Goal: Task Accomplishment & Management: Manage account settings

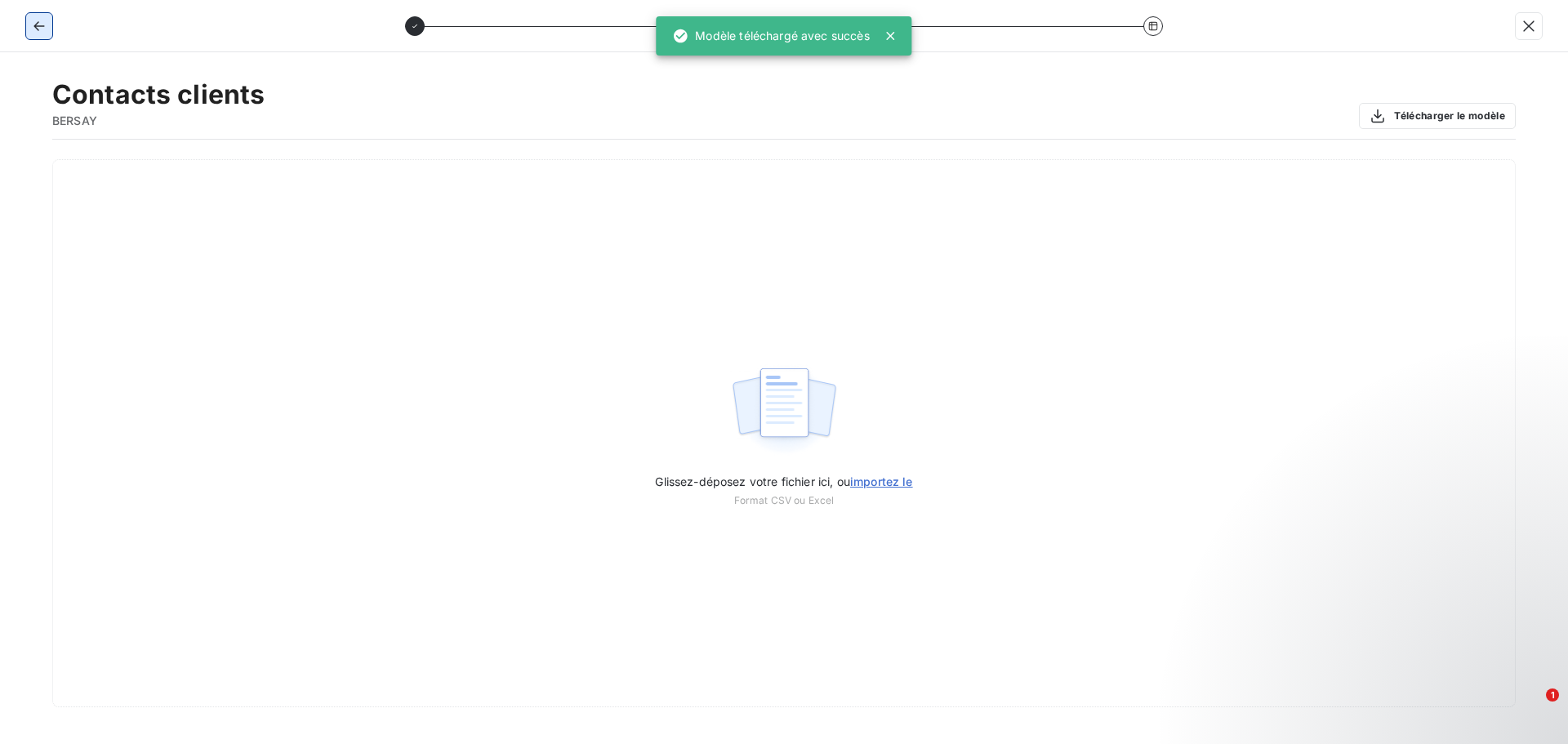
click at [35, 24] on icon "button" at bounding box center [39, 26] width 10 height 9
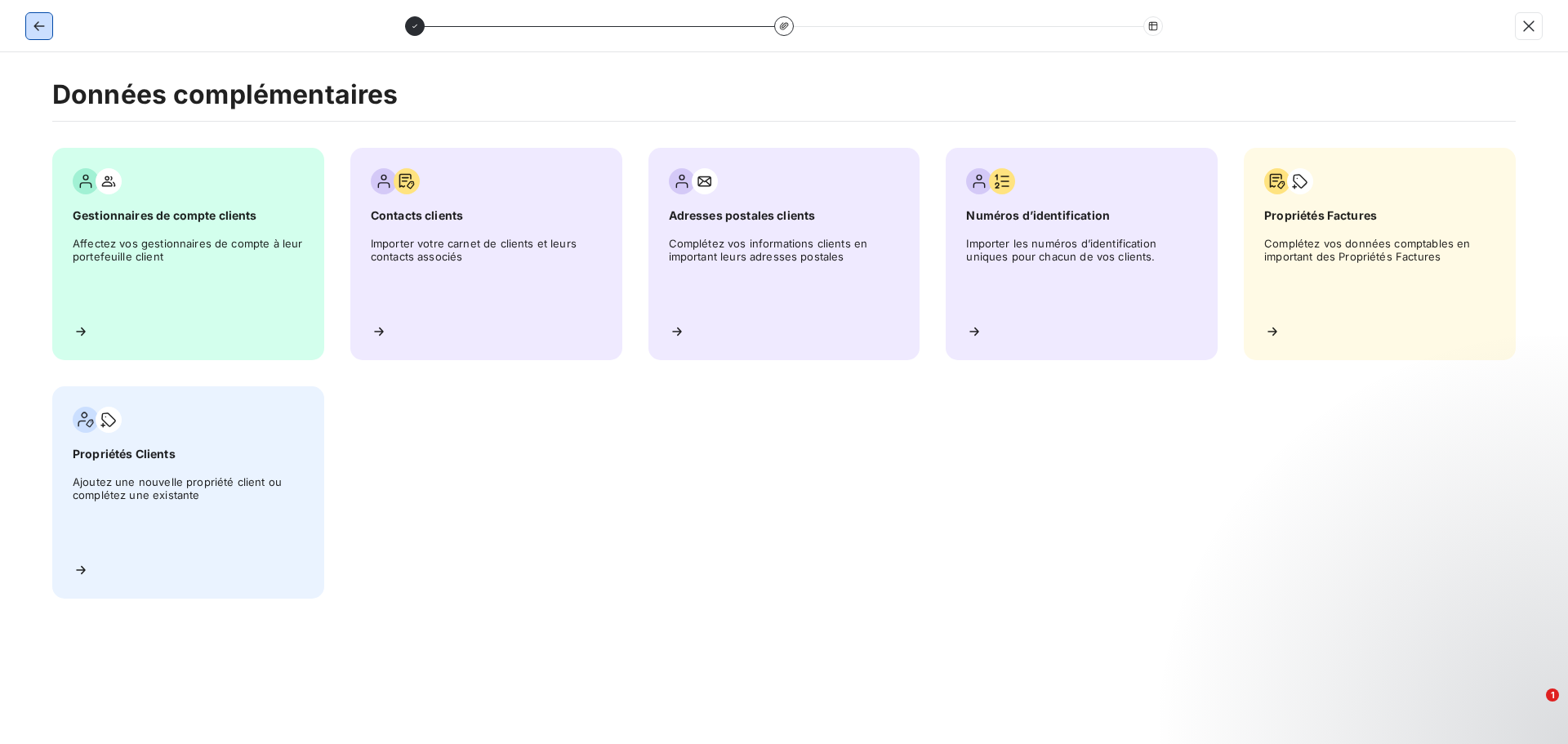
click at [35, 18] on icon "button" at bounding box center [39, 25] width 16 height 16
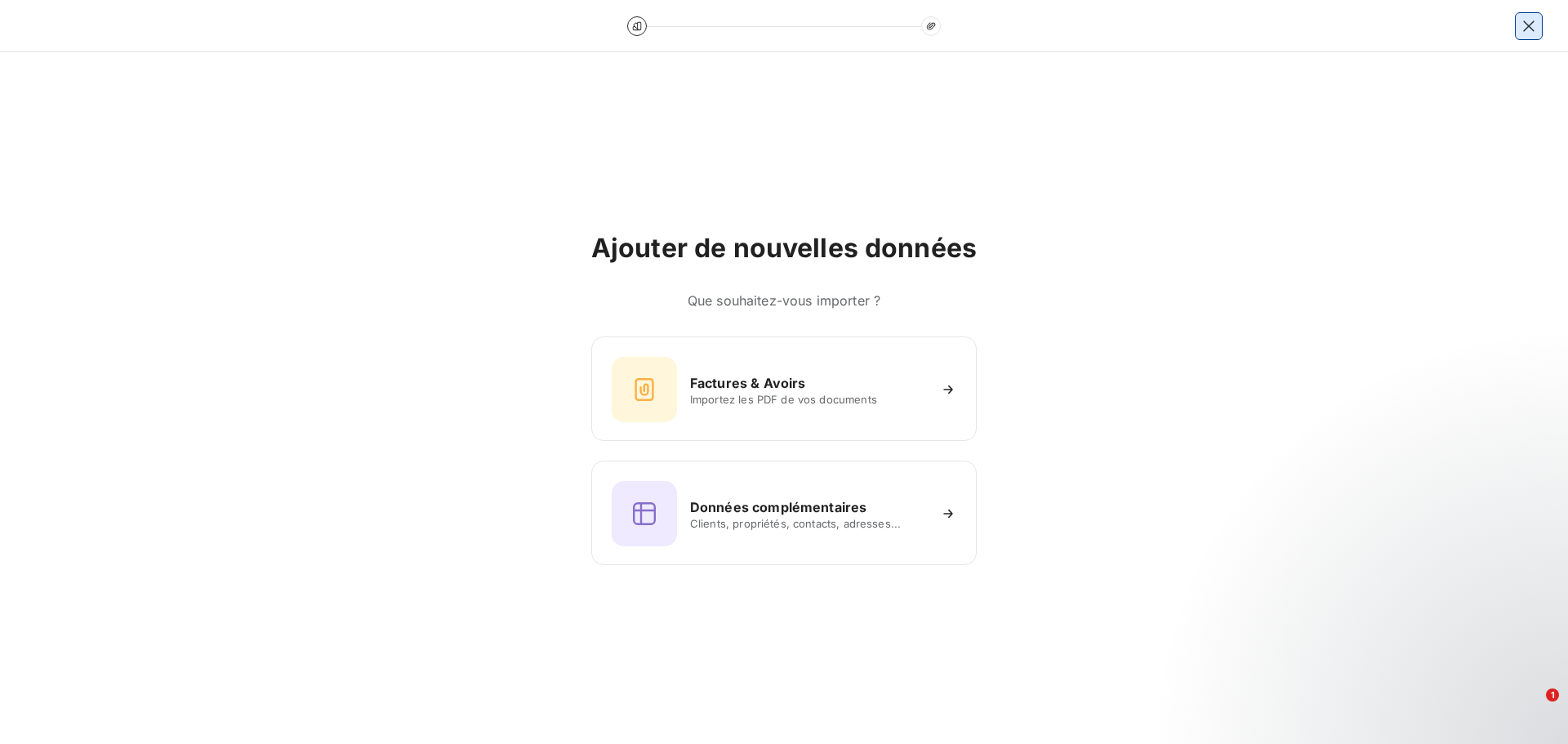
click at [1531, 31] on icon "button" at bounding box center [1529, 25] width 16 height 16
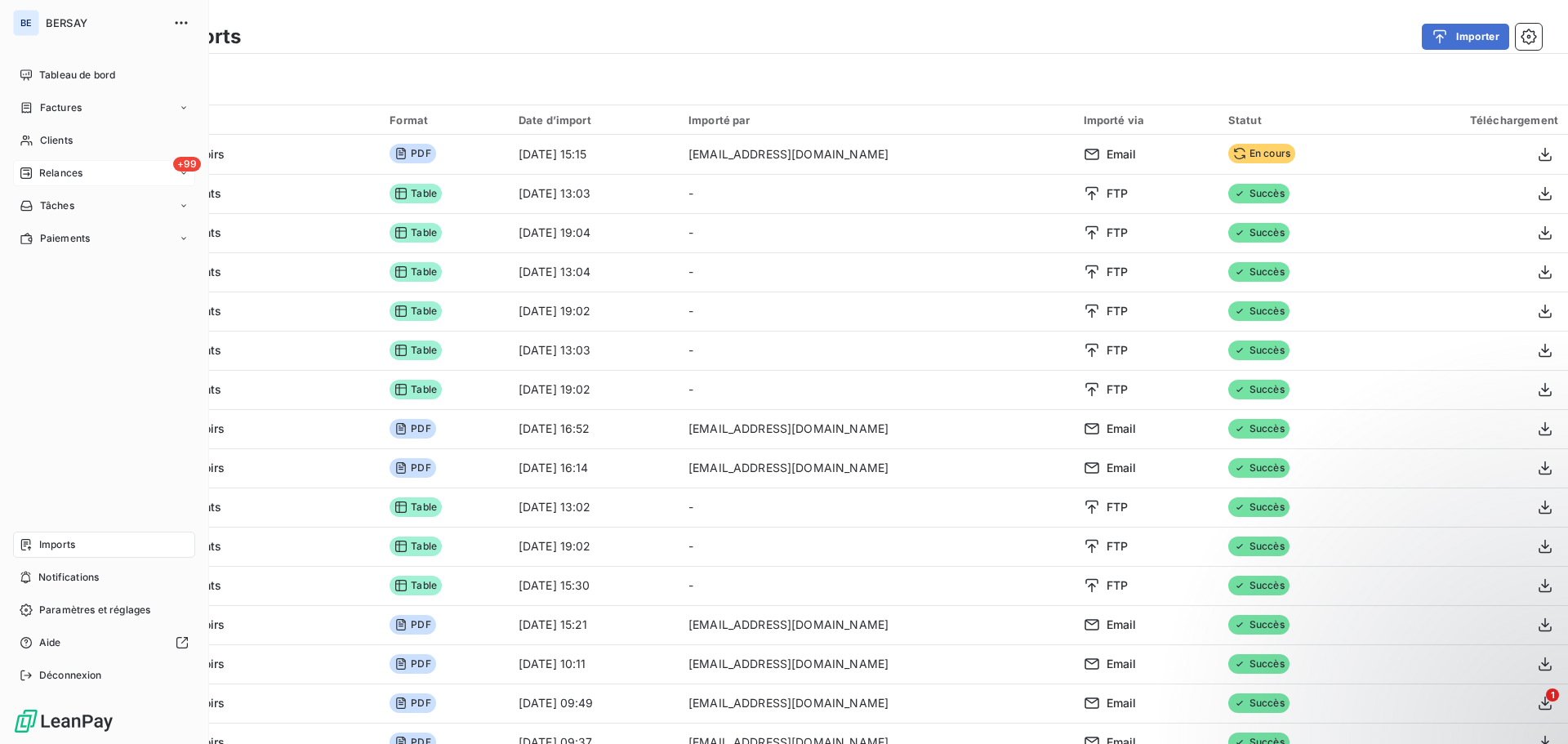
click at [85, 169] on div "+99 Relances" at bounding box center [104, 173] width 182 height 26
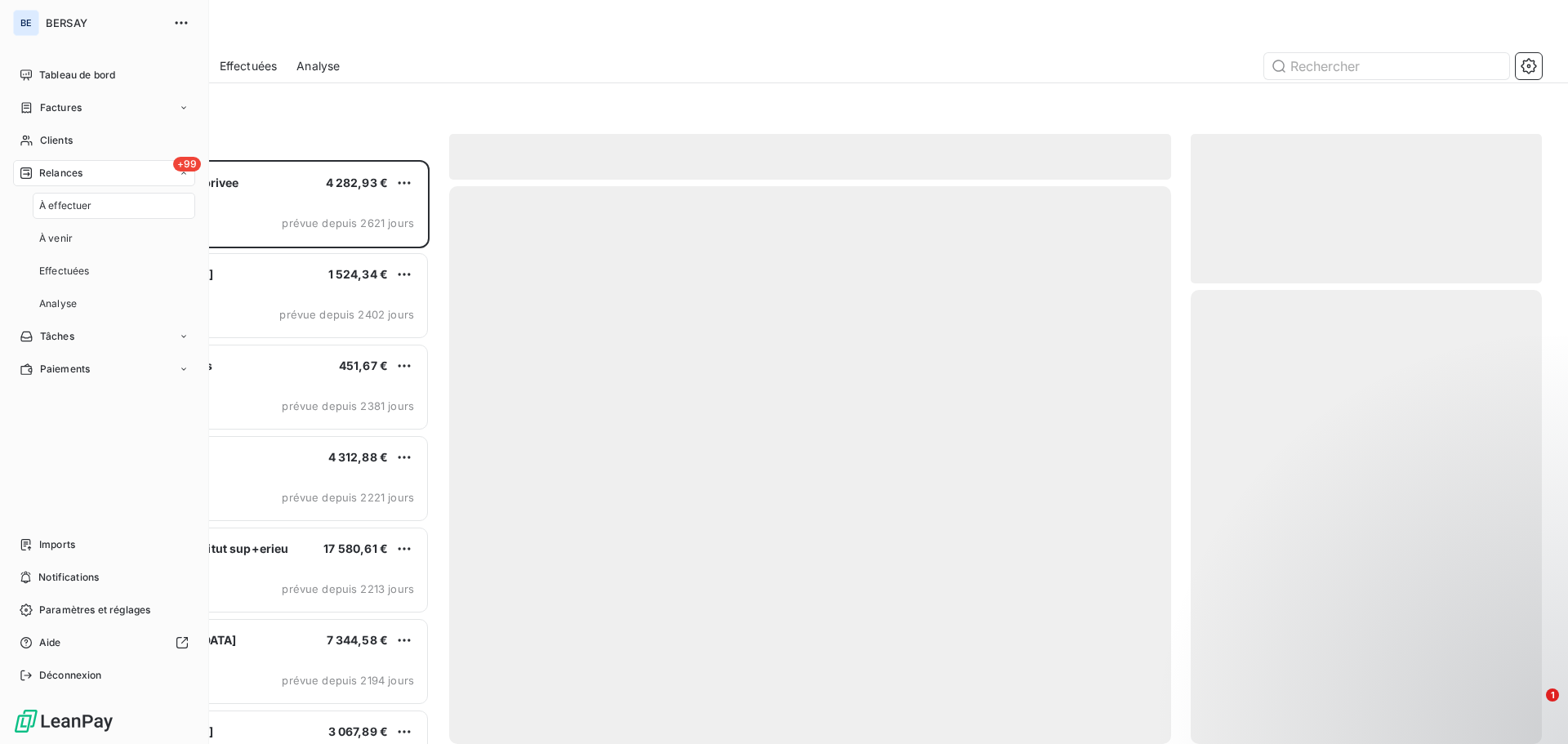
scroll to position [572, 339]
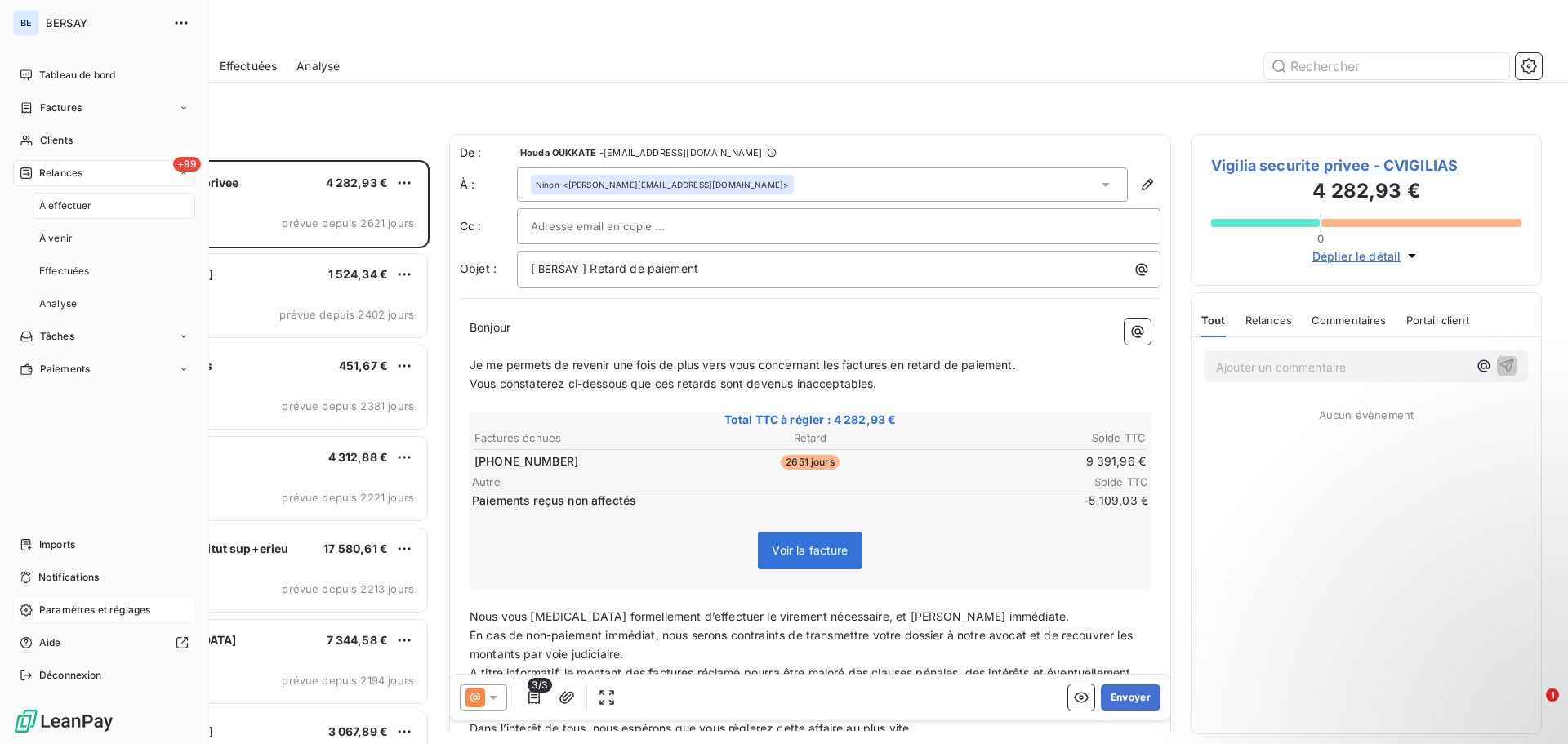
click at [79, 615] on span "Paramètres et réglages" at bounding box center [95, 611] width 111 height 15
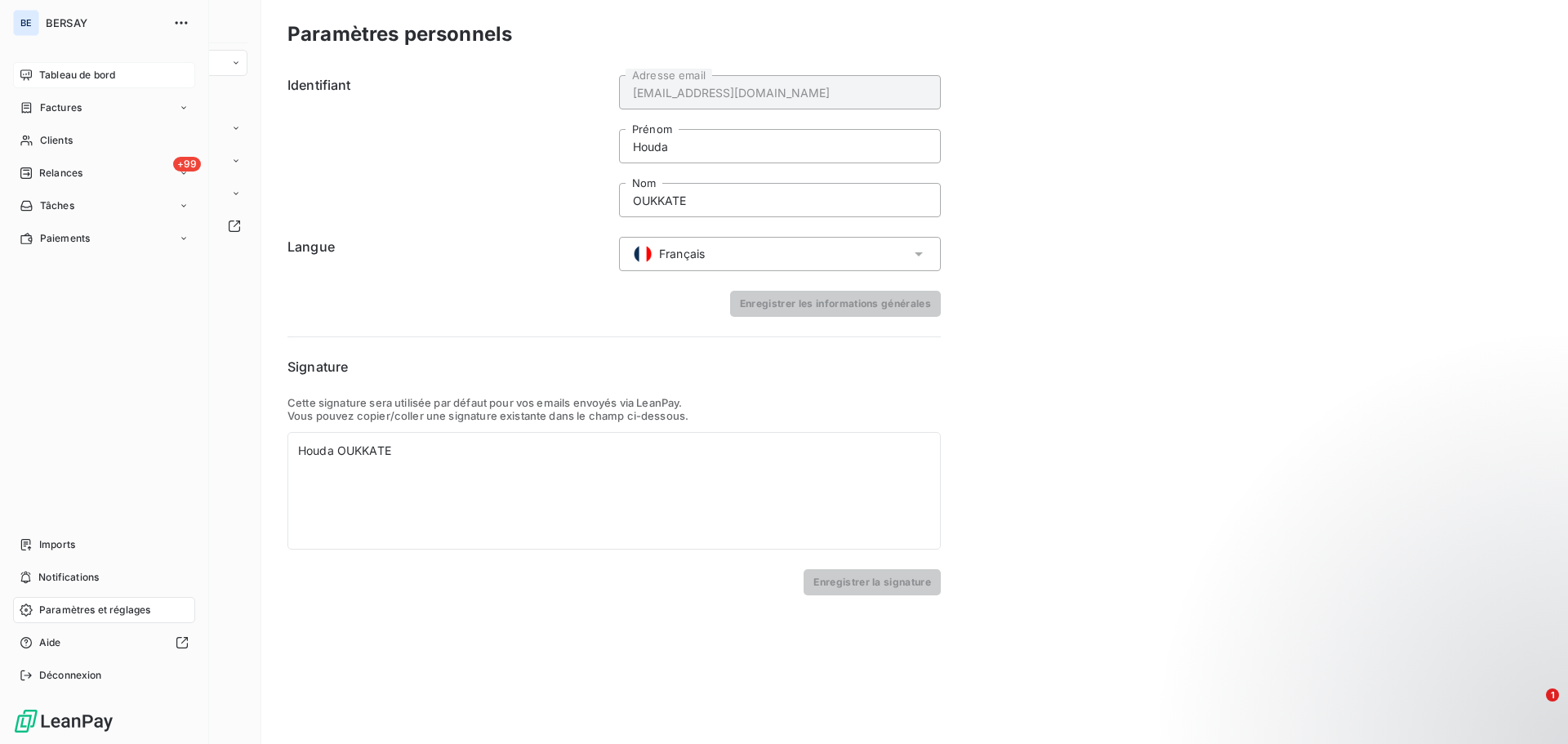
click at [68, 67] on div "Tableau de bord" at bounding box center [104, 75] width 182 height 26
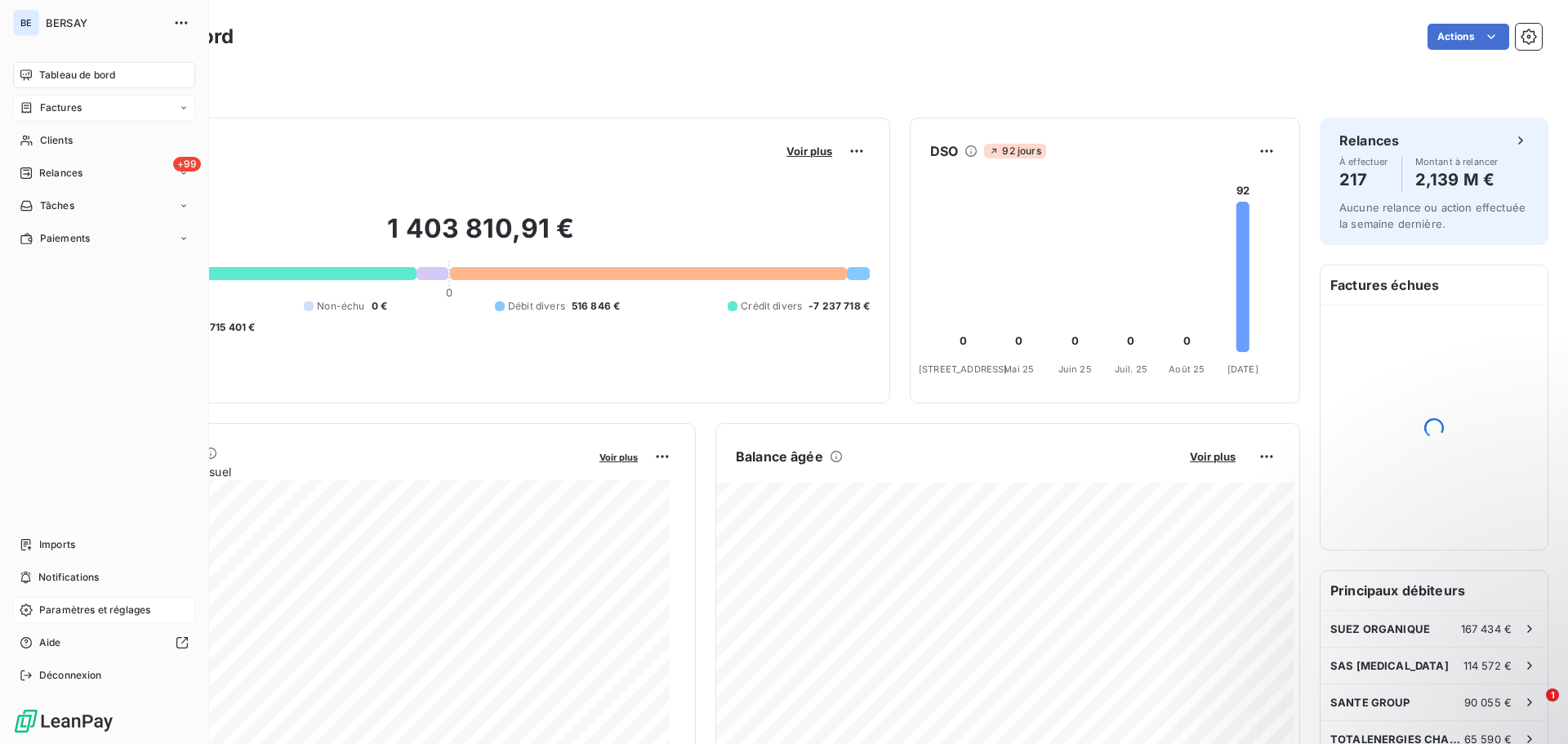
click at [64, 109] on span "Factures" at bounding box center [61, 108] width 41 height 15
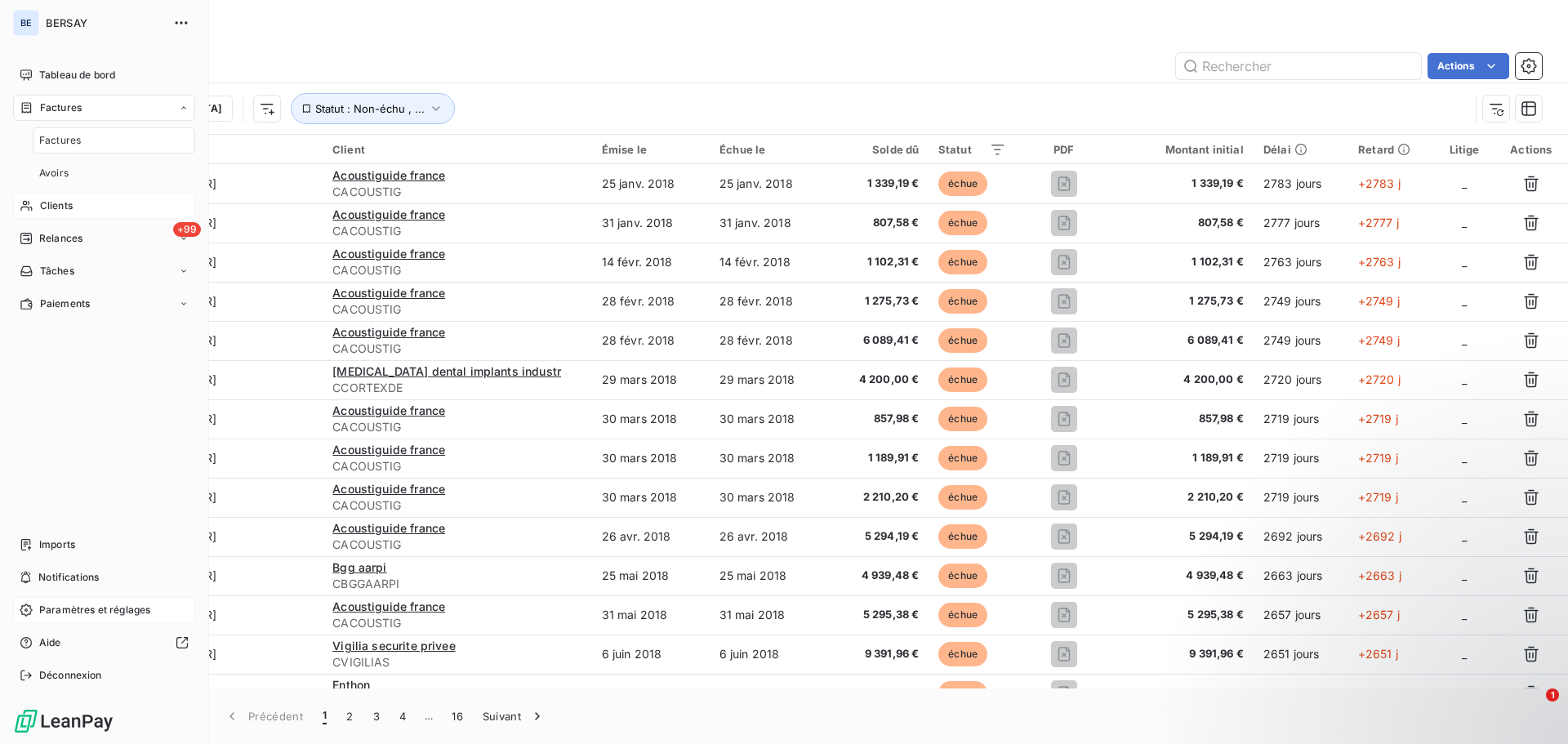
click at [64, 198] on span "Clients" at bounding box center [56, 206] width 33 height 15
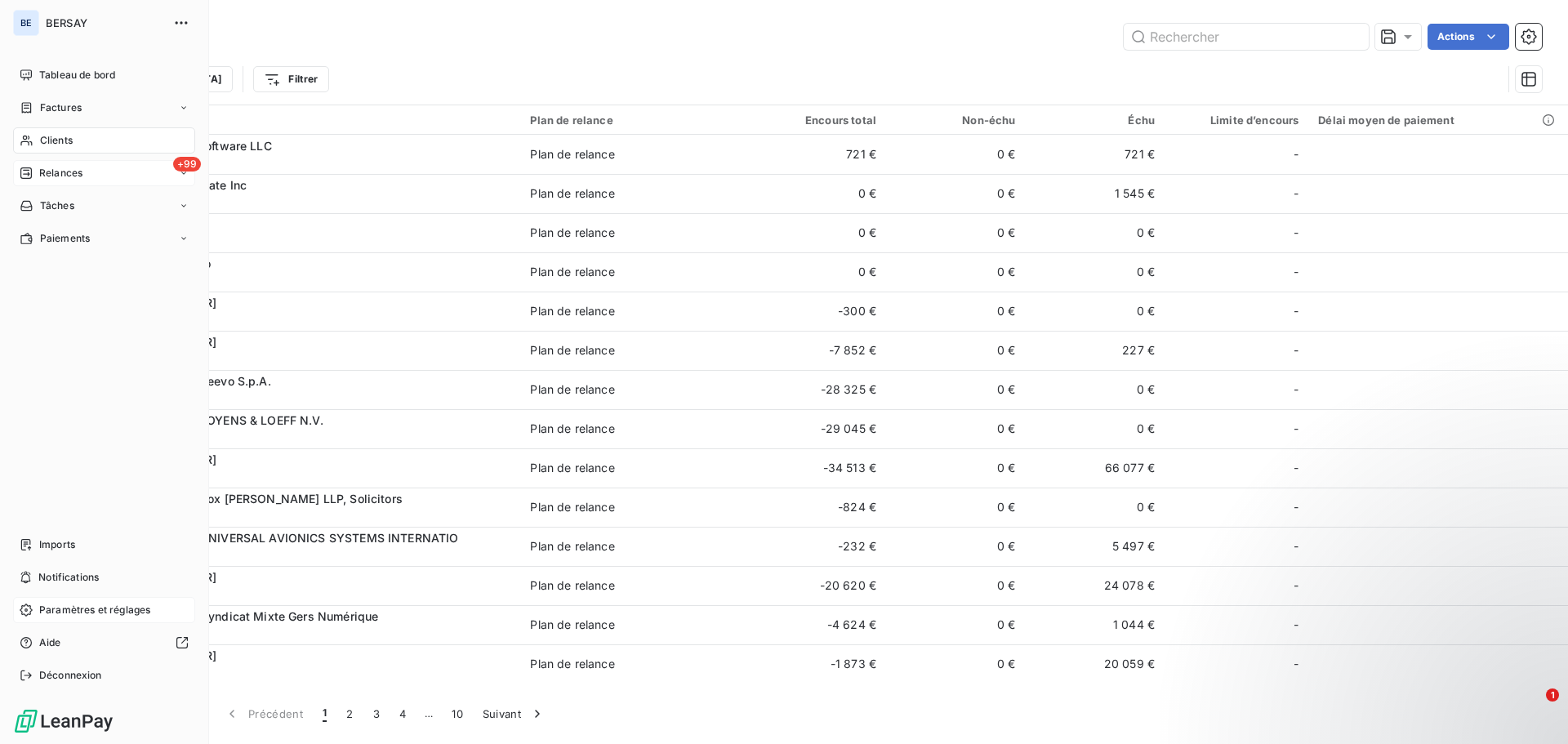
click at [104, 177] on div "+99 Relances" at bounding box center [104, 173] width 182 height 26
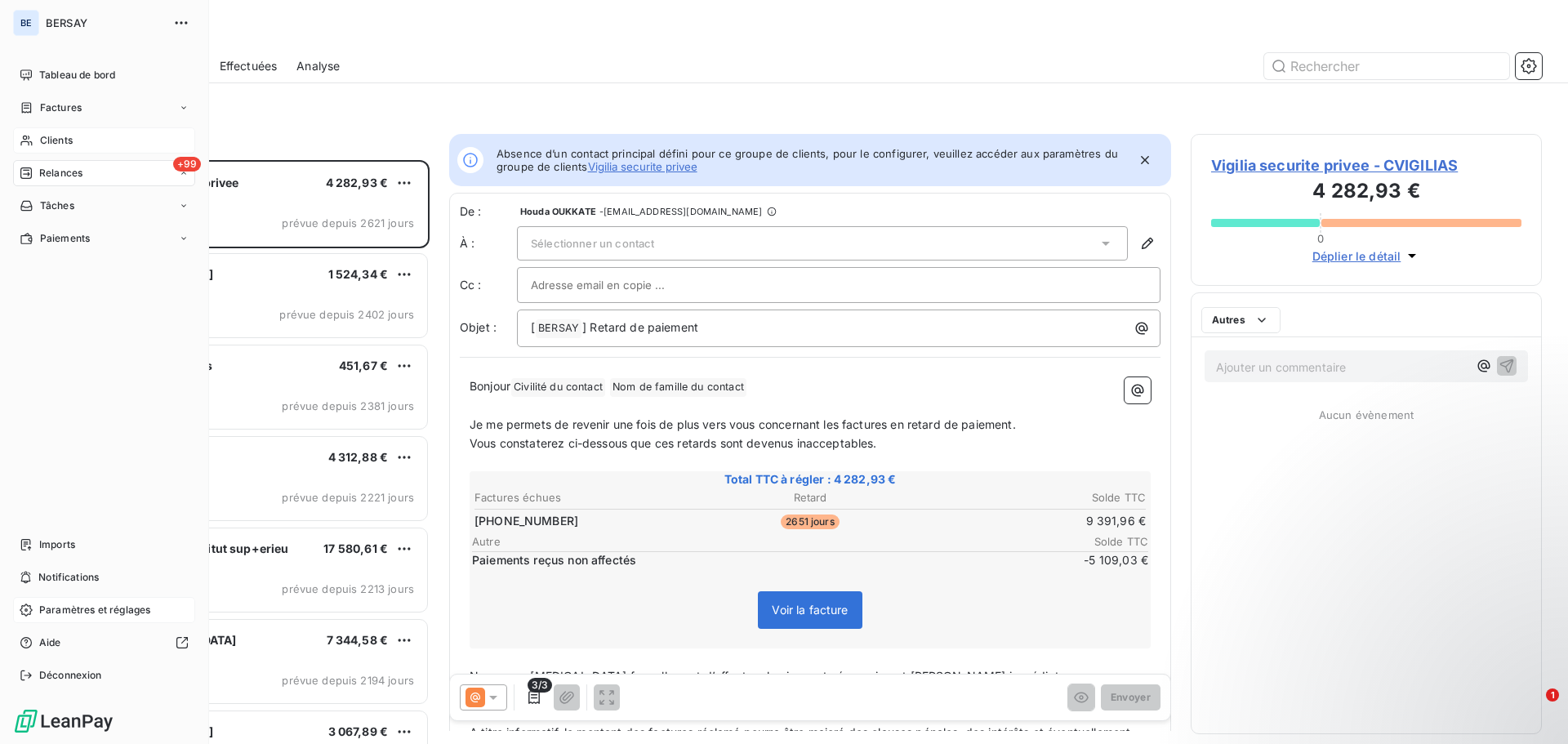
scroll to position [572, 339]
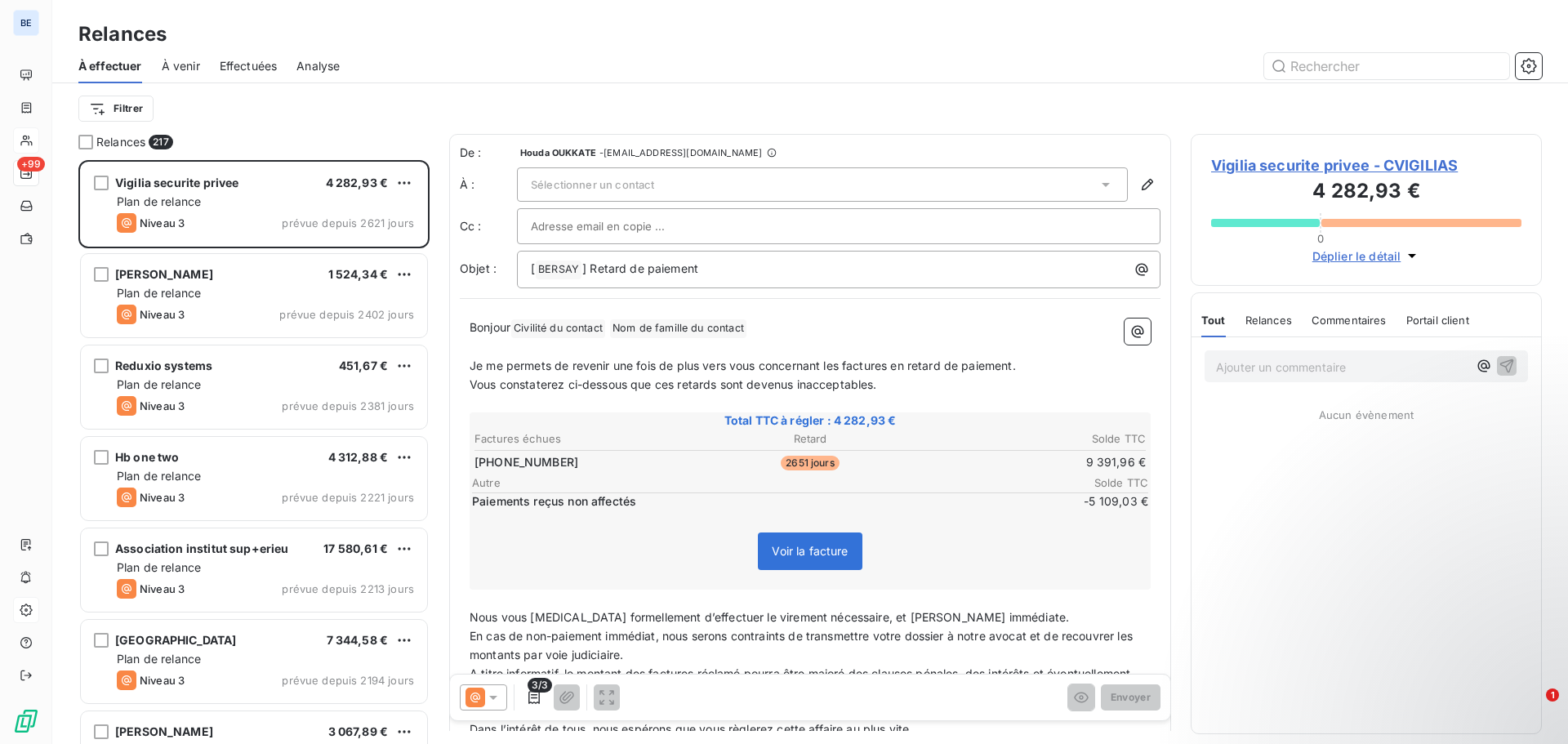
click at [208, 67] on div "À effectuer À venir Effectuées Analyse" at bounding box center [810, 66] width 1515 height 35
click at [194, 69] on span "À venir" at bounding box center [180, 66] width 39 height 16
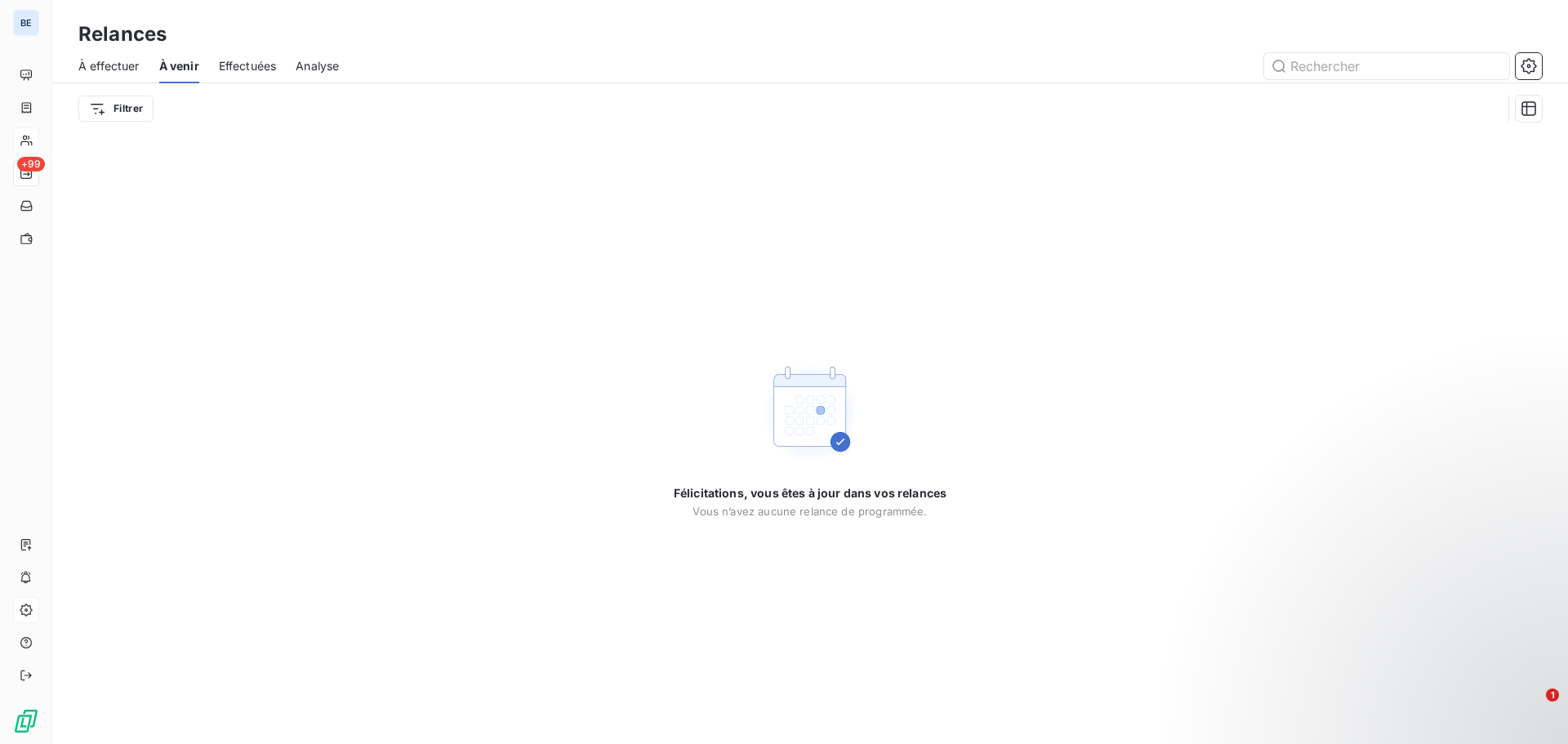
click at [109, 71] on span "À effectuer" at bounding box center [108, 66] width 61 height 16
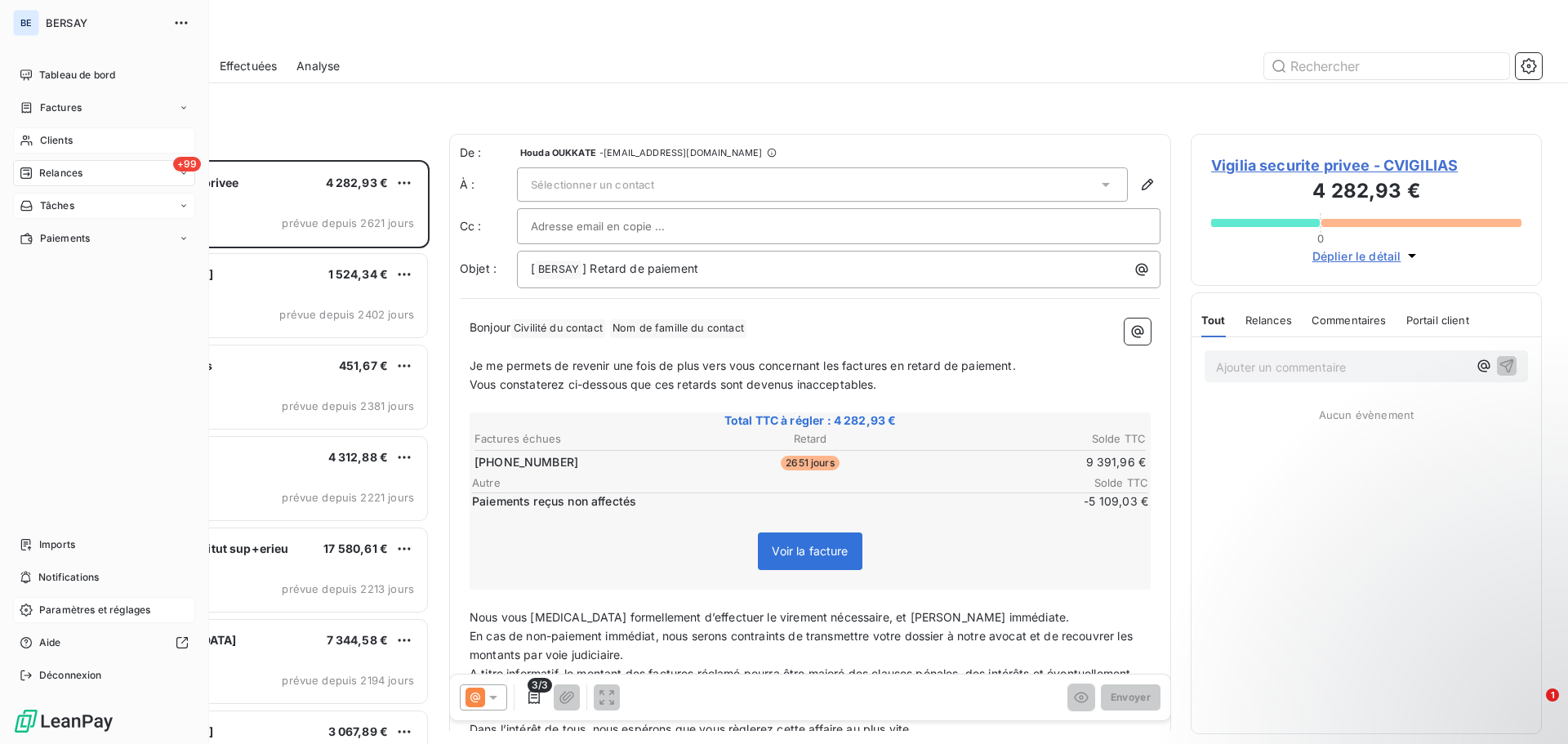
click at [47, 215] on div "Tâches" at bounding box center [104, 206] width 182 height 26
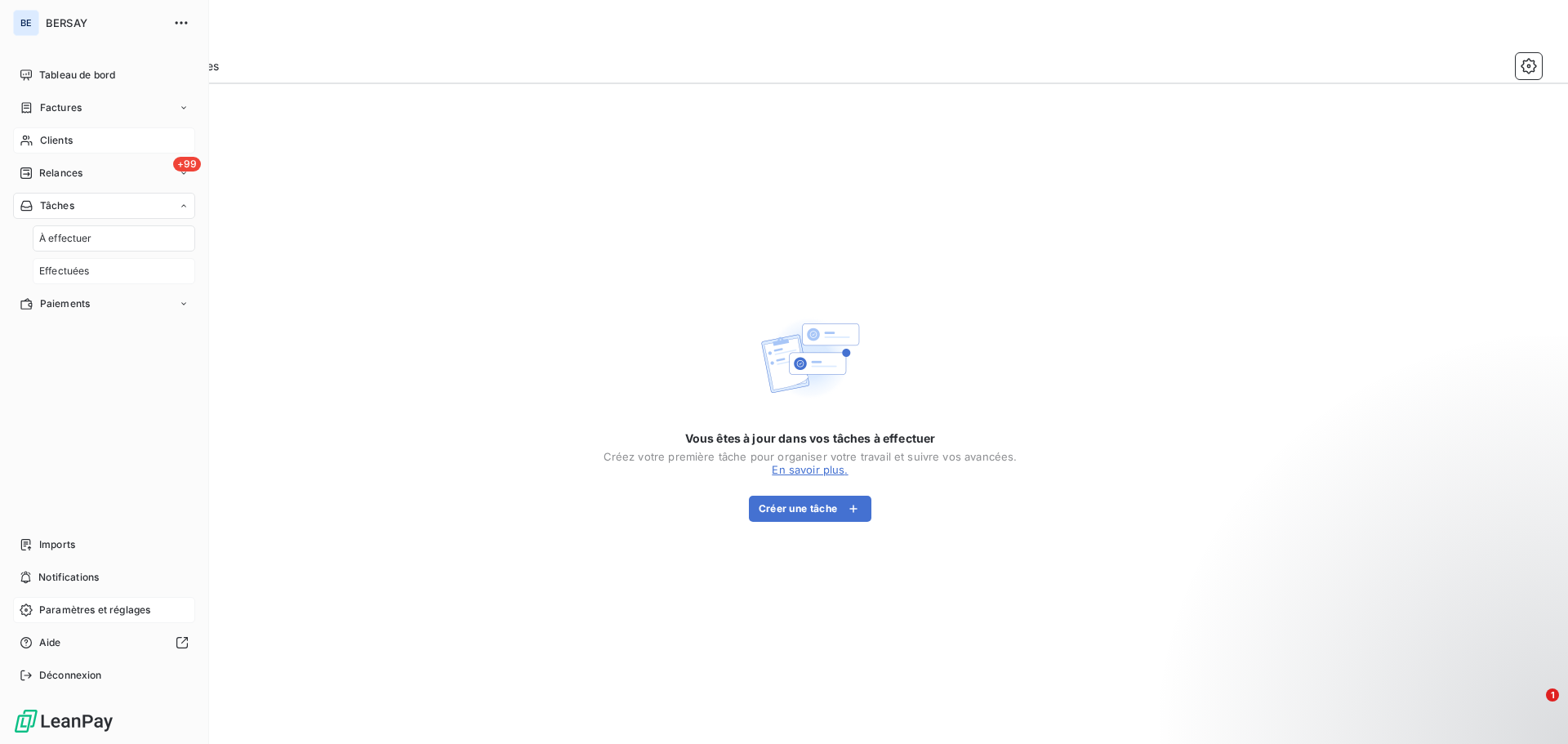
click at [100, 271] on div "Effectuées" at bounding box center [114, 271] width 163 height 26
click at [42, 70] on span "Tableau de bord" at bounding box center [77, 75] width 76 height 15
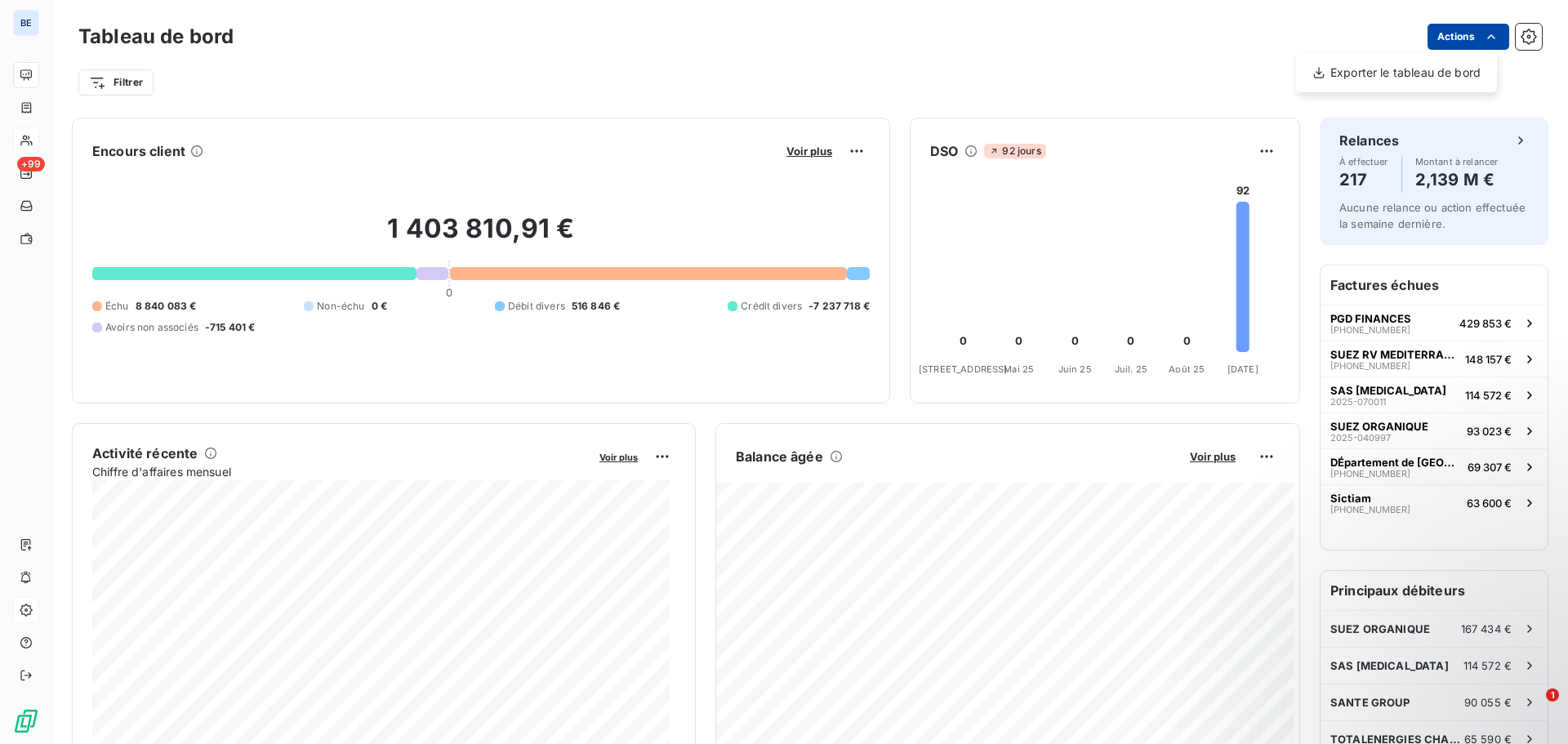
click at [1453, 44] on html "BE +99 Tableau de bord Actions Exporter le tableau de bord Filtrer Encours clie…" at bounding box center [784, 372] width 1568 height 744
click at [1079, 40] on html "BE +99 Tableau de bord Actions Exporter le tableau de bord Filtrer Encours clie…" at bounding box center [784, 372] width 1568 height 744
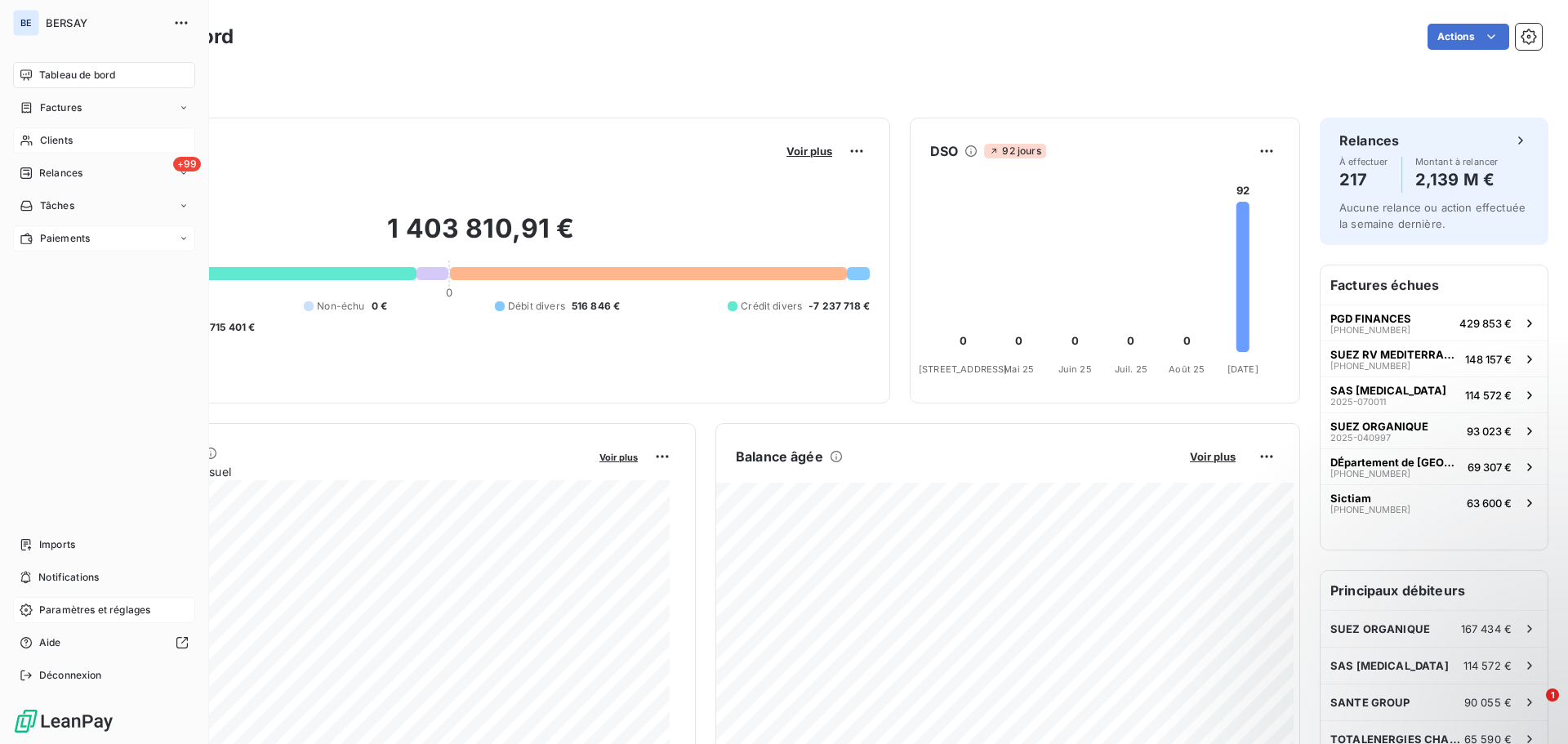
click at [71, 241] on span "Paiements" at bounding box center [65, 239] width 50 height 15
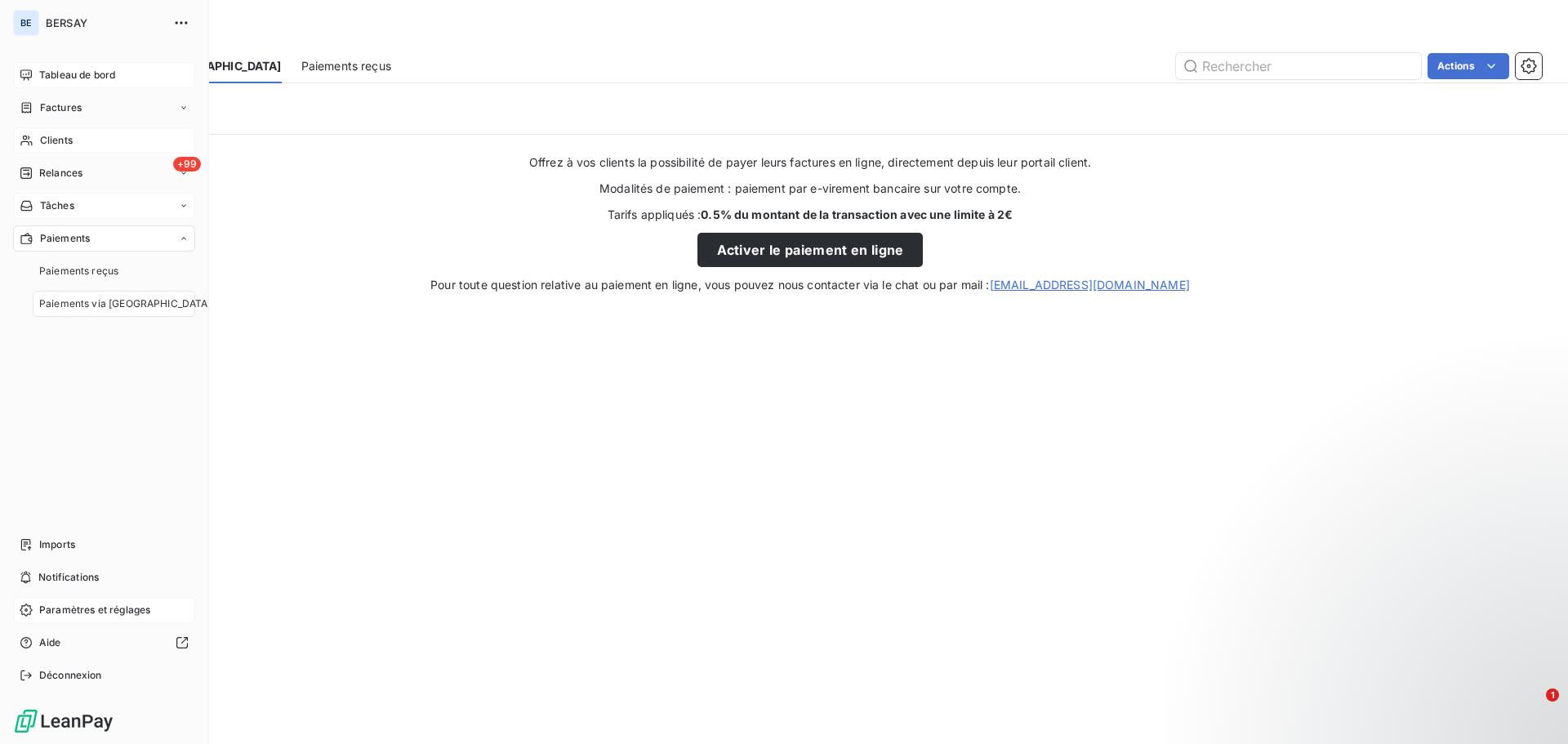
click at [74, 211] on span "Tâches" at bounding box center [57, 206] width 35 height 15
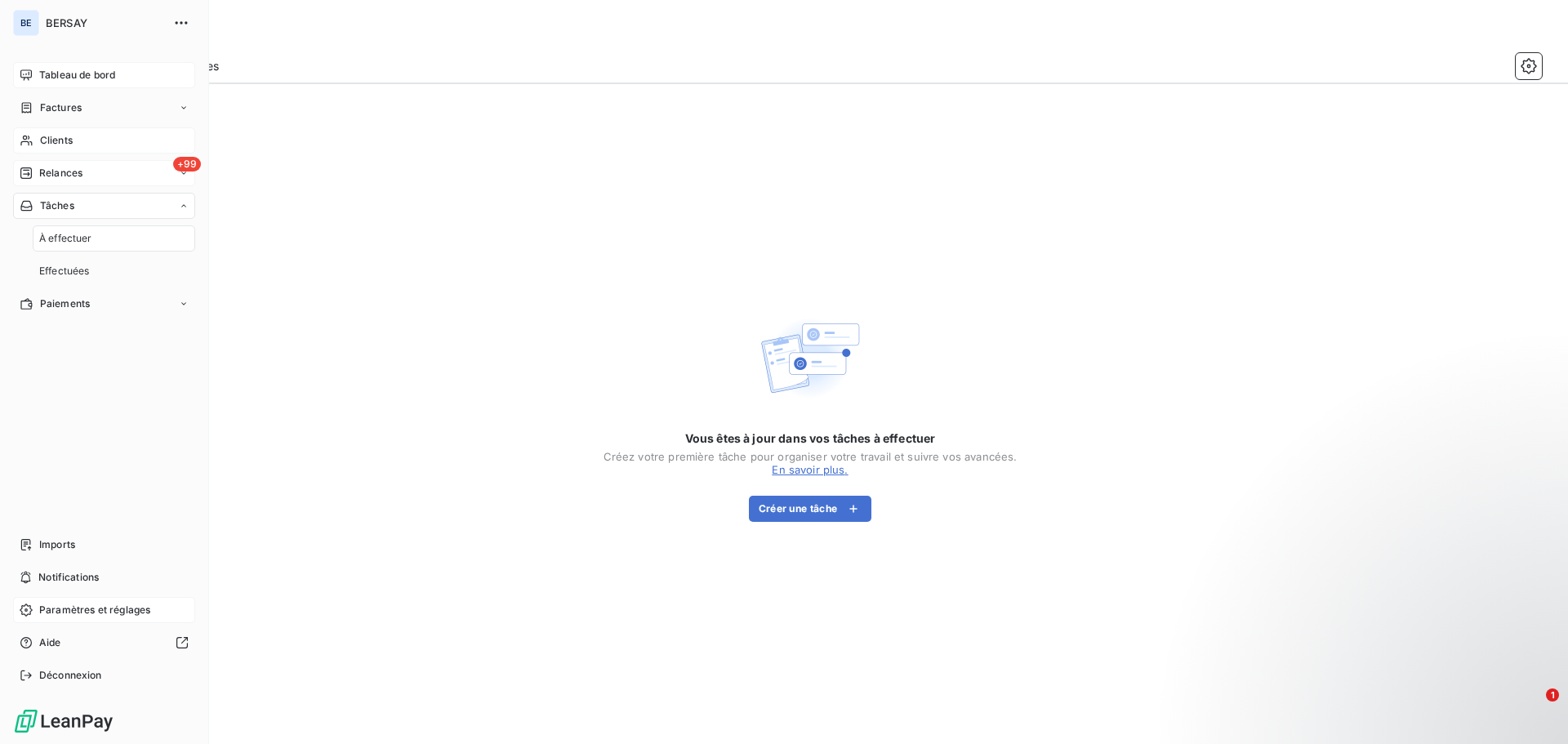
click at [79, 176] on span "Relances" at bounding box center [61, 173] width 43 height 15
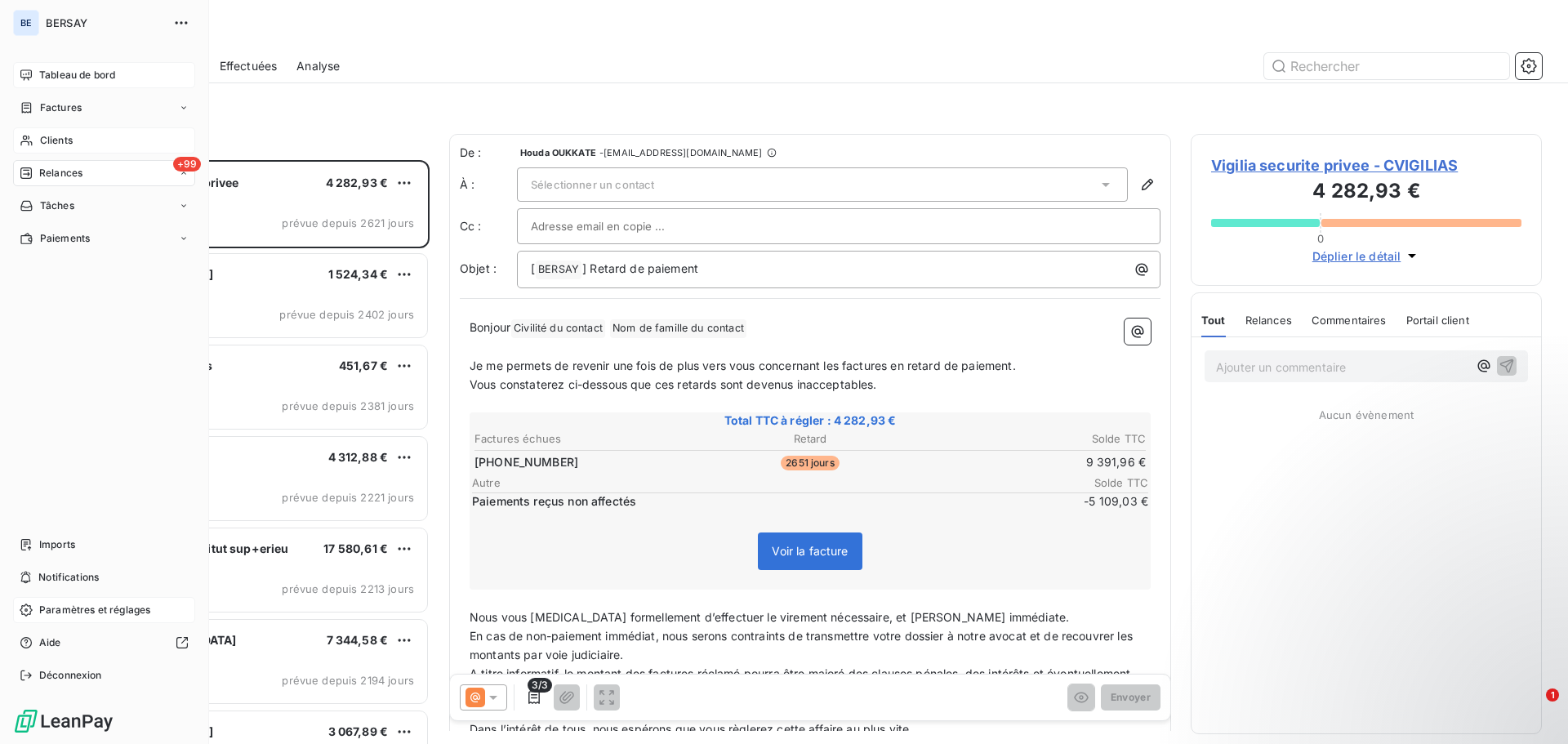
scroll to position [572, 339]
click at [76, 142] on div "Clients" at bounding box center [104, 141] width 182 height 26
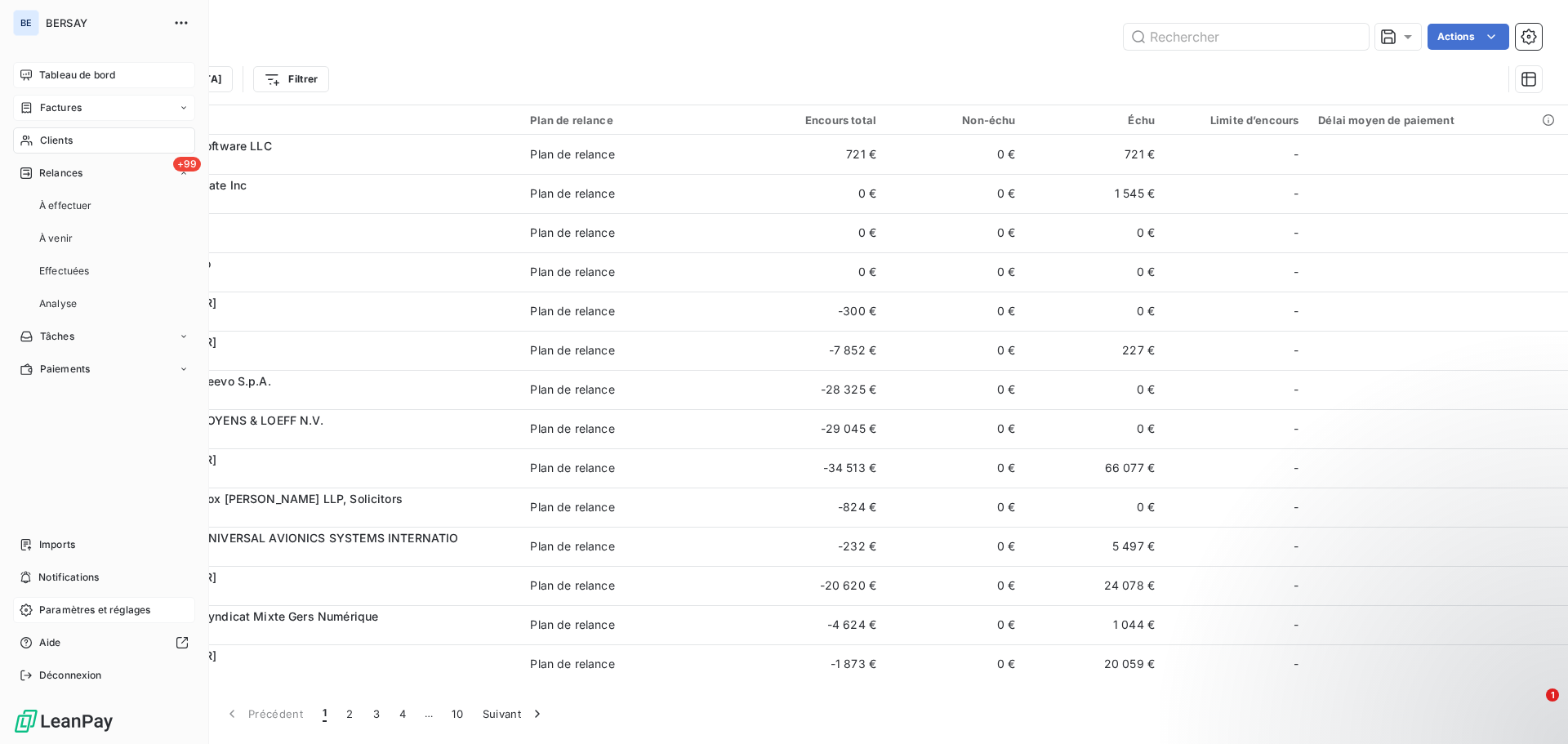
click at [181, 104] on icon at bounding box center [183, 108] width 9 height 9
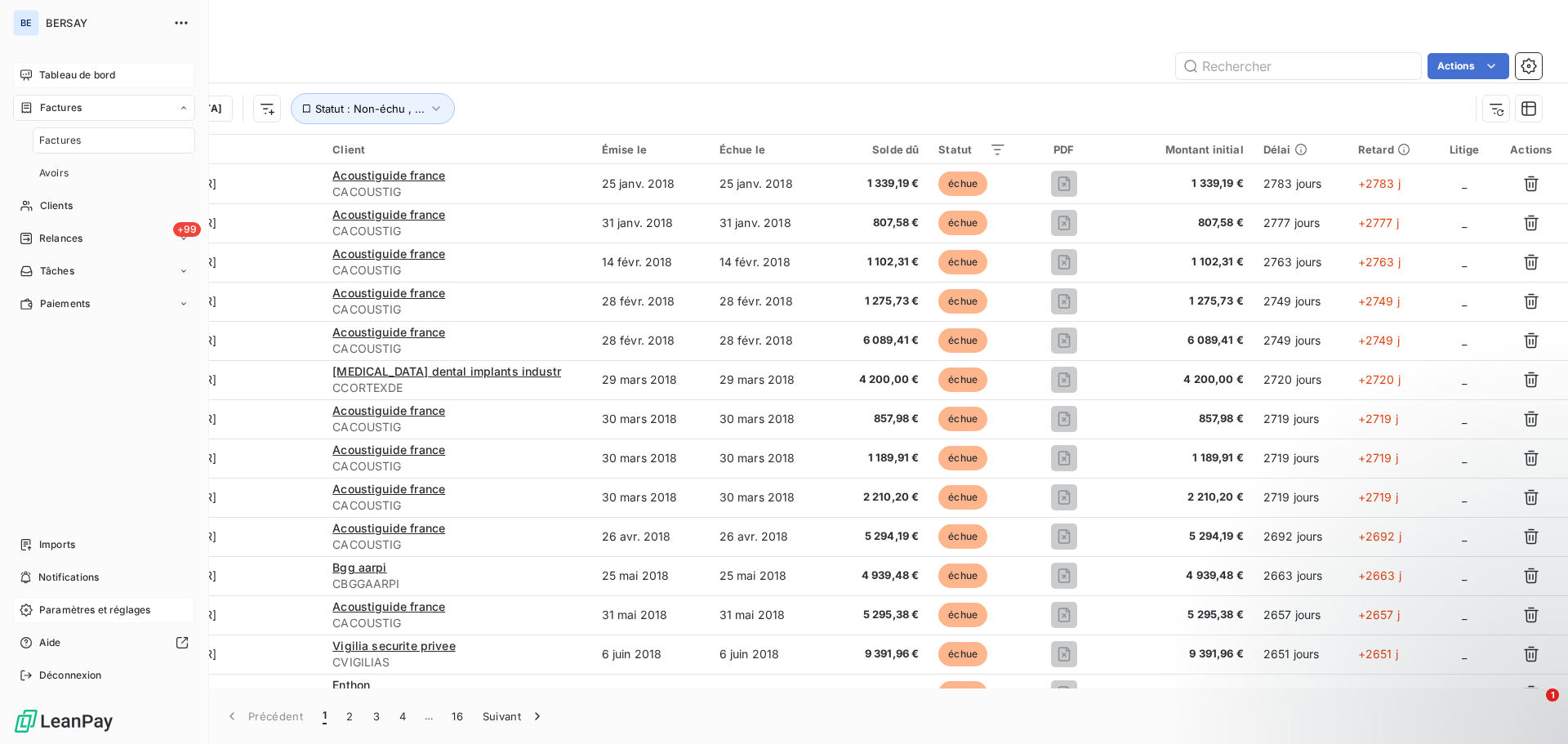
click at [184, 110] on icon at bounding box center [183, 108] width 9 height 9
click at [70, 540] on span "Imports" at bounding box center [57, 545] width 36 height 15
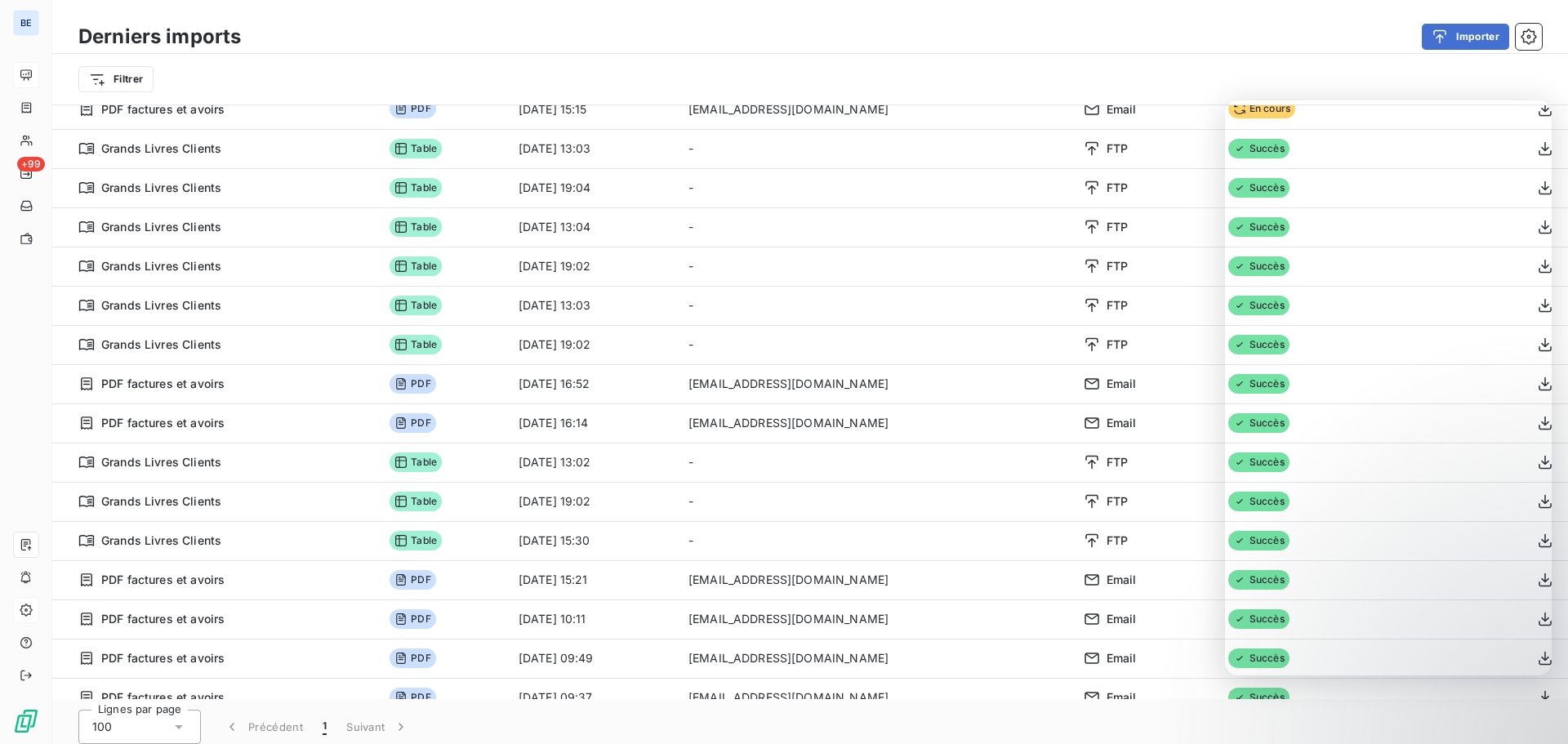
scroll to position [55, 0]
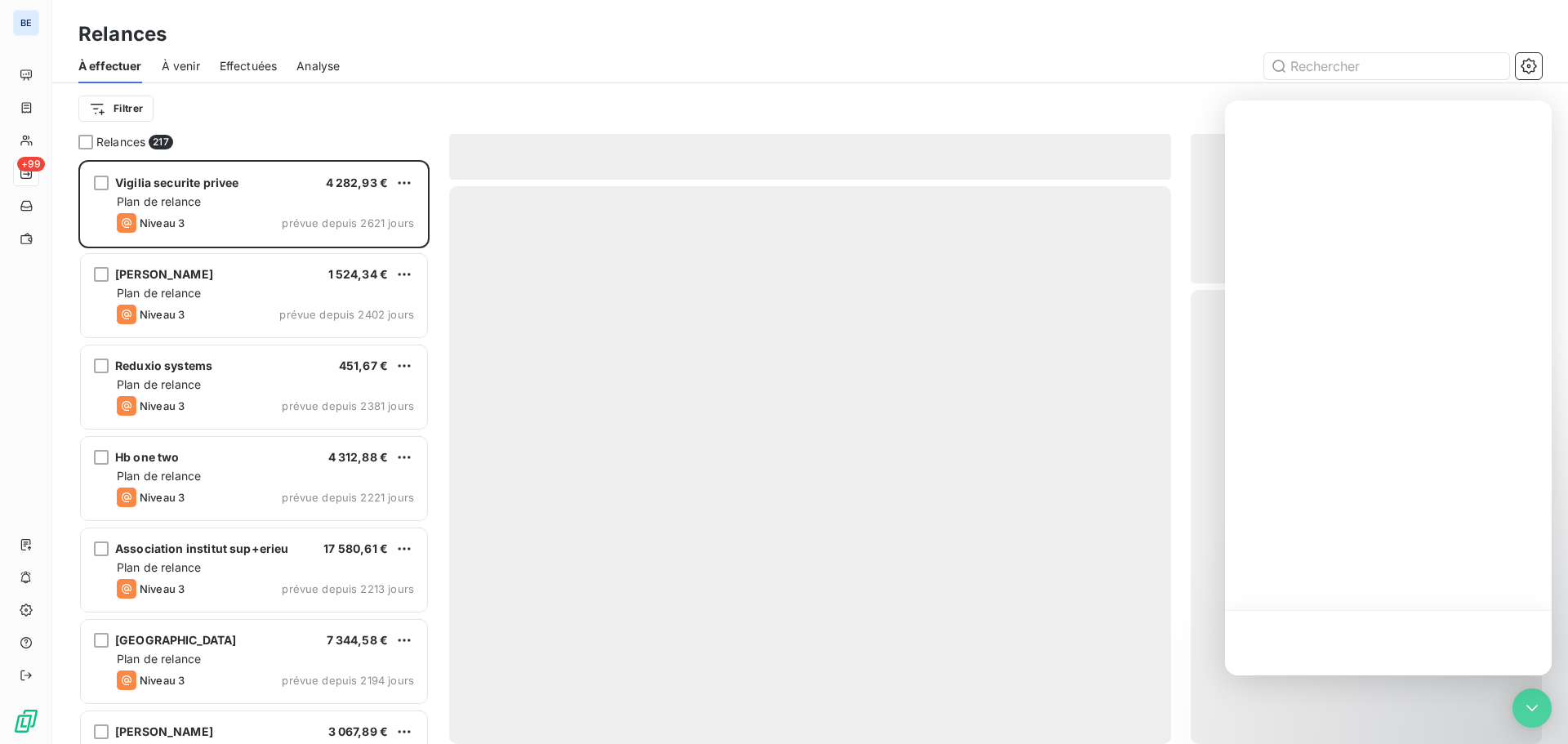
scroll to position [572, 339]
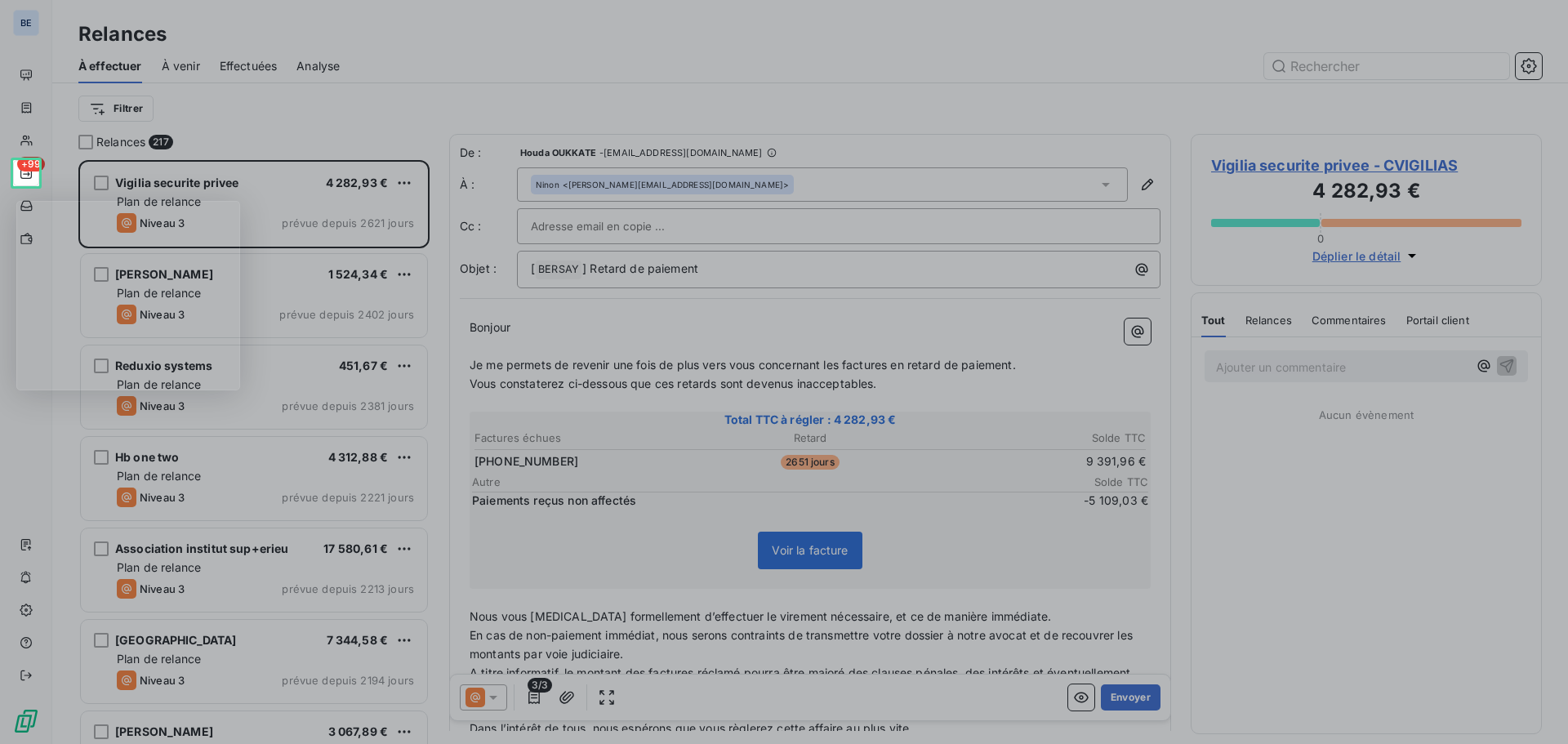
click at [927, 91] on div "Product tour overlay" at bounding box center [784, 372] width 1568 height 744
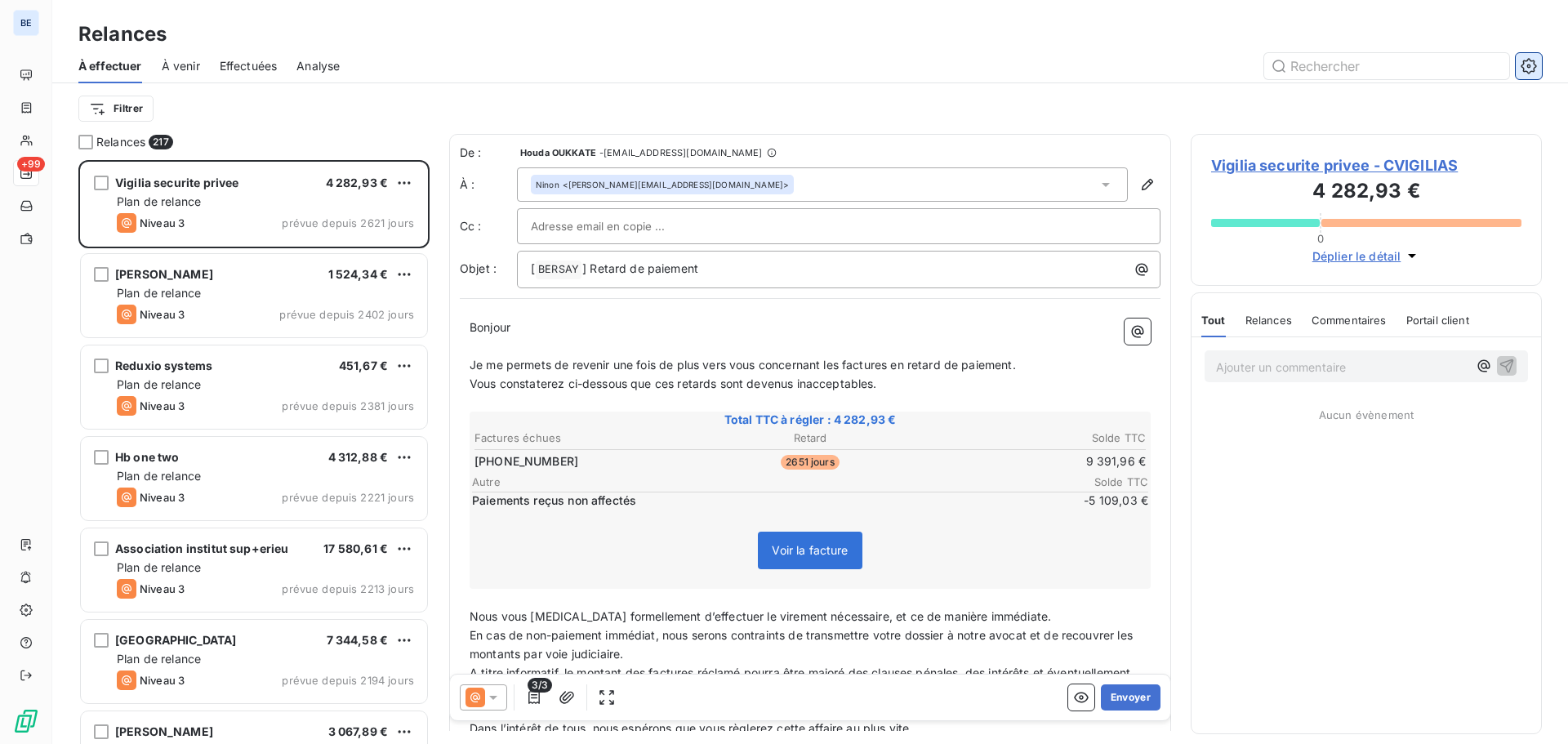
click at [1529, 62] on icon "button" at bounding box center [1529, 66] width 16 height 16
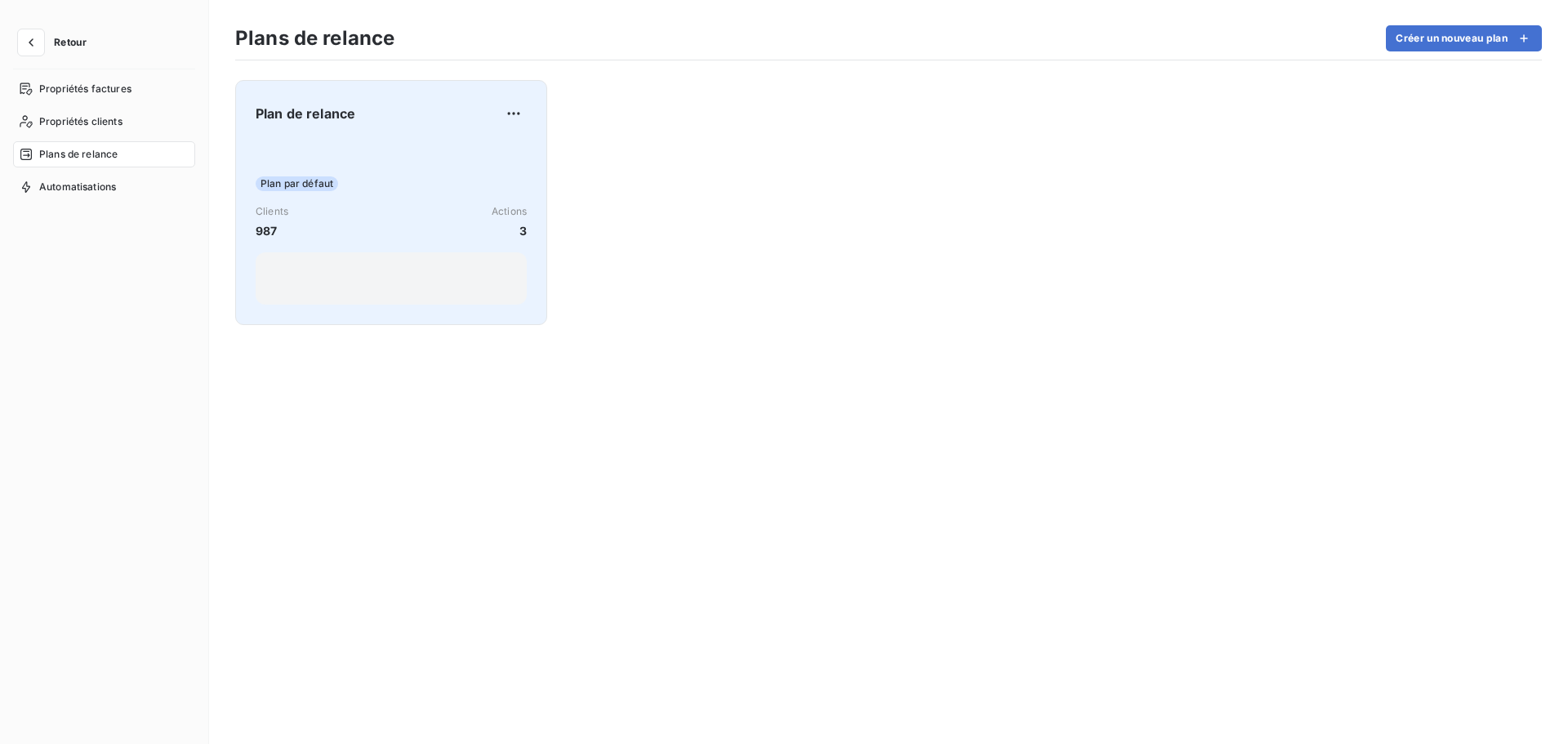
click at [395, 128] on div "Plan de relance Plan par défaut Clients 987 Actions 3" at bounding box center [391, 202] width 272 height 204
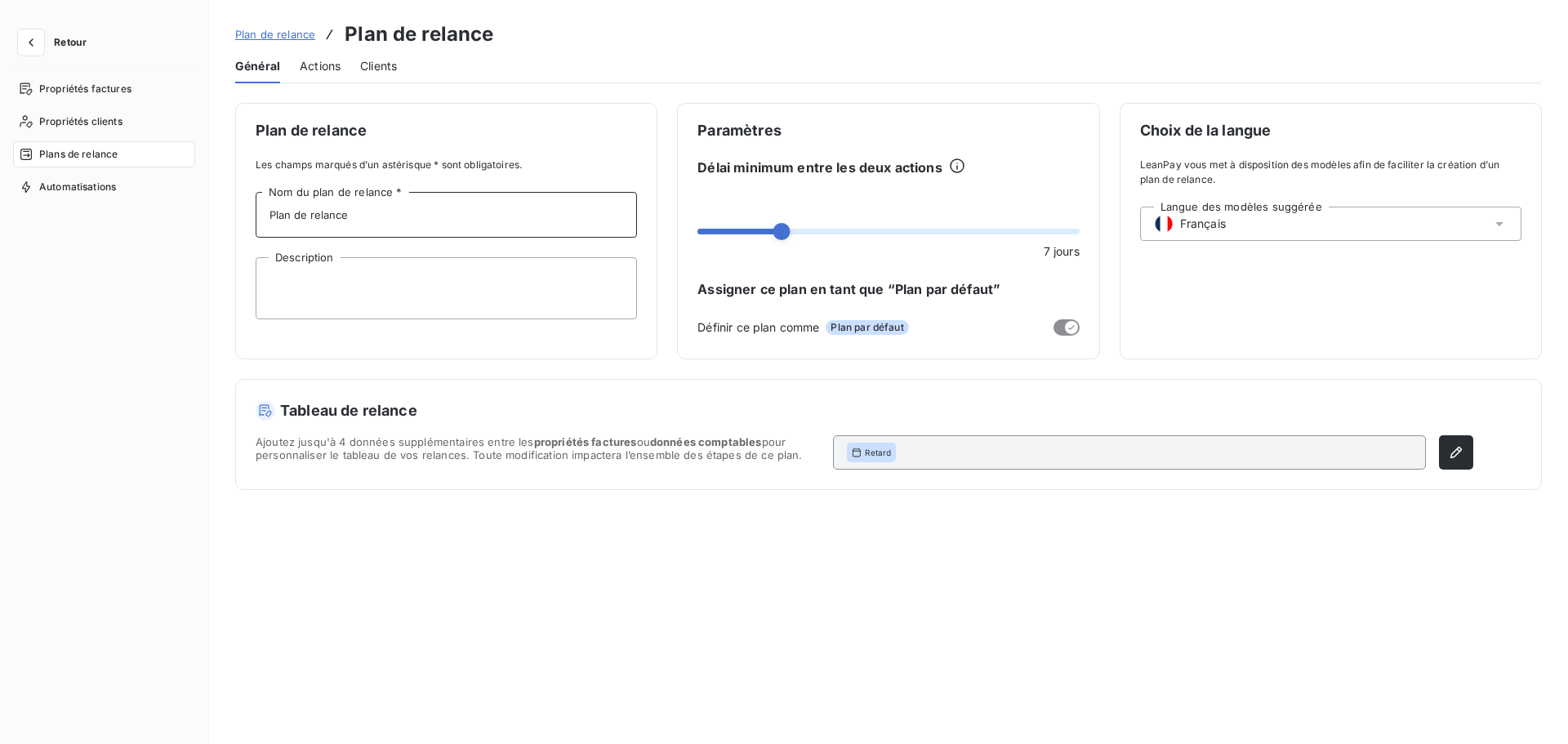
click at [411, 210] on input "Plan de relance" at bounding box center [446, 214] width 381 height 46
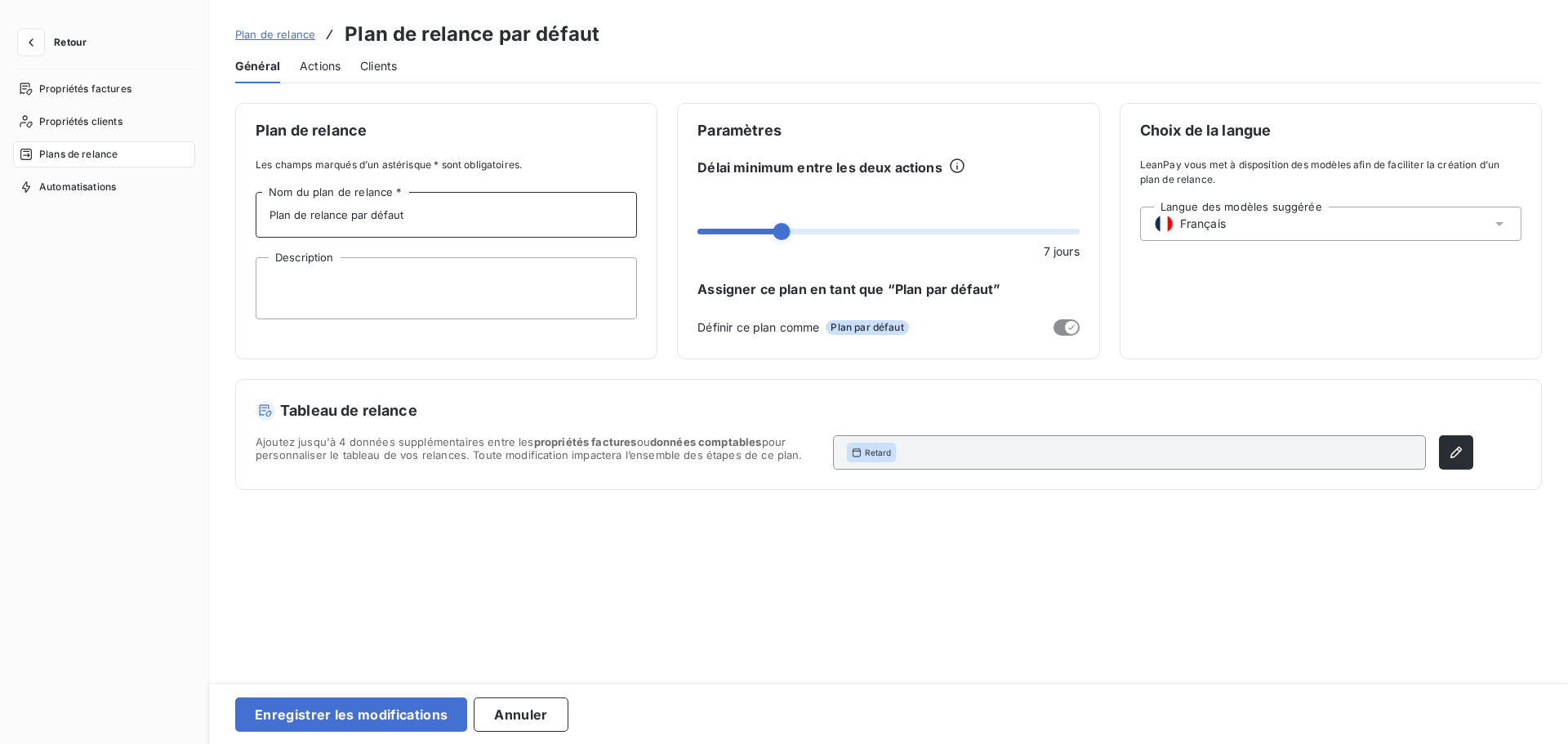
type input "Plan de relance par défaut"
click at [386, 268] on textarea "Description" at bounding box center [446, 288] width 381 height 62
click at [810, 229] on span at bounding box center [888, 231] width 381 height 6
click at [800, 230] on span at bounding box center [756, 231] width 118 height 6
click at [784, 231] on span at bounding box center [782, 231] width 17 height 17
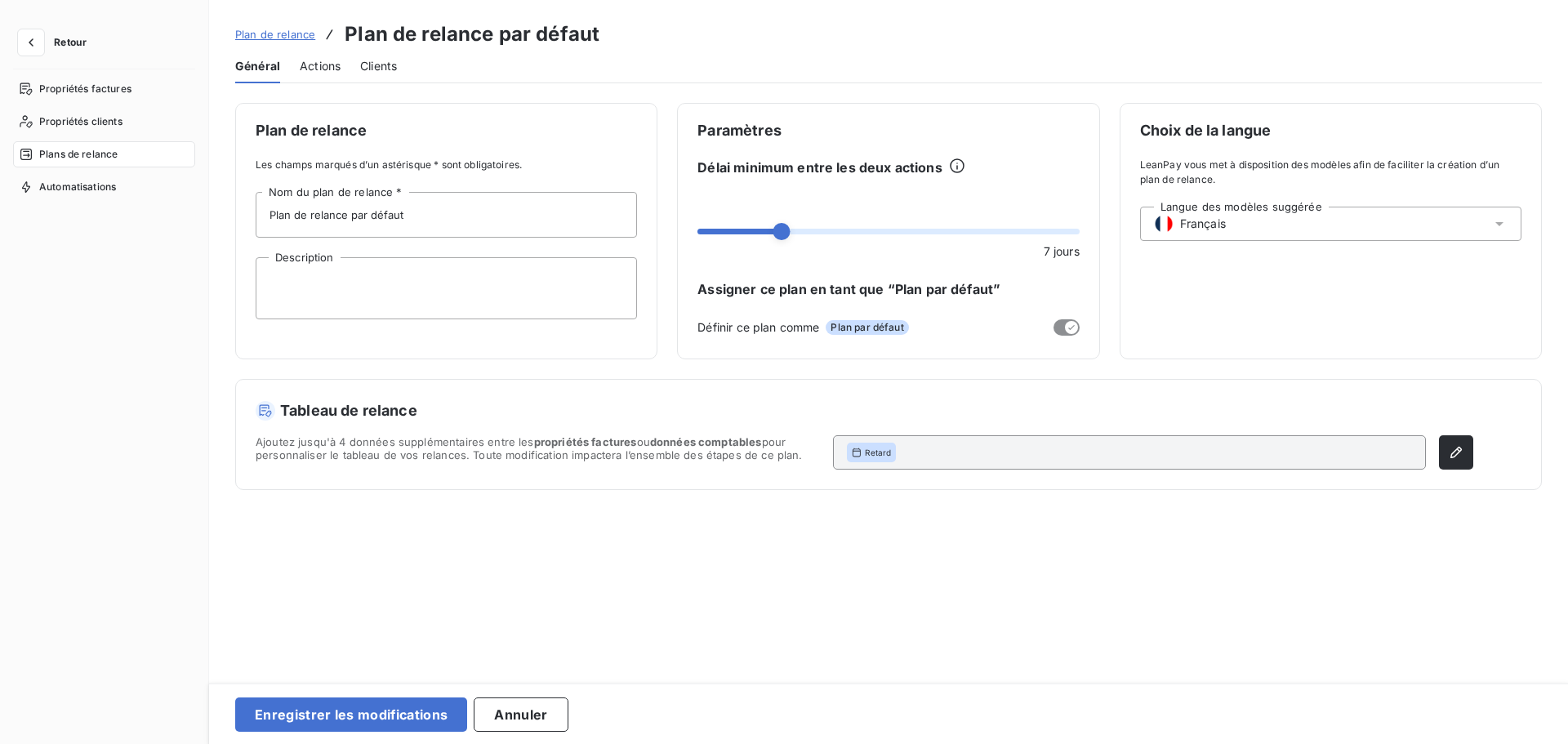
click at [1213, 296] on div "Choix de la langue LeanPay vous met à disposition des modèles afin de faciliter…" at bounding box center [1330, 231] width 422 height 256
click at [1262, 219] on div "Langue des modèles suggérée Français" at bounding box center [1331, 224] width 381 height 35
click at [1246, 256] on li "Français" at bounding box center [1331, 260] width 381 height 33
click at [305, 290] on textarea "Description" at bounding box center [446, 288] width 381 height 62
drag, startPoint x: 415, startPoint y: 215, endPoint x: 167, endPoint y: 203, distance: 248.3
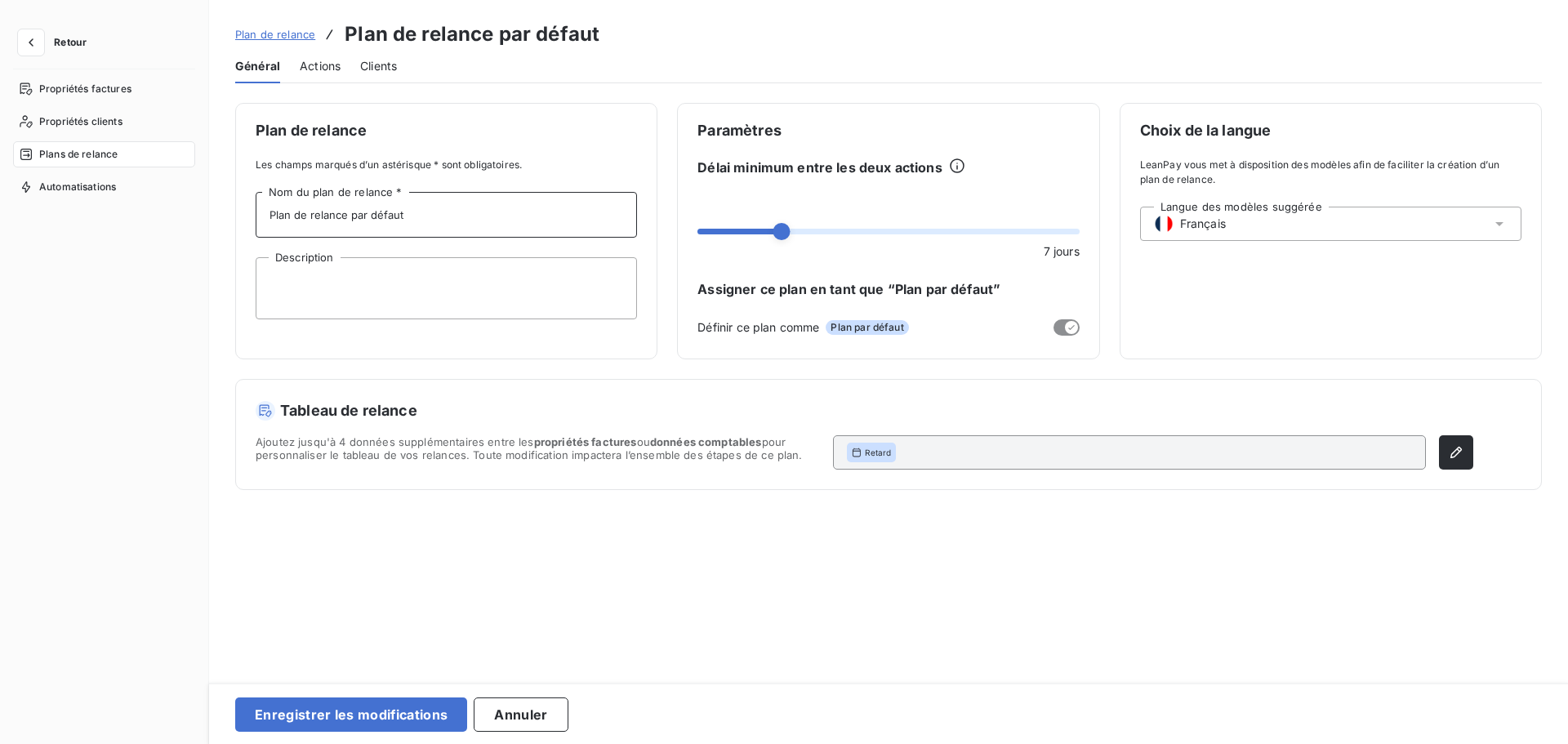
click at [167, 203] on div "Retour Propriétés factures Propriétés clients Plans de relance Automatisations …" at bounding box center [784, 372] width 1568 height 744
click at [297, 277] on textarea "Description" at bounding box center [446, 288] width 381 height 62
paste textarea "Plan de relance par défaut"
click at [272, 283] on textarea "Plan de relance par défaut" at bounding box center [446, 288] width 381 height 62
click at [439, 284] on textarea "Plan de relance par défaut" at bounding box center [446, 288] width 381 height 62
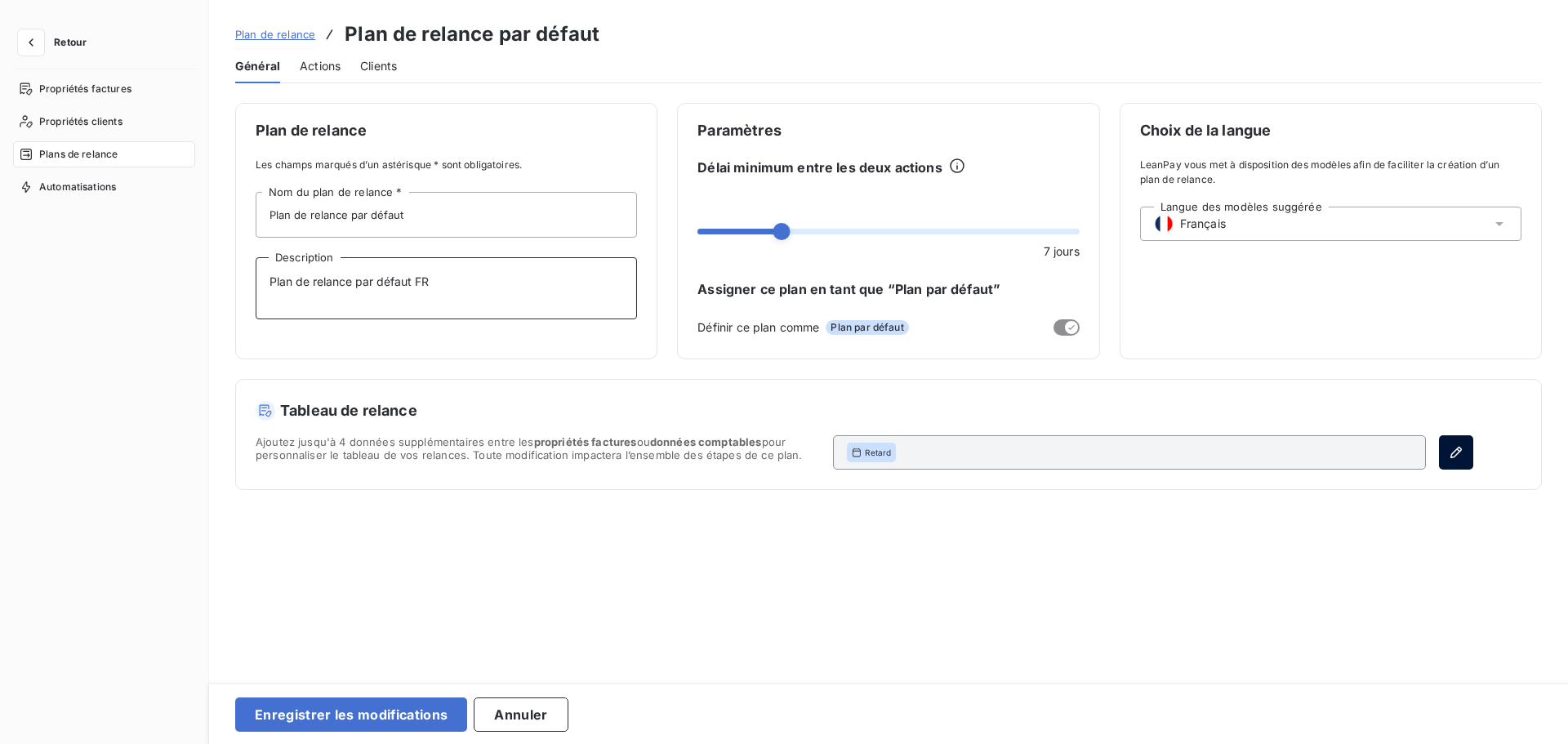
type textarea "Plan de relance par défaut FR"
click at [1460, 457] on button "button" at bounding box center [1456, 452] width 35 height 35
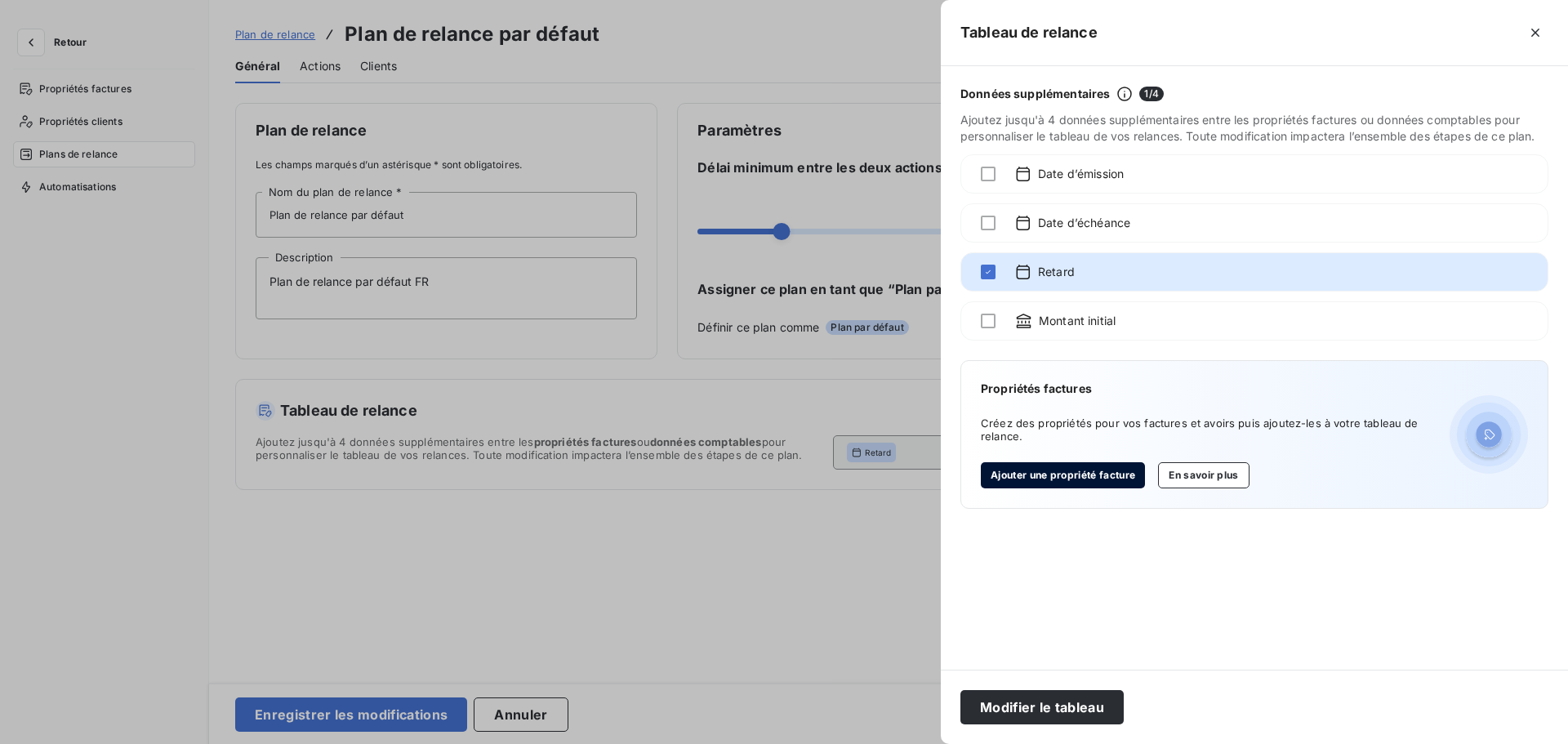
click at [1078, 475] on button "Ajouter une propriété facture" at bounding box center [1063, 475] width 164 height 26
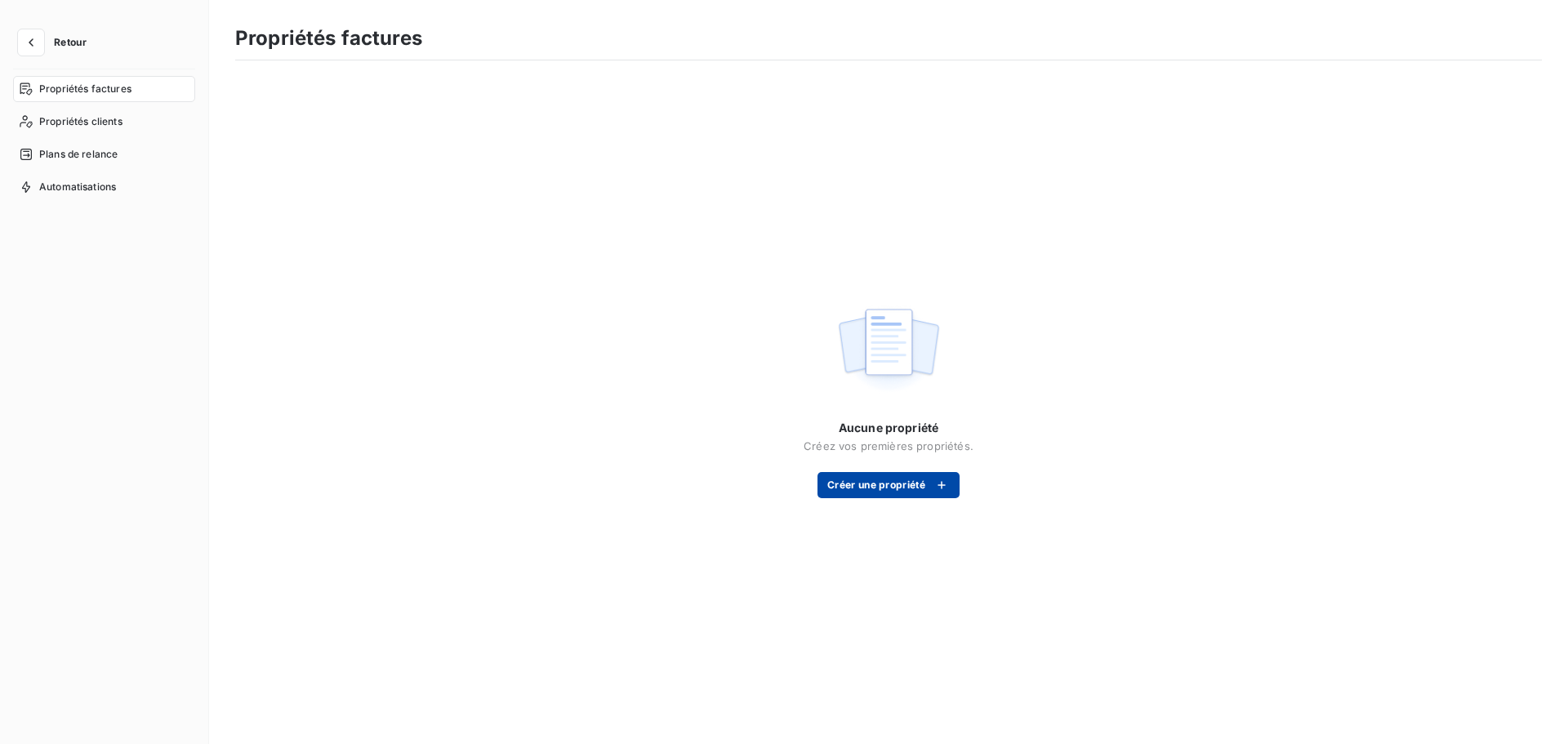
click at [924, 490] on button "Créer une propriété" at bounding box center [888, 485] width 142 height 26
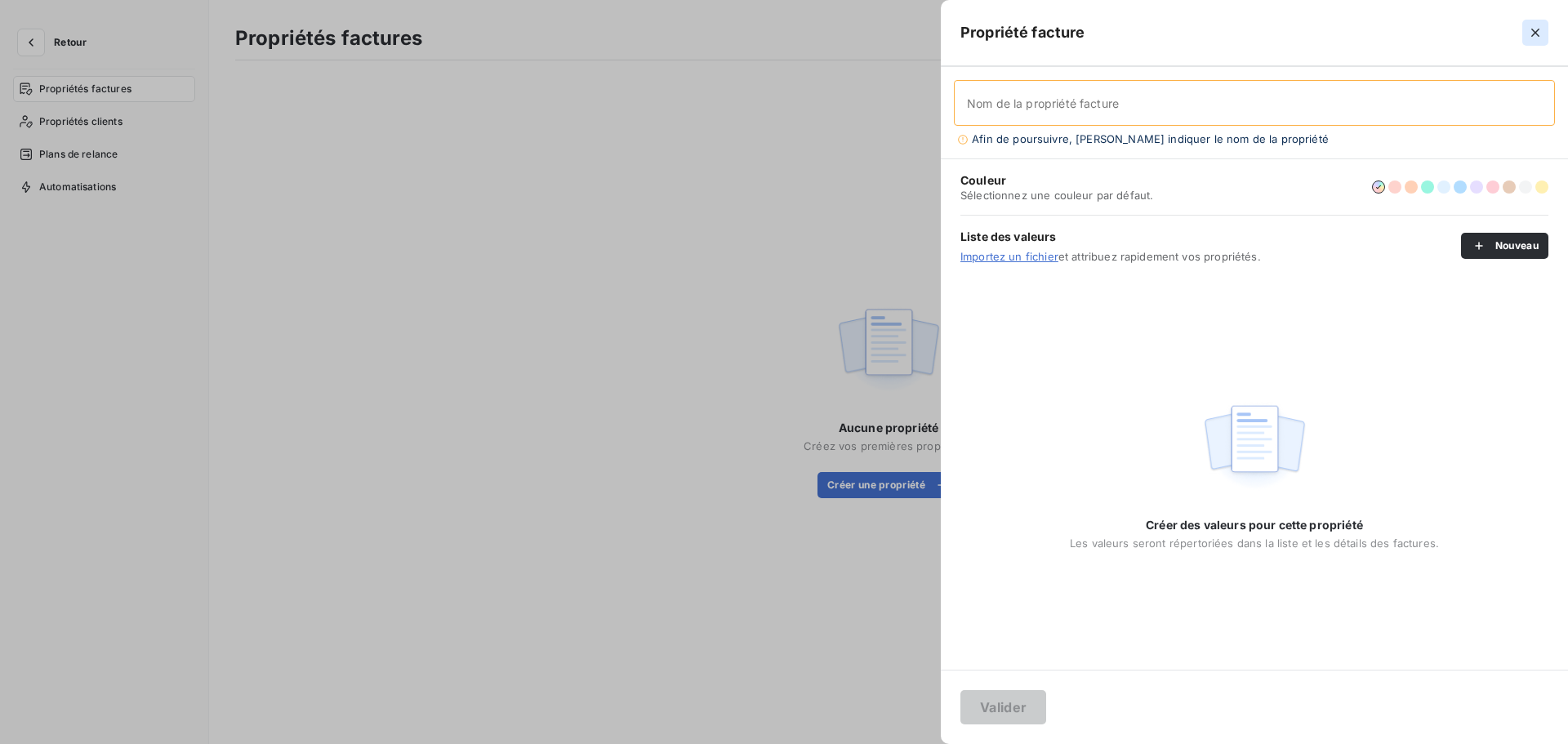
click at [1531, 28] on icon "button" at bounding box center [1535, 32] width 16 height 16
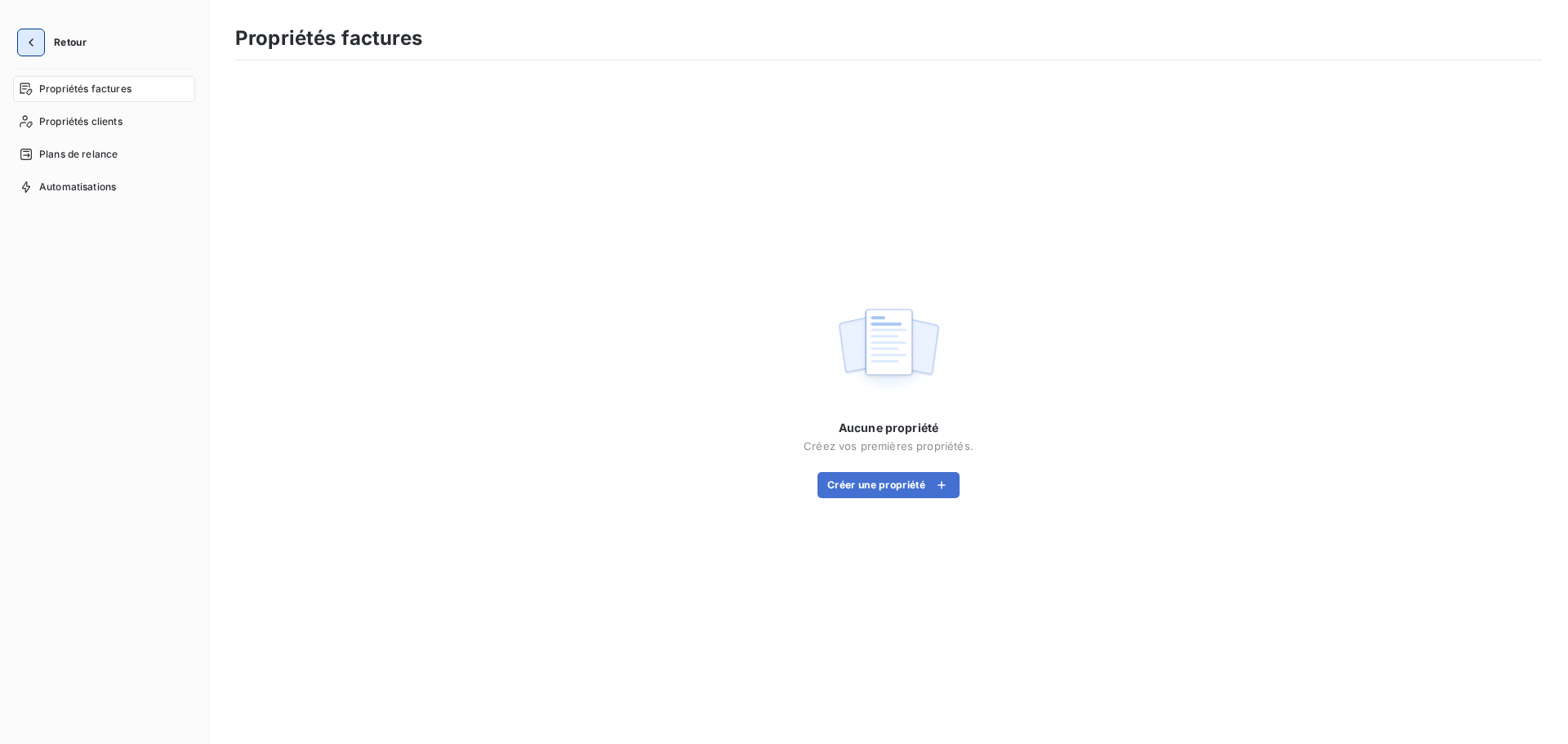
click at [35, 47] on icon "button" at bounding box center [30, 42] width 16 height 16
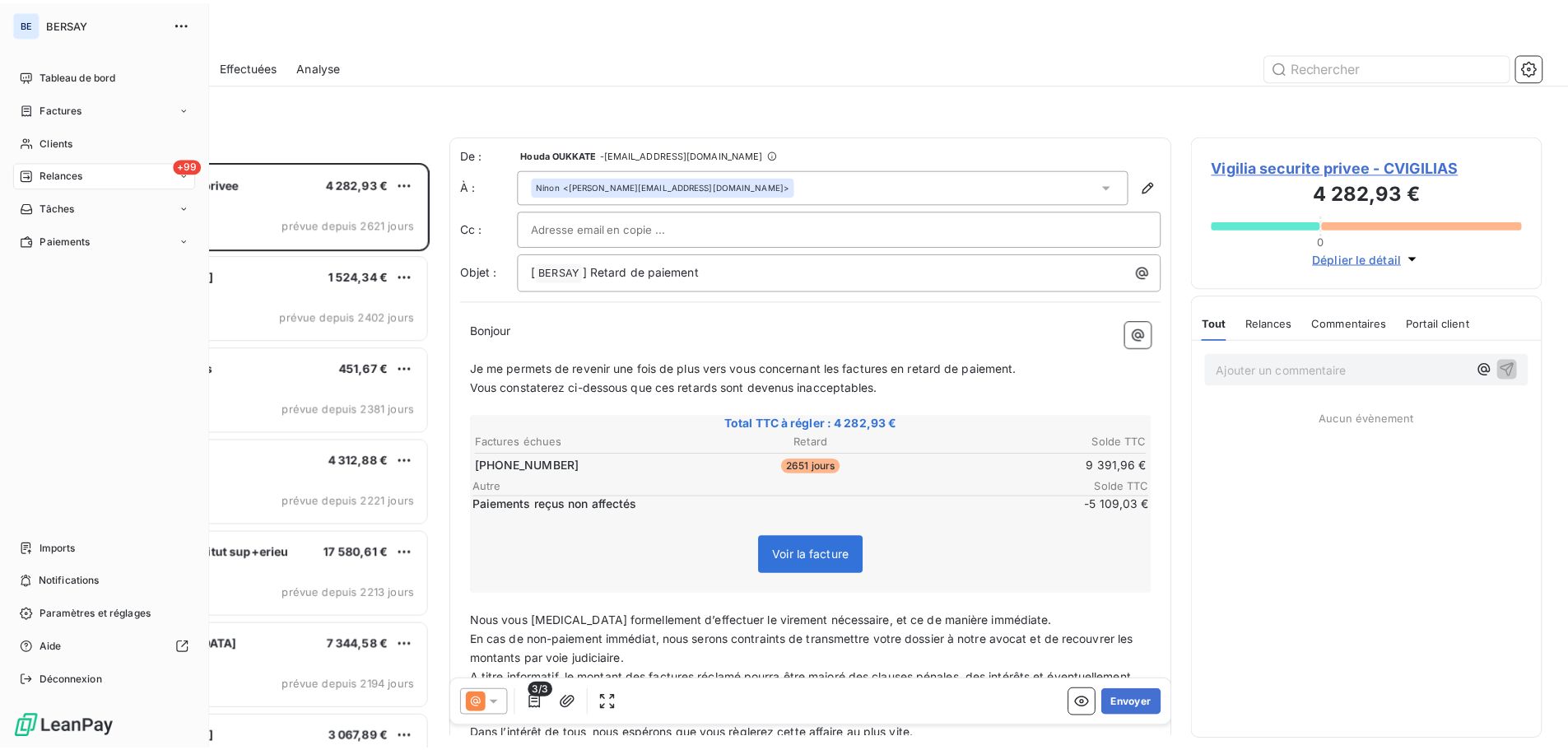
scroll to position [577, 342]
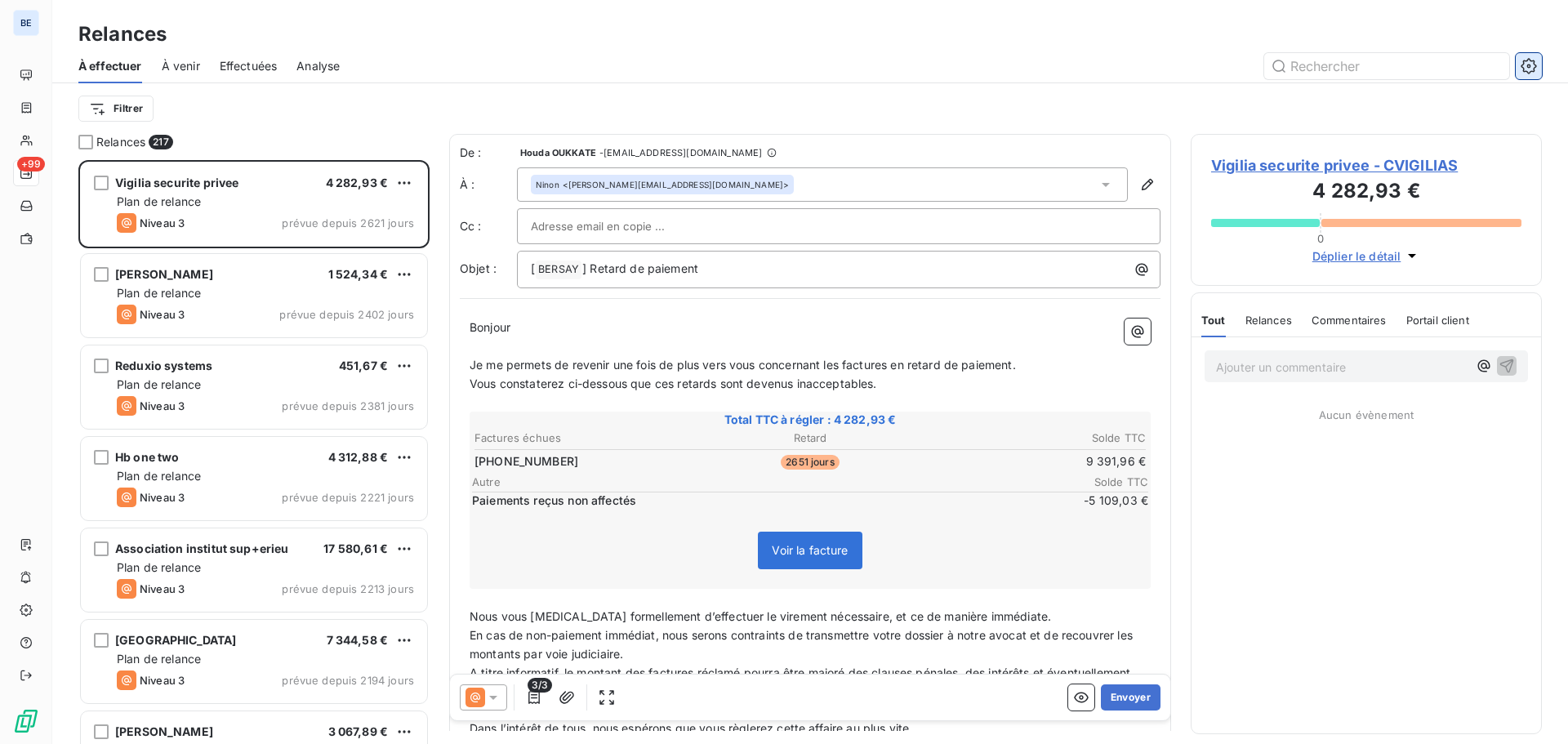
click at [1529, 63] on icon "button" at bounding box center [1529, 66] width 16 height 16
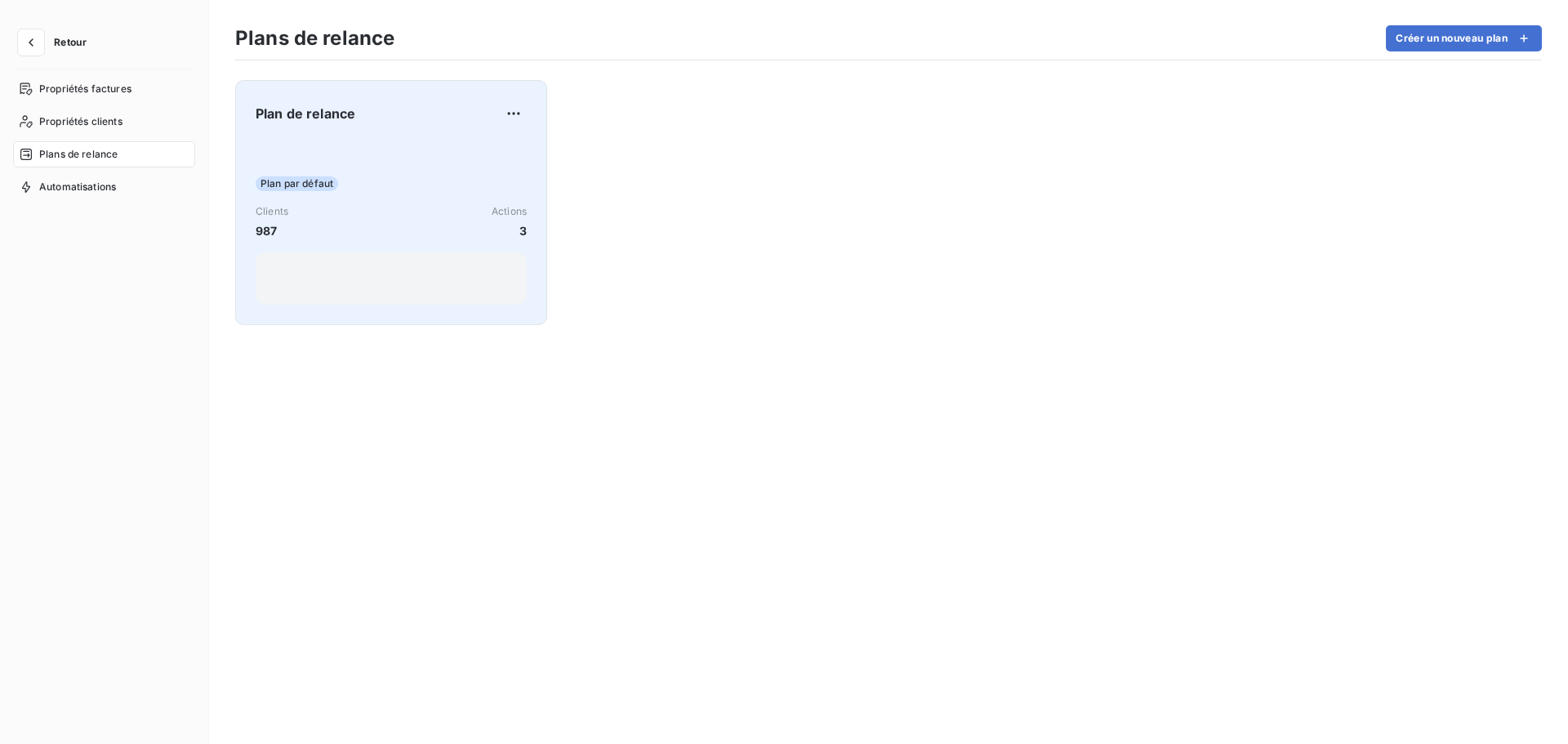
click at [310, 168] on div "Plan par défaut Clients 987 Actions 3" at bounding box center [391, 223] width 272 height 165
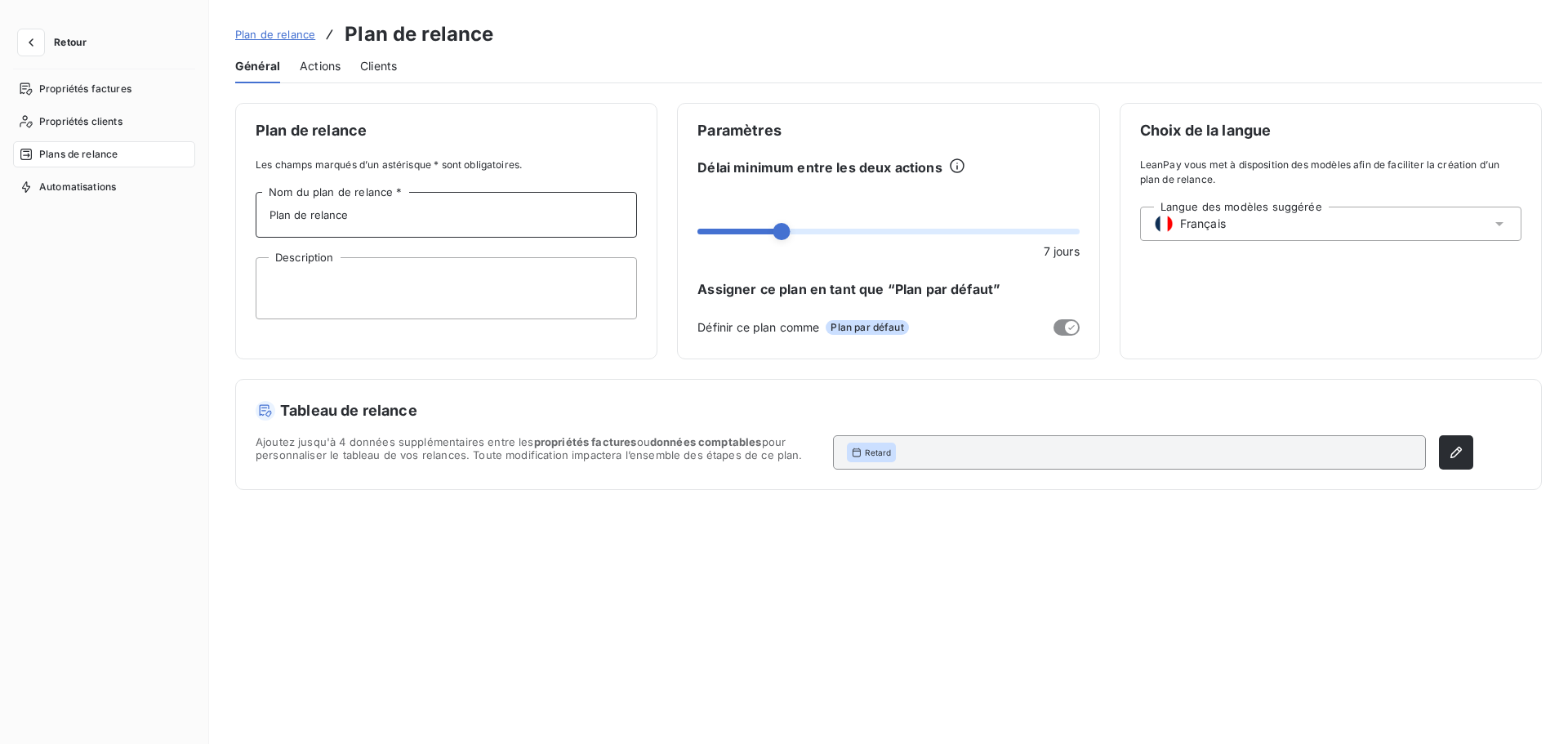
click at [365, 217] on input "Plan de relance" at bounding box center [446, 214] width 381 height 46
type input "Plan de relance par défaut"
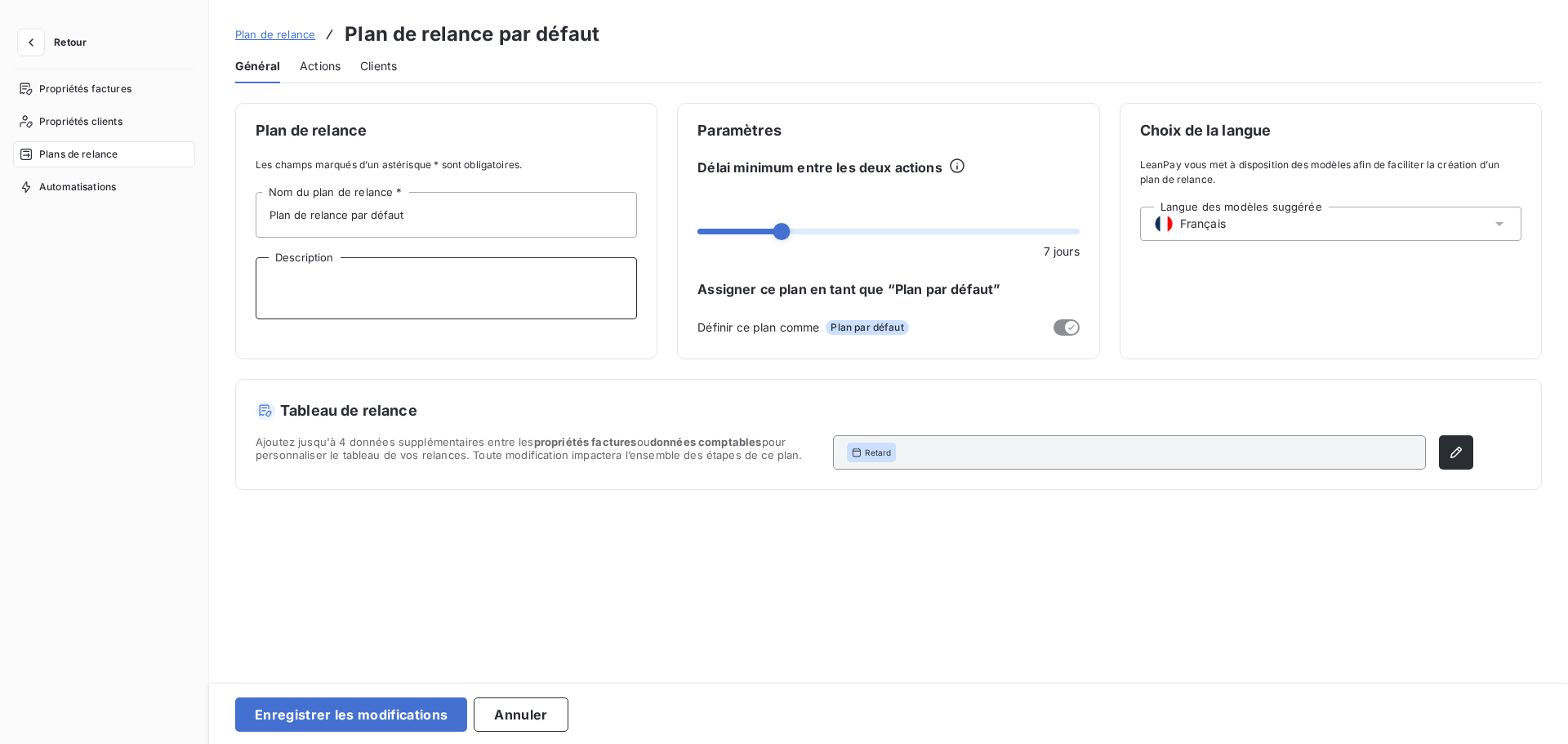
click at [399, 282] on textarea "Description" at bounding box center [446, 288] width 381 height 62
drag, startPoint x: 411, startPoint y: 217, endPoint x: 249, endPoint y: 197, distance: 163.2
click at [249, 197] on div "Plan de relance Les champs marqués d’un astérisque * sont obligatoires. Plan de…" at bounding box center [445, 231] width 422 height 256
click at [300, 280] on textarea "Description" at bounding box center [446, 288] width 381 height 62
paste textarea "Plan de relance par défaut"
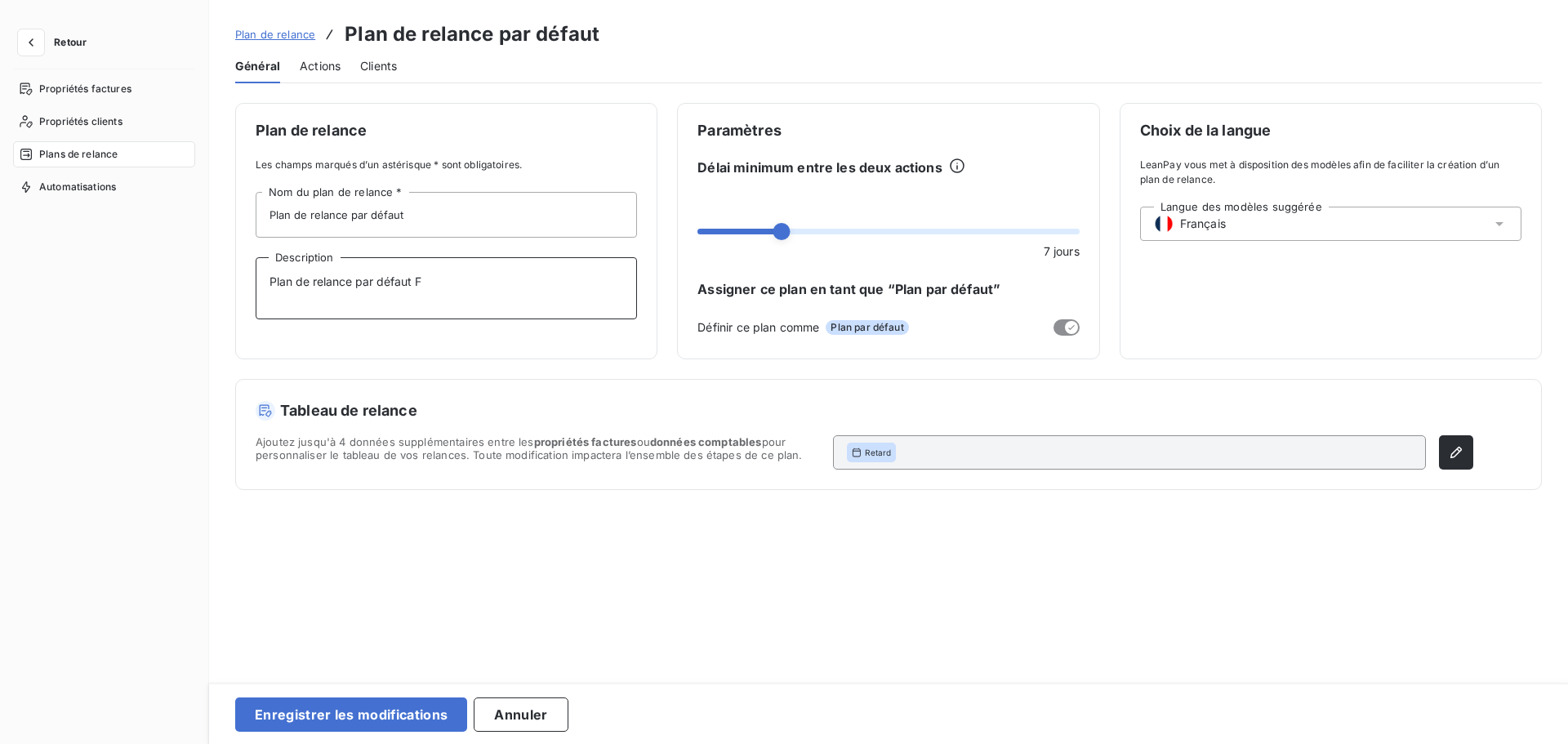
type textarea "Plan de relance par défaut FR"
click at [322, 70] on span "Actions" at bounding box center [319, 66] width 40 height 16
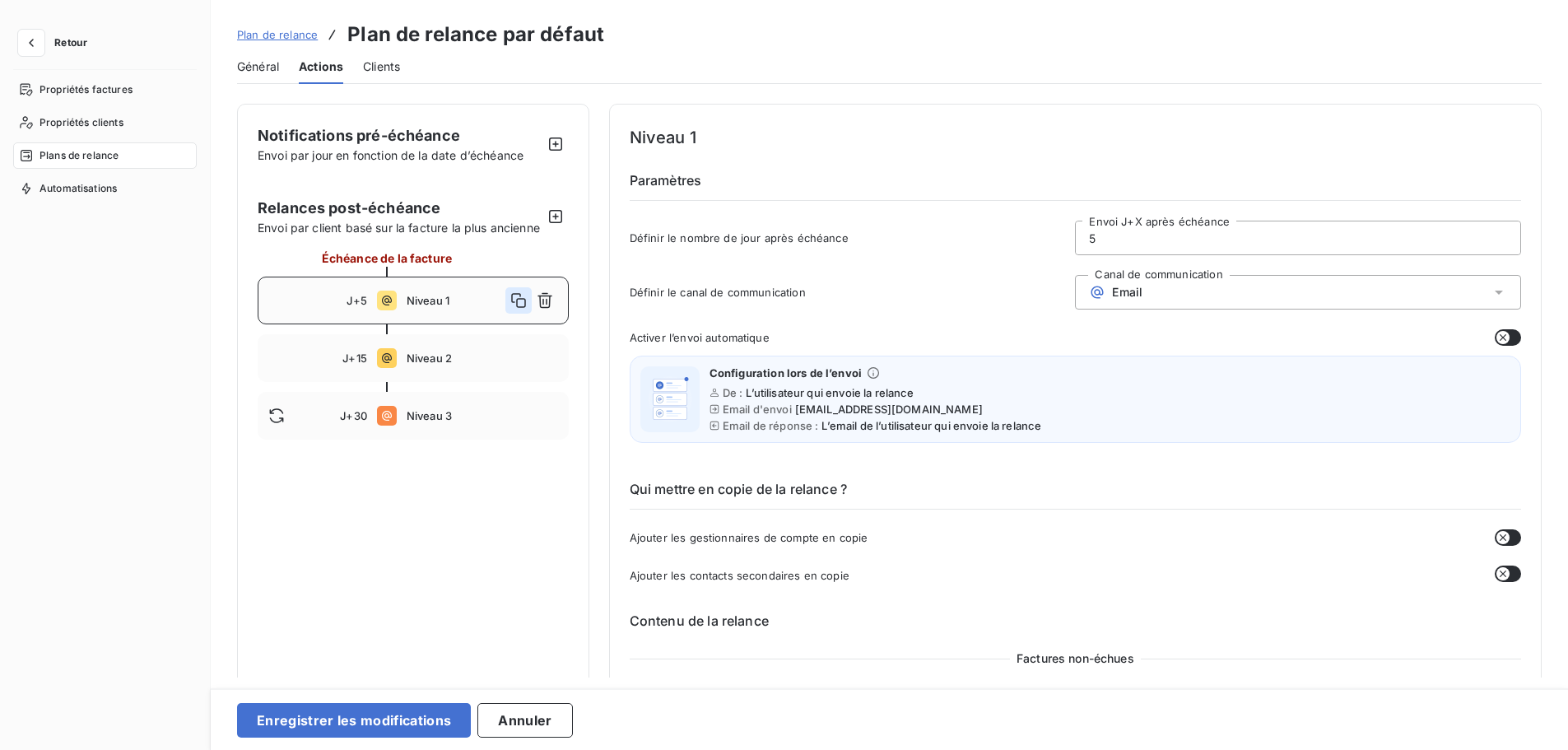
click at [513, 309] on icon "button" at bounding box center [518, 300] width 16 height 16
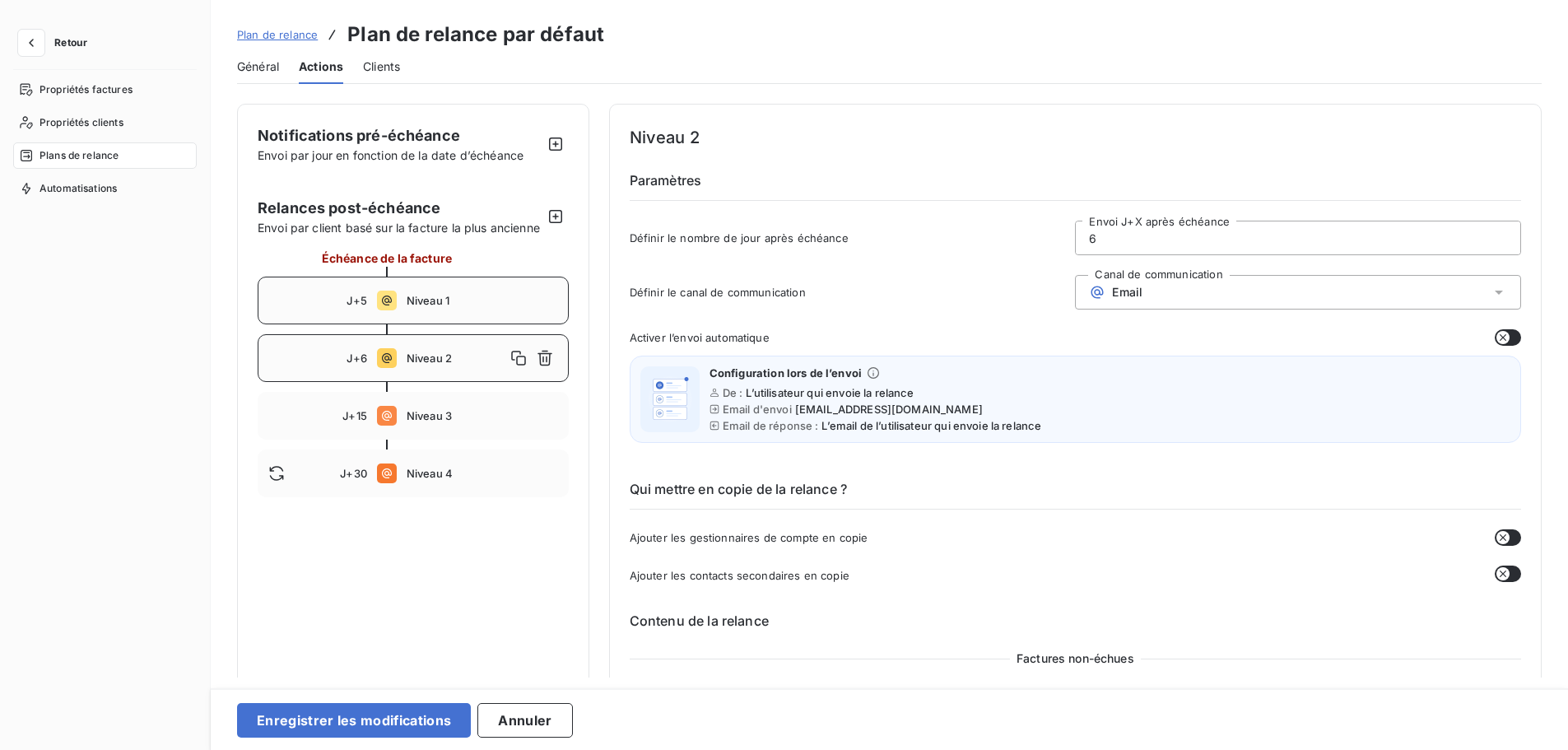
type input "6"
click at [546, 366] on icon "button" at bounding box center [544, 357] width 16 height 16
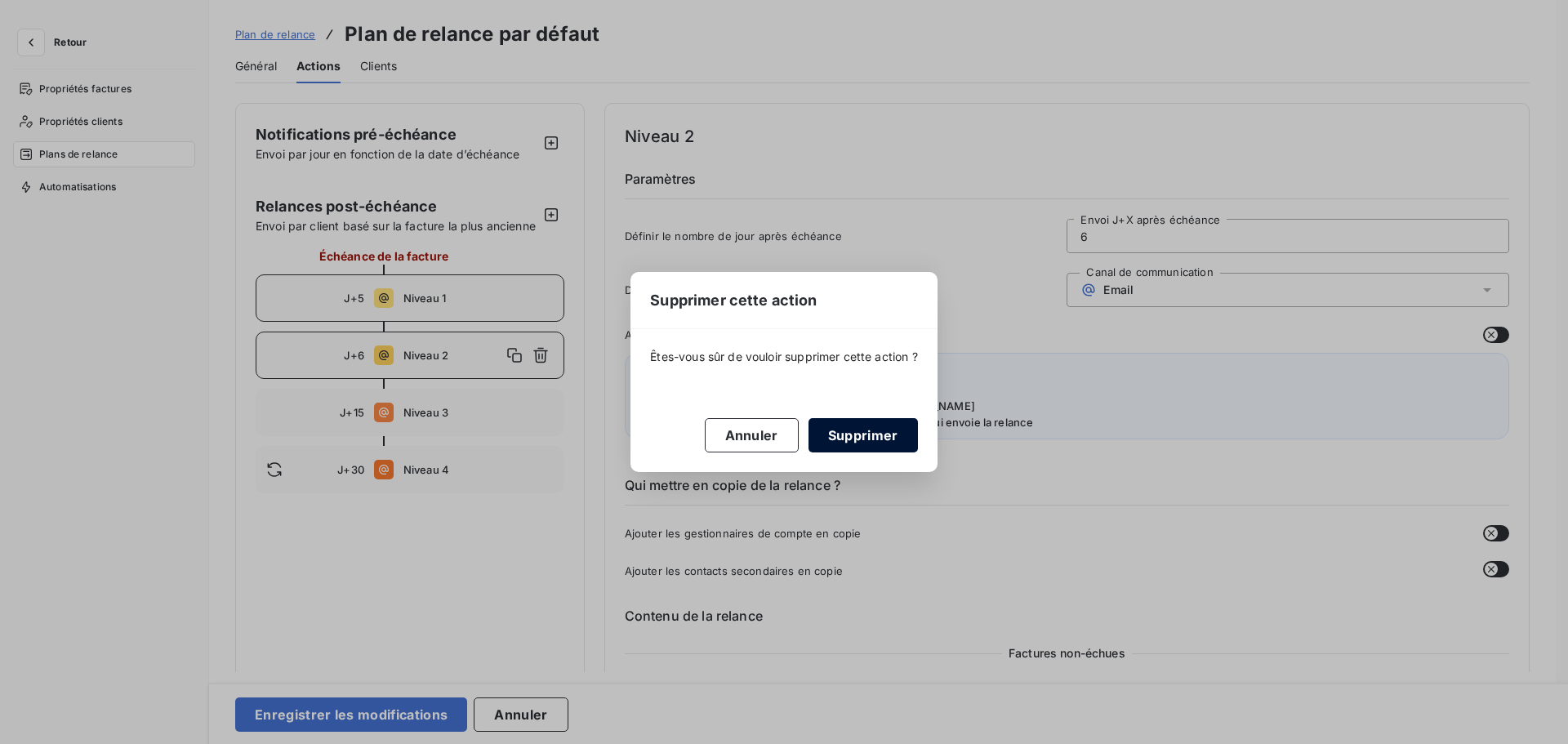
click at [864, 430] on button "Supprimer" at bounding box center [863, 435] width 109 height 35
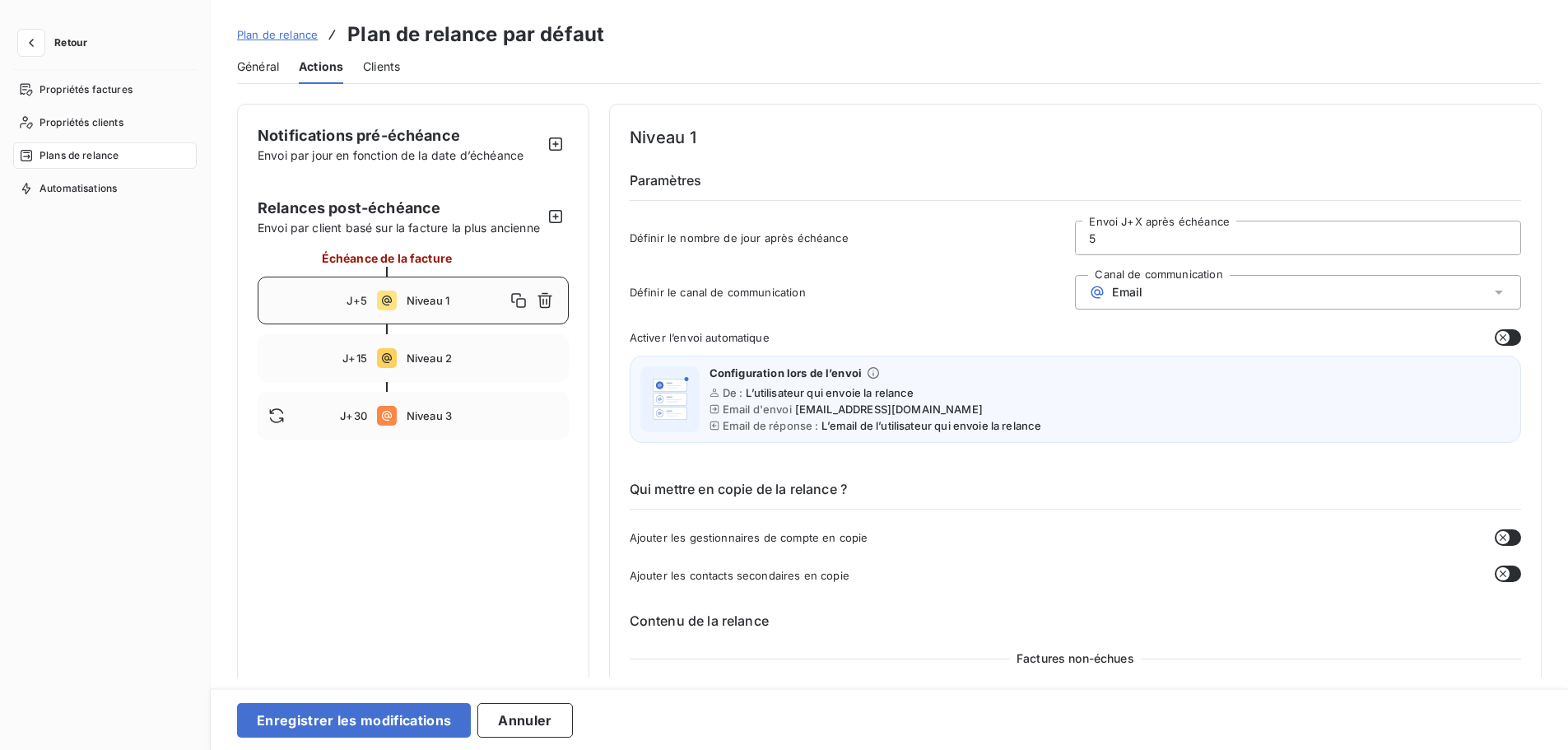
click at [333, 307] on div "J+5" at bounding box center [317, 300] width 98 height 13
click at [358, 307] on span "J+5" at bounding box center [356, 300] width 20 height 13
click at [364, 307] on span "J+5" at bounding box center [356, 300] width 20 height 13
drag, startPoint x: 1106, startPoint y: 241, endPoint x: 1075, endPoint y: 241, distance: 31.0
click at [1076, 241] on input "5" at bounding box center [1297, 238] width 444 height 33
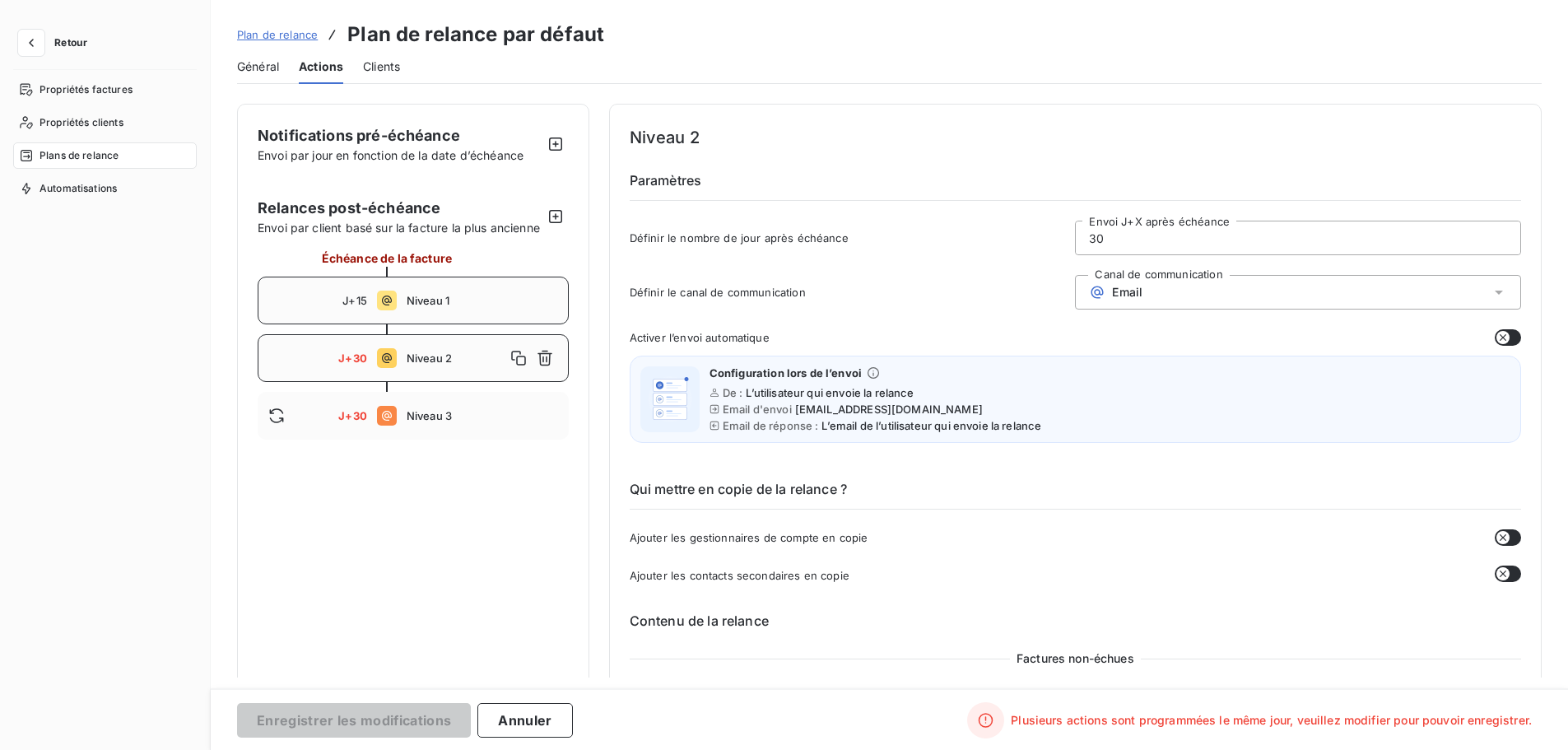
click at [427, 307] on span "Niveau 1" at bounding box center [482, 300] width 151 height 13
drag, startPoint x: 1135, startPoint y: 241, endPoint x: 1010, endPoint y: 229, distance: 125.6
click at [1010, 229] on div "Définir le nombre de jour après échéance 15 Envoi J+X après échéance" at bounding box center [1075, 242] width 891 height 45
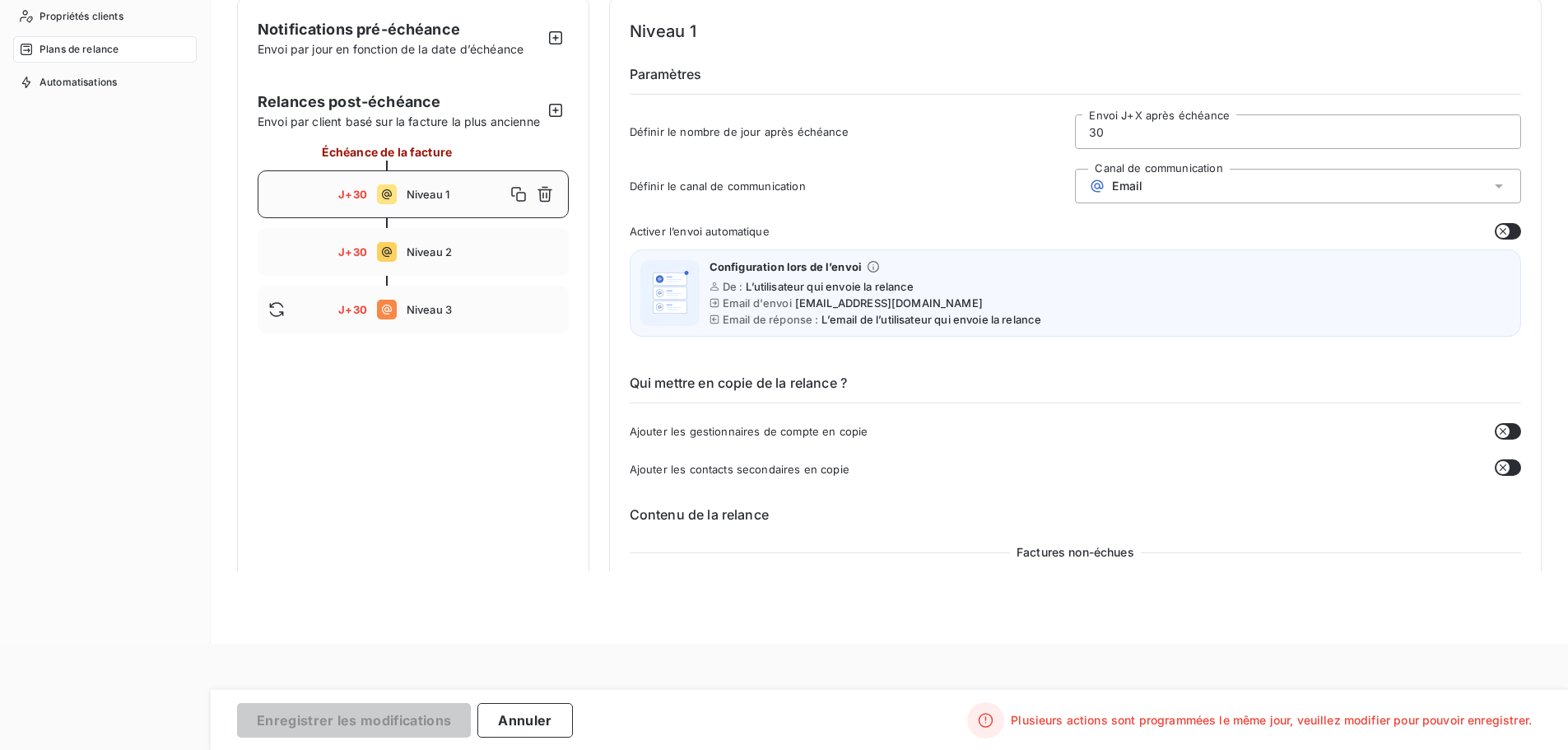
scroll to position [99, 0]
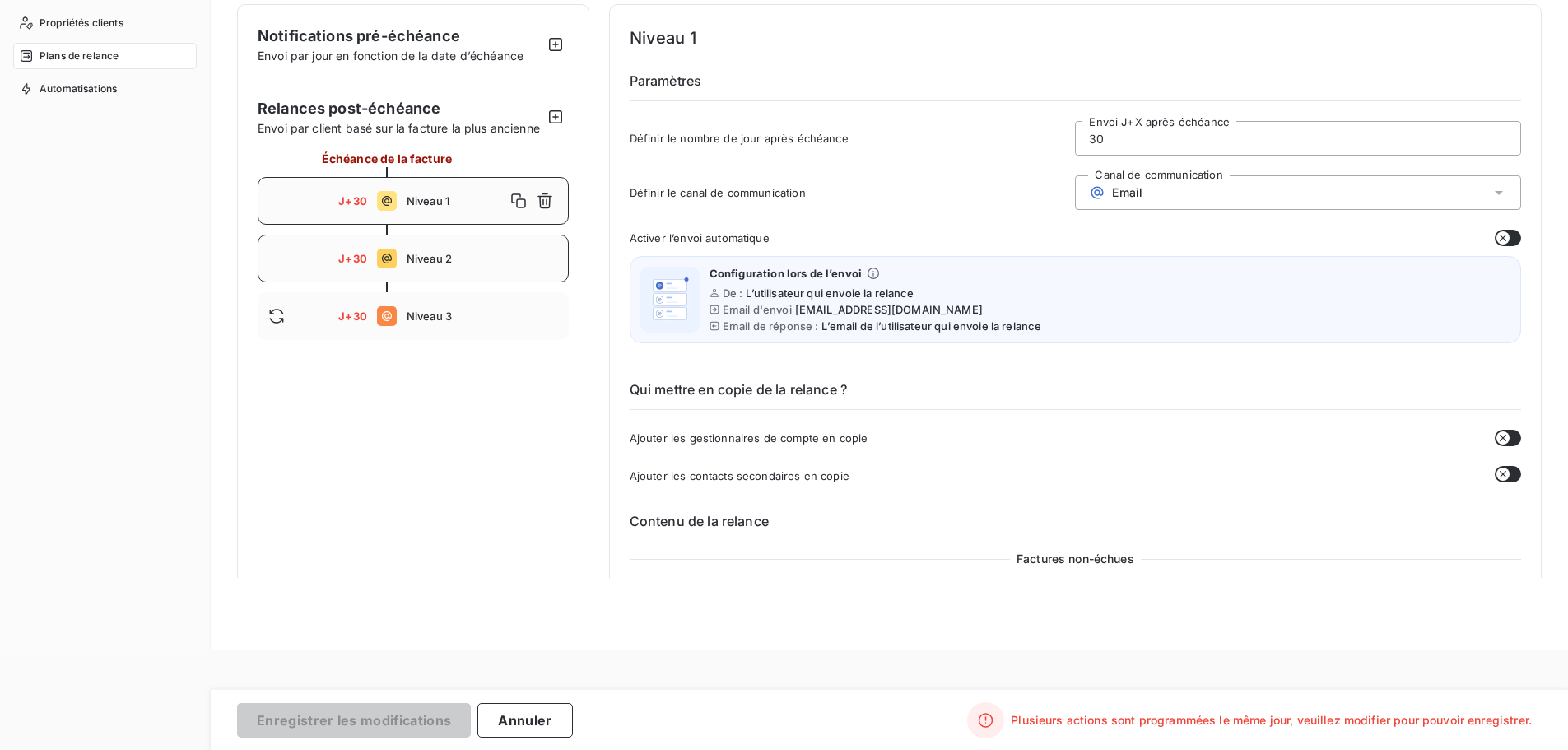
click at [454, 265] on span "Niveau 2" at bounding box center [482, 259] width 151 height 13
drag, startPoint x: 1114, startPoint y: 133, endPoint x: 1048, endPoint y: 136, distance: 66.1
click at [1048, 136] on div "Définir le nombre de jour après échéance 30 Envoi J+X après échéance" at bounding box center [1075, 143] width 891 height 45
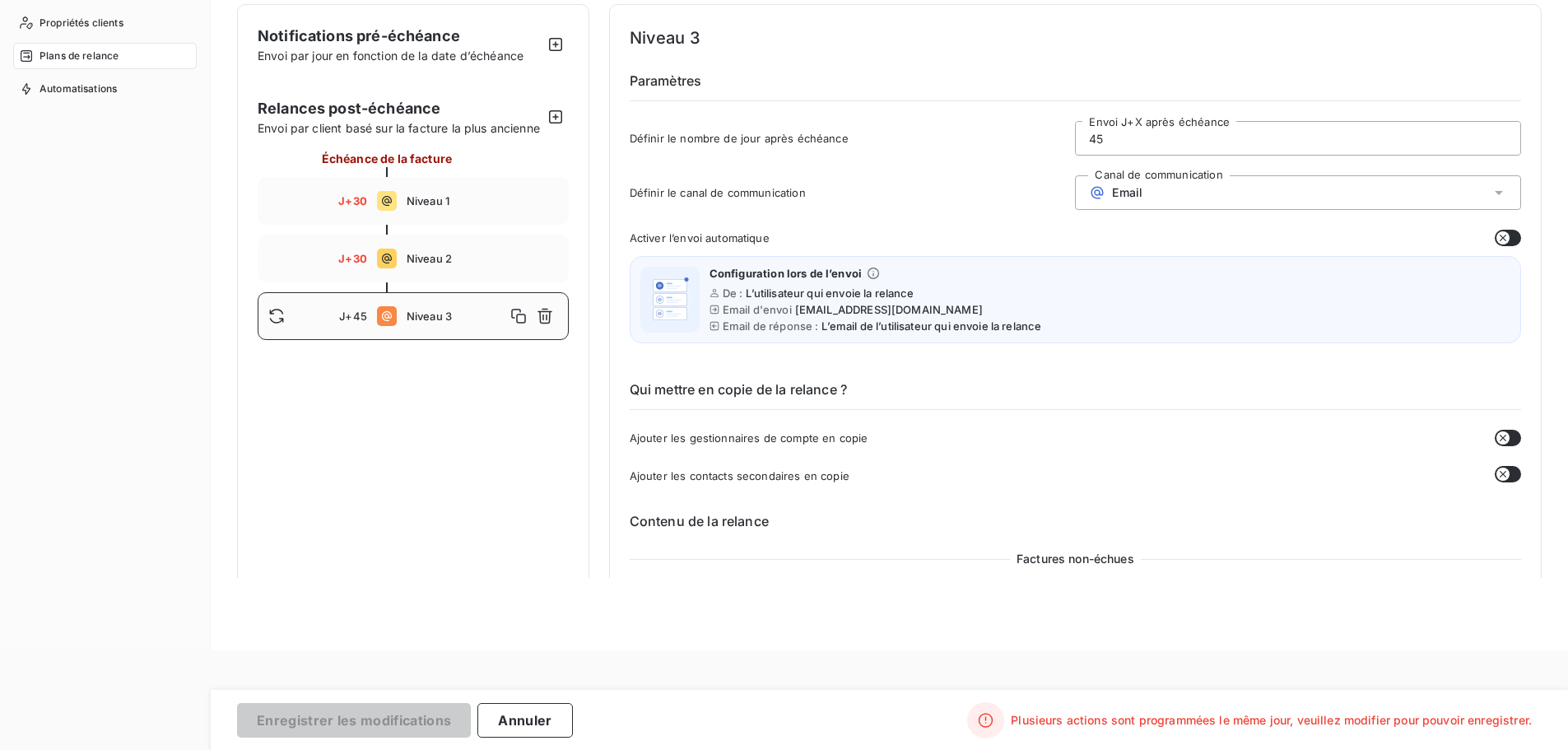
drag, startPoint x: 1116, startPoint y: 136, endPoint x: 1032, endPoint y: 136, distance: 84.0
click at [1032, 136] on div "Définir le nombre de jour après échéance 45 Envoi J+X après échéance" at bounding box center [1075, 143] width 891 height 45
type input "60"
click at [1124, 242] on div "Activer l’envoi automatique" at bounding box center [1075, 238] width 891 height 16
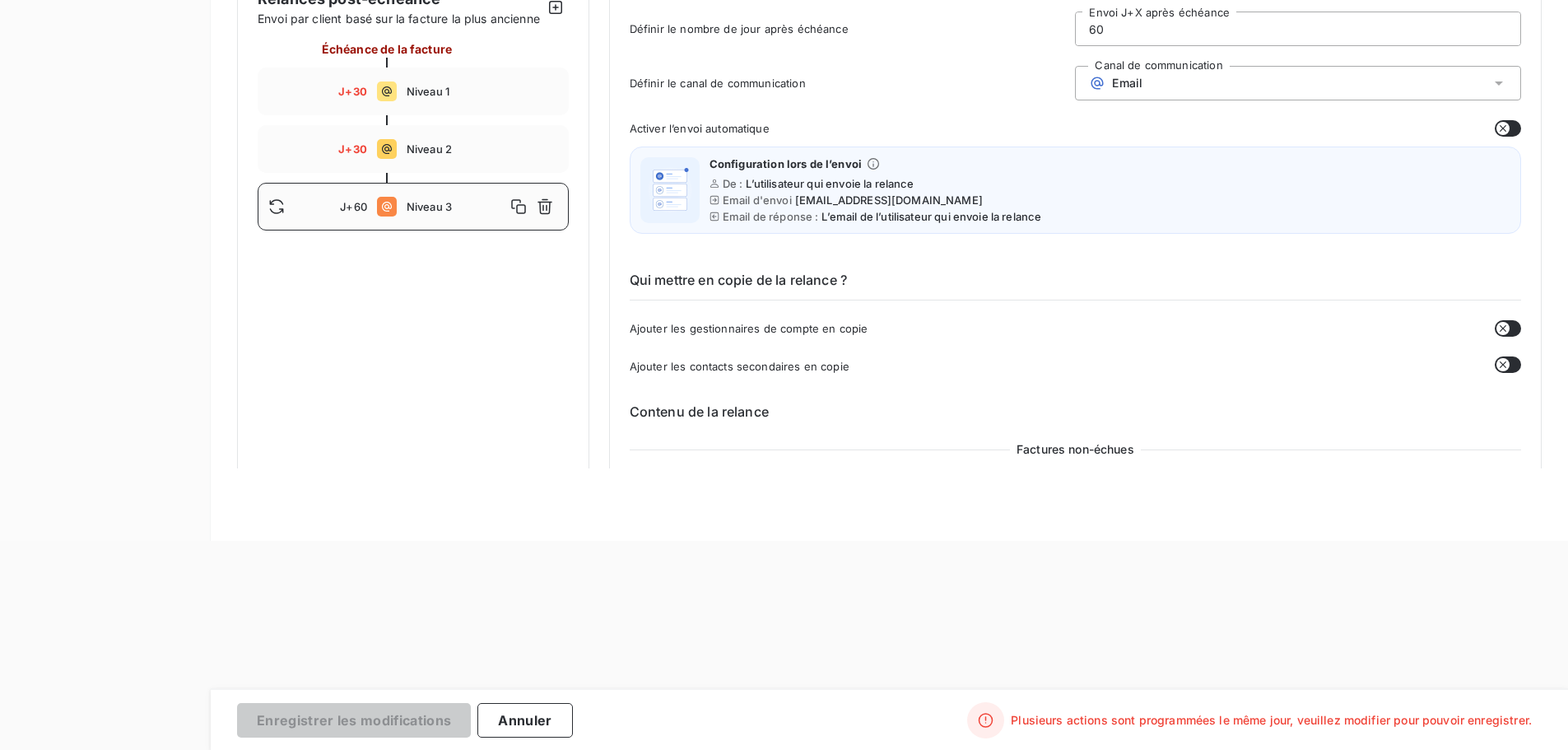
scroll to position [225, 0]
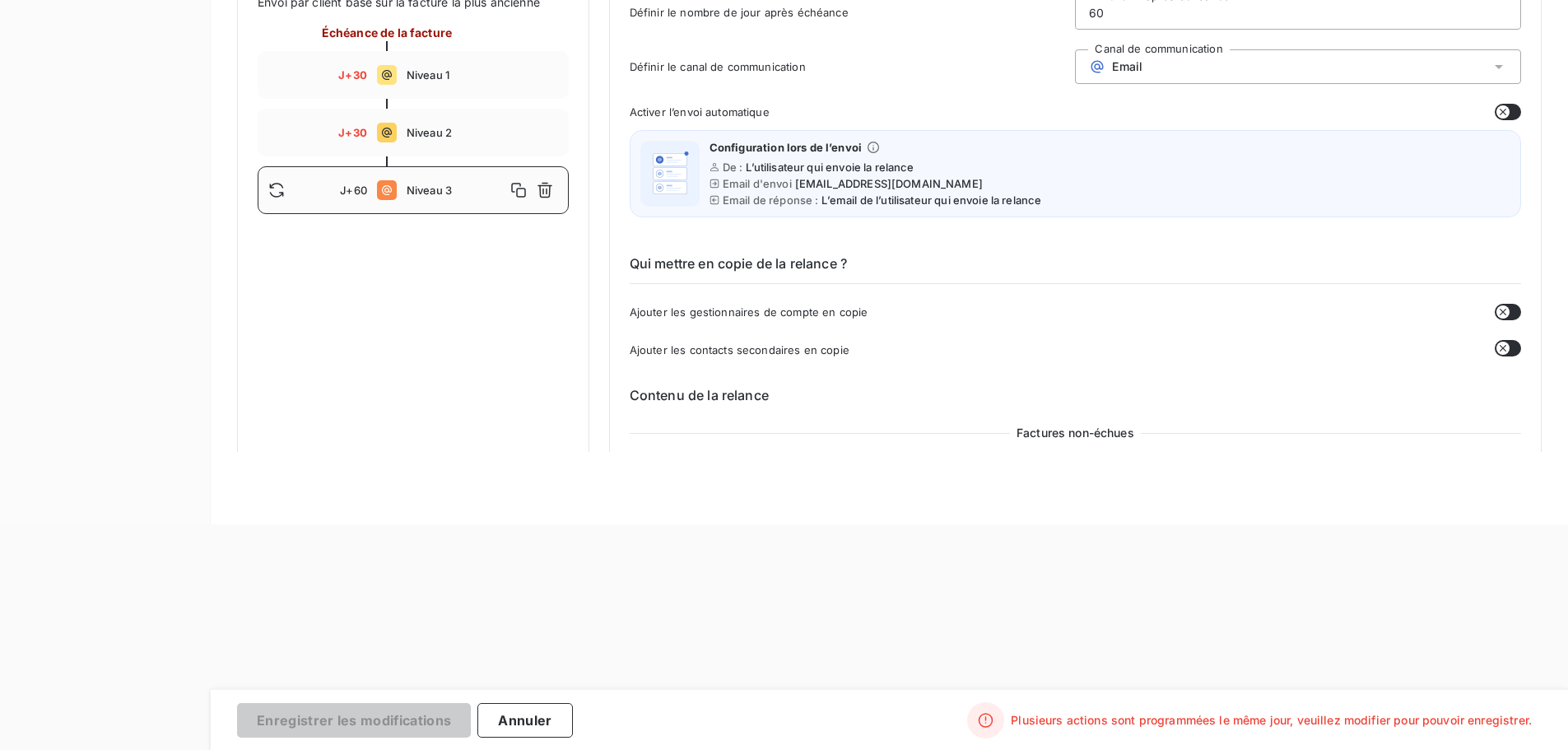
click at [1020, 523] on div "Plan de relance Plan de relance par défaut Général Actions Clients Notification…" at bounding box center [890, 150] width 1358 height 750
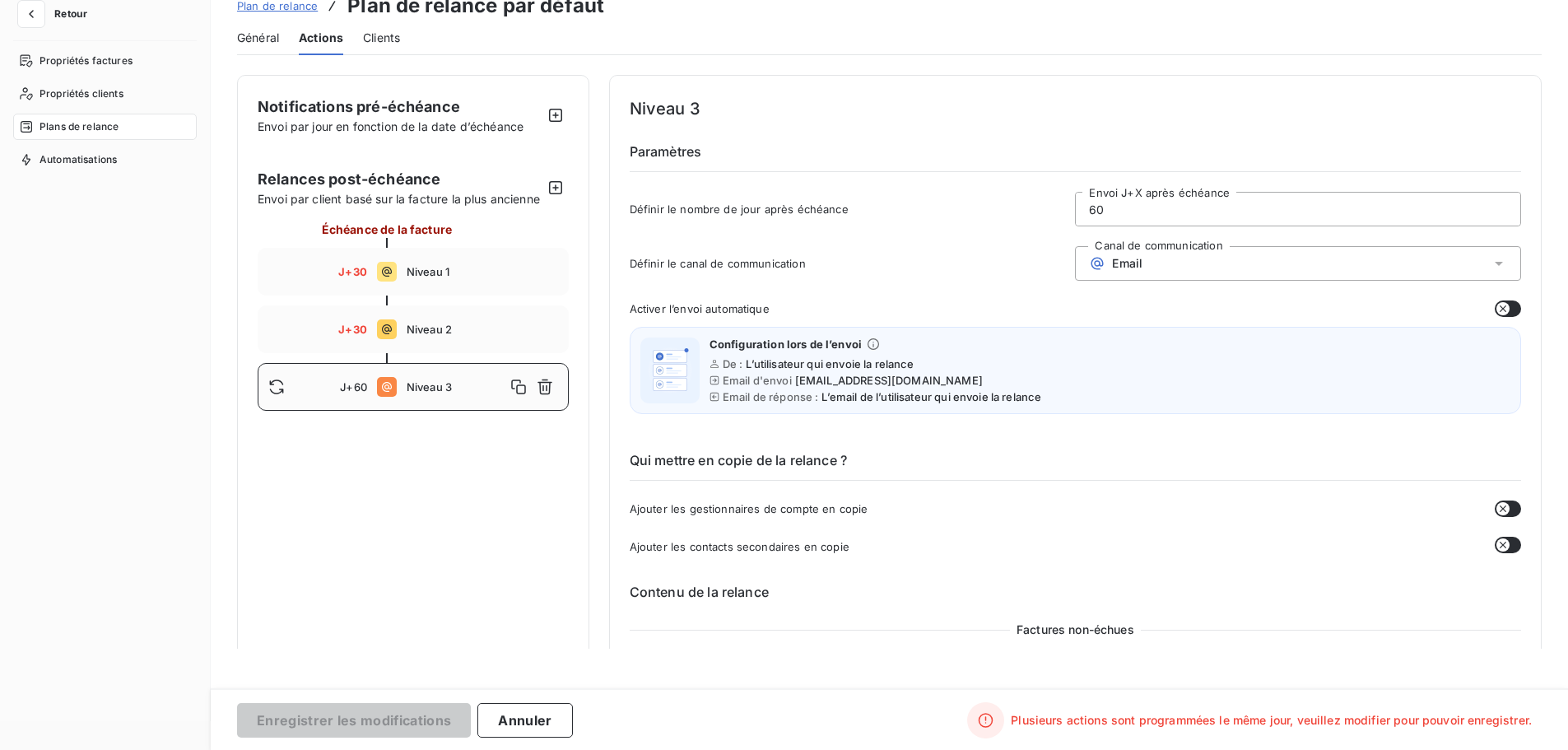
scroll to position [0, 0]
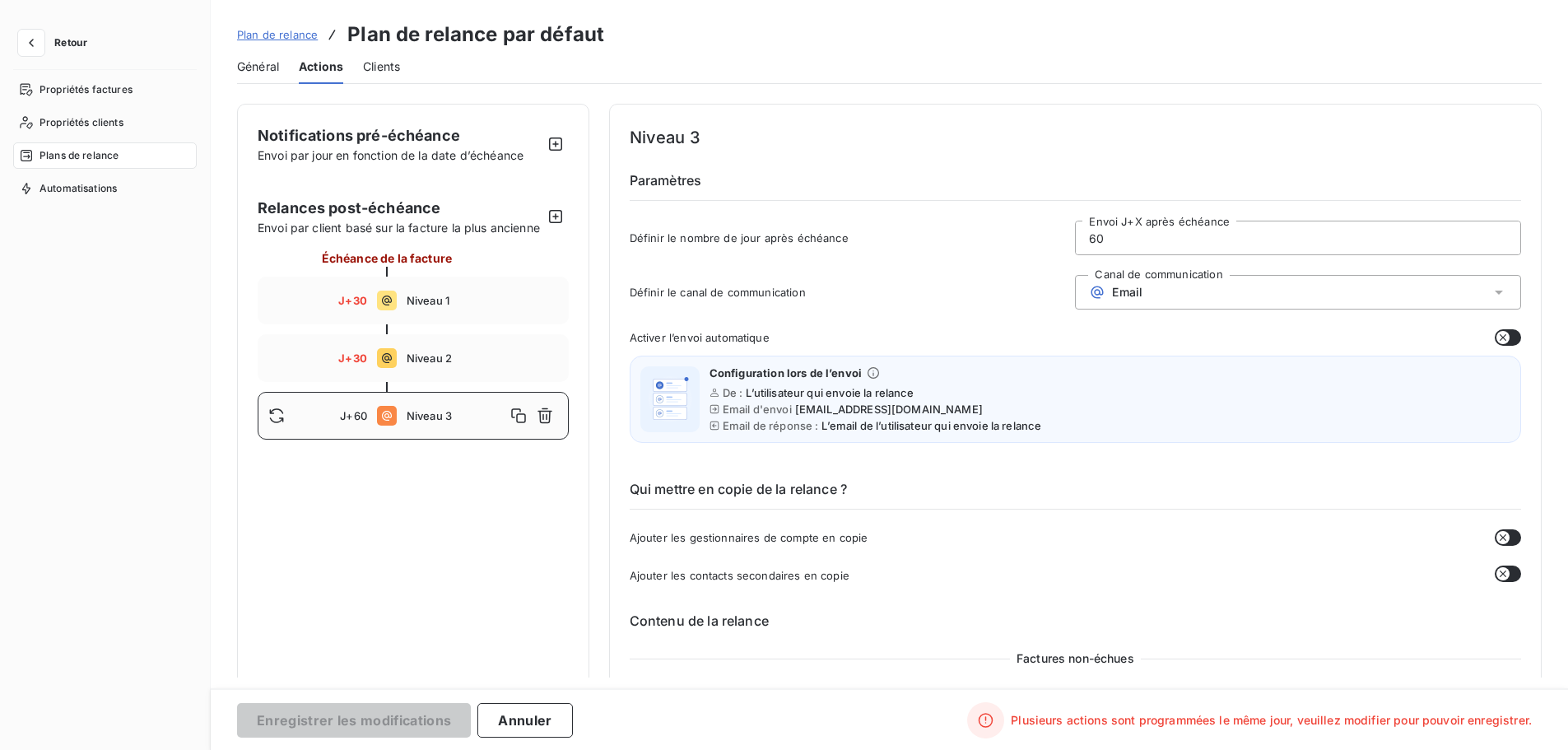
click at [382, 70] on span "Clients" at bounding box center [381, 66] width 37 height 16
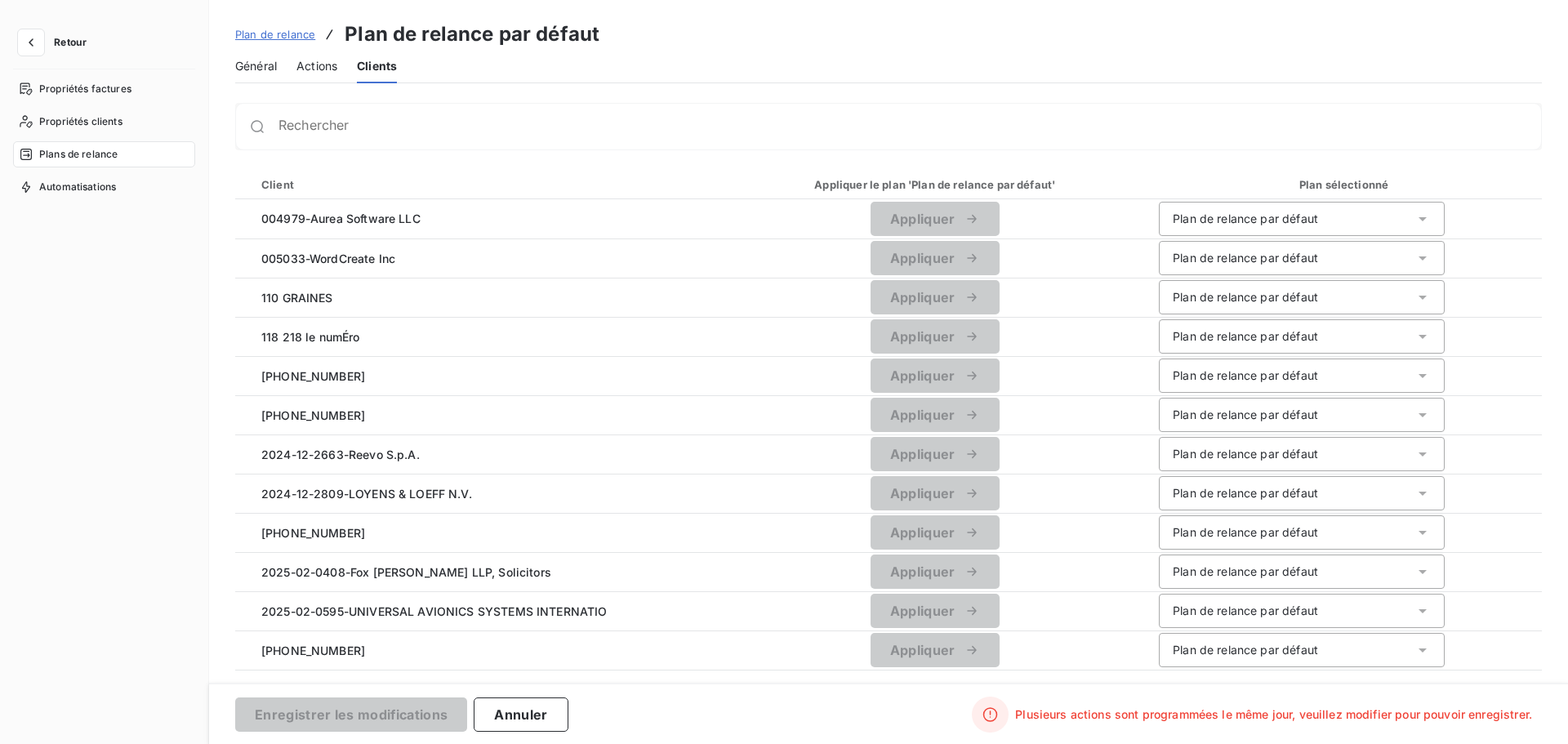
click at [309, 68] on span "Actions" at bounding box center [317, 66] width 40 height 16
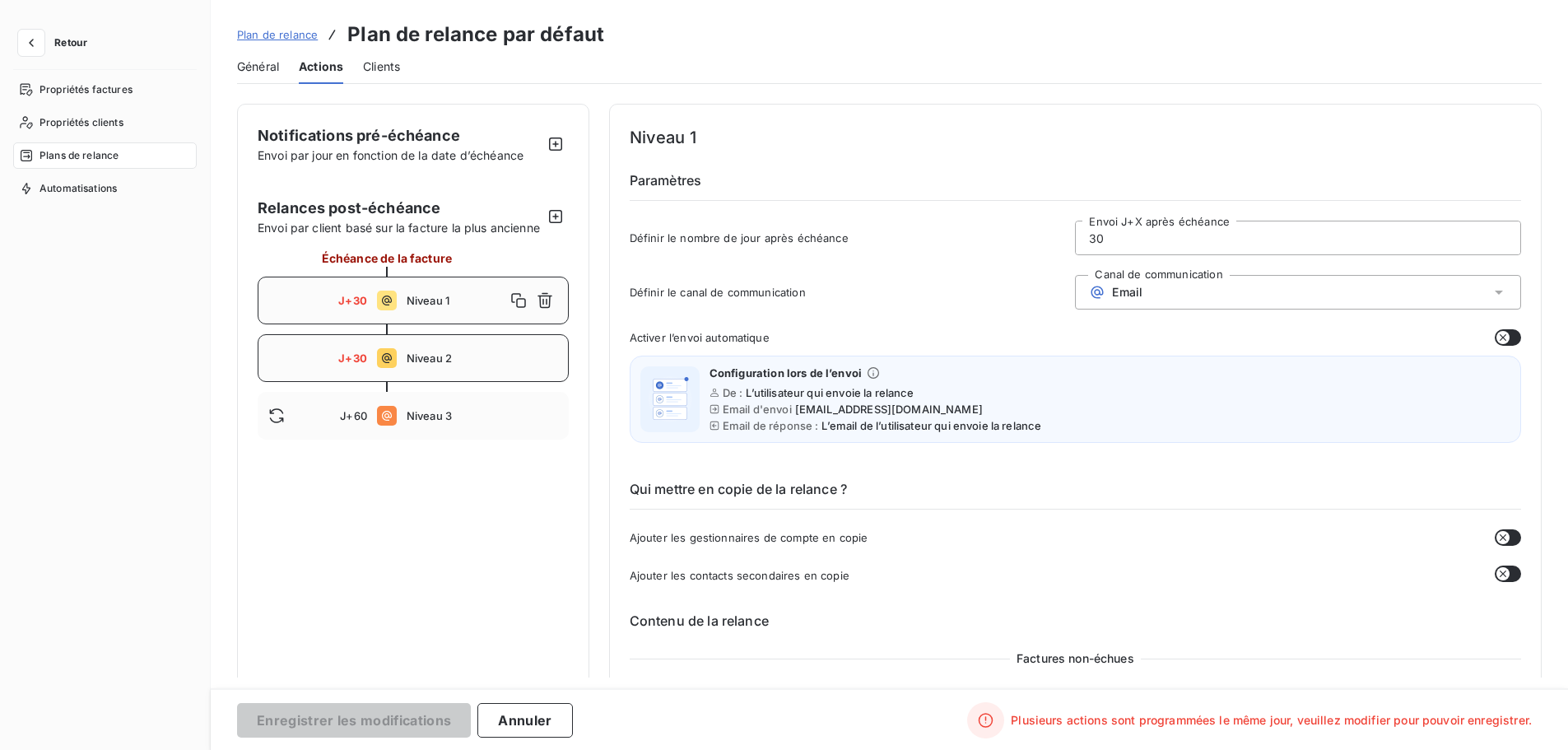
click at [439, 382] on div "J+30 Niveau 2" at bounding box center [413, 358] width 312 height 47
drag, startPoint x: 1114, startPoint y: 239, endPoint x: 1058, endPoint y: 239, distance: 56.0
click at [1058, 239] on div "Définir le nombre de jour après échéance 30 Envoi J+X après échéance" at bounding box center [1075, 242] width 891 height 45
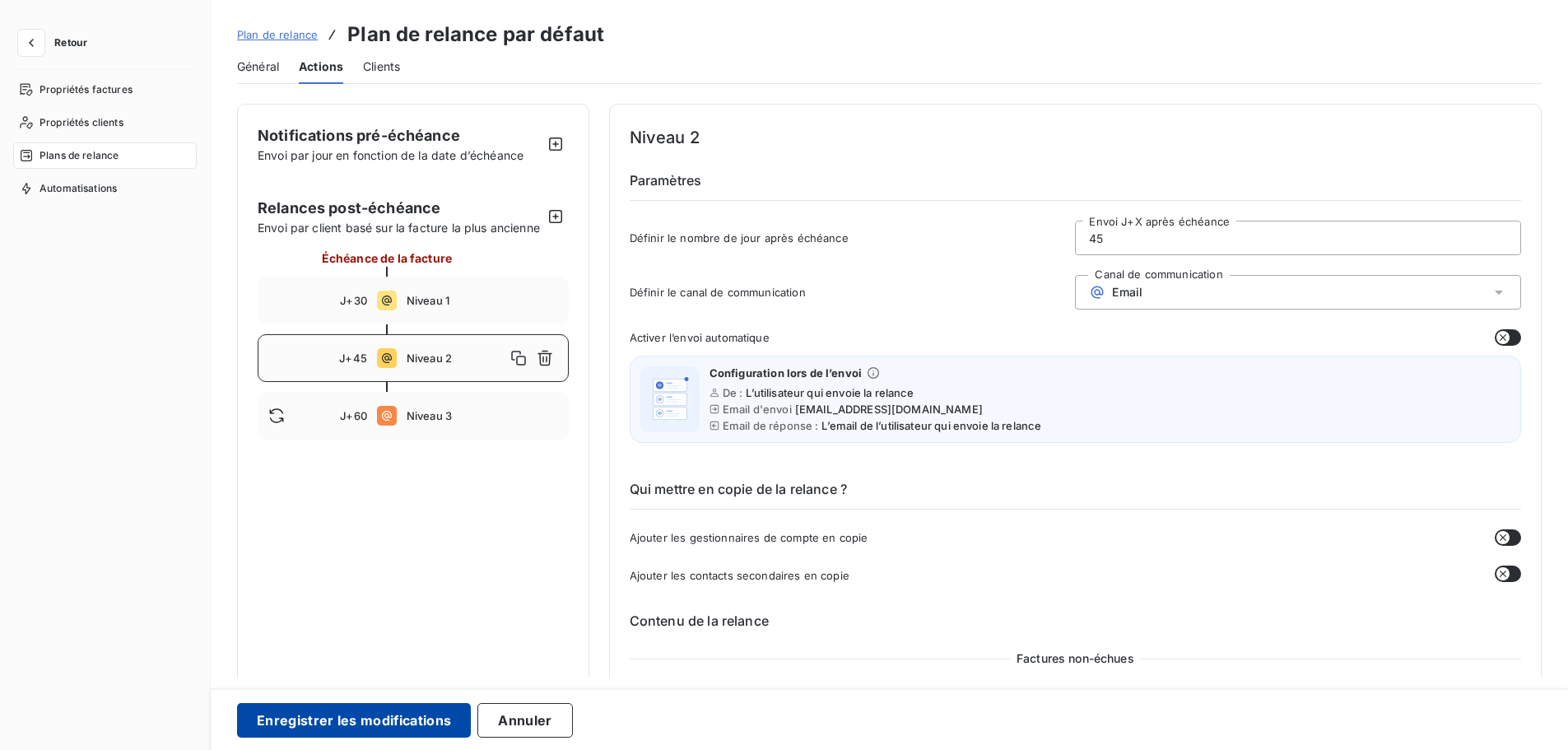
type input "45"
click at [401, 727] on button "Enregistrer les modifications" at bounding box center [353, 720] width 234 height 35
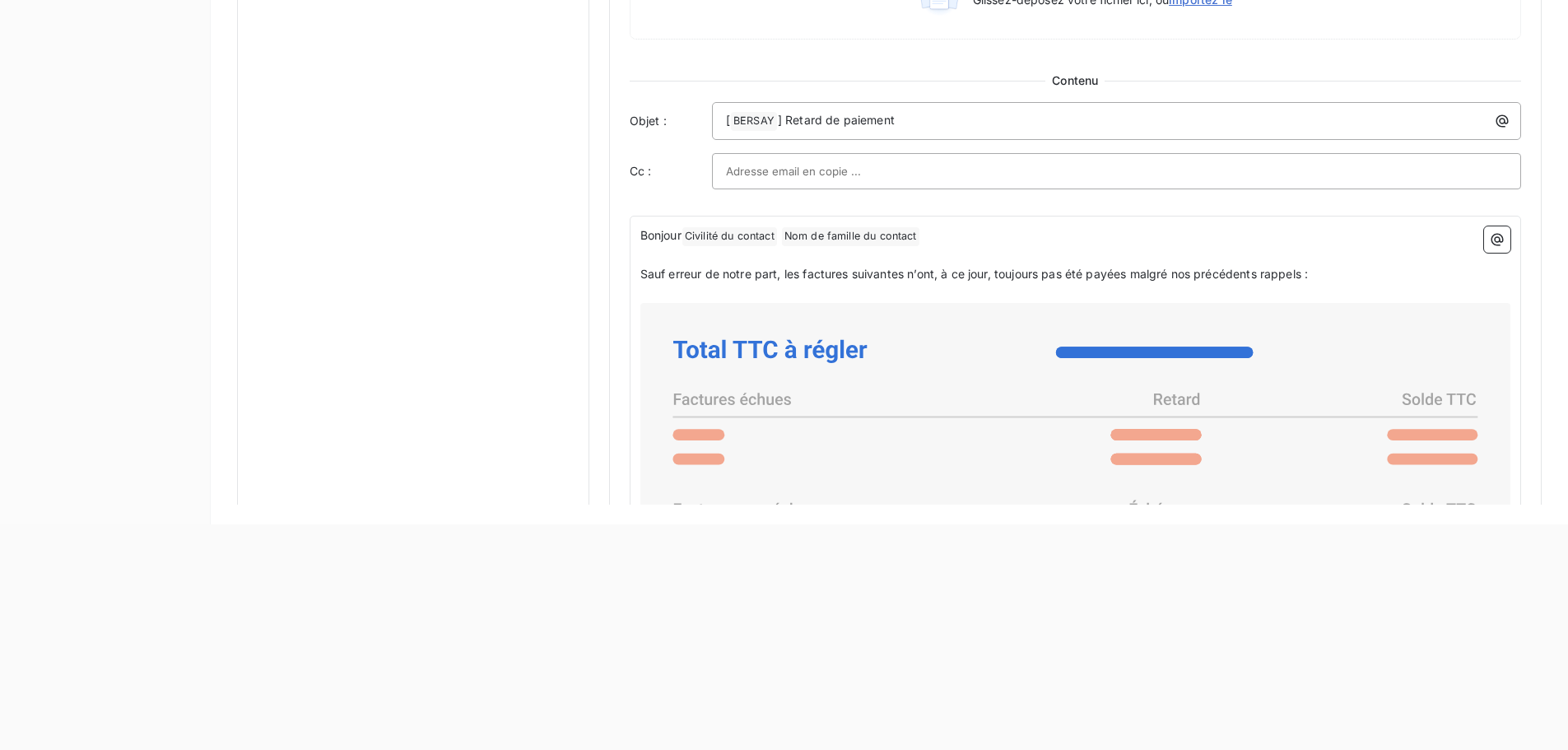
scroll to position [754, 0]
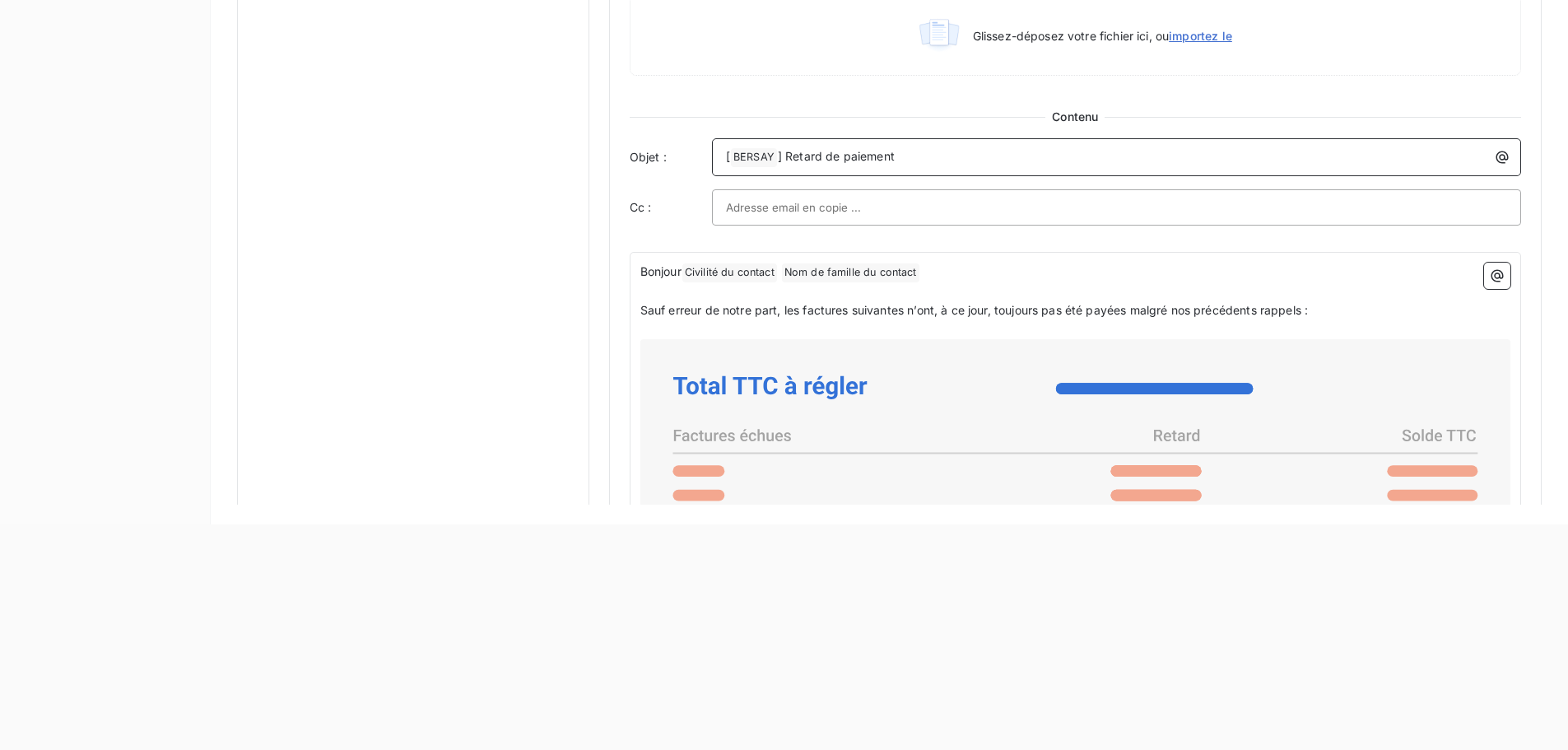
click at [910, 150] on p "[ BERSAY ﻿ ] Retard de paiement" at bounding box center [1121, 157] width 790 height 20
drag, startPoint x: 924, startPoint y: 155, endPoint x: 626, endPoint y: 155, distance: 298.0
click at [626, 155] on div "Niveau 1 Paramètres Définir le nombre de jour après échéance 30 Envoi J+X après…" at bounding box center [1075, 50] width 933 height 1852
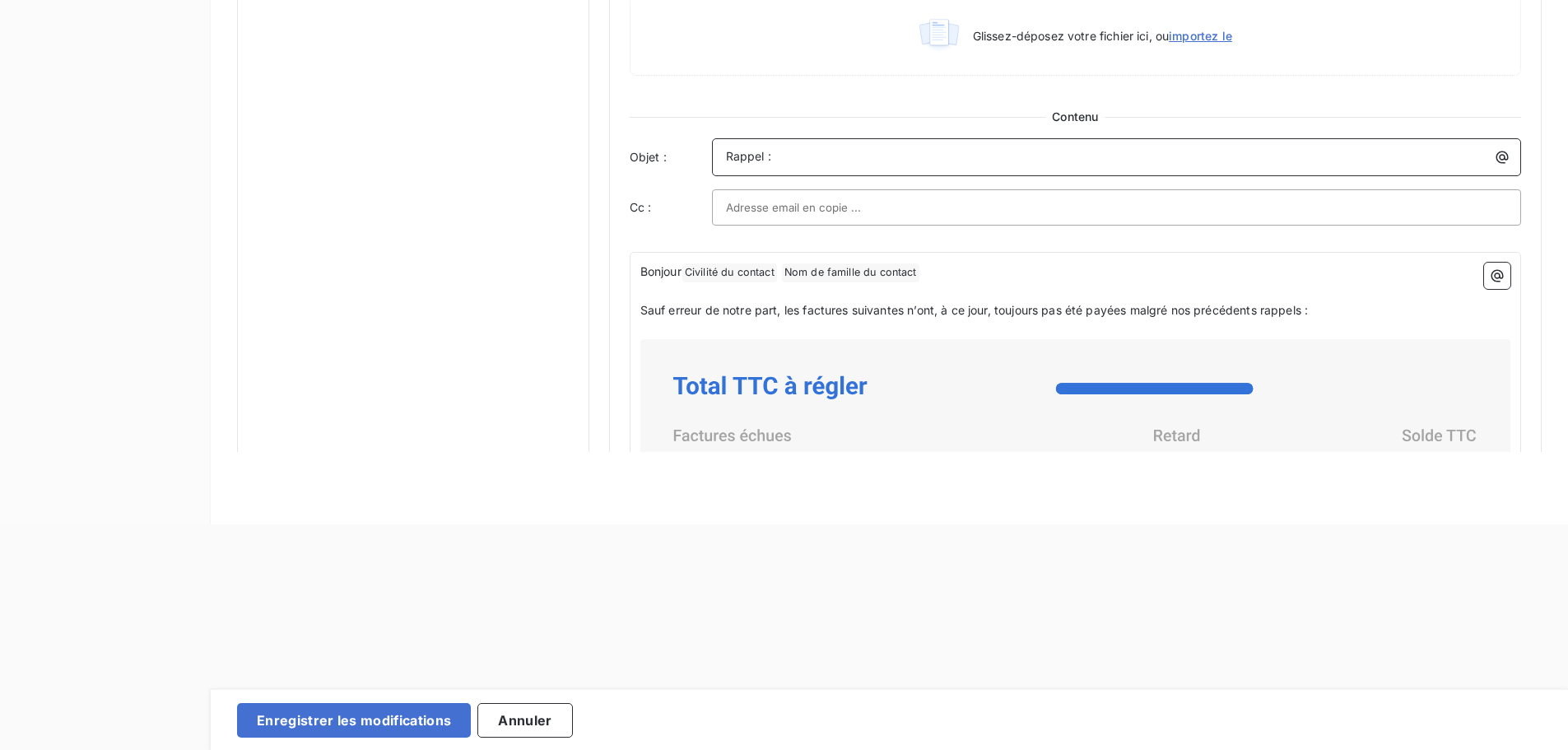
click at [812, 149] on p "Rappel :" at bounding box center [1121, 157] width 790 height 19
click at [775, 212] on input "text" at bounding box center [814, 207] width 177 height 25
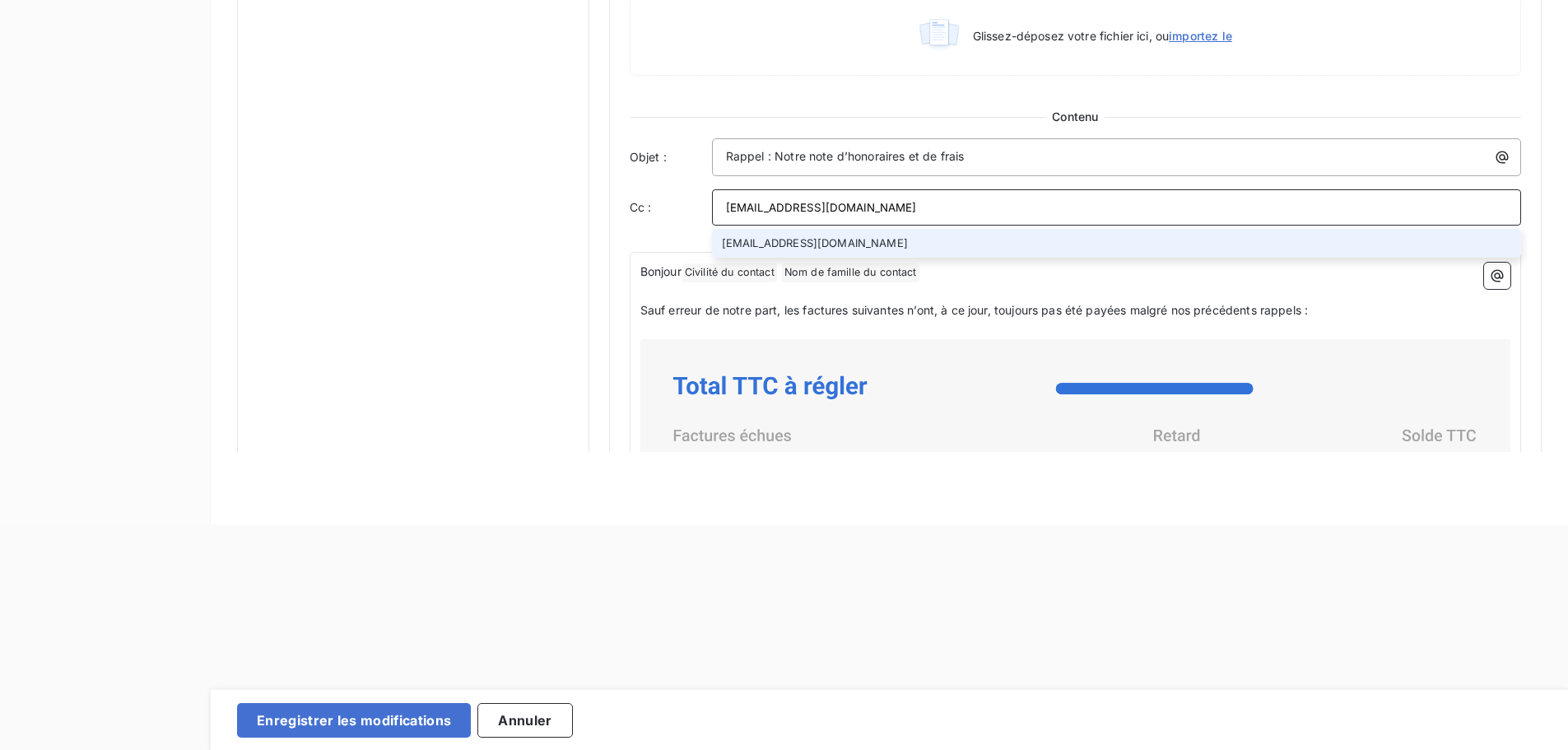
type input "facturation@bersay.com"
click at [796, 246] on li "facturation@bersay.com" at bounding box center [1116, 243] width 810 height 28
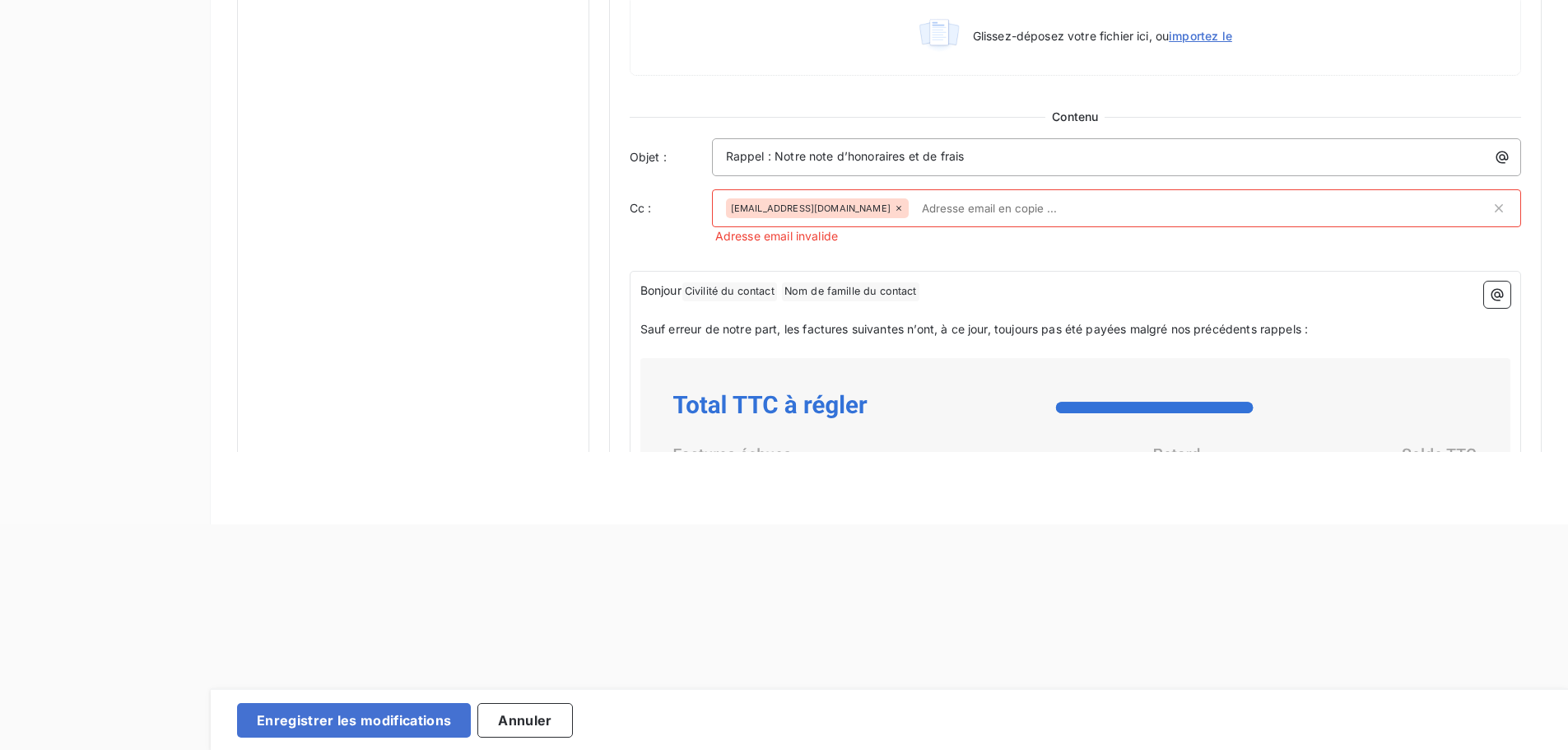
click at [897, 206] on icon at bounding box center [899, 207] width 5 height 5
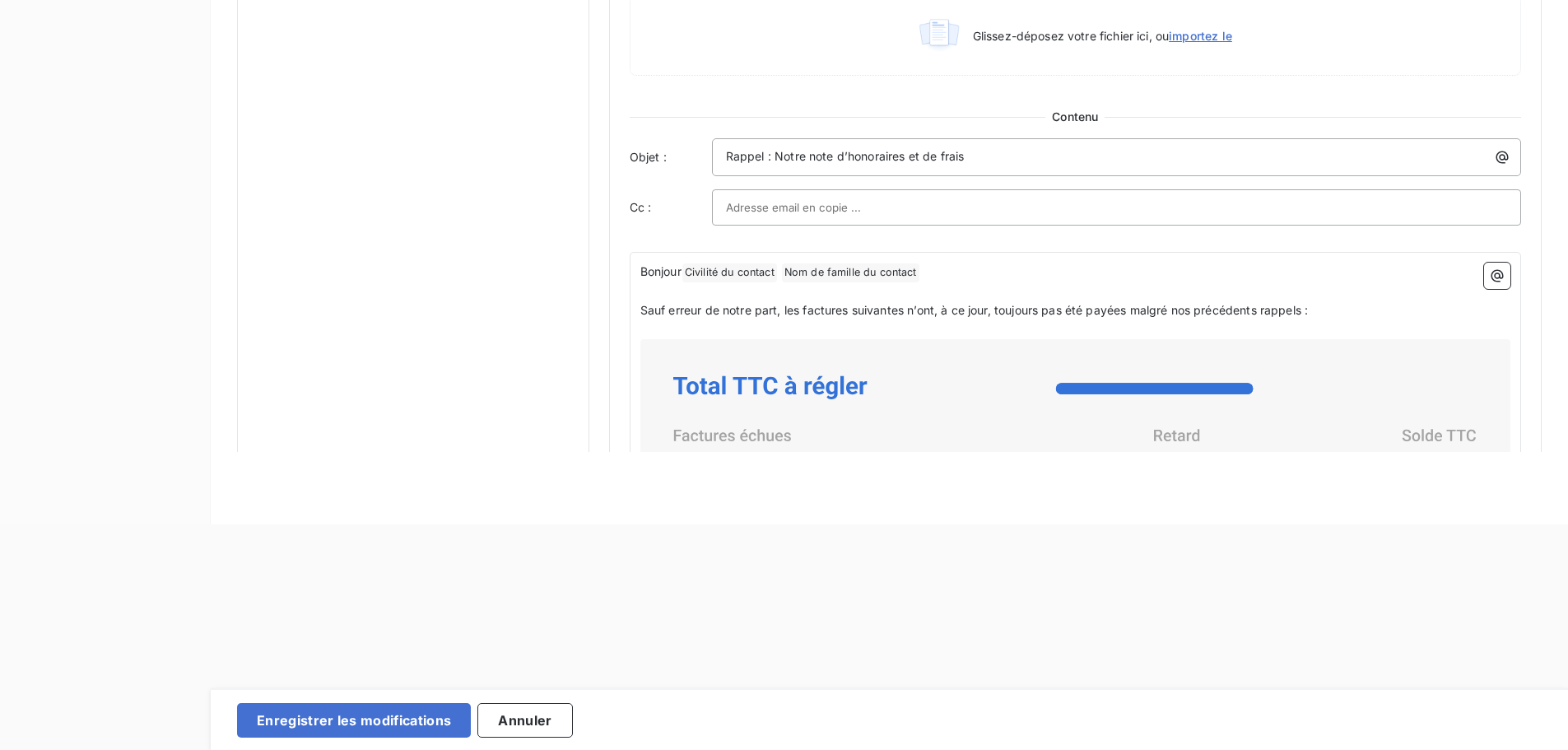
click at [807, 206] on input "text" at bounding box center [814, 207] width 177 height 25
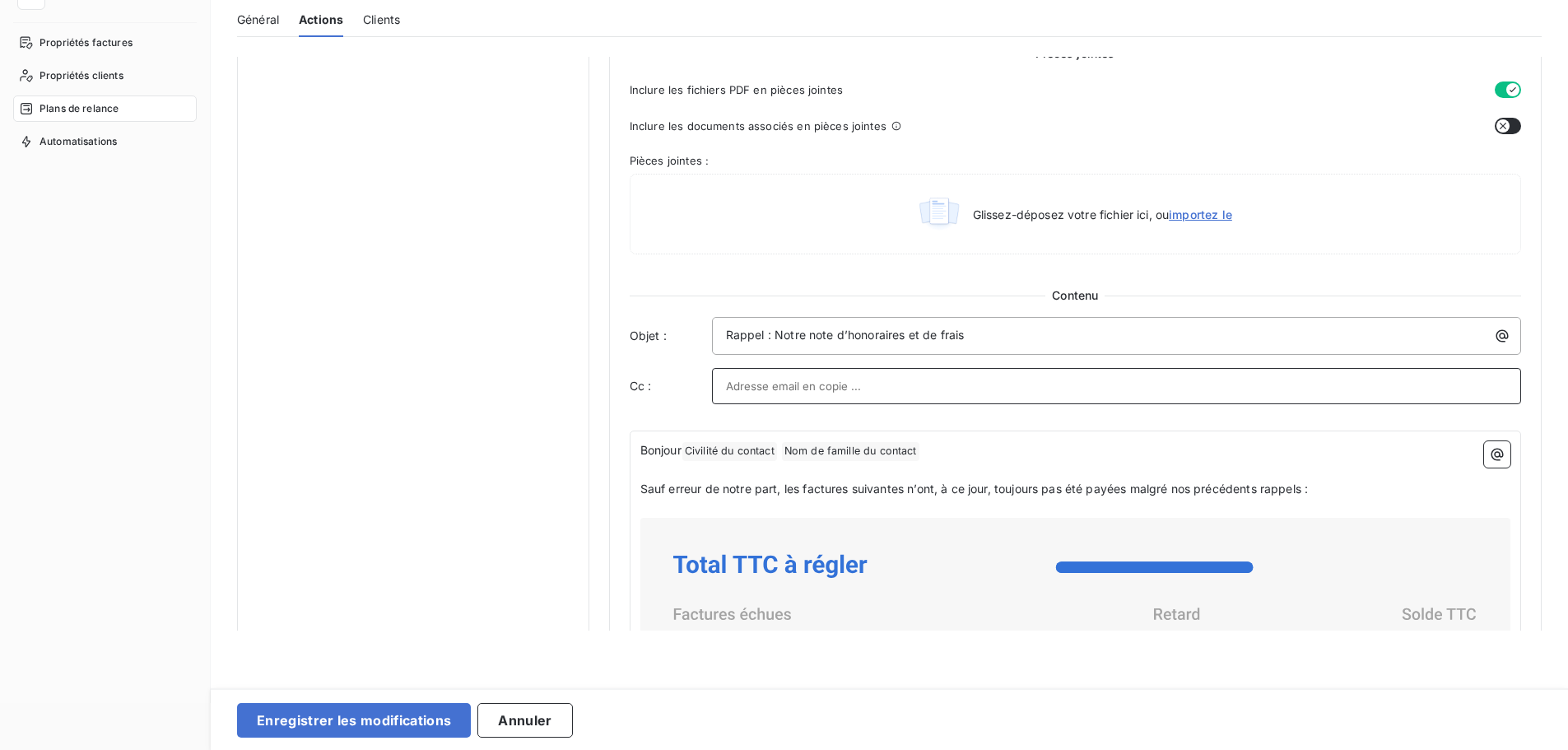
scroll to position [0, 0]
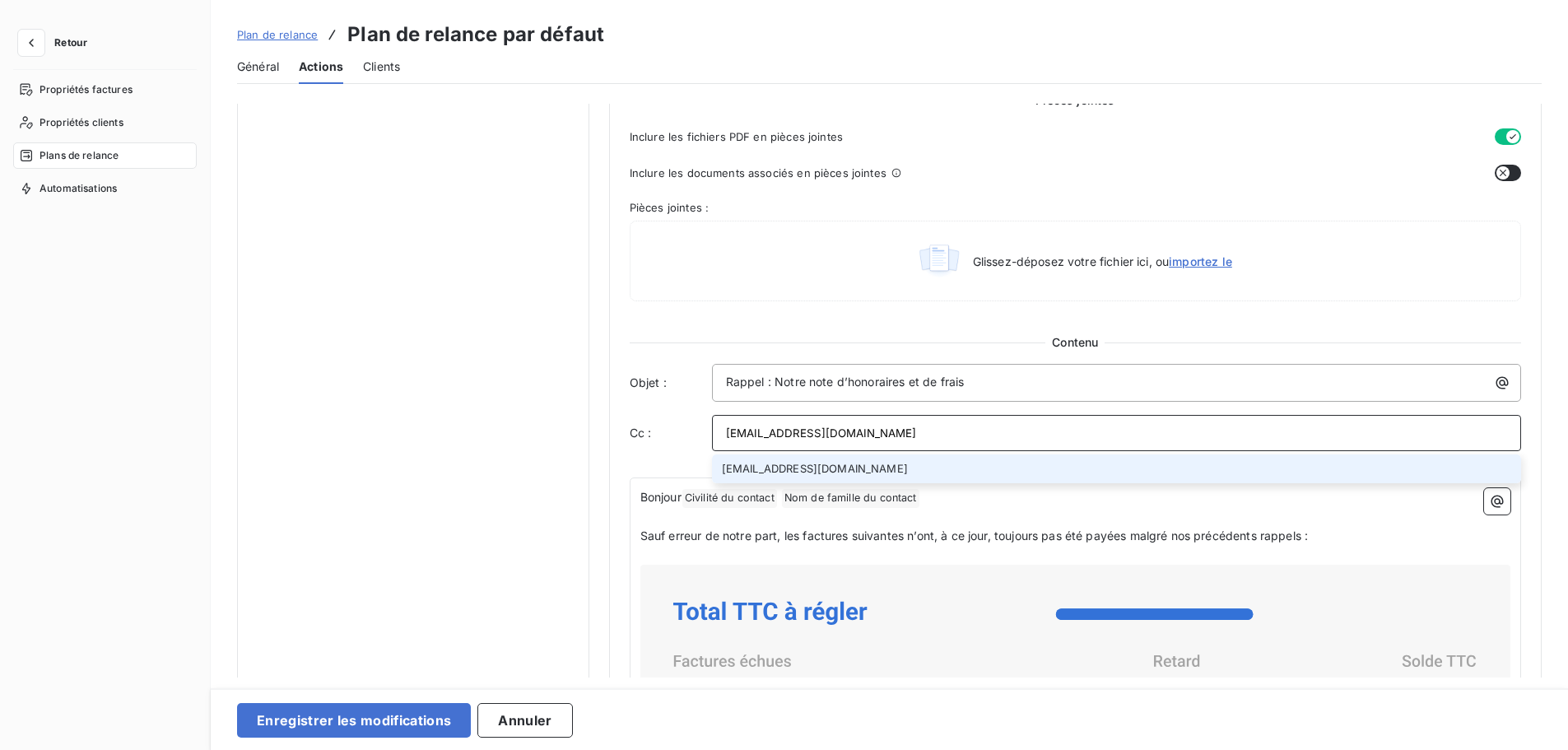
type input "facturation@bersay.com"
click at [814, 461] on li "facturation@bersay.com" at bounding box center [1116, 469] width 810 height 28
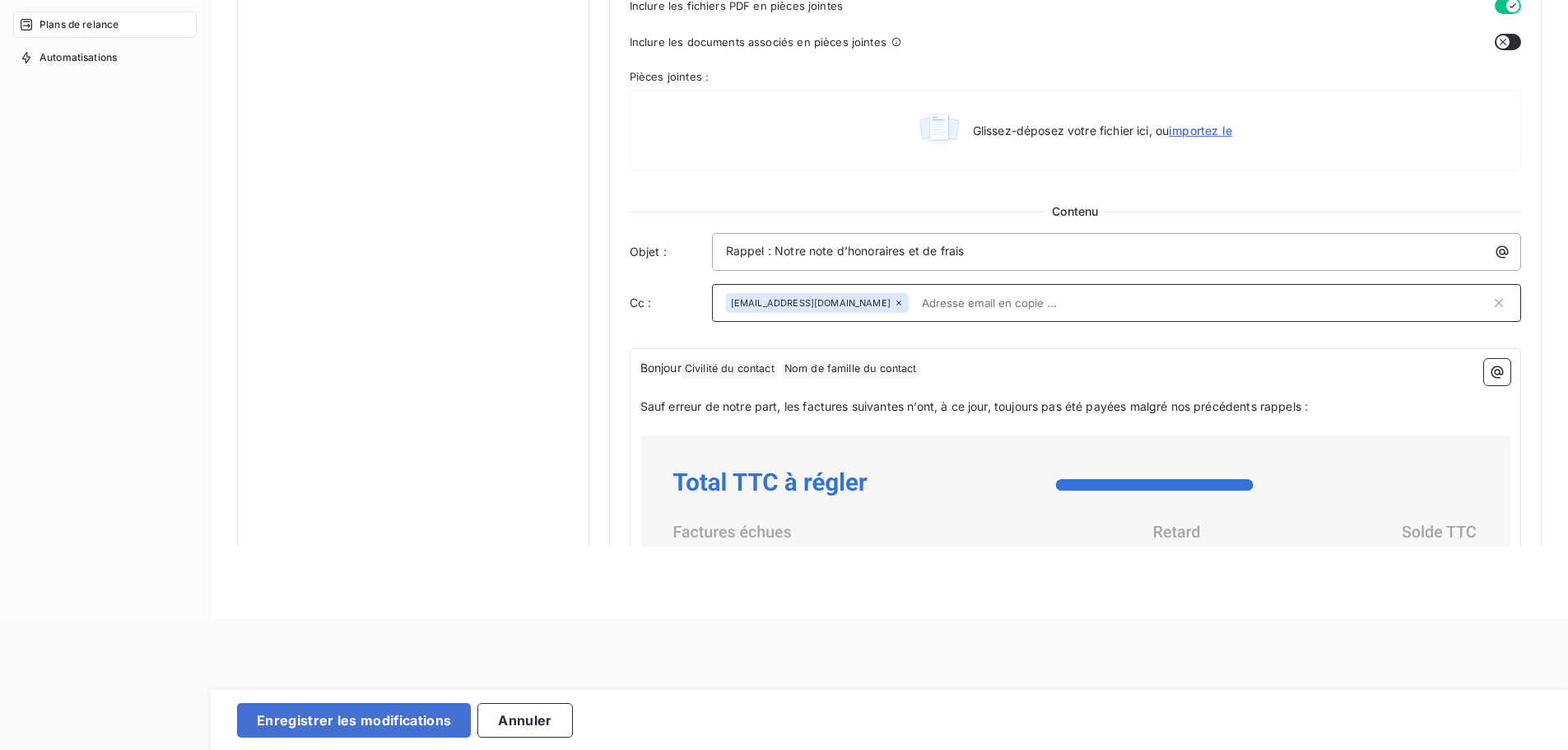
scroll to position [138, 0]
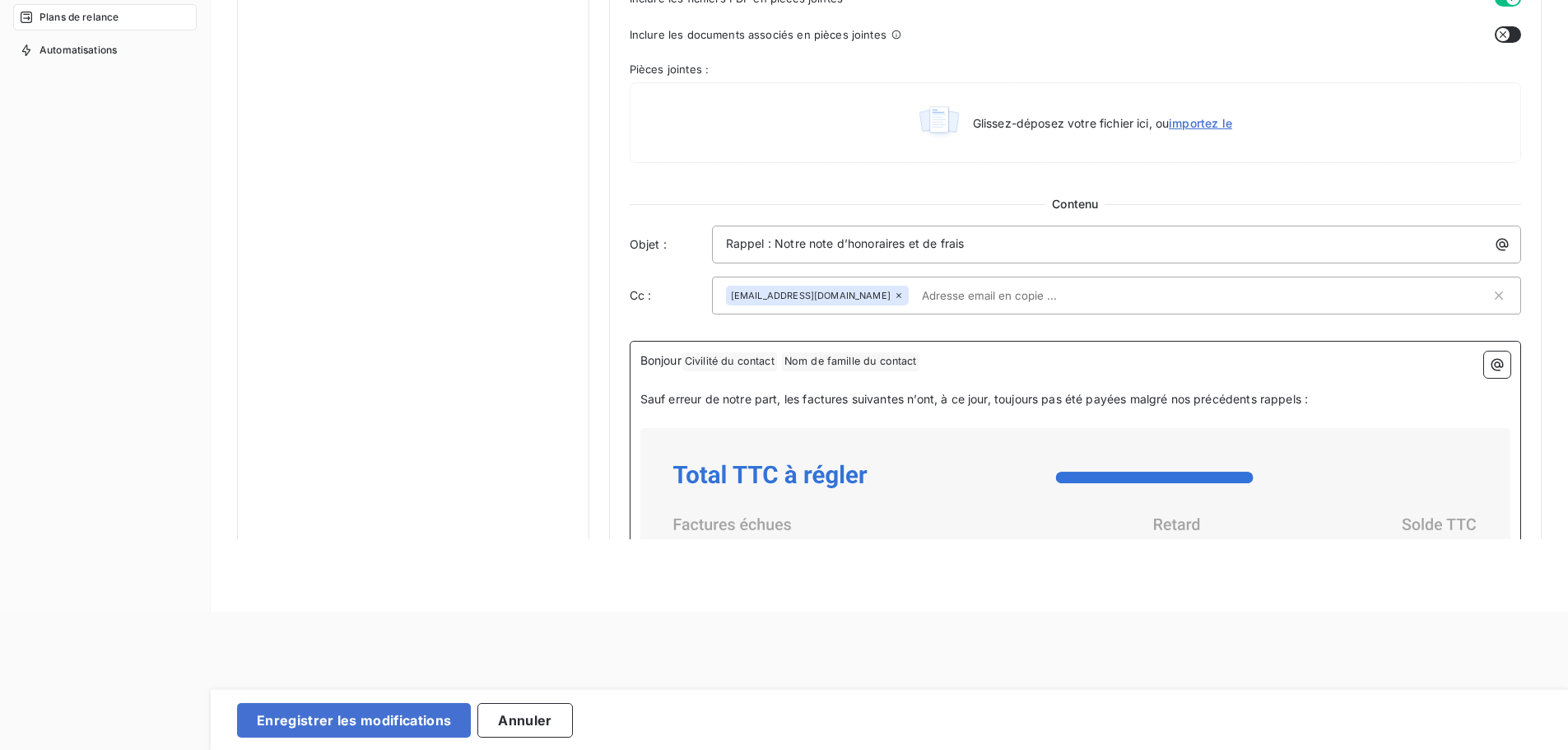
click at [738, 369] on span "Civilité du contact ﻿" at bounding box center [730, 362] width 95 height 19
click at [893, 366] on span "Nom de famille du contact ﻿" at bounding box center [850, 362] width 137 height 19
drag, startPoint x: 950, startPoint y: 366, endPoint x: 939, endPoint y: 366, distance: 11.0
click at [948, 366] on p "Bonjour Civilité du contact ﻿ Nom de famille du contact ﻿ ﻿" at bounding box center [1075, 361] width 870 height 20
drag, startPoint x: 939, startPoint y: 366, endPoint x: 800, endPoint y: 357, distance: 139.3
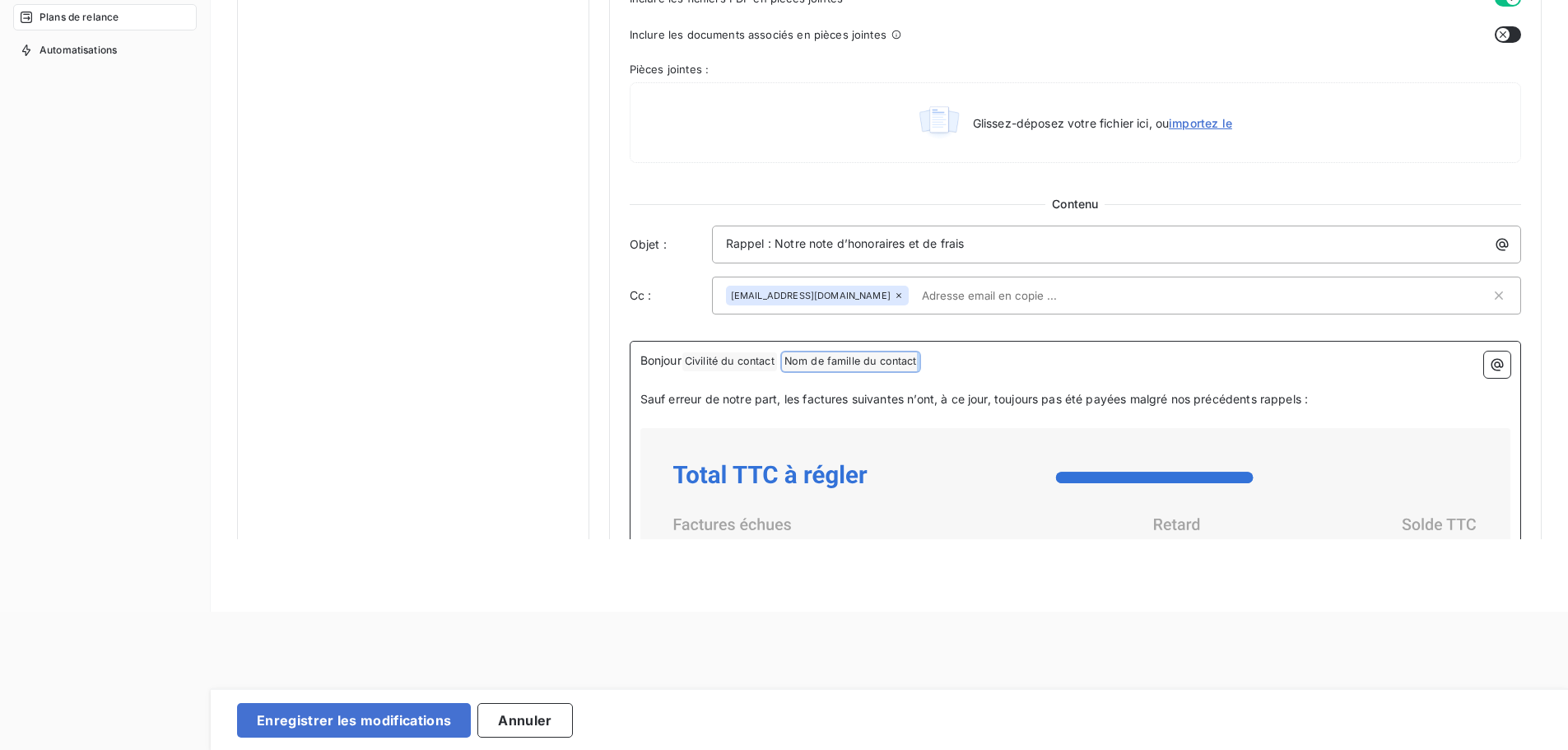
click at [800, 357] on p "Bonjour Civilité du contact ﻿ Nom de famille du contact ﻿ ﻿" at bounding box center [1075, 361] width 870 height 20
drag, startPoint x: 681, startPoint y: 359, endPoint x: 617, endPoint y: 361, distance: 64.0
click at [617, 361] on div "Niveau 1 Paramètres Définir le nombre de jour après échéance 30 Envoi J+X après…" at bounding box center [1075, 138] width 933 height 1854
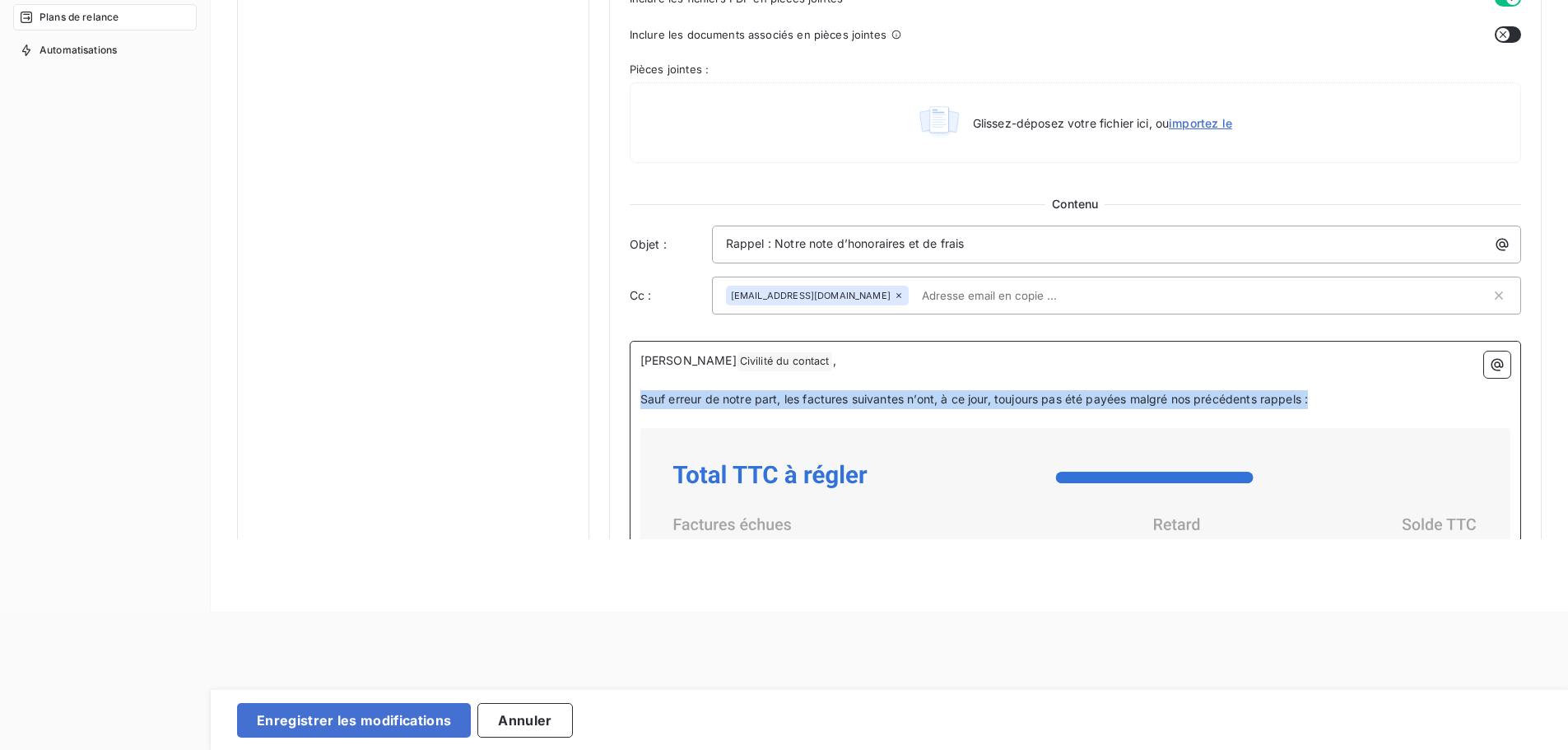
drag, startPoint x: 1332, startPoint y: 397, endPoint x: 633, endPoint y: 402, distance: 699.0
click at [633, 402] on div "Cher Civilité du contact ﻿ , ﻿ Sauf erreur de notre part, les factures suivante…" at bounding box center [1075, 692] width 891 height 704
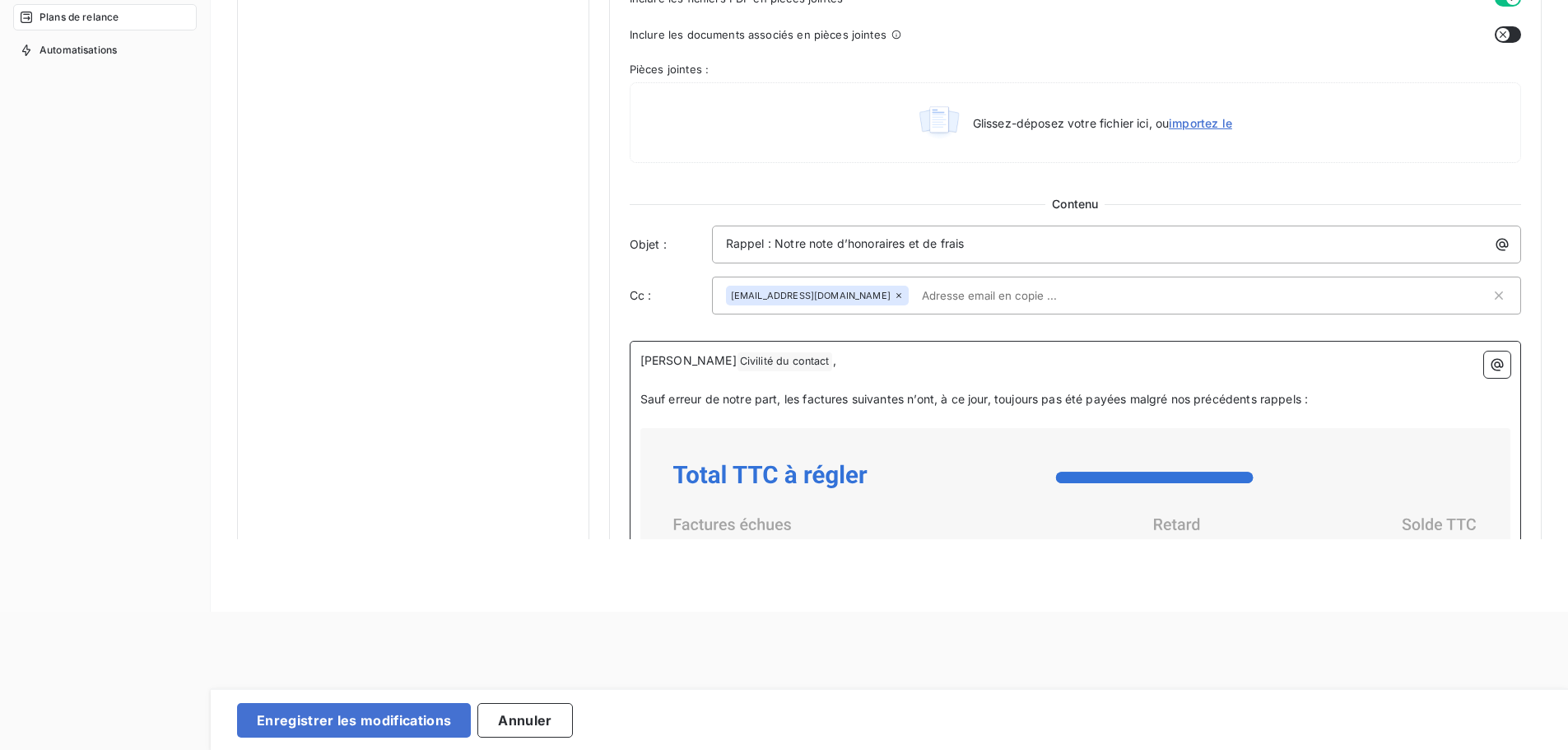
drag, startPoint x: 644, startPoint y: 401, endPoint x: 1329, endPoint y: 387, distance: 685.1
click at [1329, 387] on p "﻿" at bounding box center [1075, 381] width 870 height 19
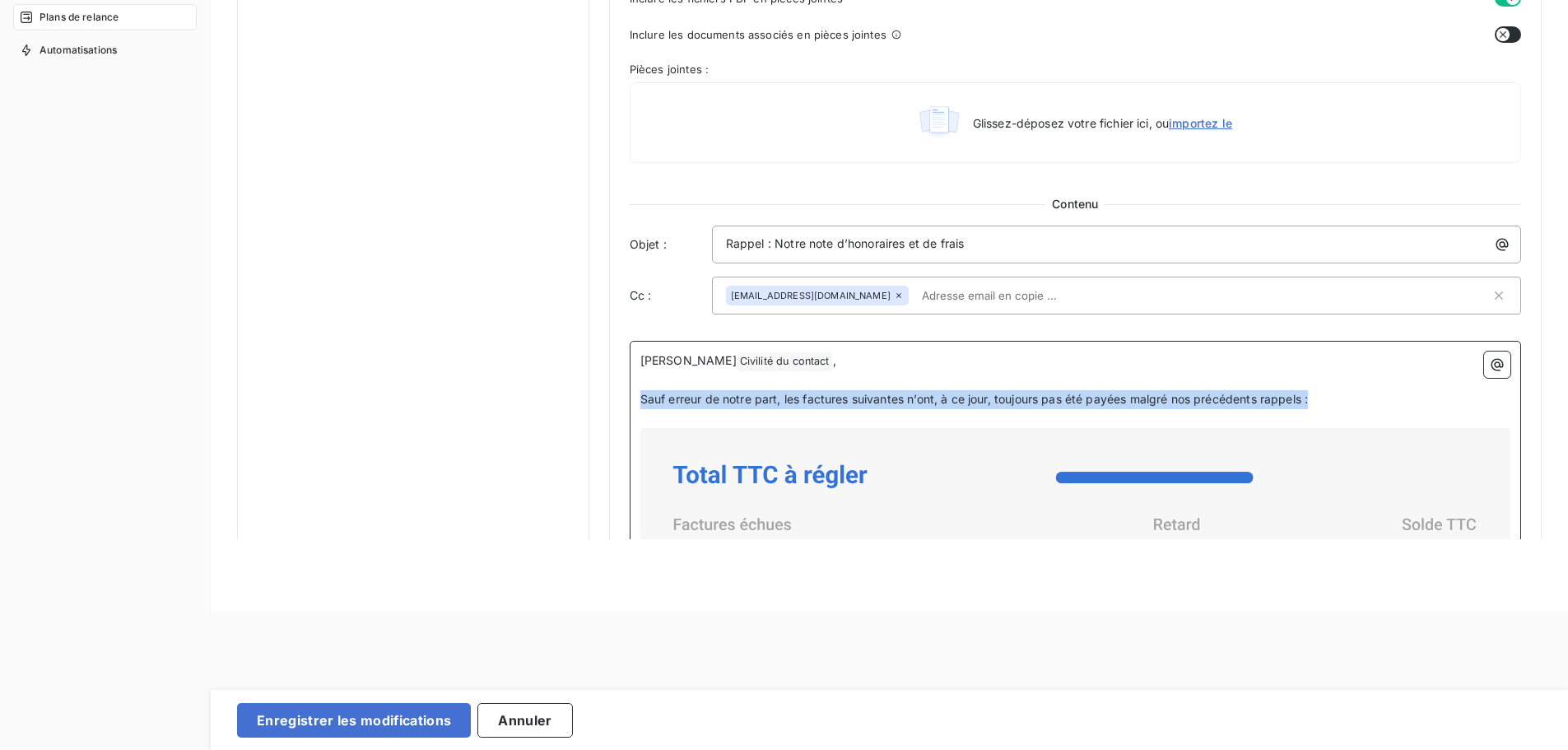
drag, startPoint x: 1324, startPoint y: 396, endPoint x: 602, endPoint y: 390, distance: 722.0
click at [602, 390] on div "Notifications pré-échéance Envoi par jour en fonction de la date d’échéance Rel…" at bounding box center [889, 138] width 1305 height 1854
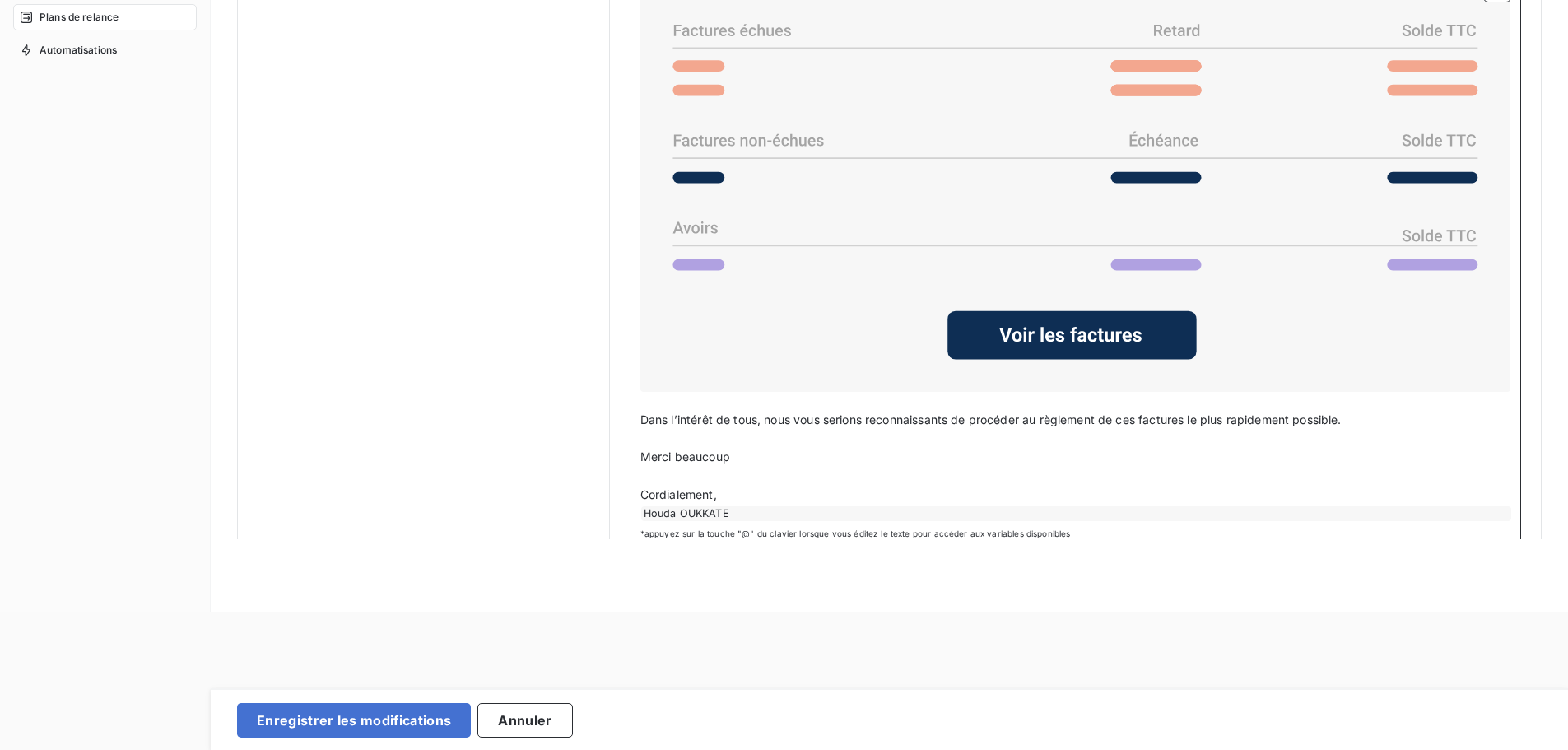
scroll to position [1270, 0]
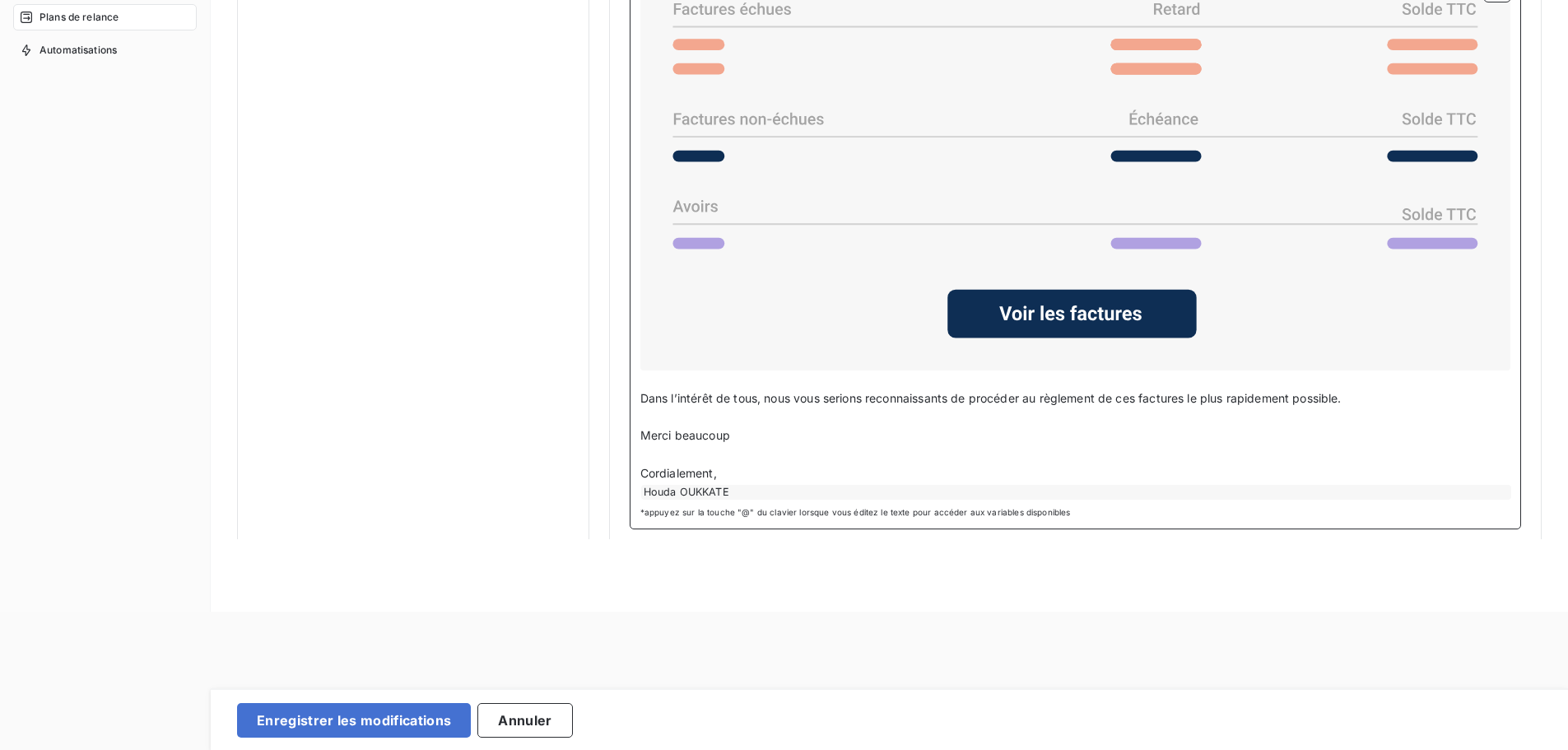
drag, startPoint x: 837, startPoint y: 452, endPoint x: 801, endPoint y: 447, distance: 36.3
click at [811, 448] on p "﻿" at bounding box center [1075, 455] width 870 height 19
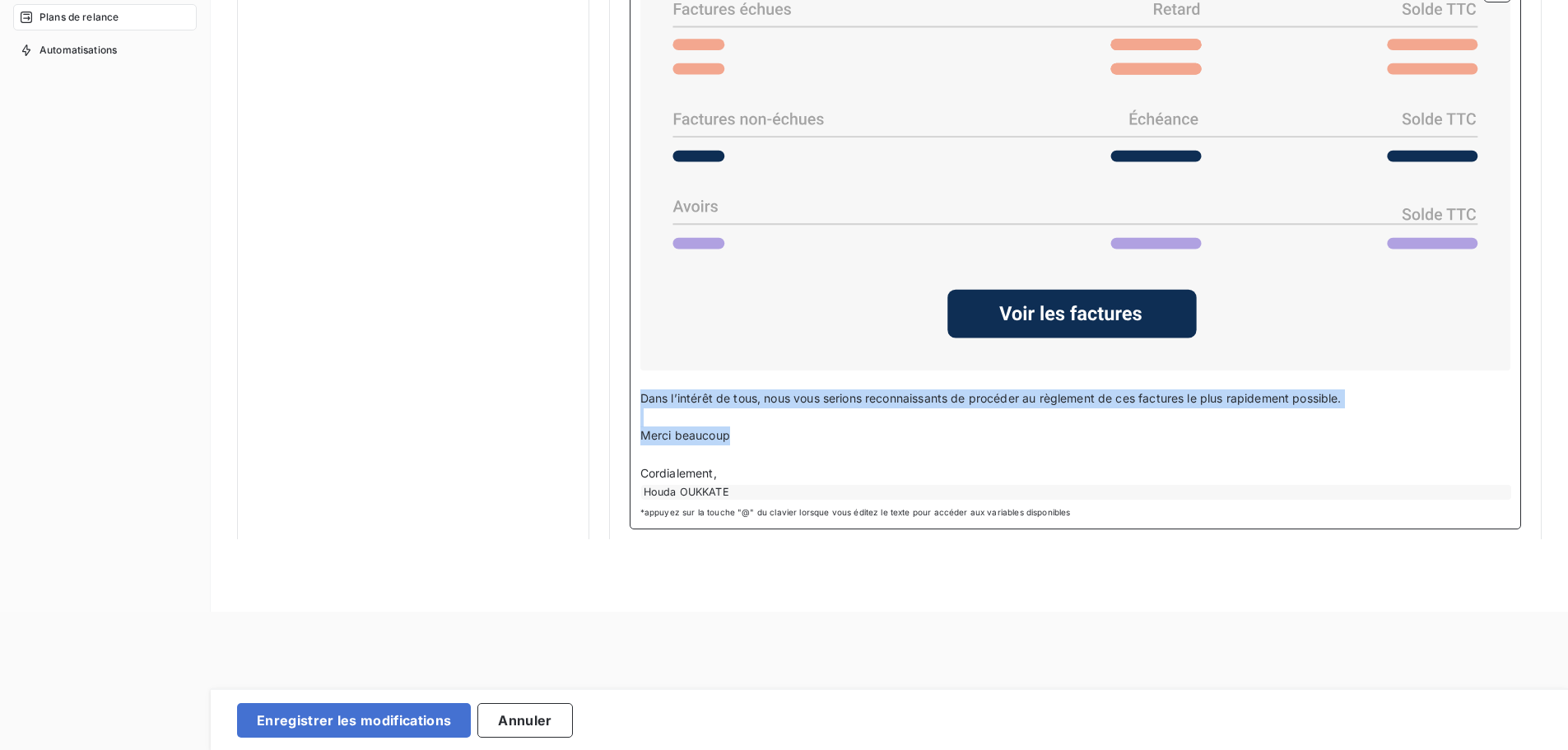
drag, startPoint x: 752, startPoint y: 438, endPoint x: 621, endPoint y: 390, distance: 139.5
drag, startPoint x: 722, startPoint y: 473, endPoint x: 634, endPoint y: 392, distance: 119.6
click at [634, 392] on div "Cher Civilité du contact ﻿ , ﻿ Nous vous avions fait parvenir la note d'honorai…" at bounding box center [1075, 177] width 891 height 704
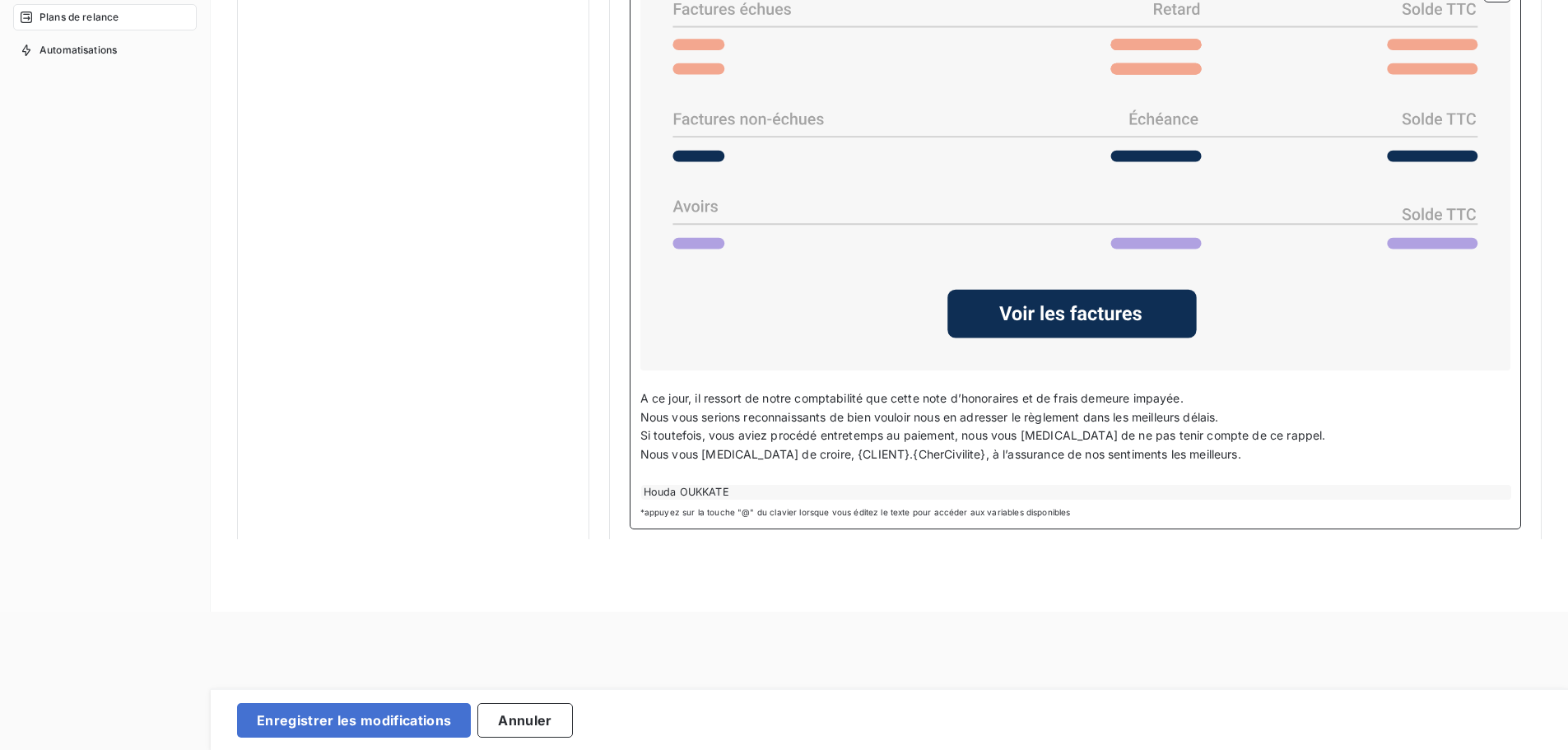
click at [1193, 394] on p "A ce jour, il ressort de notre comptabilité que cette note d’honoraires et de f…" at bounding box center [1075, 399] width 870 height 19
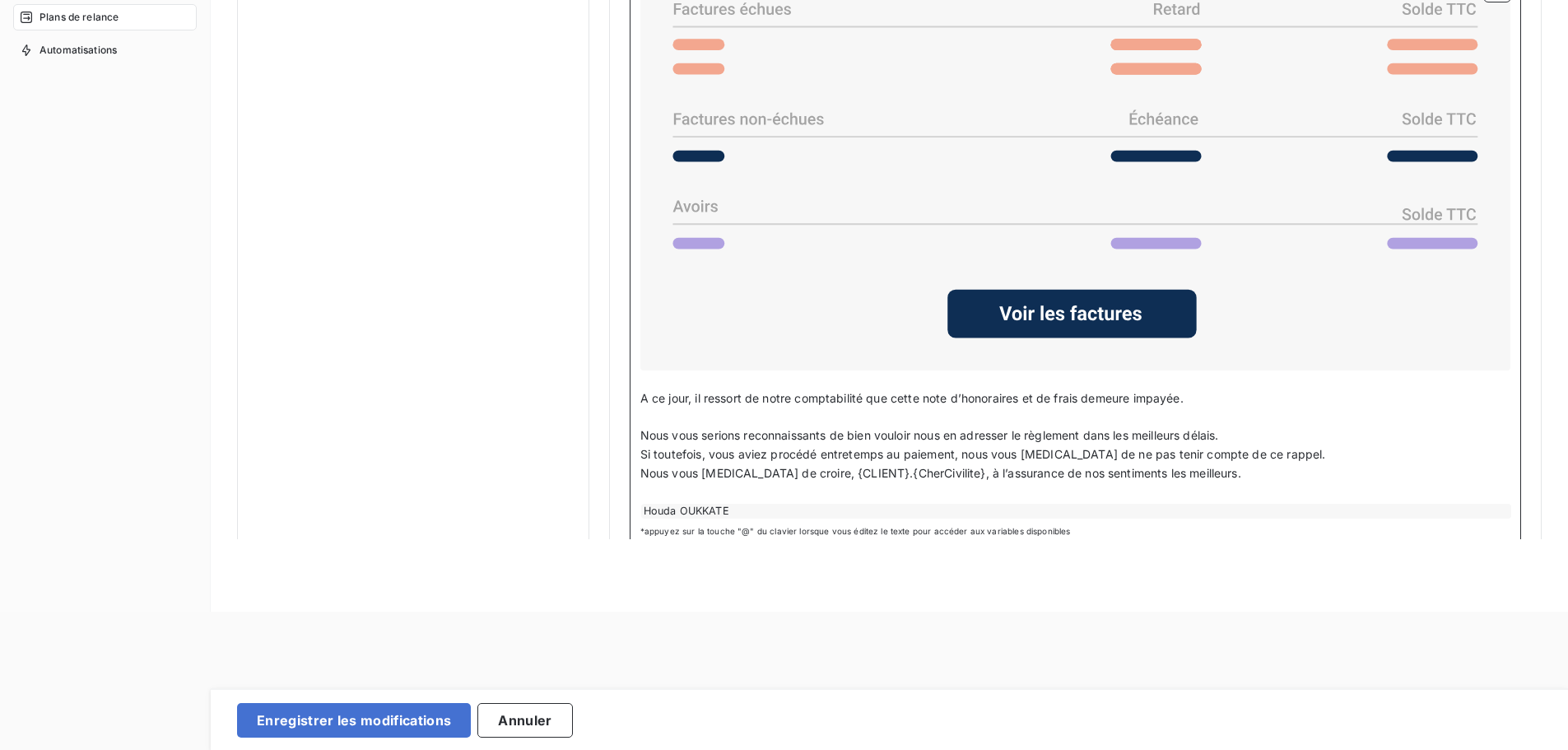
click at [1237, 436] on p "Nous vous serions reconnaissants de bien vouloir nous en adresser le règlement …" at bounding box center [1075, 436] width 870 height 19
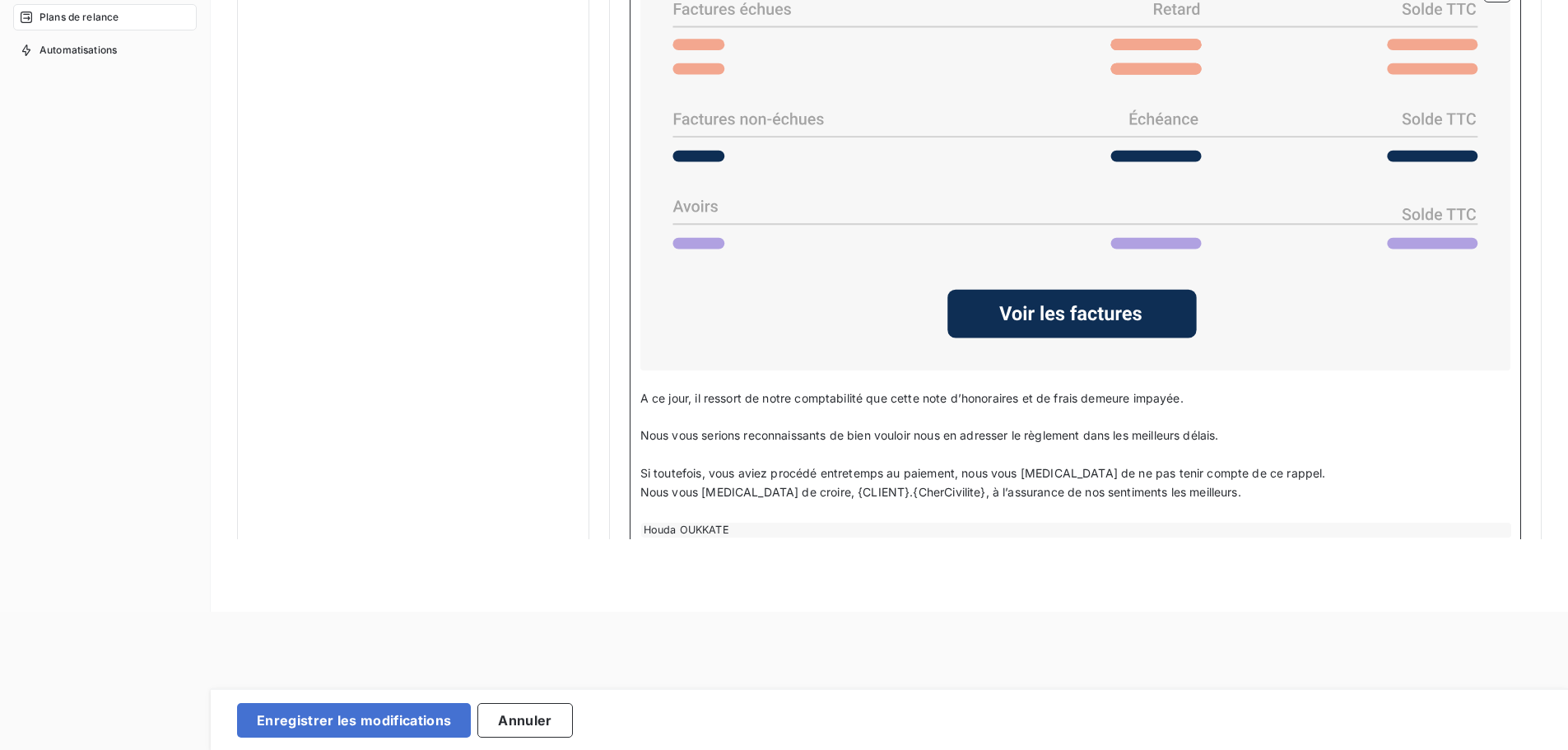
click at [1283, 470] on p "Si toutefois, vous aviez procédé entretemps au paiement, nous vous prions de ne…" at bounding box center [1075, 473] width 870 height 19
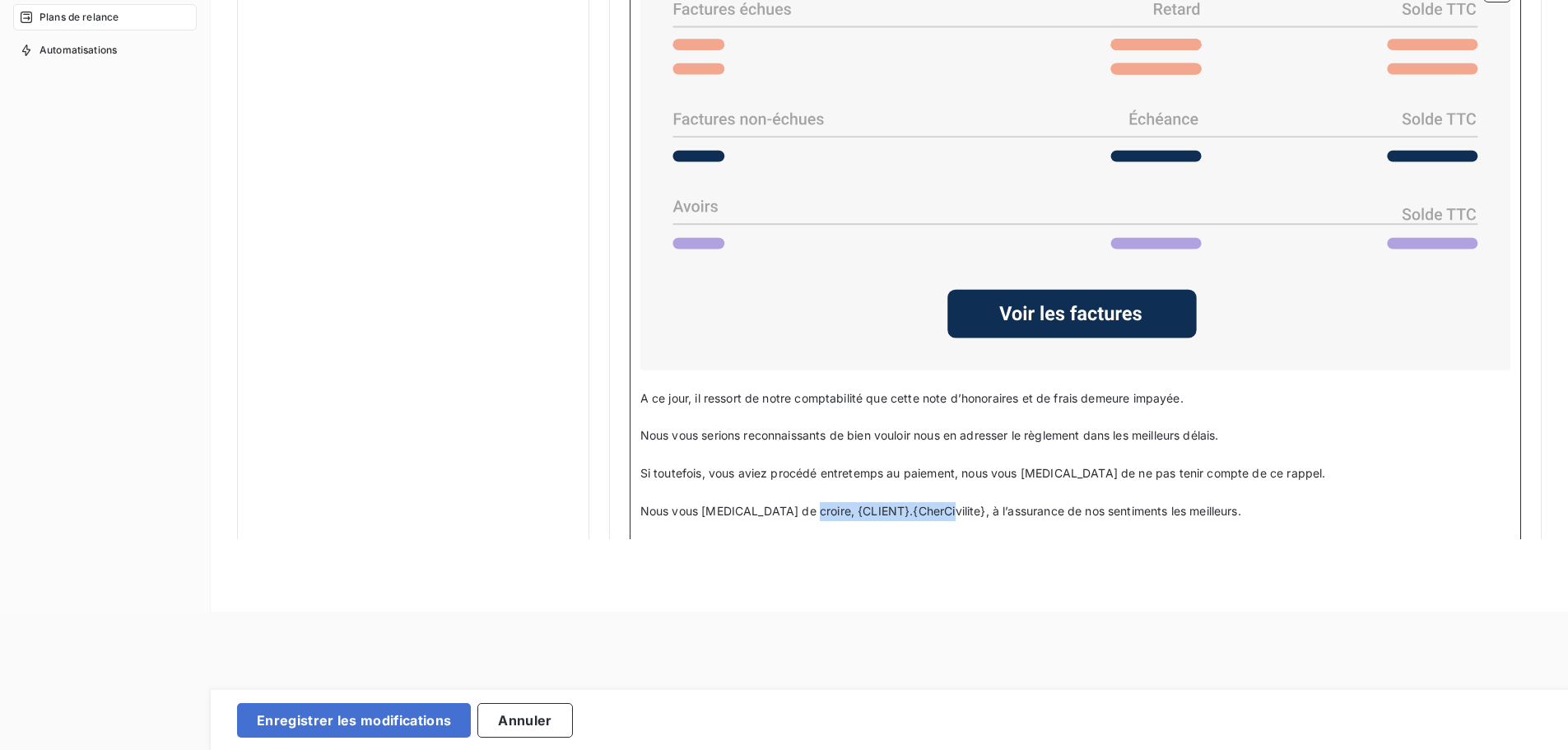
drag, startPoint x: 927, startPoint y: 508, endPoint x: 796, endPoint y: 508, distance: 131.0
click at [796, 508] on span "Nous vous prions de croire, {CLIENT}.{CherCivilite}, à l’assurance de nos senti…" at bounding box center [940, 510] width 601 height 14
click at [1479, 465] on p "Si toutefois, vous aviez procédé entretemps au paiement, nous vous prions de ne…" at bounding box center [1075, 473] width 870 height 19
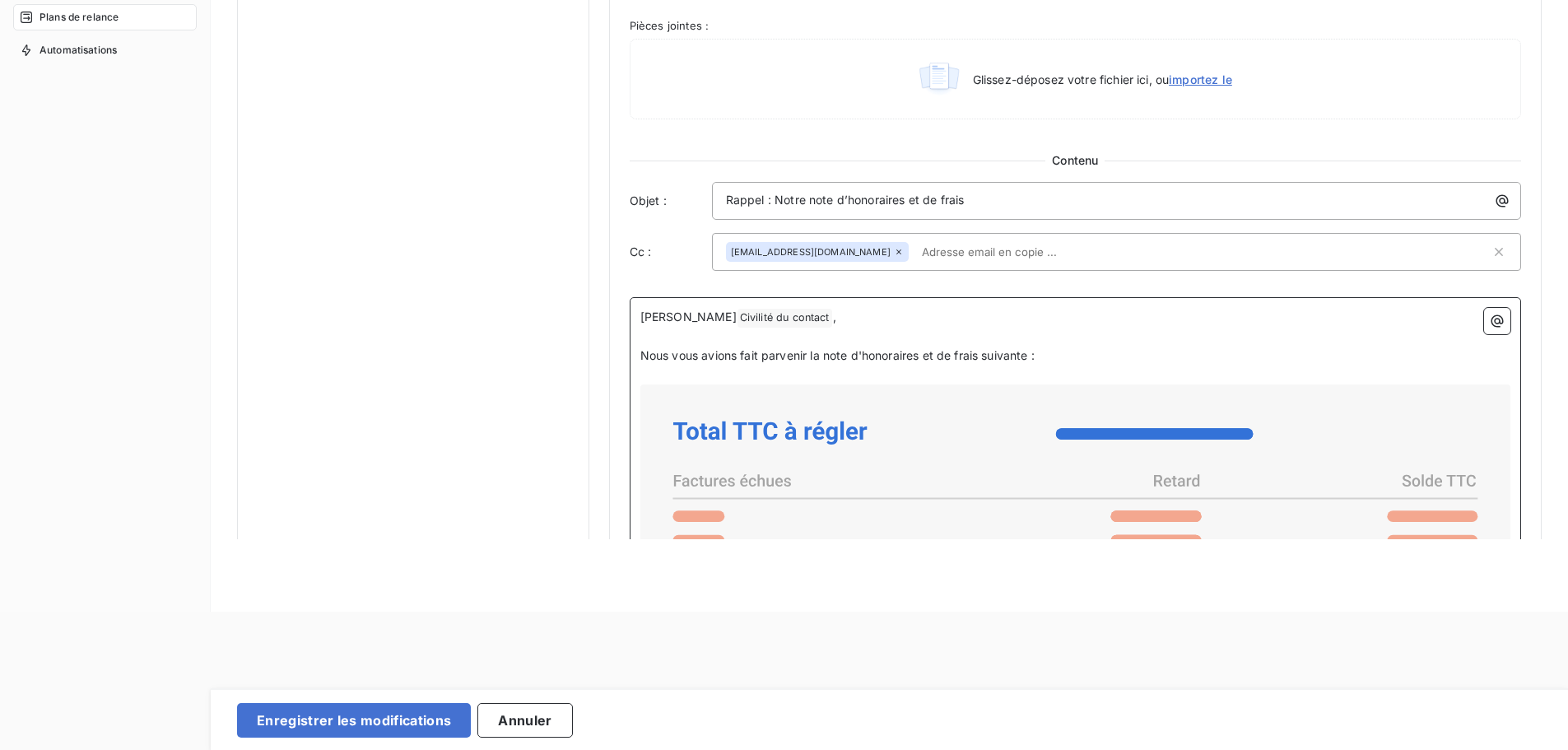
scroll to position [795, 0]
click at [738, 320] on span "Civilité du contact ﻿" at bounding box center [785, 321] width 95 height 19
drag, startPoint x: 671, startPoint y: 322, endPoint x: 763, endPoint y: 322, distance: 92.0
click at [763, 322] on span "Civilité du contact ﻿" at bounding box center [785, 321] width 95 height 19
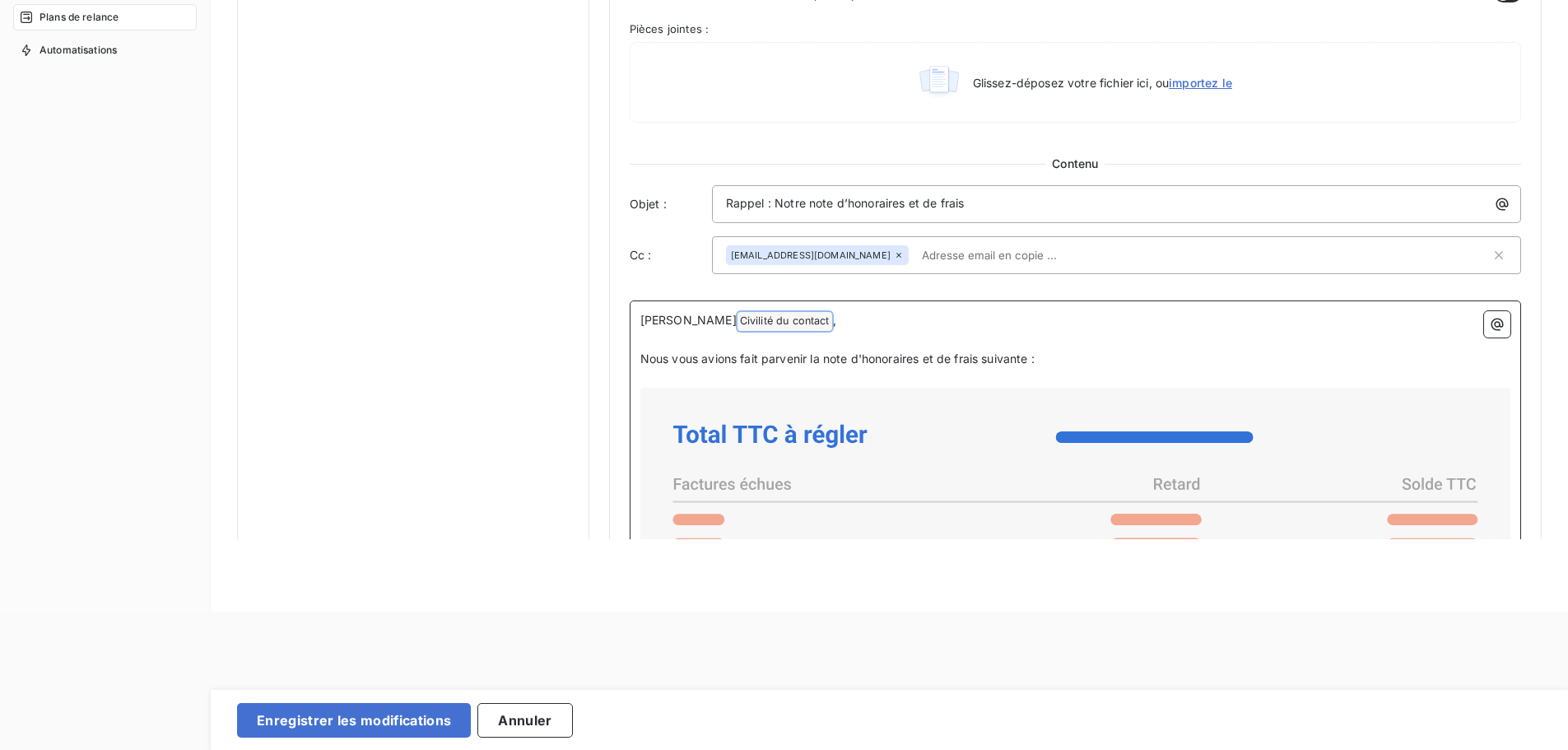
click at [743, 322] on span "Civilité du contact ﻿" at bounding box center [785, 321] width 95 height 19
drag, startPoint x: 743, startPoint y: 322, endPoint x: 726, endPoint y: 342, distance: 26.2
click at [726, 342] on p "﻿" at bounding box center [1075, 340] width 870 height 19
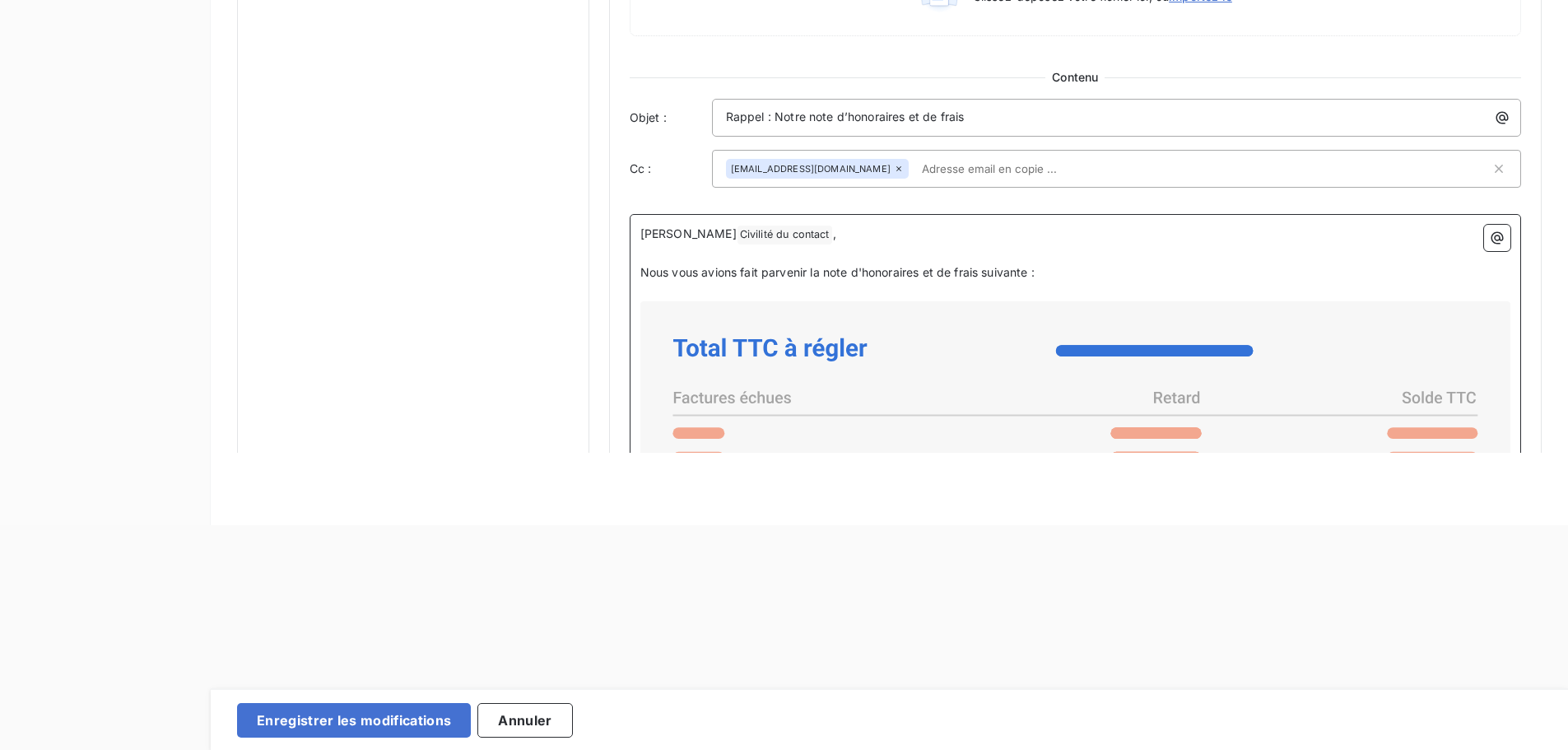
scroll to position [225, 0]
click at [1530, 259] on div "Niveau 1 Paramètres Définir le nombre de jour après échéance 30 Envoi J+X après…" at bounding box center [1075, 39] width 933 height 1911
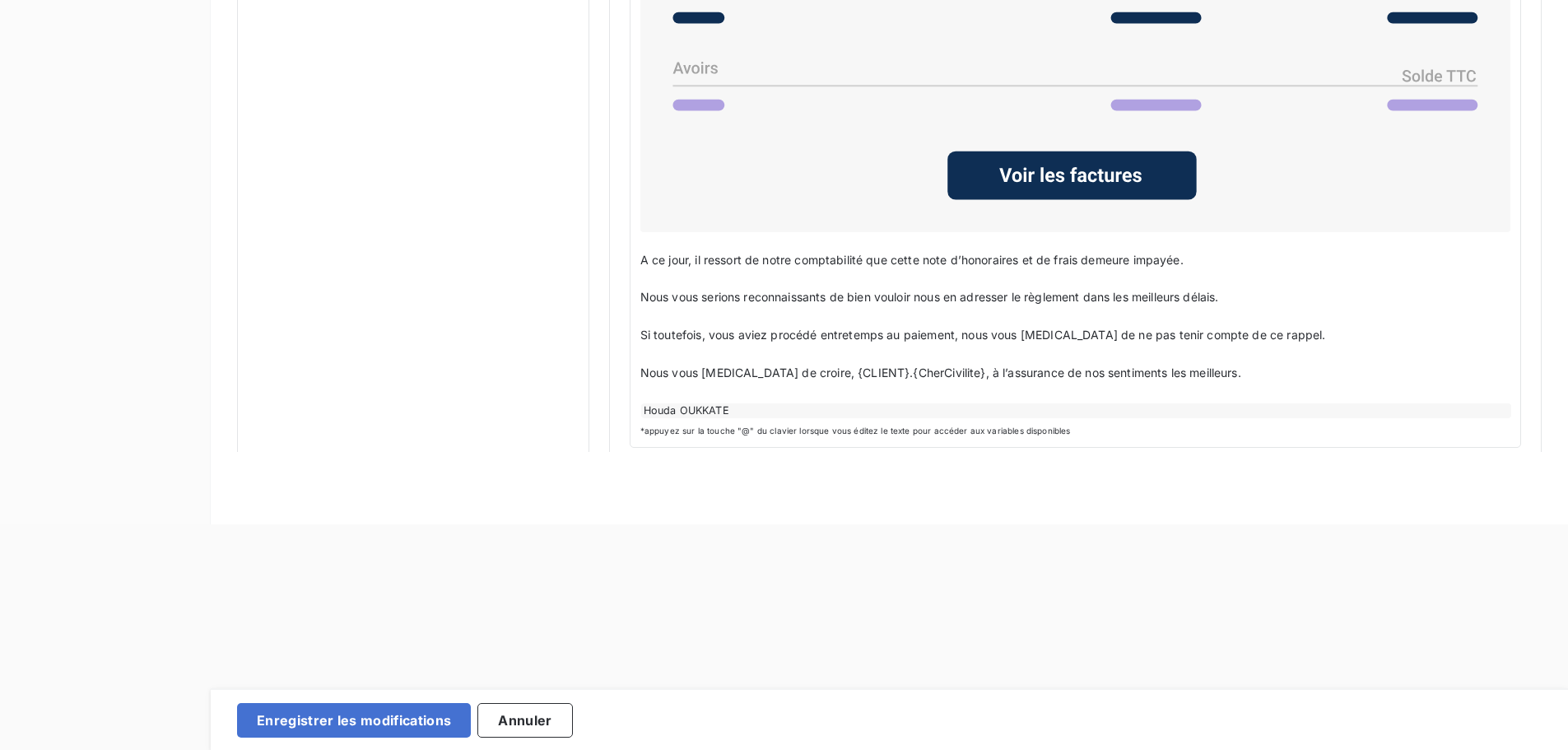
scroll to position [1334, 0]
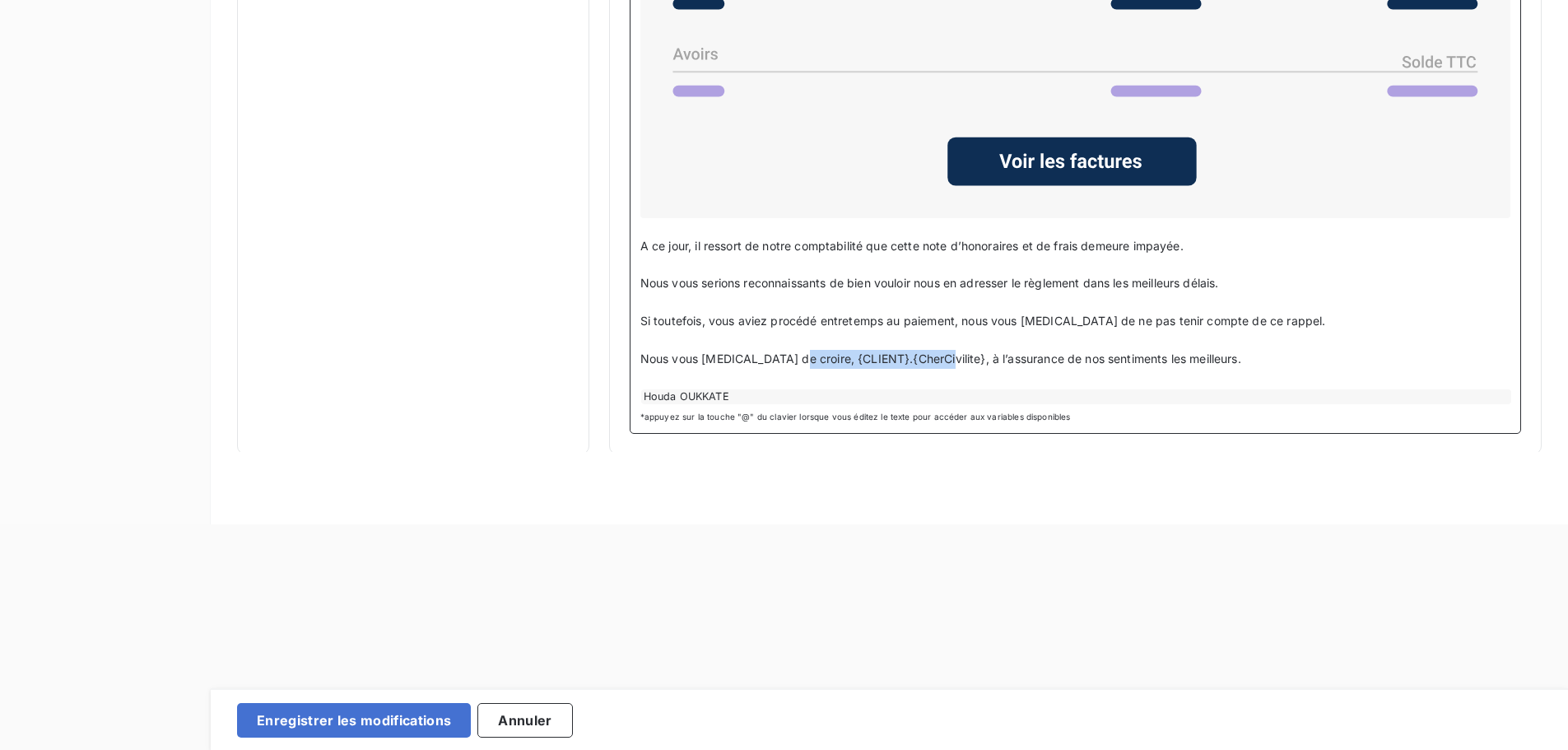
drag, startPoint x: 927, startPoint y: 357, endPoint x: 790, endPoint y: 357, distance: 137.0
click at [790, 357] on span "Nous vous prions de croire, {CLIENT}.{CherCivilite}, à l’assurance de nos senti…" at bounding box center [940, 358] width 601 height 14
click at [879, 360] on span "Nous vous prions de croire, {CLIENT}.{CherCivilite}, à l’assurance de nos senti…" at bounding box center [940, 358] width 601 height 14
drag, startPoint x: 849, startPoint y: 354, endPoint x: 796, endPoint y: 355, distance: 53.0
click at [796, 355] on span "Nous vous prions de croire, {CLIENT}.{CherCivilite}, à l’assurance de nos senti…" at bounding box center [940, 358] width 601 height 14
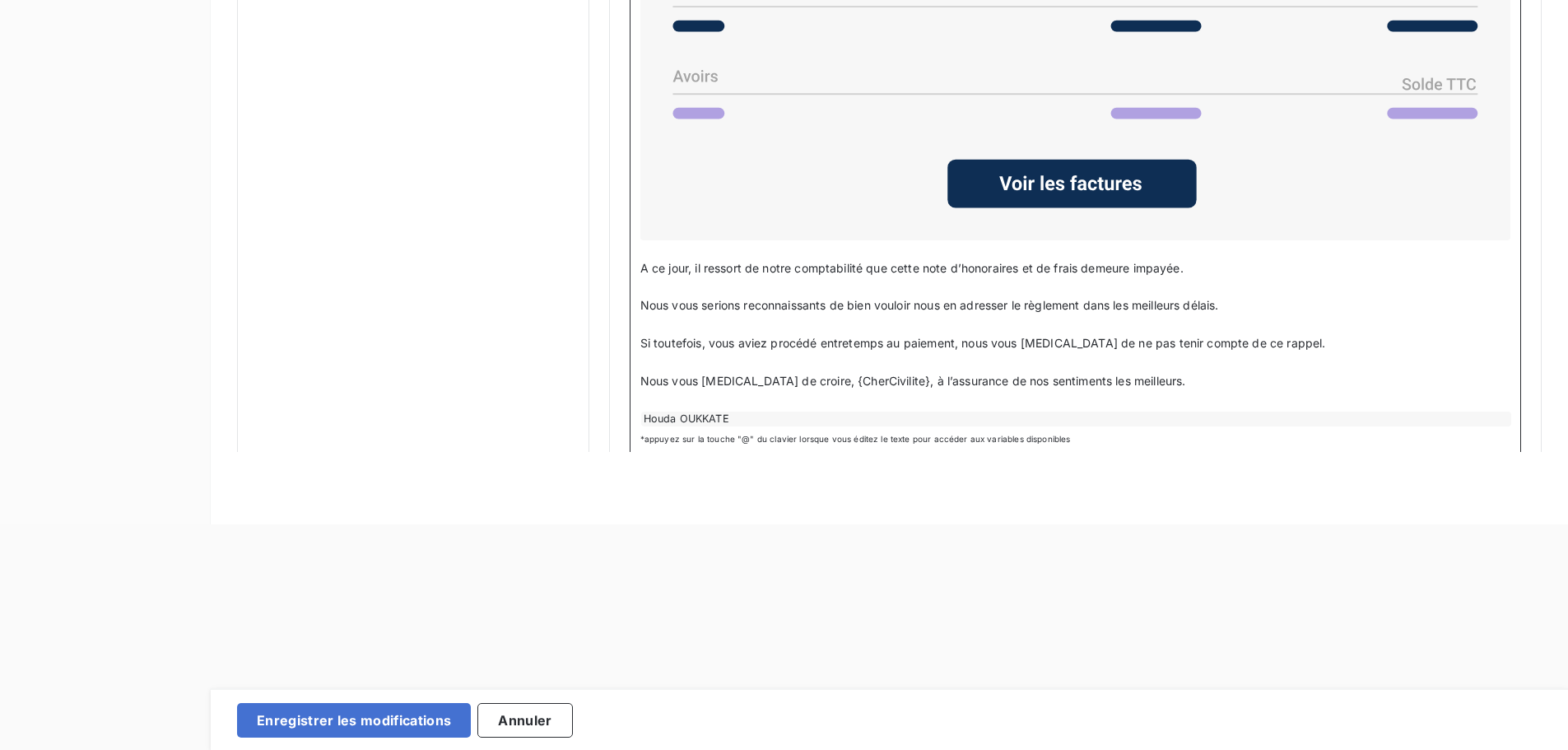
scroll to position [1324, 0]
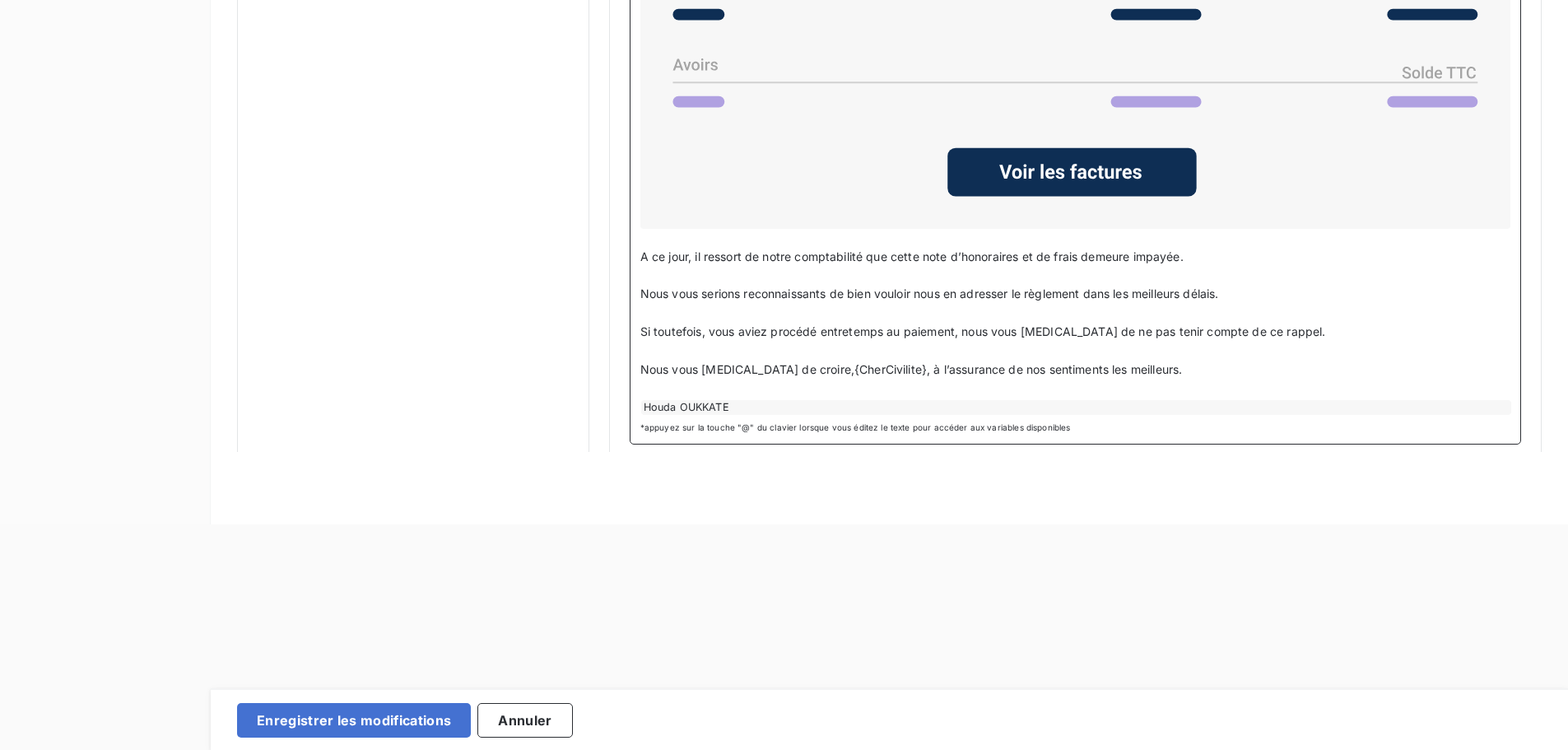
click at [683, 404] on div "Houda OUKKATE" at bounding box center [1076, 407] width 870 height 15
click at [718, 408] on div "Houda OUKKATE" at bounding box center [1076, 407] width 870 height 15
click at [683, 388] on p "﻿" at bounding box center [1075, 389] width 870 height 19
click at [703, 404] on div "Houda OUKKATE" at bounding box center [1076, 407] width 870 height 15
drag, startPoint x: 744, startPoint y: 404, endPoint x: 636, endPoint y: 404, distance: 108.0
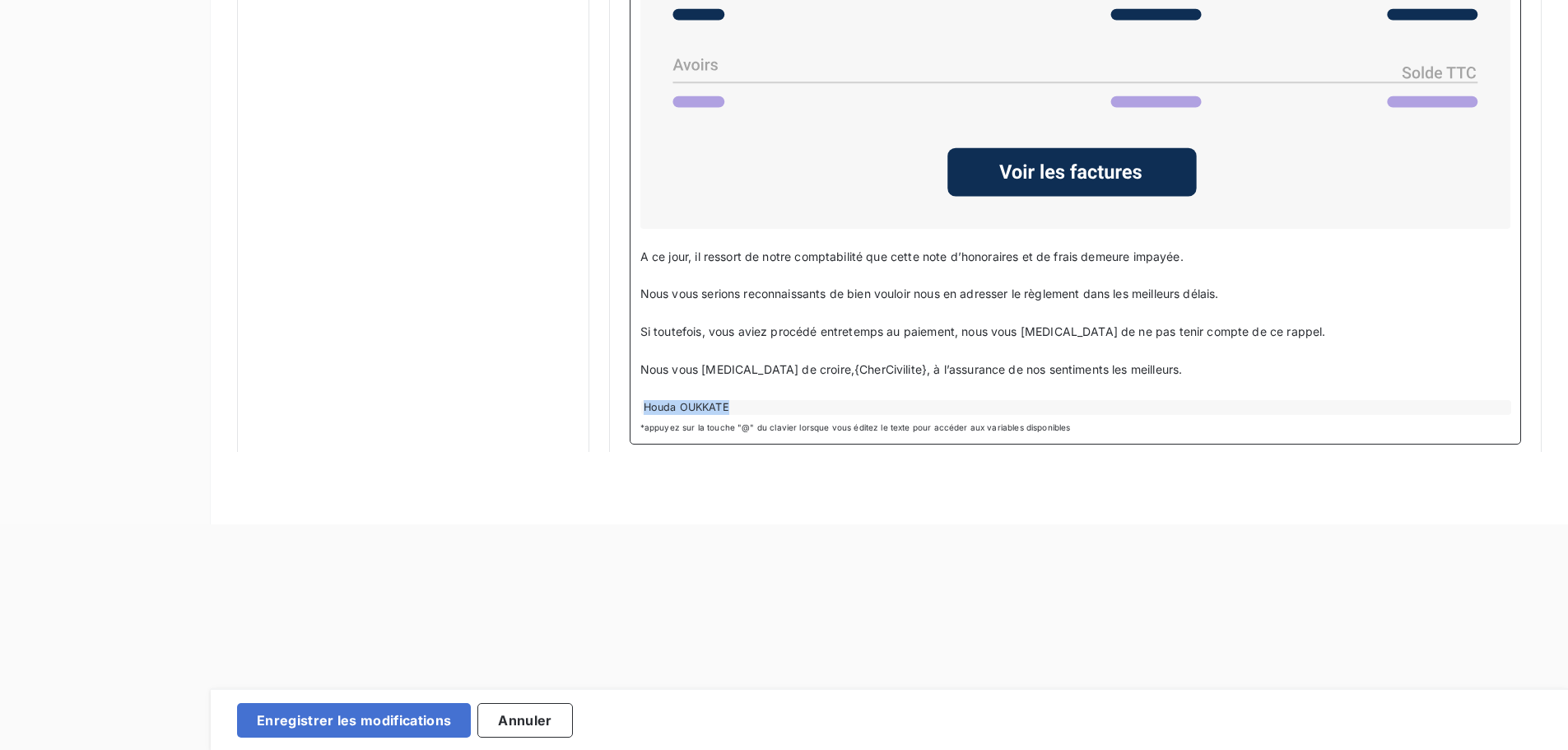
click at [636, 404] on div "Cher Civilité du contact ﻿ , ﻿ Nous vous avions fait parvenir la note d'honorai…" at bounding box center [1075, 63] width 891 height 760
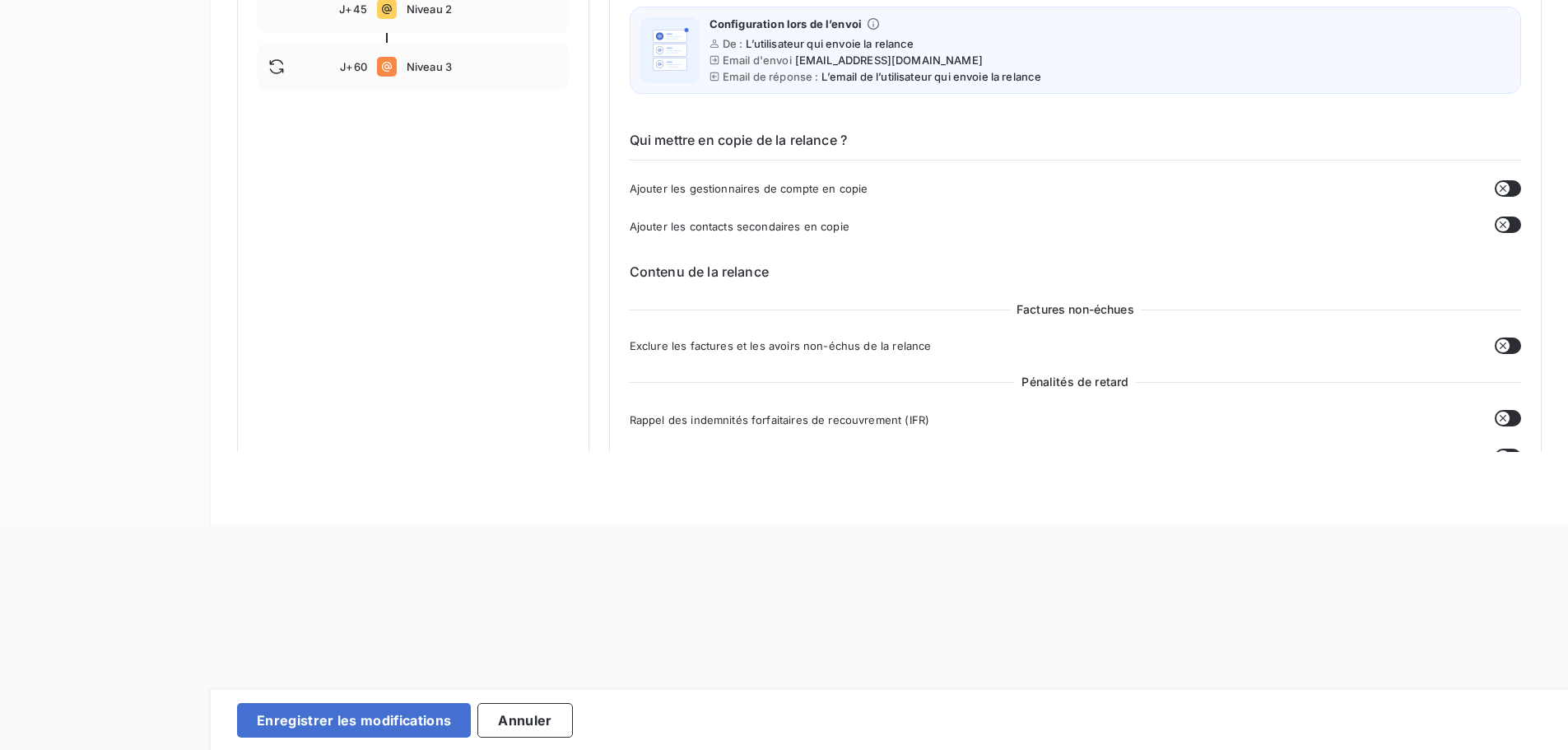
scroll to position [0, 0]
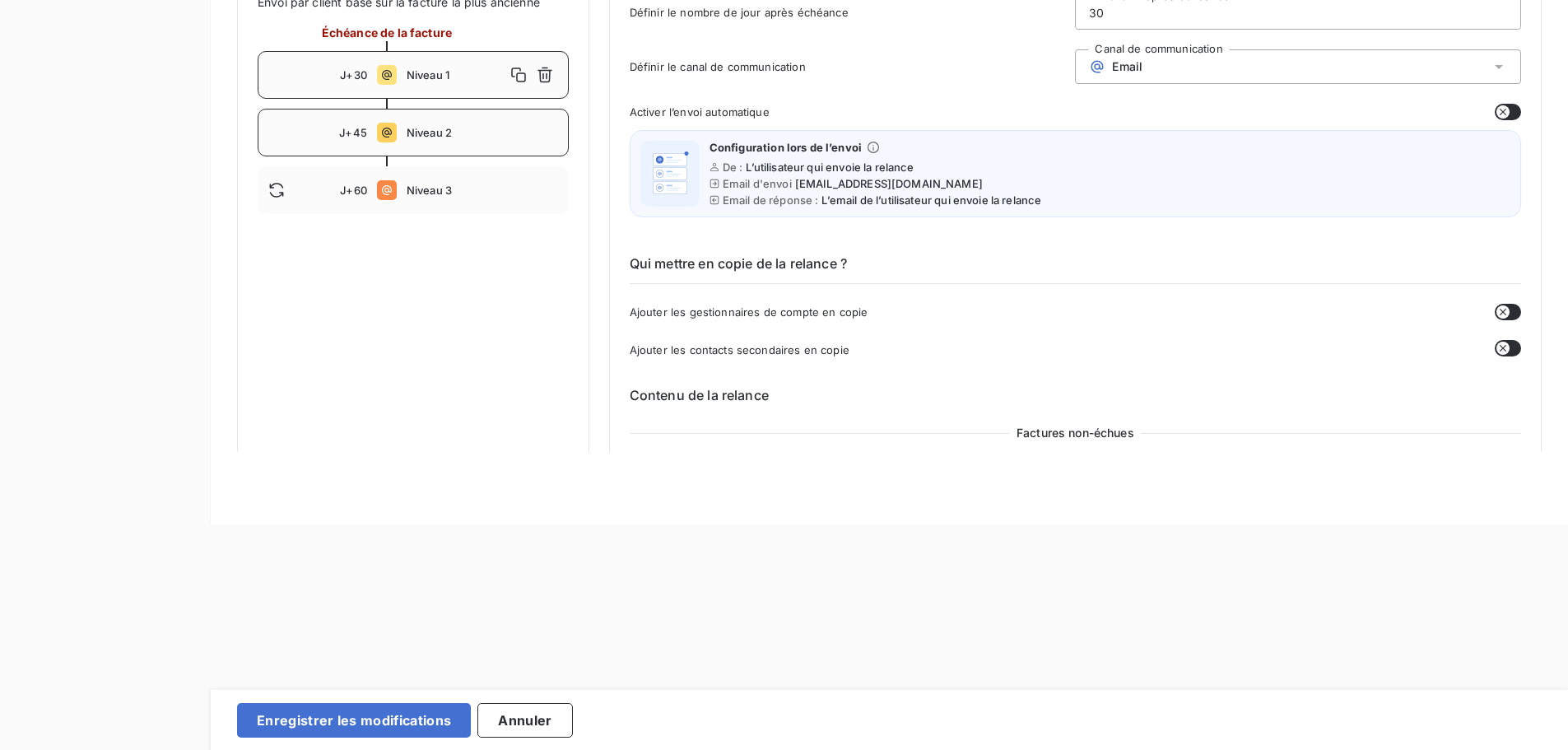
click at [446, 139] on span "Niveau 2" at bounding box center [482, 133] width 151 height 13
type input "45"
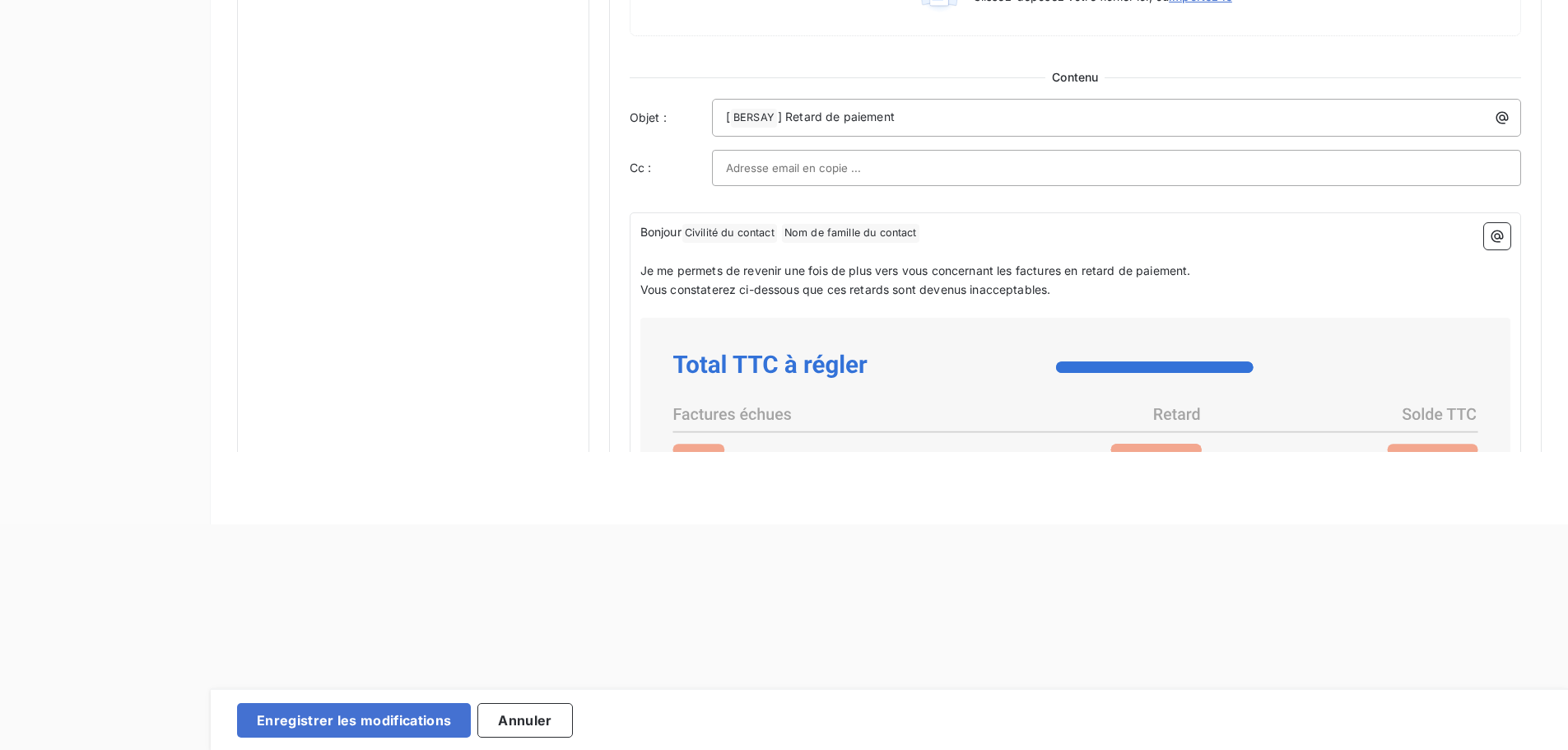
scroll to position [805, 0]
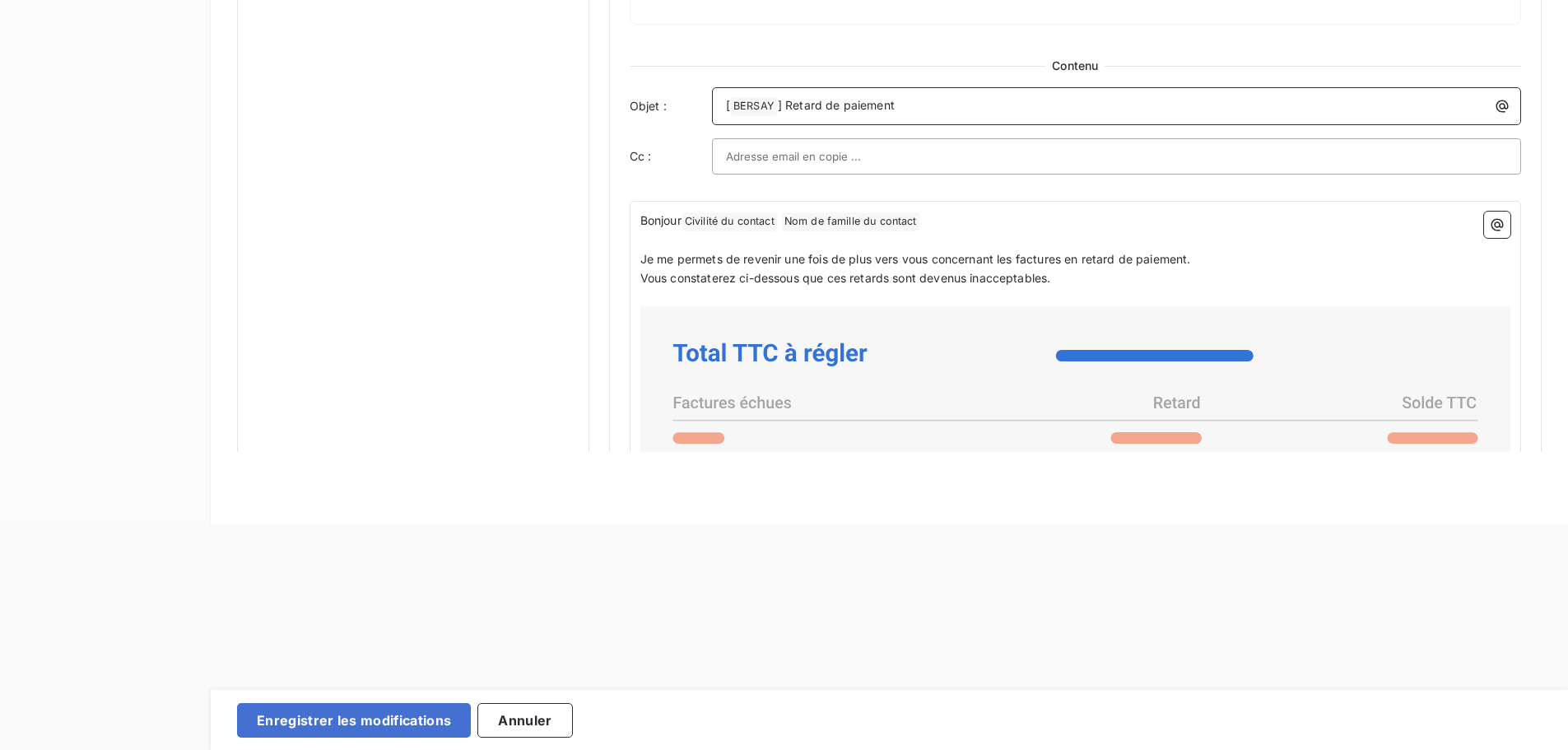
click at [883, 106] on span "] Retard de paiement" at bounding box center [836, 104] width 116 height 14
drag, startPoint x: 925, startPoint y: 106, endPoint x: 674, endPoint y: 106, distance: 251.0
click at [674, 106] on div "Objet : [ BERSAY ﻿ ] Retard de paiement" at bounding box center [1075, 106] width 891 height 38
click at [866, 111] on p "2ème Rappel :" at bounding box center [1121, 106] width 790 height 19
click at [821, 149] on input "text" at bounding box center [814, 156] width 177 height 25
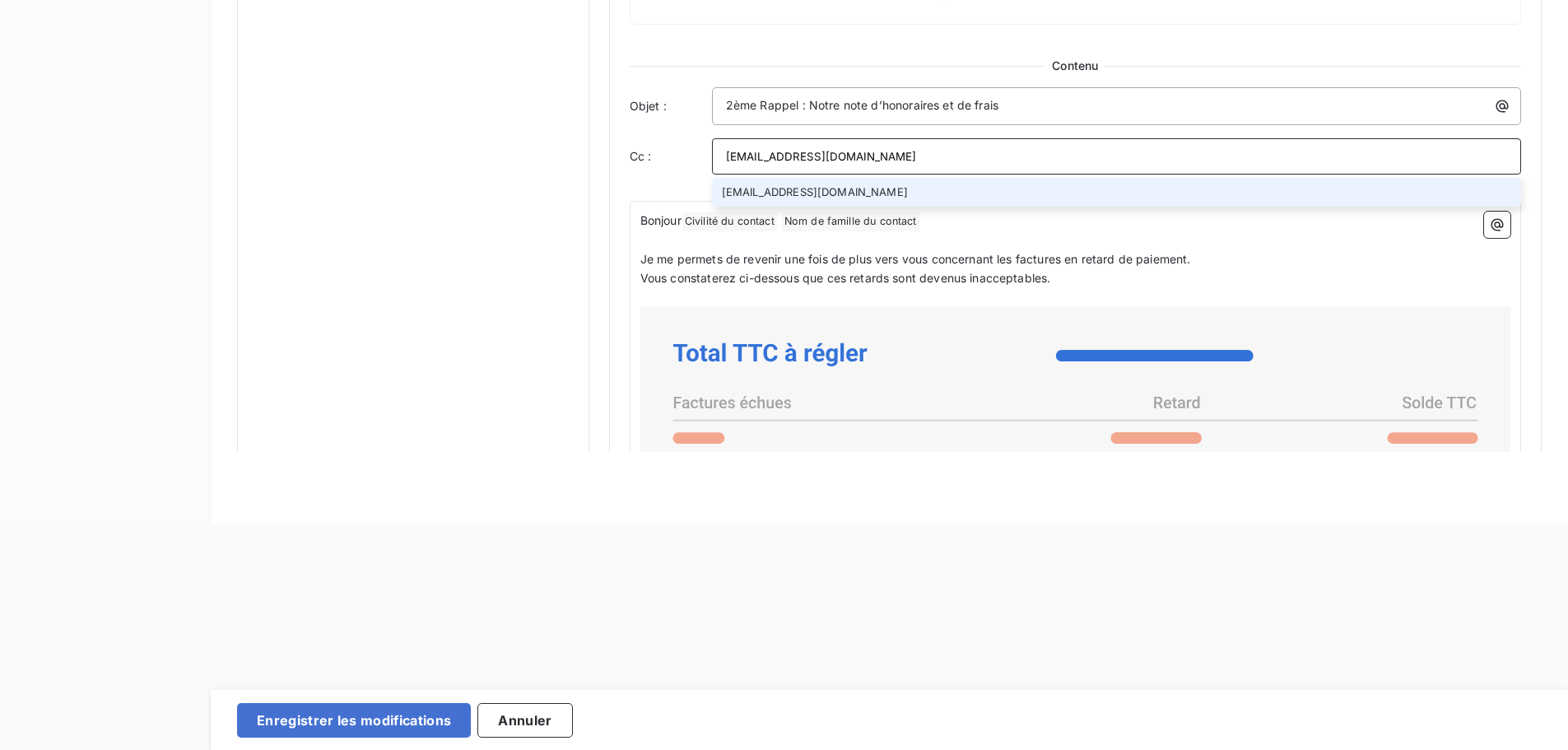
type input "facturation@bersay.com"
click at [825, 188] on li "facturation@bersay.com" at bounding box center [1116, 192] width 810 height 28
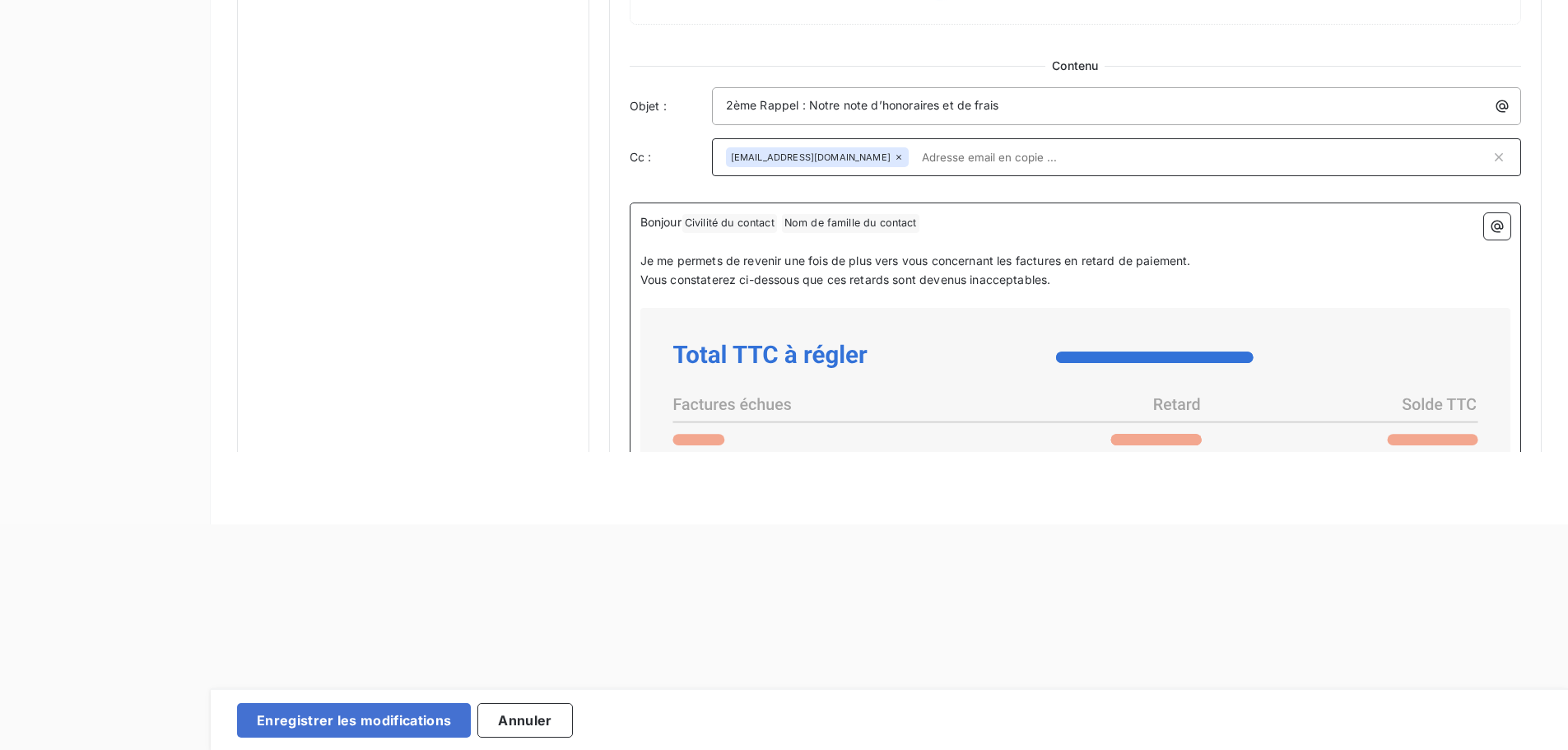
click at [784, 231] on p "Bonjour Civilité du contact ﻿ Nom de famille du contact ﻿ ﻿" at bounding box center [1075, 223] width 870 height 20
drag, startPoint x: 933, startPoint y: 225, endPoint x: 824, endPoint y: 225, distance: 109.0
click at [824, 225] on p "Bonjour Civilité du contact ﻿ Nom de famille du contact ﻿ ﻿" at bounding box center [1075, 223] width 870 height 20
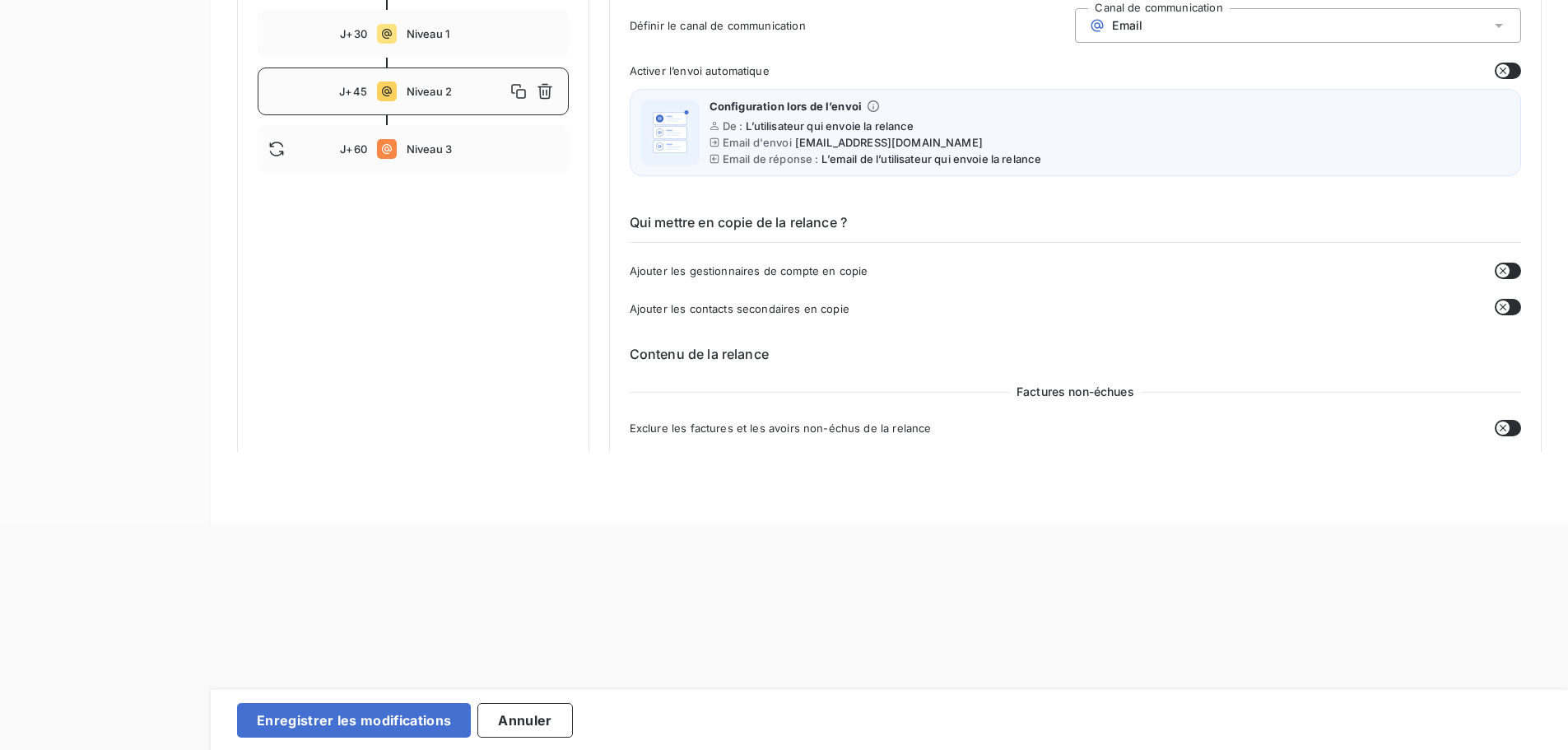
scroll to position [25, 0]
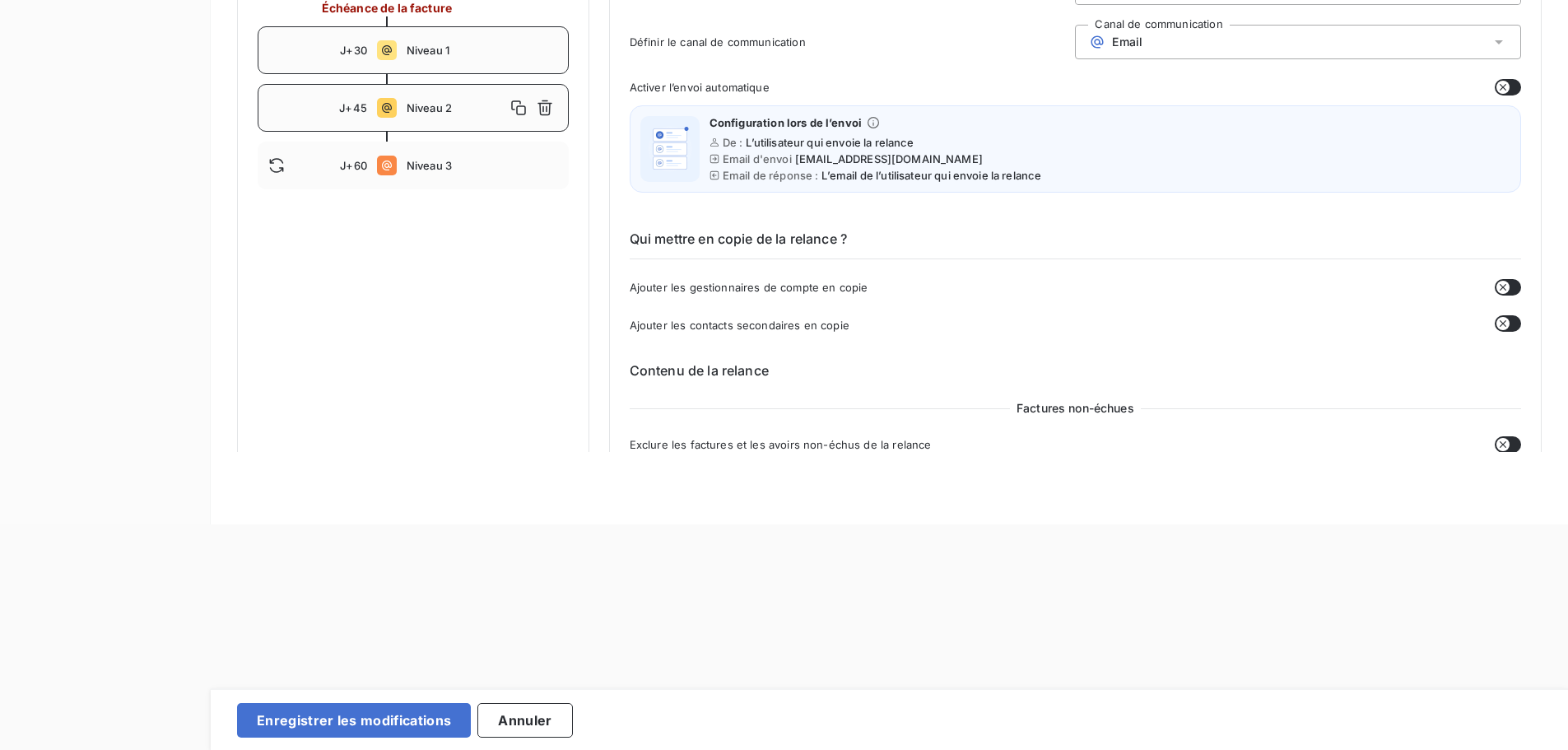
click at [447, 57] on span "Niveau 1" at bounding box center [482, 50] width 151 height 13
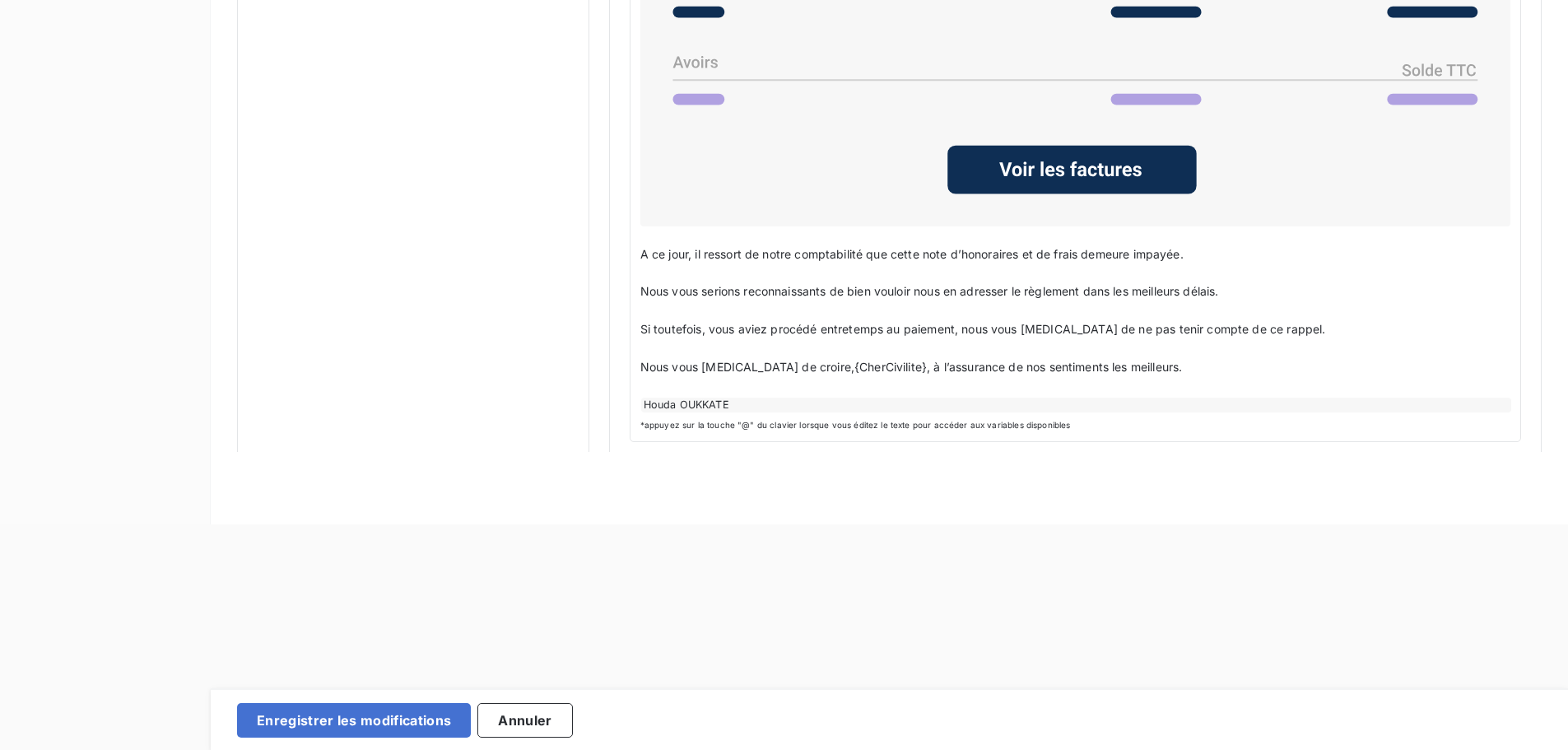
scroll to position [1334, 0]
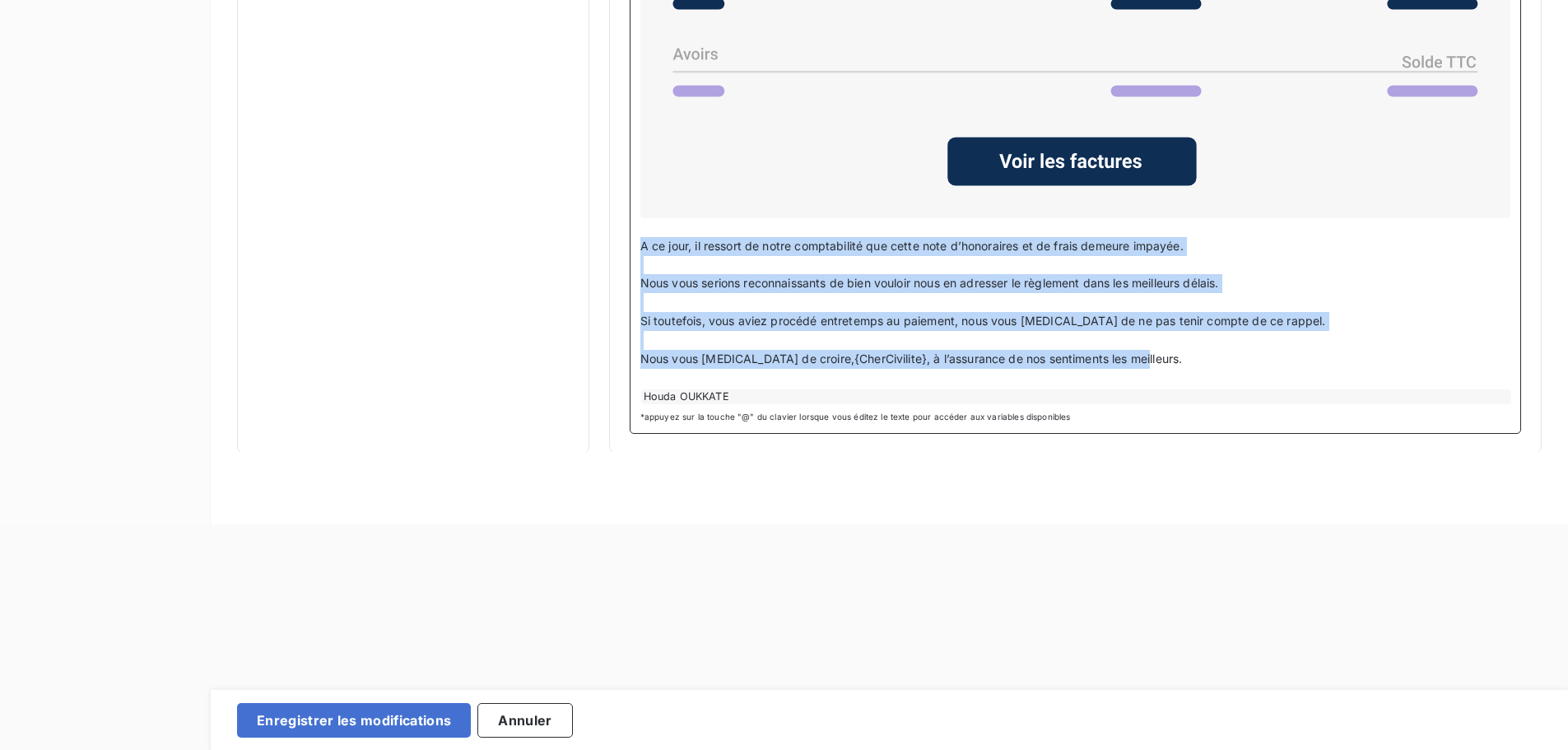
drag, startPoint x: 1137, startPoint y: 357, endPoint x: 627, endPoint y: 244, distance: 522.4
copy div "A ce jour, il ressort de notre comptabilité que cette note d’honoraires et de f…"
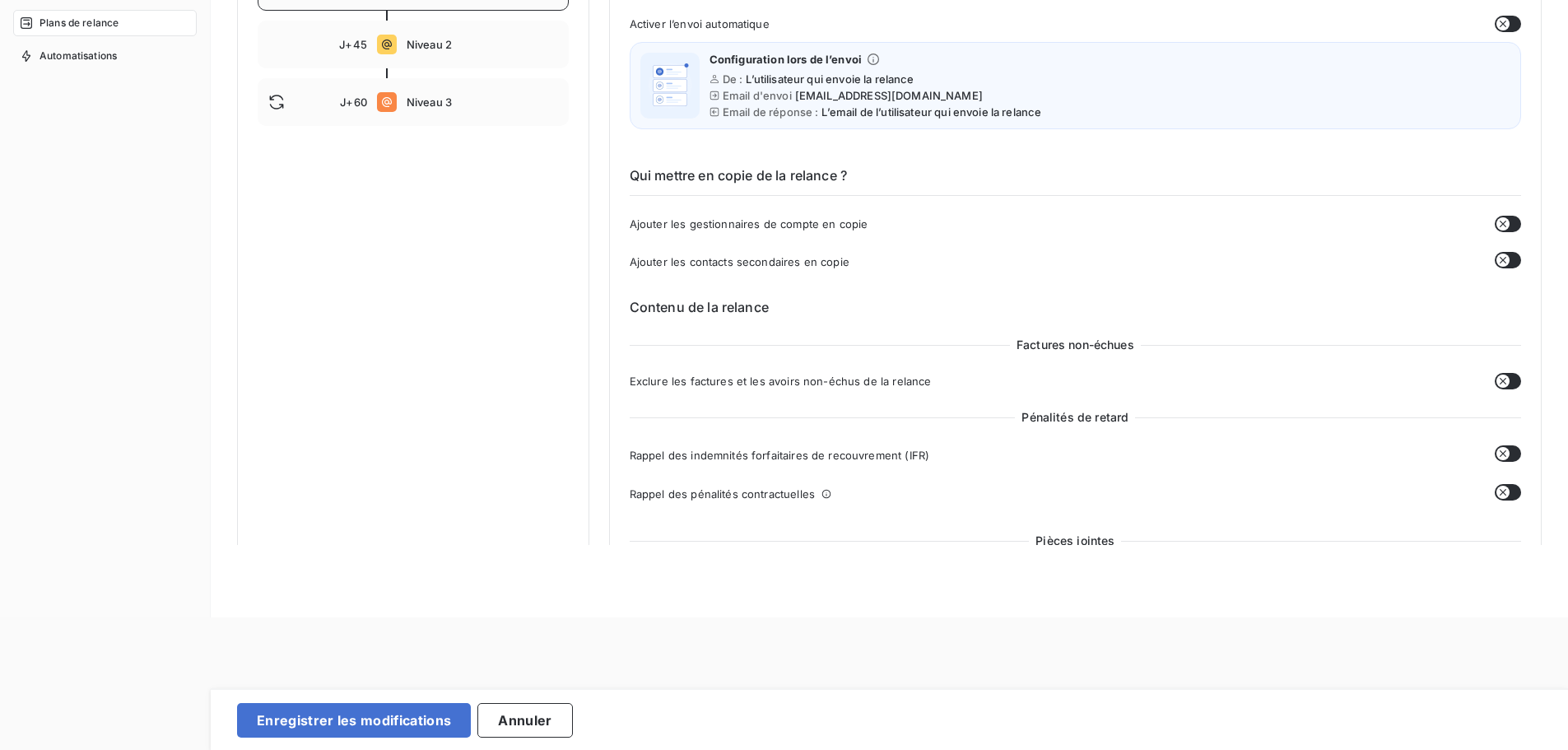
scroll to position [94, 0]
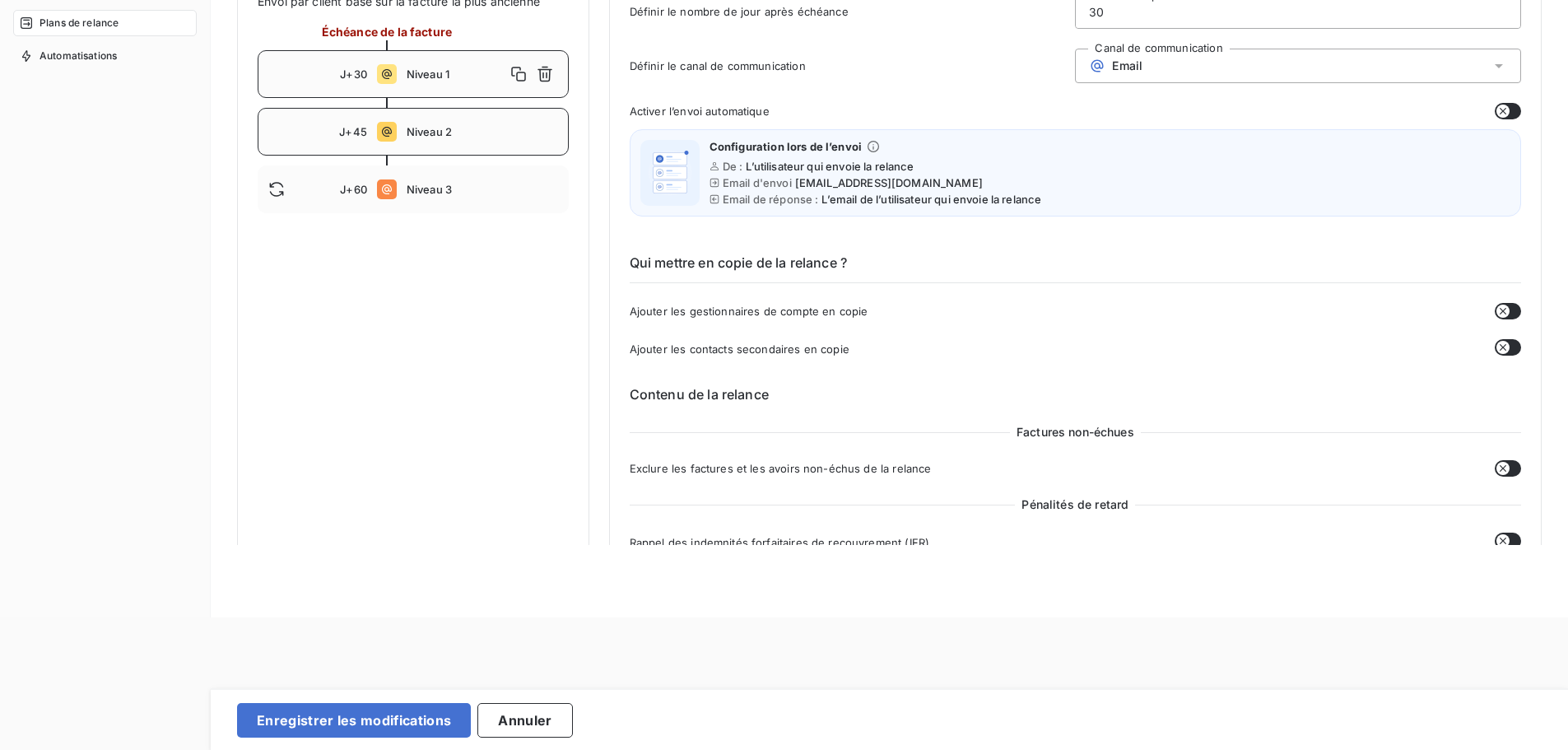
click at [439, 138] on span "Niveau 2" at bounding box center [482, 132] width 151 height 13
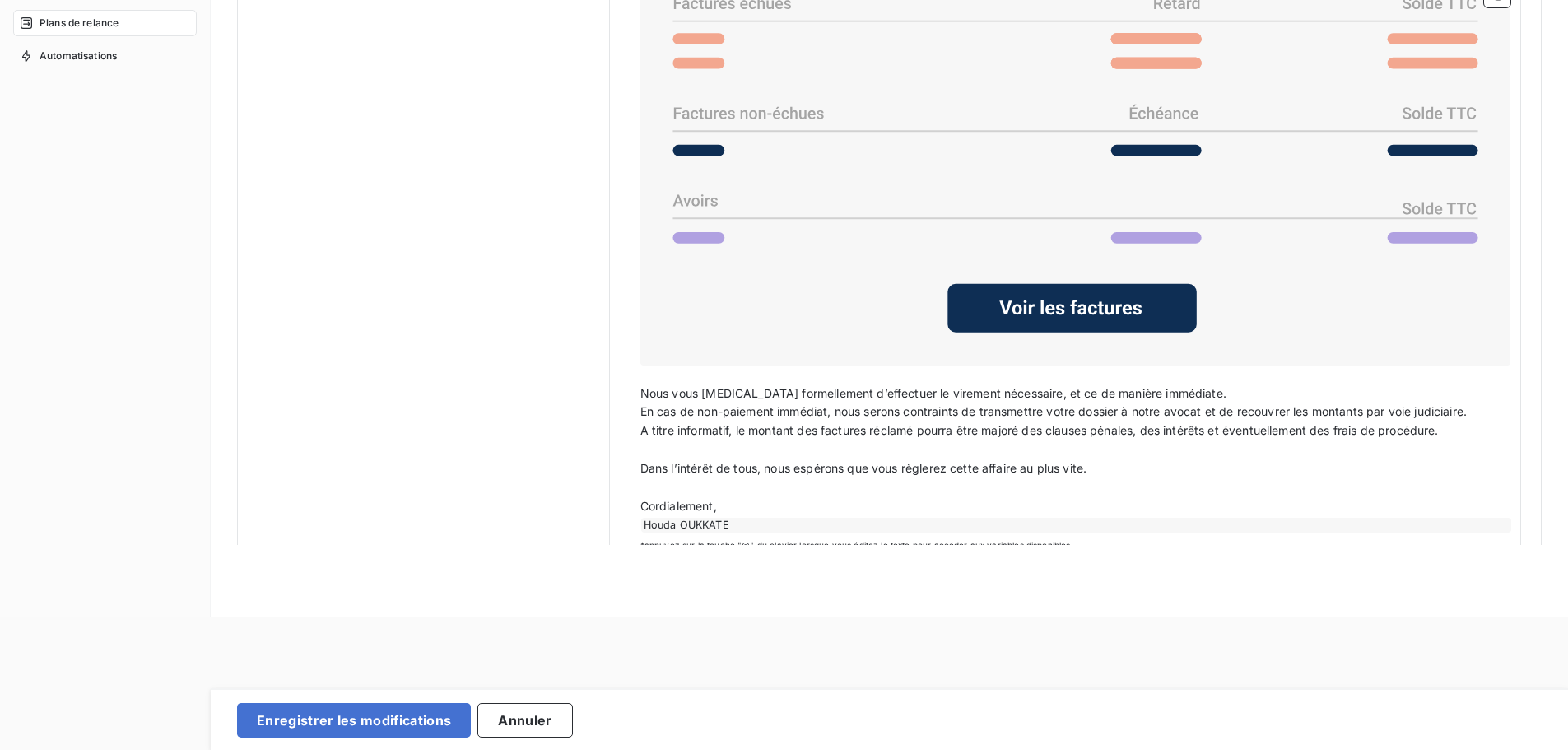
scroll to position [1301, 0]
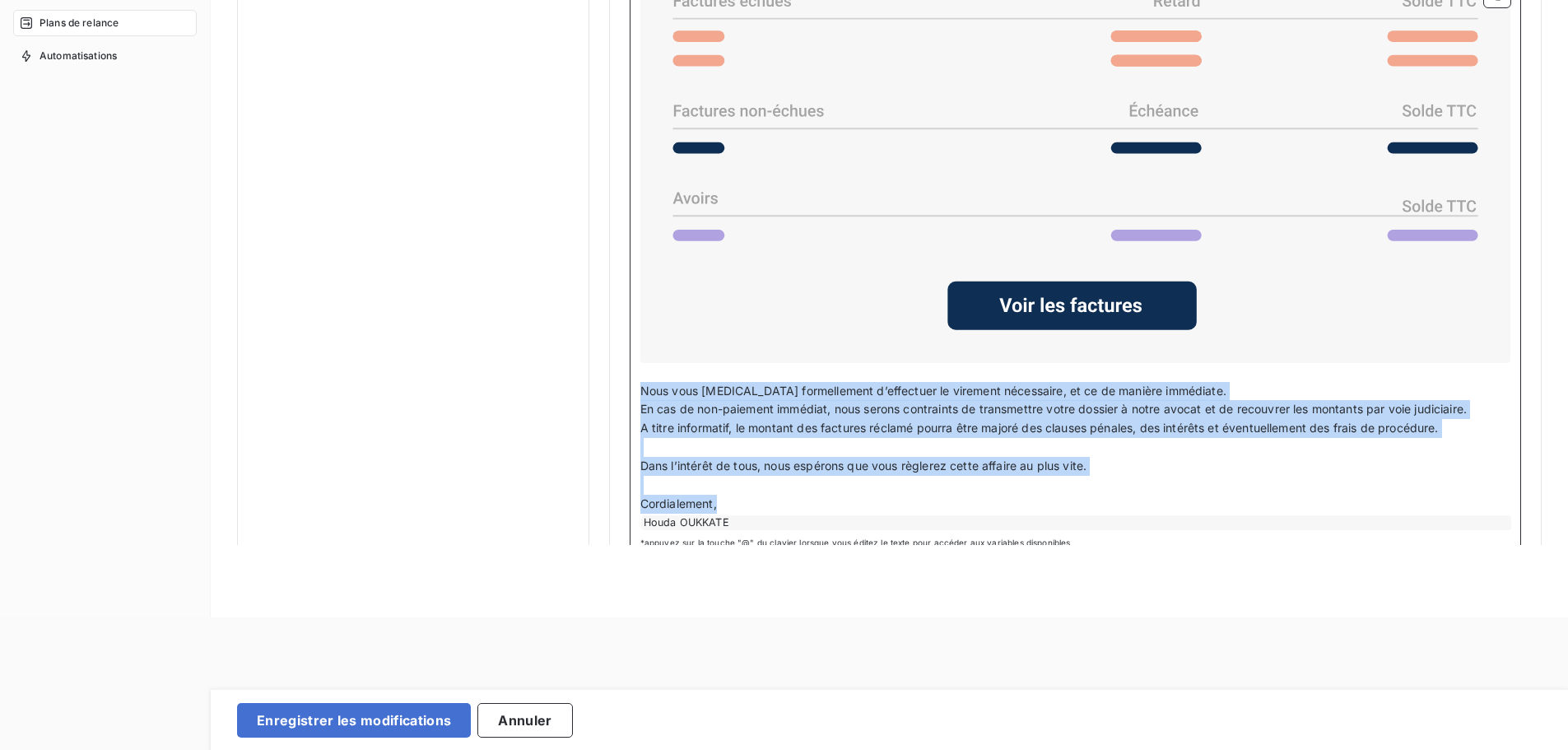
drag, startPoint x: 724, startPoint y: 506, endPoint x: 635, endPoint y: 382, distance: 152.6
click at [635, 382] on div "Bonjour Civilité du contact ﻿ ﻿ Je me permets de revenir une fois de plus vers …" at bounding box center [1075, 179] width 891 height 760
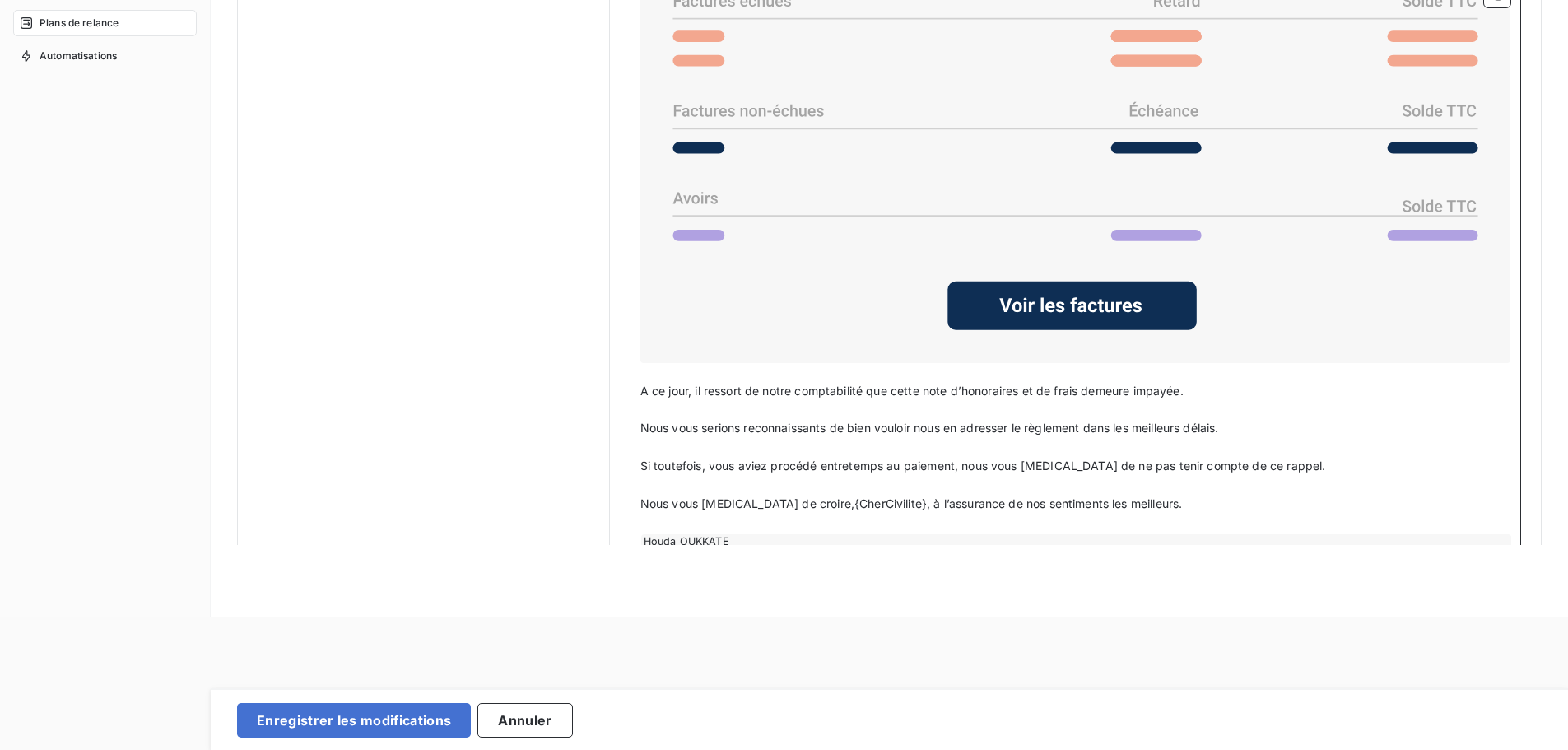
click at [1238, 419] on p "Nous vous serions reconnaissants de bien vouloir nous en adresser le règlement …" at bounding box center [1075, 428] width 870 height 19
drag, startPoint x: 1441, startPoint y: 427, endPoint x: 1258, endPoint y: 425, distance: 183.0
click at [1258, 425] on p "Nous vous serions reconnaissants de bien vouloir nous en adresser le règlement …" at bounding box center [1075, 428] width 870 height 19
click at [1280, 425] on span "Nous vous serions reconnaissants de bien vouloir nous en adresser le règlement …" at bounding box center [1032, 427] width 785 height 14
drag, startPoint x: 1443, startPoint y: 423, endPoint x: 1235, endPoint y: 432, distance: 208.2
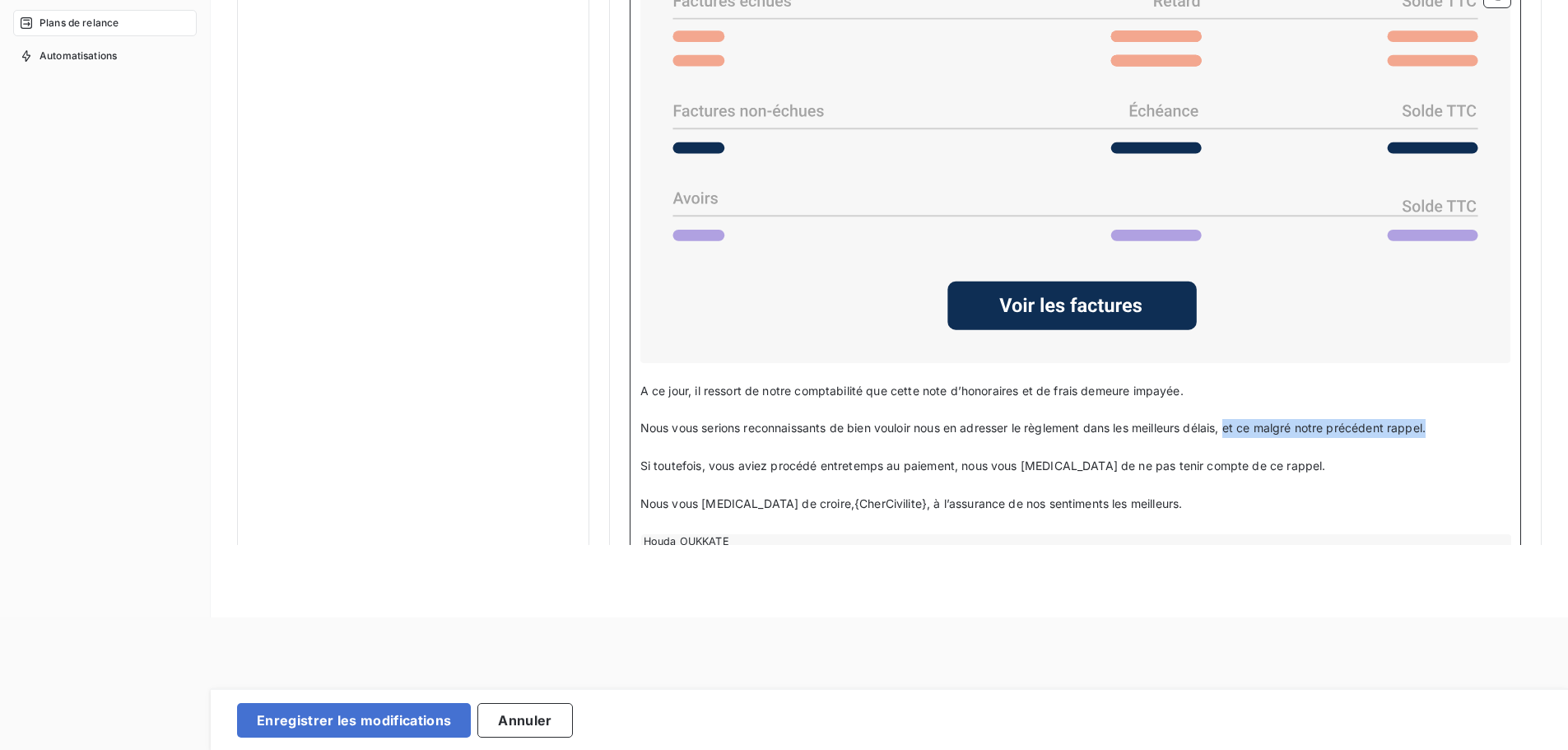
click at [1235, 432] on p "Nous vous serions reconnaissants de bien vouloir nous en adresser le règlement …" at bounding box center [1075, 428] width 870 height 19
drag, startPoint x: 1259, startPoint y: 432, endPoint x: 1417, endPoint y: 440, distance: 158.2
click at [1417, 440] on p "﻿" at bounding box center [1075, 447] width 870 height 19
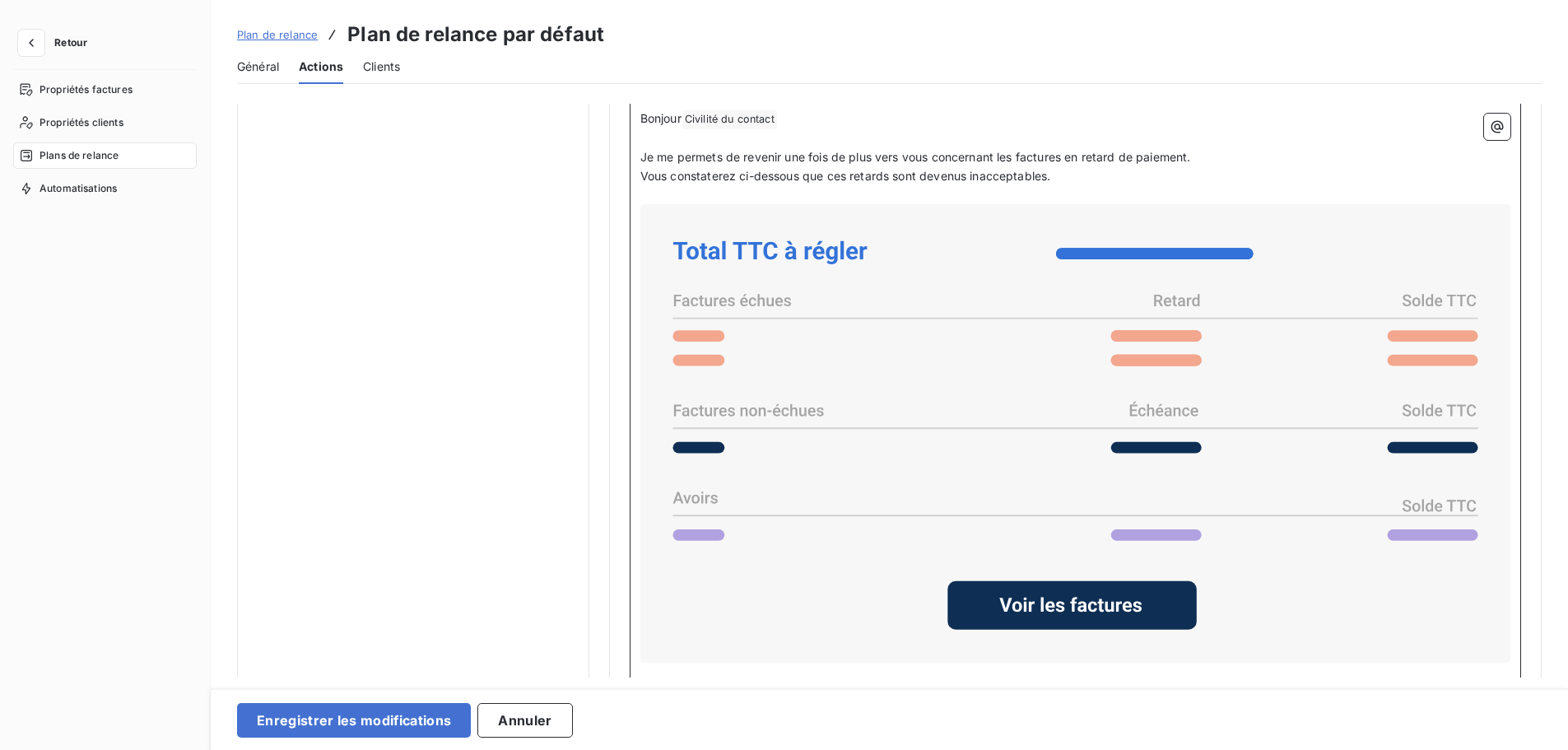
scroll to position [1352, 0]
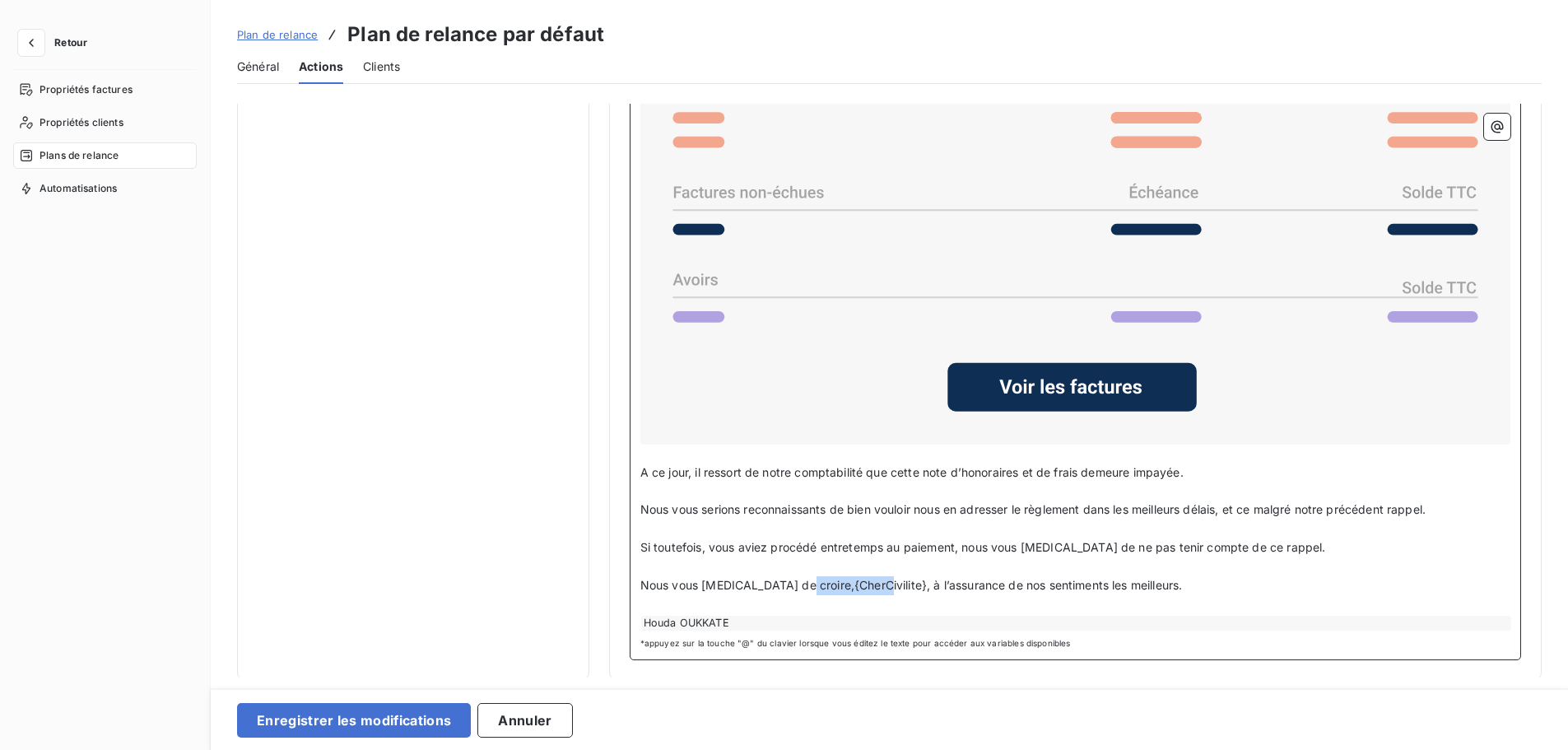
drag, startPoint x: 864, startPoint y: 577, endPoint x: 824, endPoint y: 577, distance: 40.0
click at [793, 582] on span "Nous vous prions de croire,{CherCivilite}, à l’assurance de nos sentiments les …" at bounding box center [911, 584] width 543 height 14
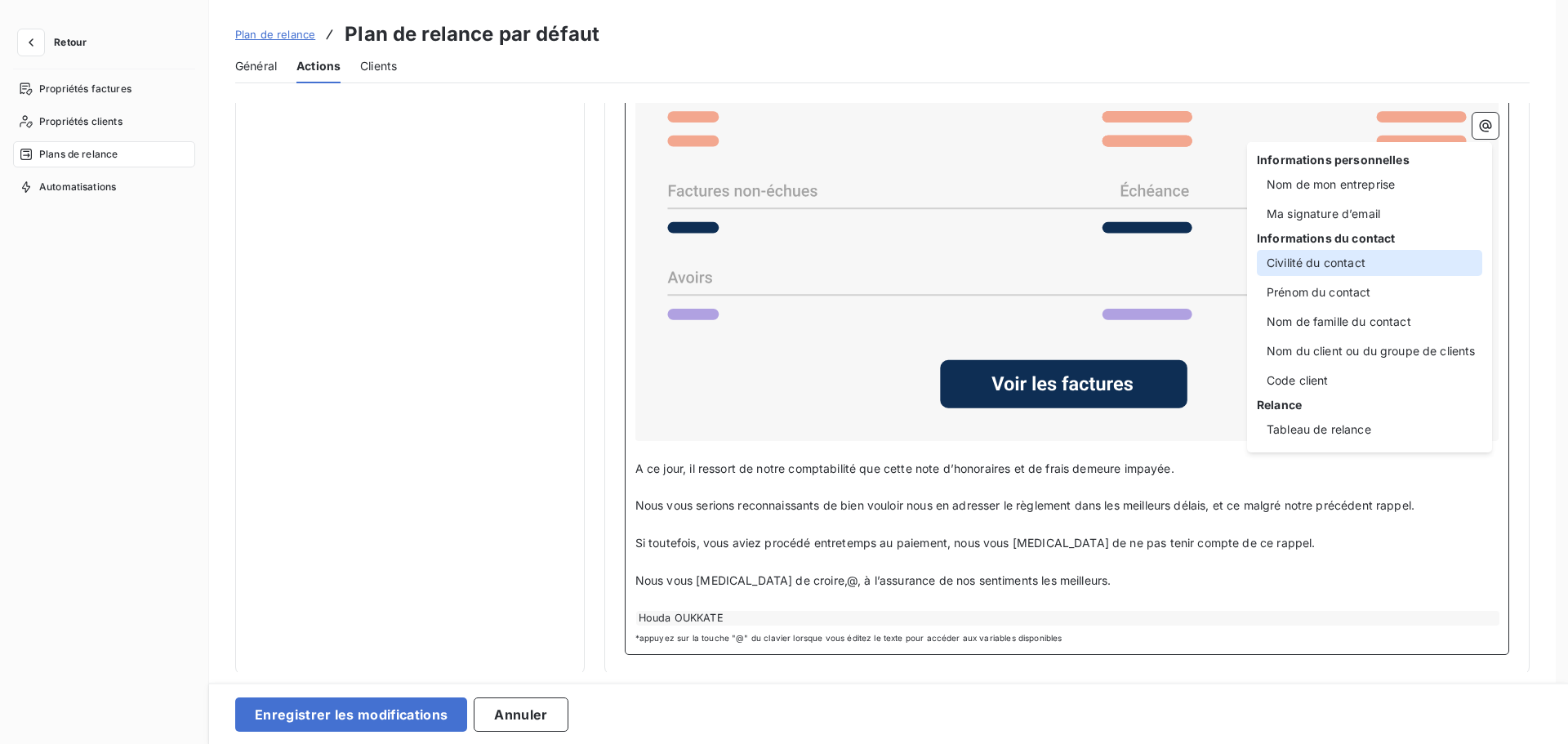
click at [1339, 262] on div "Civilité du contact" at bounding box center [1370, 263] width 225 height 26
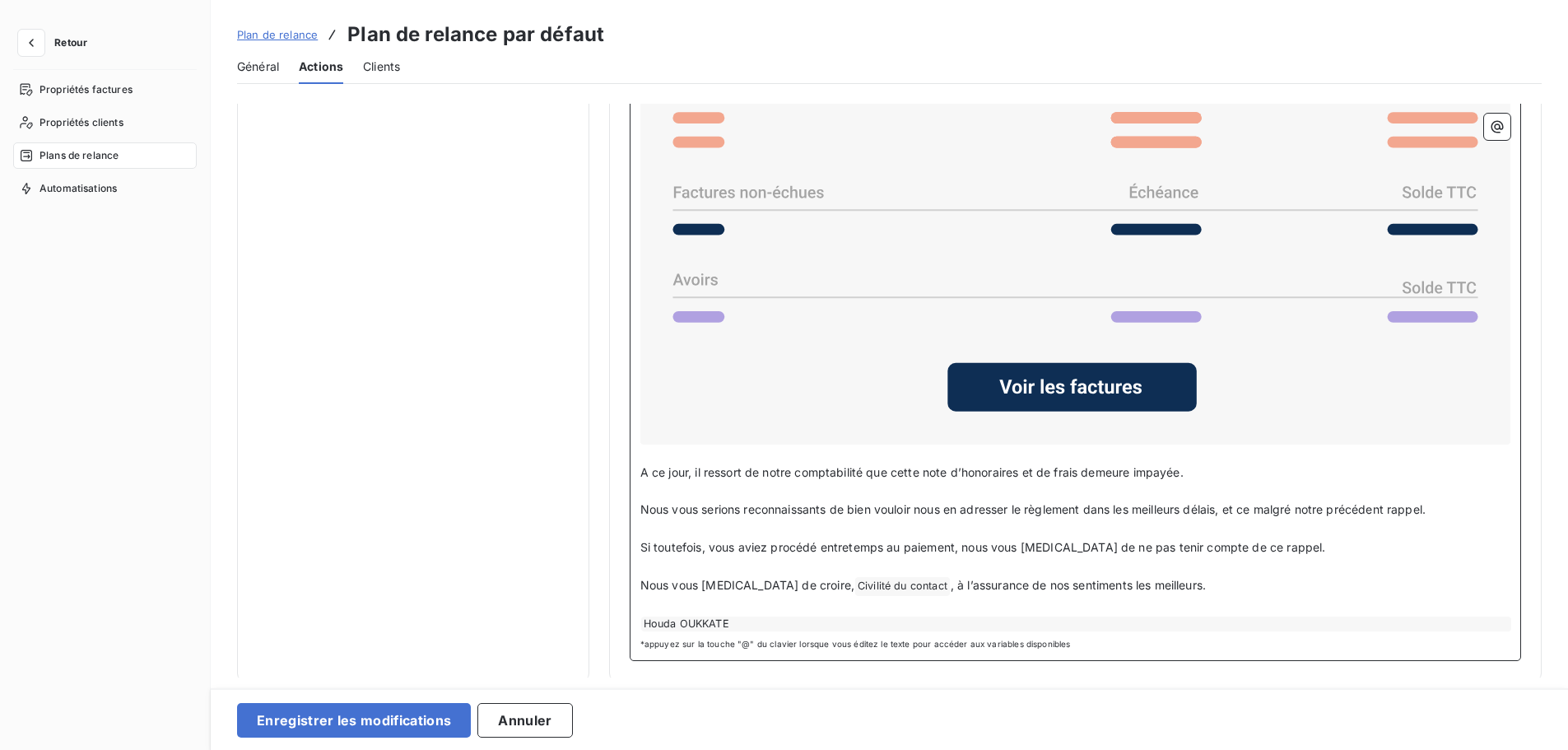
click at [744, 624] on div "Houda OUKKATE" at bounding box center [1076, 624] width 870 height 15
click at [737, 623] on div "Houda OUKKATE" at bounding box center [1076, 624] width 870 height 15
click at [668, 601] on p "﻿" at bounding box center [1075, 605] width 870 height 19
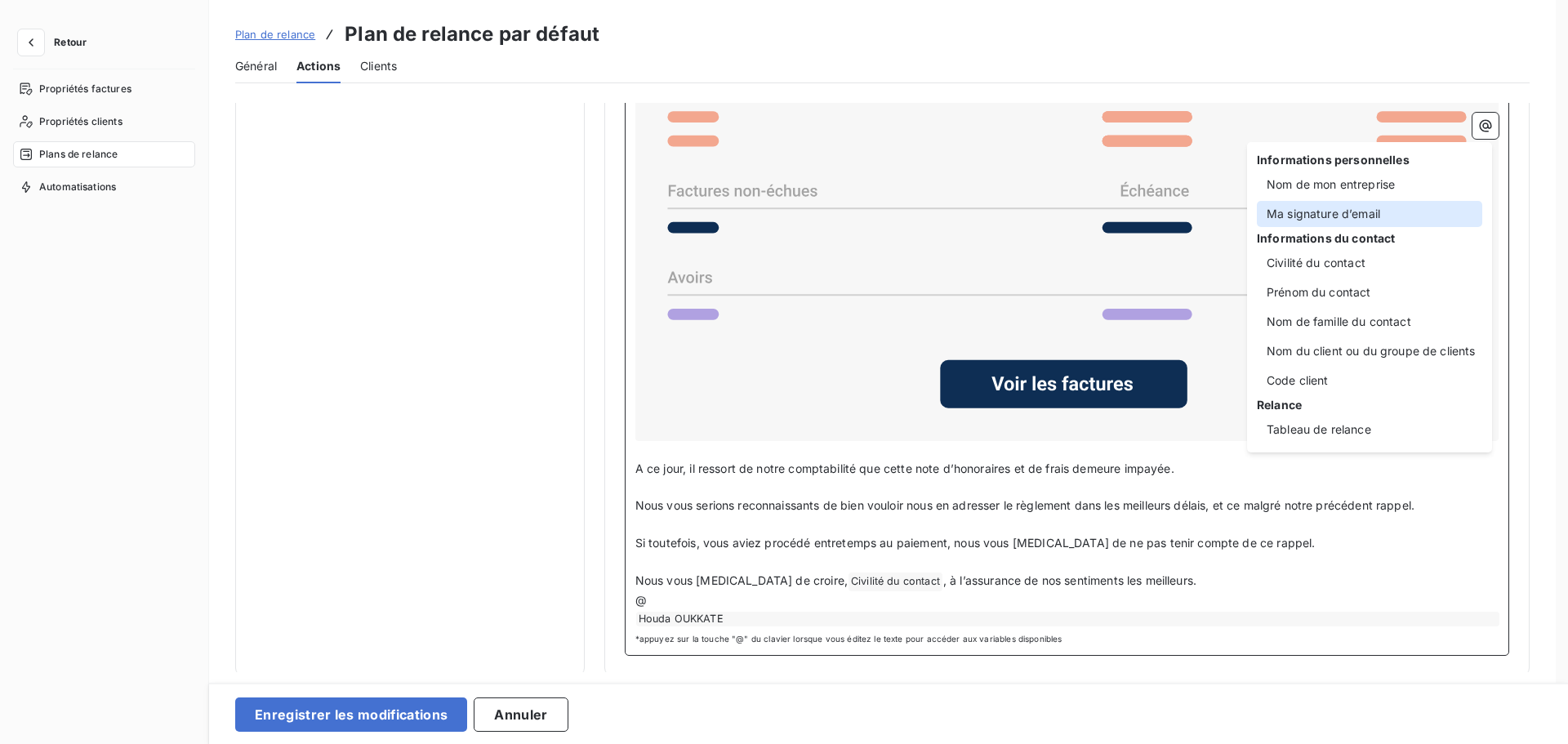
click at [1353, 215] on div "Ma signature d’email" at bounding box center [1370, 214] width 225 height 26
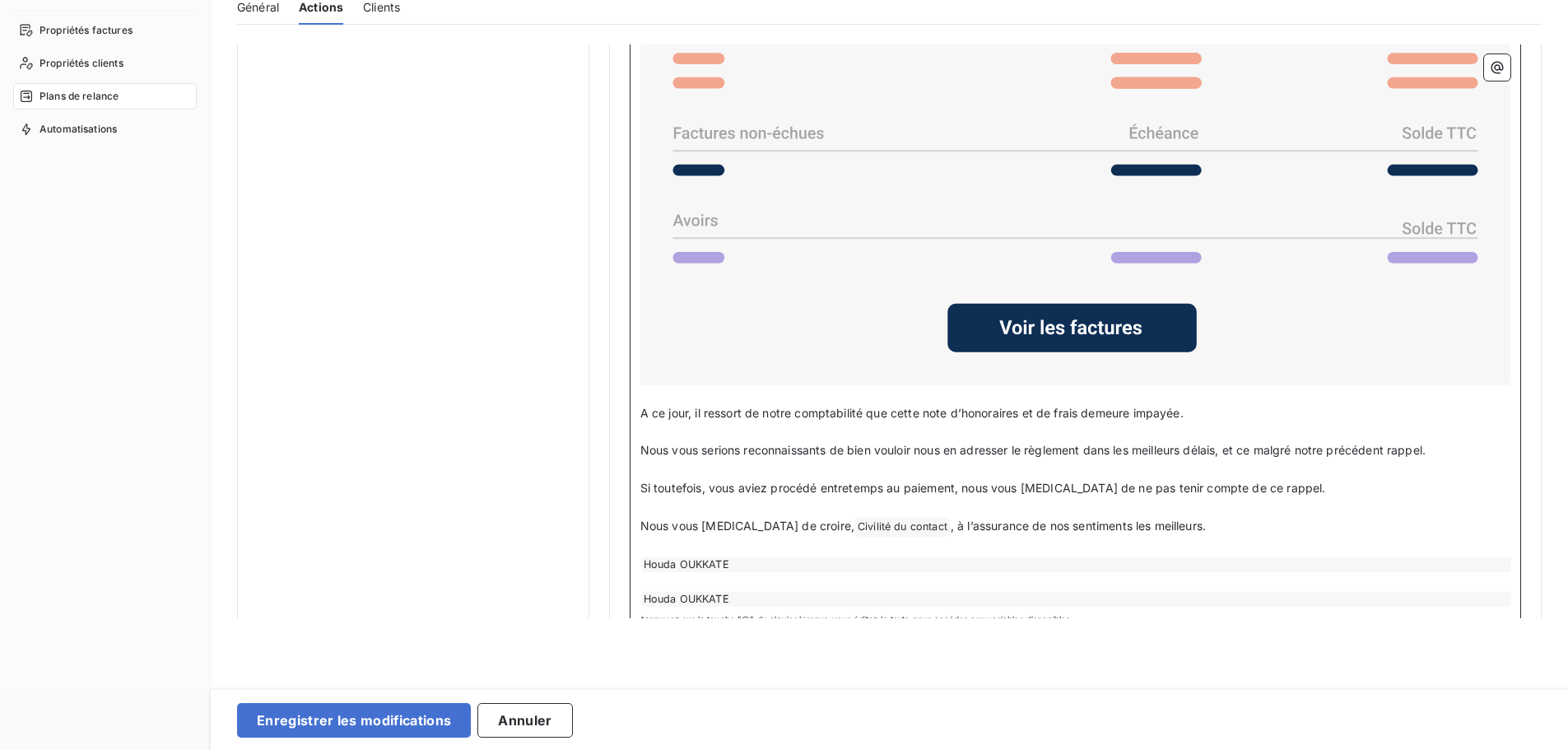
scroll to position [60, 0]
click at [759, 598] on div "Houda OUKKATE" at bounding box center [1076, 598] width 870 height 15
click at [661, 557] on div "Houda OUKKATE" at bounding box center [1076, 564] width 870 height 15
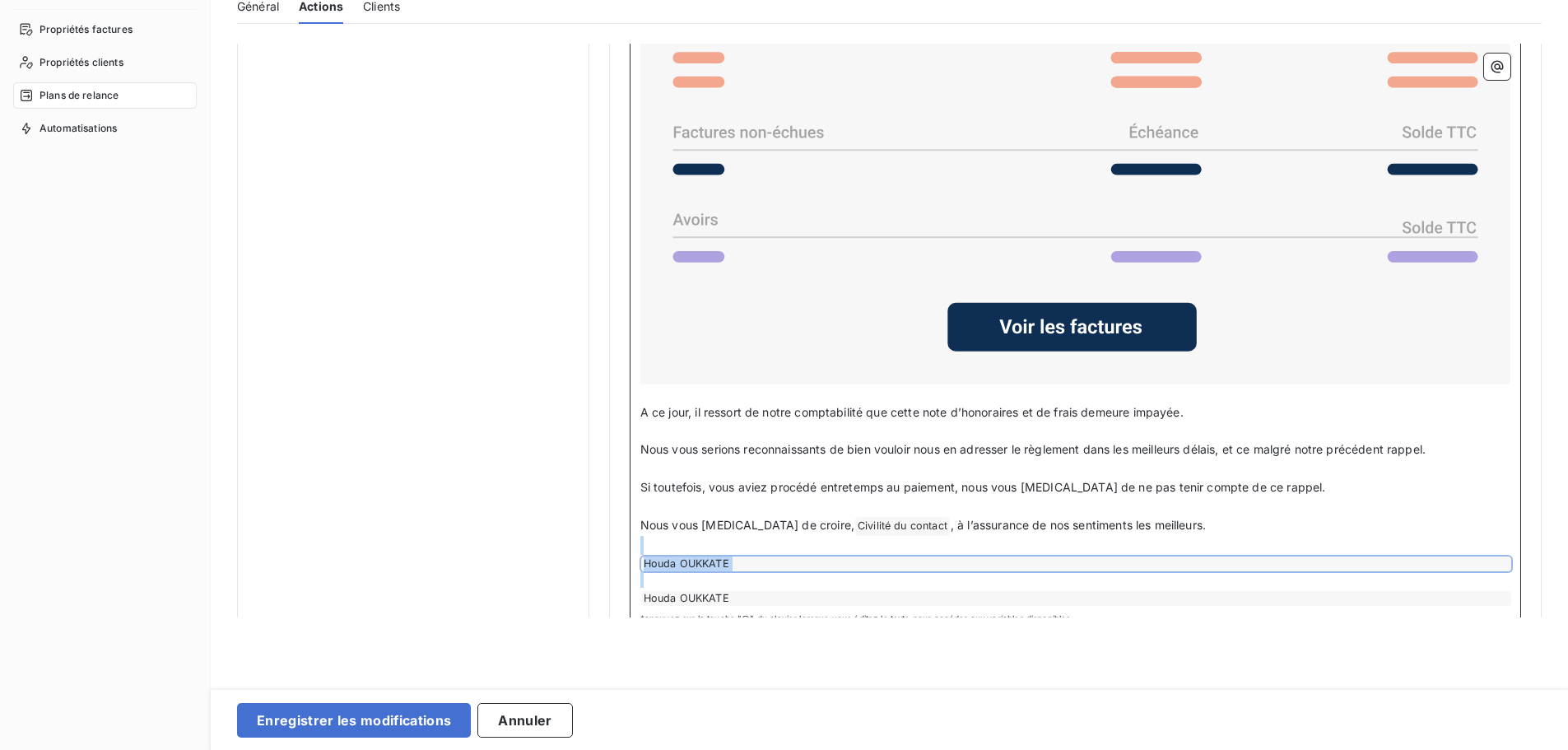
drag, startPoint x: 650, startPoint y: 546, endPoint x: 658, endPoint y: 570, distance: 25.3
click at [658, 570] on div "Bonjour Civilité du contact ﻿ ﻿ Je me permets de revenir une fois de plus vers …" at bounding box center [1075, 219] width 870 height 775
drag, startPoint x: 724, startPoint y: 575, endPoint x: 686, endPoint y: 563, distance: 39.8
click at [686, 563] on div "Bonjour Civilité du contact ﻿ ﻿ Je me permets de revenir une fois de plus vers …" at bounding box center [1075, 219] width 870 height 775
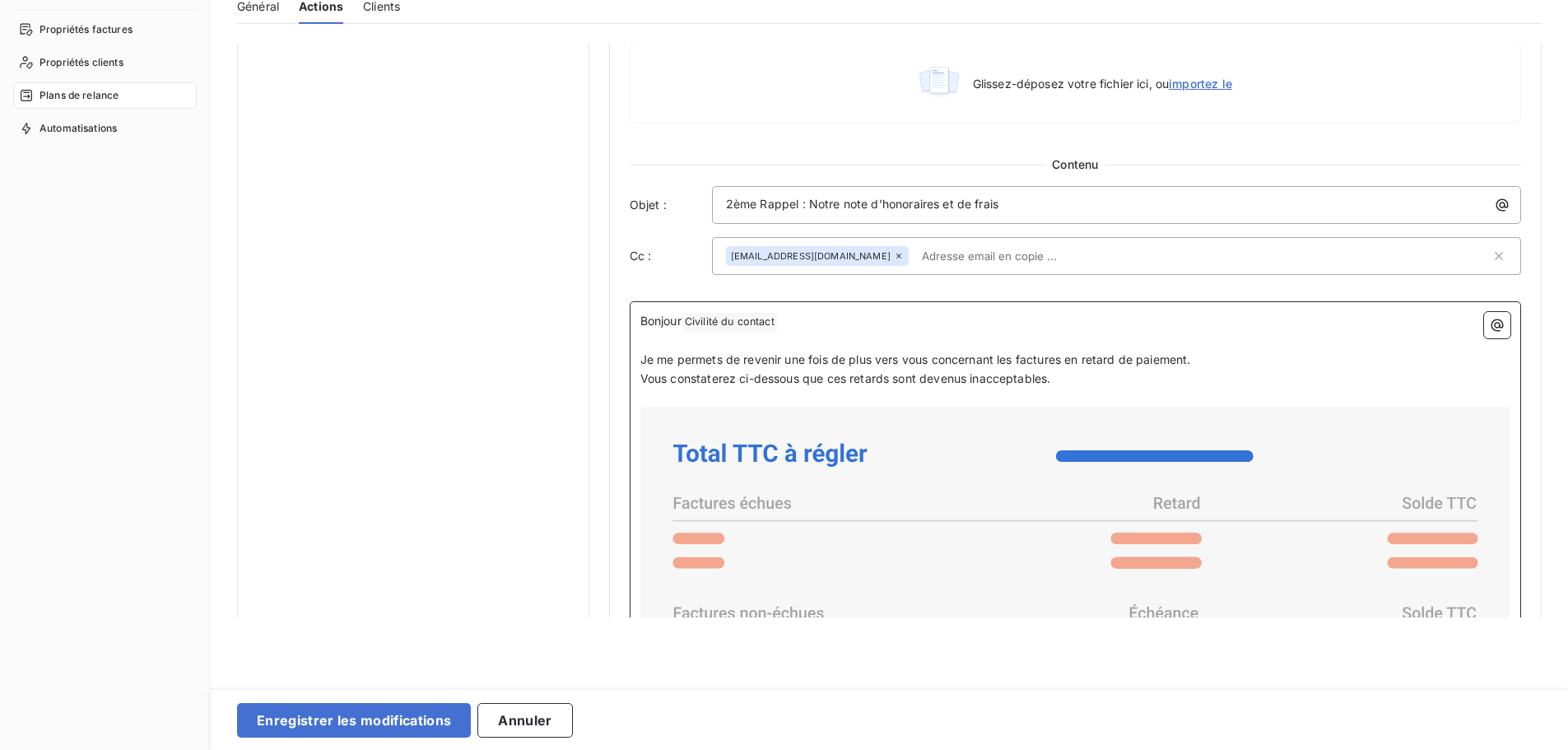
scroll to position [861, 0]
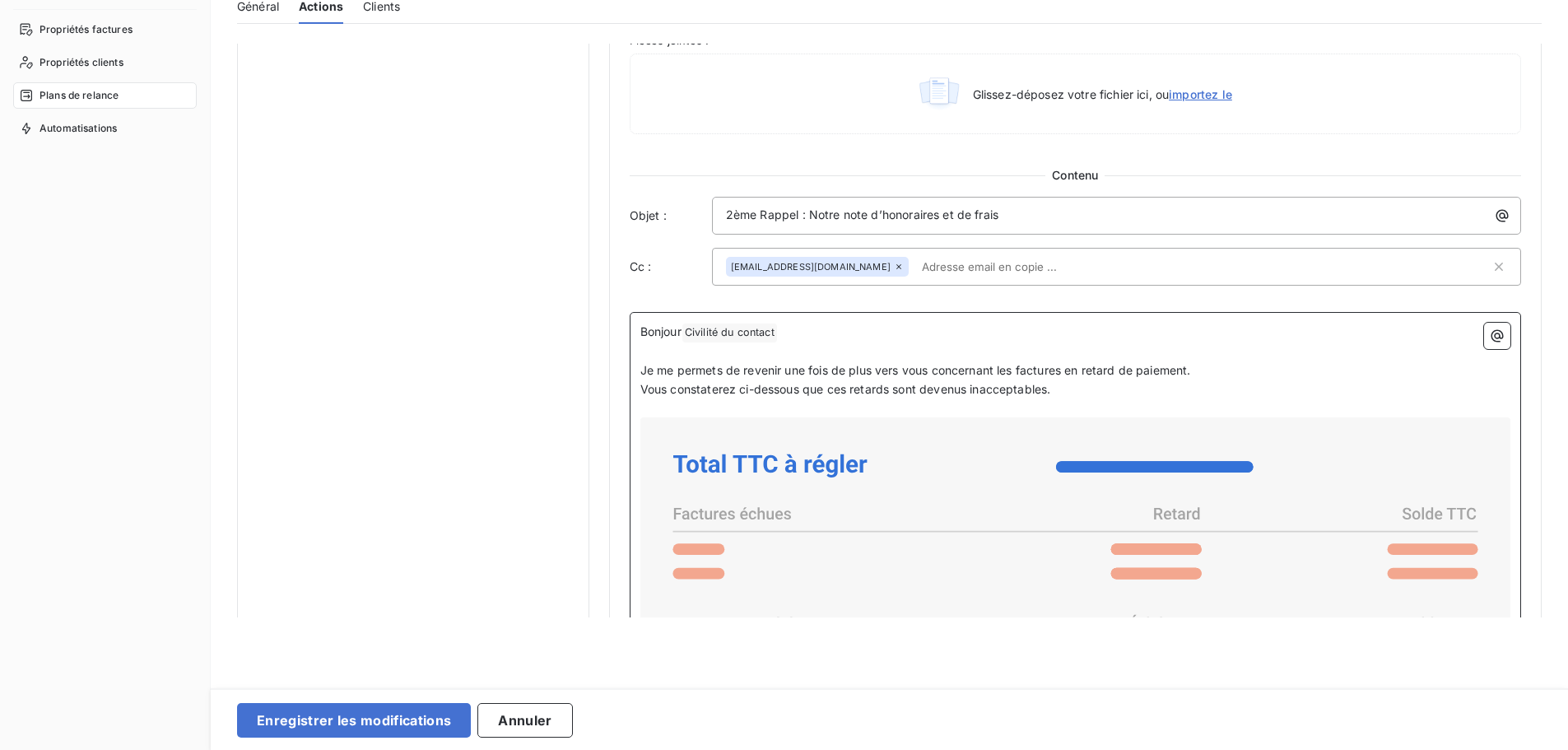
click at [843, 343] on p "﻿" at bounding box center [1075, 352] width 870 height 19
click at [829, 335] on p "Bonjour Civilité du contact ﻿" at bounding box center [1075, 332] width 870 height 20
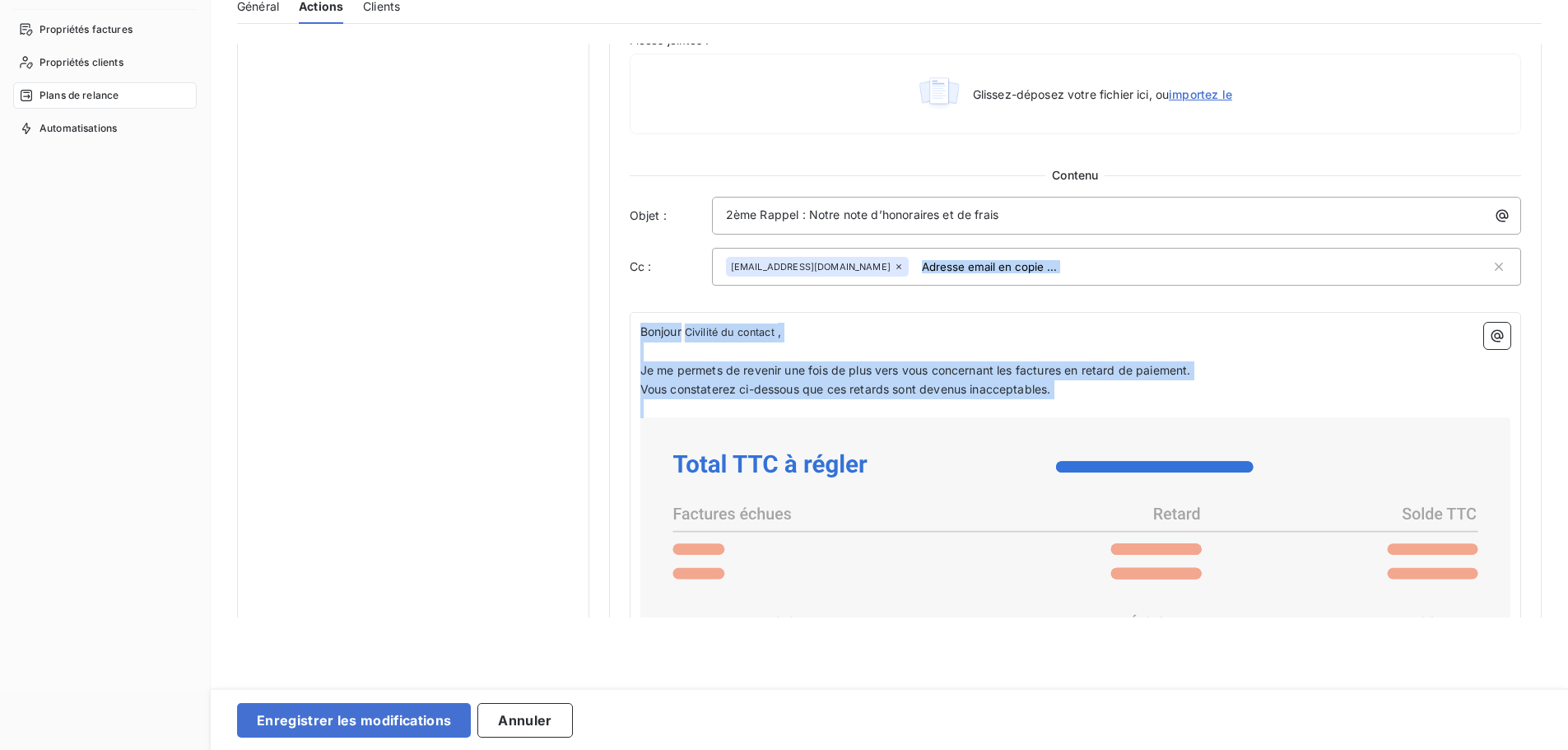
drag, startPoint x: 1559, startPoint y: 341, endPoint x: 1546, endPoint y: 241, distance: 100.8
click at [1546, 241] on div "Notifications pré-échéance Envoi par jour en fonction de la date d’échéance Rel…" at bounding box center [890, 330] width 1358 height 574
click at [1242, 350] on p "﻿" at bounding box center [1075, 352] width 870 height 19
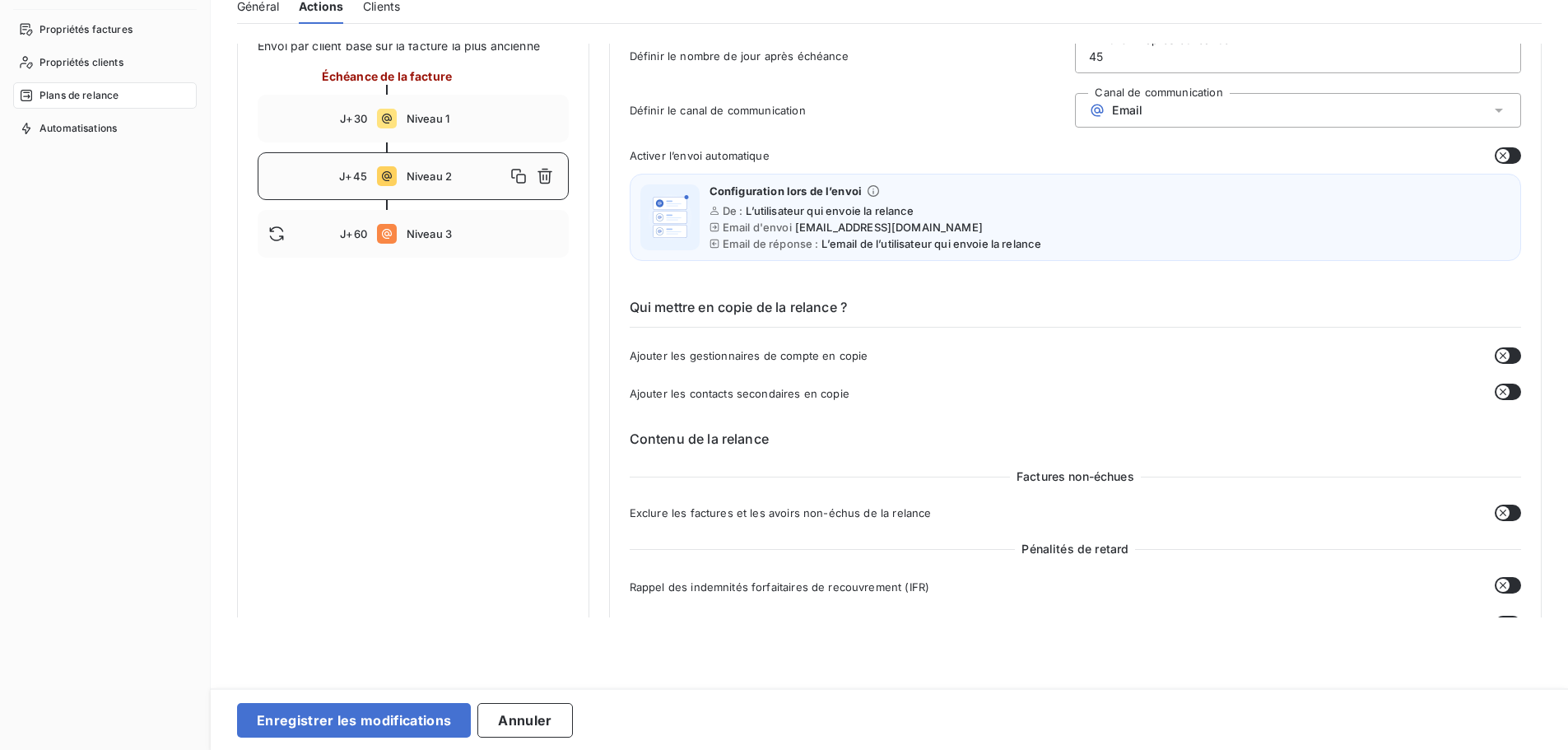
scroll to position [116, 0]
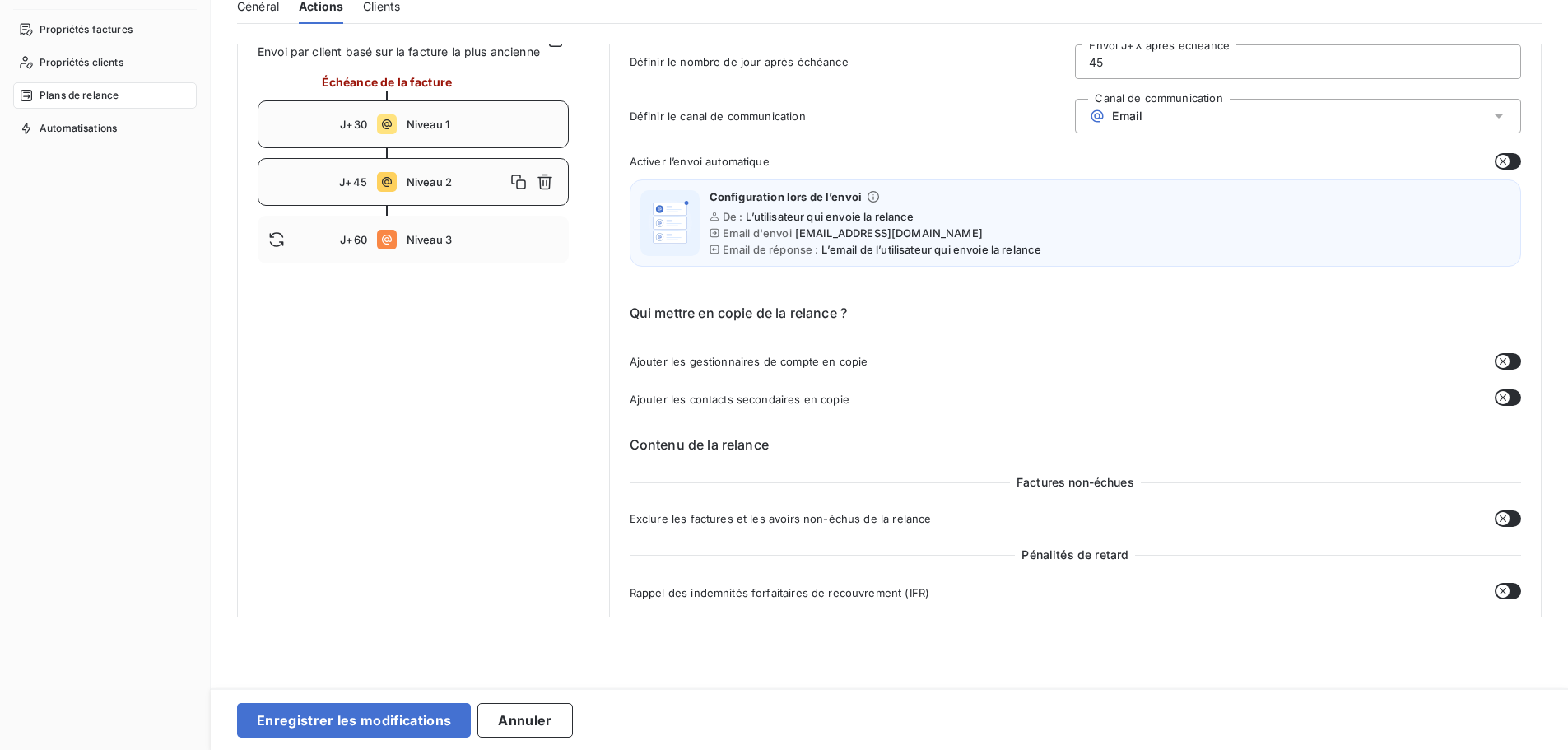
click at [435, 131] on span "Niveau 1" at bounding box center [482, 124] width 151 height 13
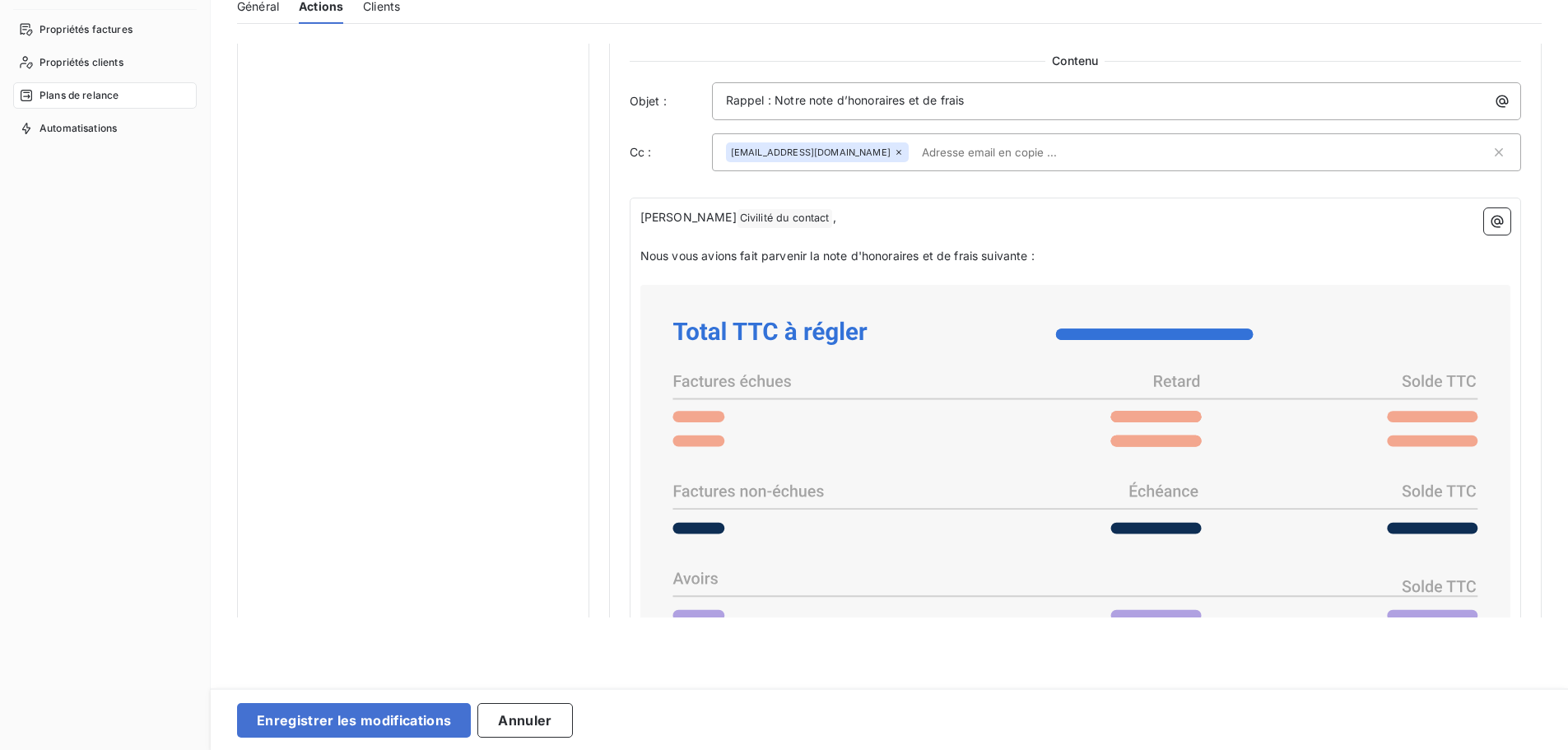
scroll to position [891, 0]
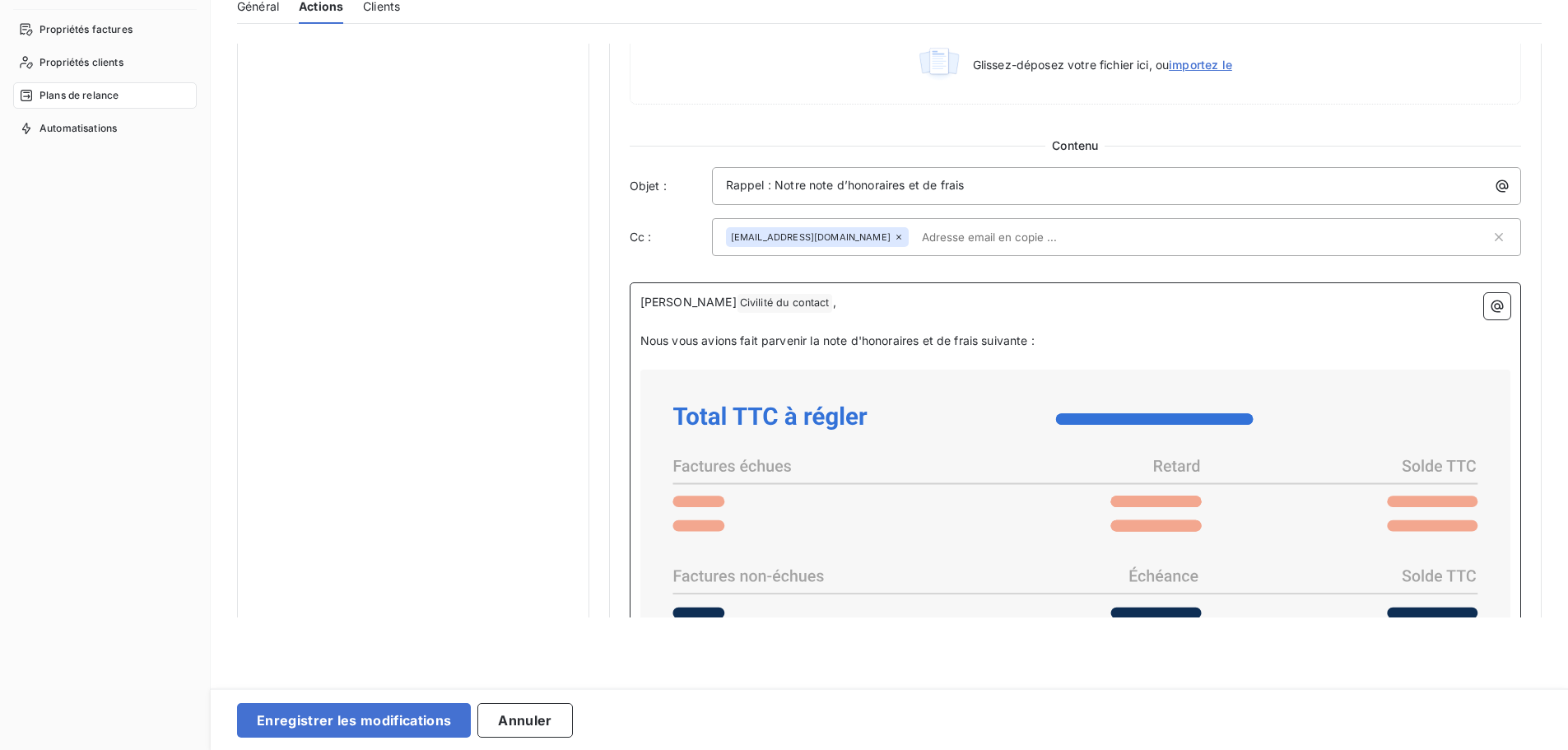
click at [818, 340] on span "Nous vous avions fait parvenir la note d'honoraires et de frais suivante :" at bounding box center [837, 340] width 394 height 14
click at [1050, 338] on span "Nous vous avions fait parvenir la/les note d'honoraires et de frais suivante :" at bounding box center [846, 340] width 414 height 14
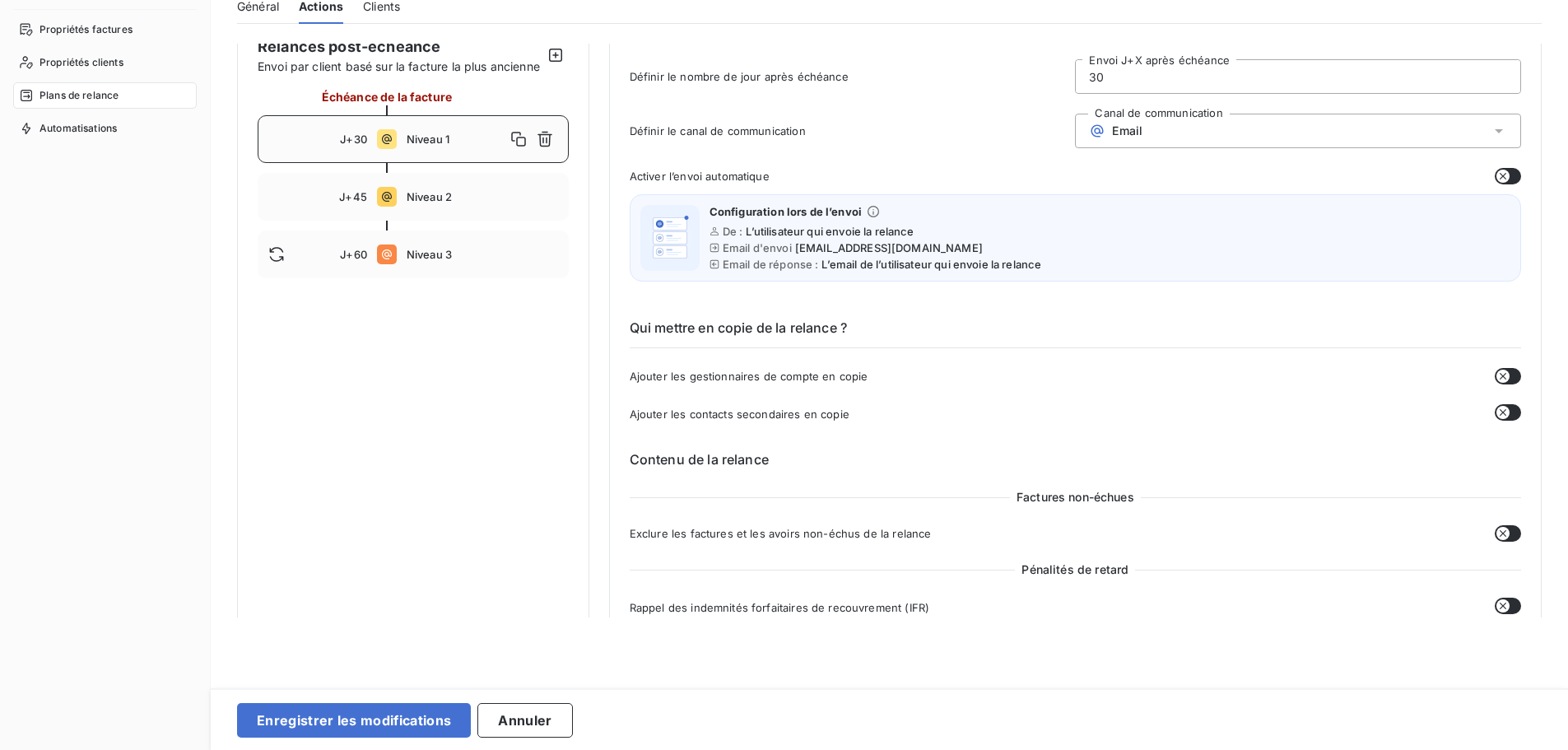
scroll to position [27, 0]
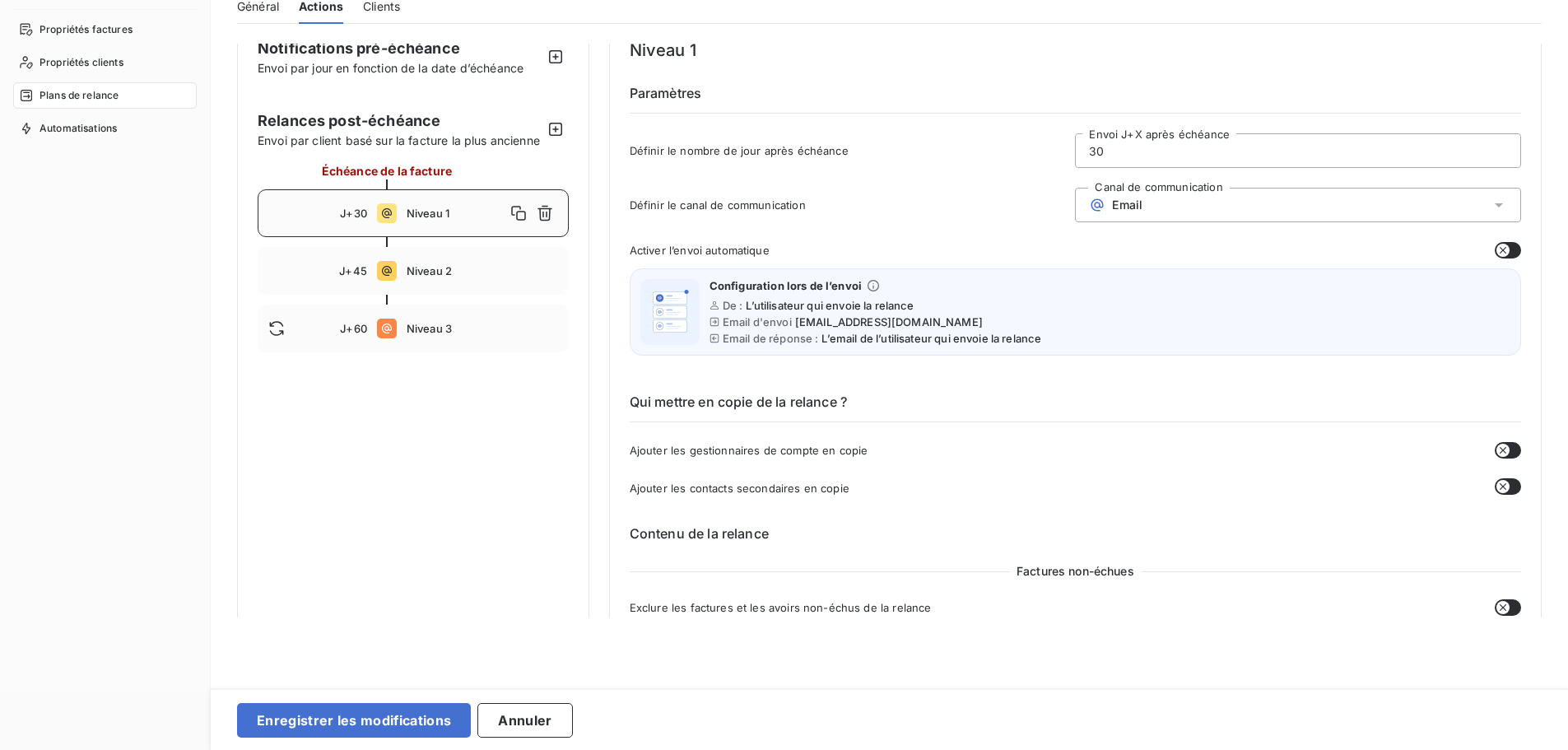
click at [444, 221] on div "Niveau 1" at bounding box center [482, 213] width 151 height 27
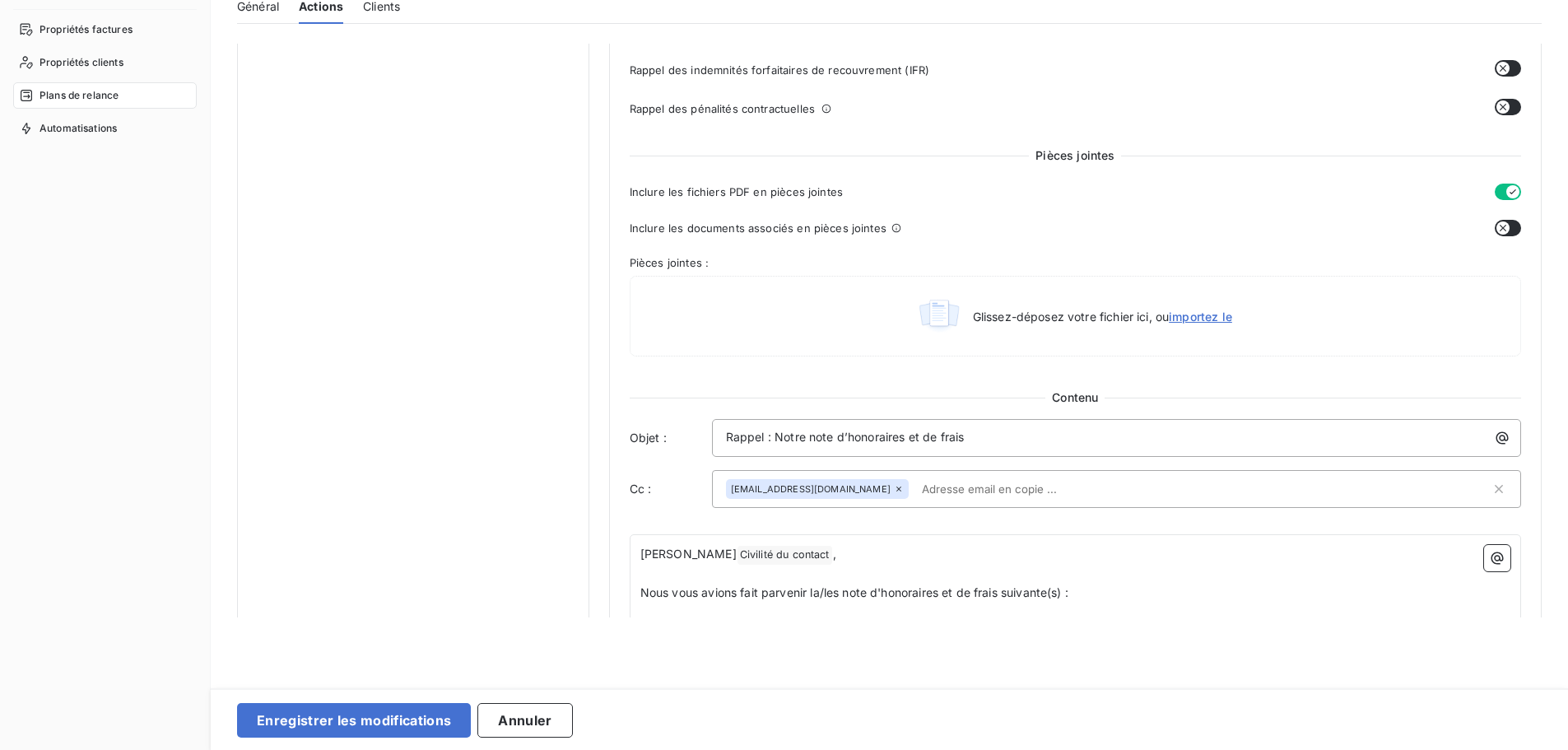
scroll to position [661, 0]
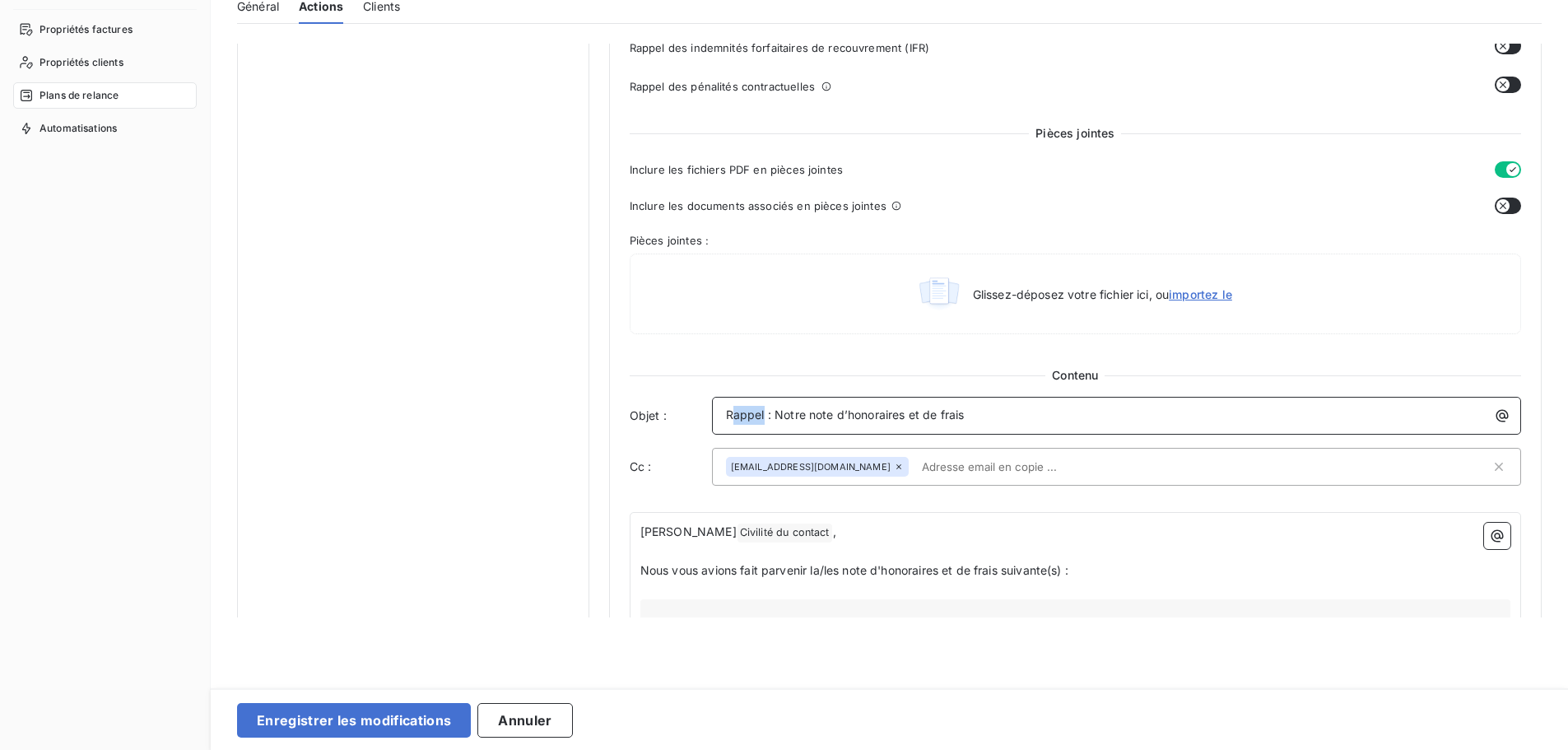
drag, startPoint x: 761, startPoint y: 417, endPoint x: 733, endPoint y: 417, distance: 28.0
click at [733, 417] on span "Rappel : Notre note d’honoraires et de frais" at bounding box center [846, 414] width 239 height 14
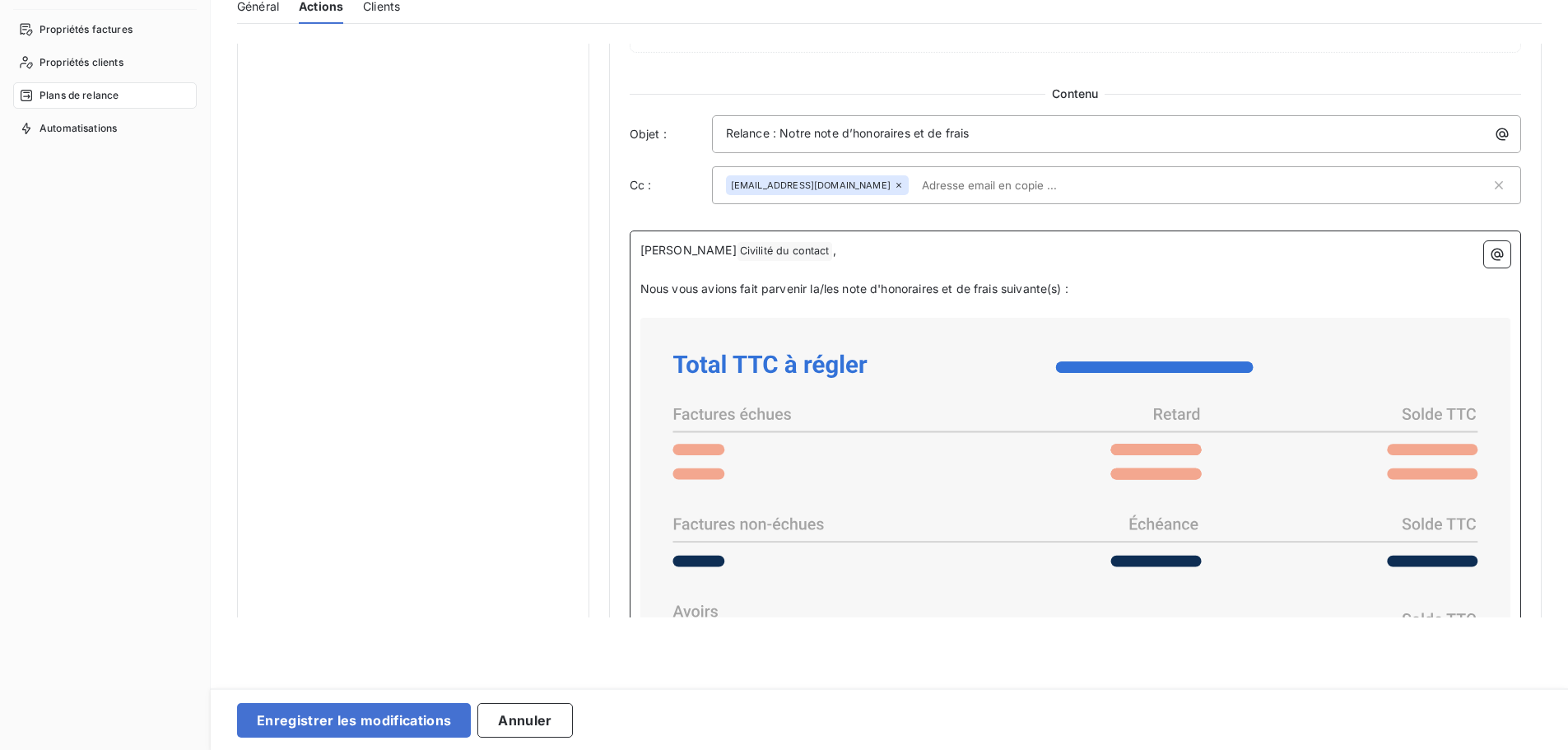
drag, startPoint x: 837, startPoint y: 288, endPoint x: 867, endPoint y: 357, distance: 75.2
click at [837, 299] on div "Cher Civilité du contact ﻿ , ﻿ Nous vous avions fait parvenir la/les note d'hon…" at bounding box center [1075, 601] width 870 height 721
click at [835, 293] on span "Nous vous avions fait parvenir la/les note d'honoraires et de frais suivante(s)…" at bounding box center [854, 288] width 428 height 14
click at [1042, 285] on span "Nous vous avions fait parvenir la note d'honoraires et de frais suivante(s) :" at bounding box center [845, 288] width 409 height 14
click at [1039, 293] on span "Nous vous avions fait parvenir la note d'honoraires et de frais suivante() :" at bounding box center [841, 288] width 402 height 14
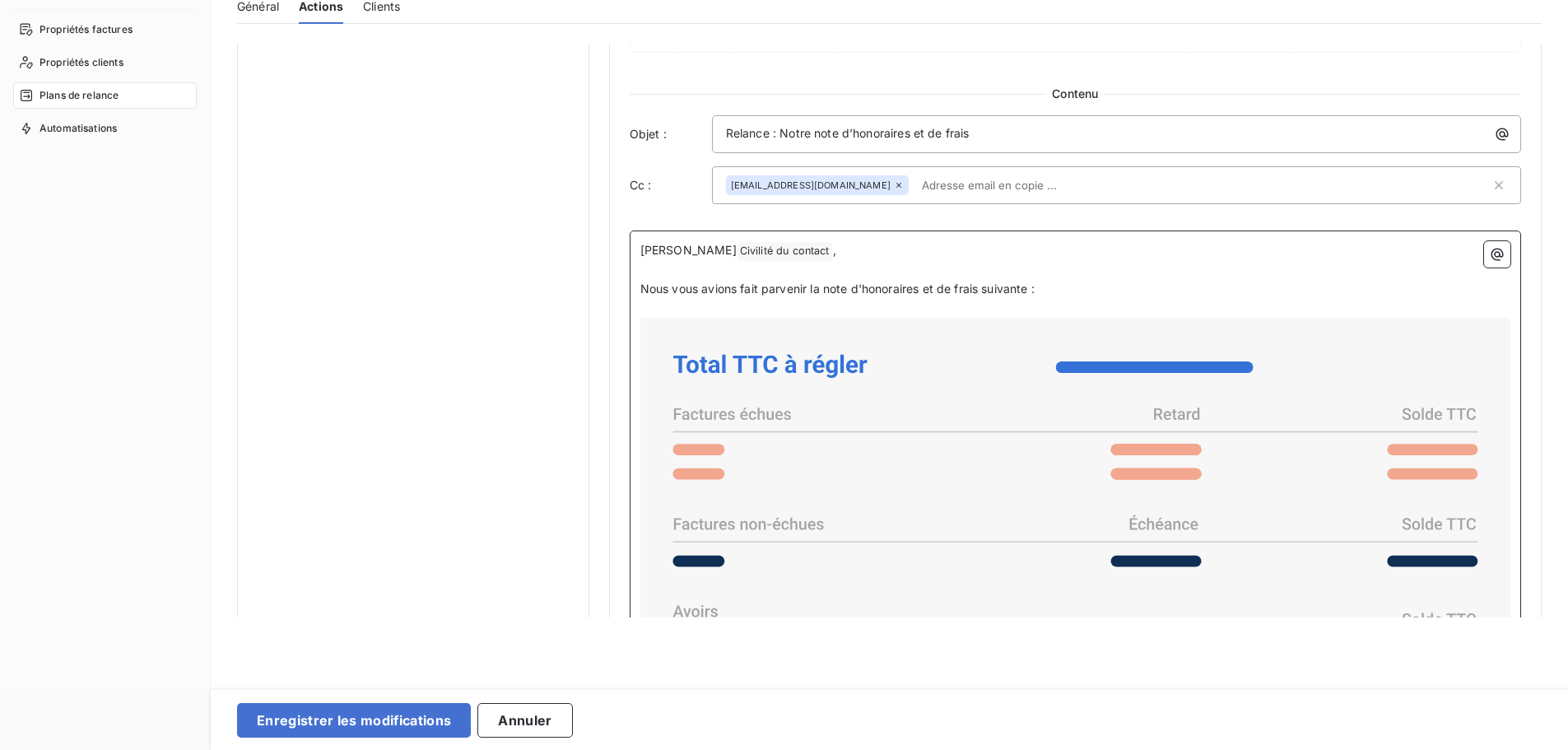
click at [786, 247] on p "Cher Civilité du contact ﻿ ," at bounding box center [1075, 251] width 870 height 20
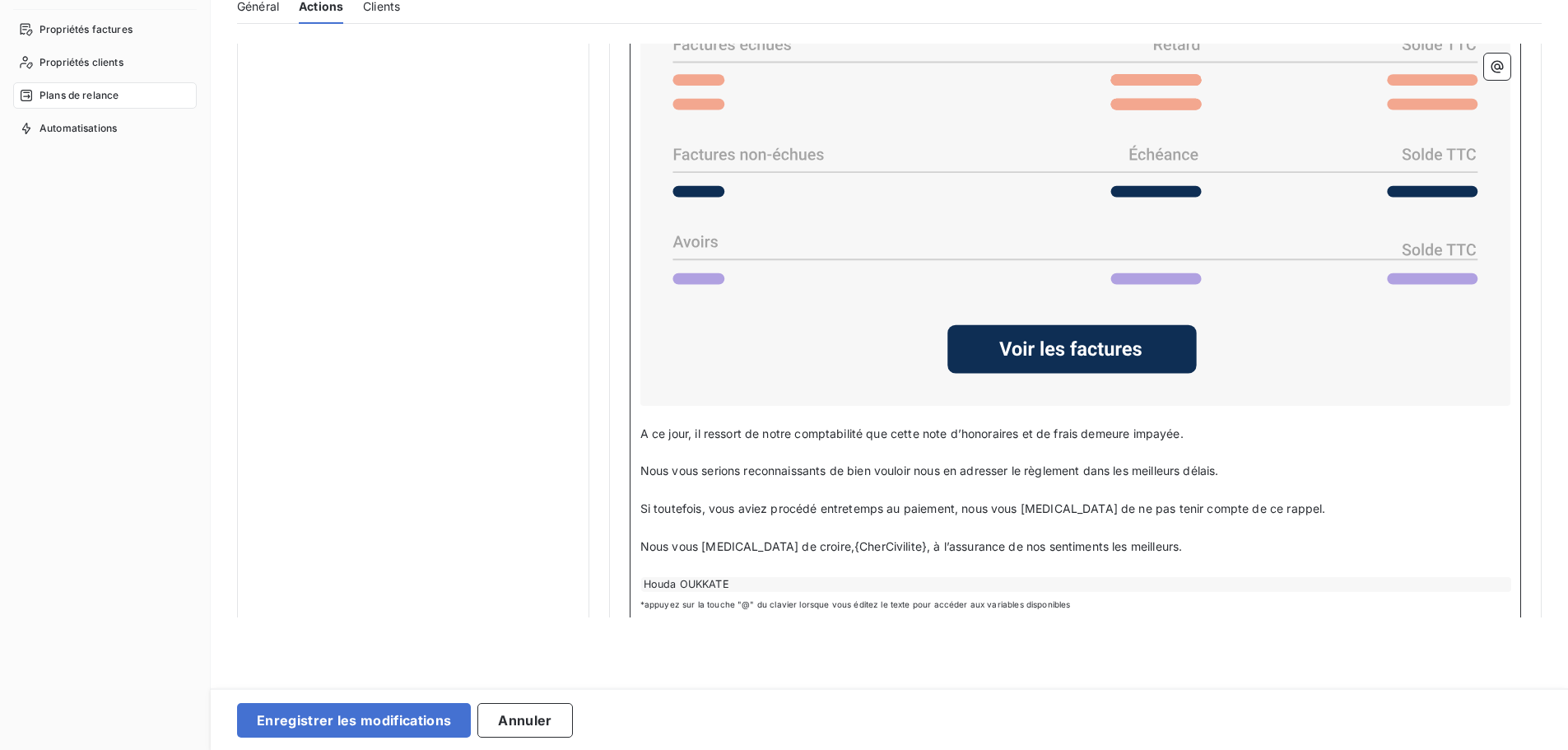
scroll to position [1318, 0]
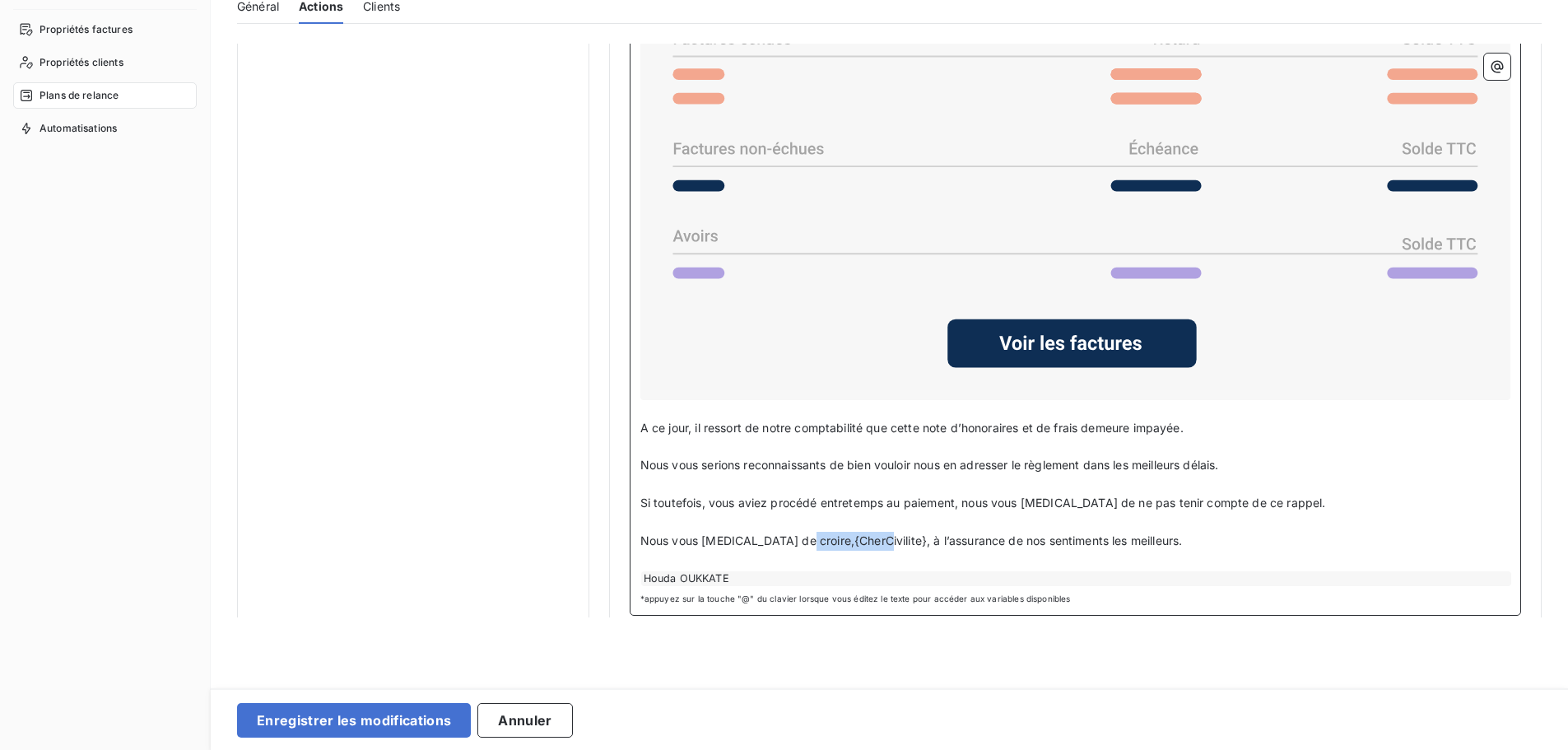
drag, startPoint x: 865, startPoint y: 538, endPoint x: 794, endPoint y: 545, distance: 71.3
click at [794, 545] on p "Nous vous prions de croire,{CherCivilite}, à l’assurance de nos sentiments les …" at bounding box center [1075, 542] width 870 height 19
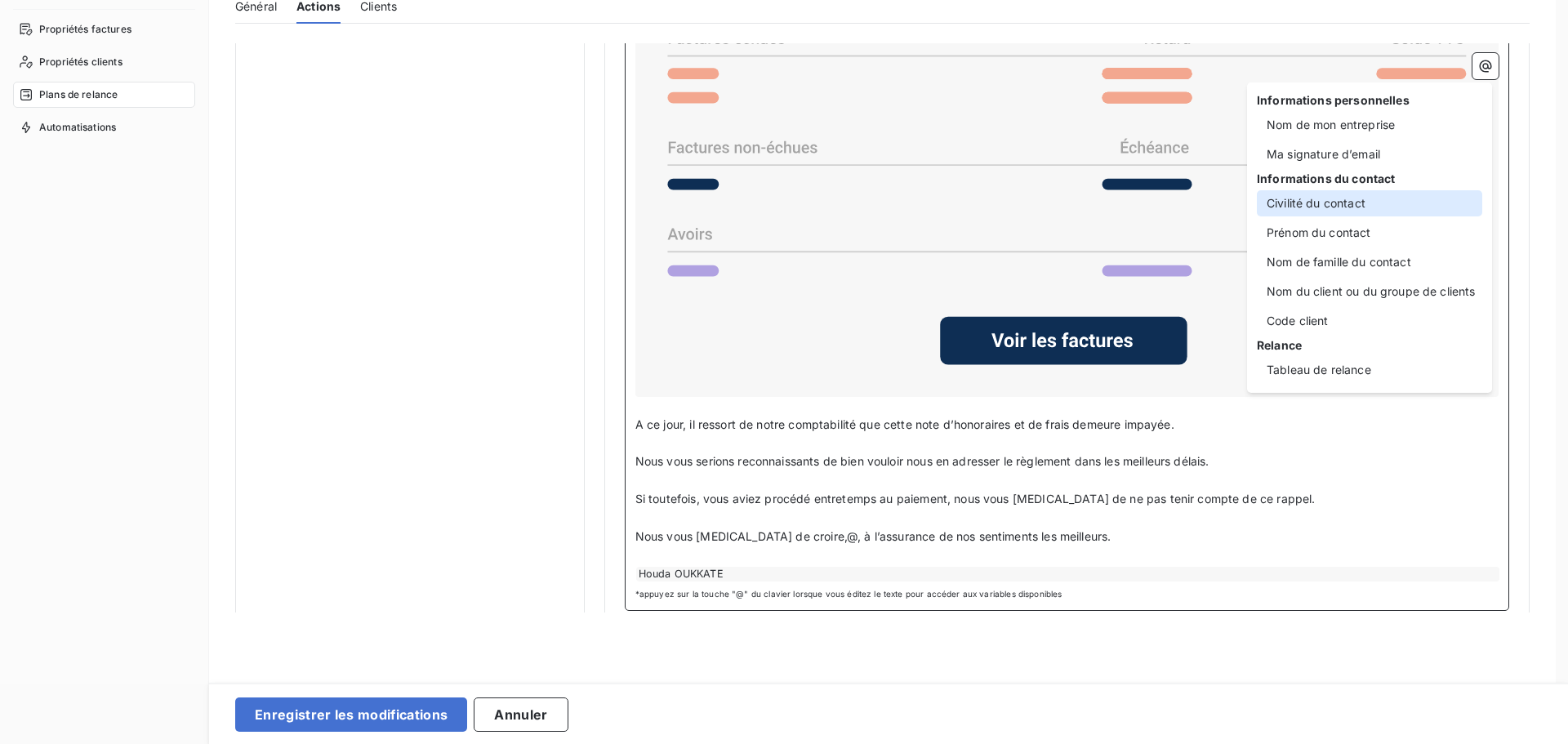
click at [1340, 205] on div "Civilité du contact" at bounding box center [1370, 204] width 225 height 26
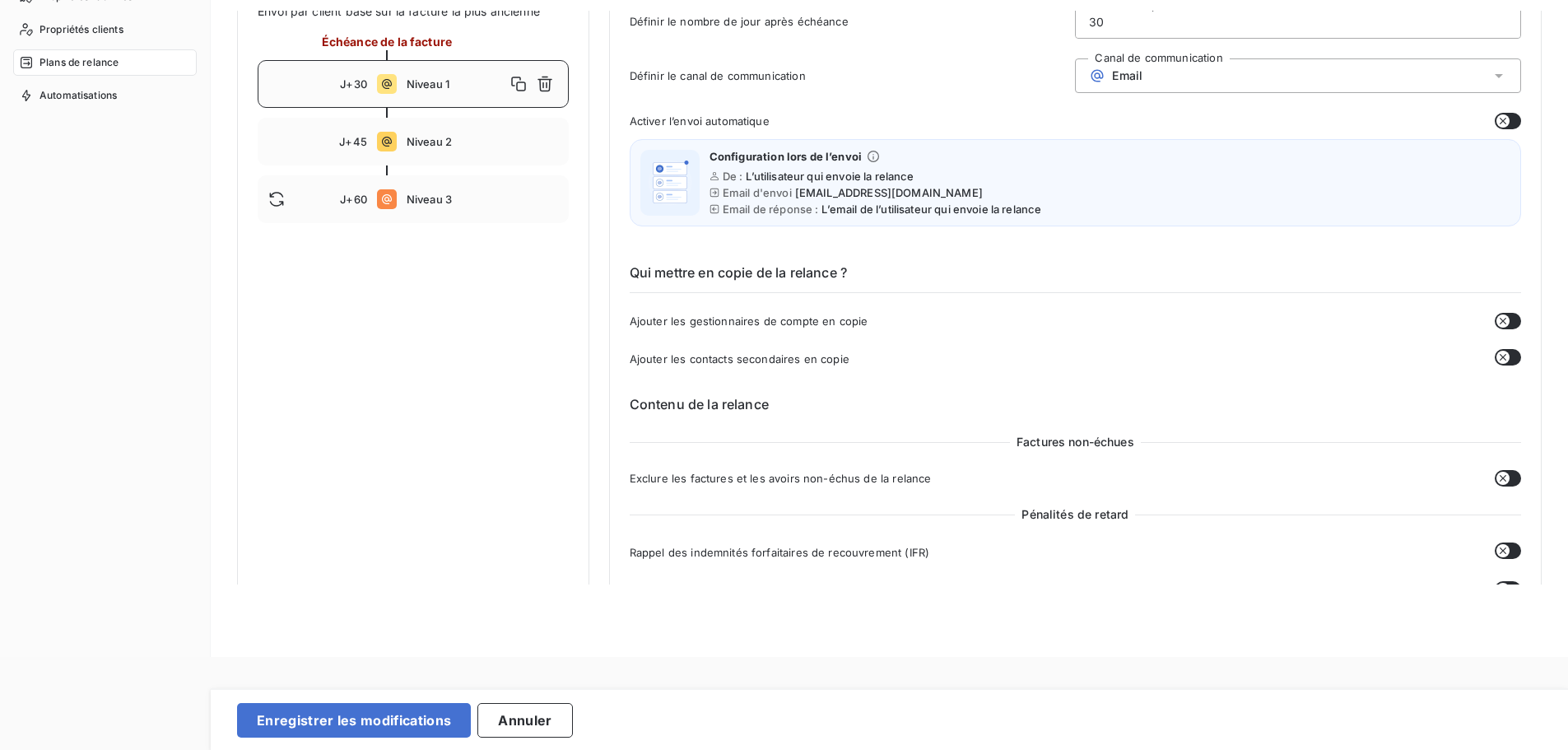
scroll to position [52, 0]
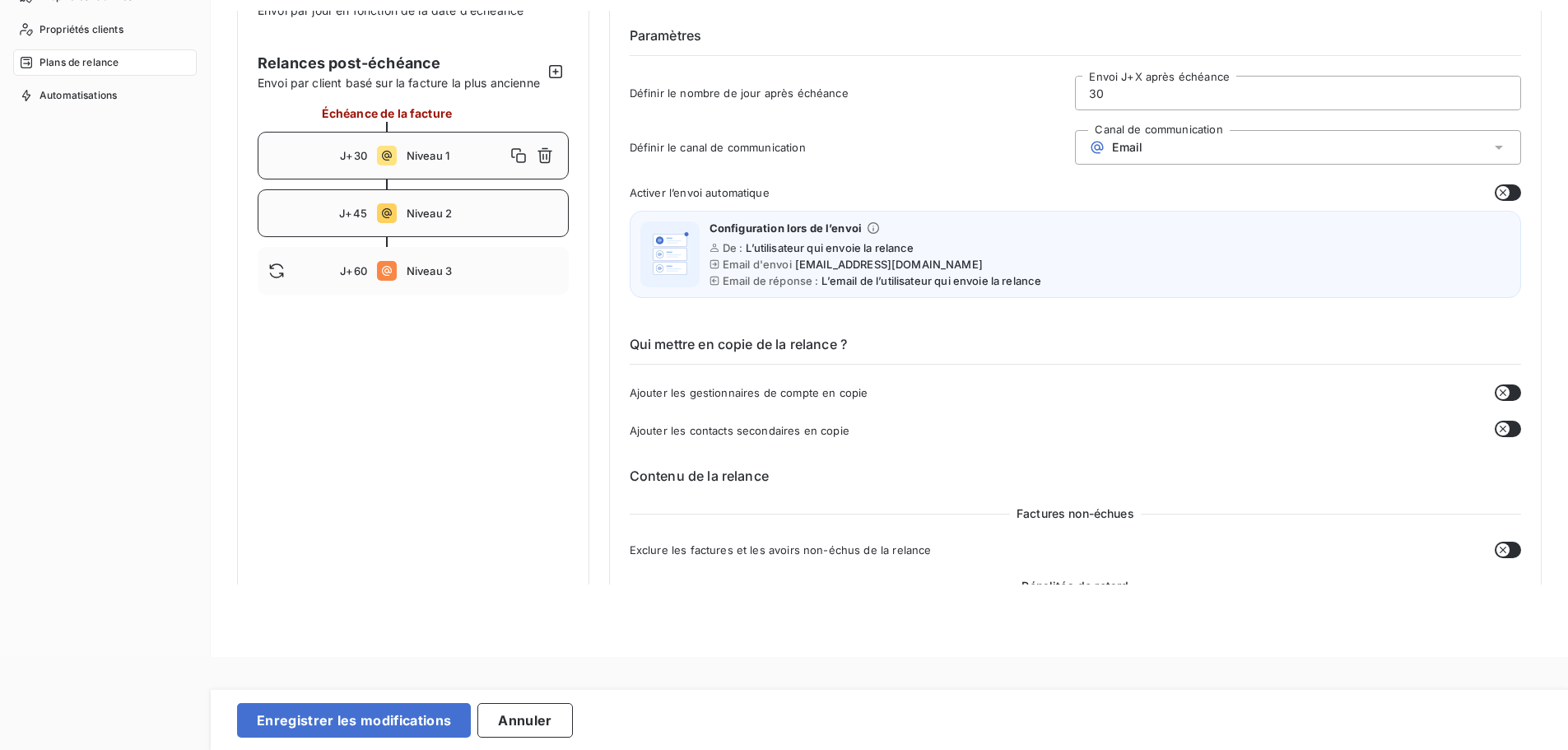
click at [441, 220] on span "Niveau 2" at bounding box center [482, 213] width 151 height 13
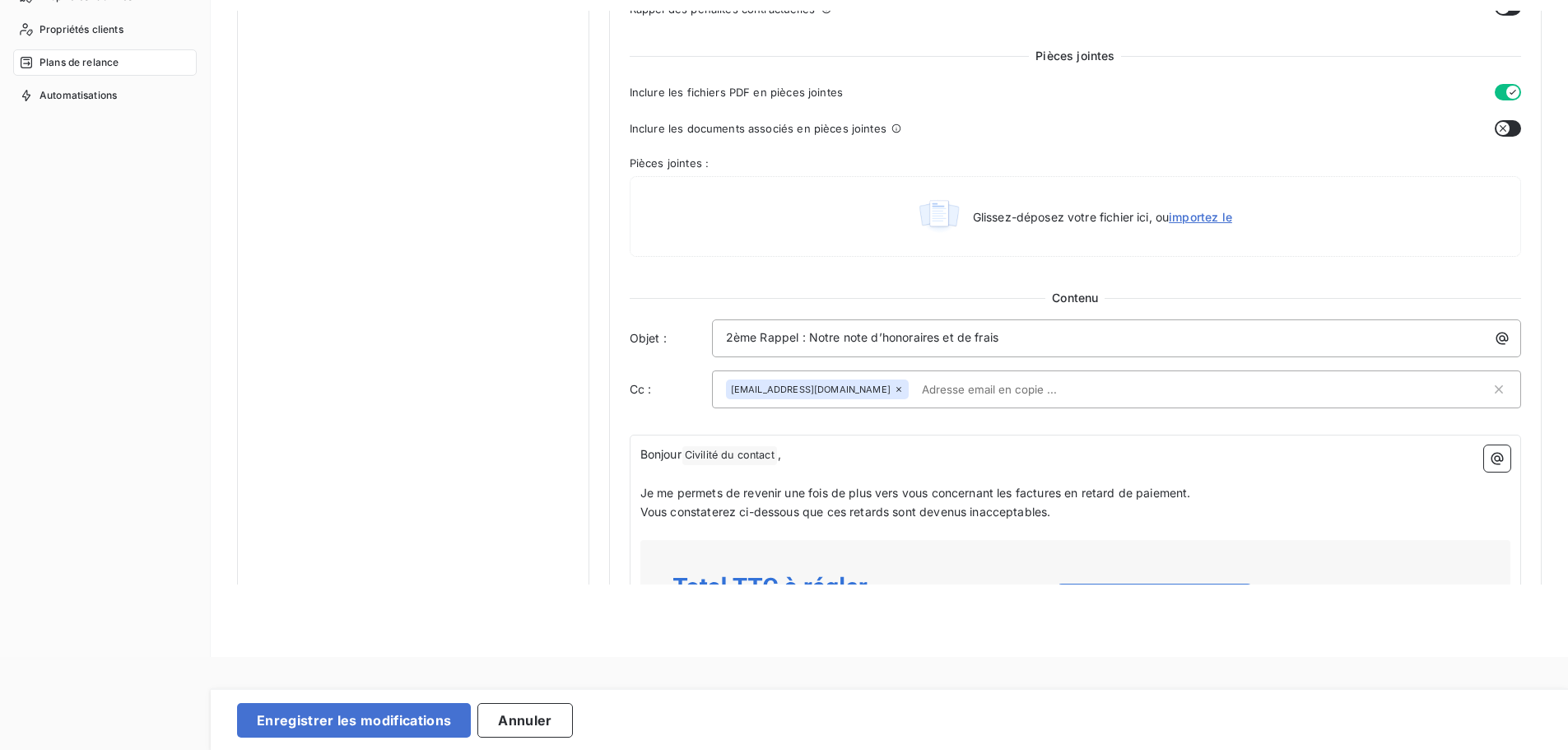
scroll to position [715, 0]
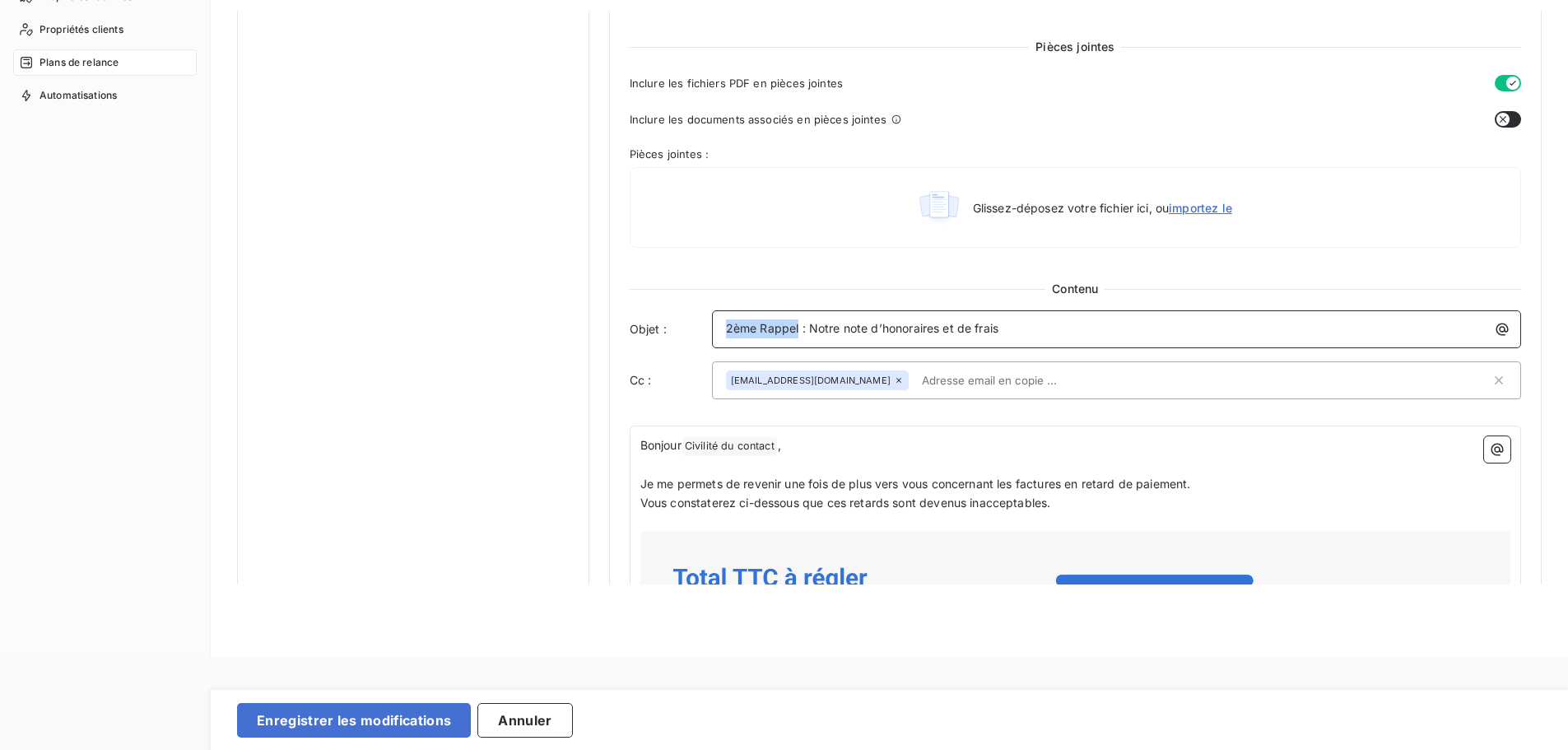
drag, startPoint x: 797, startPoint y: 330, endPoint x: 706, endPoint y: 330, distance: 91.0
click at [706, 330] on div "Objet : 2ème Rappel : Notre note d’honoraires et de frais" at bounding box center [1075, 330] width 891 height 38
drag, startPoint x: 1012, startPoint y: 330, endPoint x: 811, endPoint y: 335, distance: 201.1
click at [811, 335] on span "2ème Relance | Notre note d’honoraires et de frais : Notre note d’honoraires et…" at bounding box center [965, 328] width 478 height 14
drag, startPoint x: 658, startPoint y: 447, endPoint x: 627, endPoint y: 447, distance: 31.0
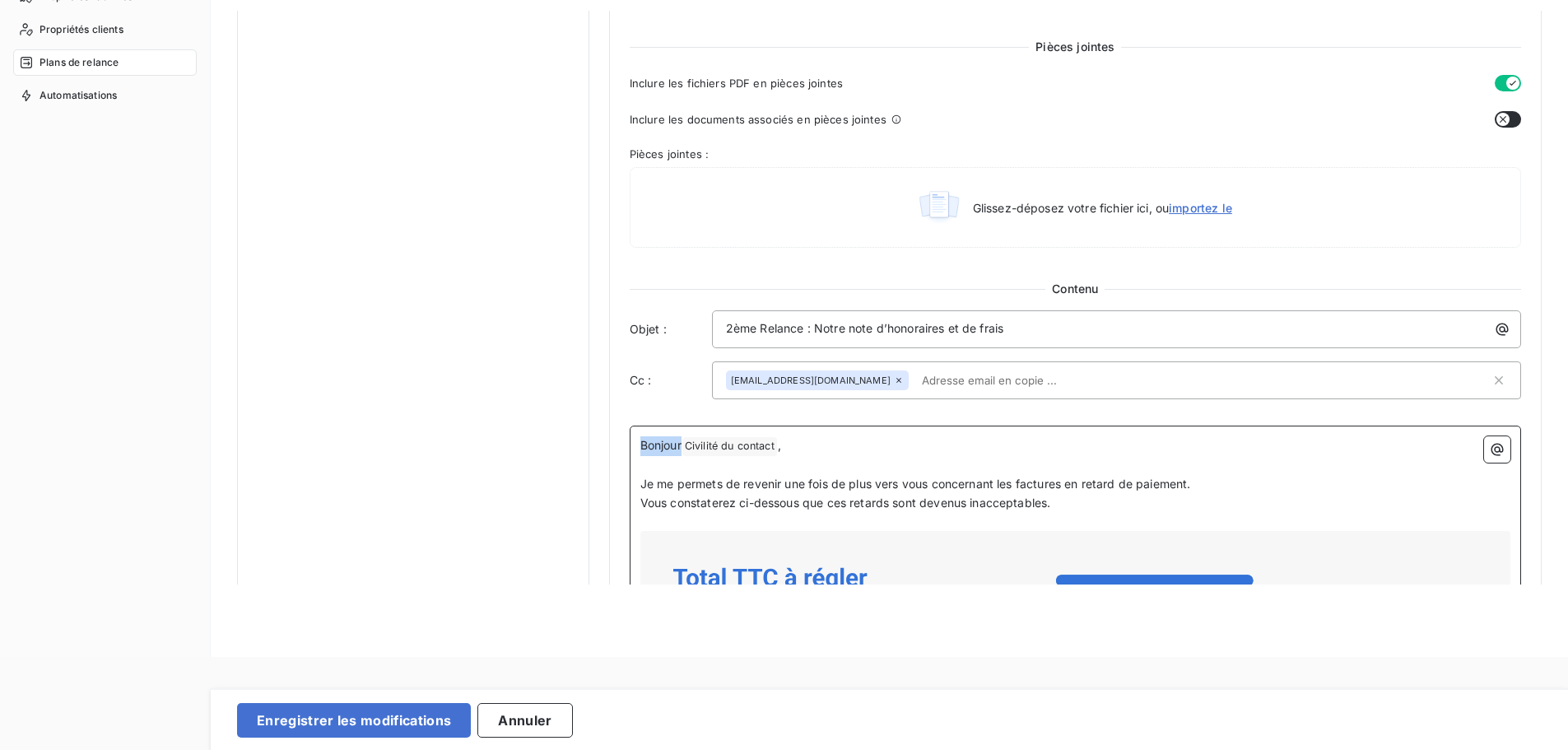
click at [627, 447] on div "Niveau 2 Paramètres Définir le nombre de jour après échéance 45 Envoi J+X après…" at bounding box center [1075, 261] width 933 height 1931
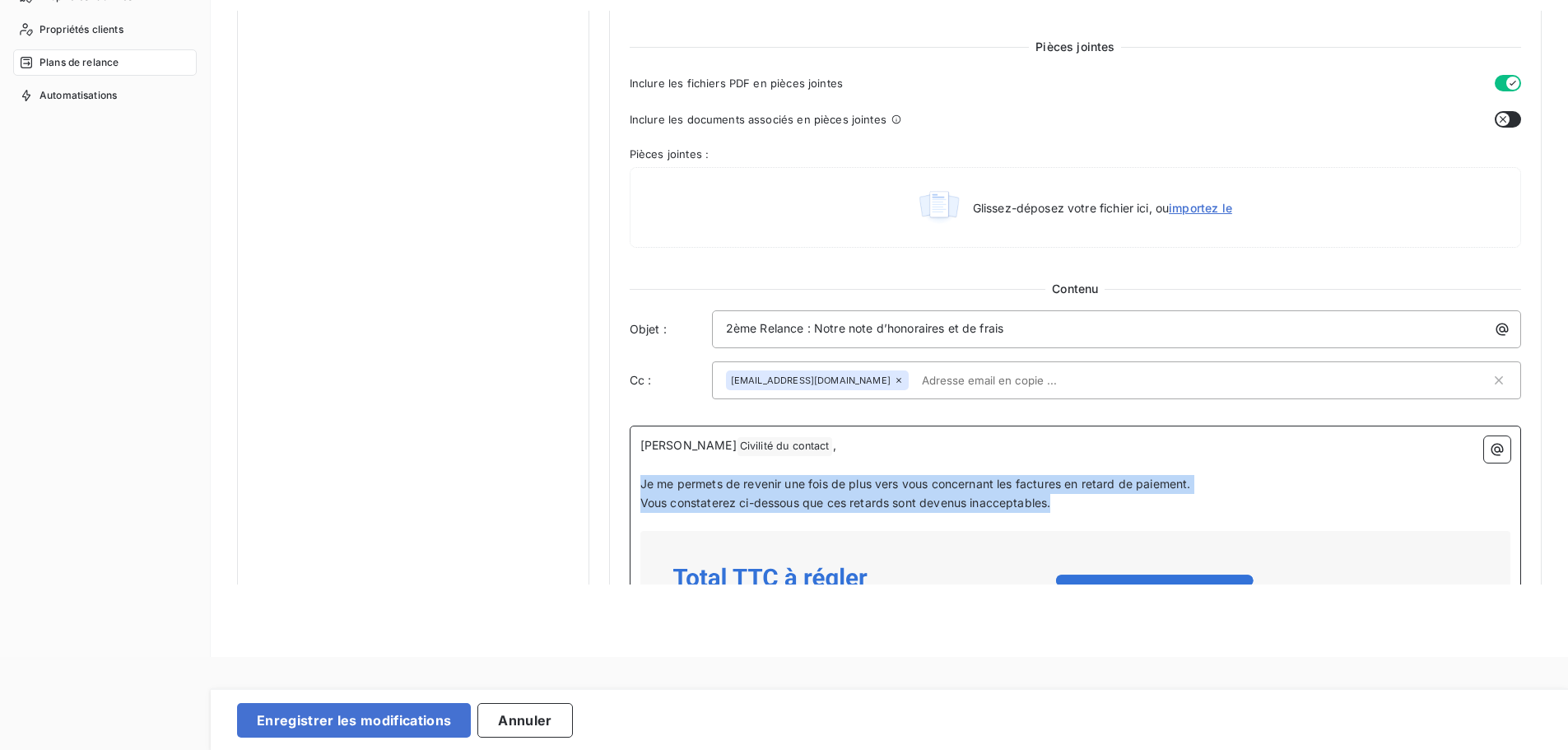
drag, startPoint x: 1074, startPoint y: 507, endPoint x: 632, endPoint y: 480, distance: 442.8
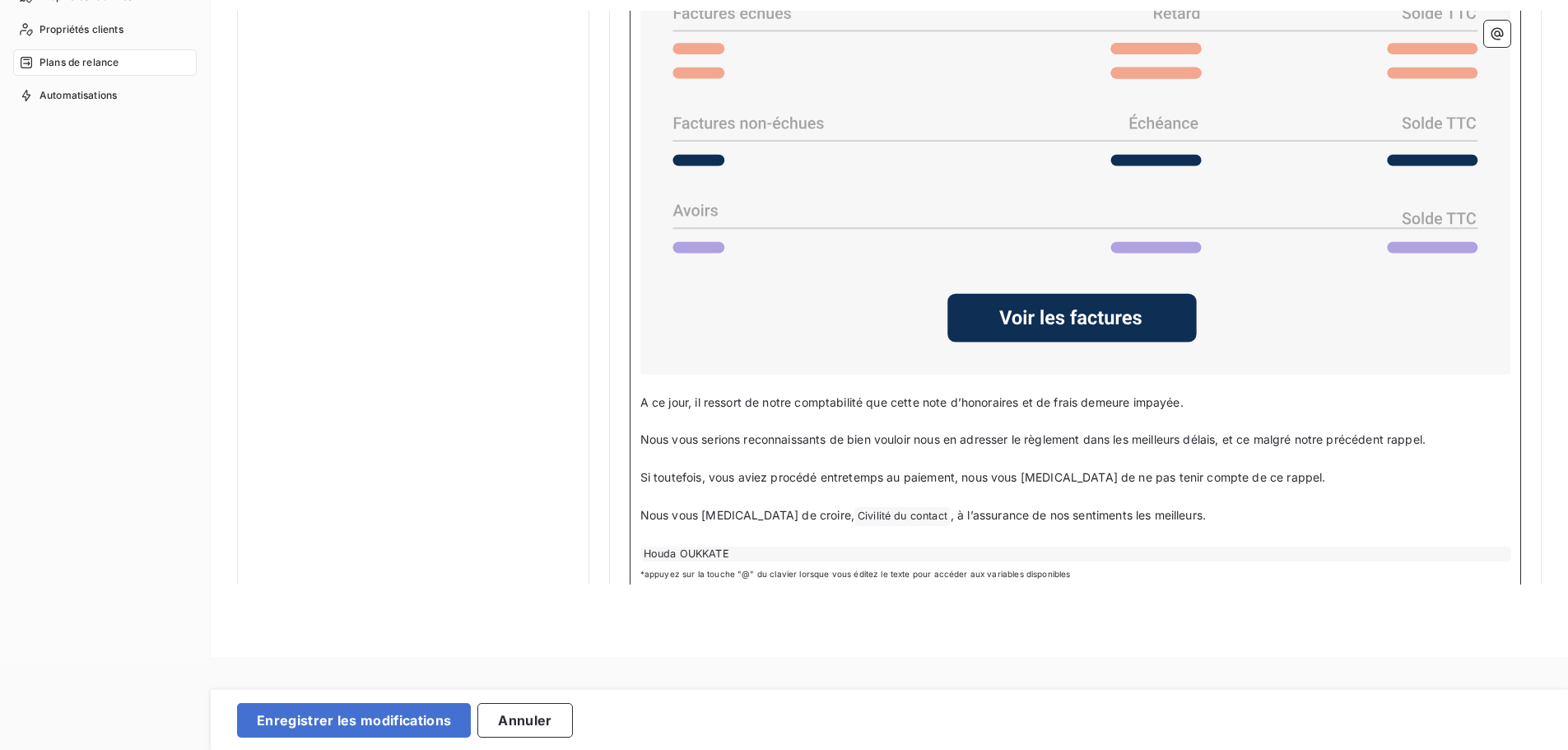
scroll to position [1316, 0]
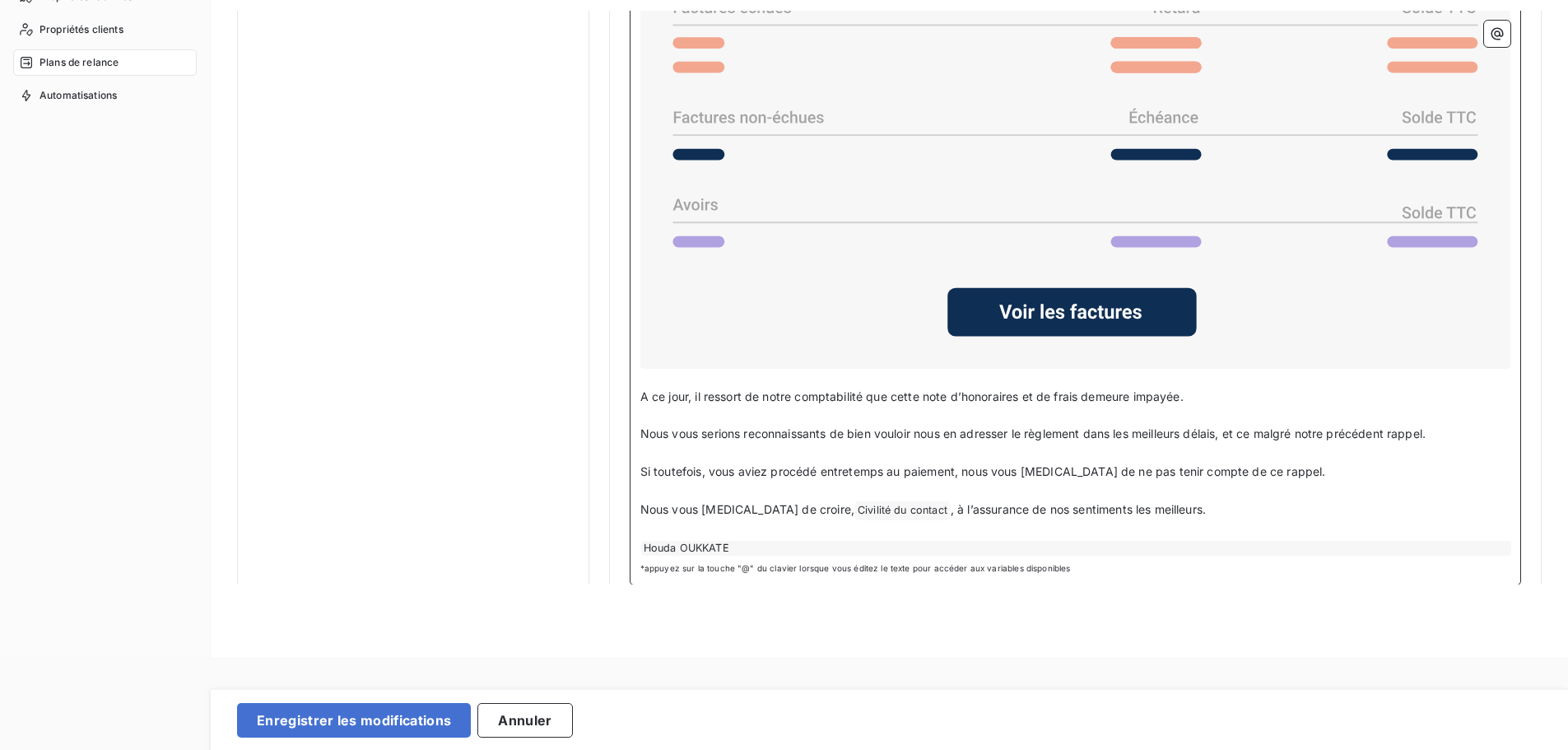
click at [855, 510] on span "Civilité du contact ﻿" at bounding box center [902, 510] width 95 height 19
click at [787, 506] on span "Nous vous prions de croire," at bounding box center [747, 509] width 214 height 14
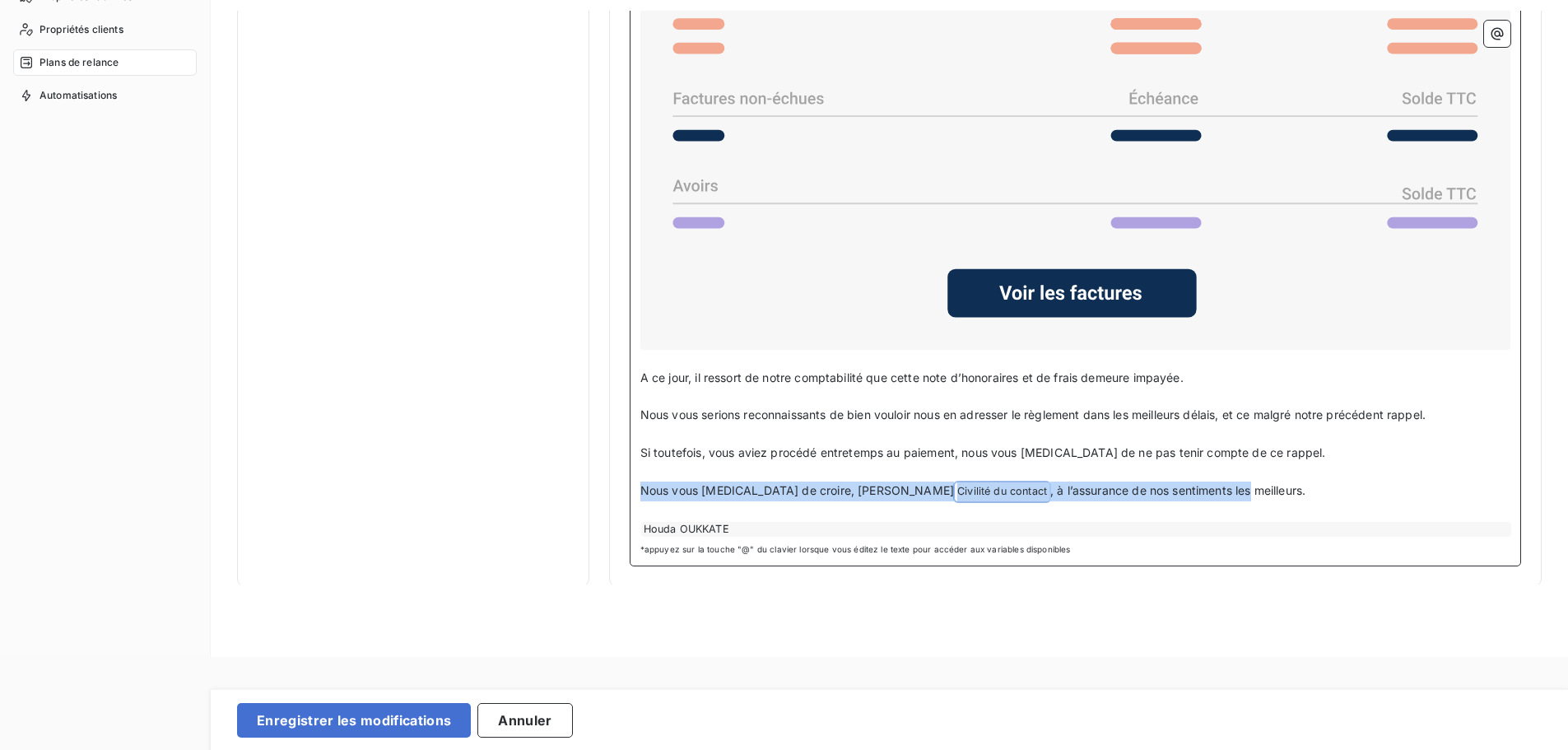
drag, startPoint x: 1179, startPoint y: 489, endPoint x: 625, endPoint y: 489, distance: 554.0
copy p "Nous vous prions de croire, Cher Civilité du contact ﻿ , à l’assurance de nos s…"
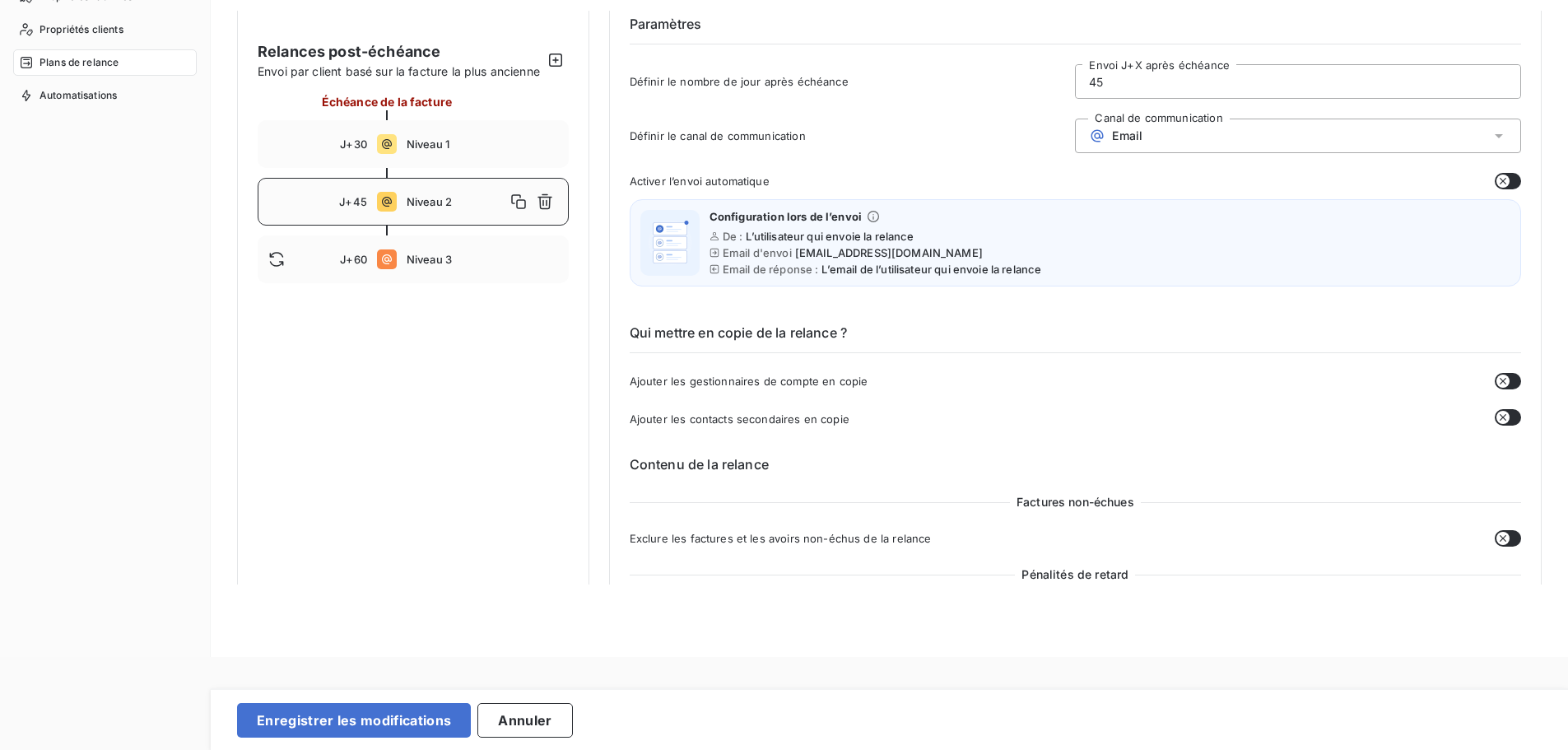
scroll to position [60, 0]
click at [472, 269] on span "Niveau 3" at bounding box center [482, 262] width 151 height 13
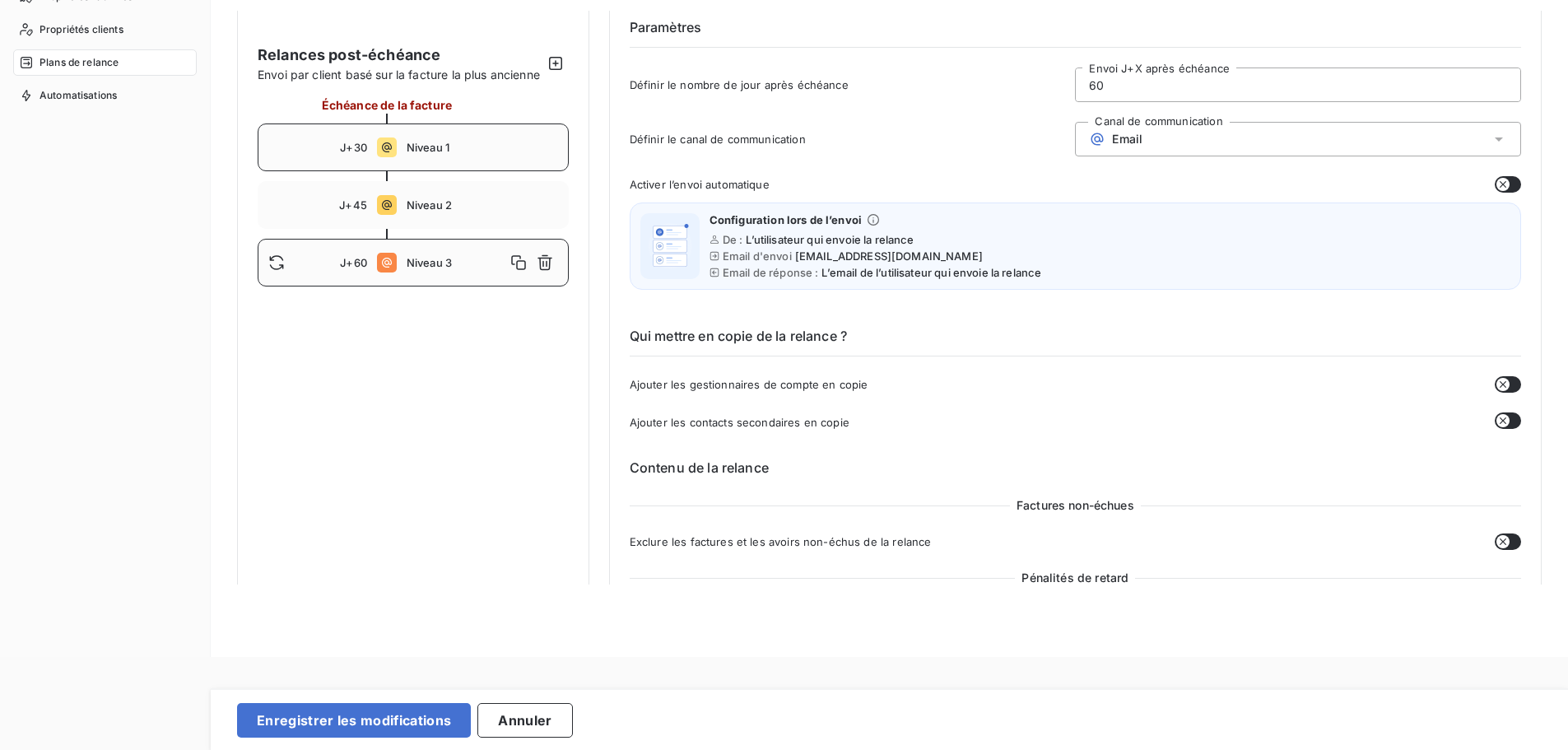
click at [435, 142] on div "J+30 Niveau 1" at bounding box center [413, 147] width 312 height 47
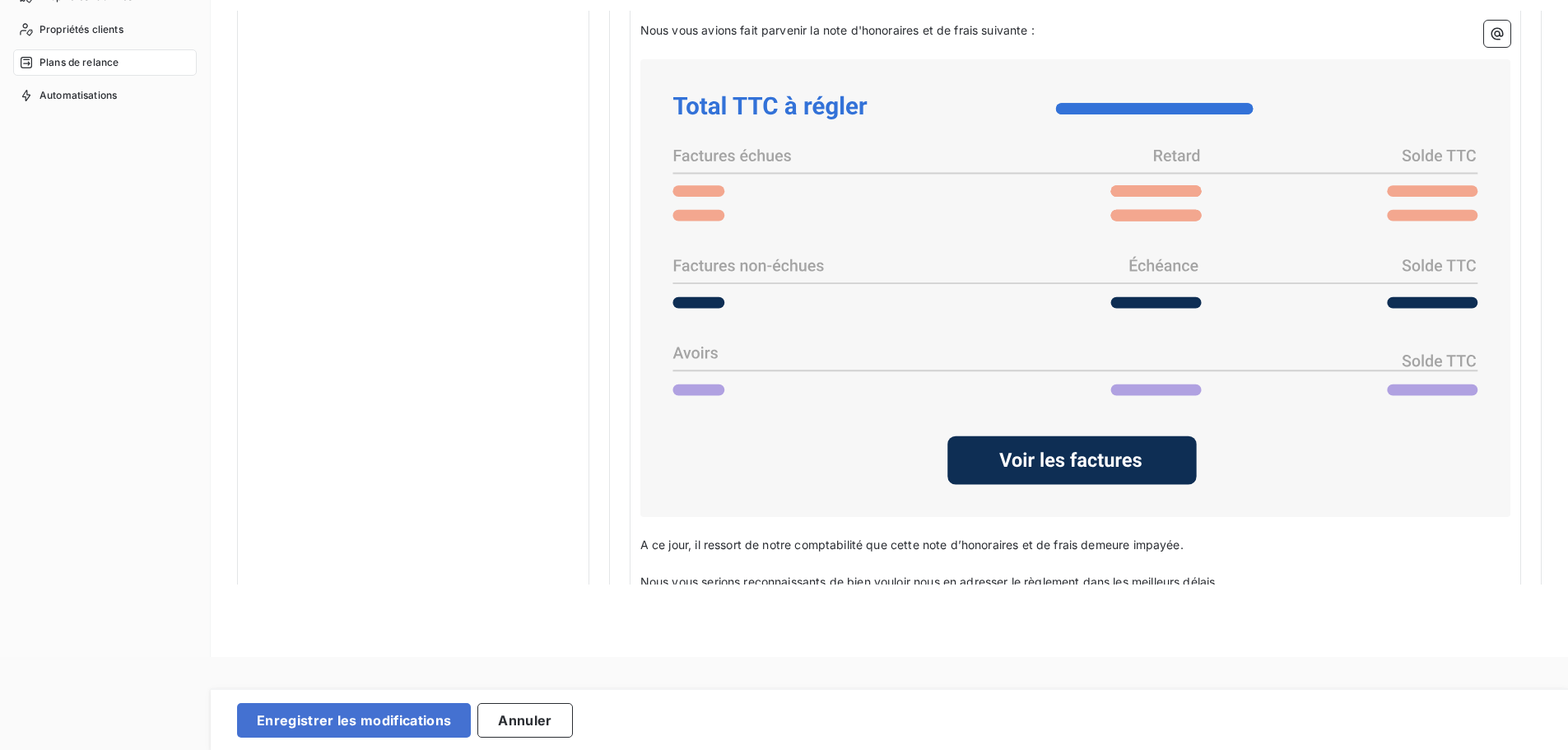
scroll to position [1335, 0]
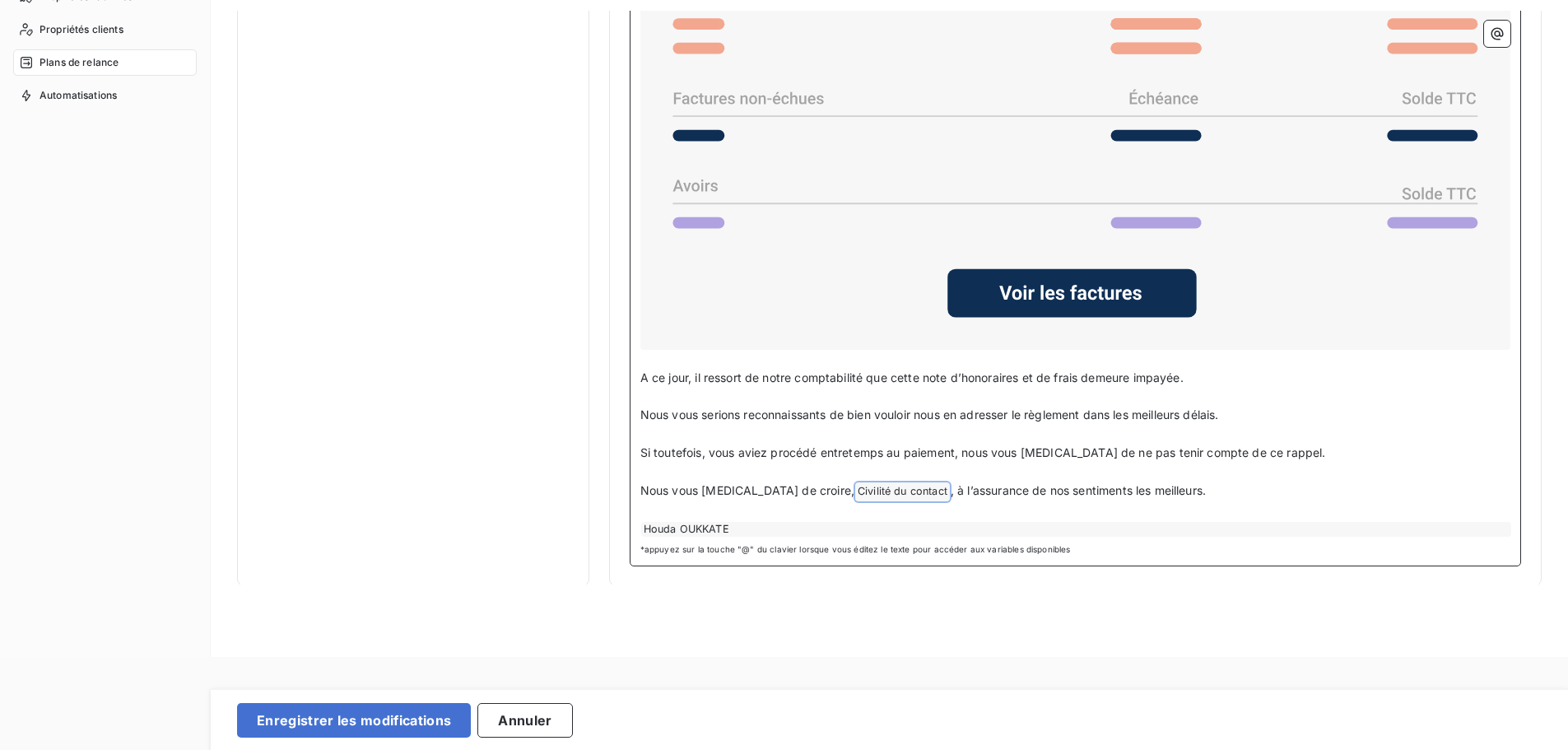
drag, startPoint x: 1166, startPoint y: 485, endPoint x: 590, endPoint y: 485, distance: 576.0
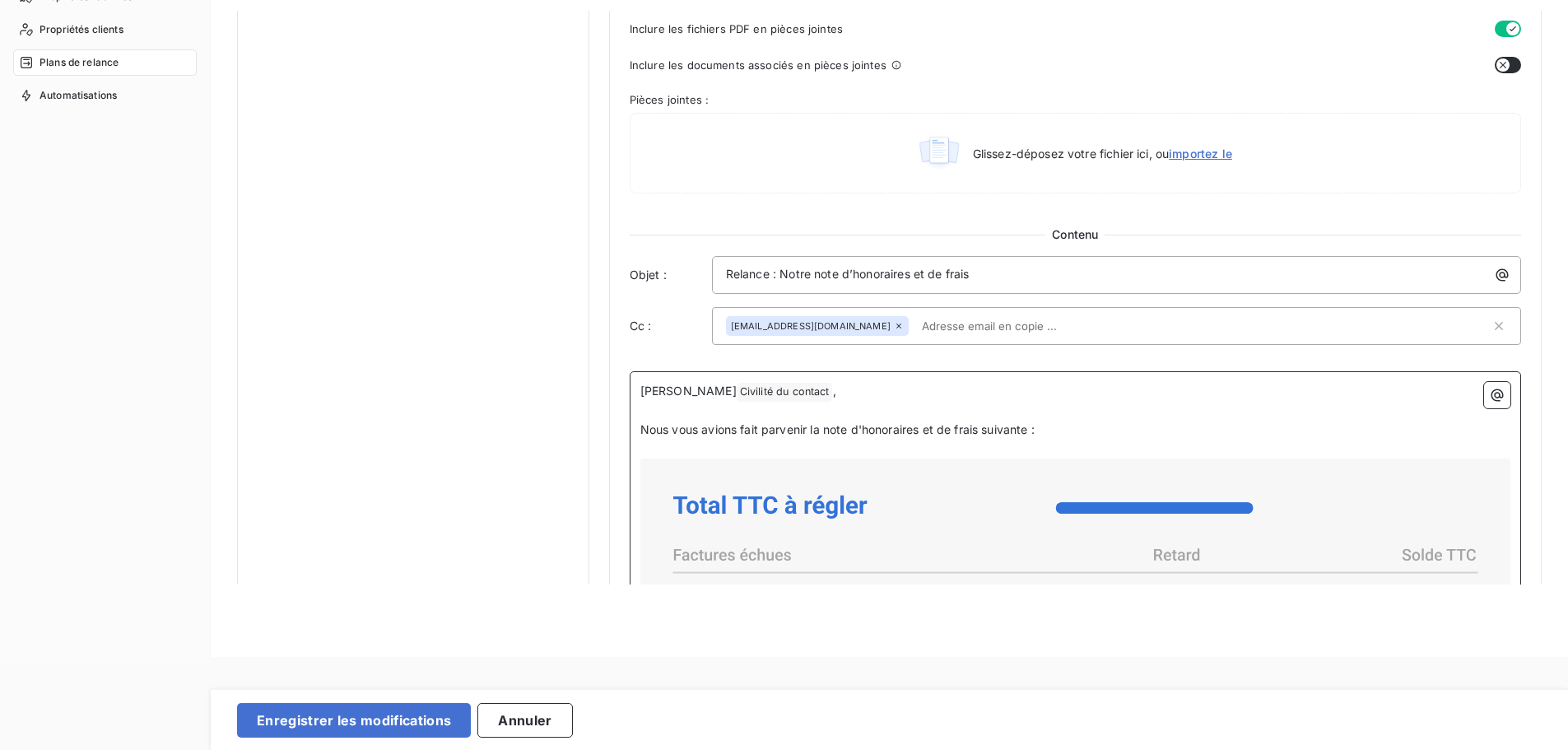
scroll to position [774, 0]
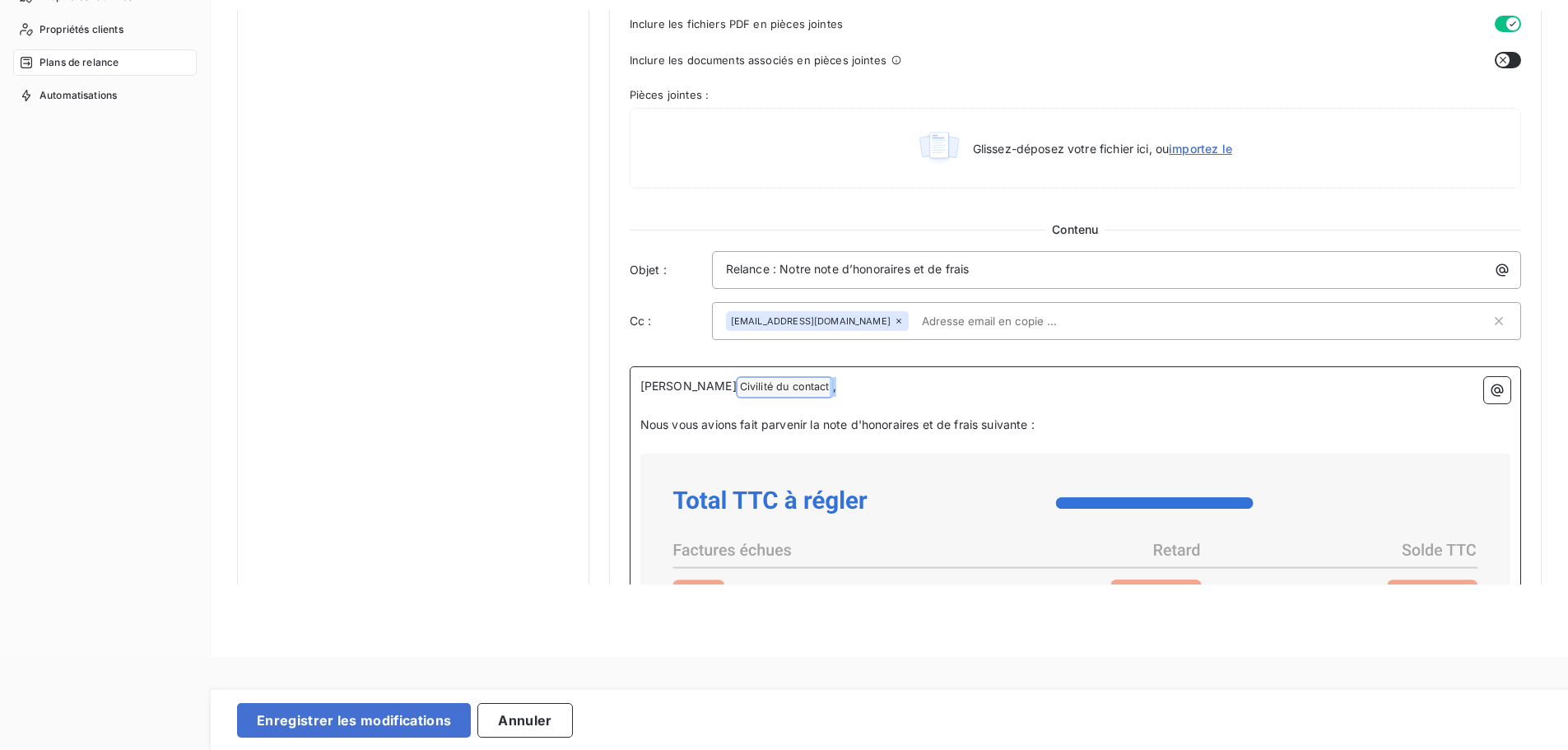
drag, startPoint x: 798, startPoint y: 387, endPoint x: 753, endPoint y: 387, distance: 45.0
click at [753, 387] on p "Cher Civilité du contact ﻿ ," at bounding box center [1075, 386] width 870 height 20
click at [780, 391] on p "Cher Civilité du contact ﻿ ," at bounding box center [1075, 386] width 870 height 20
click at [856, 397] on p "﻿" at bounding box center [1075, 406] width 870 height 19
drag, startPoint x: 769, startPoint y: 394, endPoint x: 627, endPoint y: 394, distance: 142.0
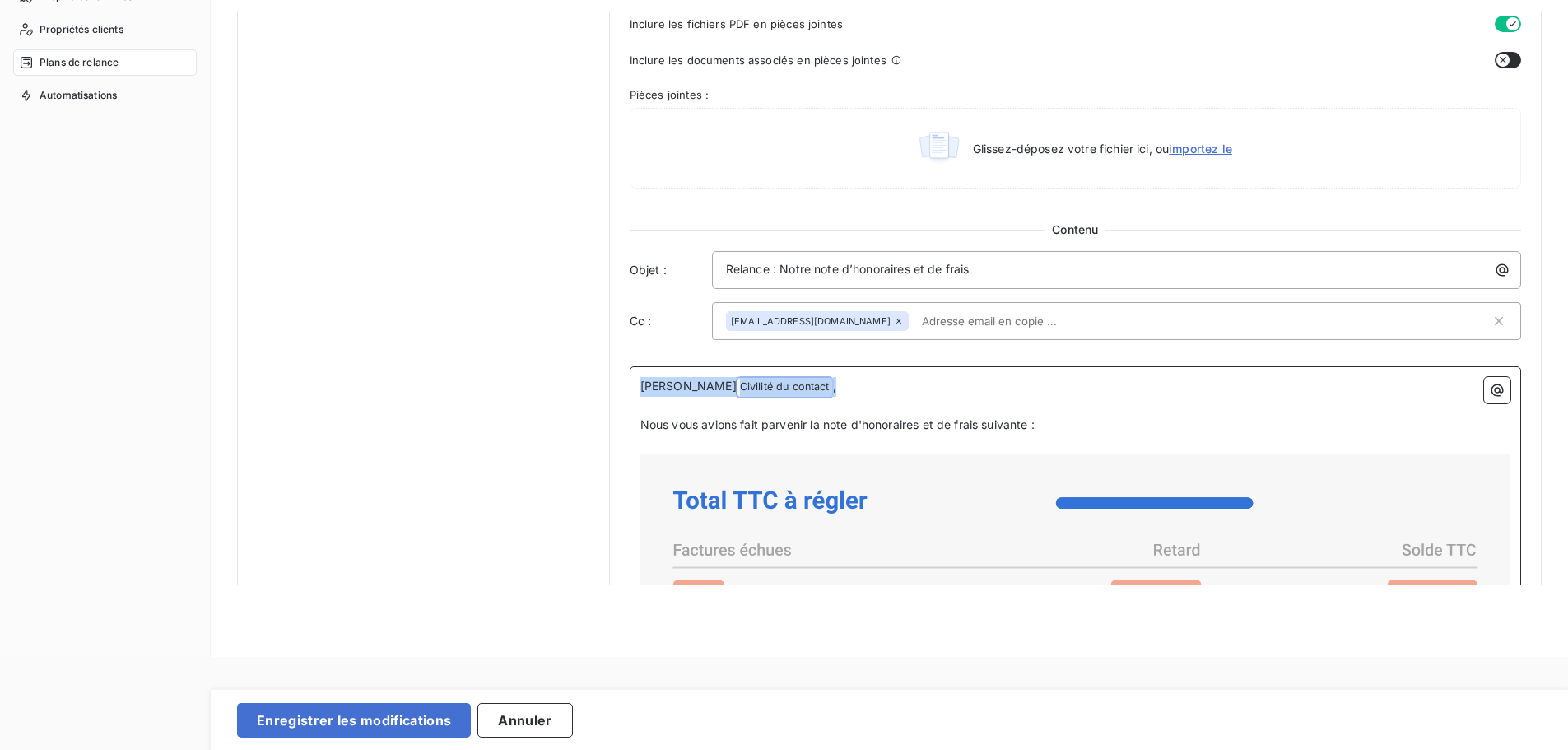
click at [627, 394] on div "Niveau 1 Paramètres Définir le nombre de jour après échéance 30 Envoi J+X après…" at bounding box center [1075, 192] width 933 height 1912
copy p "Cher Civilité du contact ﻿ ,"
drag, startPoint x: 1047, startPoint y: 424, endPoint x: 626, endPoint y: 378, distance: 423.5
click at [626, 378] on div "Niveau 1 Paramètres Définir le nombre de jour après échéance 30 Envoi J+X après…" at bounding box center [1075, 192] width 933 height 1912
copy div "Cher Civilité du contact ﻿ , ﻿ Nous vous avions fait parvenir la note d'honorai…"
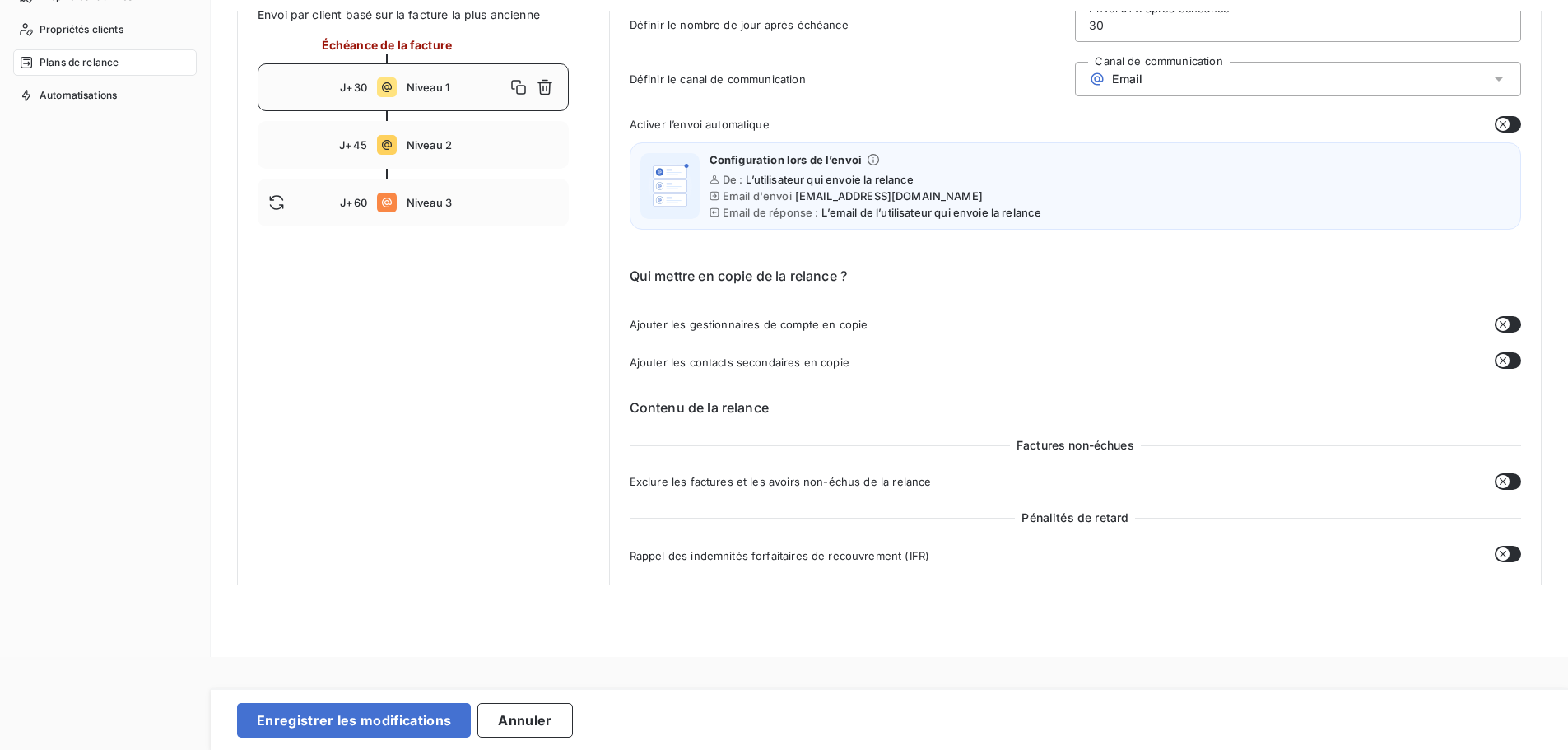
scroll to position [93, 0]
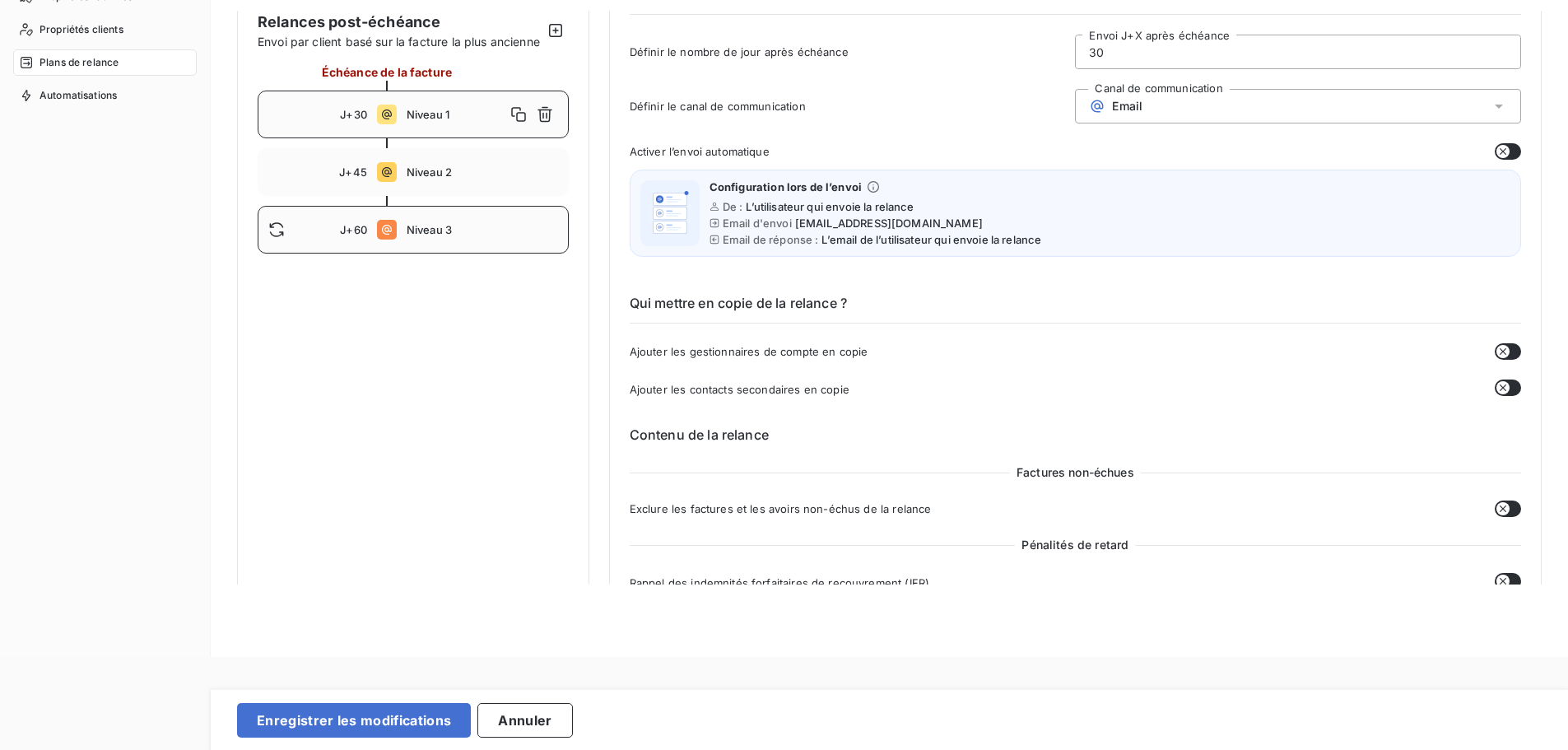
click at [430, 236] on span "Niveau 3" at bounding box center [482, 230] width 151 height 13
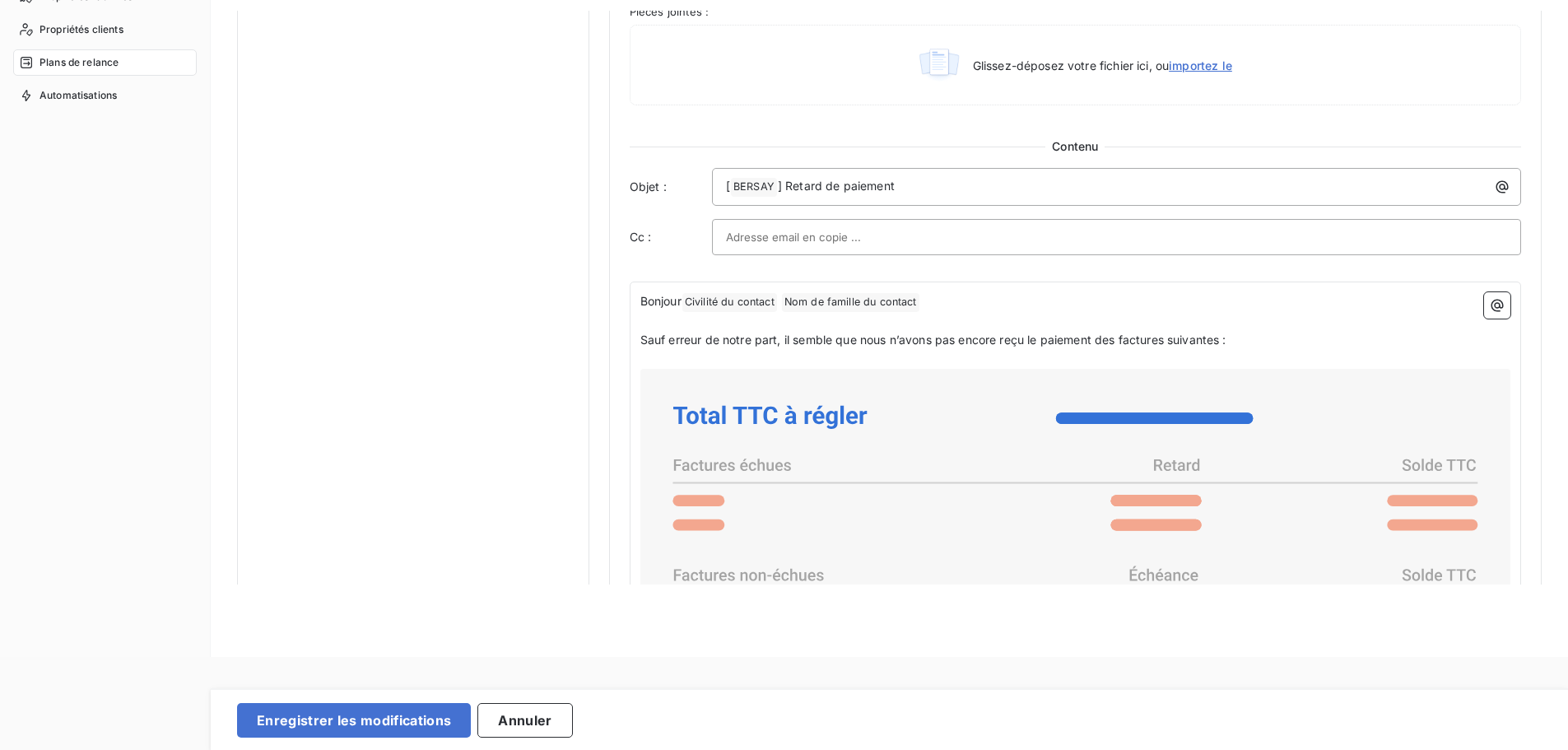
scroll to position [860, 0]
click at [960, 296] on p "Bonjour Civilité du contact ﻿ Nom de famille du contact ﻿ ﻿" at bounding box center [1075, 299] width 870 height 20
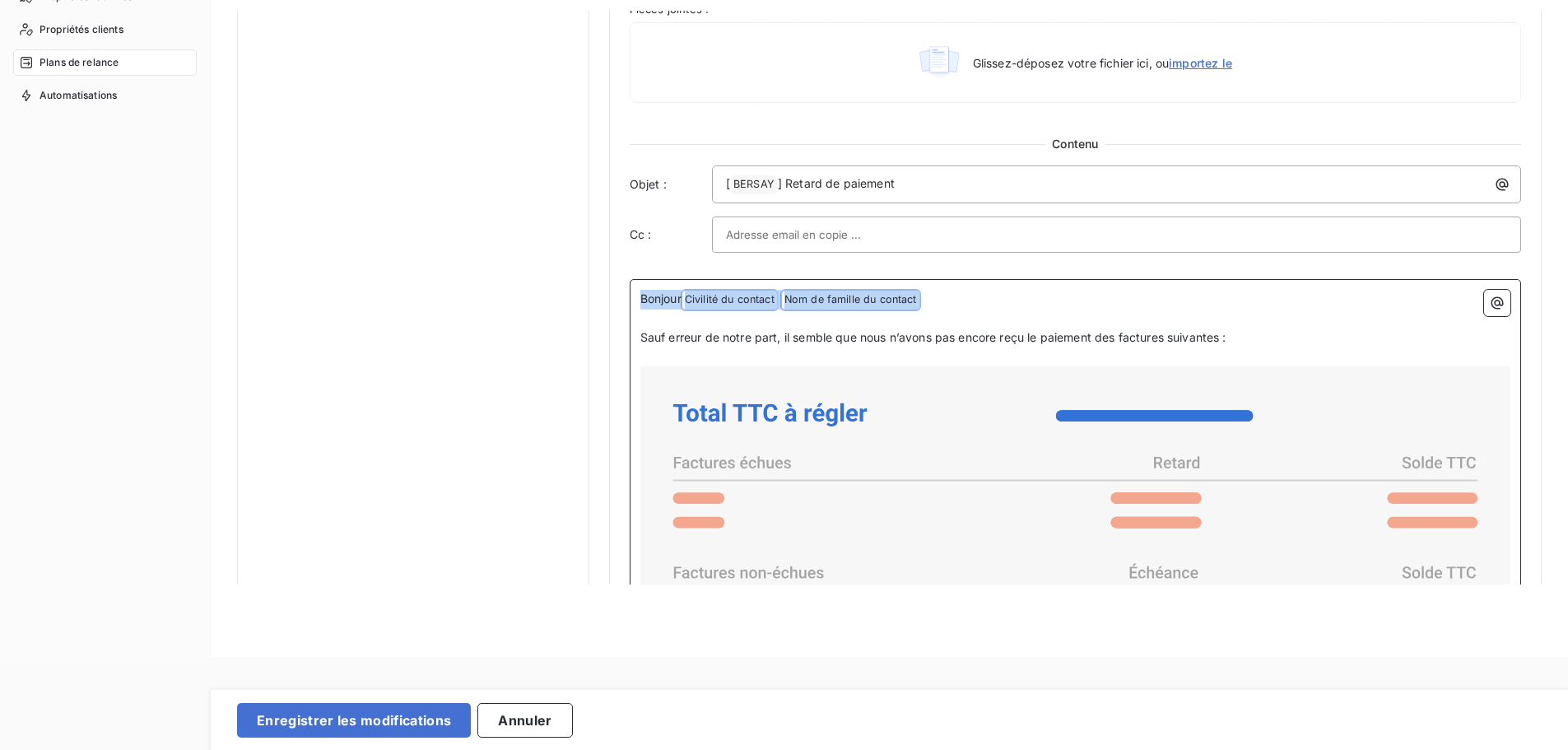
drag, startPoint x: 973, startPoint y: 298, endPoint x: 604, endPoint y: 302, distance: 369.0
click at [604, 302] on div "Notifications pré-échéance Envoi par jour en fonction de la date d’échéance Rel…" at bounding box center [889, 78] width 1305 height 1852
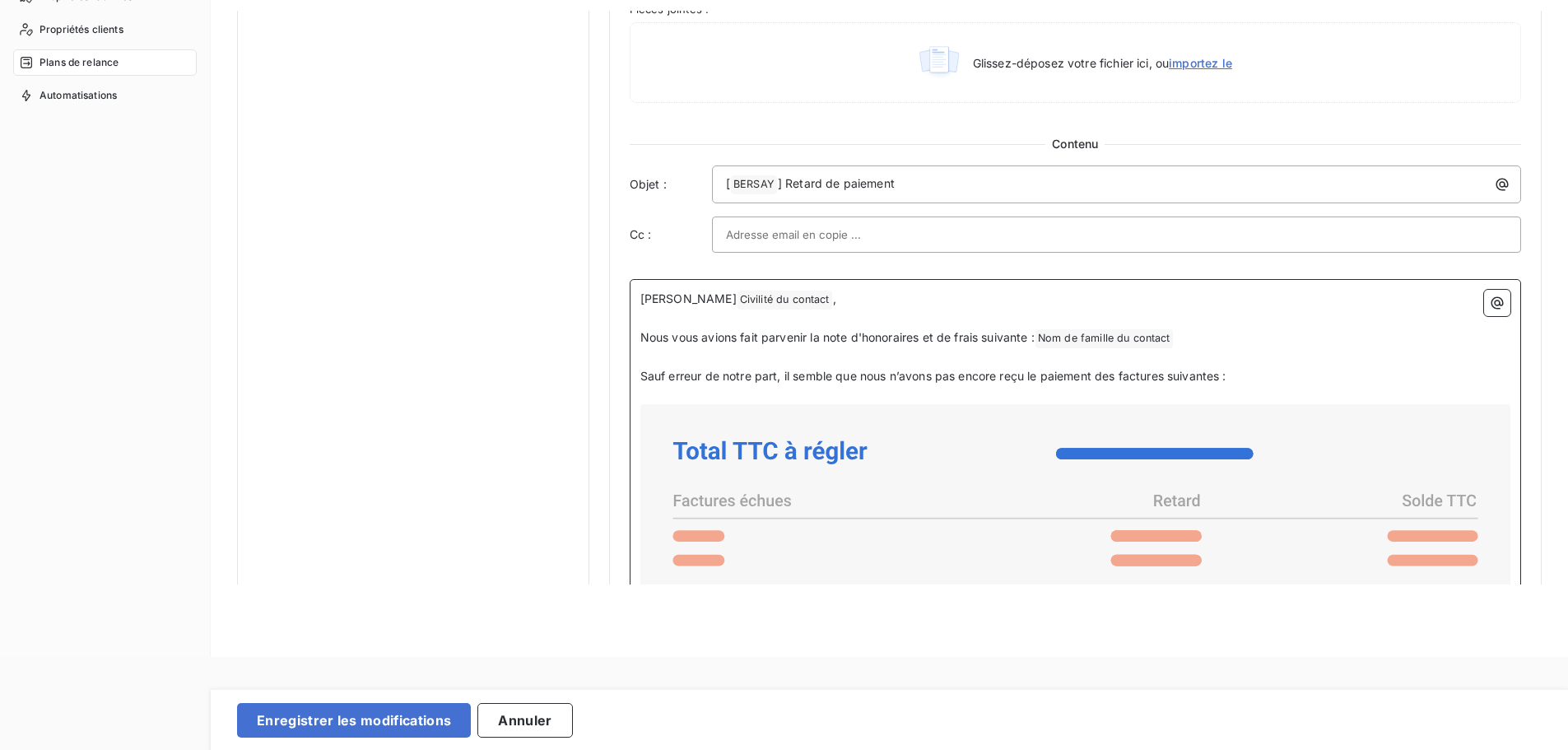
scroll to position [898, 0]
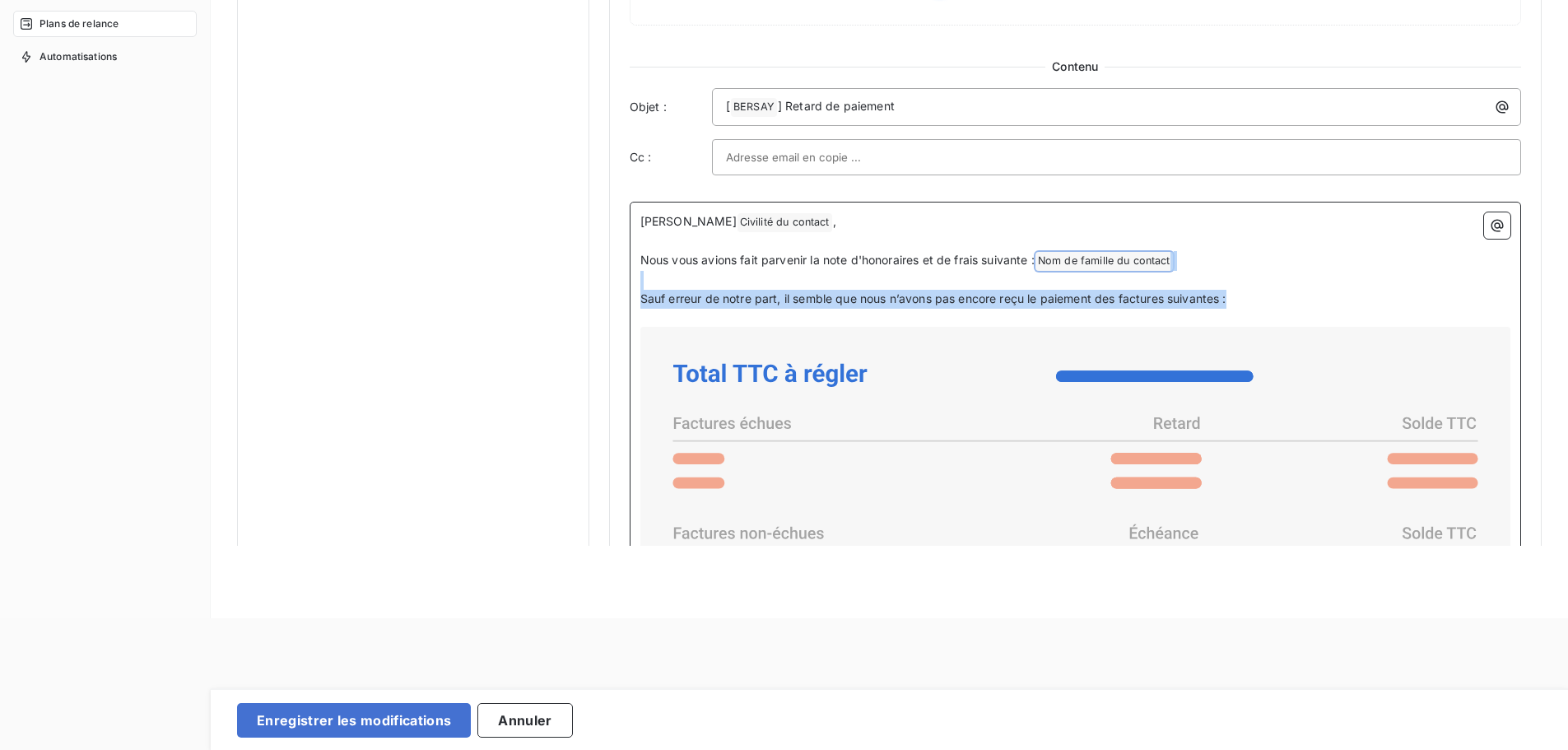
drag, startPoint x: 1200, startPoint y: 293, endPoint x: 1061, endPoint y: 257, distance: 143.6
click at [1061, 257] on div "Cher Civilité du contact ﻿ , ﻿ Nous vous avions fait parvenir la note d'honorai…" at bounding box center [1075, 563] width 870 height 703
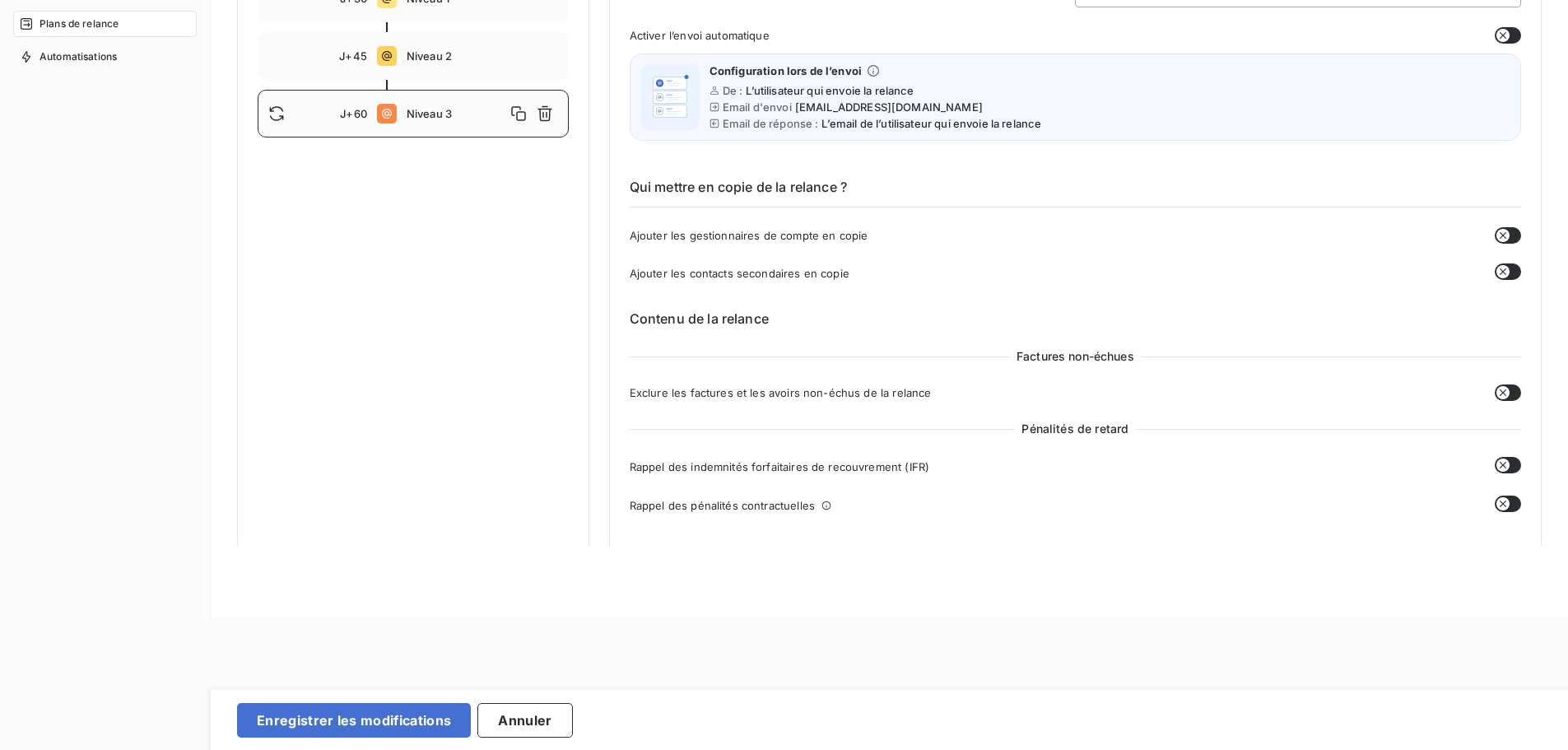
scroll to position [152, 0]
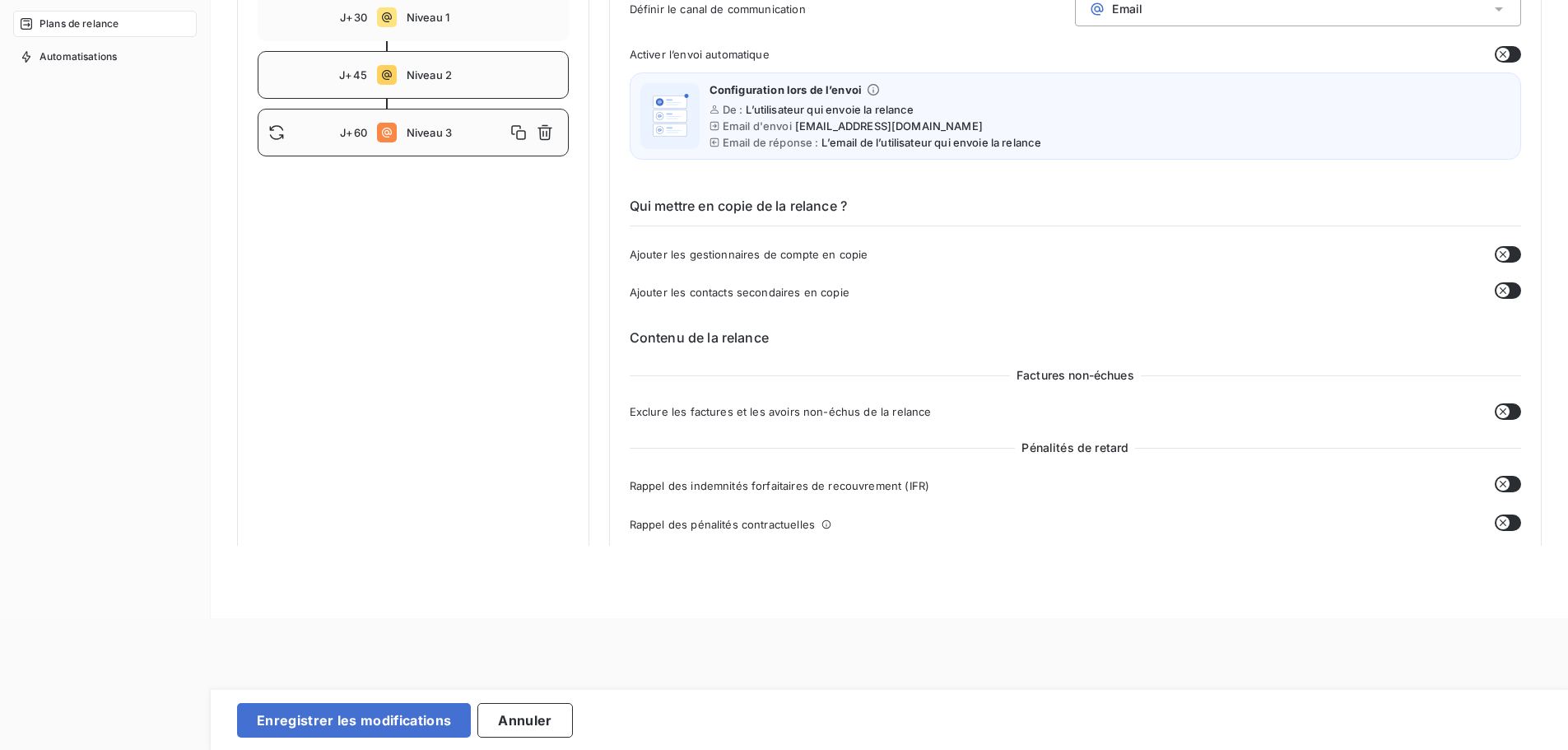
click at [440, 81] on span "Niveau 2" at bounding box center [482, 75] width 151 height 13
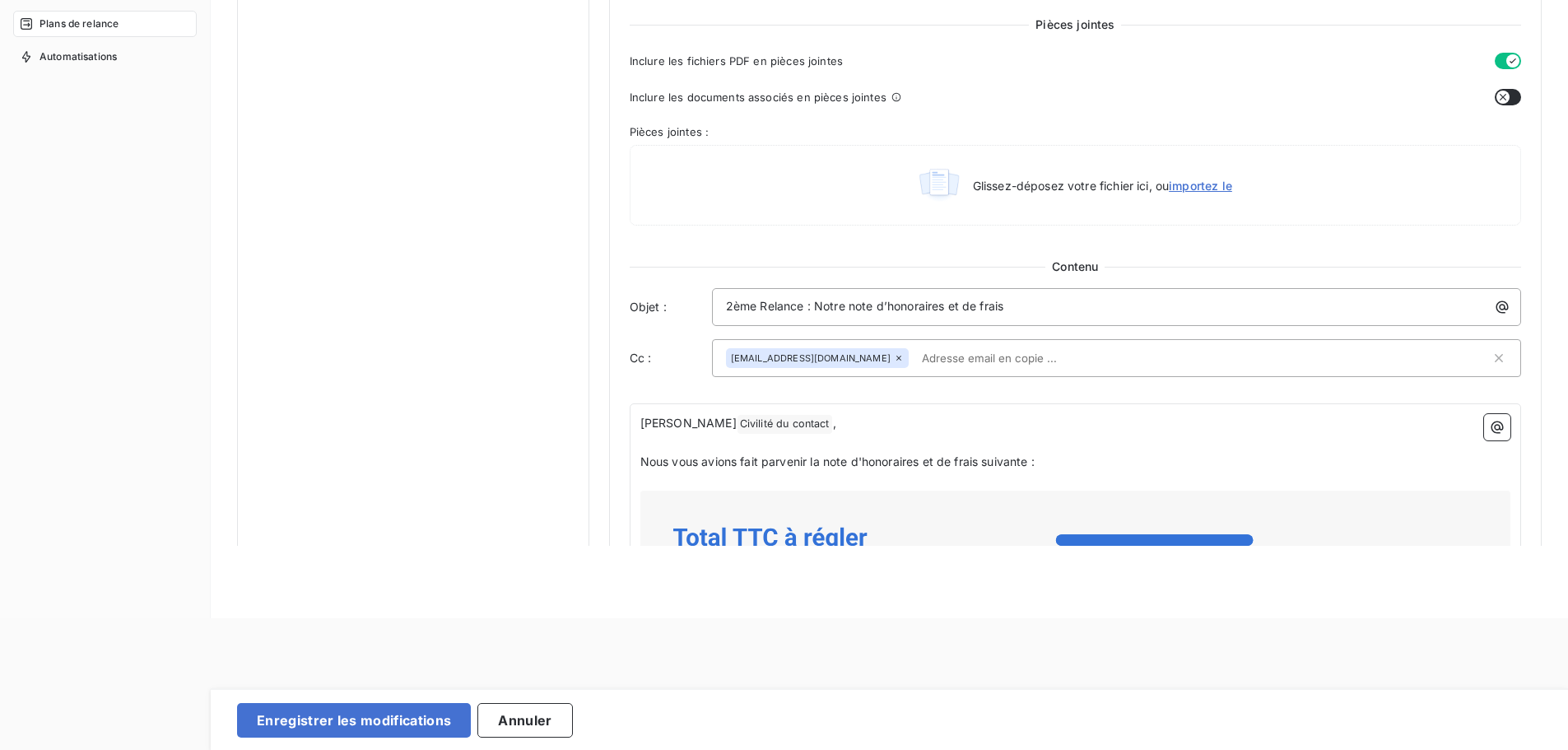
scroll to position [701, 0]
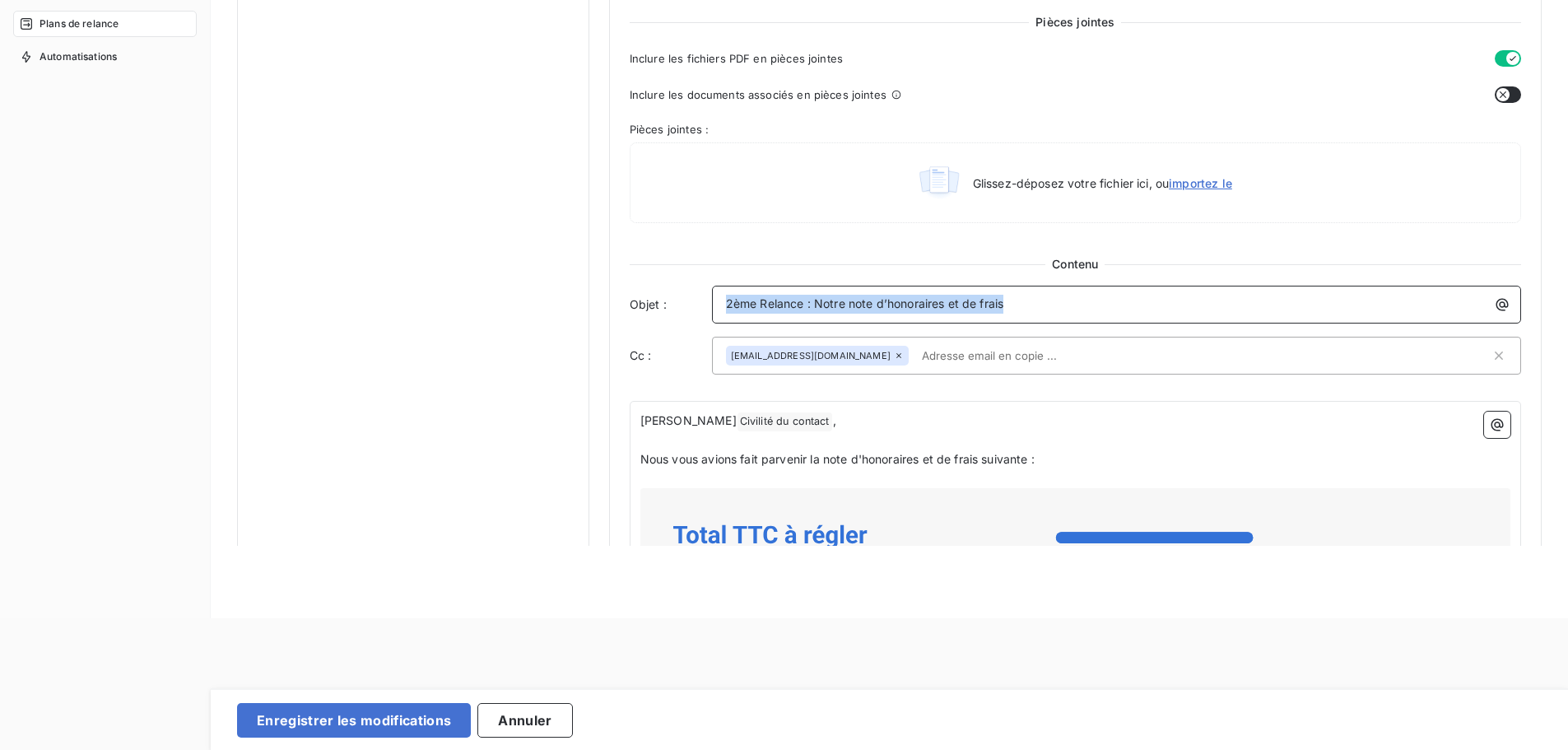
drag, startPoint x: 1047, startPoint y: 308, endPoint x: 664, endPoint y: 308, distance: 383.0
click at [664, 308] on div "Objet : 2ème Relance : Notre note d’honoraires et de frais" at bounding box center [1075, 305] width 891 height 38
copy span "2ème Relance : Notre note d’honoraires et de frais"
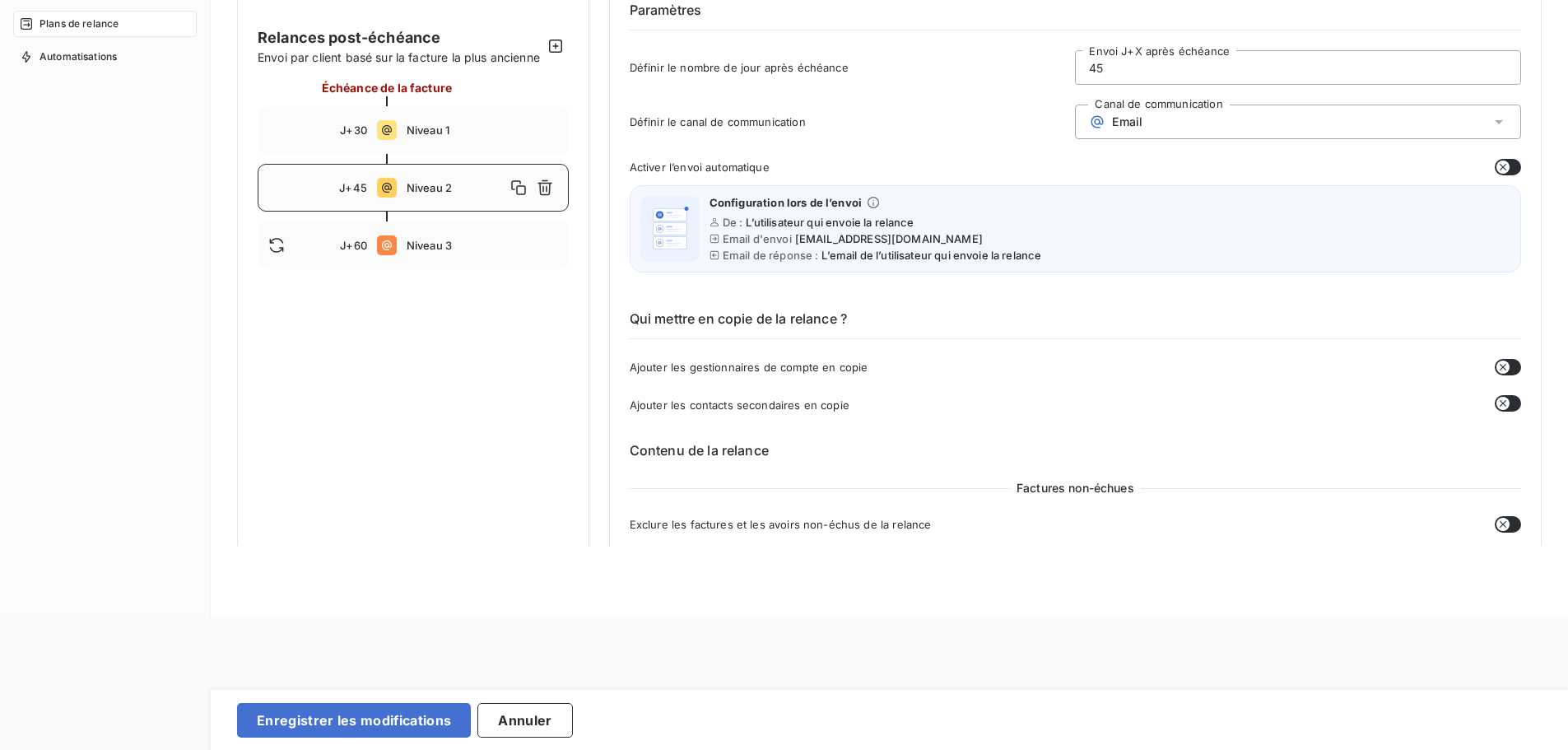
scroll to position [27, 0]
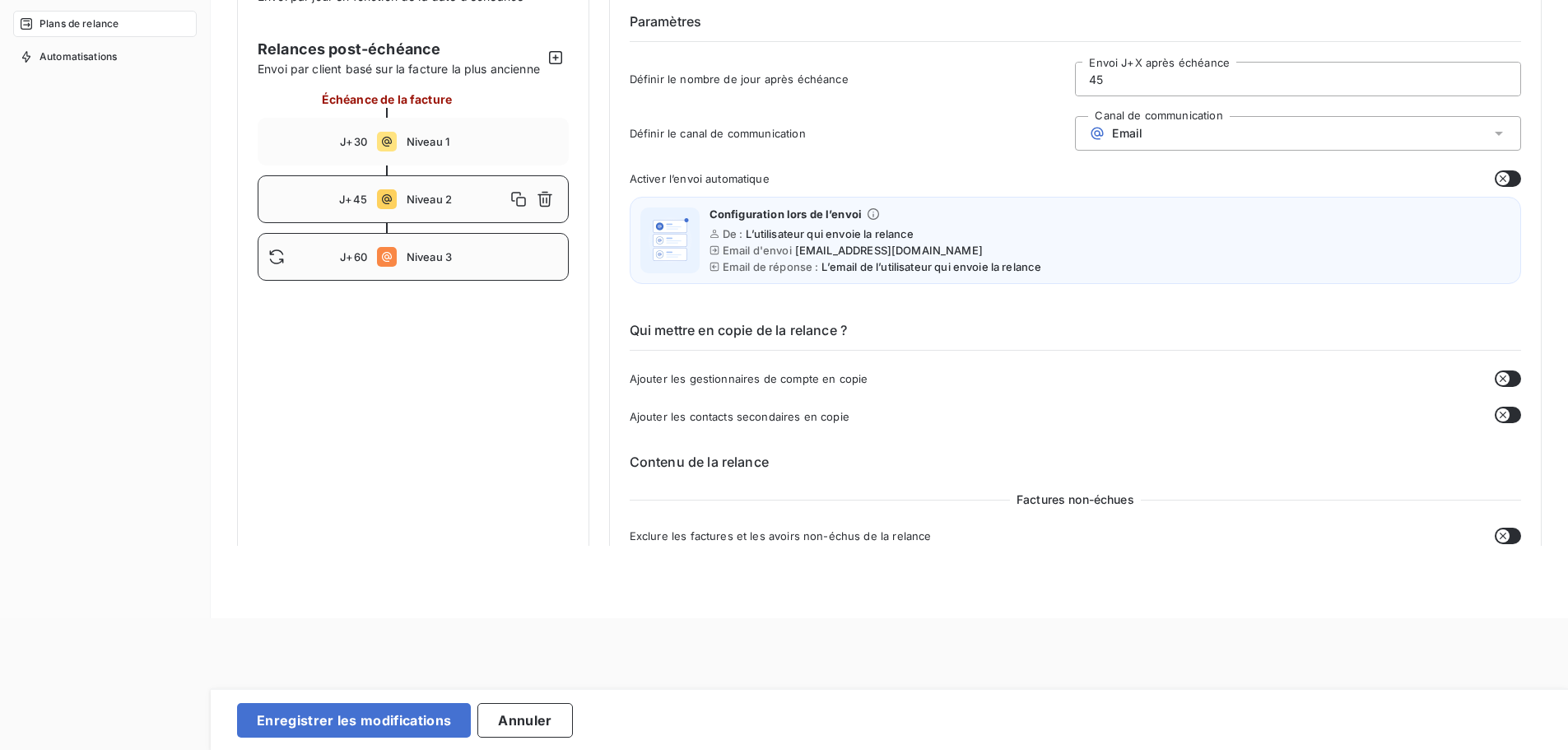
click at [468, 263] on span "Niveau 3" at bounding box center [482, 257] width 151 height 13
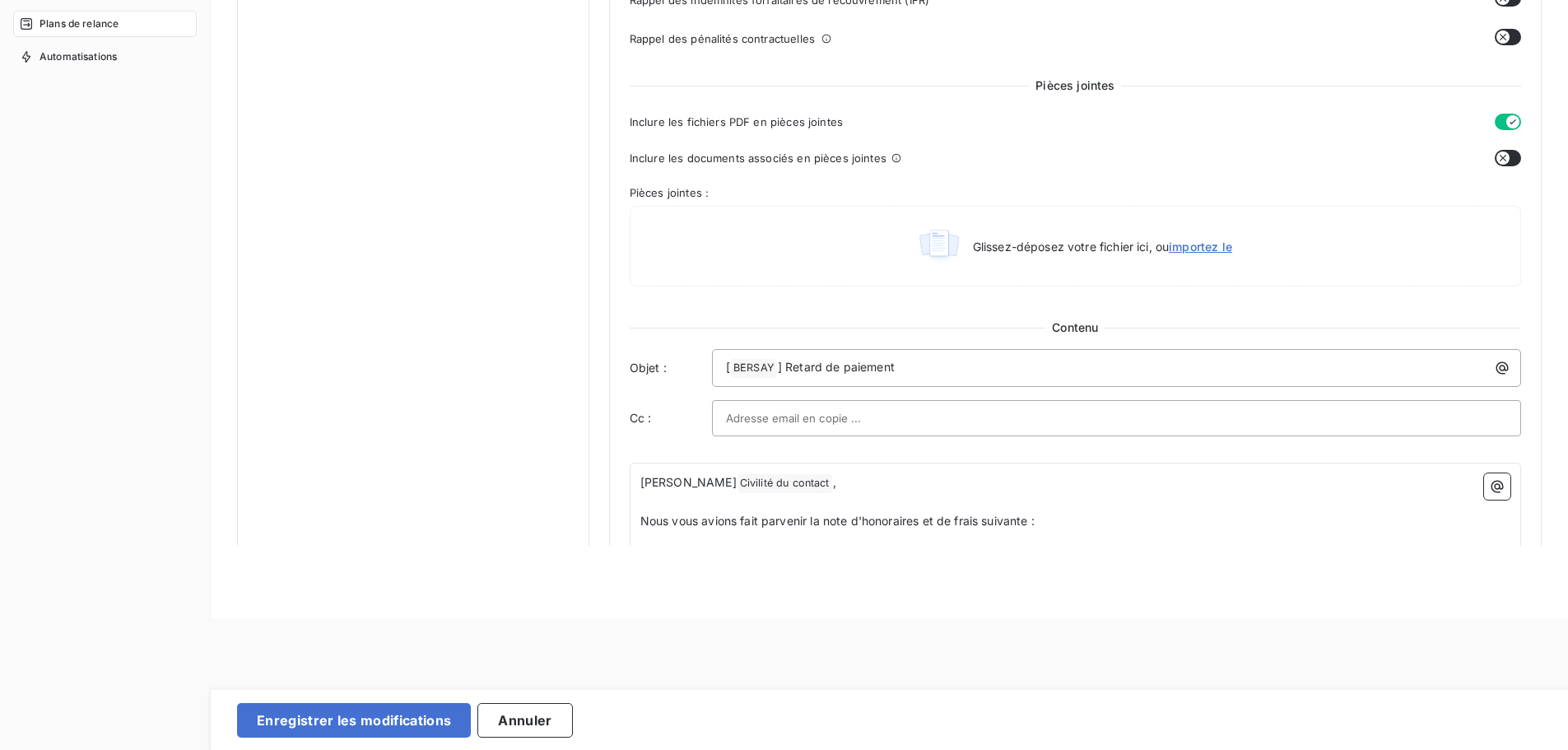
scroll to position [695, 0]
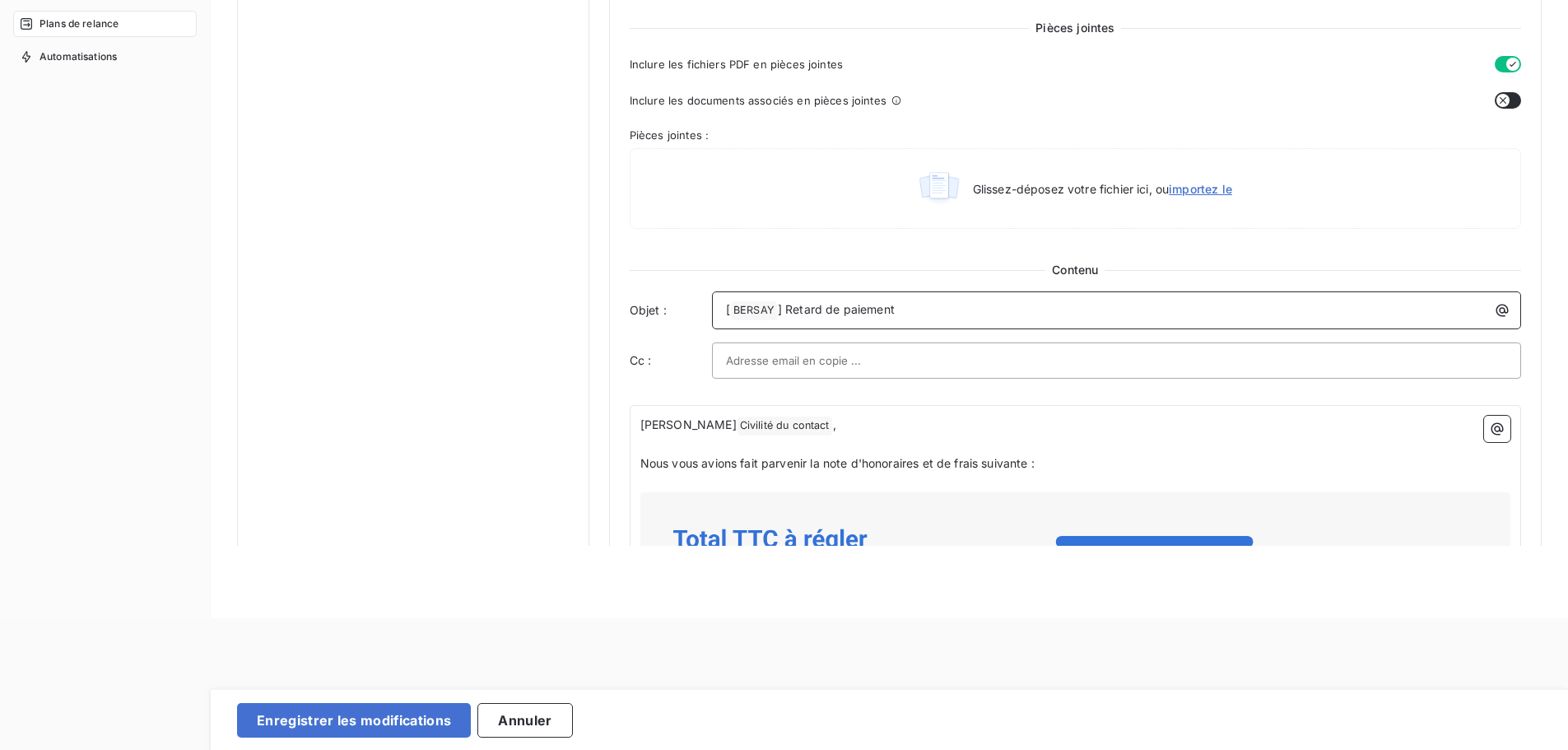
click at [916, 309] on p "[ BERSAY ﻿ ] Retard de paiement" at bounding box center [1121, 310] width 790 height 20
drag, startPoint x: 940, startPoint y: 310, endPoint x: 578, endPoint y: 316, distance: 362.0
click at [578, 316] on div "Notifications pré-échéance Envoi par jour en fonction de la date d’échéance Rel…" at bounding box center [889, 204] width 1305 height 1852
click at [728, 307] on span "2ème Relance : Notre note d’honoraires et de frais" at bounding box center [865, 309] width 278 height 14
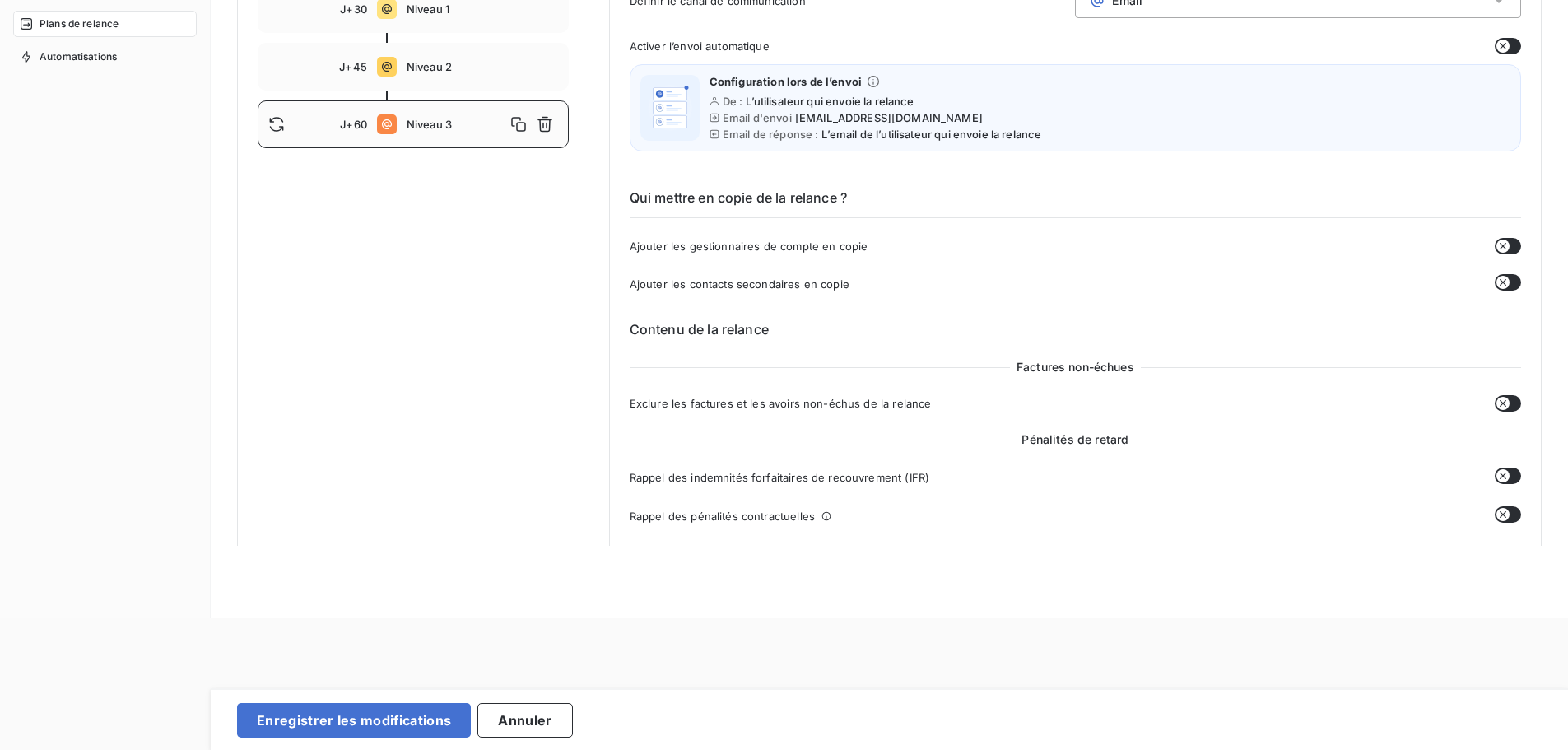
scroll to position [105, 0]
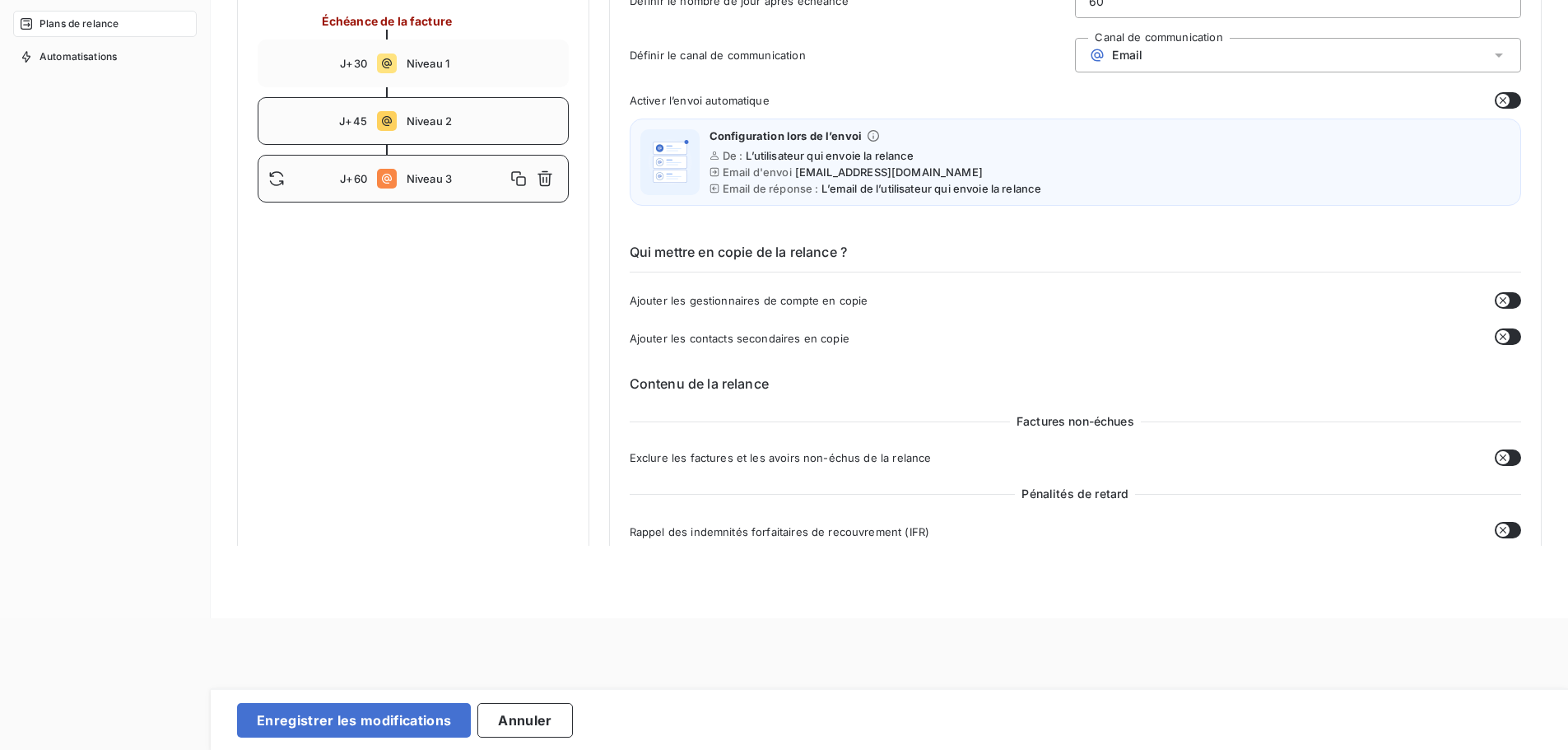
click at [401, 138] on div "J+45 Niveau 2" at bounding box center [413, 121] width 312 height 47
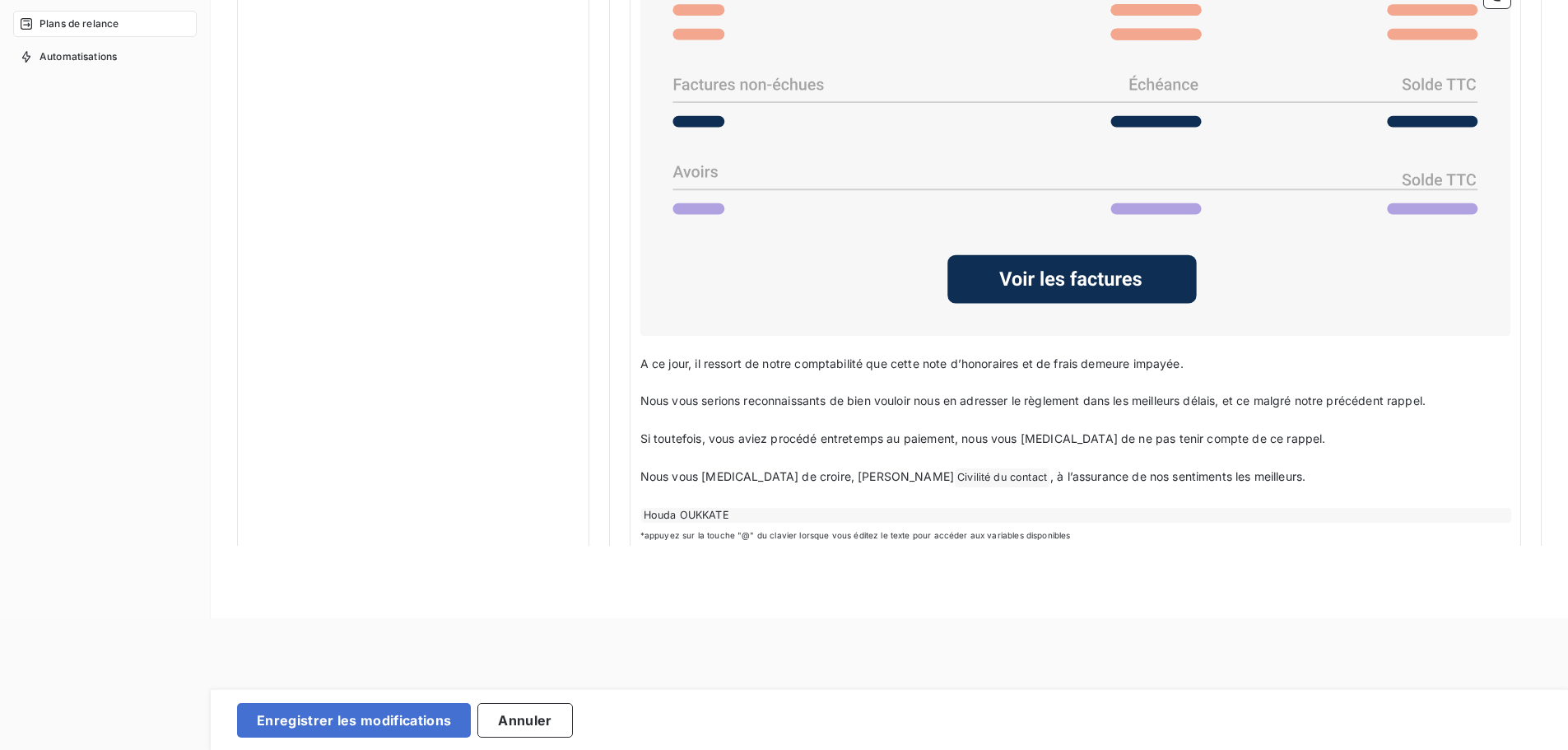
scroll to position [1335, 0]
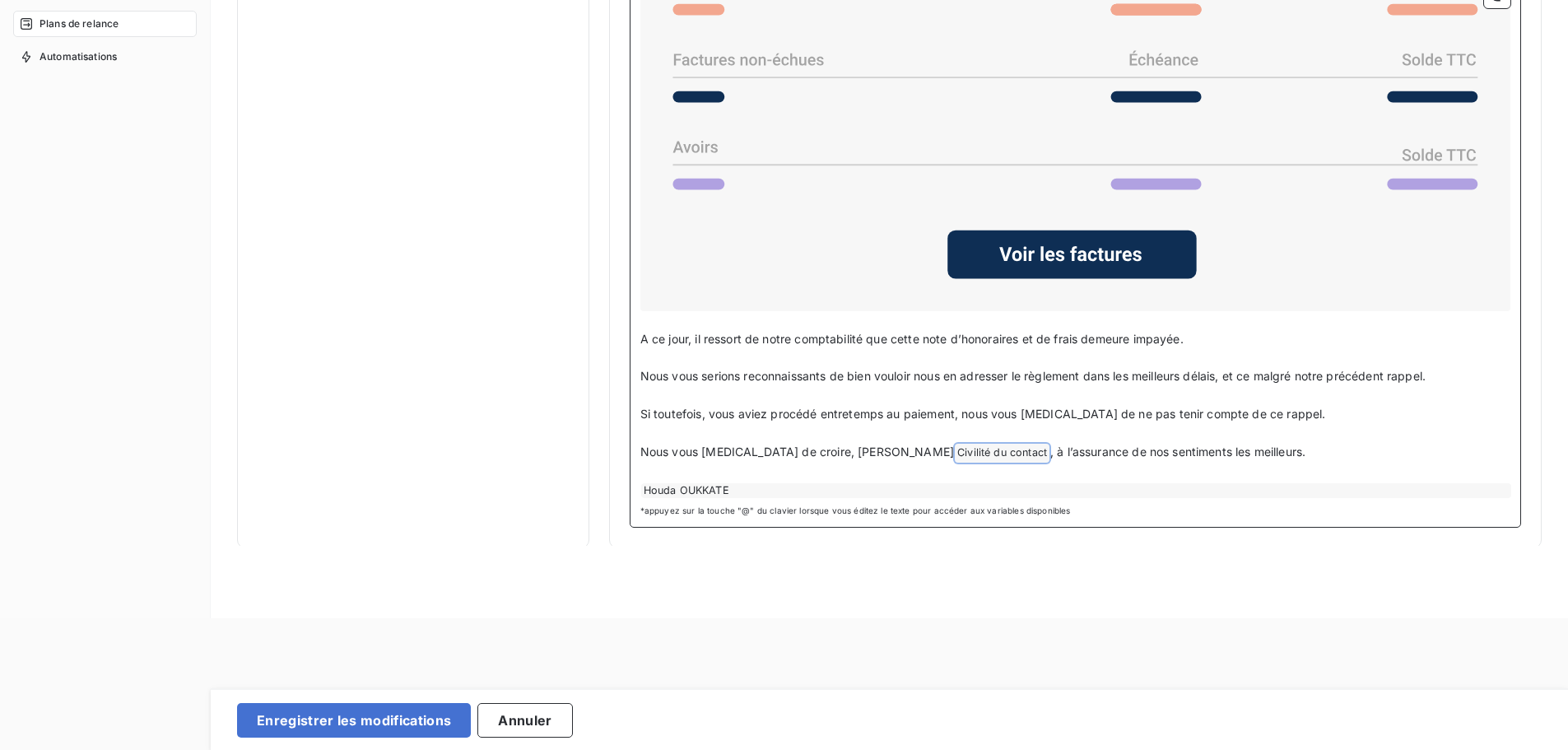
drag, startPoint x: 638, startPoint y: 332, endPoint x: 1205, endPoint y: 457, distance: 580.6
click at [1205, 457] on div "Cher Civilité du contact ﻿ , ﻿ Nous vous avions fait parvenir la note d'honorai…" at bounding box center [1075, 137] width 870 height 722
copy div "A ce jour, il ressort de notre comptabilité que cette note d’honoraires et de f…"
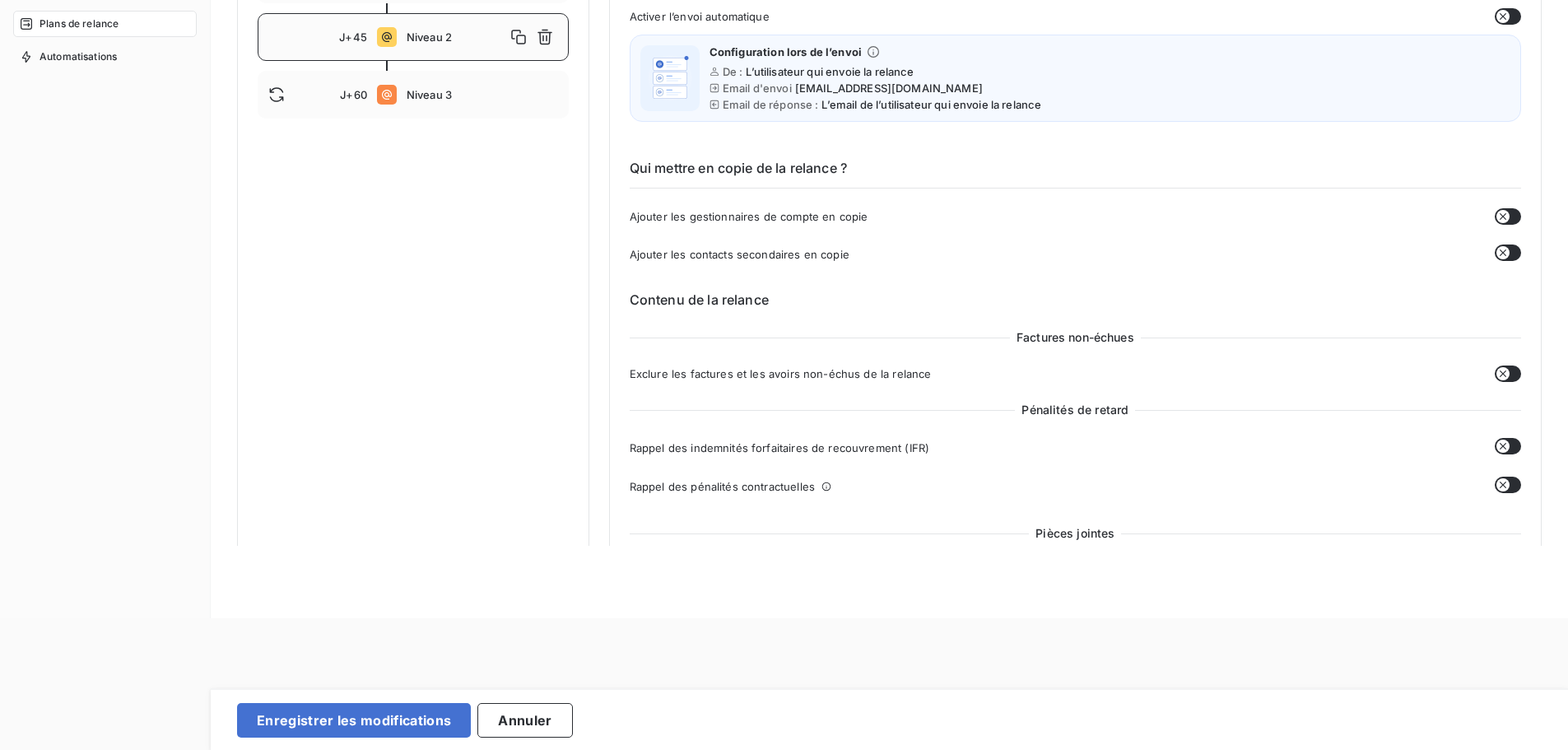
scroll to position [164, 0]
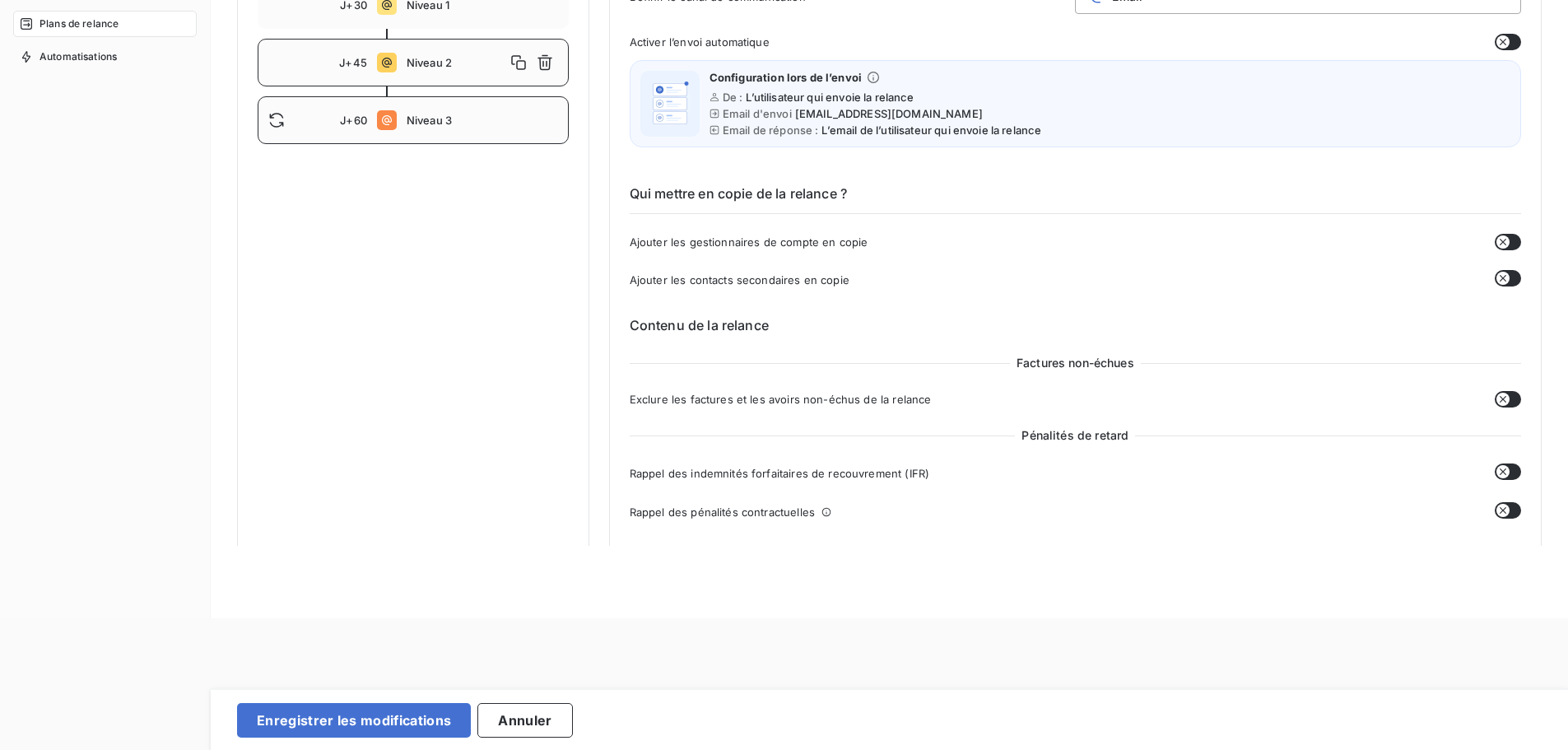
click at [437, 144] on div "J+60 Niveau 3" at bounding box center [413, 120] width 312 height 47
type input "60"
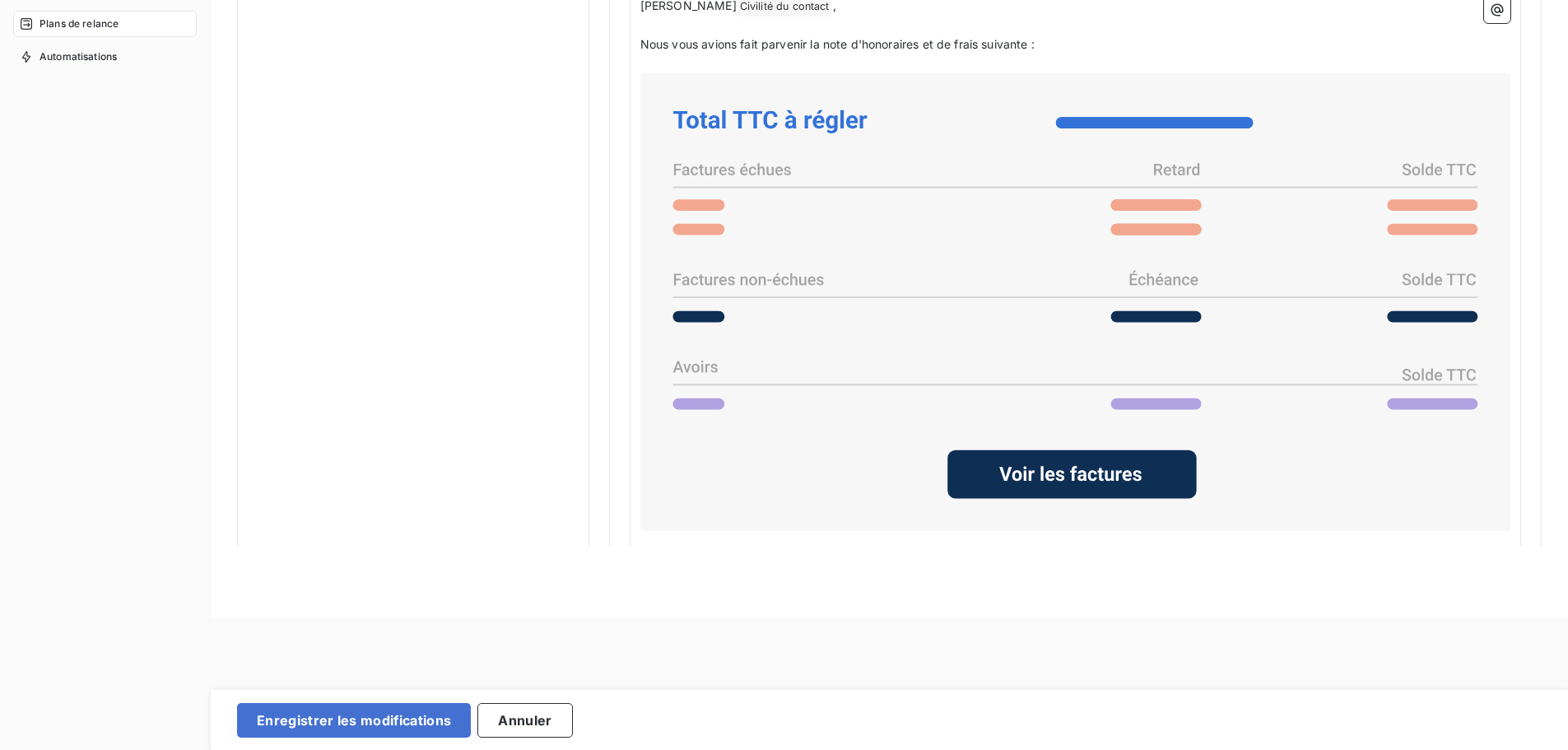
scroll to position [1276, 0]
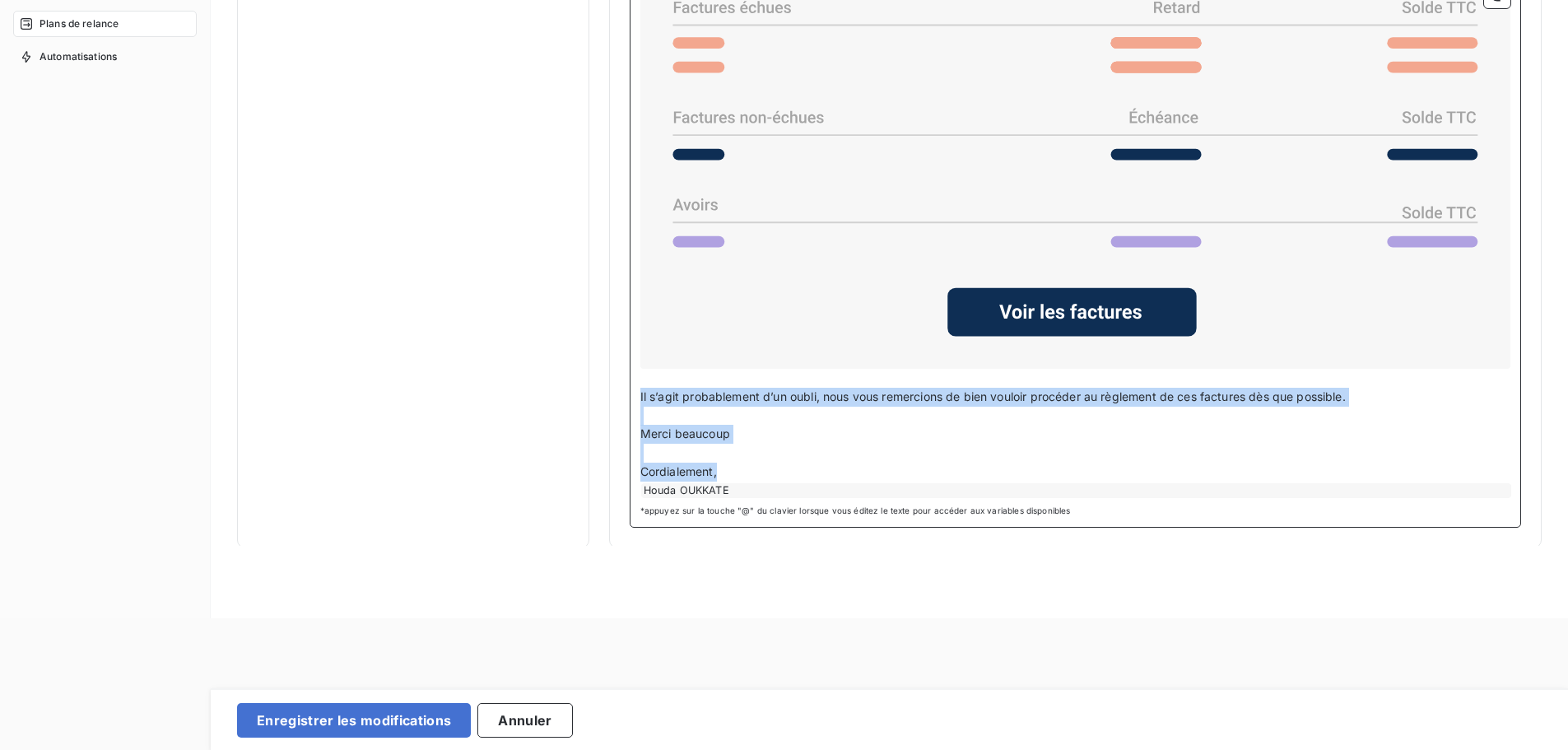
drag, startPoint x: 721, startPoint y: 466, endPoint x: 621, endPoint y: 387, distance: 127.4
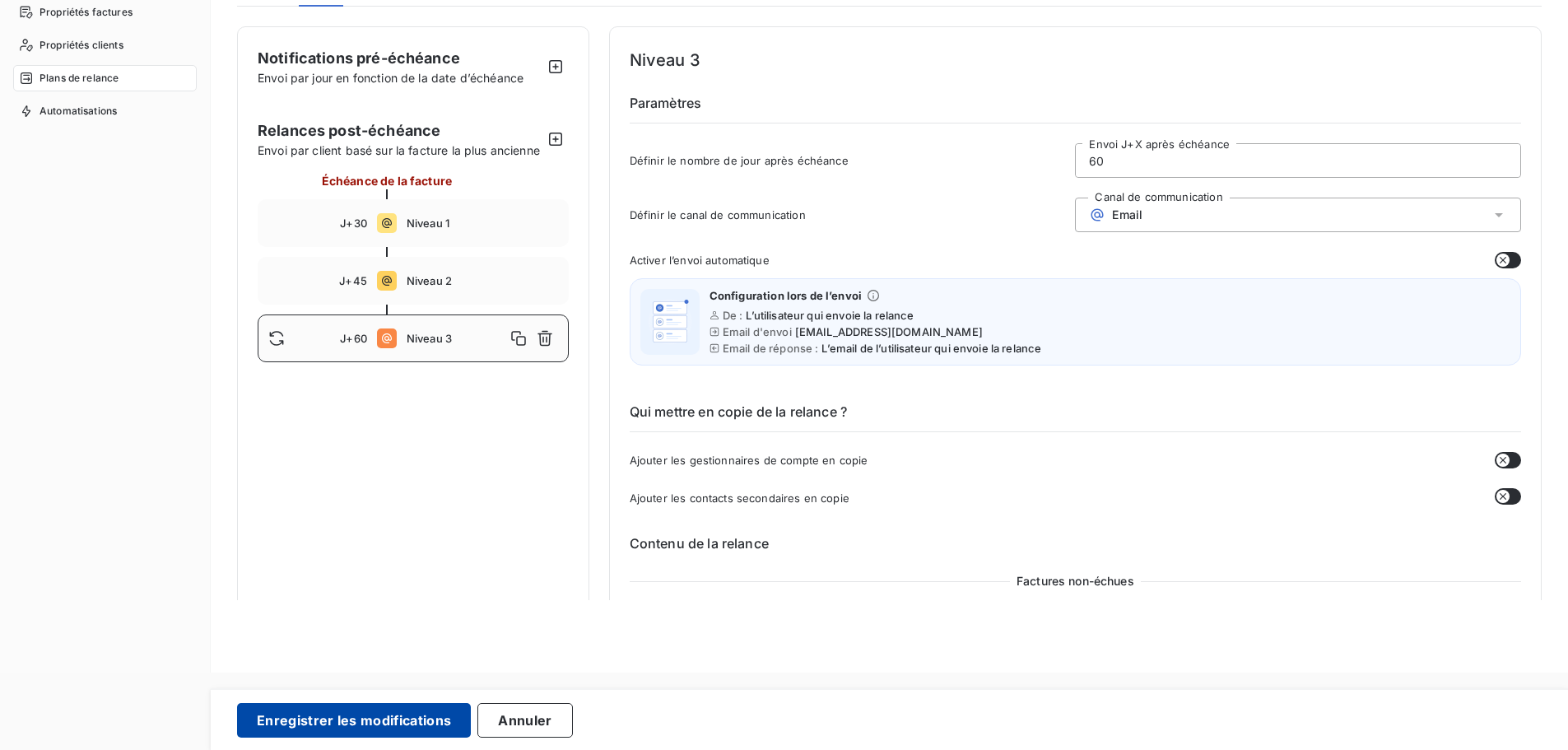
scroll to position [49, 0]
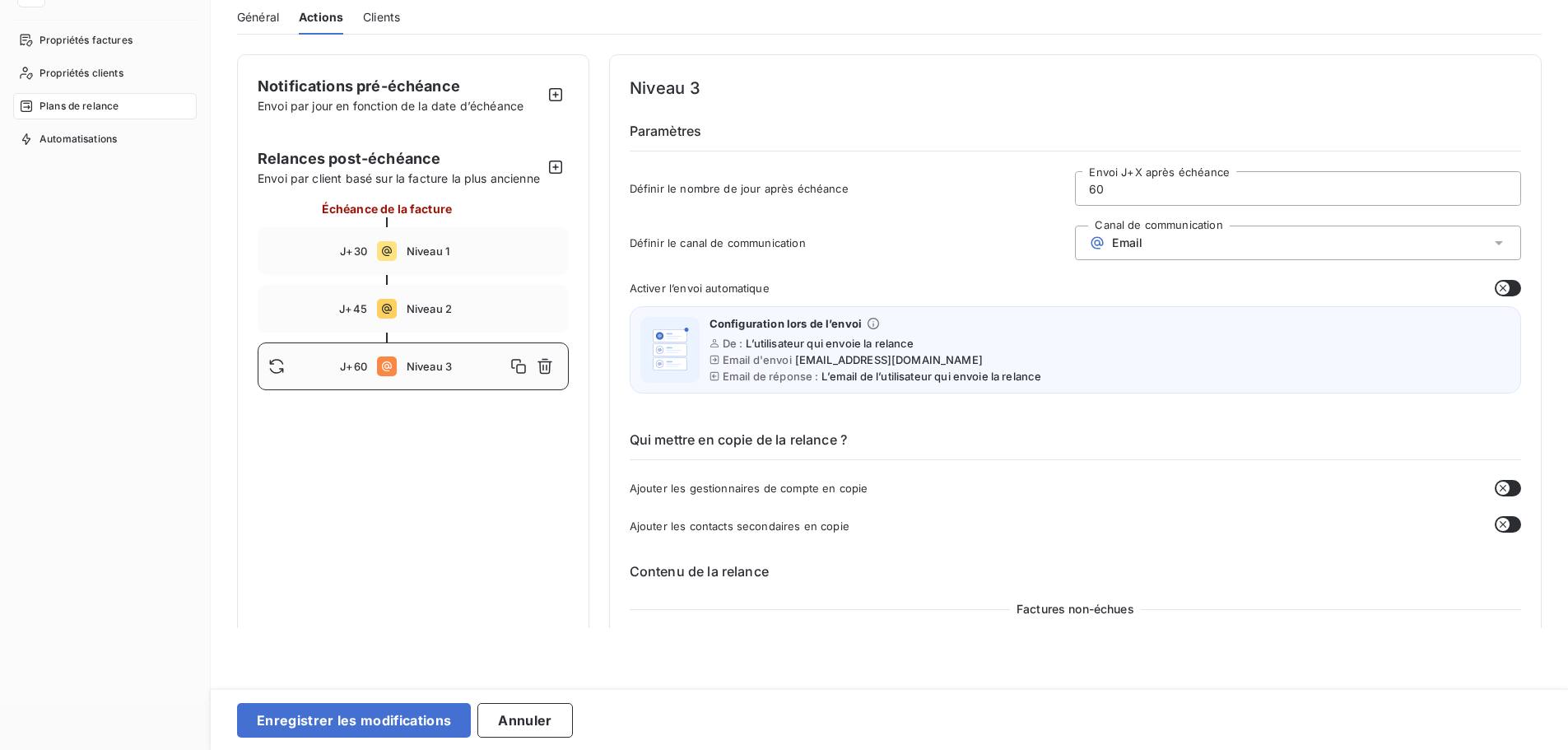
click at [1503, 489] on button "button" at bounding box center [1508, 488] width 27 height 16
click at [1506, 489] on icon "button" at bounding box center [1513, 489] width 13 height 13
click at [386, 720] on button "Enregistrer les modifications" at bounding box center [353, 720] width 234 height 35
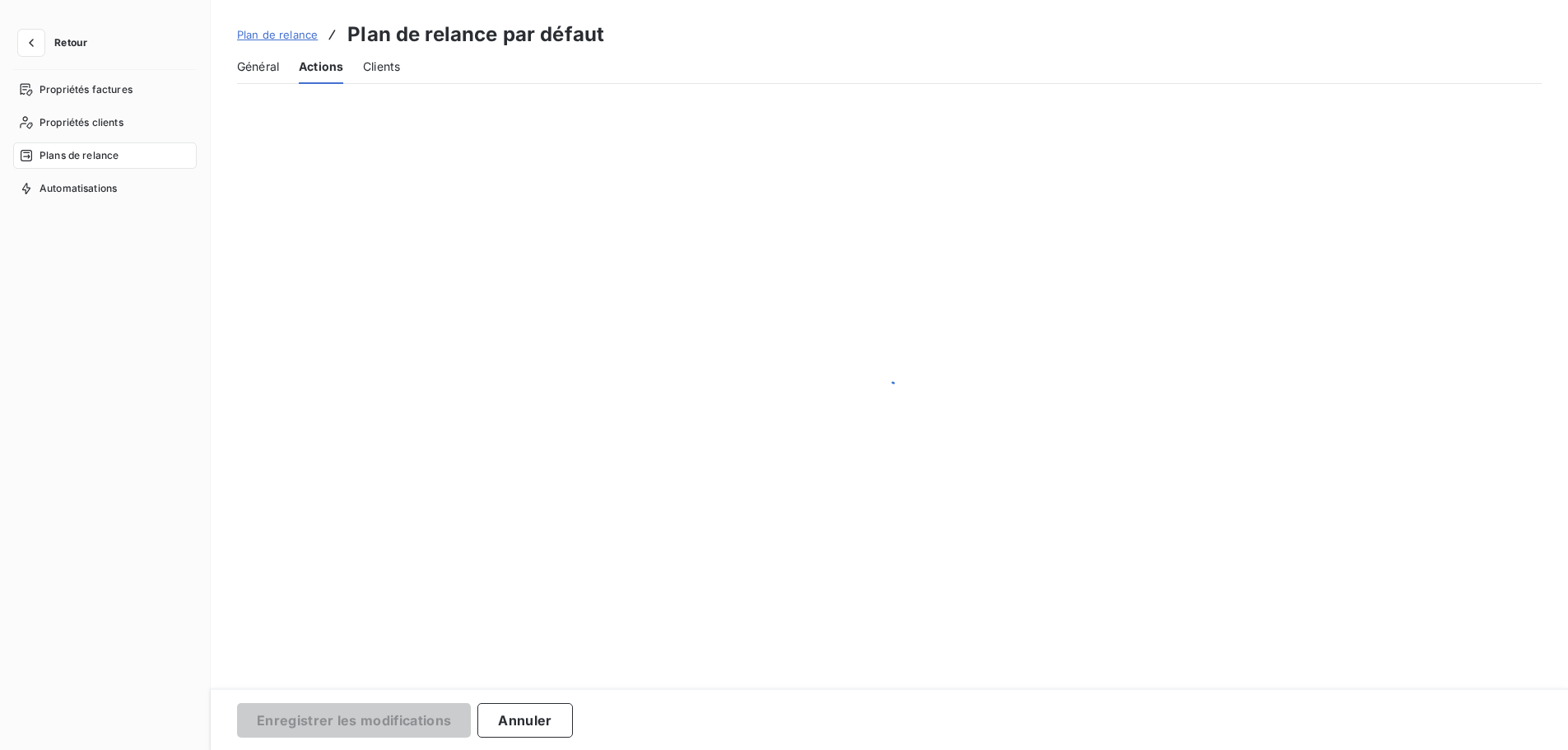
scroll to position [0, 0]
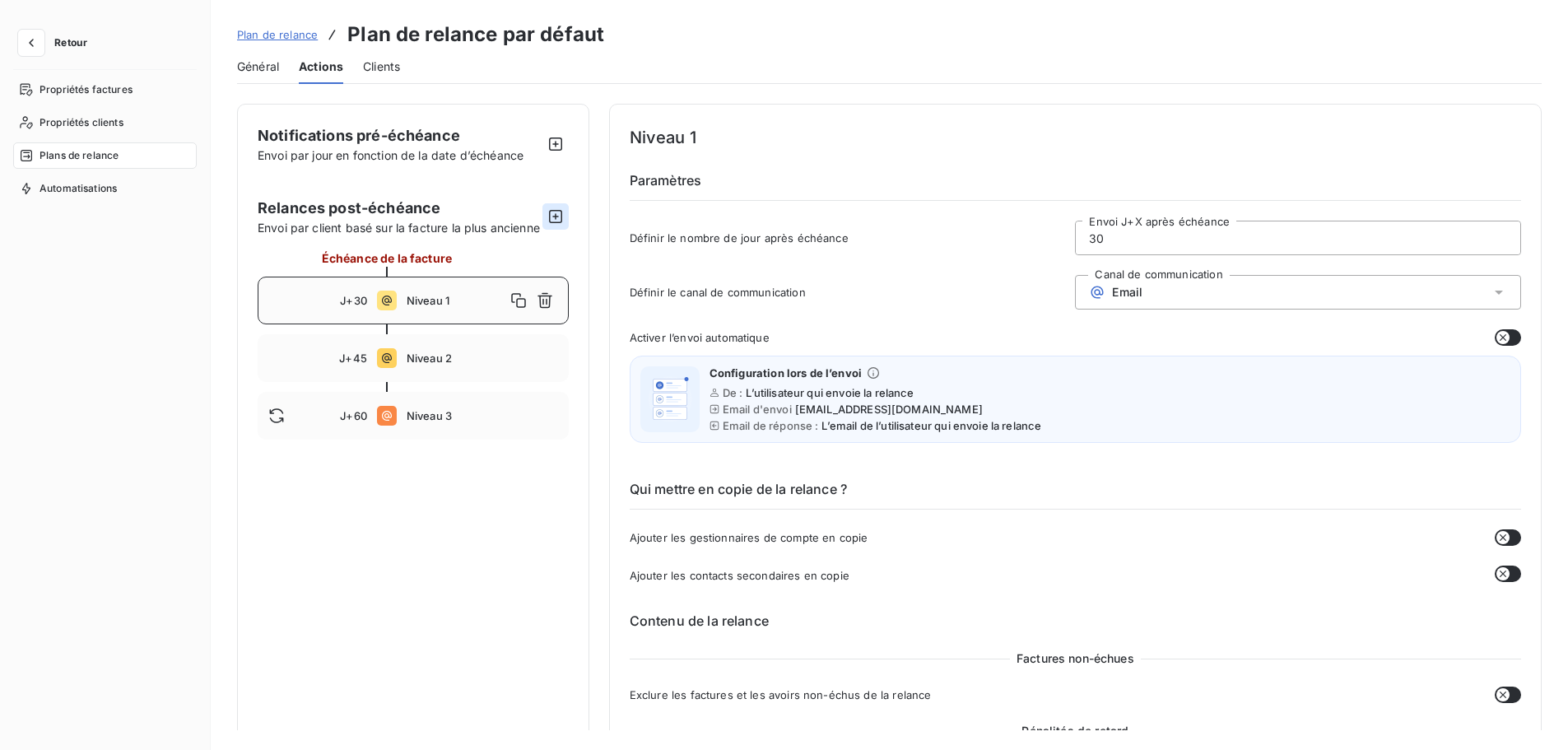
click at [557, 219] on icon "button" at bounding box center [556, 217] width 13 height 13
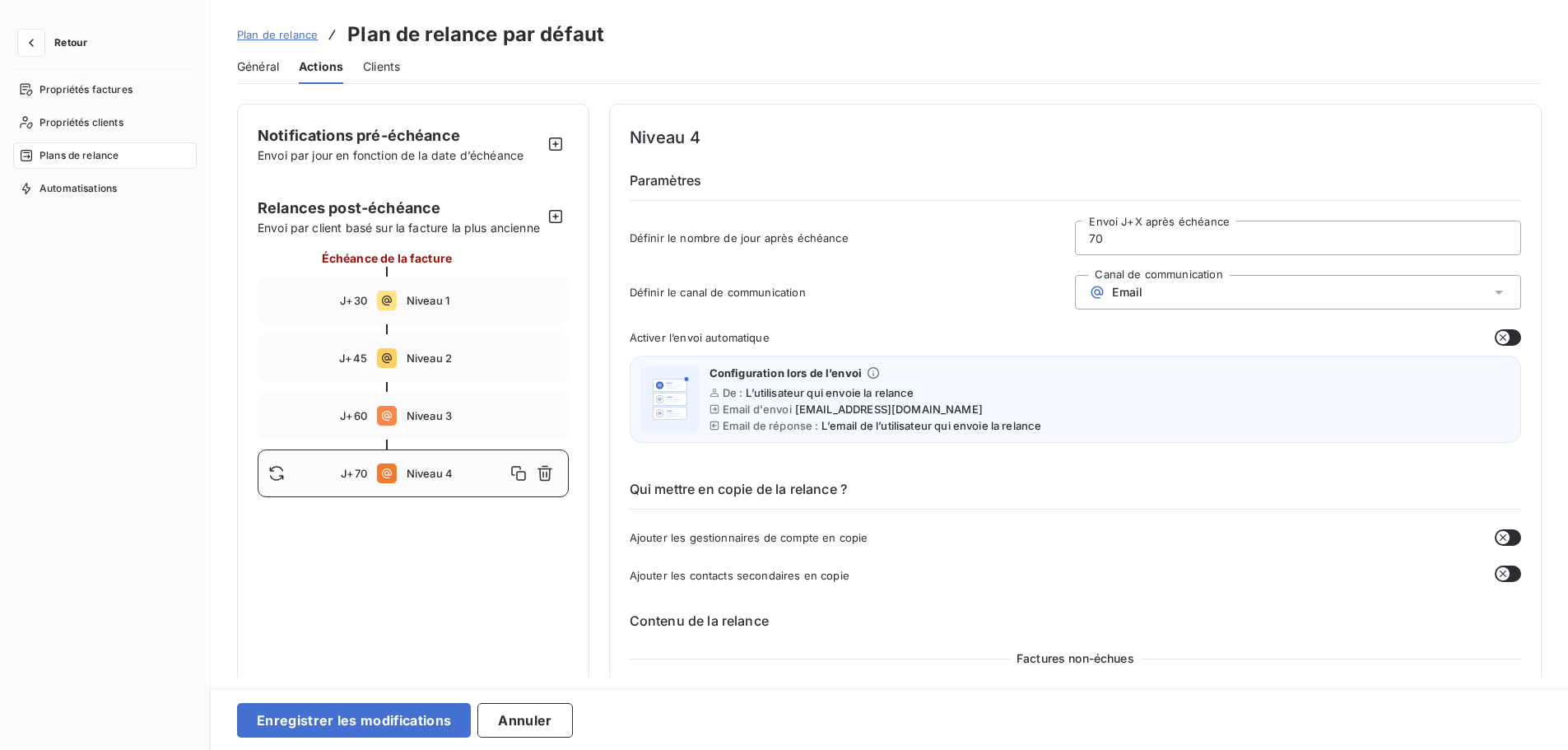
drag, startPoint x: 1081, startPoint y: 243, endPoint x: 1018, endPoint y: 242, distance: 63.0
click at [1018, 242] on div "Définir le nombre de jour après échéance 70 Envoi J+X après échéance" at bounding box center [1075, 242] width 891 height 45
type input "75"
type button "on"
drag, startPoint x: 1559, startPoint y: 174, endPoint x: 1562, endPoint y: 269, distance: 95.0
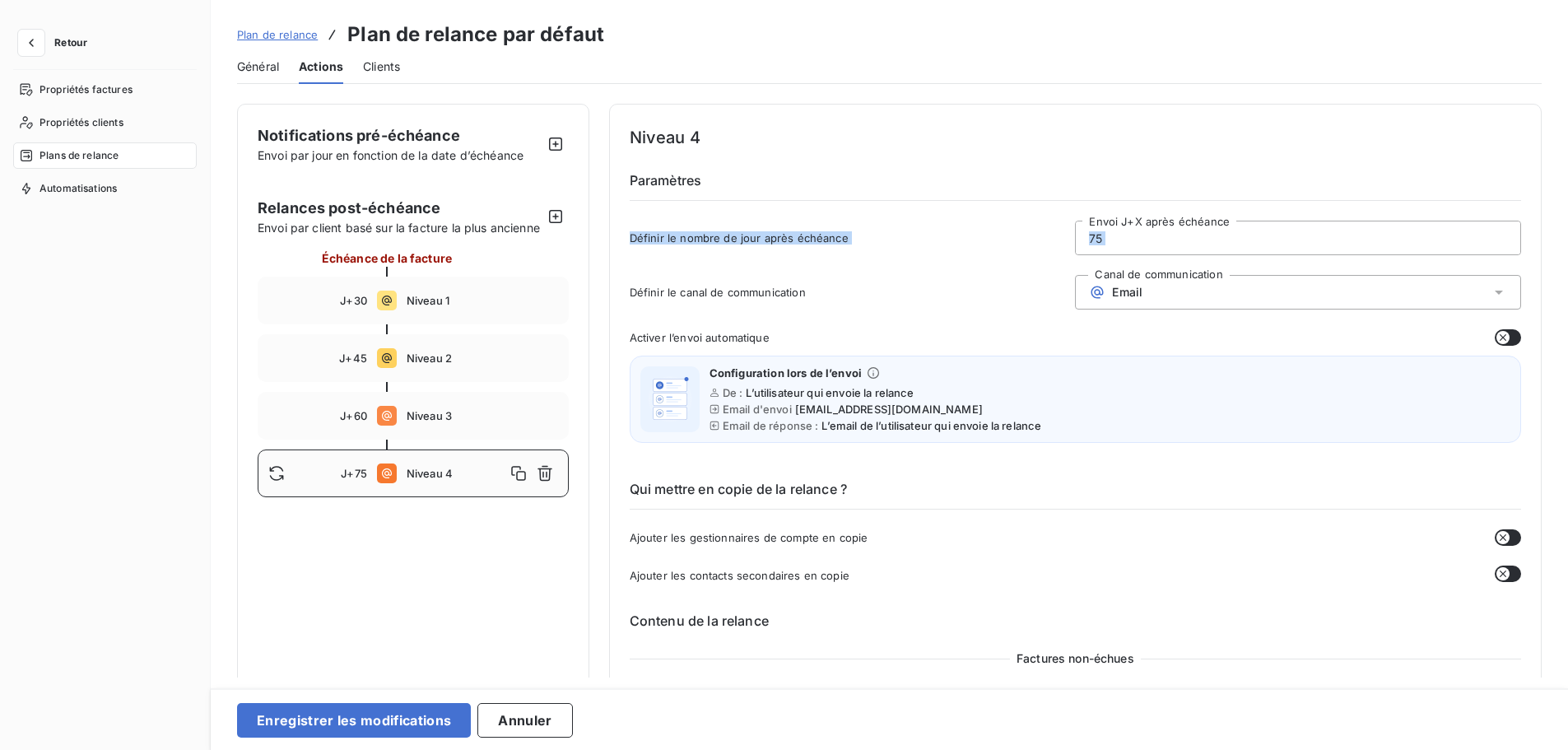
click at [1562, 269] on div "Notifications pré-échéance Envoi par jour en fonction de la date d’échéance Rel…" at bounding box center [890, 391] width 1358 height 574
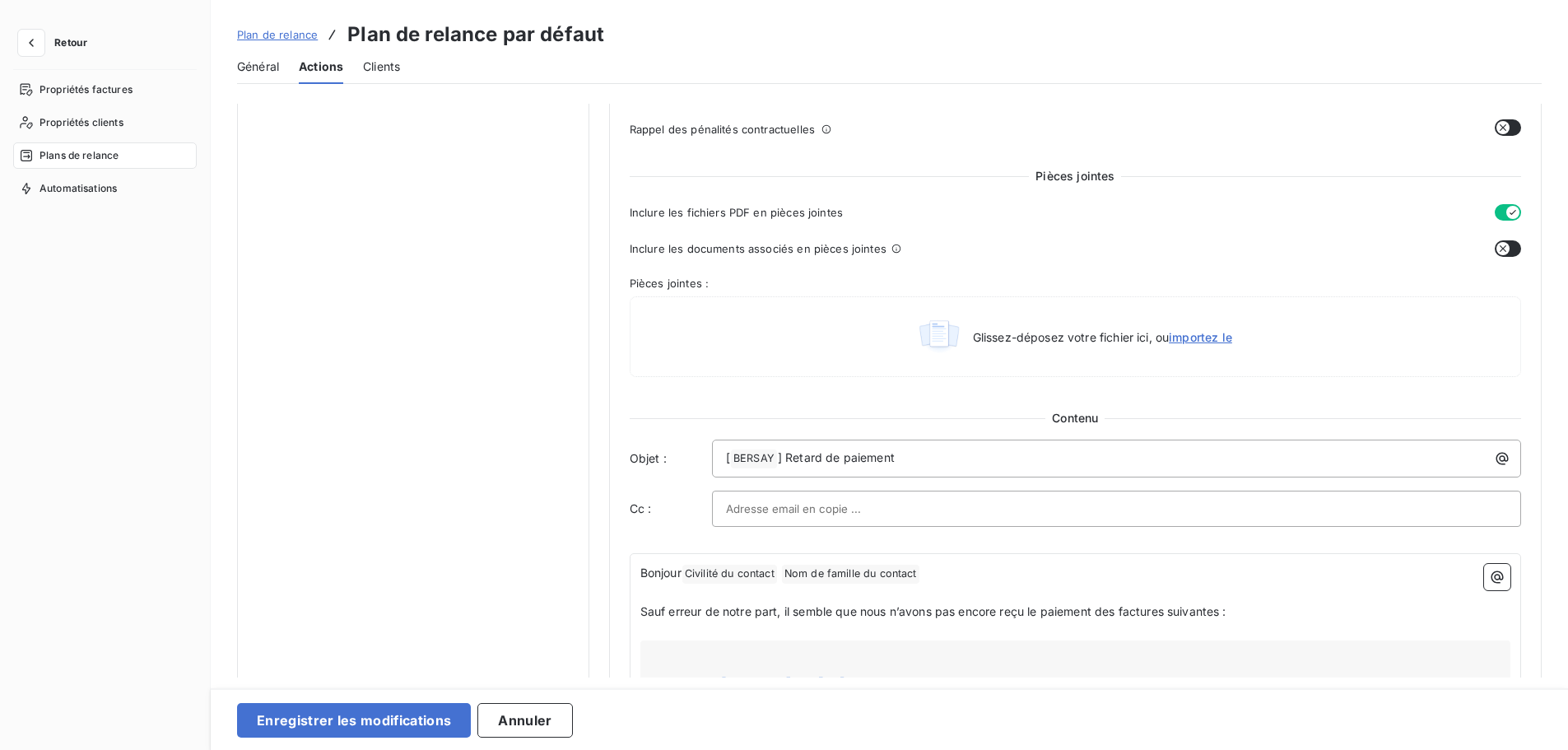
scroll to position [683, 0]
click at [879, 463] on p "[ BERSAY ﻿ ] Retard de paiement" at bounding box center [1121, 454] width 790 height 20
drag, startPoint x: 938, startPoint y: 455, endPoint x: 589, endPoint y: 449, distance: 349.1
click at [589, 449] on div "Notifications pré-échéance Envoi par jour en fonction de la date d’échéance Rel…" at bounding box center [889, 348] width 1305 height 1852
click at [959, 451] on span "Dernière relance avant mise en demeure | Nos notes d’honoraires et de frais" at bounding box center [935, 453] width 419 height 14
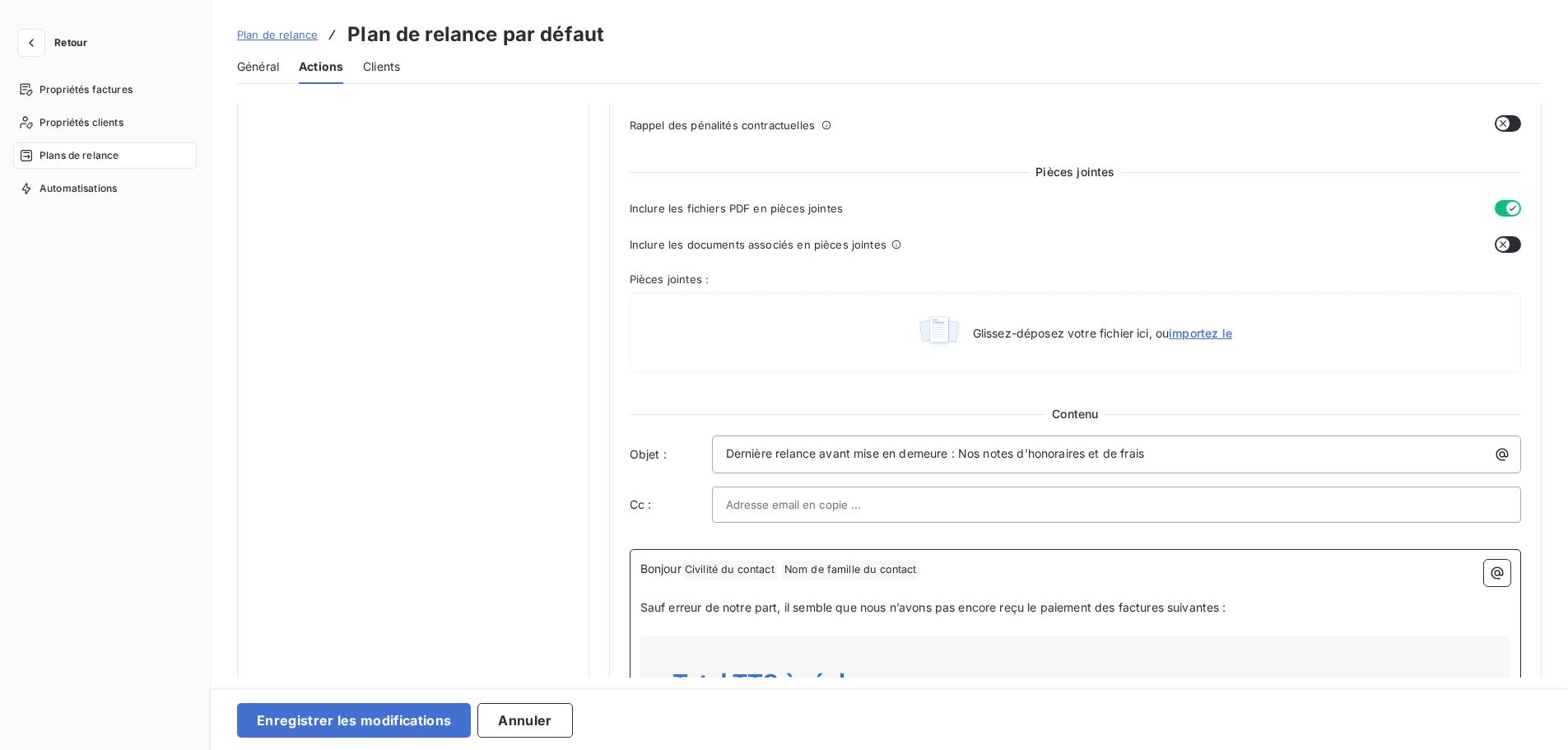
drag, startPoint x: 939, startPoint y: 565, endPoint x: 953, endPoint y: 569, distance: 14.6
click at [942, 565] on p "Bonjour Civilité du contact ﻿ Nom de famille du contact ﻿ ﻿" at bounding box center [1075, 569] width 870 height 20
drag, startPoint x: 953, startPoint y: 569, endPoint x: 648, endPoint y: 565, distance: 305.0
click at [648, 565] on p "Bonjour Civilité du contact ﻿ Nom de famille du contact ﻿ ﻿" at bounding box center [1075, 569] width 870 height 20
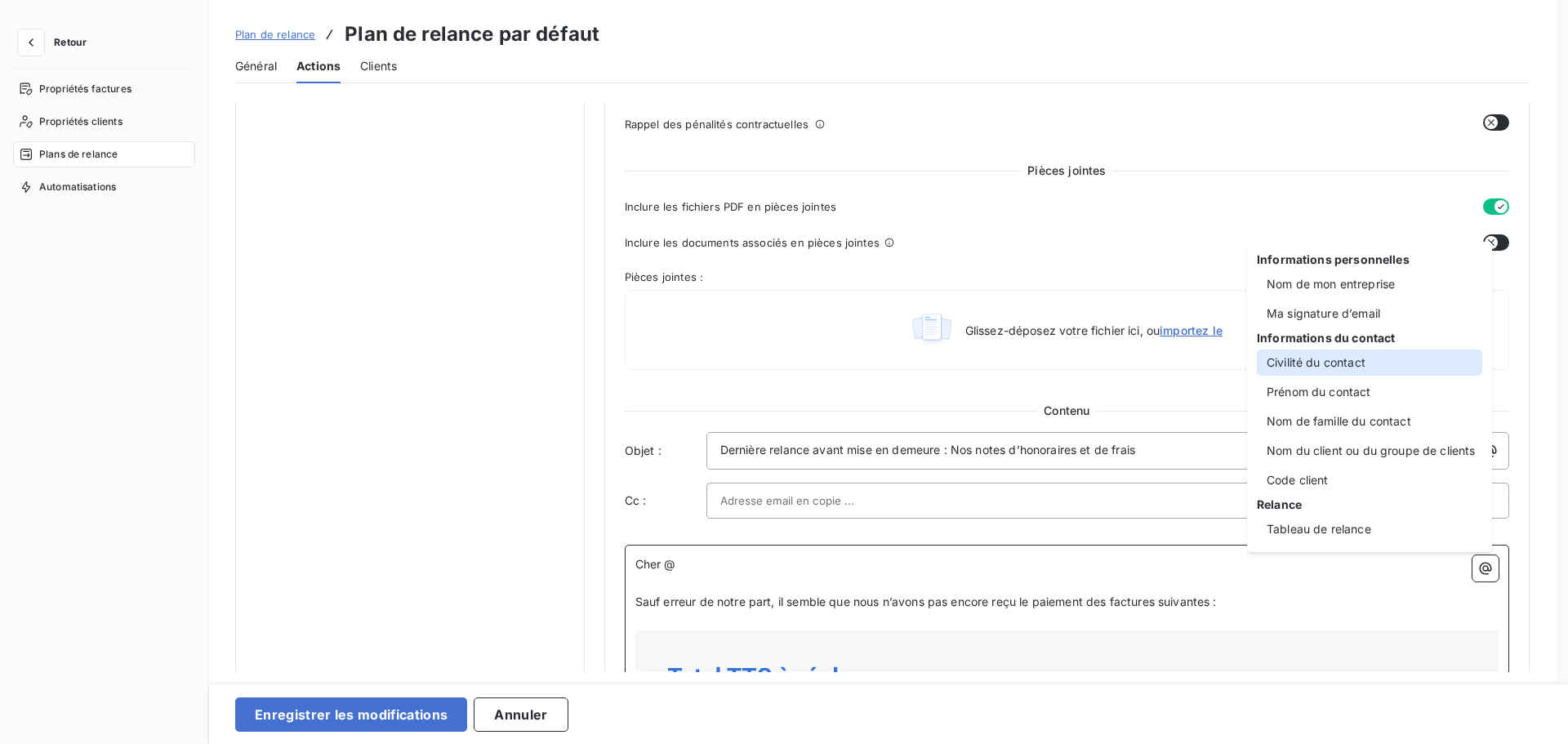
click at [1347, 360] on div "Civilité du contact" at bounding box center [1370, 363] width 225 height 26
click at [1333, 367] on div "Civilité du contact" at bounding box center [1370, 363] width 225 height 26
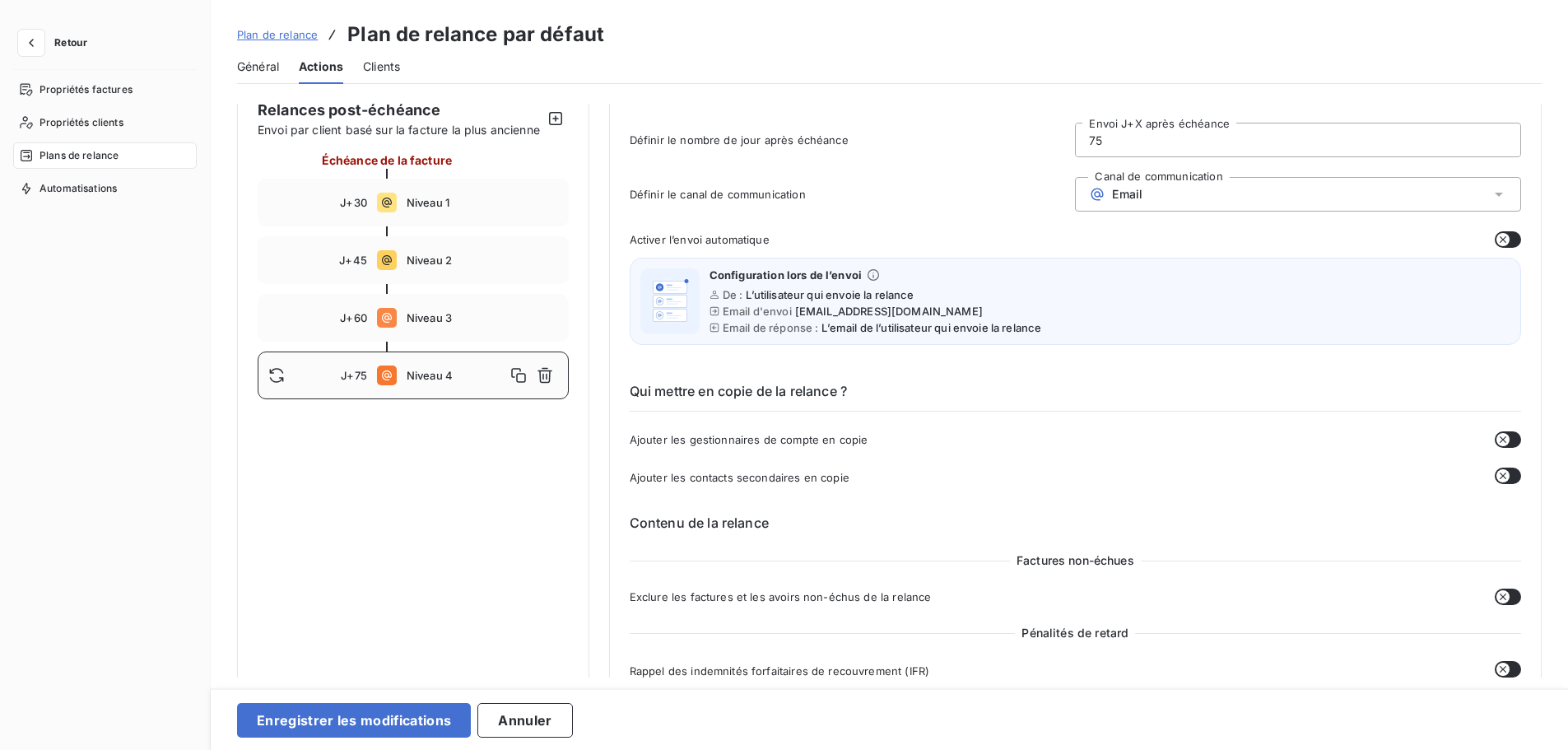
scroll to position [66, 0]
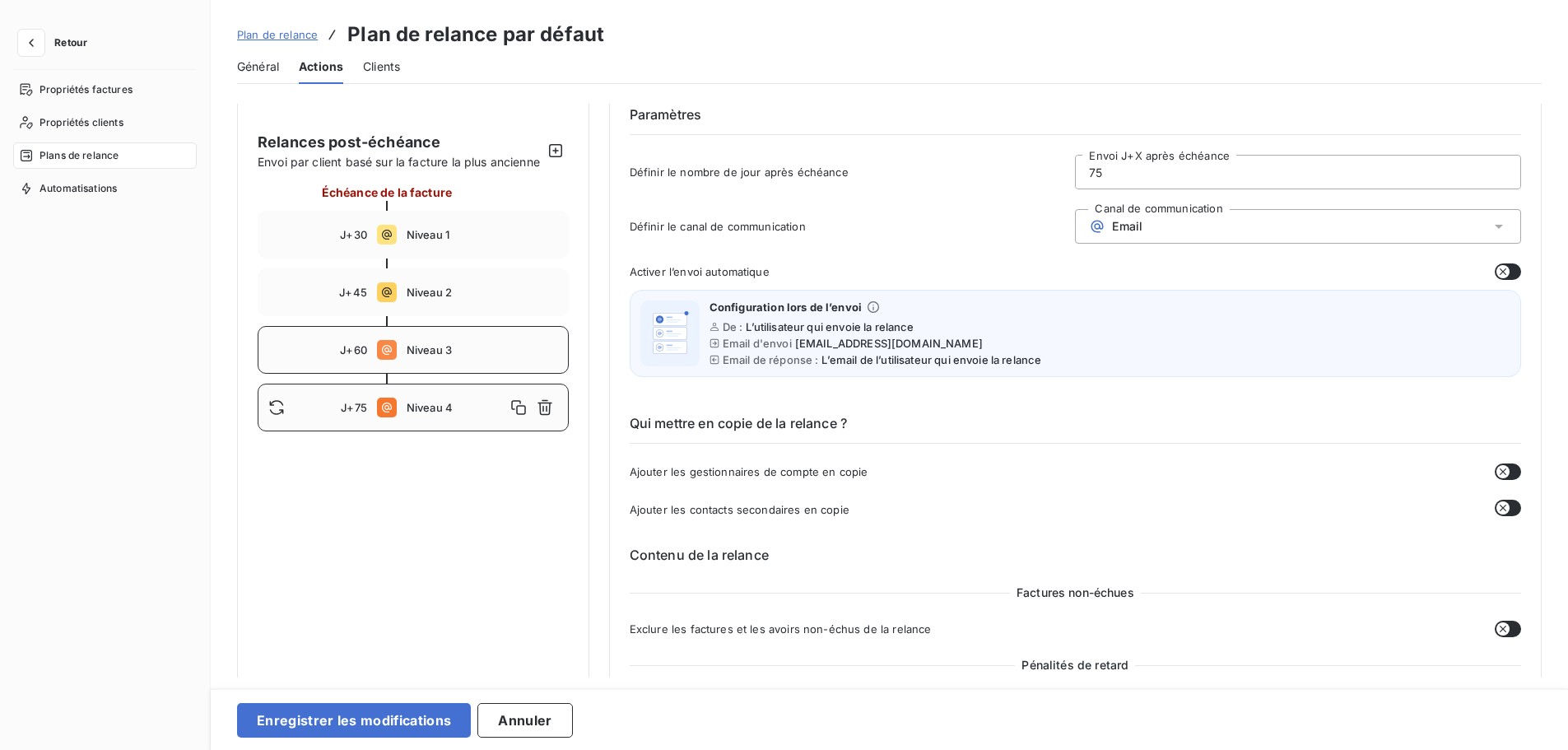
click at [433, 356] on span "Niveau 3" at bounding box center [482, 350] width 151 height 13
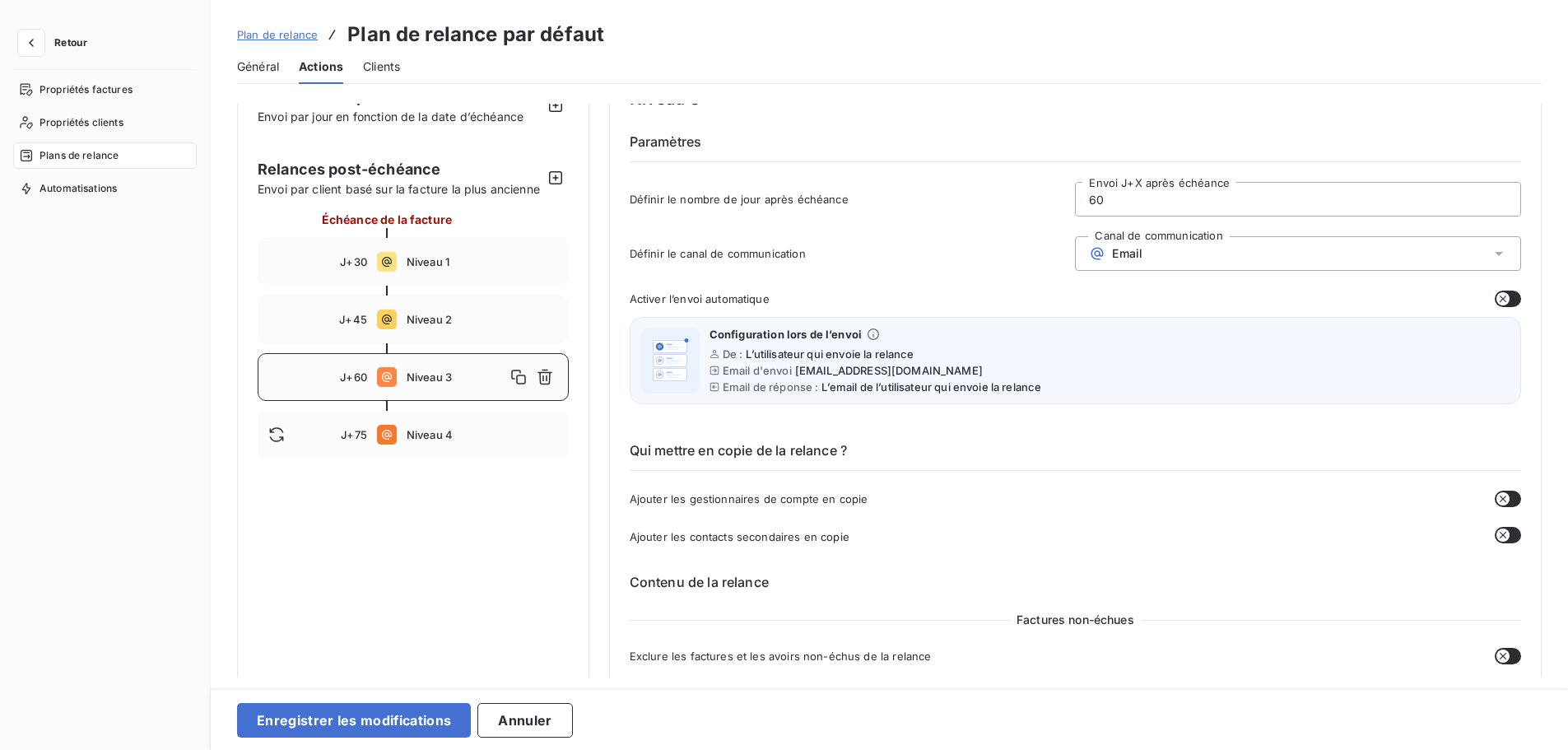
scroll to position [29, 0]
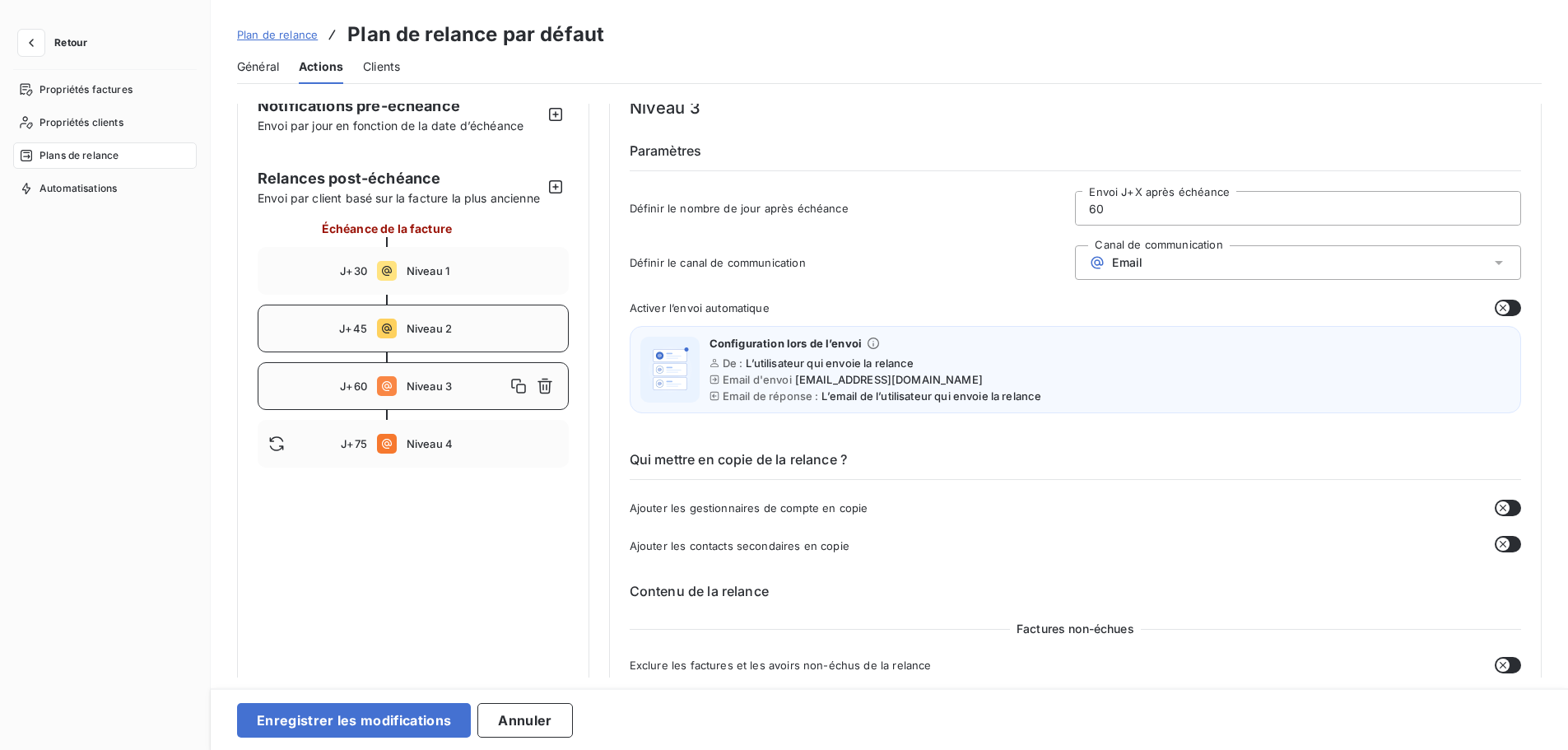
click at [419, 352] on div "J+45 Niveau 2" at bounding box center [413, 329] width 312 height 47
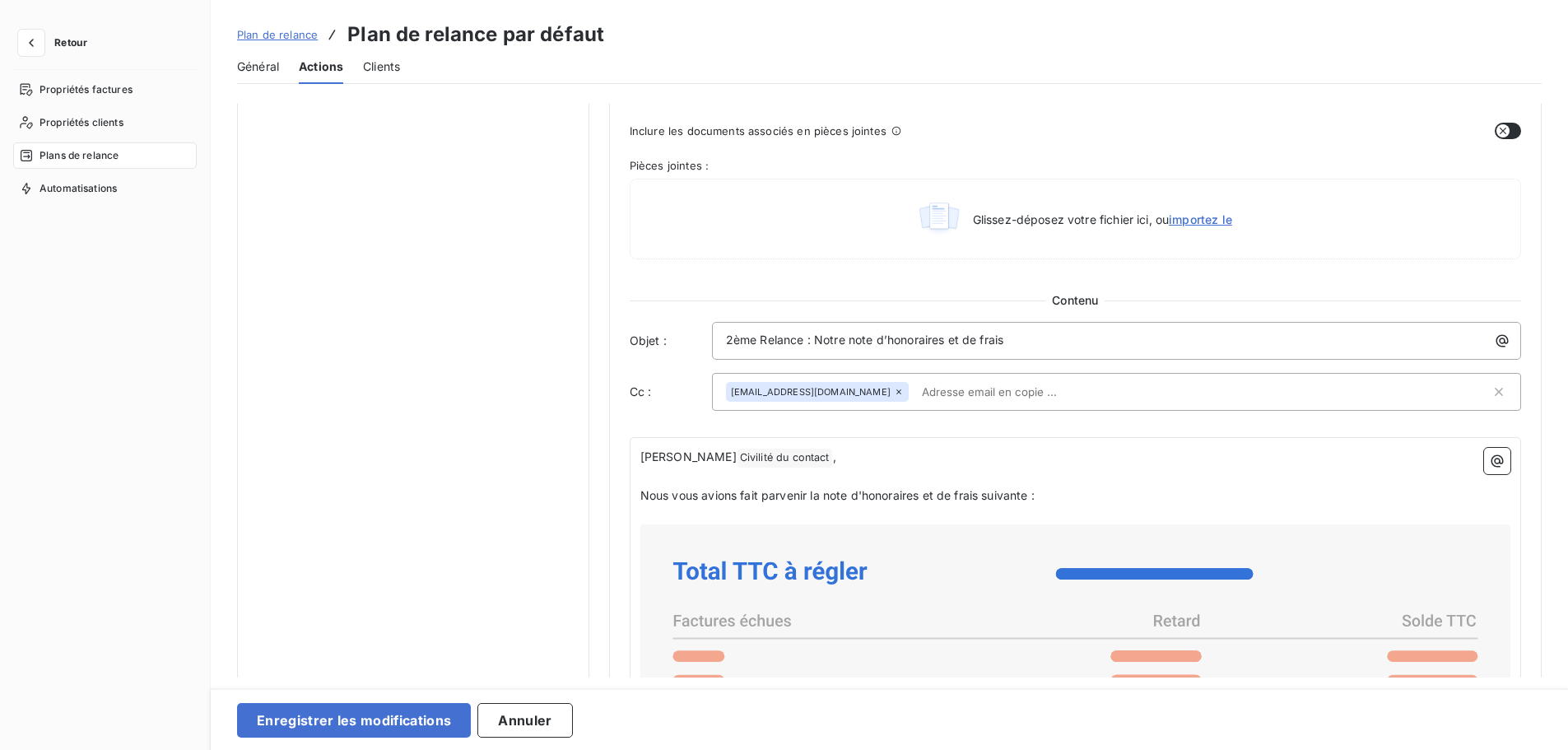
scroll to position [808, 0]
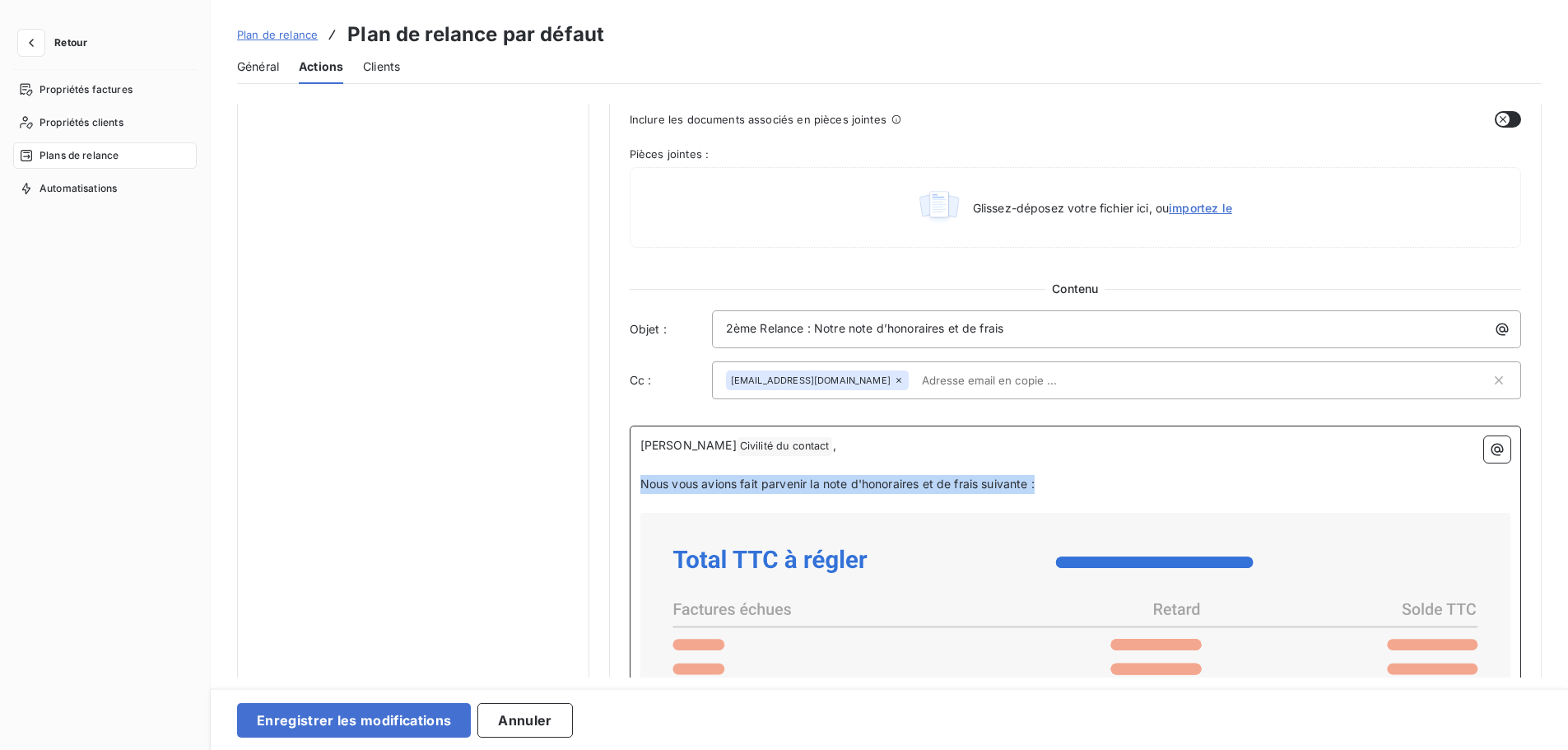
drag, startPoint x: 1051, startPoint y: 481, endPoint x: 631, endPoint y: 491, distance: 420.1
copy span "Nous vous avions fait parvenir la note d'honoraires et de frais suivante :"
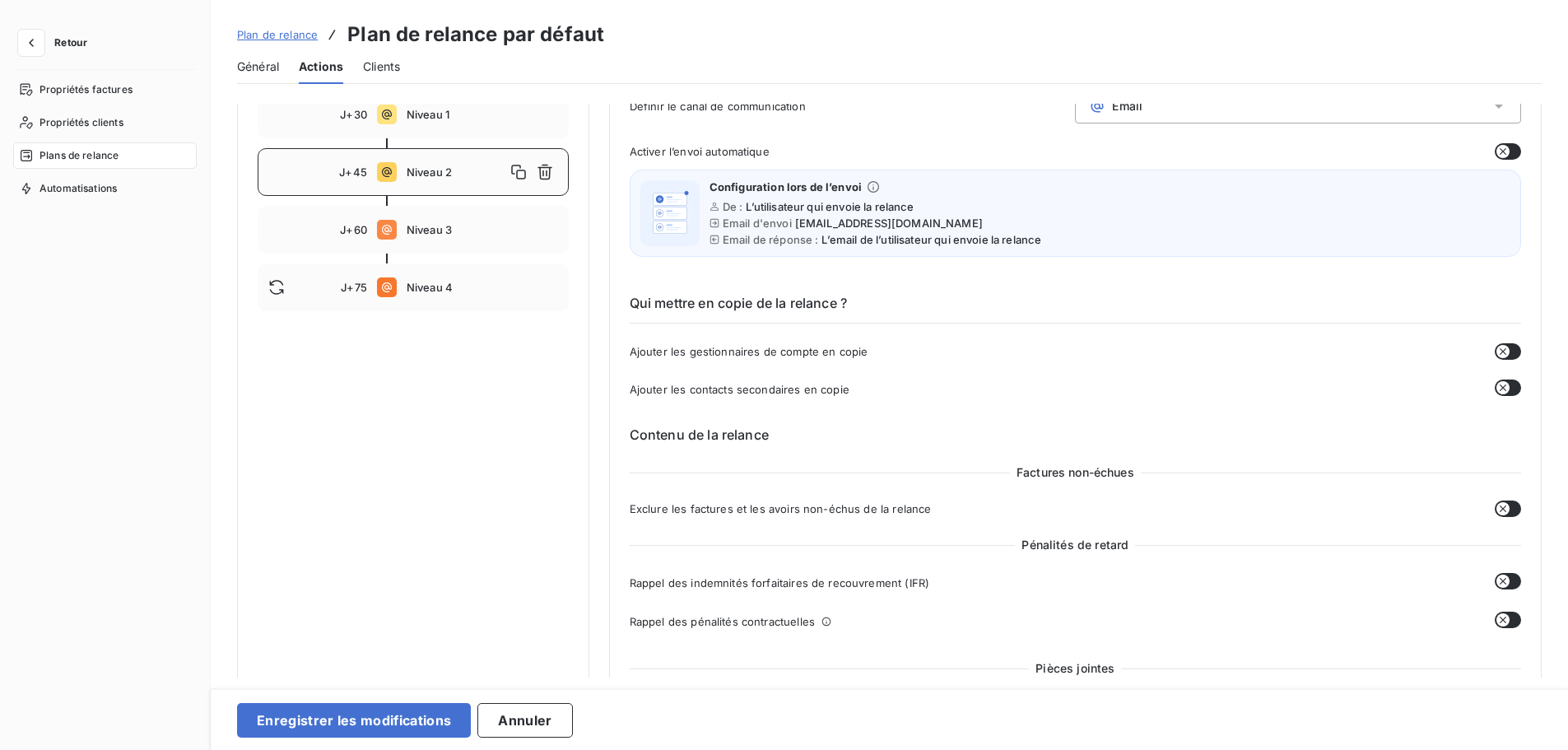
scroll to position [123, 0]
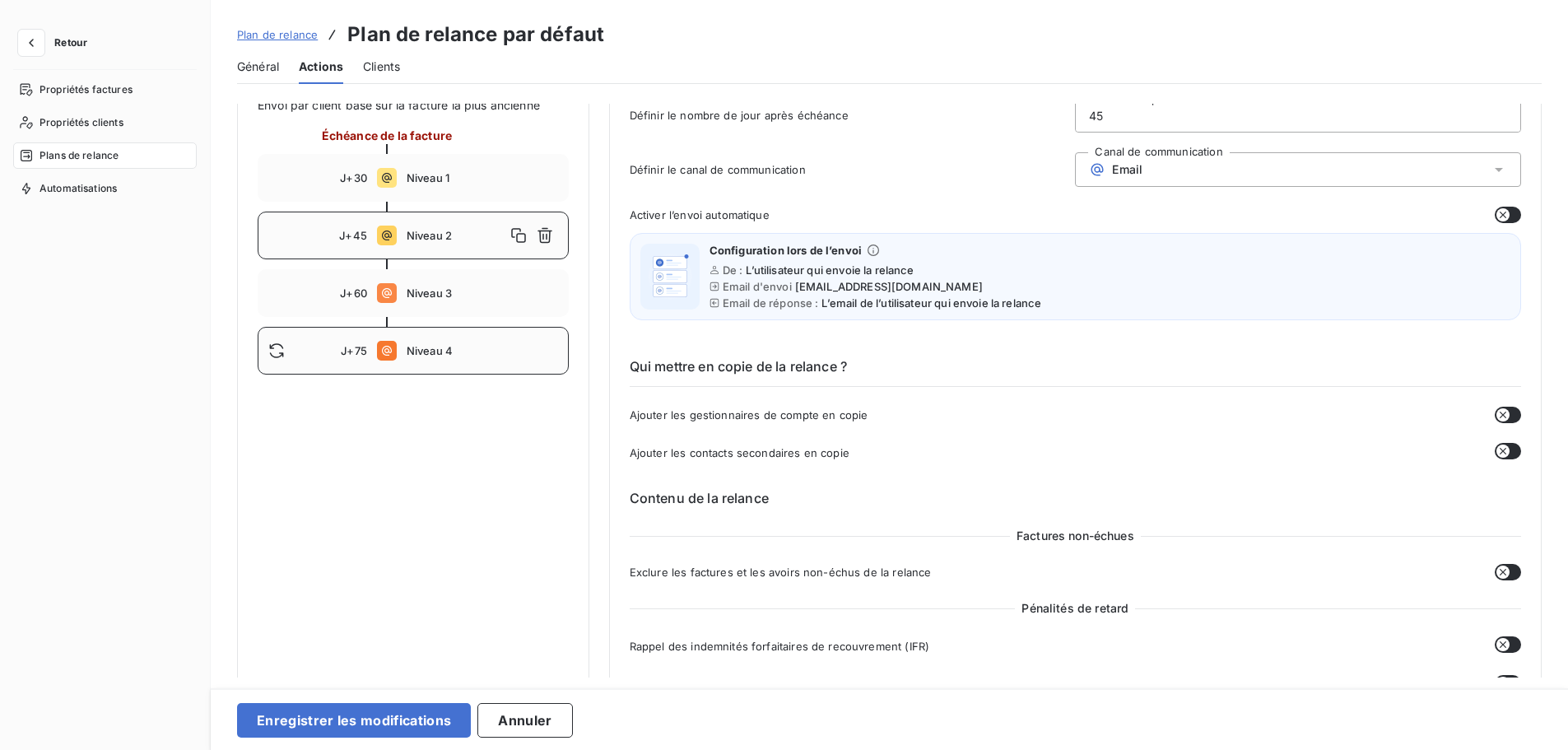
click at [459, 375] on div "J+75 Niveau 4" at bounding box center [413, 350] width 312 height 47
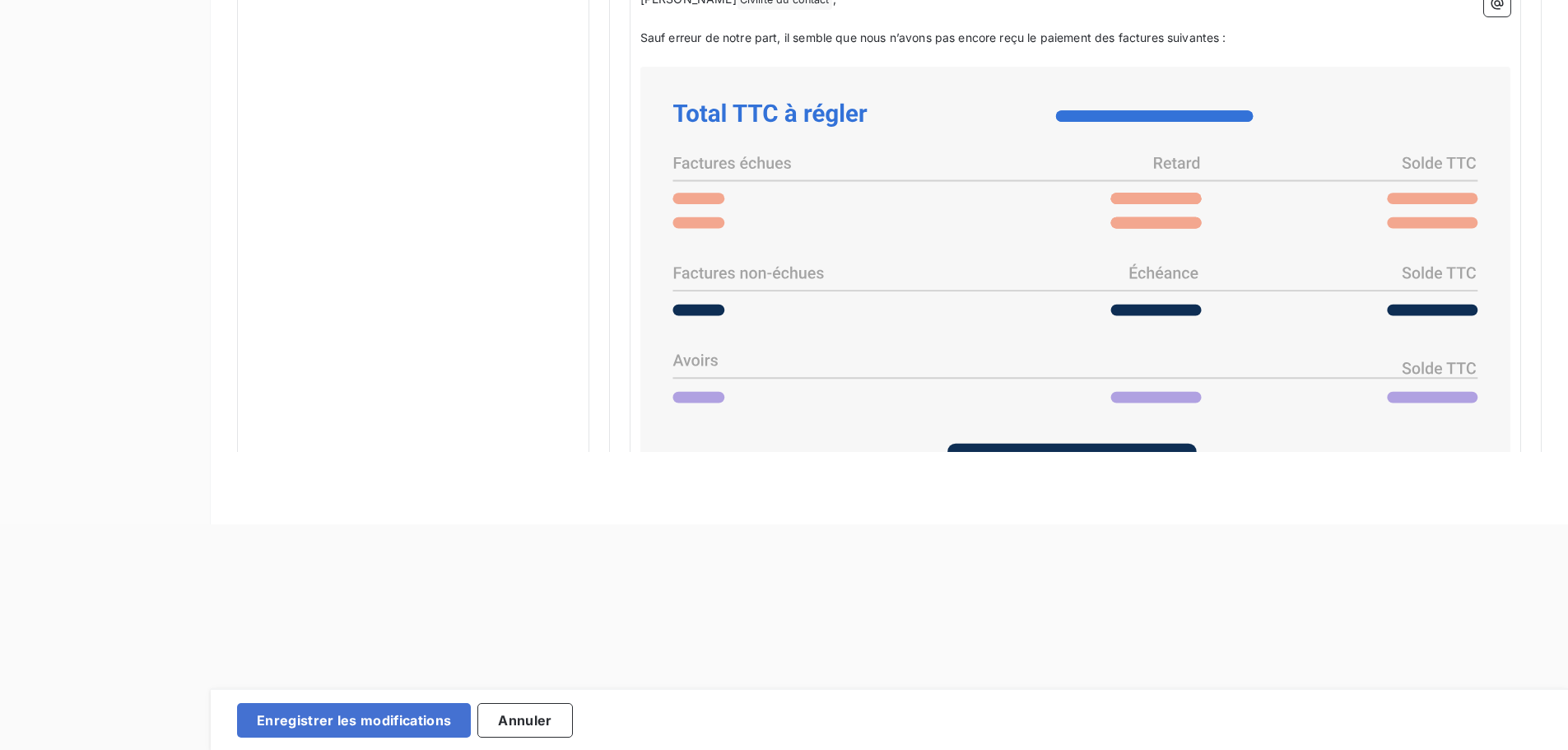
scroll to position [936, 0]
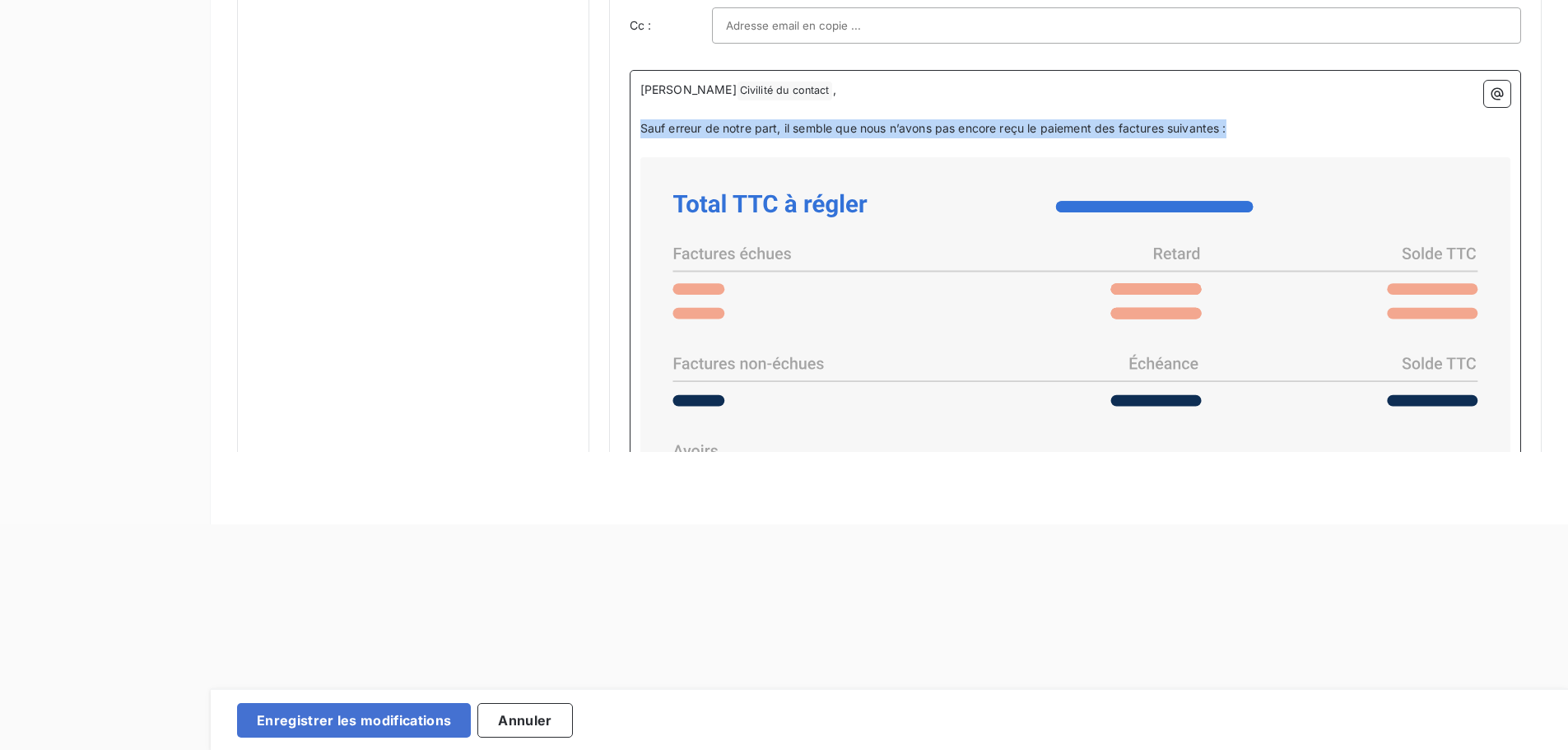
drag, startPoint x: 1258, startPoint y: 131, endPoint x: 627, endPoint y: 123, distance: 631.1
click at [630, 123] on div "Cher Civilité du contact ﻿ , ﻿ Sauf erreur de notre part, il semble que nous n’…" at bounding box center [1075, 421] width 891 height 704
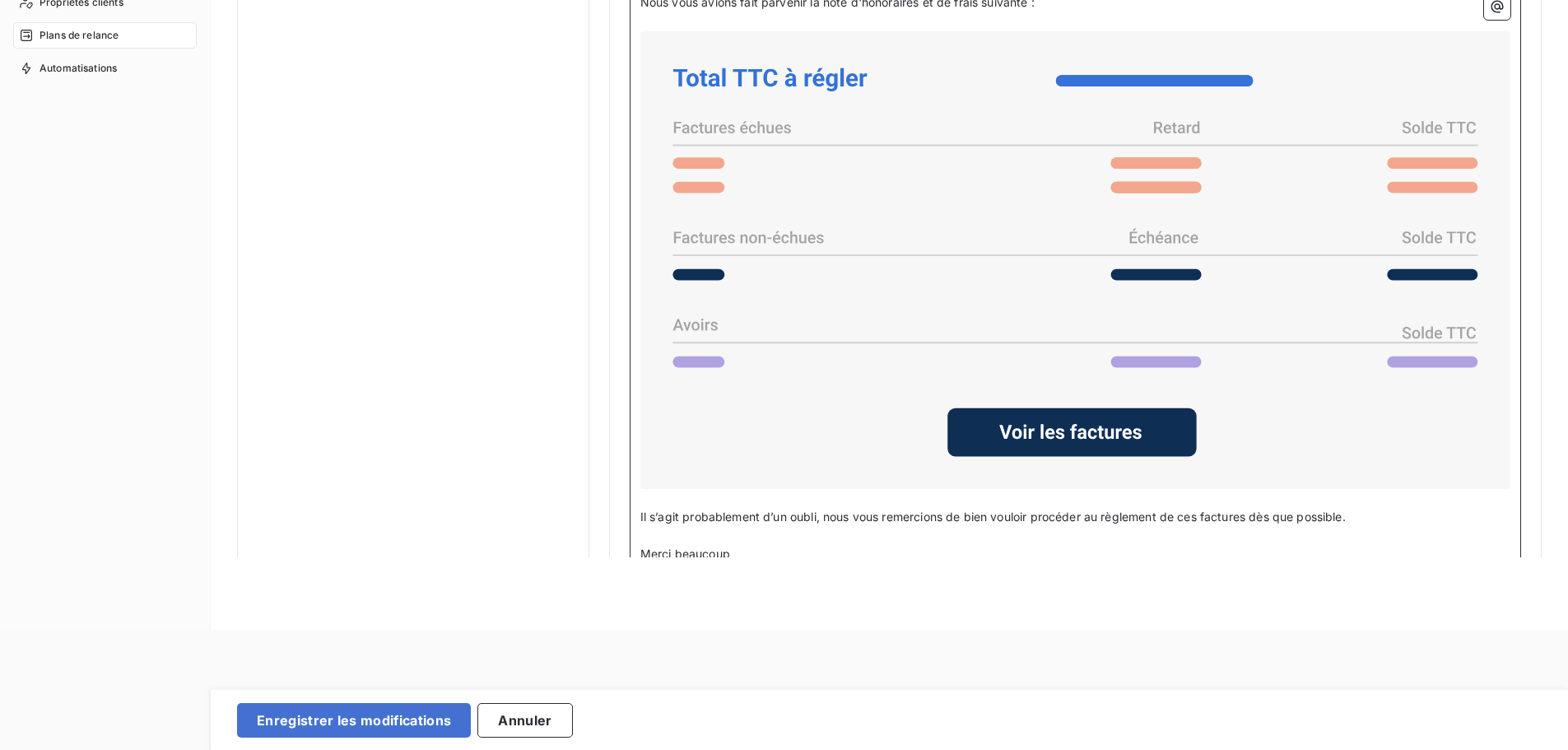
scroll to position [1276, 0]
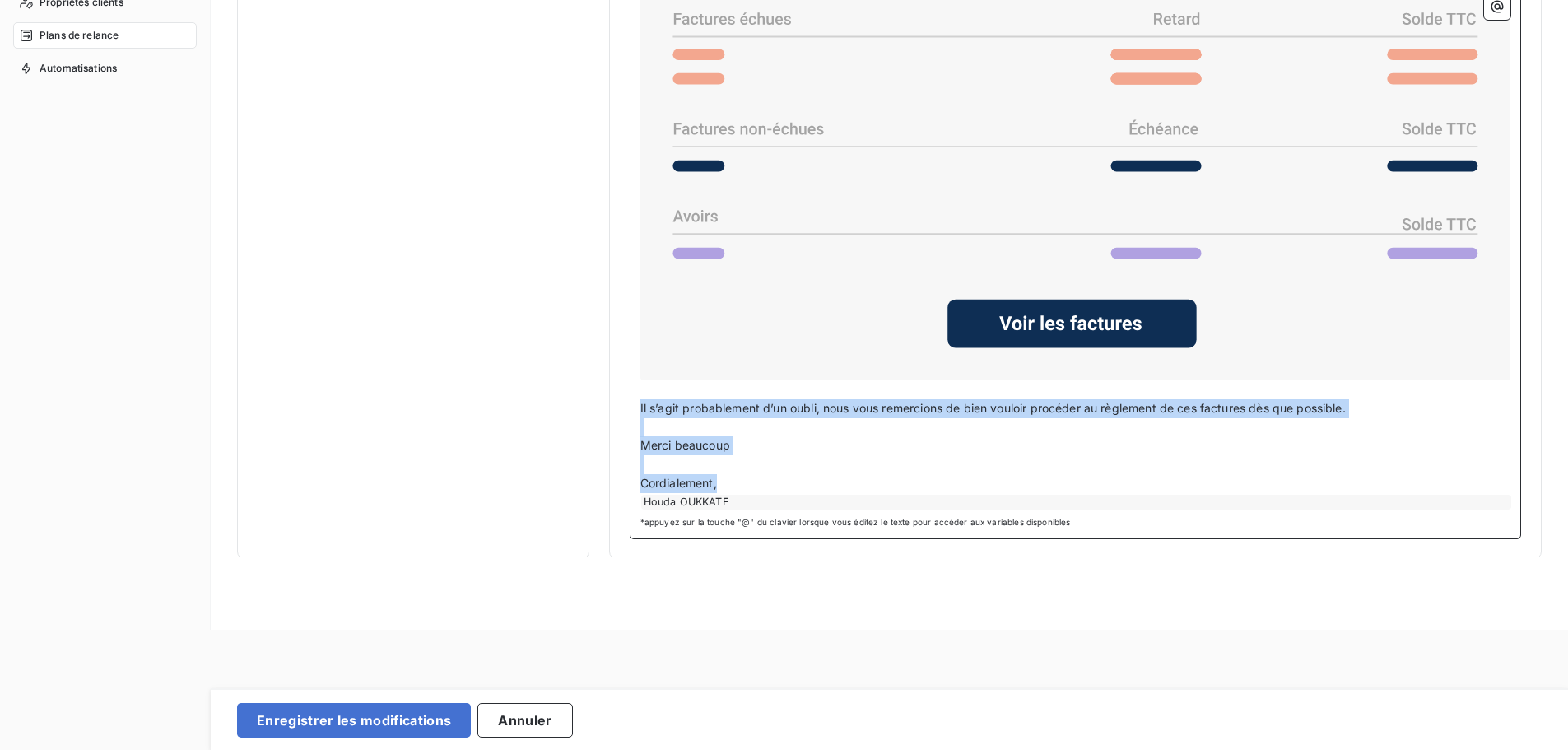
drag, startPoint x: 733, startPoint y: 478, endPoint x: 633, endPoint y: 400, distance: 126.8
click at [633, 400] on div "Cher Civilité du contact ﻿ , ﻿ Nous vous avions fait parvenir la note d'honorai…" at bounding box center [1075, 187] width 891 height 704
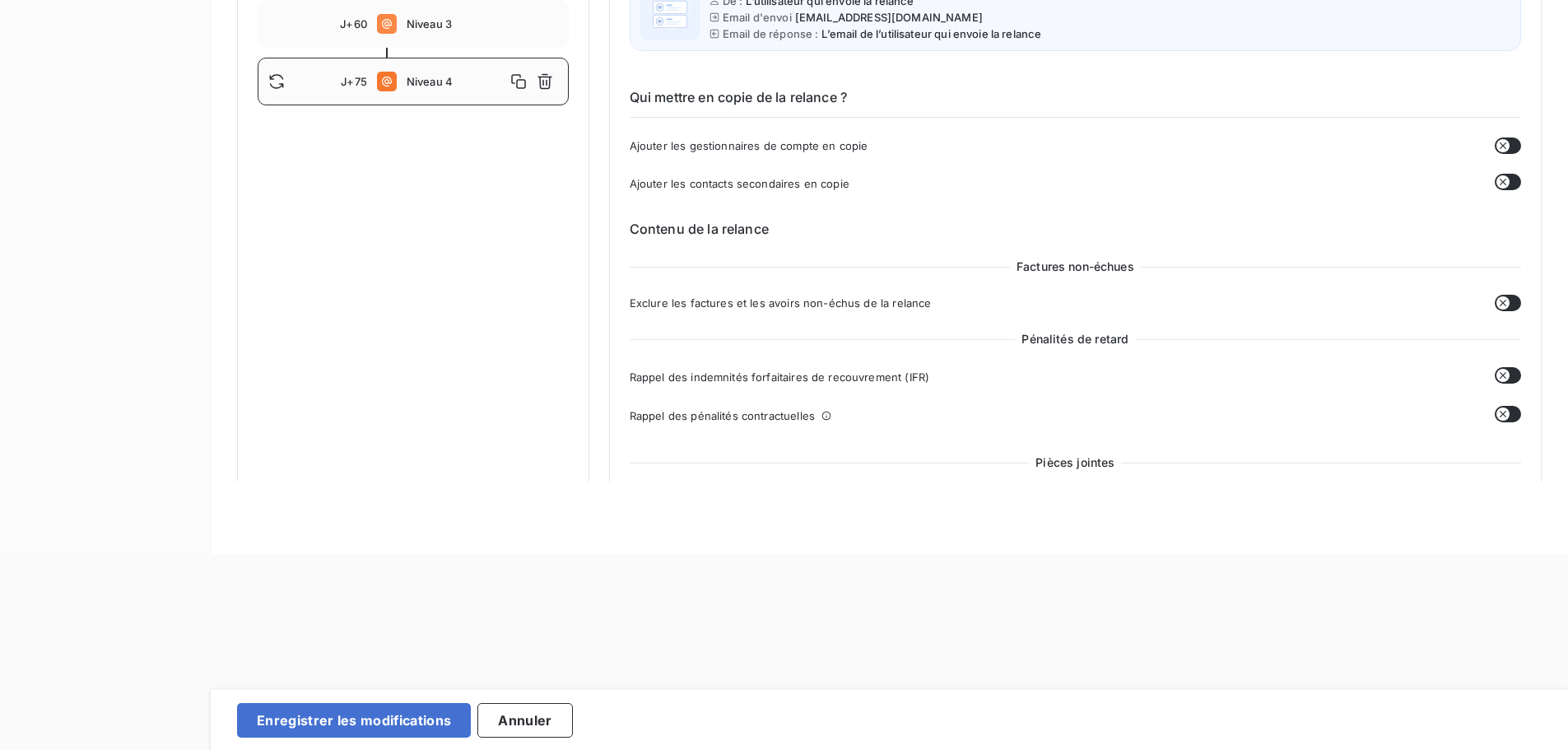
scroll to position [191, 0]
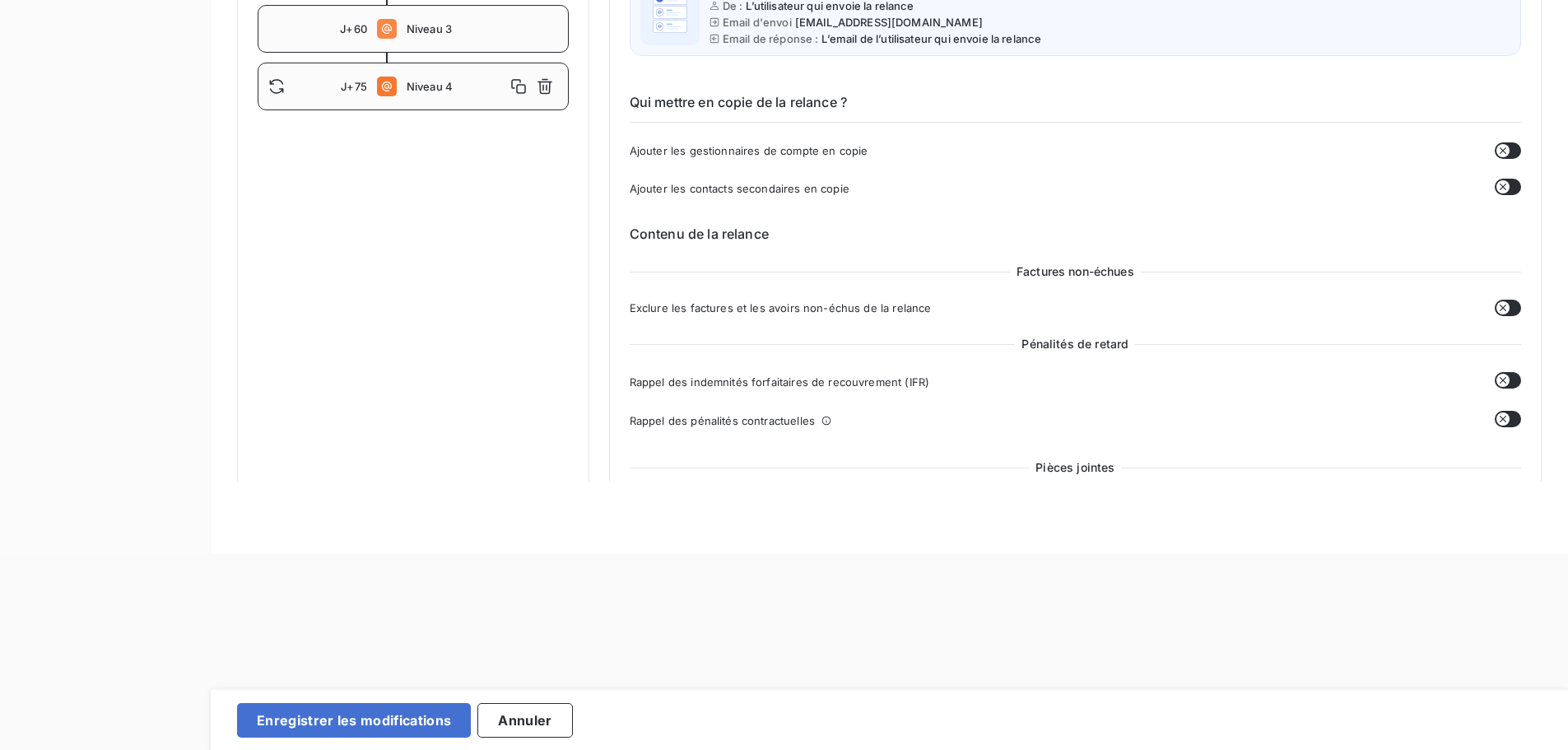
click at [454, 35] on span "Niveau 3" at bounding box center [482, 28] width 151 height 13
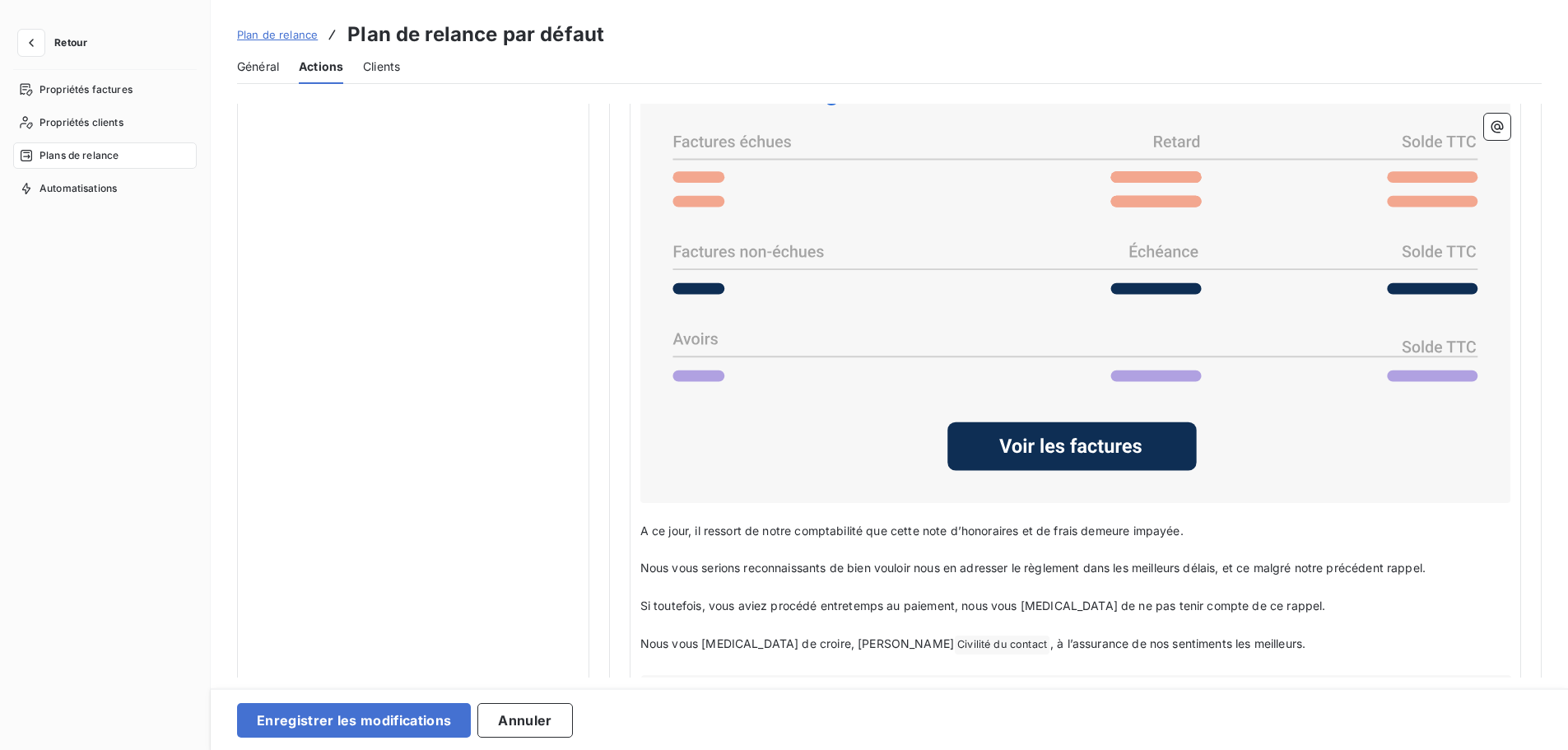
scroll to position [1317, 0]
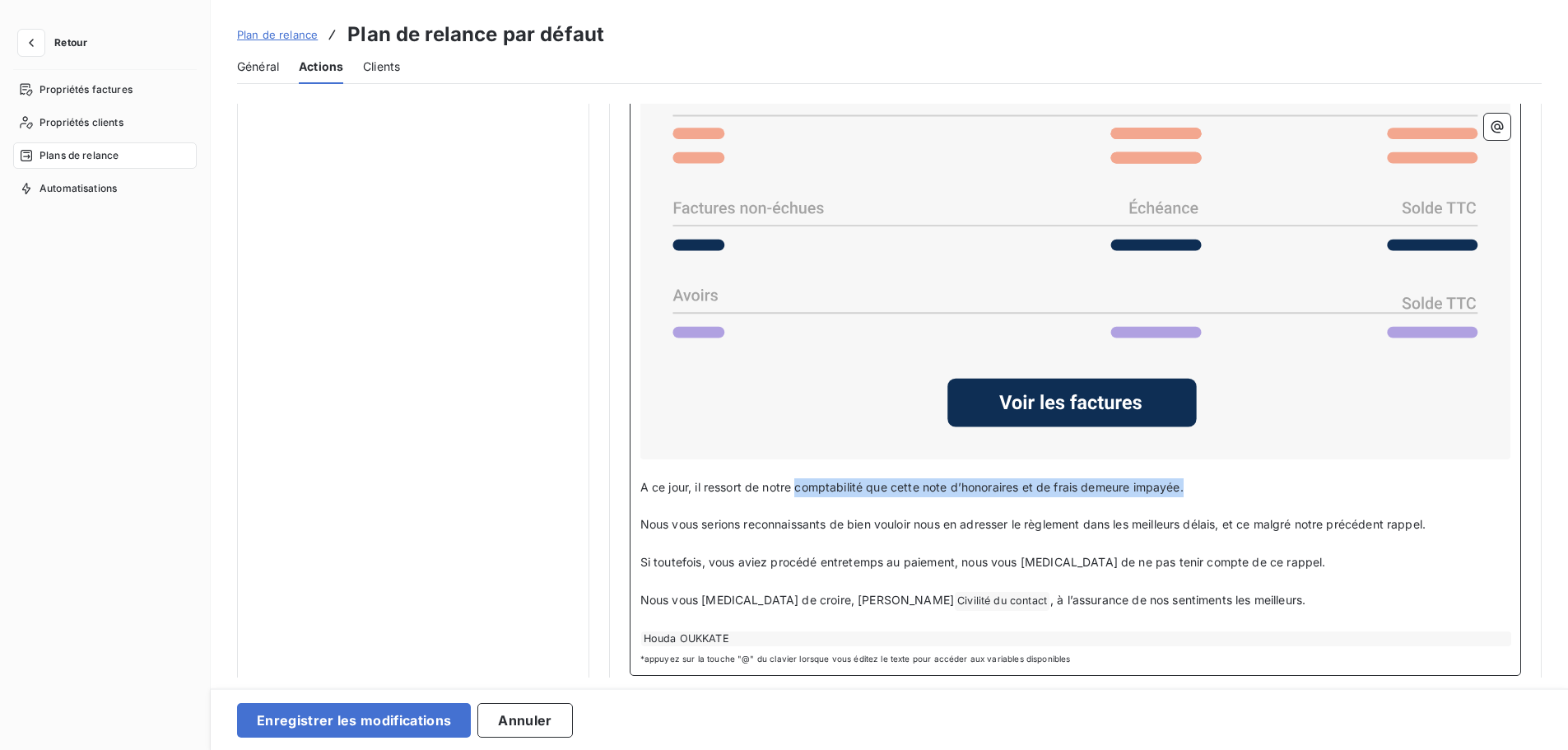
drag, startPoint x: 1203, startPoint y: 479, endPoint x: 797, endPoint y: 476, distance: 406.0
click at [797, 478] on p "A ce jour, il ressort de notre comptabilité que cette note d’honoraires et de f…" at bounding box center [1075, 488] width 870 height 19
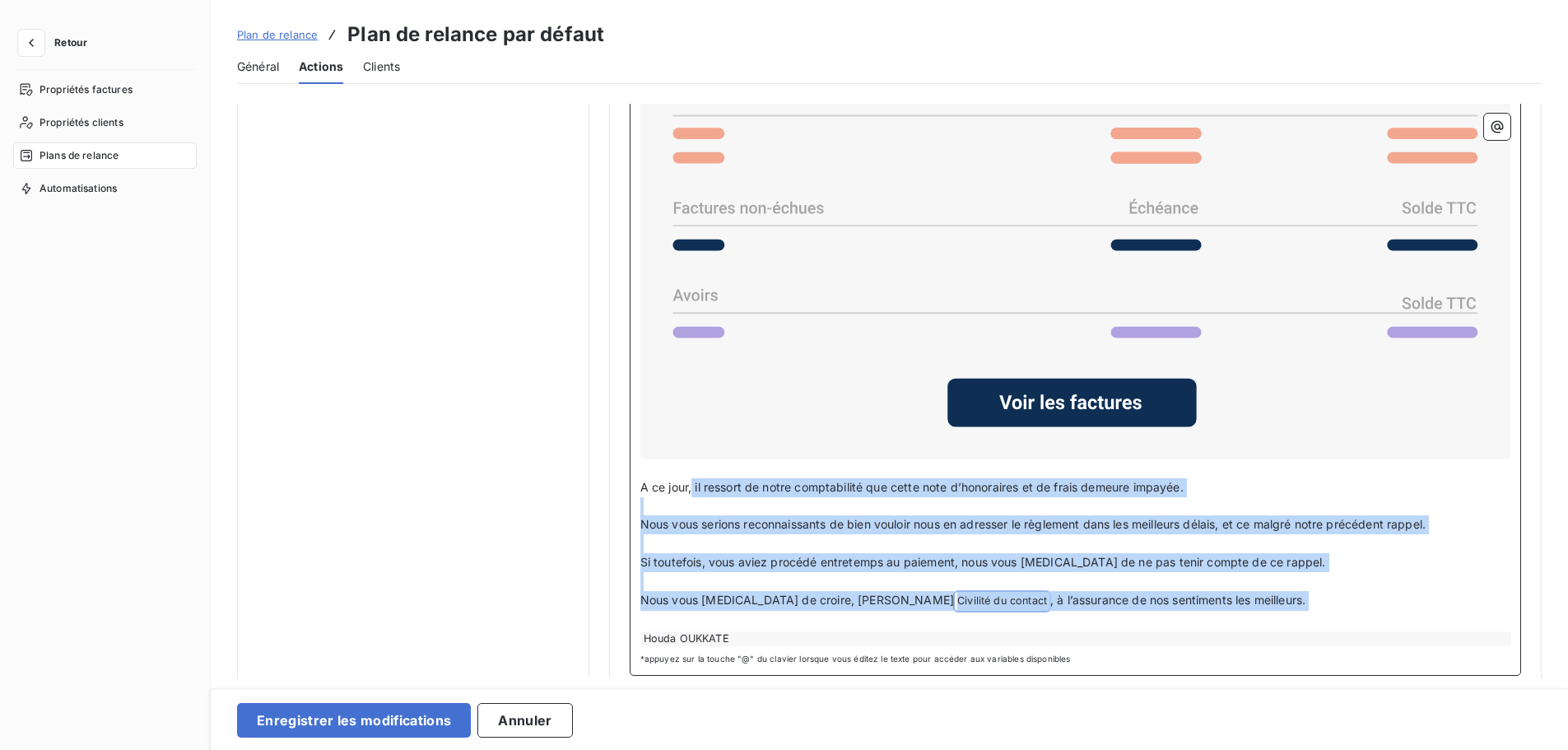
drag, startPoint x: 692, startPoint y: 485, endPoint x: 1215, endPoint y: 608, distance: 537.3
click at [1215, 608] on div "Cher Civilité du contact ﻿ , ﻿ Nous vous avions fait parvenir la note d'honorai…" at bounding box center [1075, 286] width 870 height 722
copy div "il ressort de notre comptabilité que cette note d’honoraires et de frais demeur…"
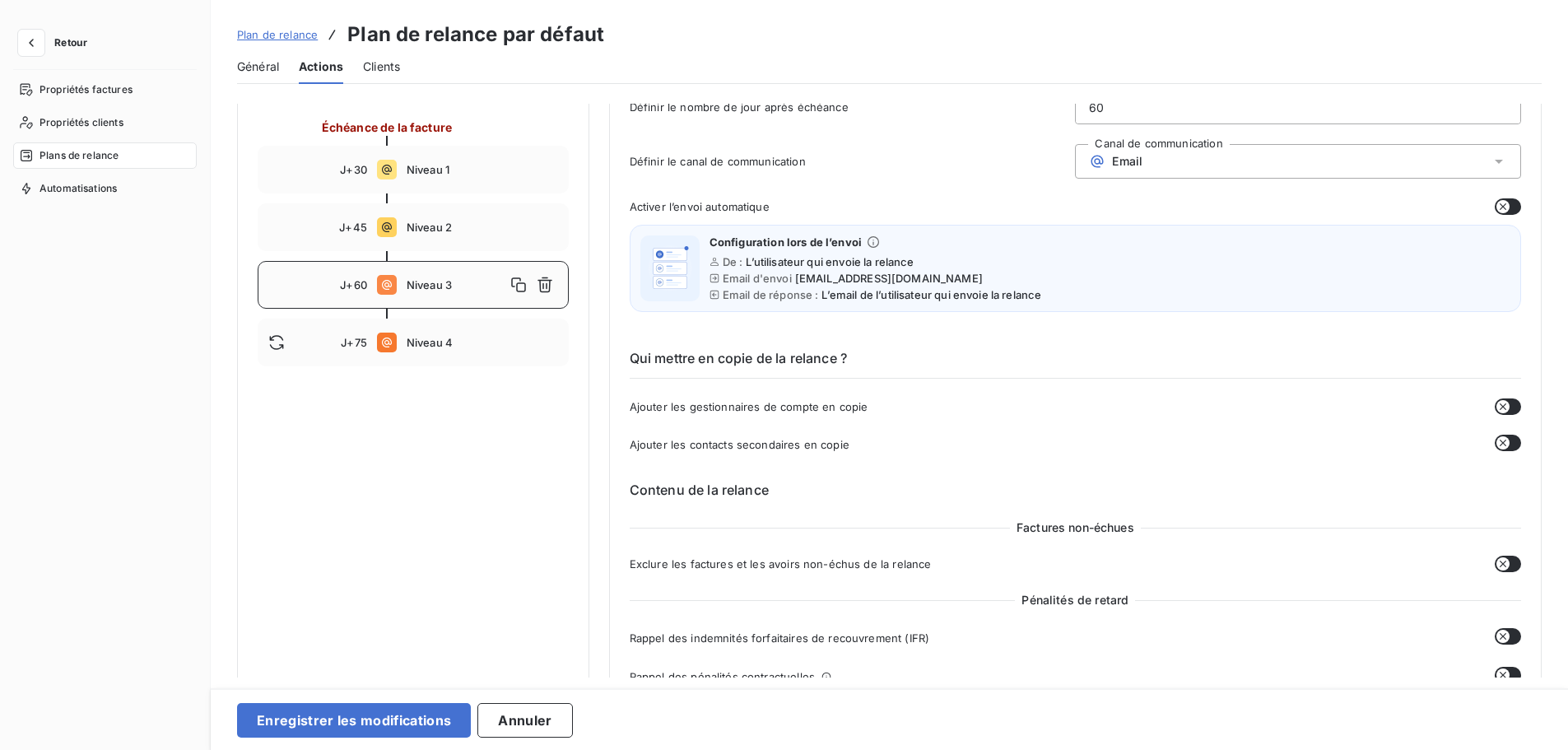
scroll to position [91, 0]
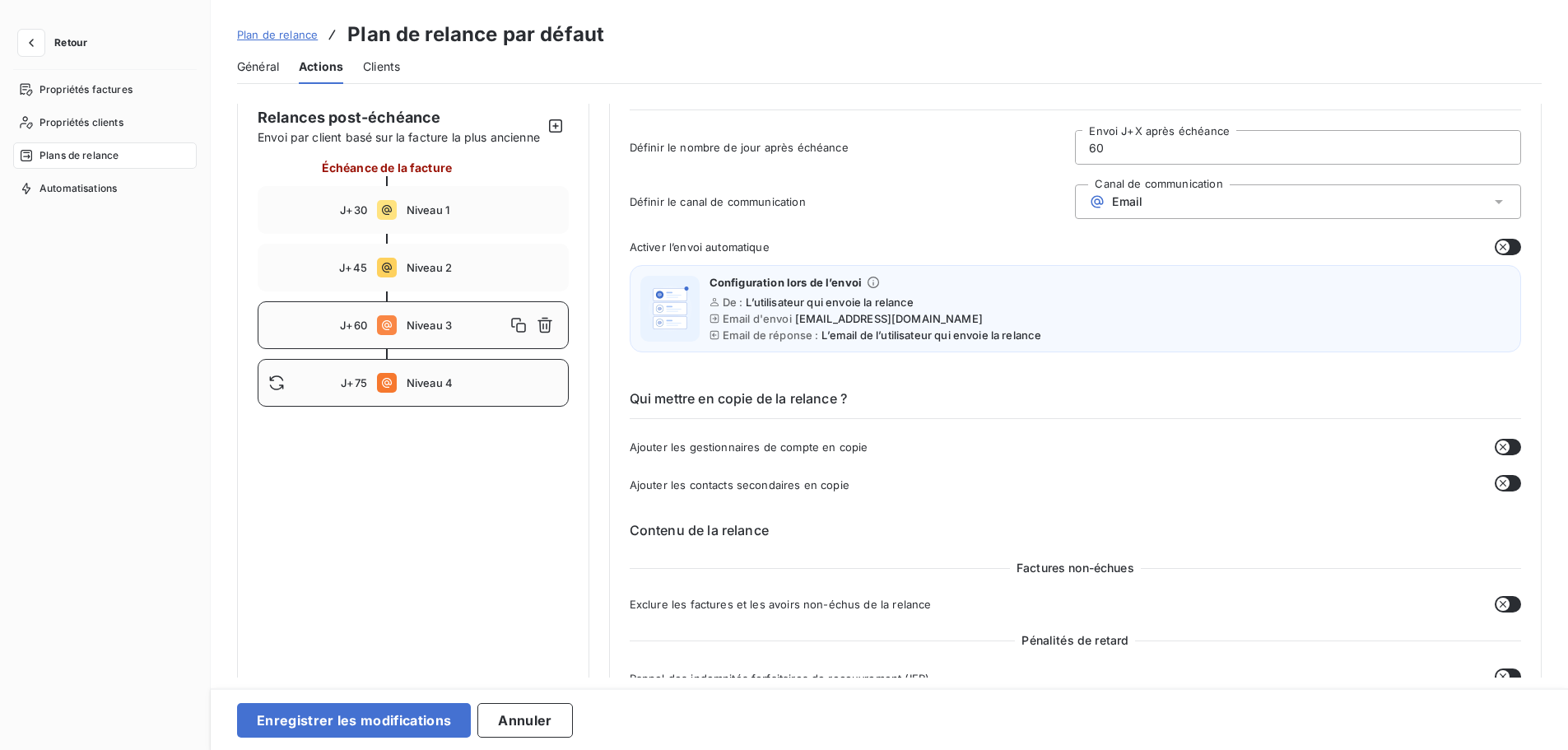
click at [468, 406] on div "J+75 Niveau 4" at bounding box center [413, 383] width 312 height 47
type input "75"
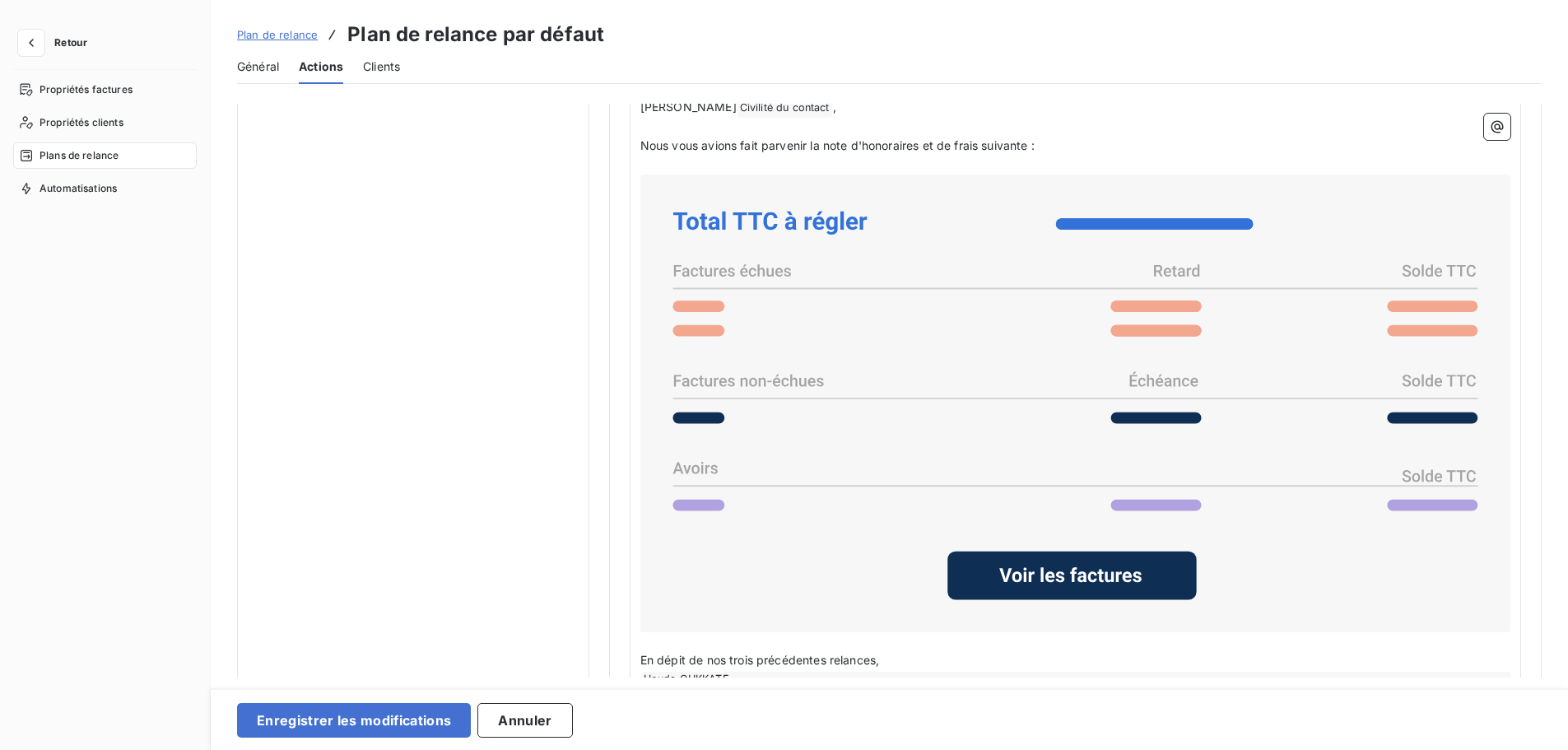
scroll to position [1200, 0]
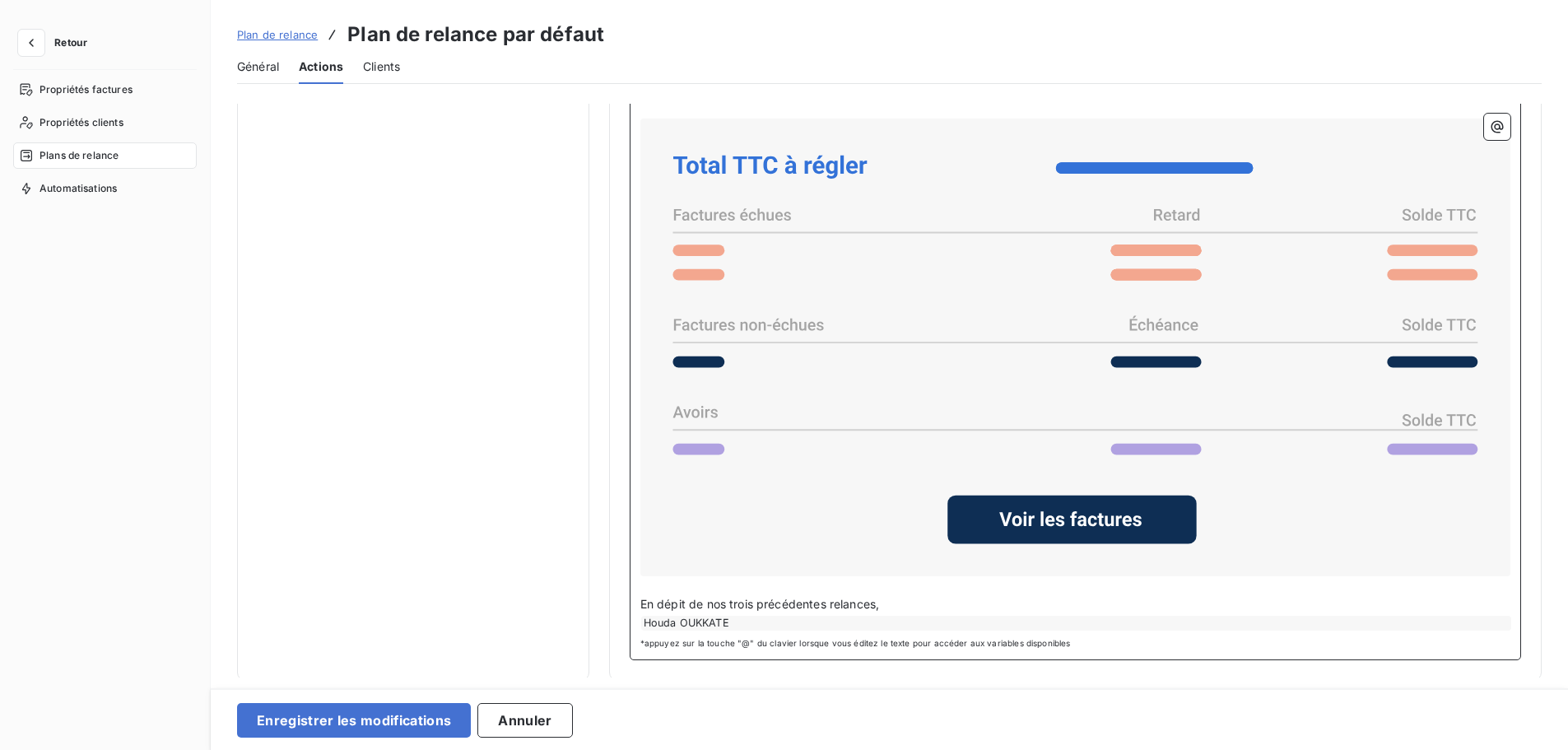
click at [905, 606] on p "En dépit de nos trois précédentes relances," at bounding box center [1075, 605] width 870 height 19
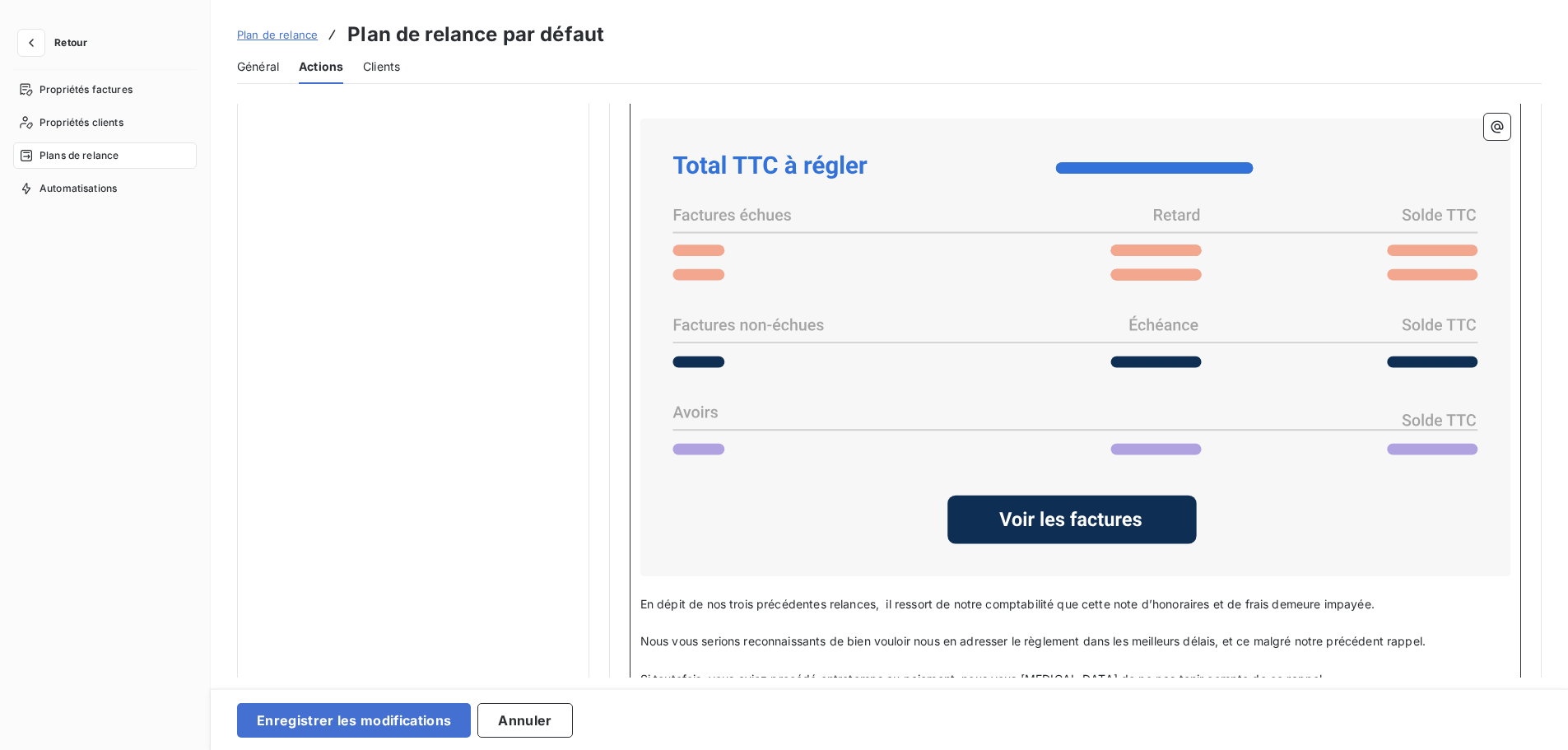
scroll to position [1333, 0]
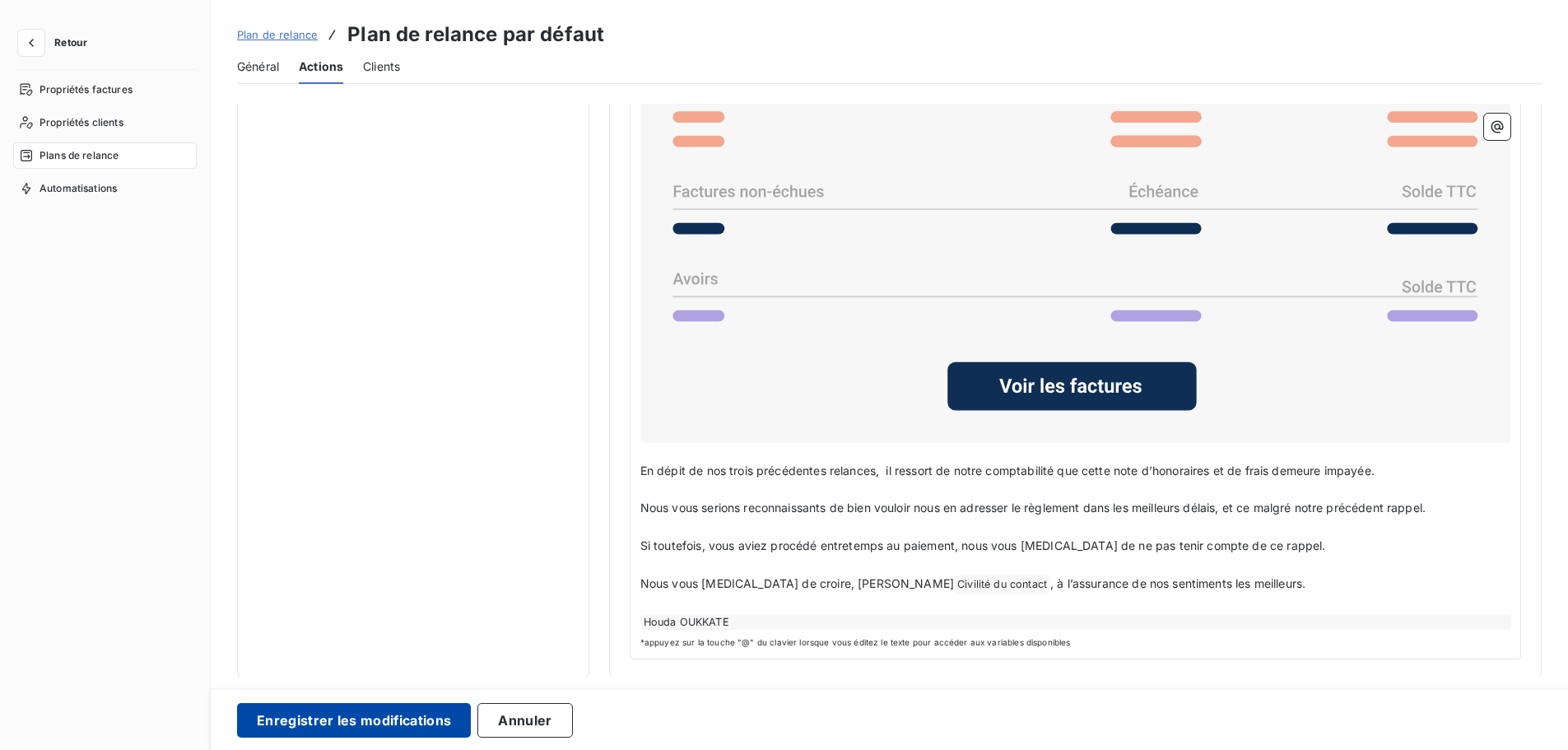
click at [388, 719] on button "Enregistrer les modifications" at bounding box center [353, 720] width 234 height 35
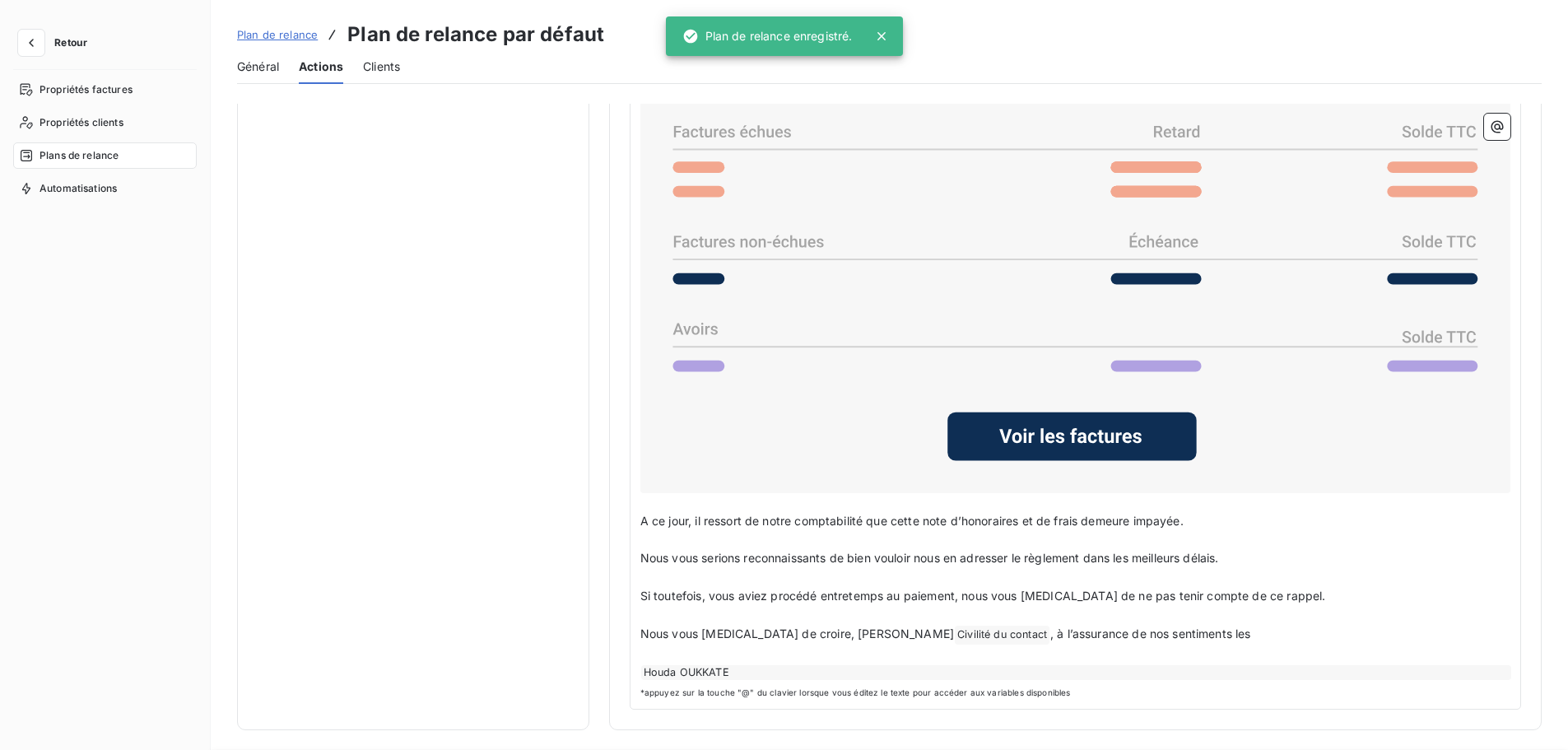
scroll to position [0, 0]
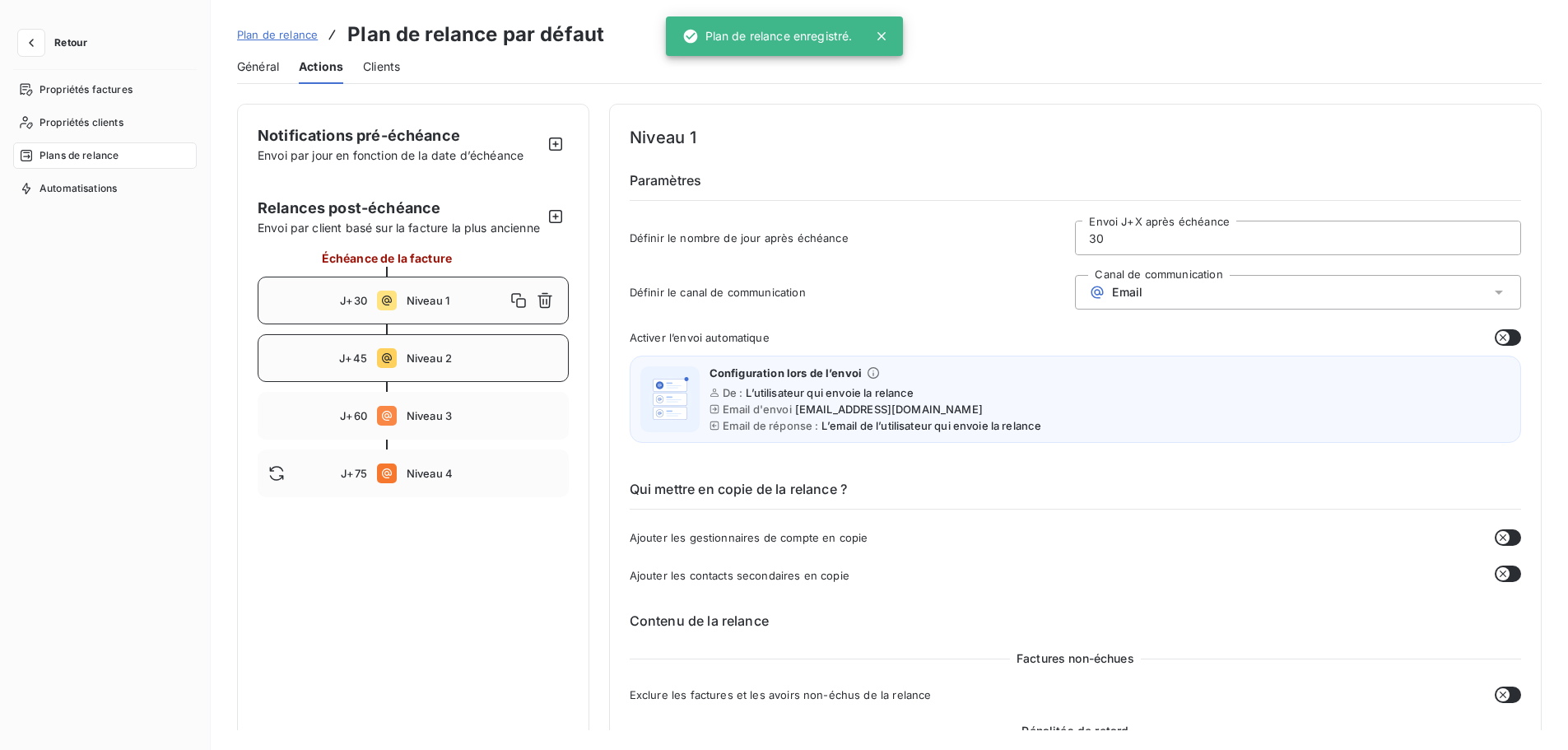
click at [472, 382] on div "J+45 Niveau 2" at bounding box center [413, 358] width 312 height 47
click at [451, 422] on span "Niveau 3" at bounding box center [482, 416] width 151 height 13
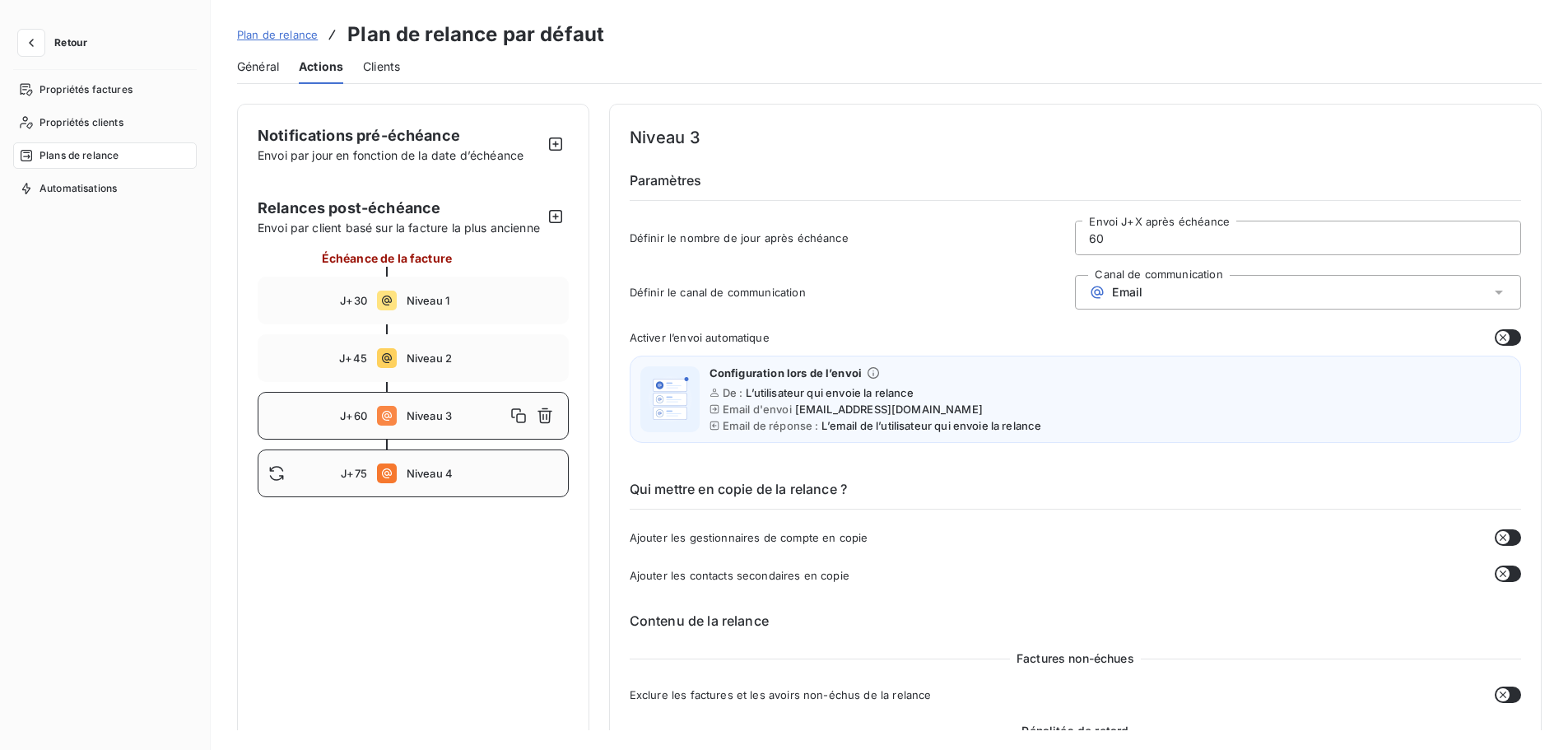
click at [437, 480] on span "Niveau 4" at bounding box center [482, 473] width 151 height 13
click at [497, 325] on div "J+30 Niveau 1" at bounding box center [413, 300] width 312 height 47
type input "30"
click at [391, 66] on span "Clients" at bounding box center [381, 66] width 37 height 16
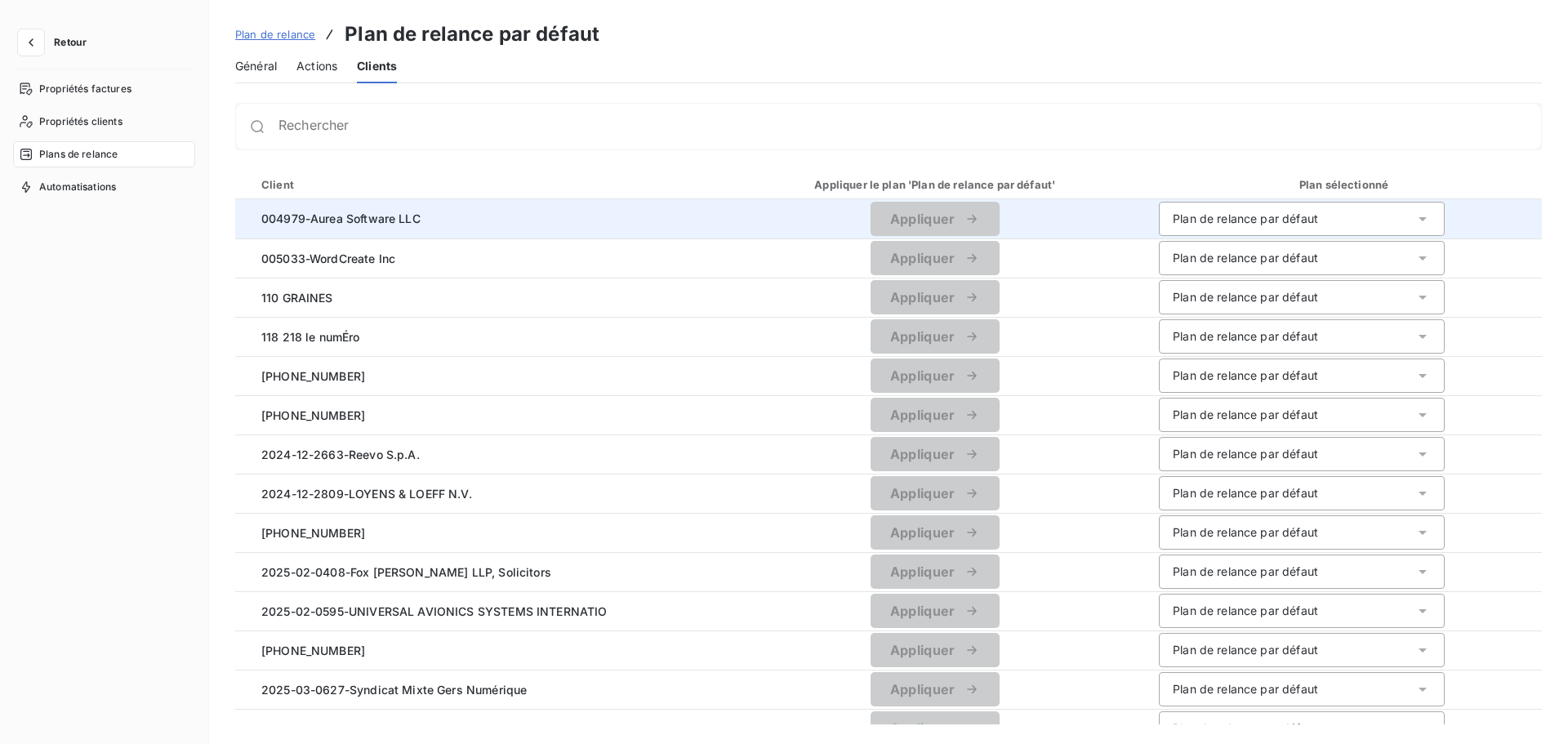
click at [267, 226] on span "004979-Aurea Software LLC" at bounding box center [479, 218] width 463 height 17
click at [1287, 212] on div "Plan de relance par défaut" at bounding box center [1245, 218] width 146 height 16
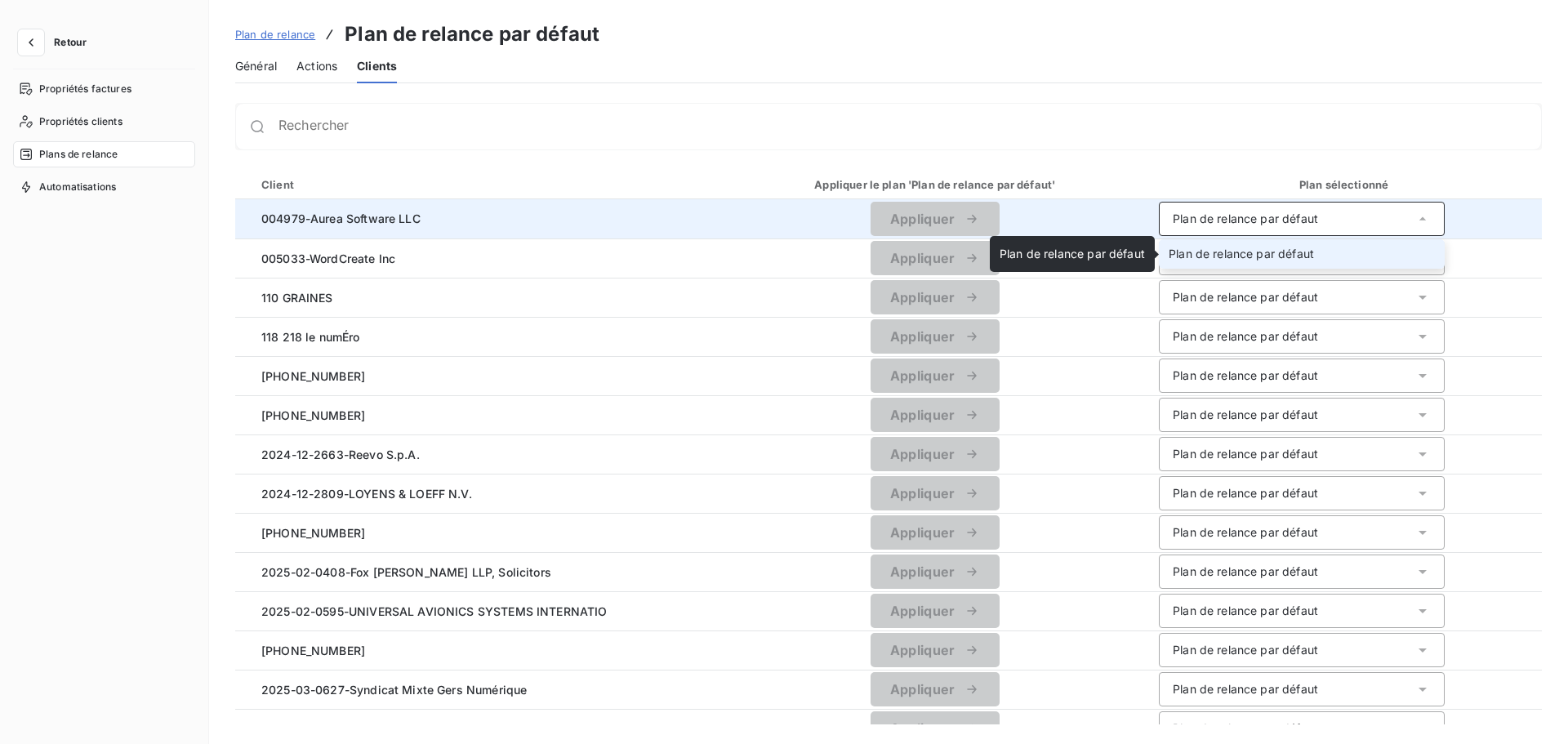
click at [1280, 251] on span "Plan de relance par défaut" at bounding box center [1241, 254] width 146 height 14
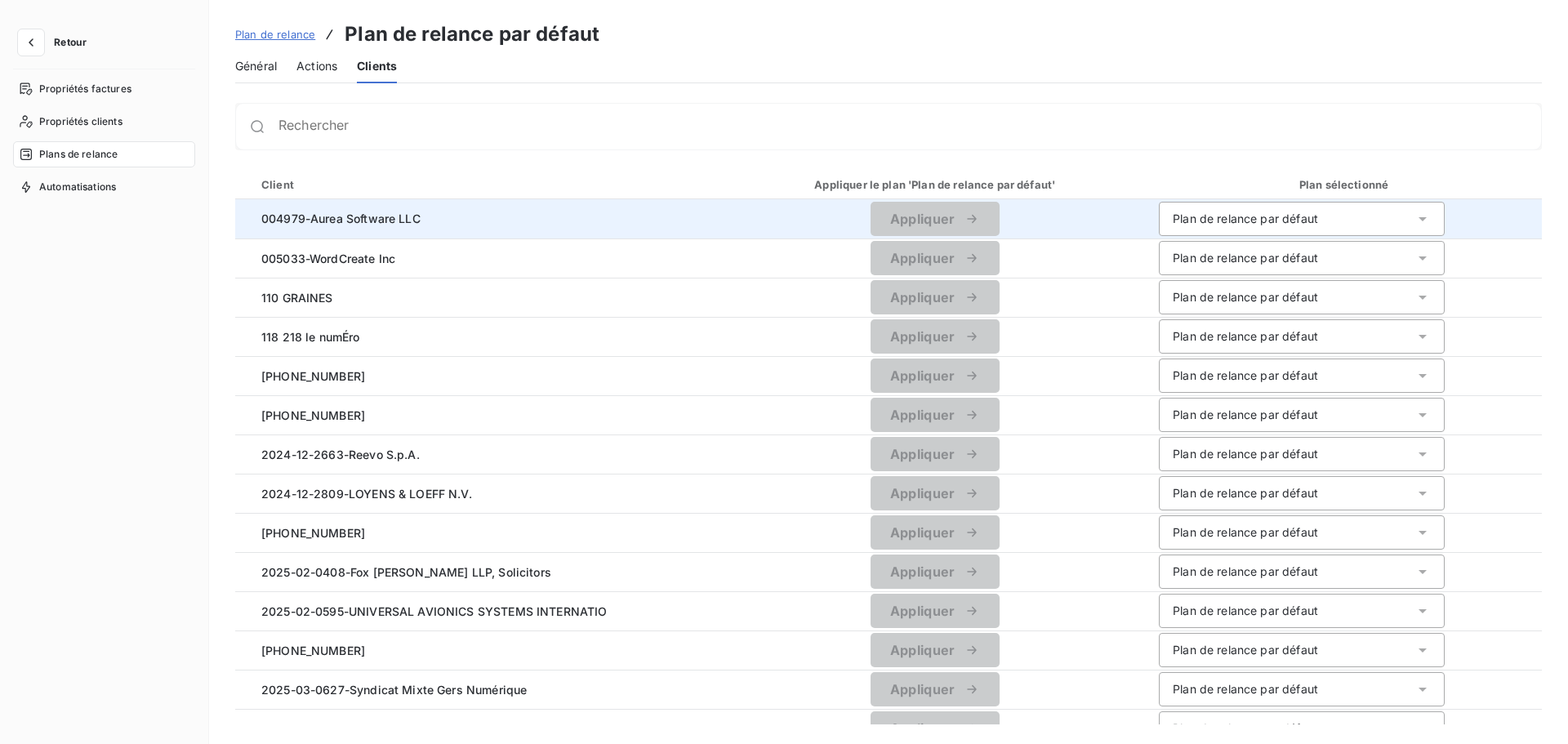
click at [315, 69] on span "Actions" at bounding box center [317, 66] width 40 height 16
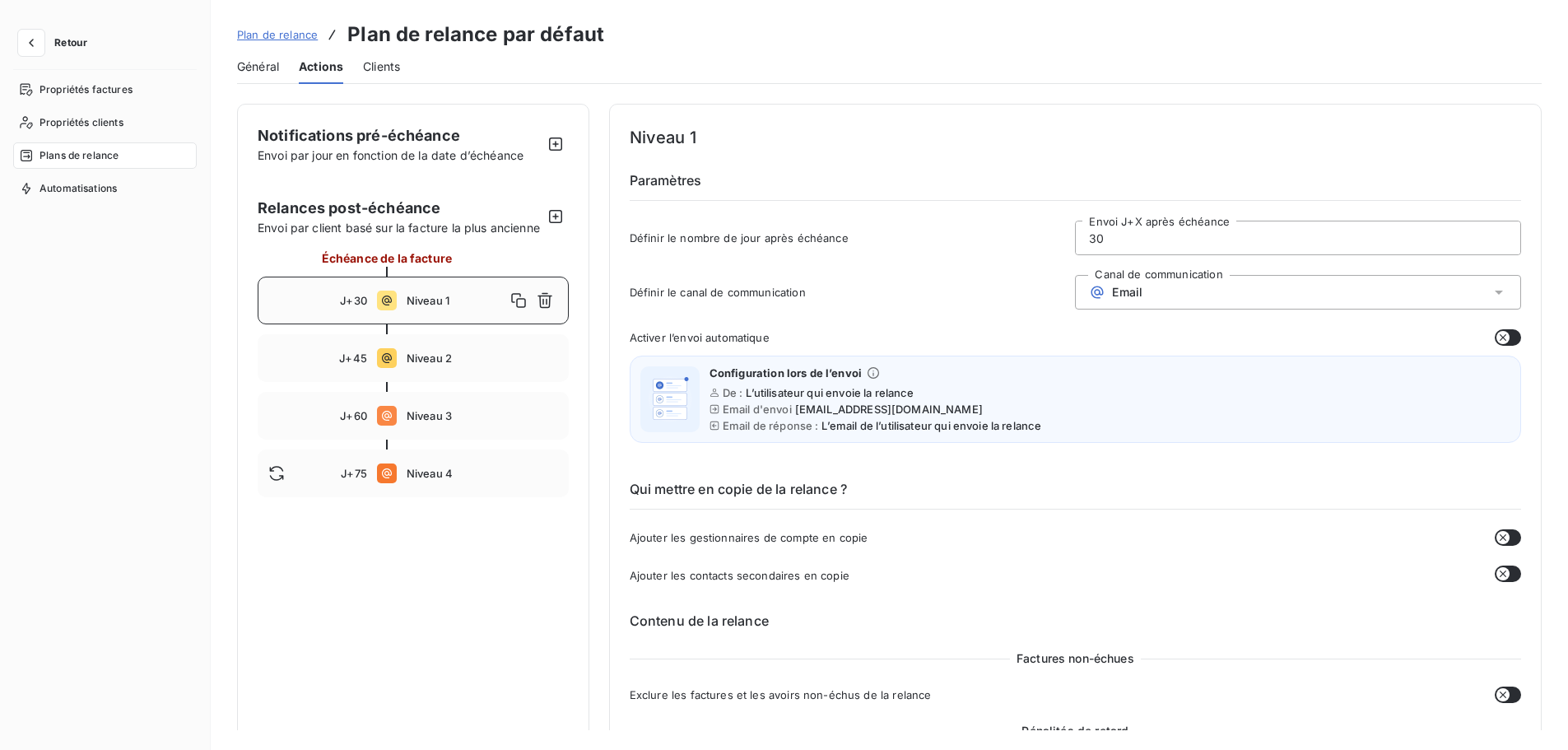
click at [264, 63] on span "Général" at bounding box center [258, 66] width 42 height 16
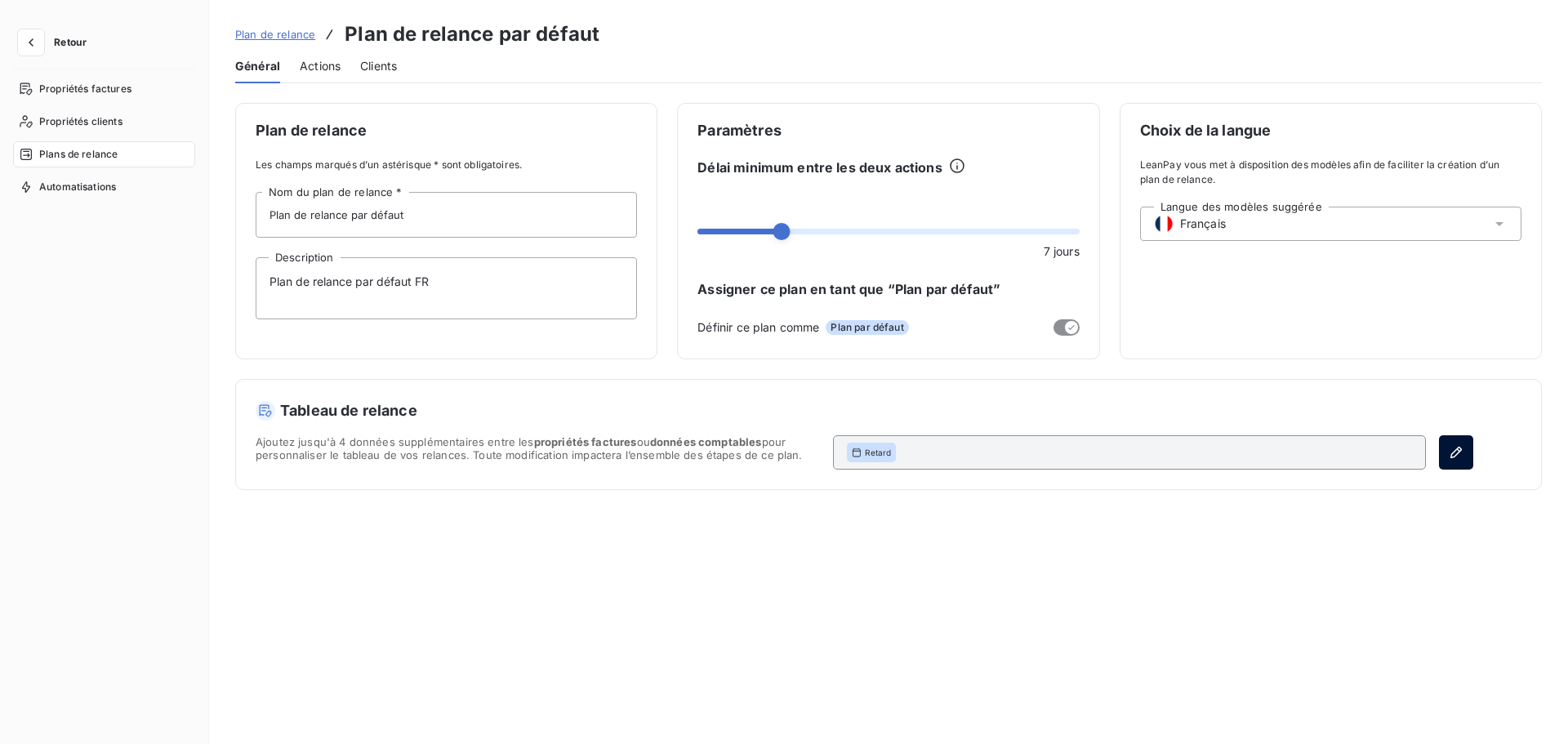
click at [1453, 449] on icon "button" at bounding box center [1456, 453] width 11 height 11
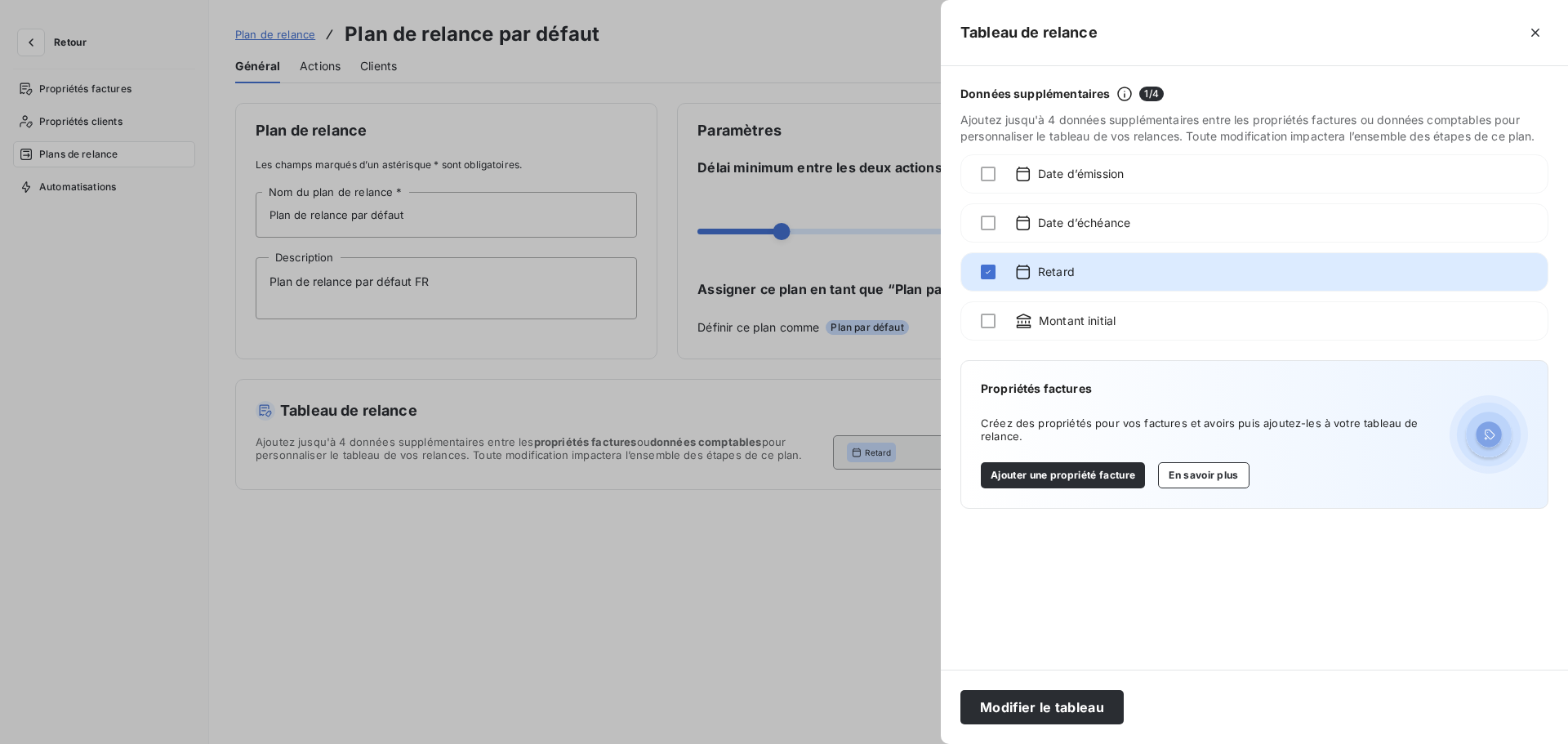
click at [644, 88] on div at bounding box center [784, 372] width 1568 height 744
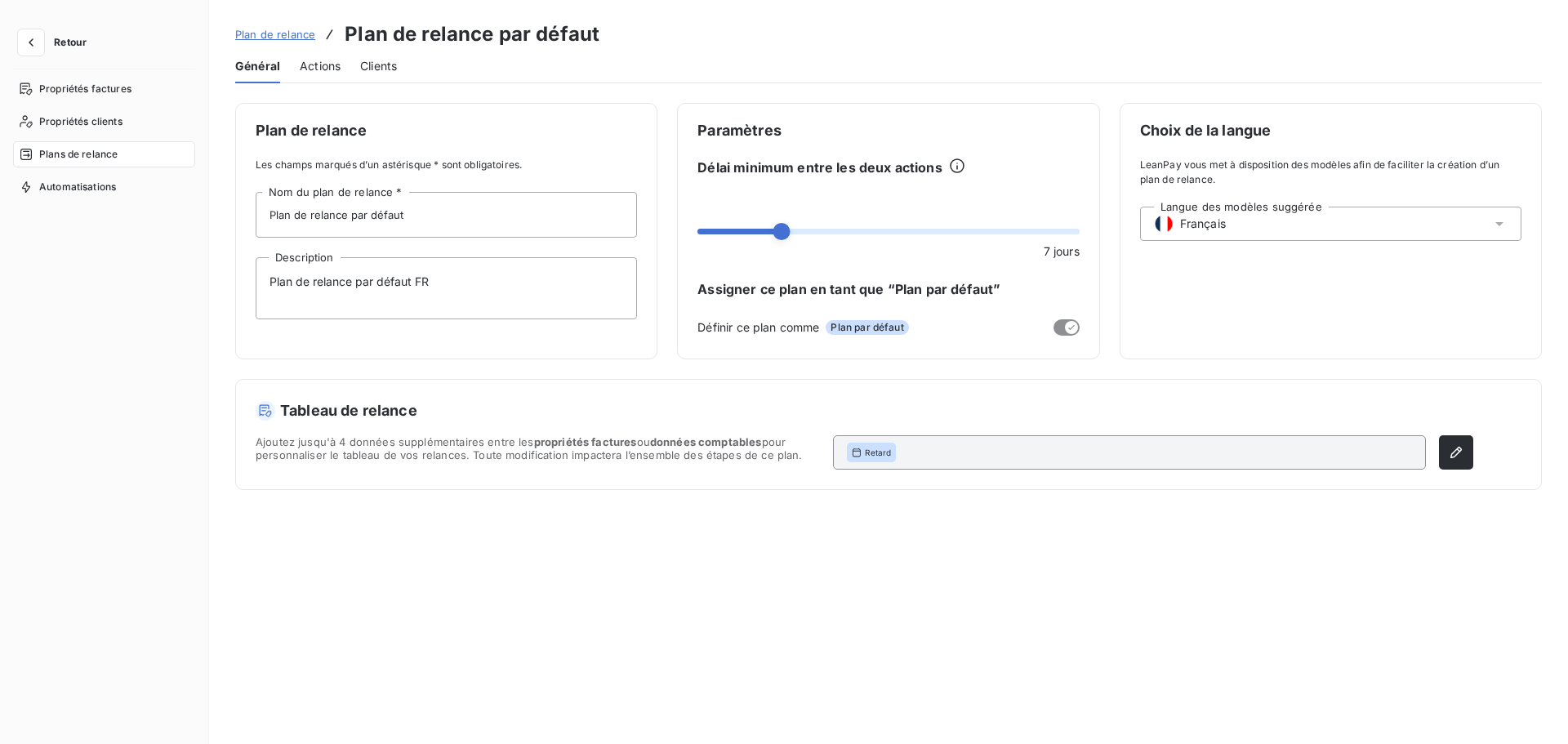
click at [865, 453] on span "Retard" at bounding box center [878, 453] width 26 height 11
click at [1453, 454] on icon "button" at bounding box center [1455, 452] width 16 height 16
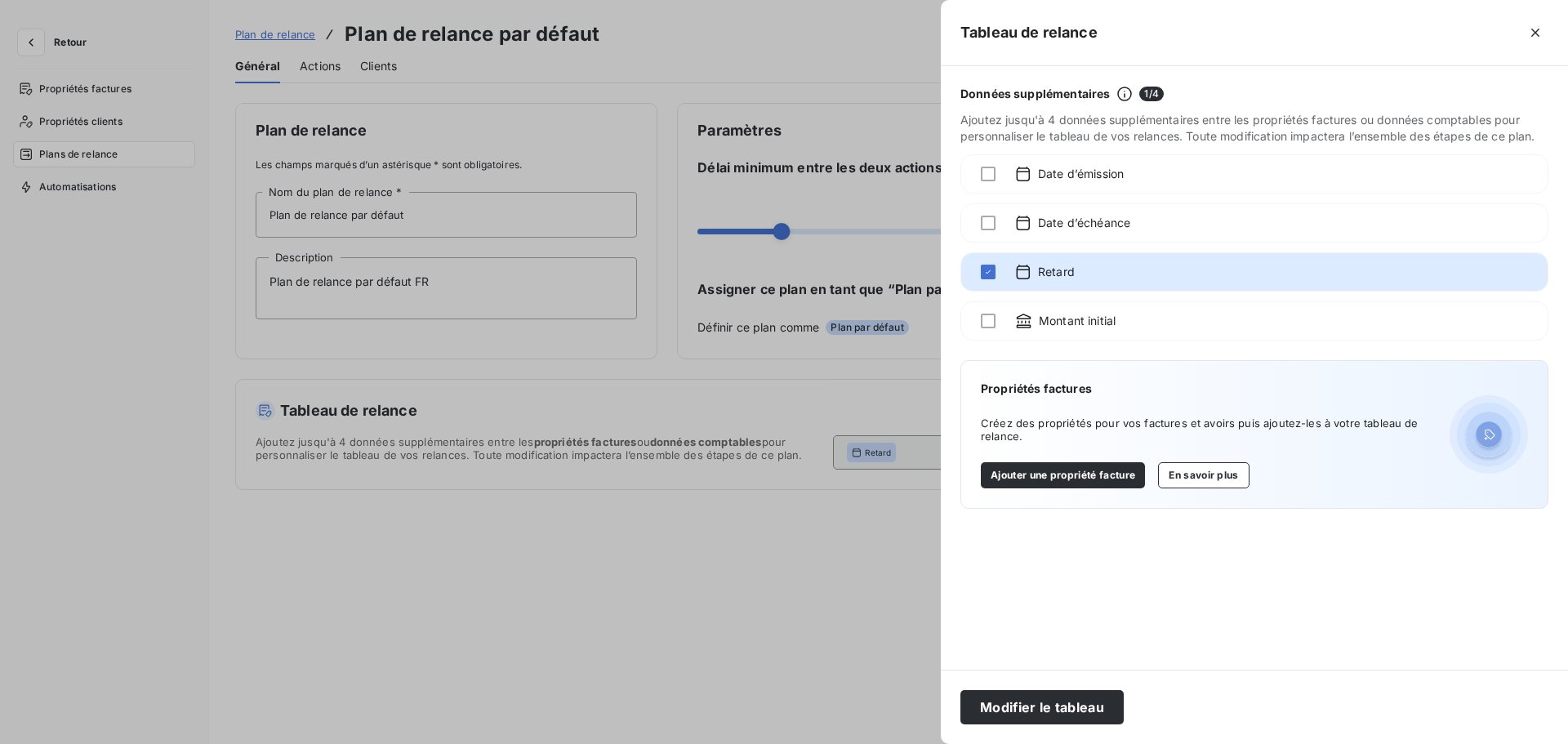
click at [733, 609] on div at bounding box center [784, 372] width 1568 height 744
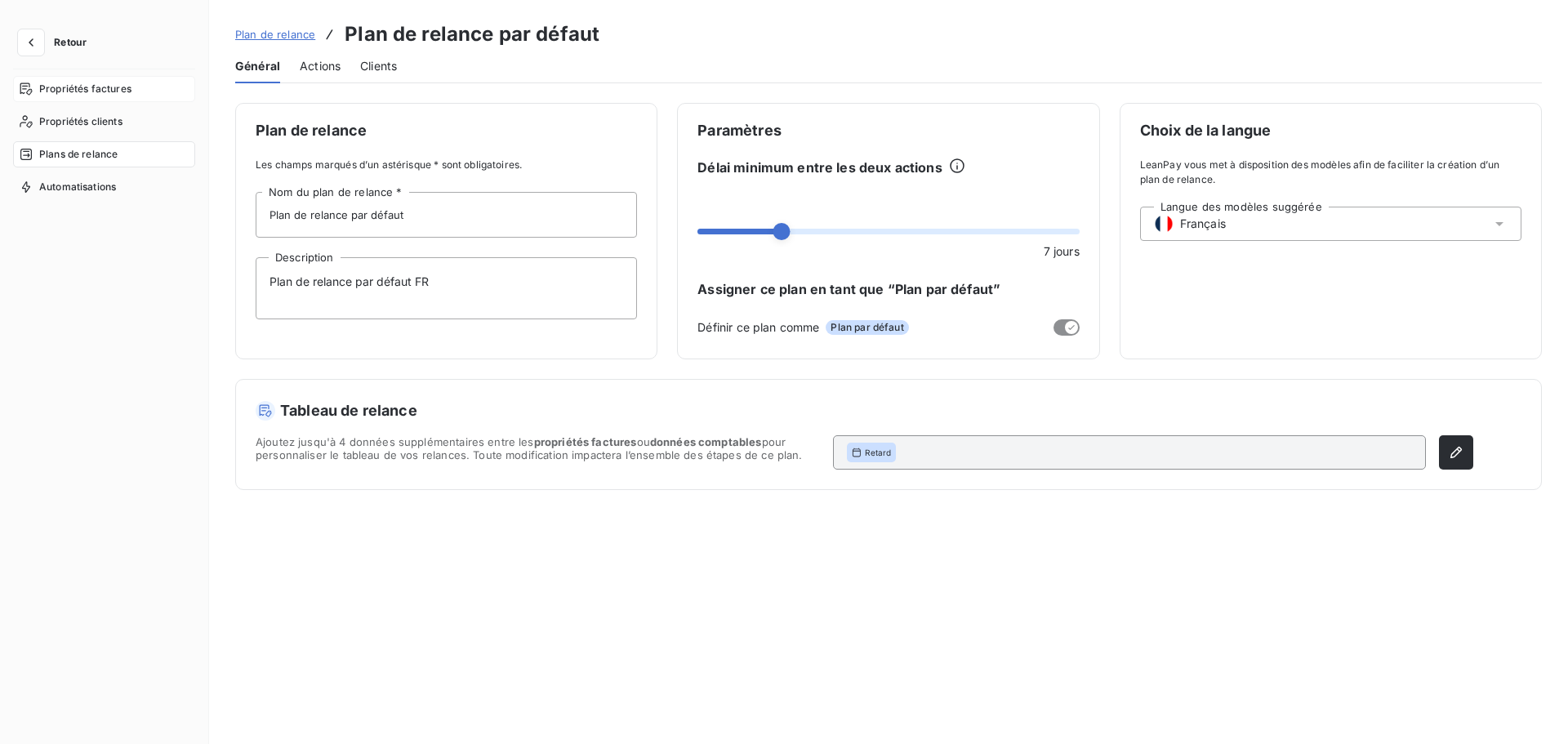
click at [149, 93] on div "Propriétés factures" at bounding box center [104, 89] width 182 height 26
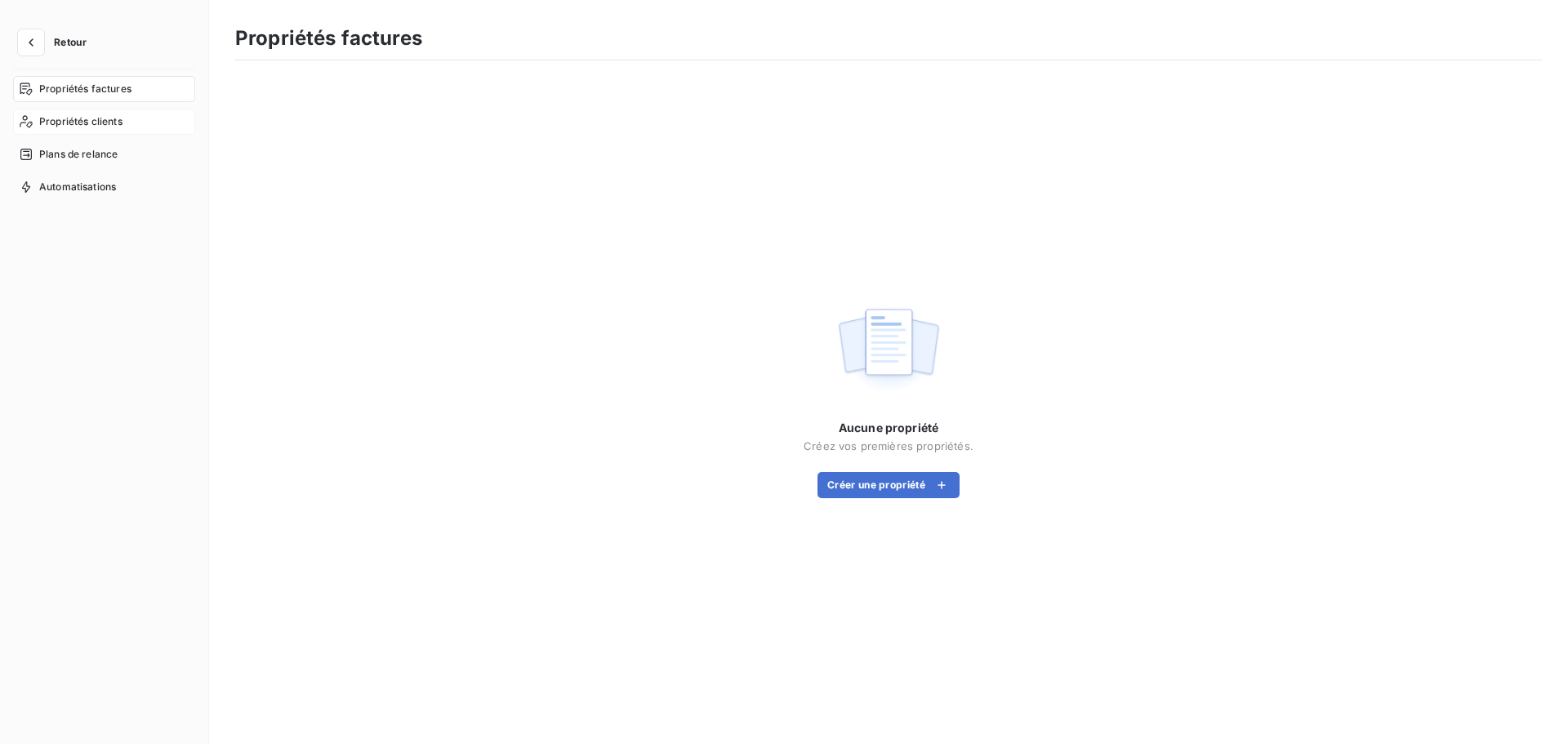
click at [124, 125] on div "Propriétés clients" at bounding box center [104, 122] width 182 height 26
click at [116, 154] on span "Plans de relance" at bounding box center [78, 154] width 78 height 15
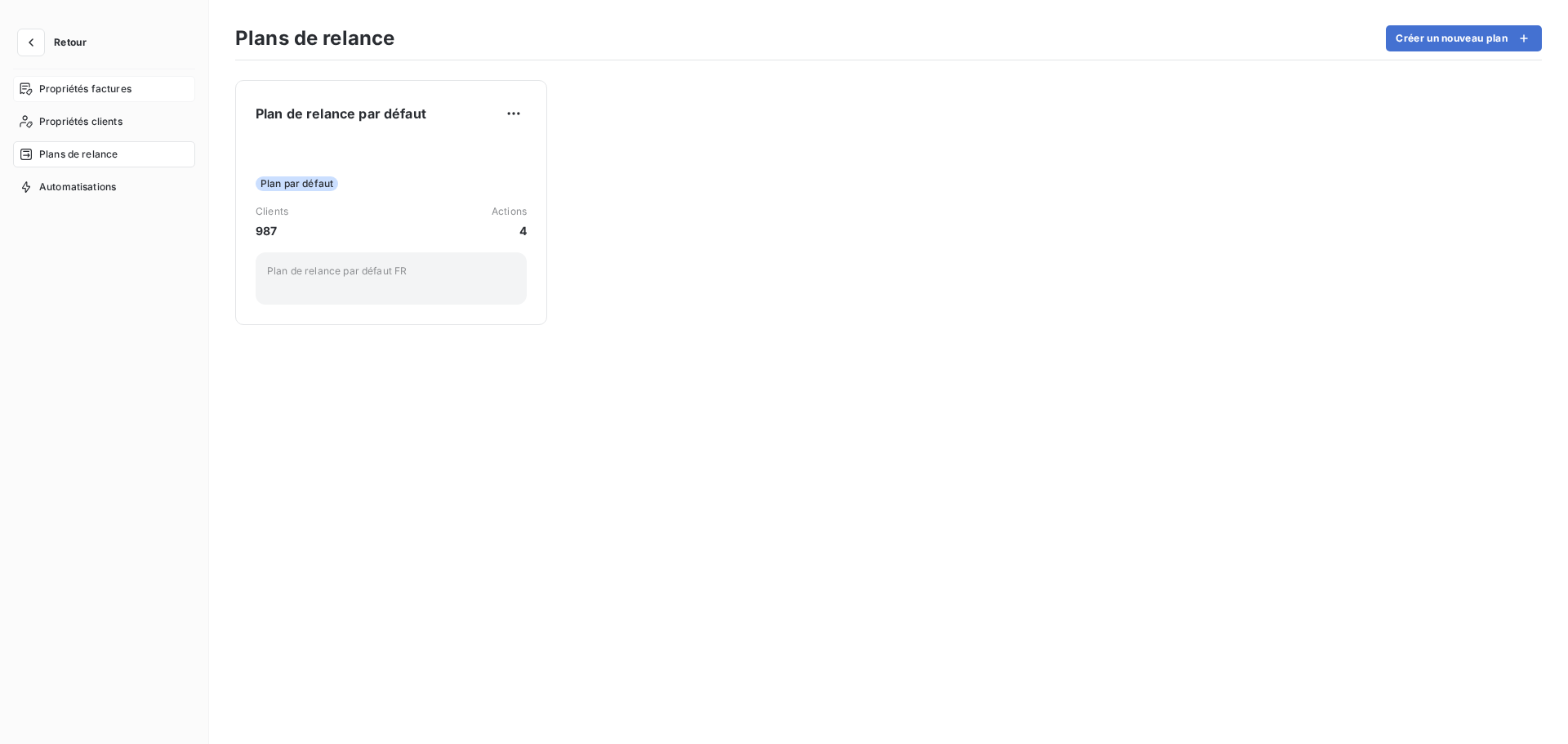
click at [111, 87] on span "Propriétés factures" at bounding box center [85, 89] width 92 height 15
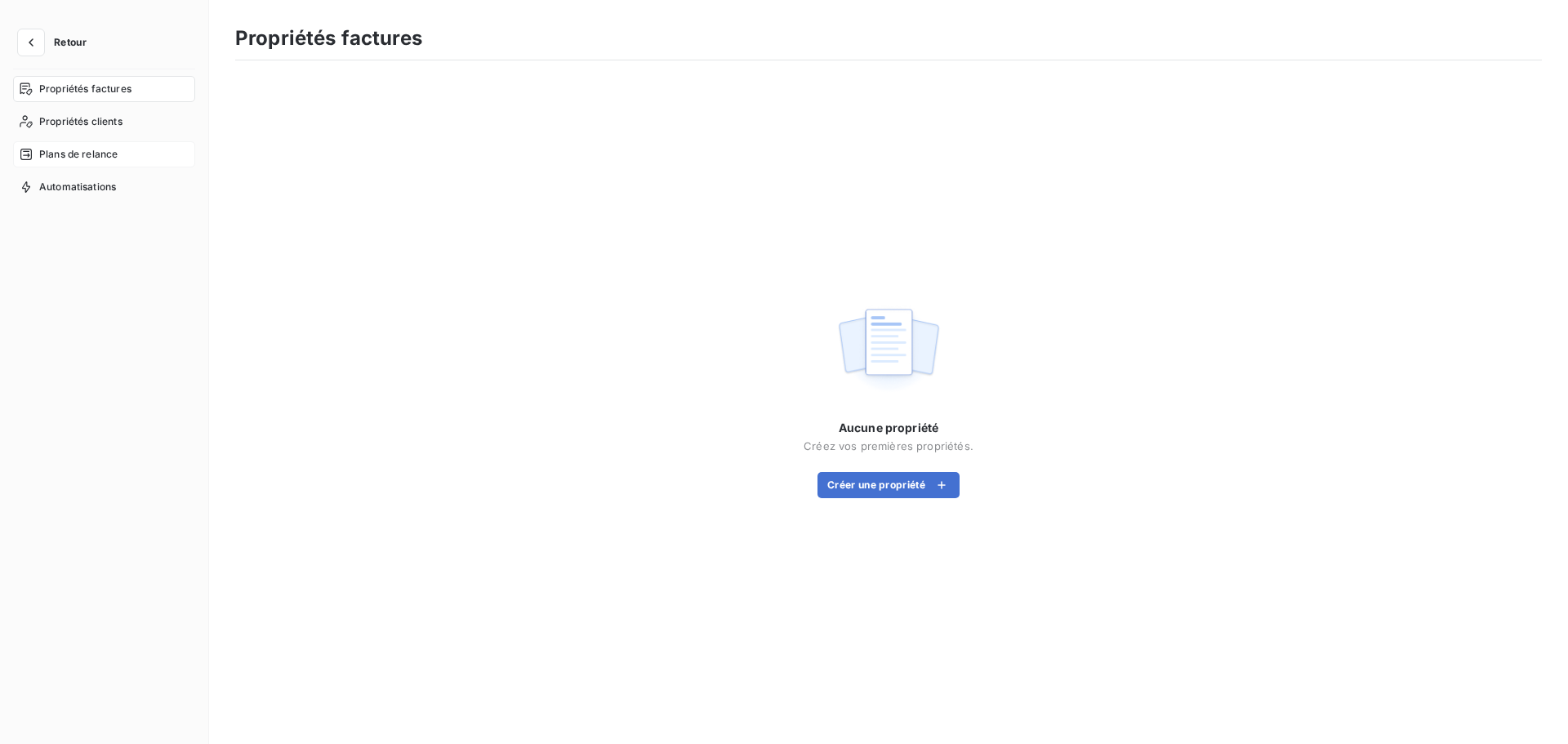
click at [61, 154] on span "Plans de relance" at bounding box center [78, 154] width 78 height 15
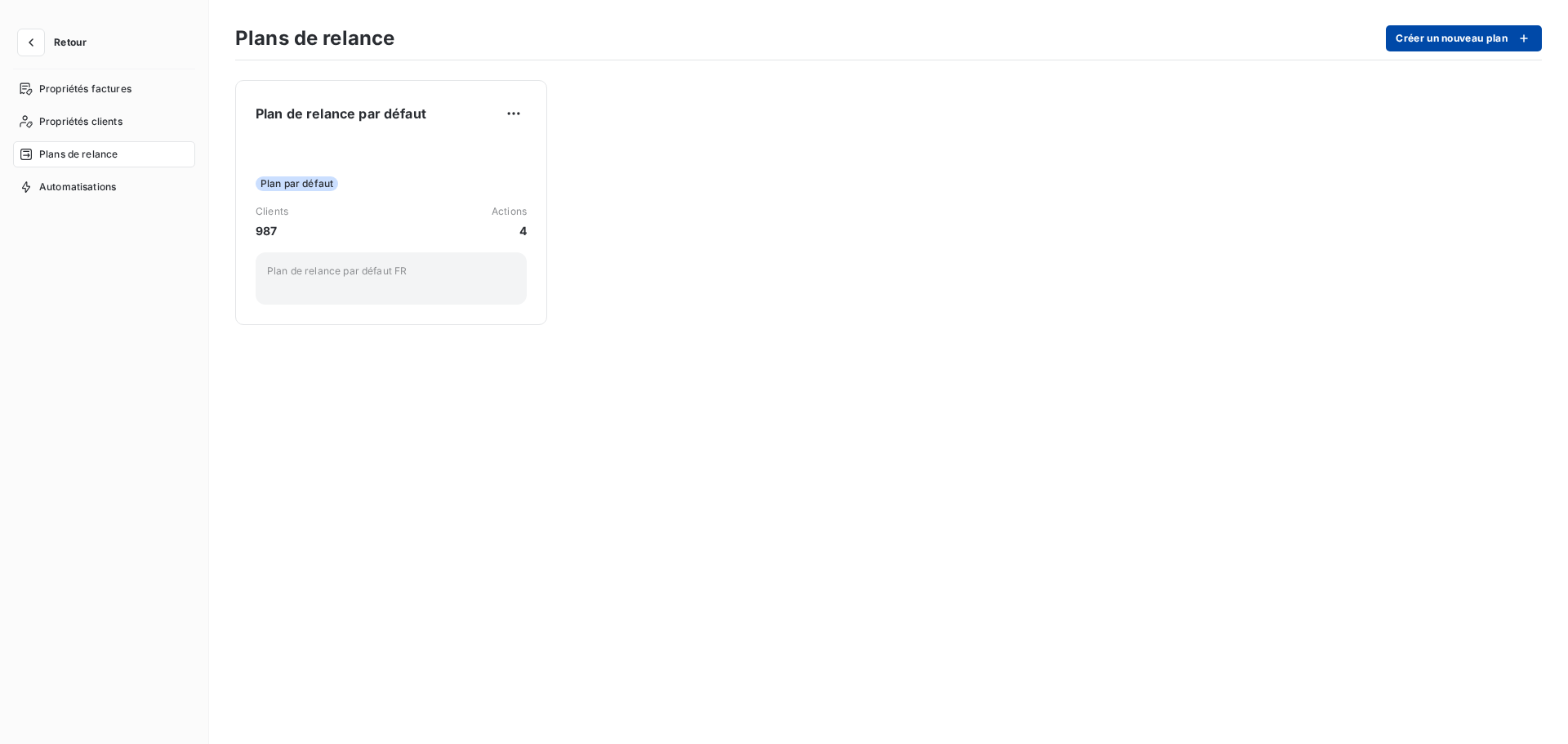
click at [1483, 34] on button "Créer un nouveau plan" at bounding box center [1464, 39] width 156 height 26
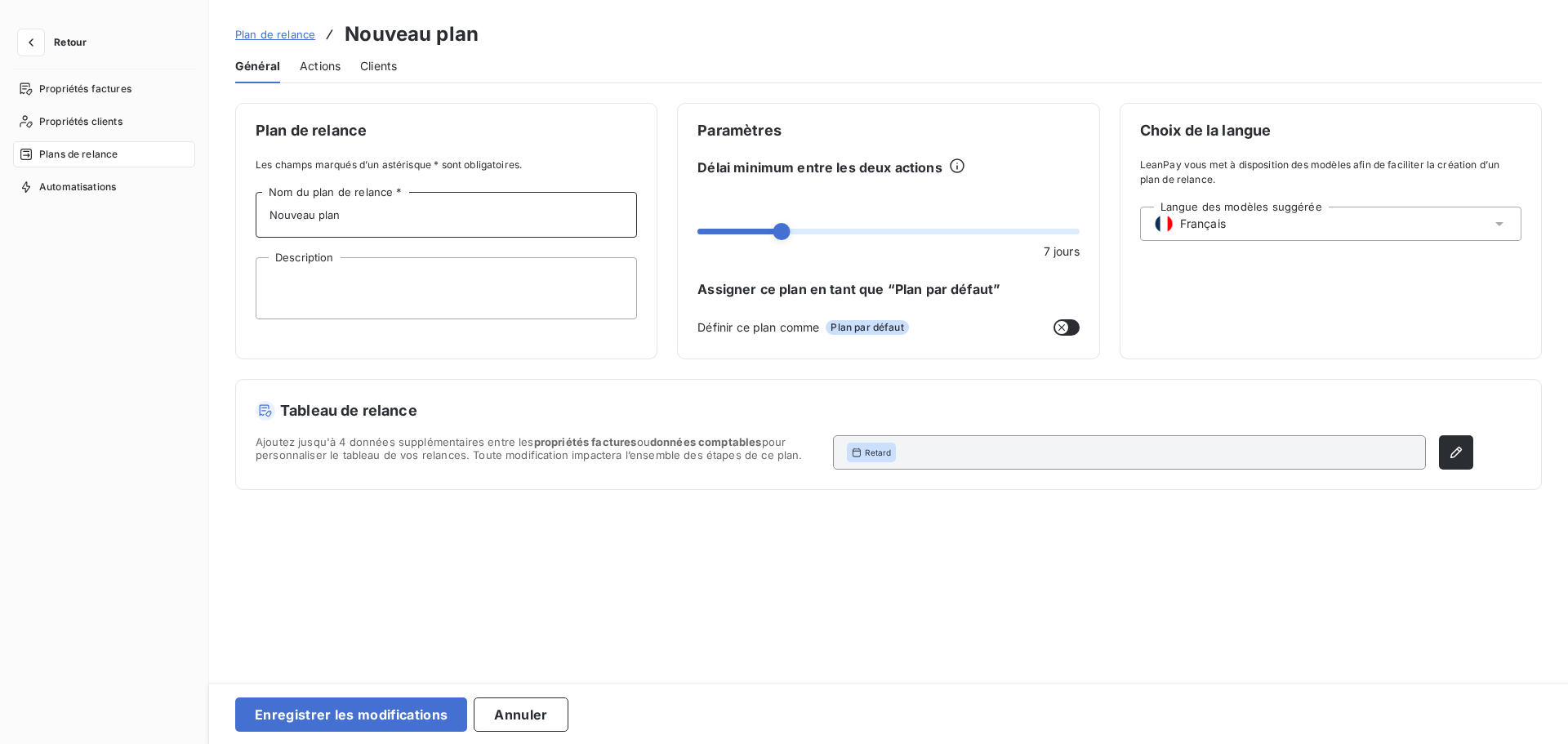
drag, startPoint x: 355, startPoint y: 216, endPoint x: 231, endPoint y: 218, distance: 124.0
click at [231, 218] on div "Plan de relance Les champs marqués d’un astérisque * sont obligatoires. Nouveau…" at bounding box center [889, 388] width 1359 height 569
type input "N"
type input "F"
type input "Ne pas relancer"
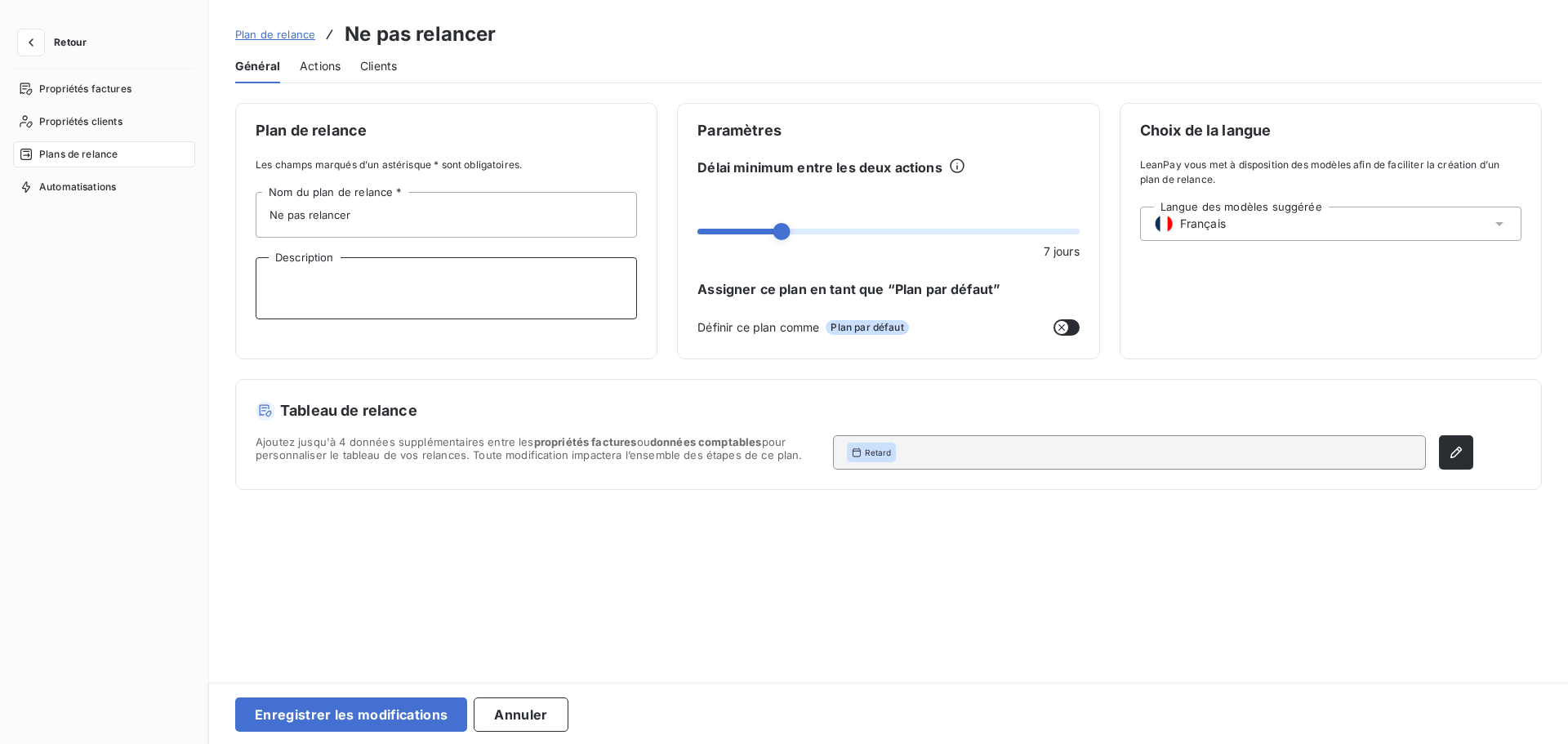
click at [308, 285] on textarea "Description" at bounding box center [446, 288] width 381 height 62
type textarea "F"
drag, startPoint x: 340, startPoint y: 280, endPoint x: 224, endPoint y: 274, distance: 116.2
click at [224, 274] on div "Plan de relance Les champs marqués d’un astérisque * sont obligatoires. Ne pas …" at bounding box center [889, 388] width 1359 height 569
click at [327, 275] on textarea "Bâtonnier / Procédure collective" at bounding box center [446, 288] width 381 height 62
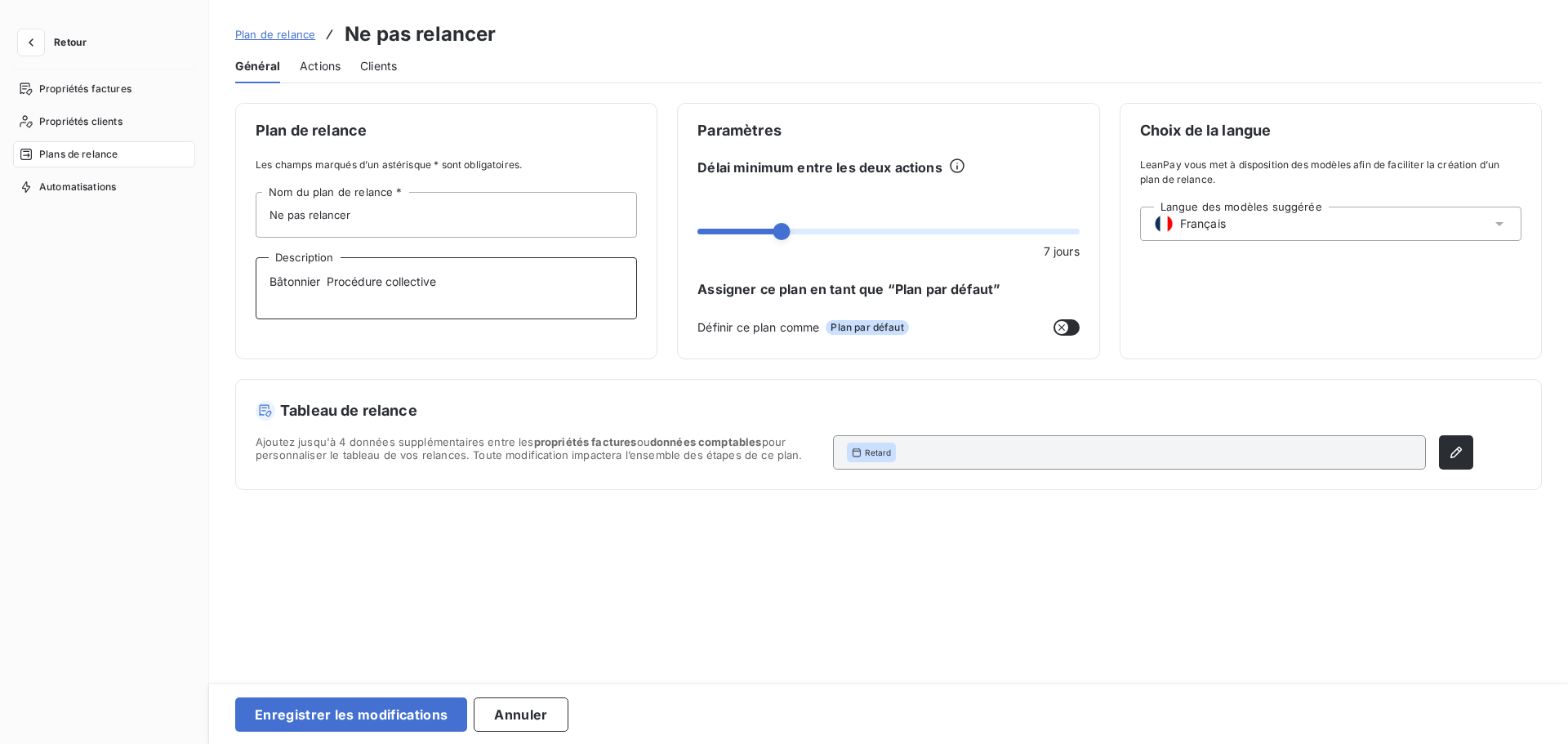
type textarea "Bâtonnier & Procédure collective"
click at [477, 287] on textarea "Bâtonnier & Procédure collective" at bounding box center [446, 288] width 381 height 62
click at [329, 62] on span "Actions" at bounding box center [319, 66] width 40 height 16
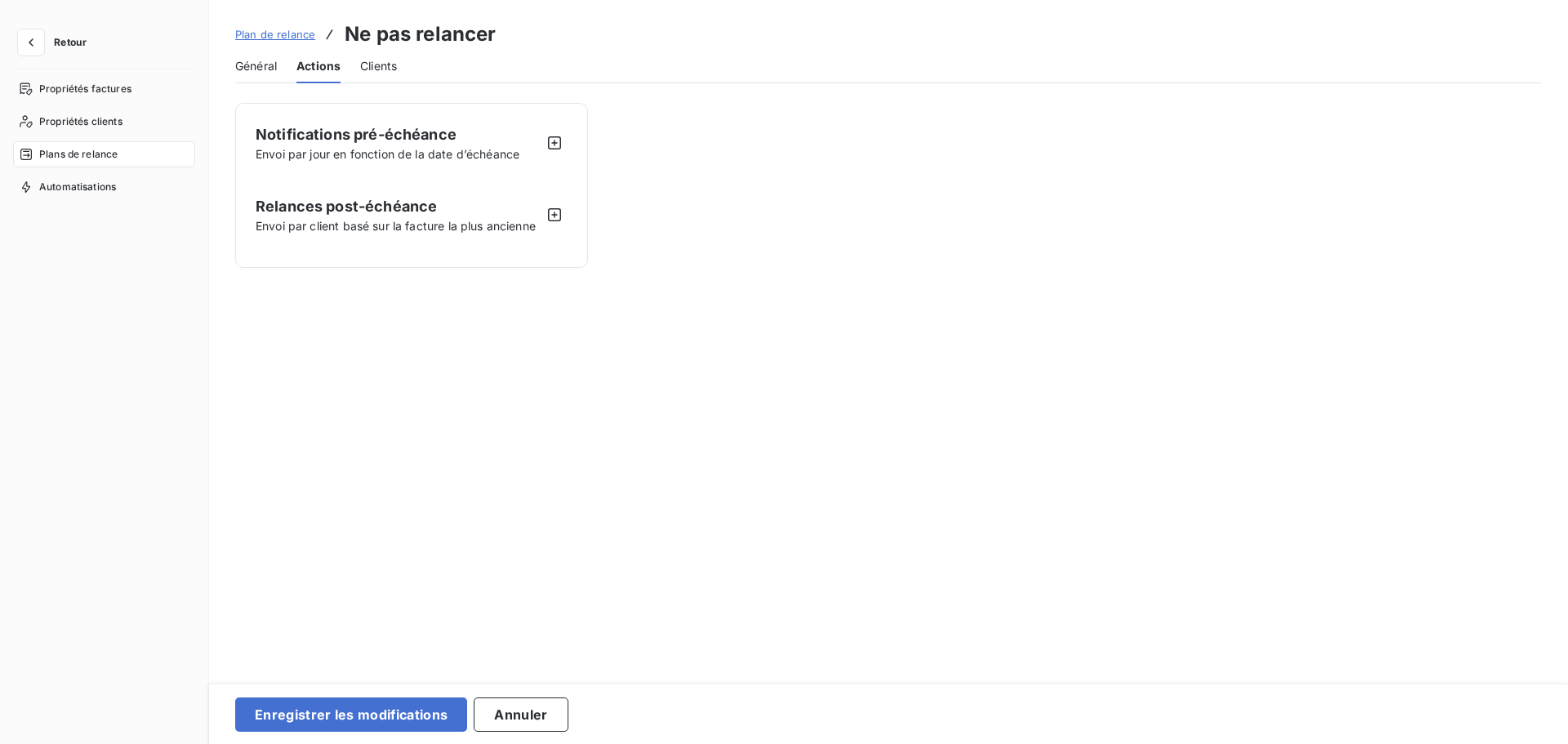
click at [365, 67] on span "Clients" at bounding box center [378, 66] width 37 height 16
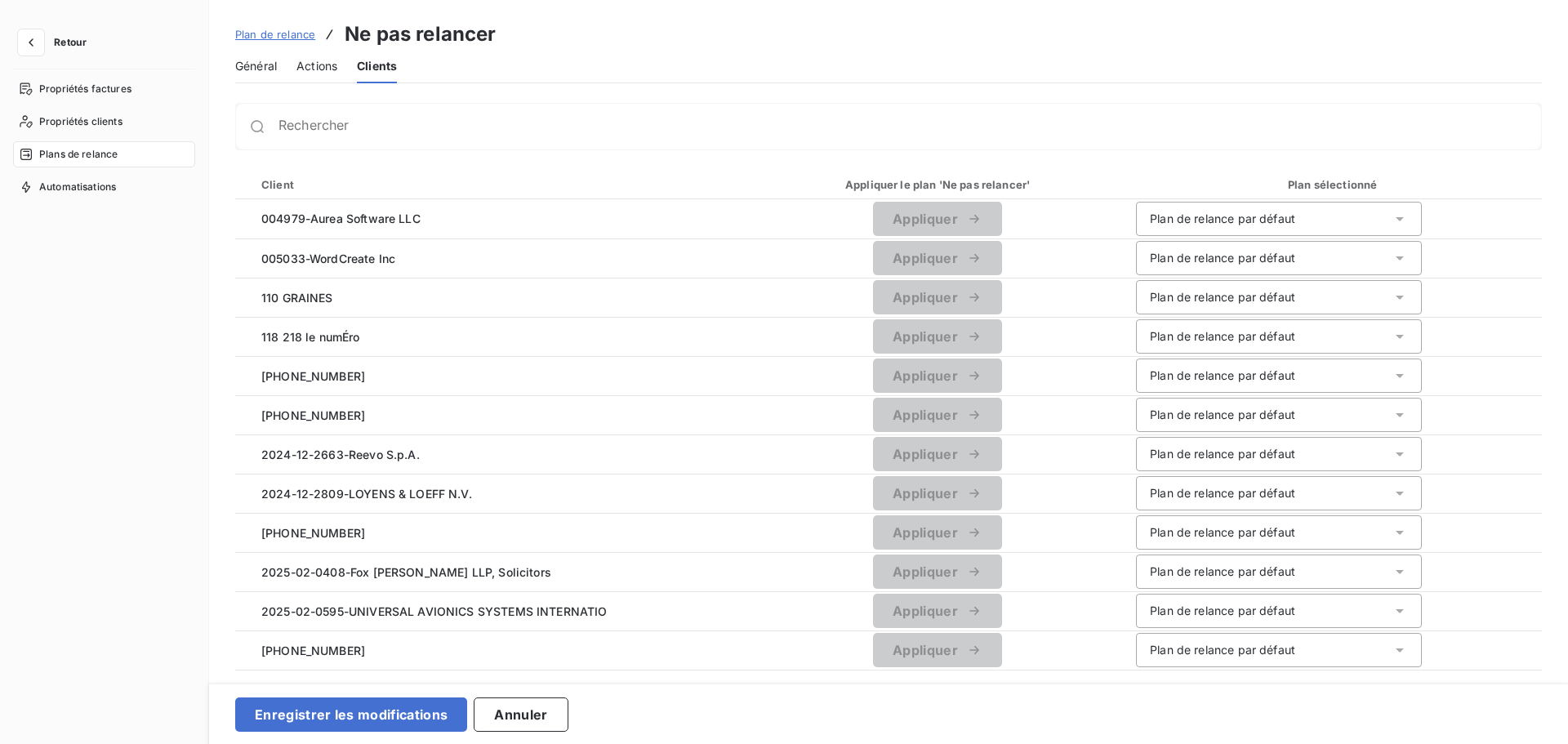
click at [328, 66] on span "Actions" at bounding box center [317, 66] width 40 height 16
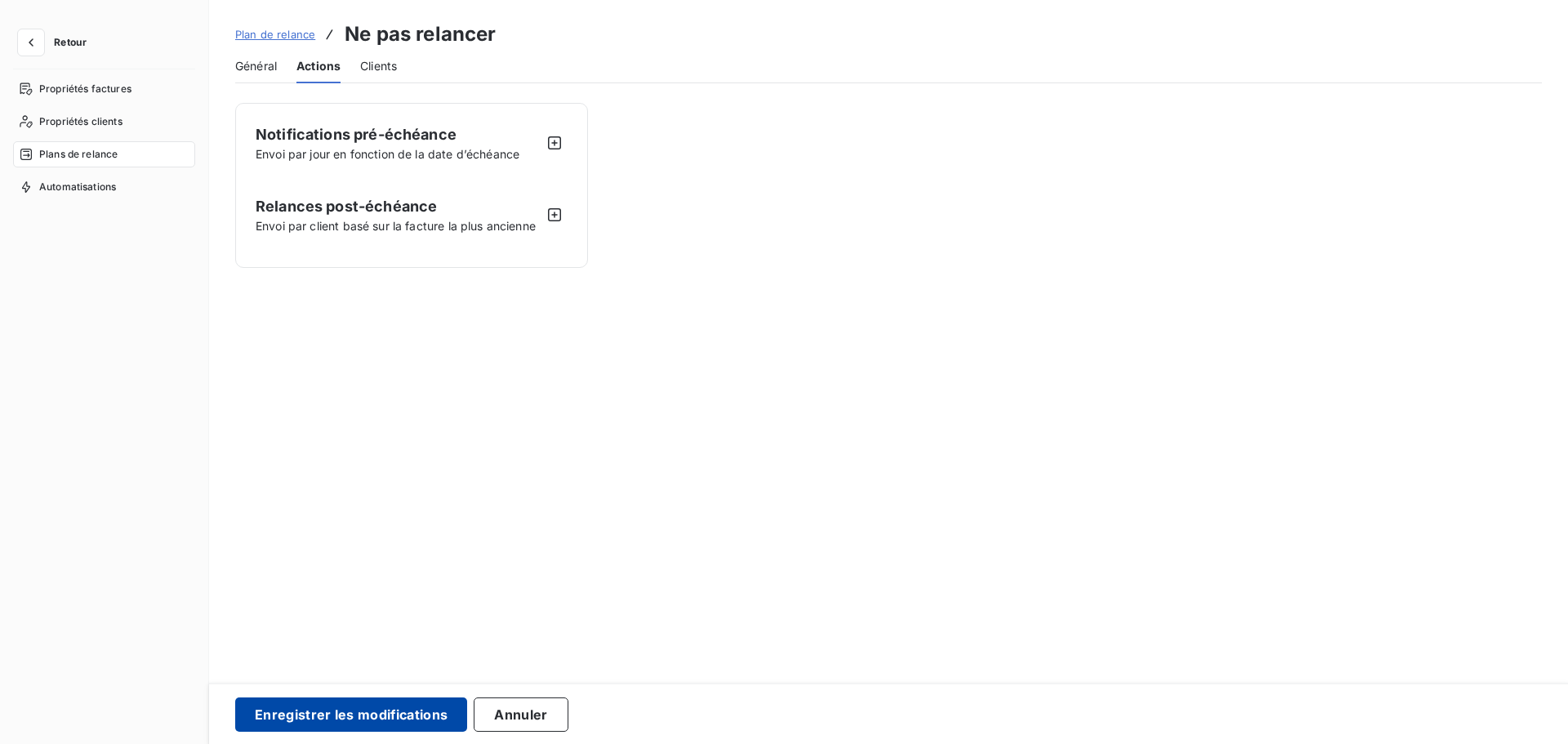
click at [387, 712] on button "Enregistrer les modifications" at bounding box center [350, 714] width 232 height 35
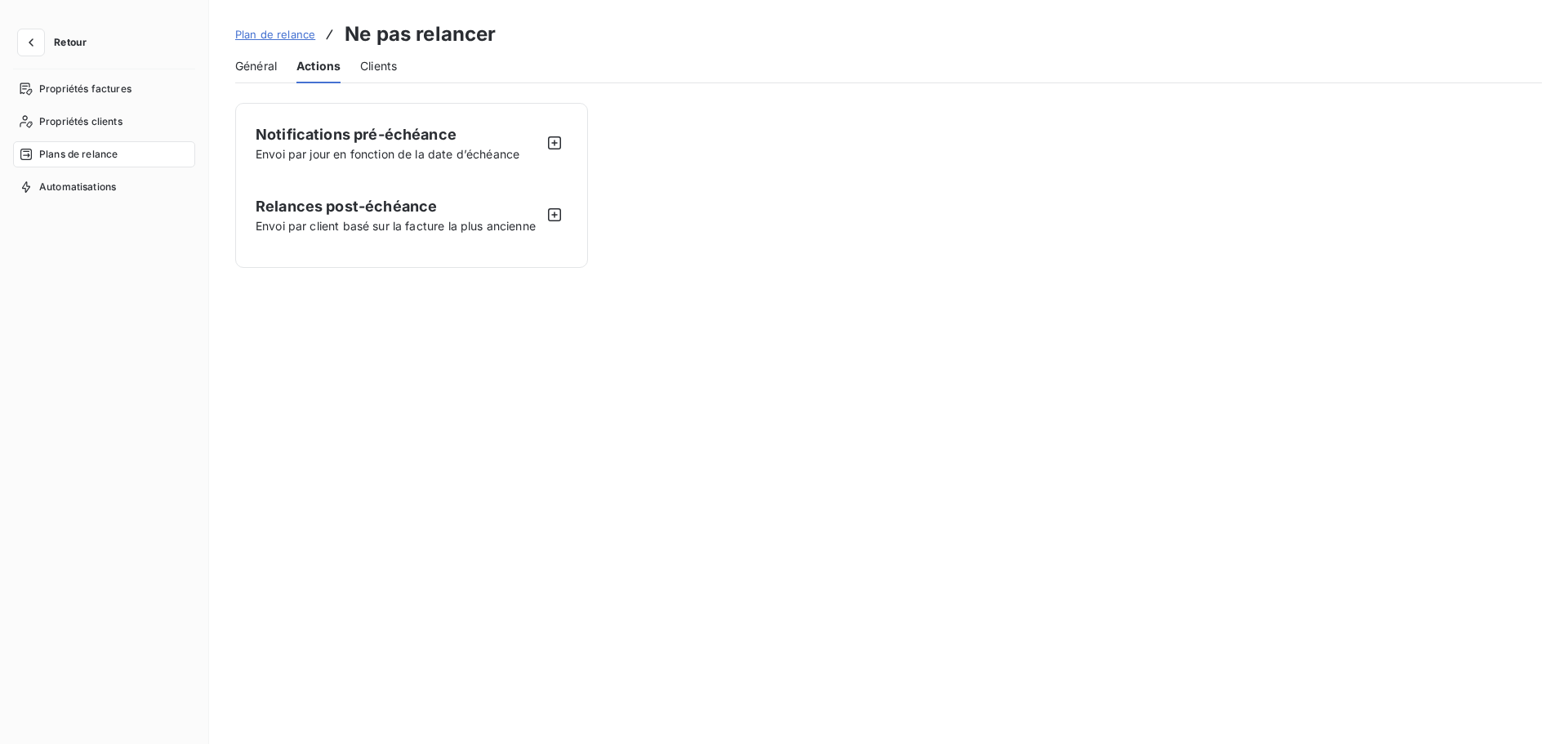
click at [259, 62] on span "Général" at bounding box center [256, 66] width 41 height 16
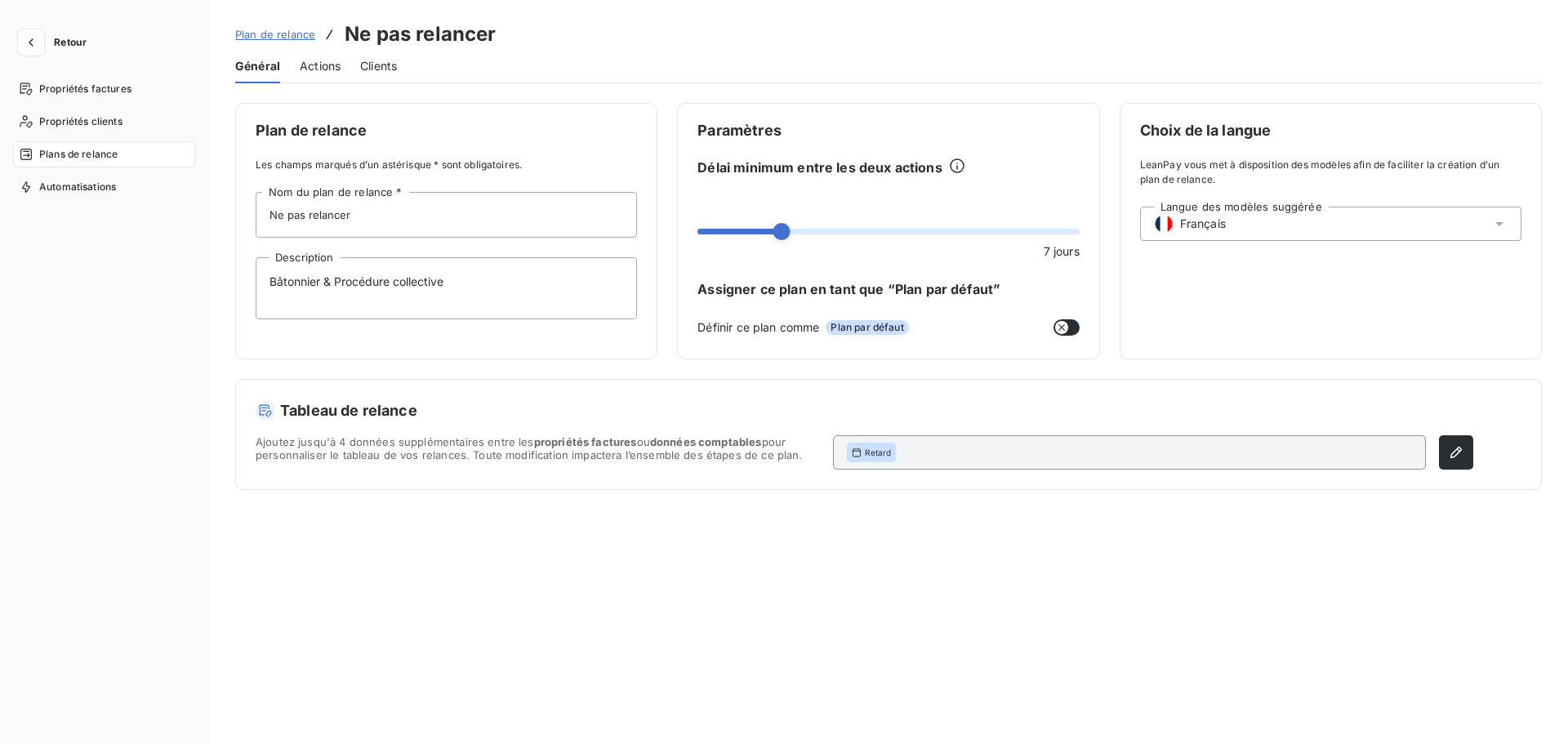
click at [314, 69] on span "Actions" at bounding box center [319, 66] width 40 height 16
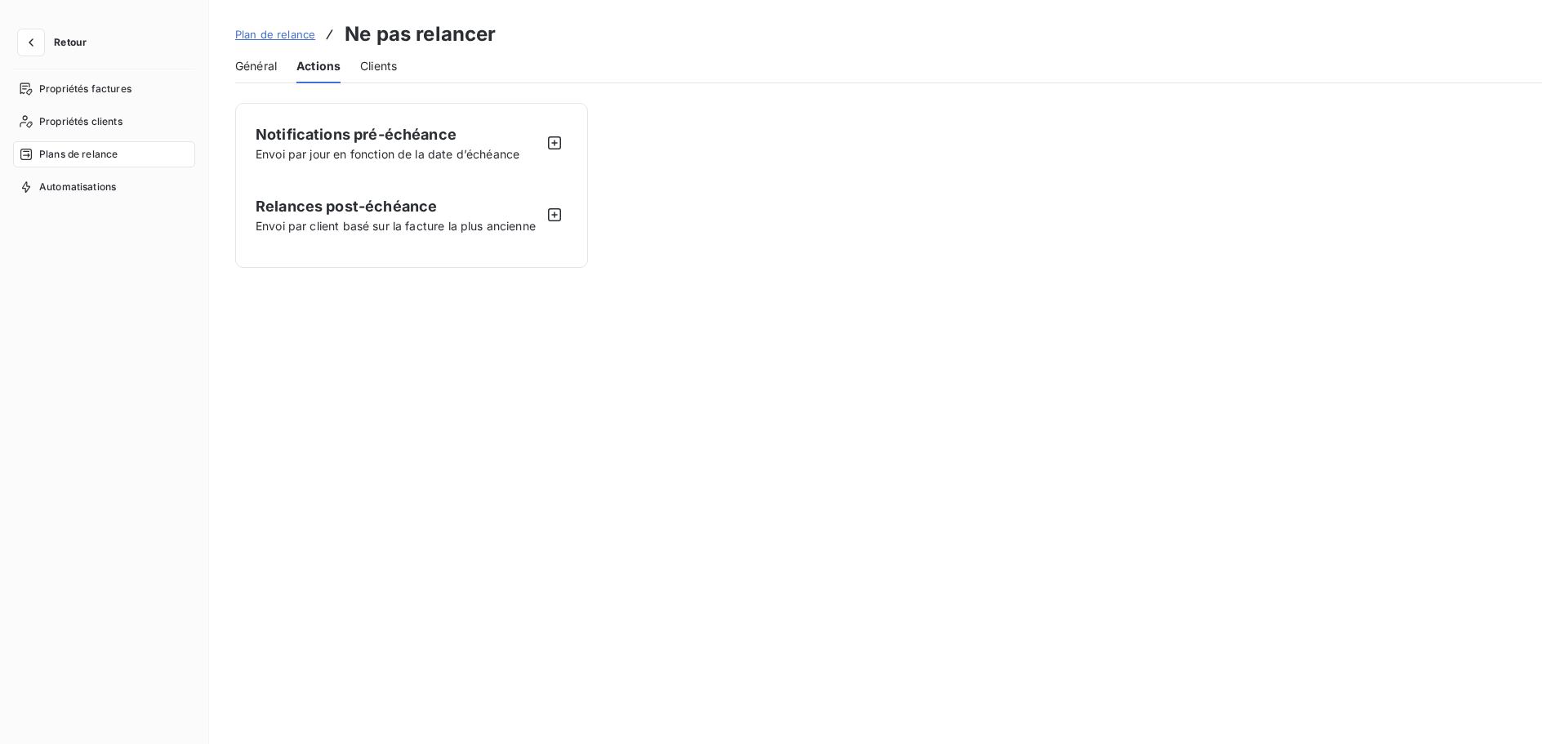
click at [389, 61] on span "Clients" at bounding box center [378, 66] width 37 height 16
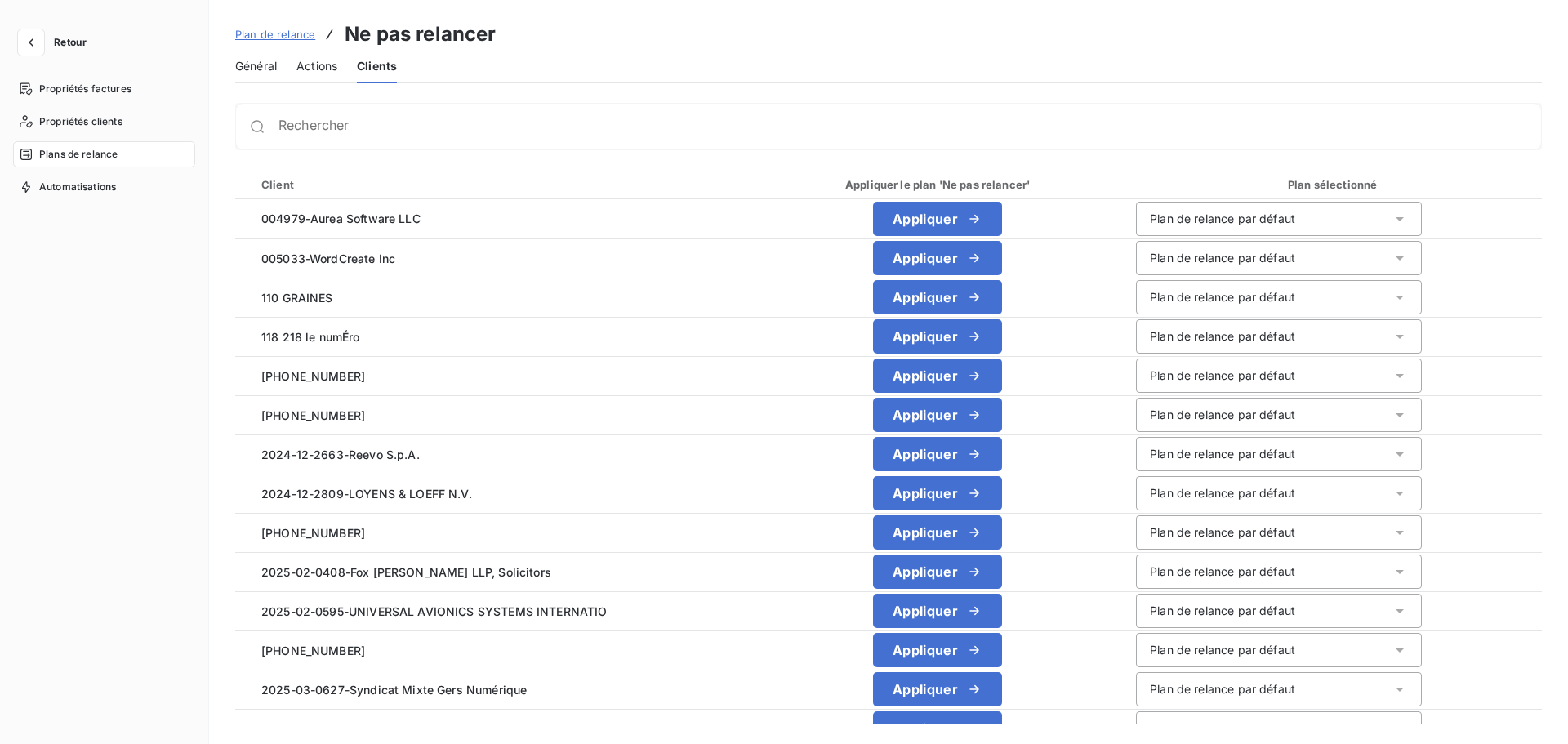
click at [249, 64] on span "Général" at bounding box center [256, 66] width 41 height 16
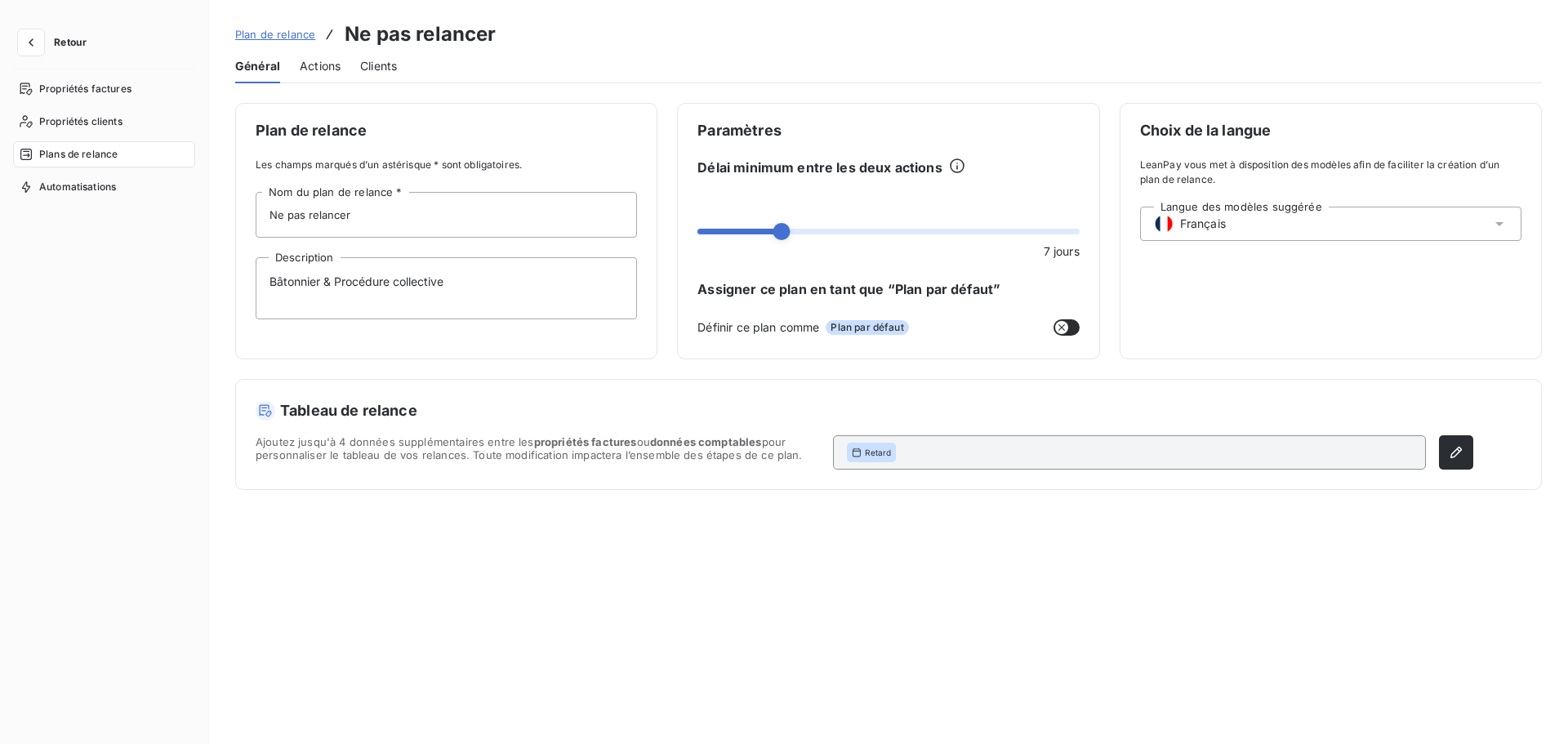
click at [269, 32] on span "Plan de relance" at bounding box center [274, 35] width 80 height 13
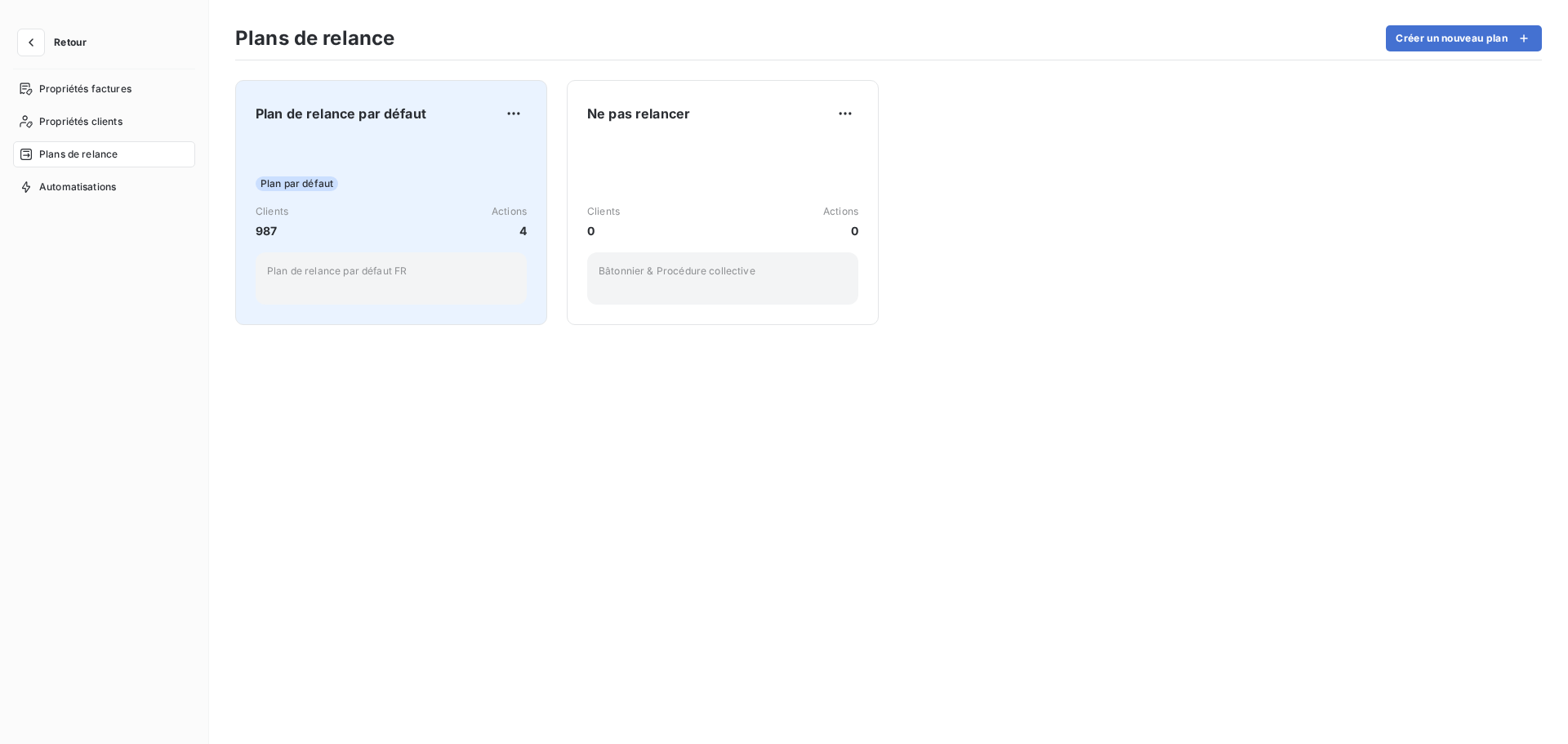
click at [312, 155] on div "Plan par défaut Clients 987 Actions 4 Plan de relance par défaut FR" at bounding box center [391, 223] width 272 height 165
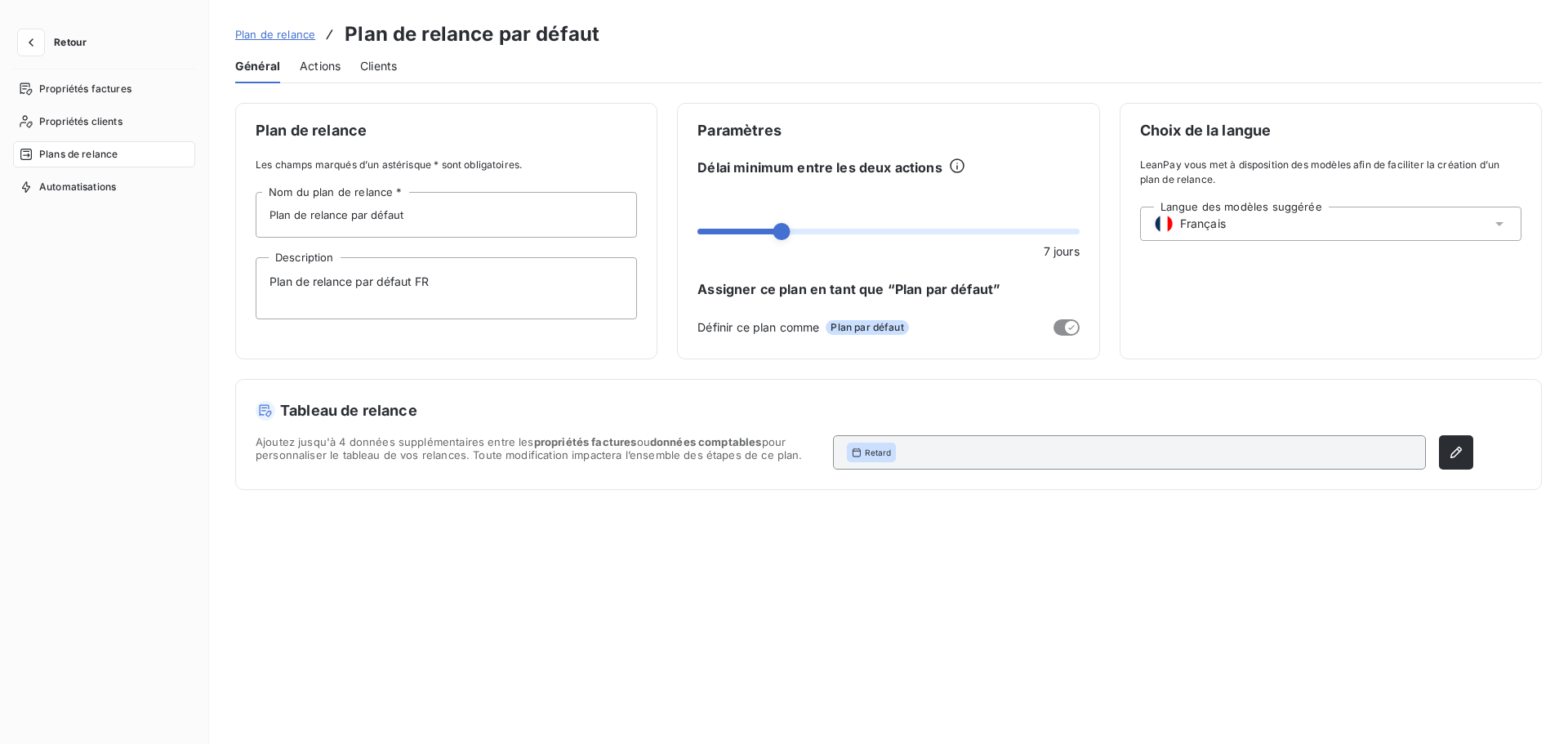
drag, startPoint x: 316, startPoint y: 67, endPoint x: 357, endPoint y: 66, distance: 41.0
click at [317, 67] on span "Actions" at bounding box center [319, 66] width 40 height 16
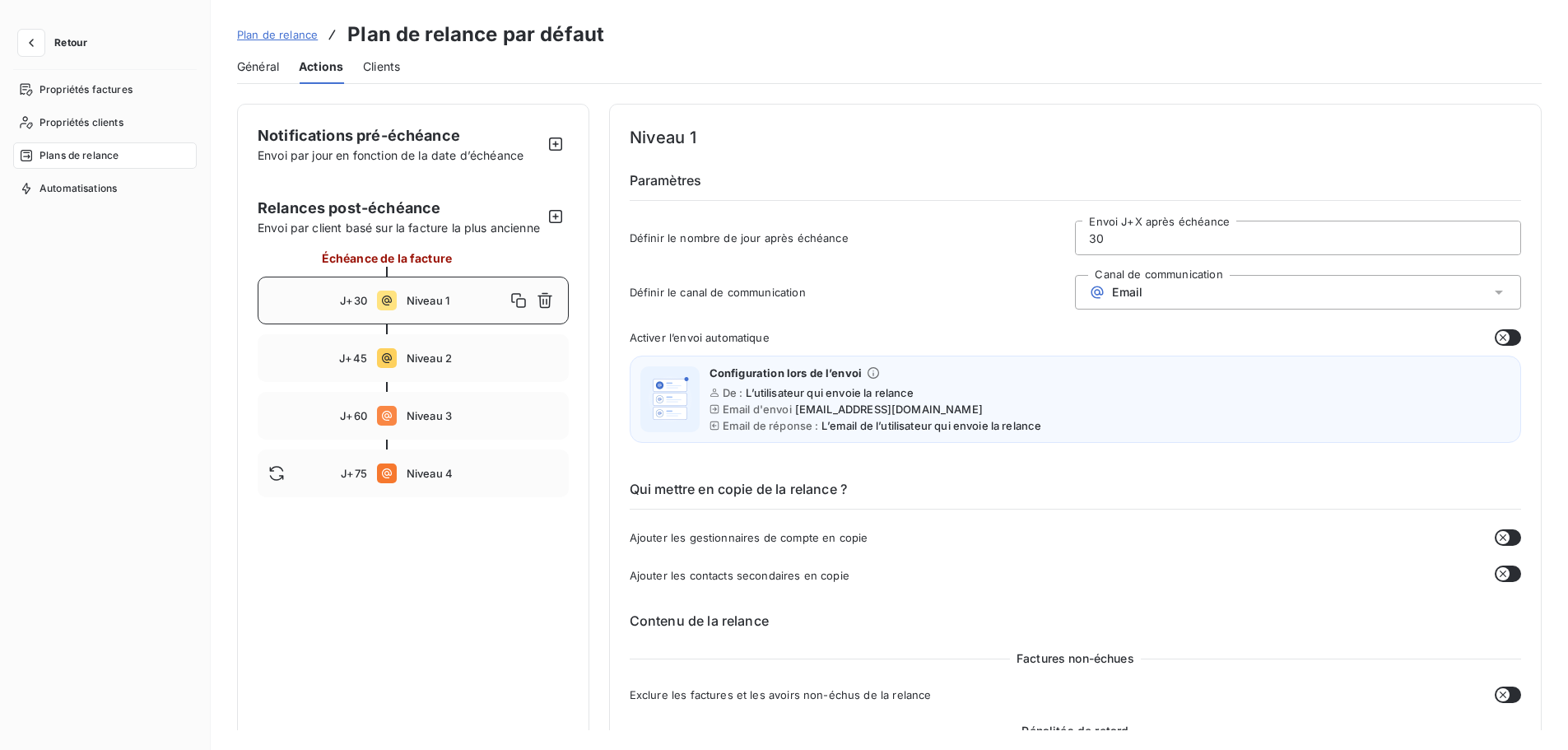
click at [392, 65] on span "Clients" at bounding box center [381, 66] width 37 height 16
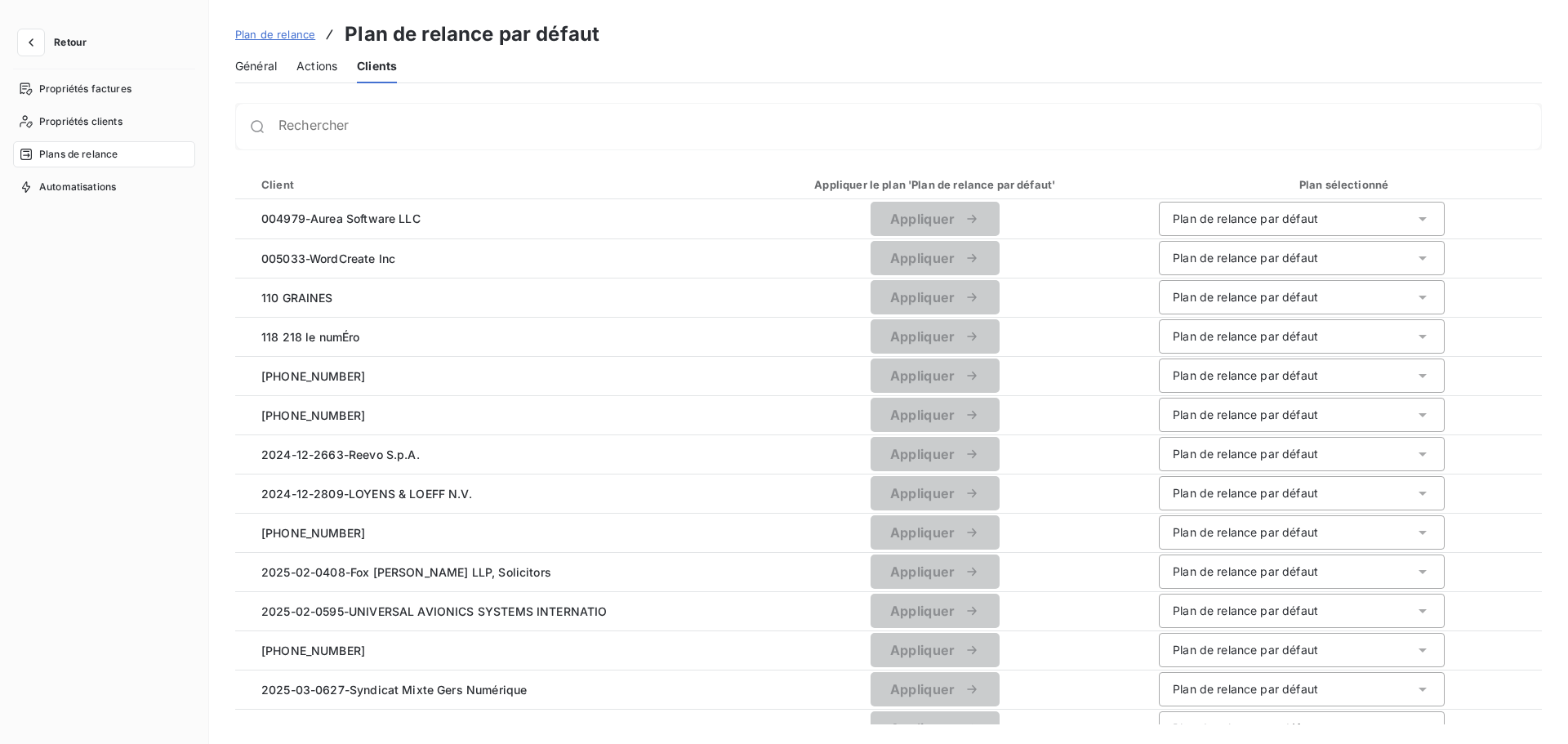
click at [314, 70] on span "Actions" at bounding box center [317, 66] width 40 height 16
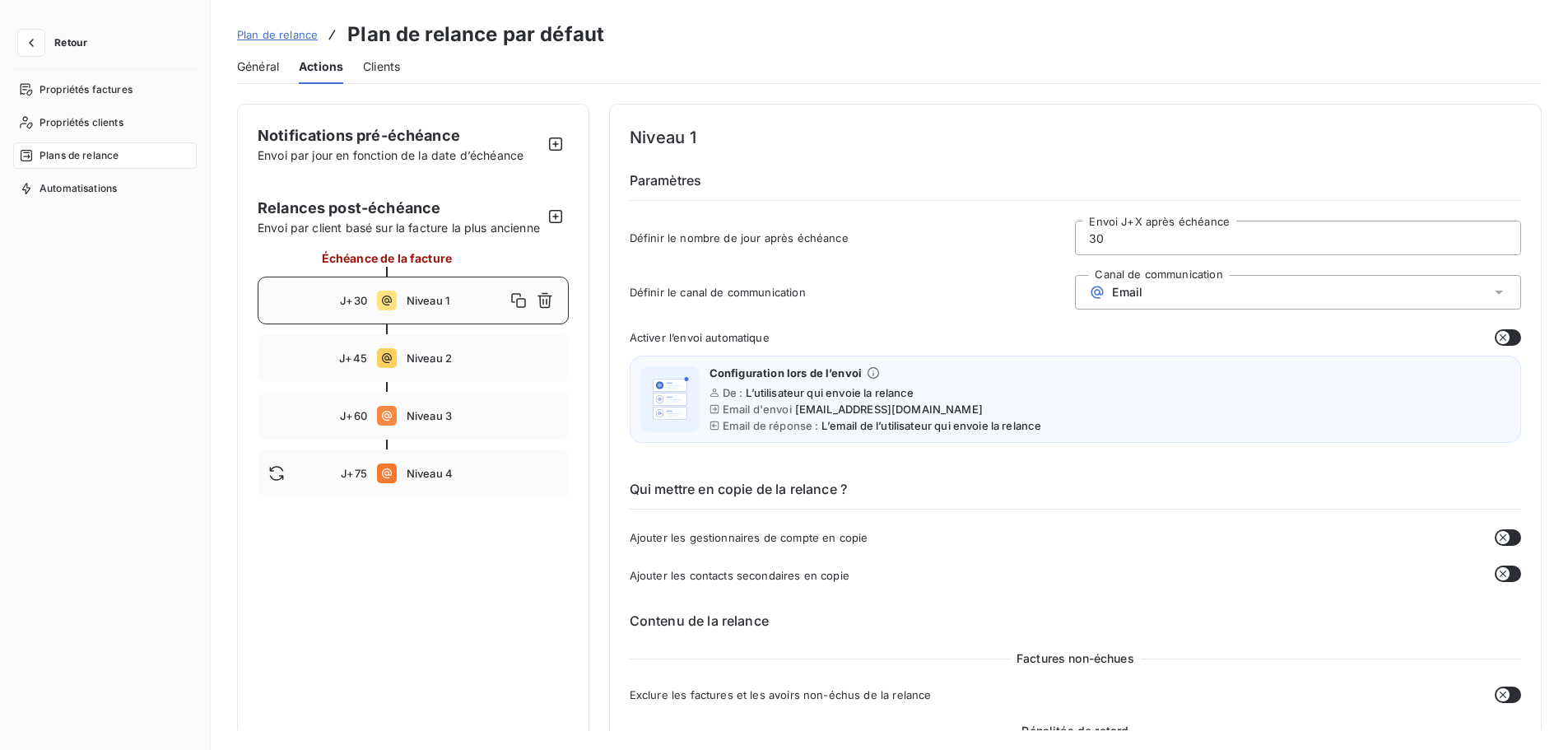
click at [270, 69] on span "Général" at bounding box center [258, 66] width 42 height 16
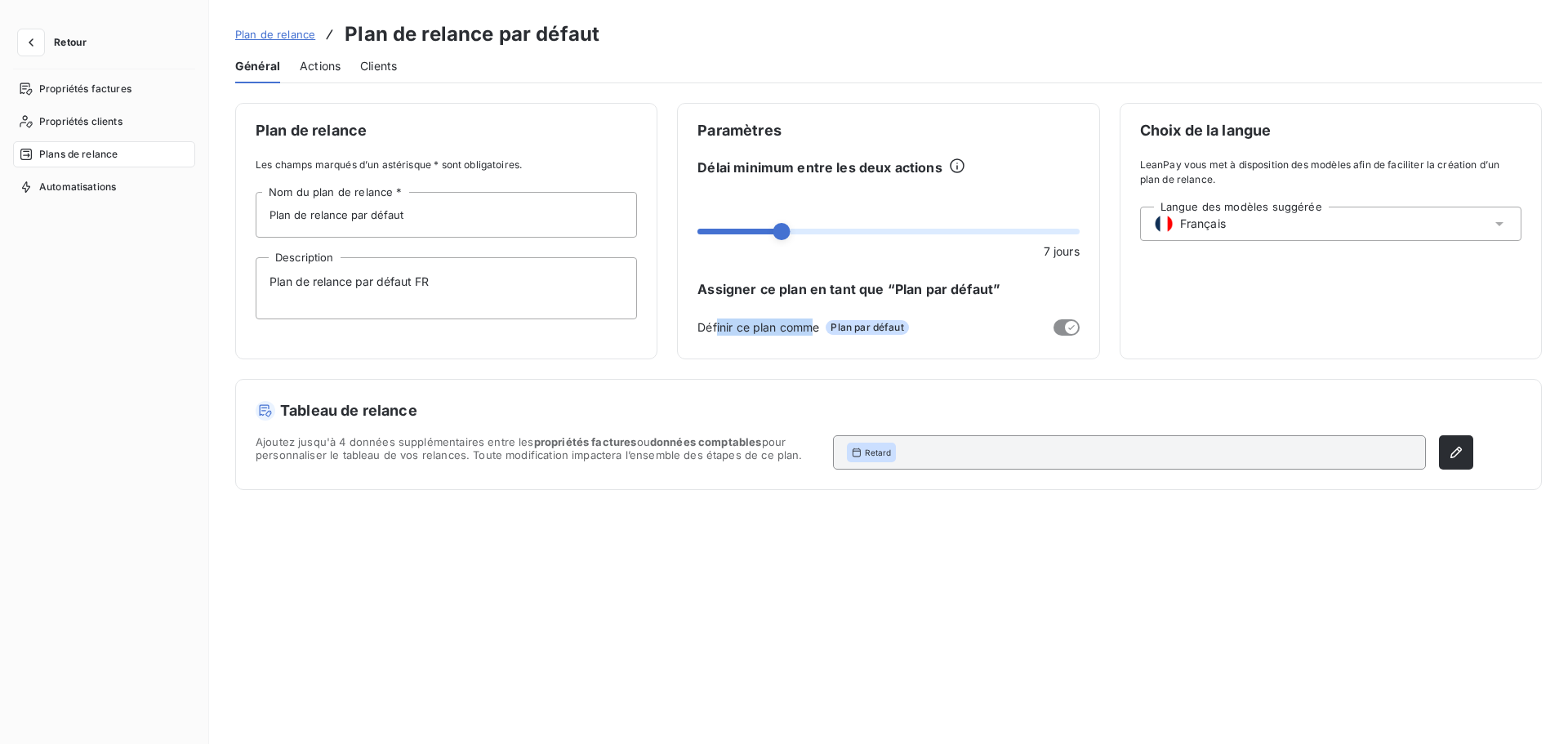
drag, startPoint x: 716, startPoint y: 328, endPoint x: 939, endPoint y: 327, distance: 223.0
click at [819, 334] on span "Définir ce plan comme" at bounding box center [758, 327] width 122 height 17
drag, startPoint x: 940, startPoint y: 326, endPoint x: 963, endPoint y: 326, distance: 23.0
click at [953, 326] on div at bounding box center [998, 327] width 164 height 16
click at [309, 64] on span "Actions" at bounding box center [319, 66] width 40 height 16
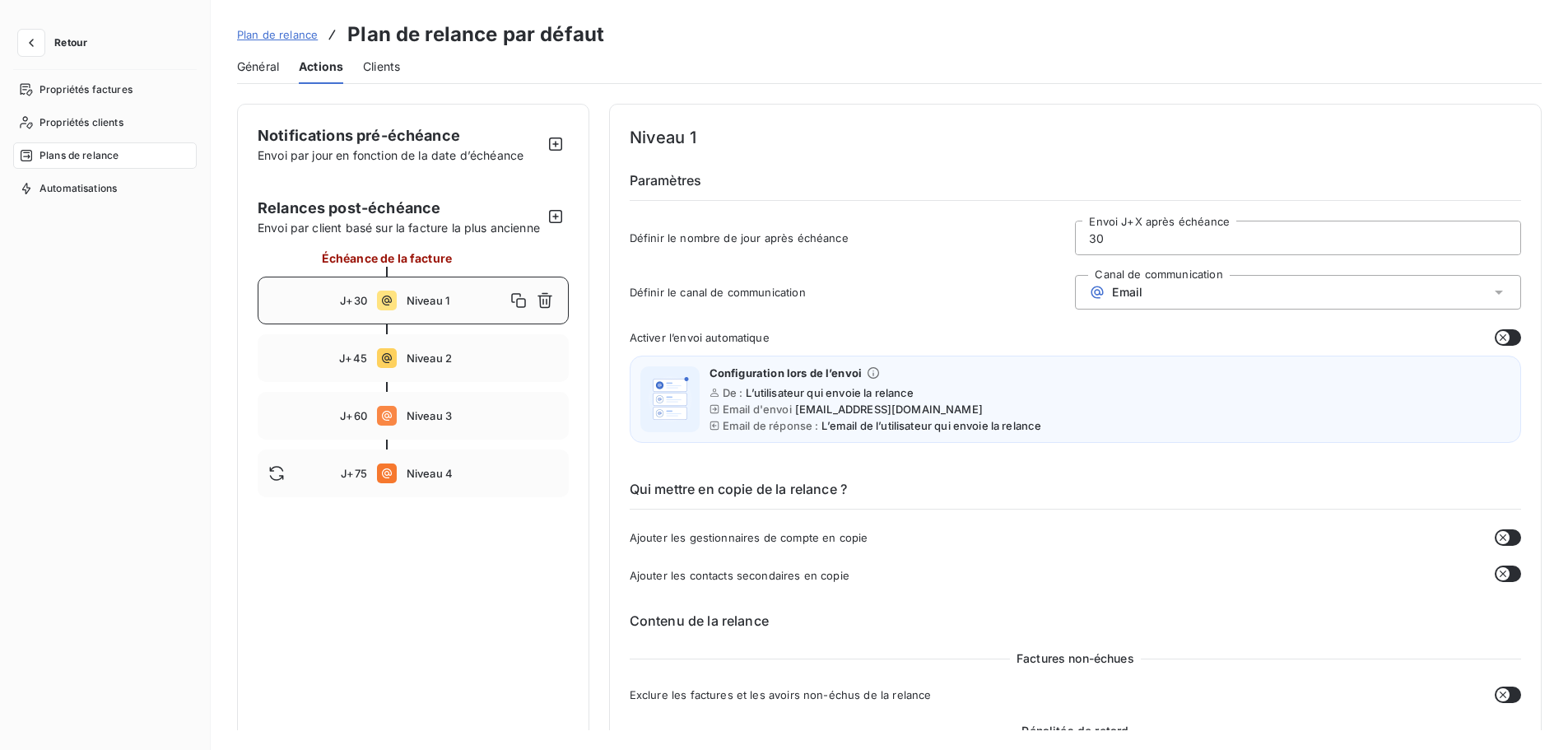
click at [390, 66] on span "Clients" at bounding box center [381, 66] width 37 height 16
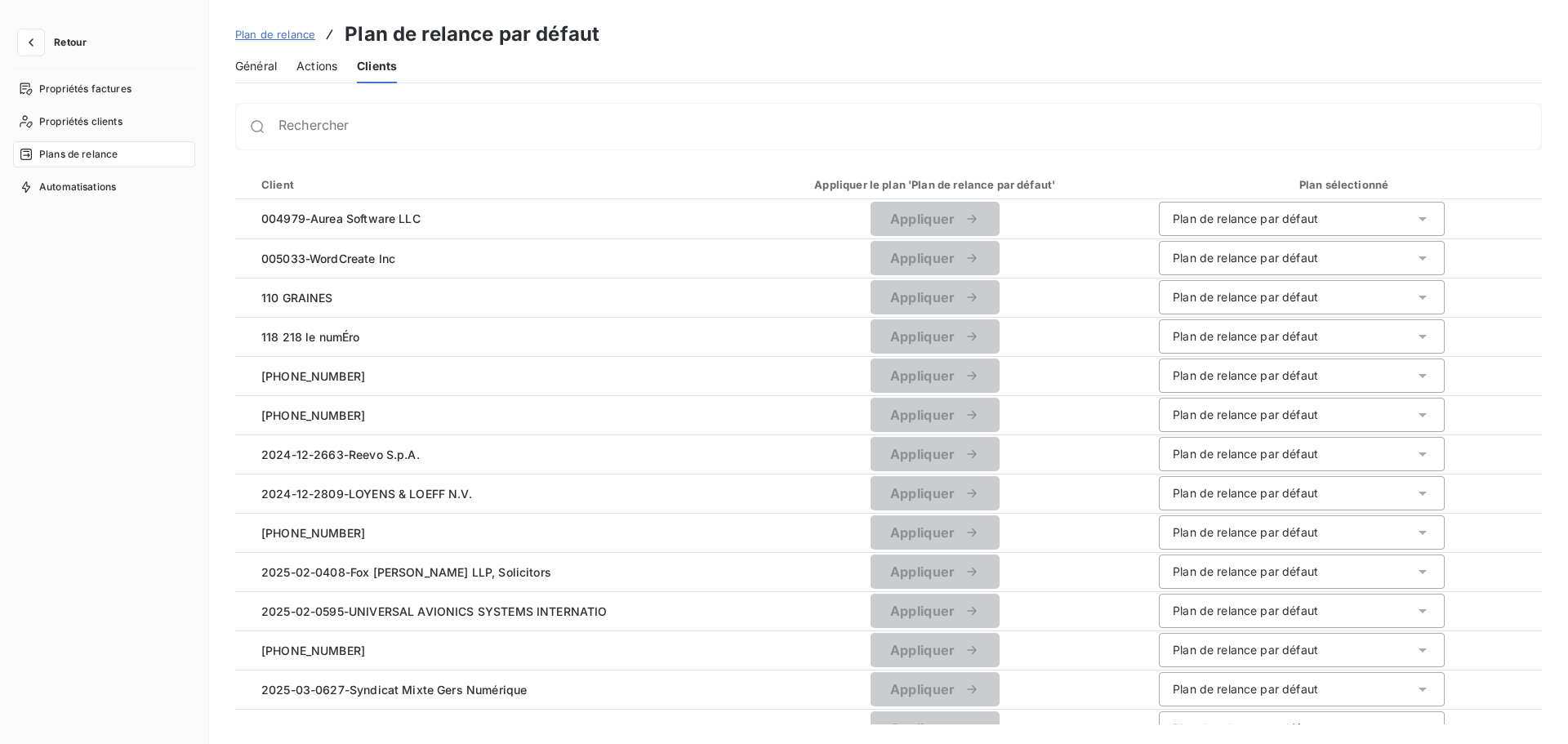
click at [280, 38] on span "Plan de relance" at bounding box center [274, 35] width 80 height 13
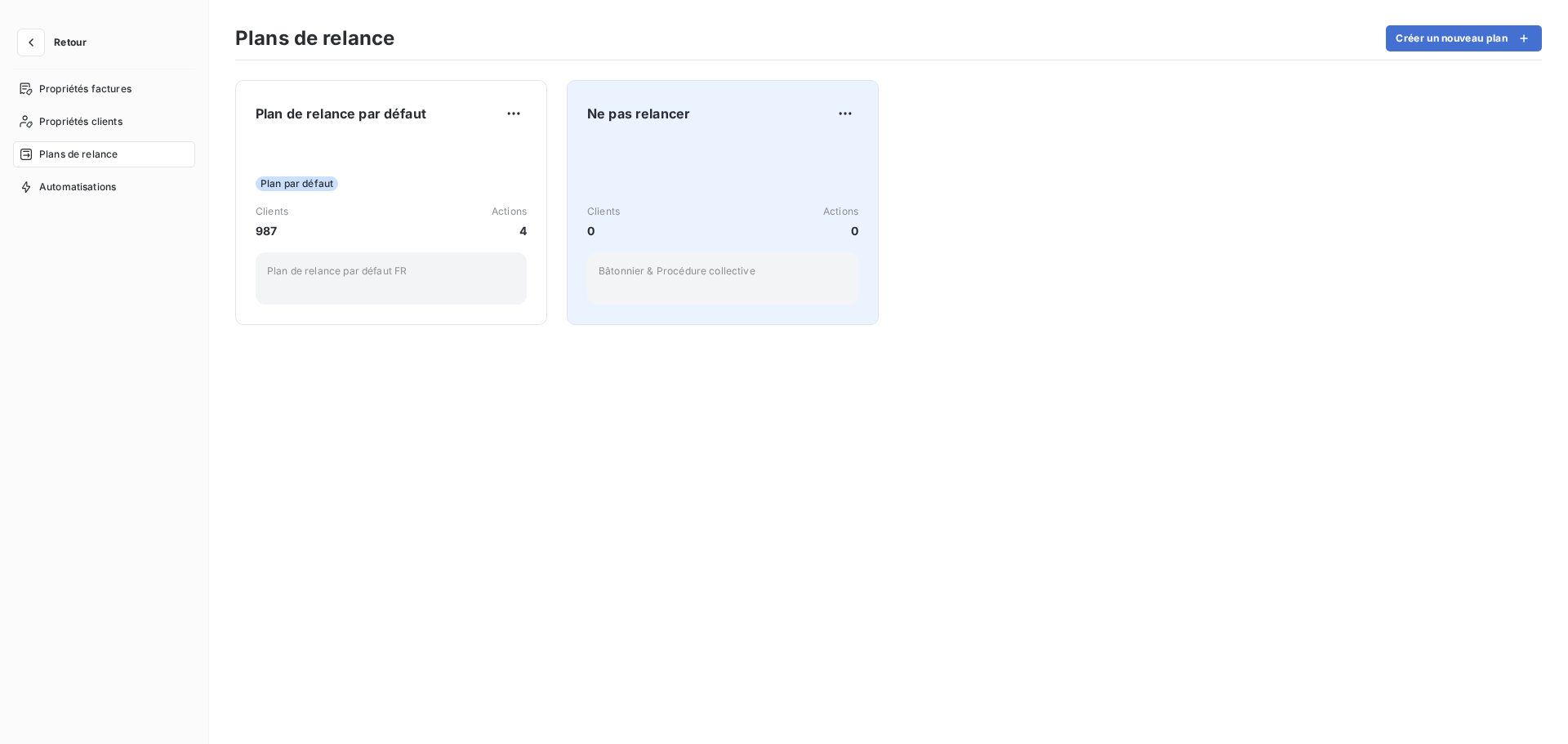
click at [691, 221] on div "Clients 0 Actions 0" at bounding box center [722, 221] width 272 height 35
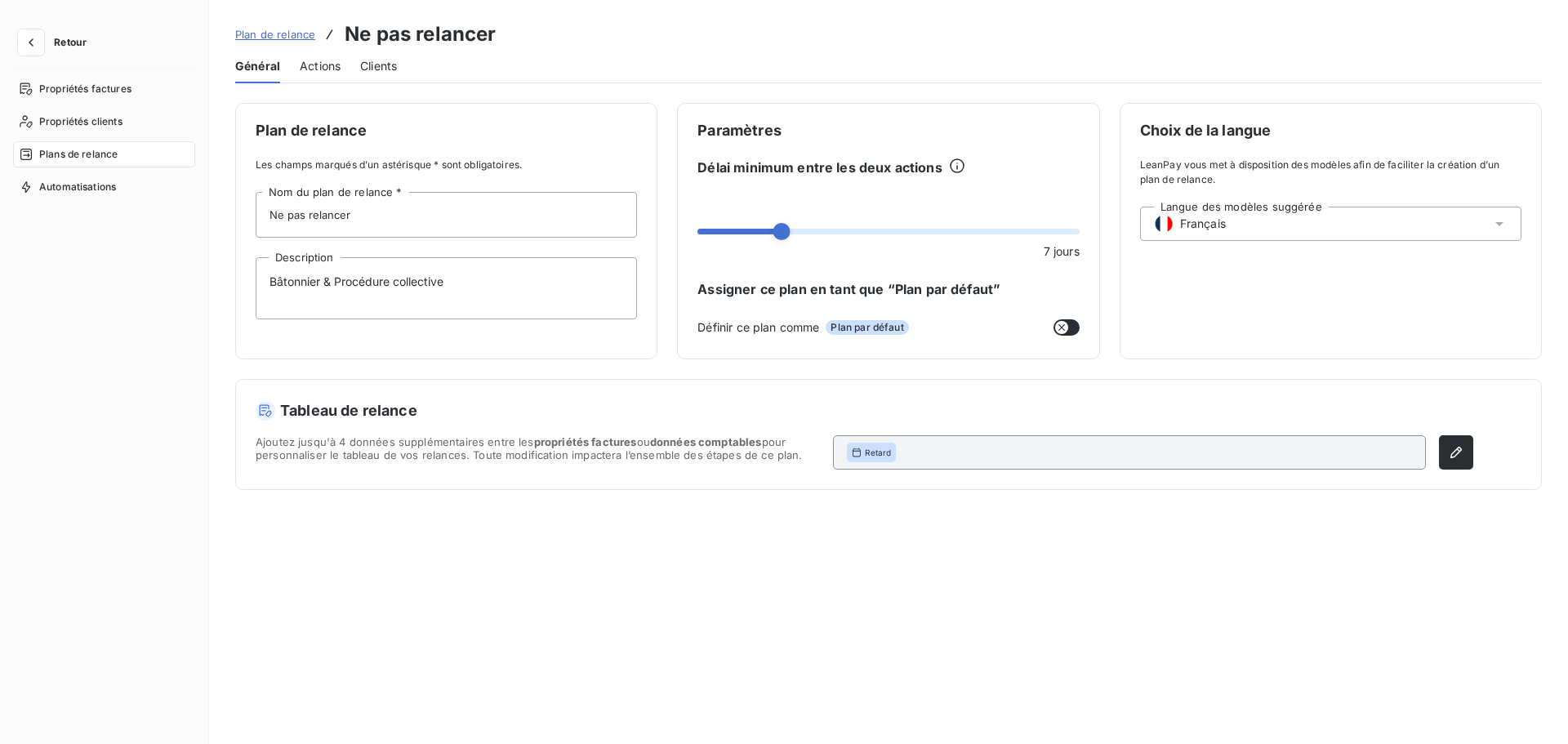
click at [297, 28] on span "Plan de relance" at bounding box center [274, 35] width 80 height 13
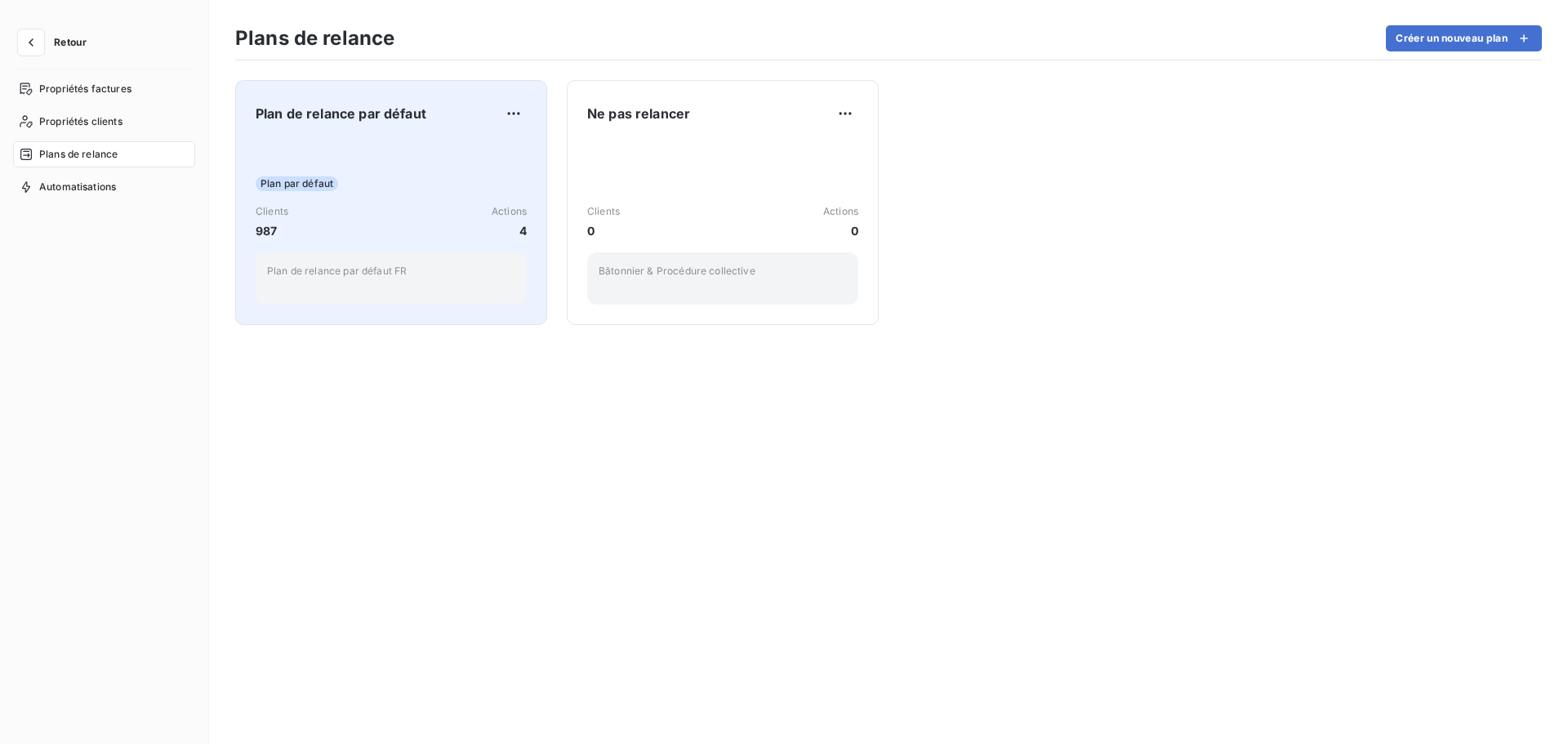
click at [259, 227] on span "987" at bounding box center [272, 230] width 33 height 17
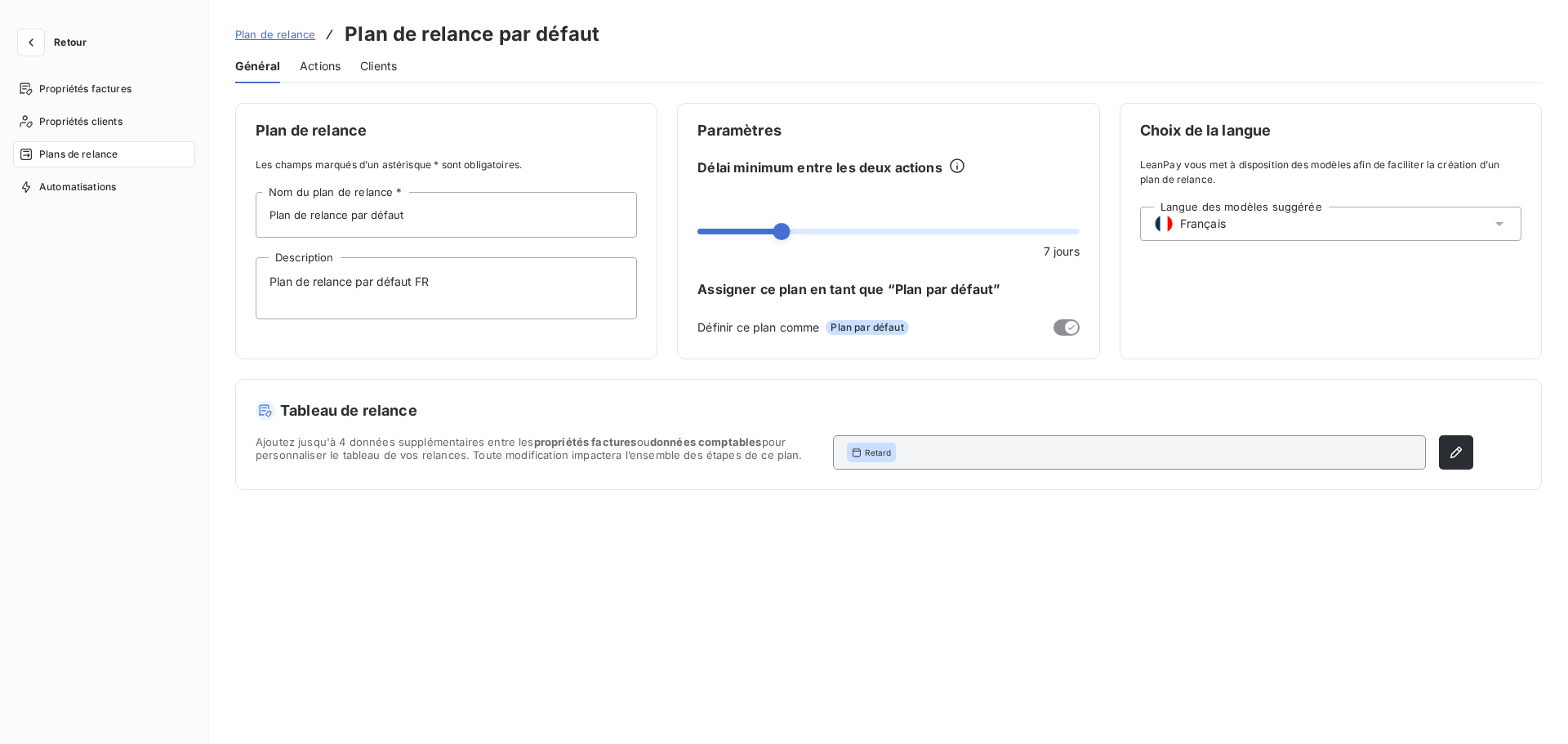
click at [392, 59] on span "Clients" at bounding box center [378, 66] width 37 height 16
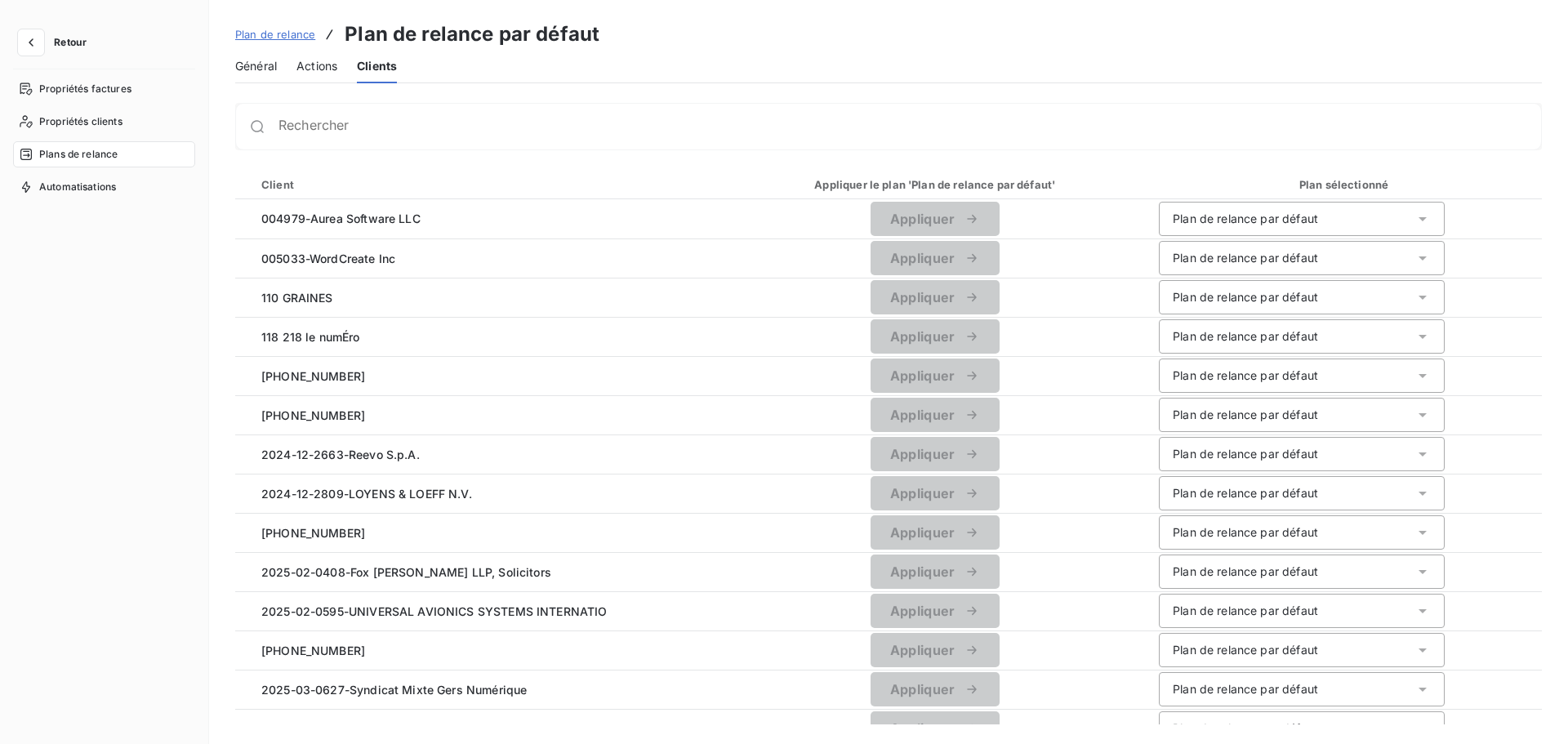
click at [273, 118] on div at bounding box center [256, 126] width 42 height 16
click at [259, 188] on div "Client" at bounding box center [481, 184] width 459 height 16
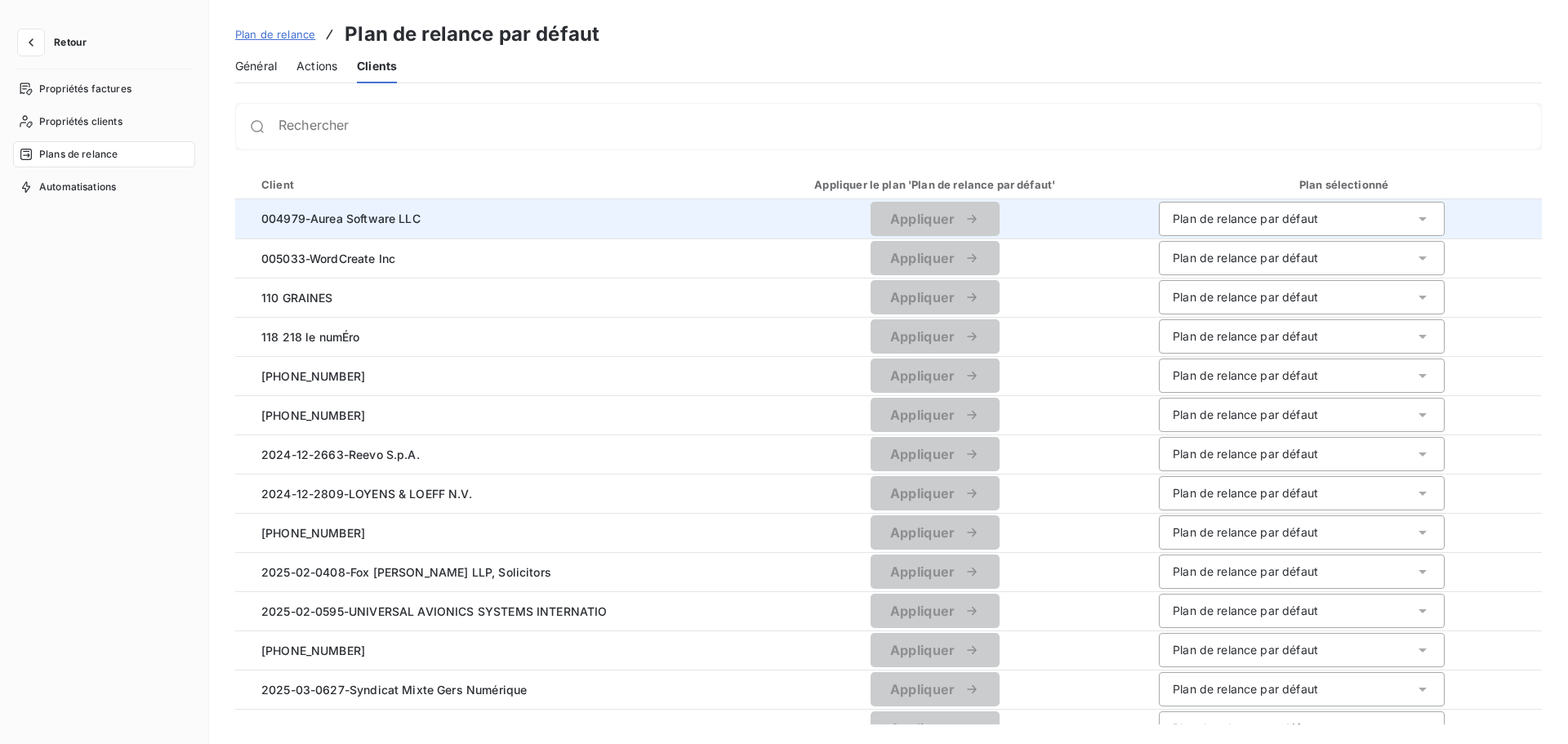
click at [1253, 224] on div "Plan de relance par défaut" at bounding box center [1245, 218] width 146 height 16
click at [1238, 260] on div "Plan de relance par défaut" at bounding box center [1241, 254] width 146 height 16
click at [1248, 221] on div "Plan de relance par défaut" at bounding box center [1245, 218] width 146 height 16
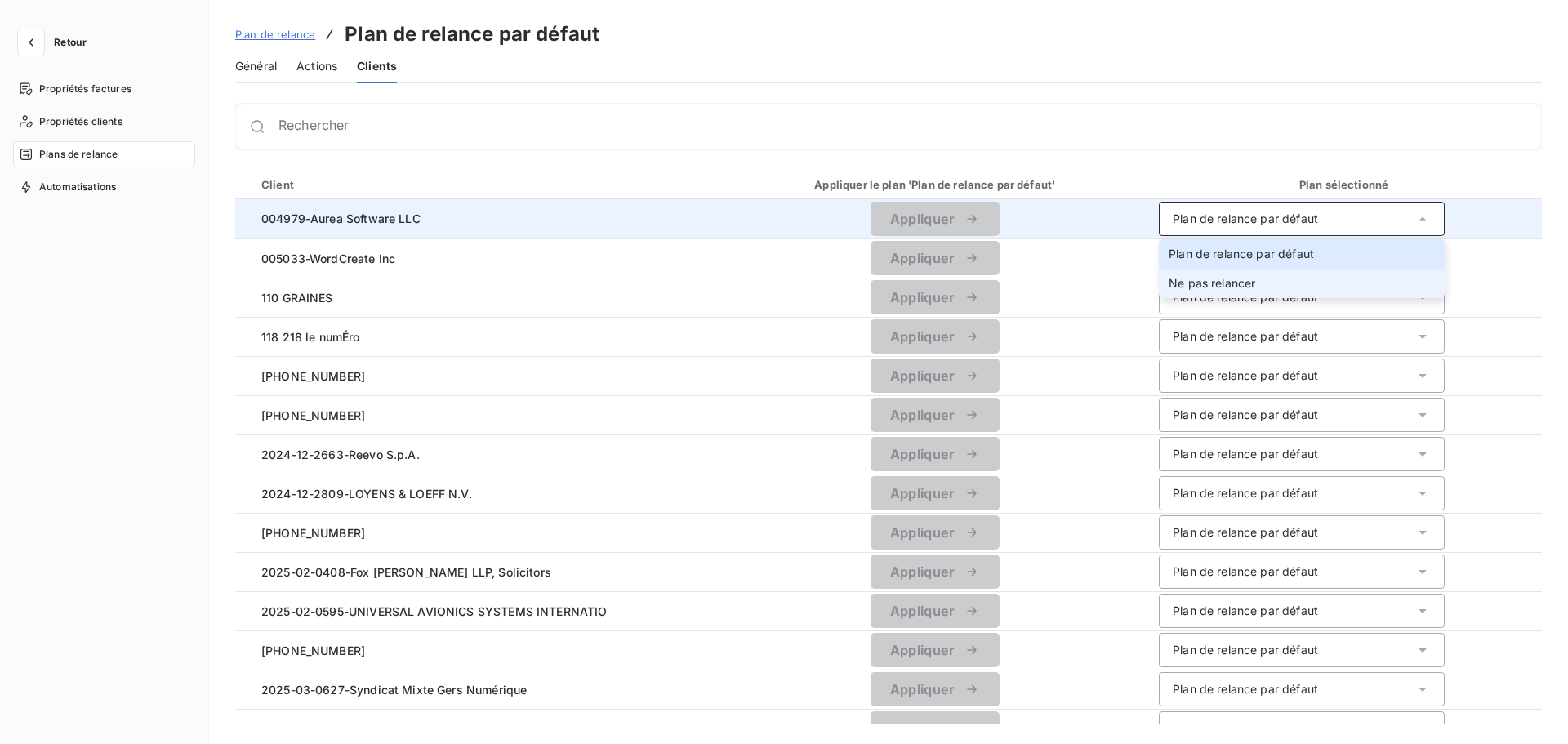
click at [1233, 283] on span "Ne pas relancer" at bounding box center [1212, 283] width 86 height 14
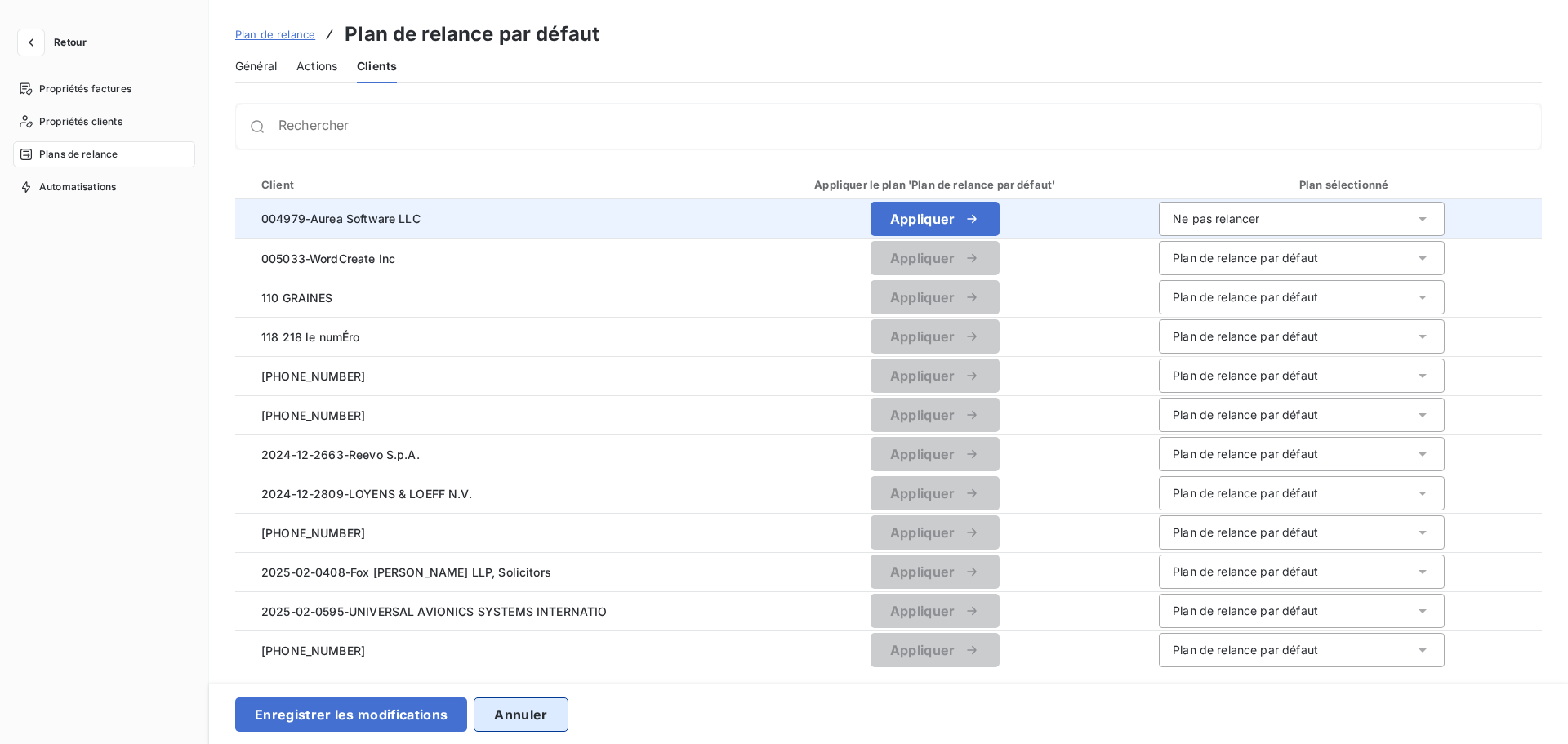
click at [526, 715] on button "Annuler" at bounding box center [520, 714] width 94 height 35
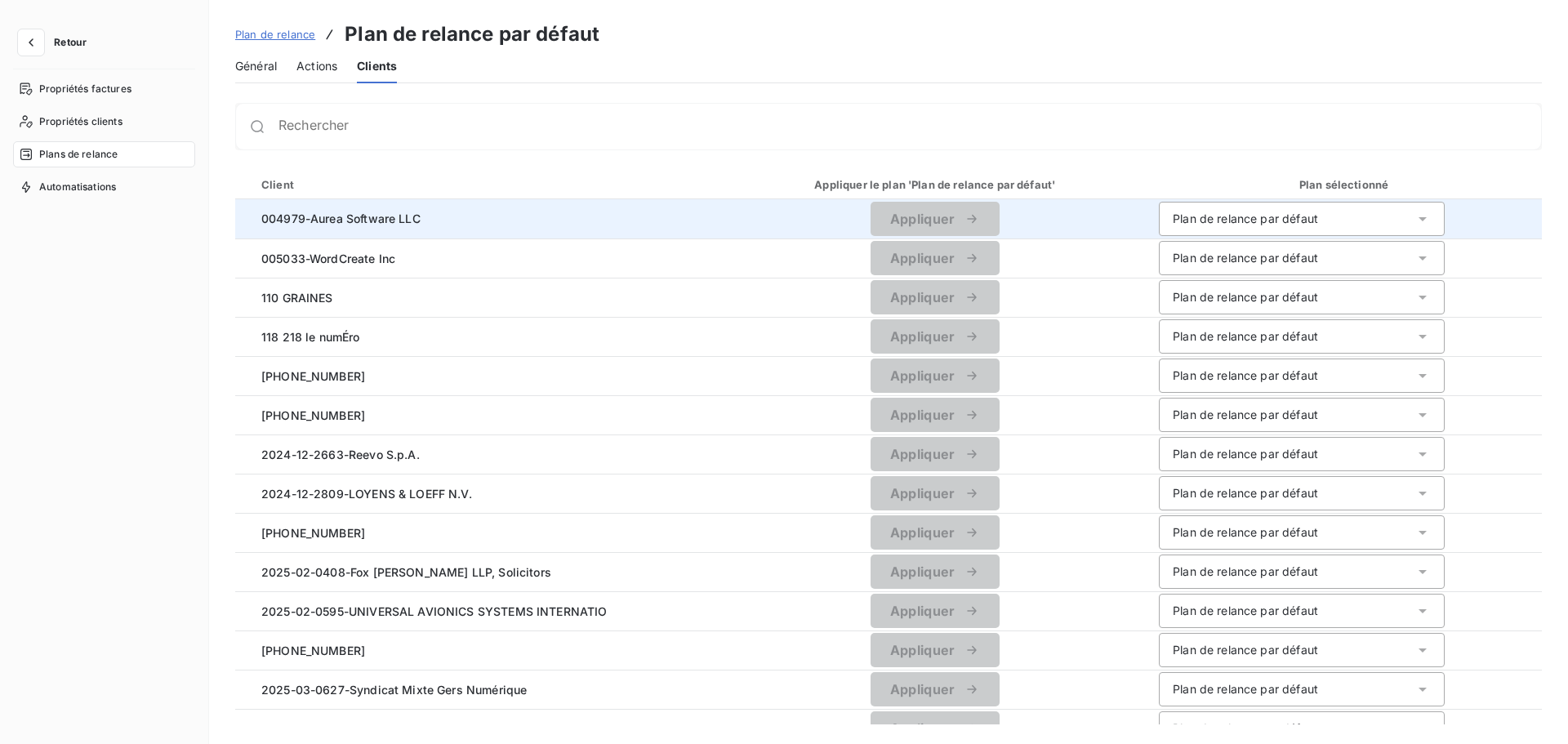
click at [1303, 216] on div "Plan de relance par défaut" at bounding box center [1245, 218] width 146 height 16
click at [1241, 243] on li "Plan de relance par défaut" at bounding box center [1302, 254] width 286 height 29
click at [530, 216] on span "004979-Aurea Software LLC" at bounding box center [479, 218] width 463 height 17
click at [277, 219] on span "004979-Aurea Software LLC" at bounding box center [479, 218] width 463 height 17
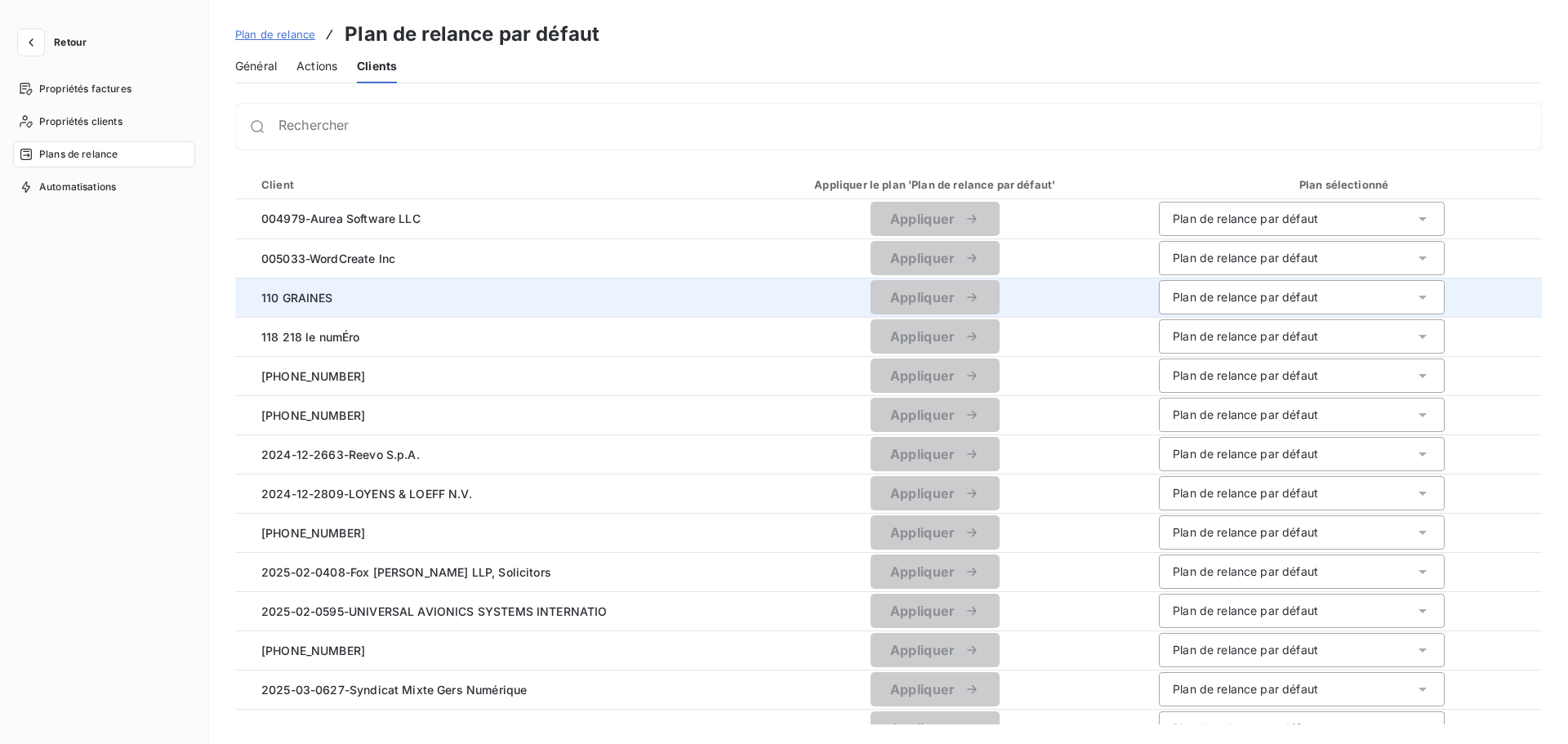
click at [1260, 292] on div "Plan de relance par défaut" at bounding box center [1245, 297] width 146 height 16
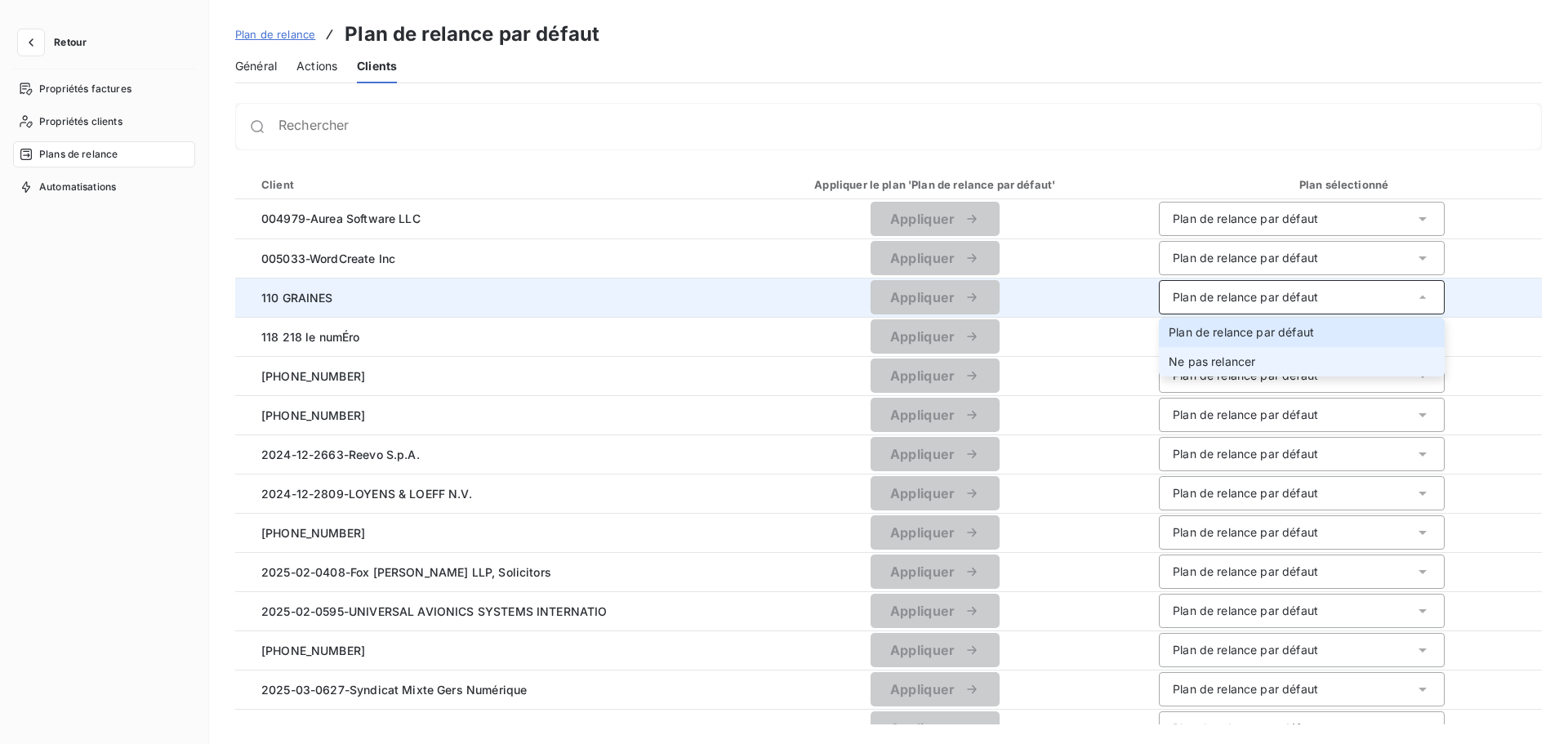
click at [1228, 370] on li "Ne pas relancer" at bounding box center [1302, 361] width 286 height 29
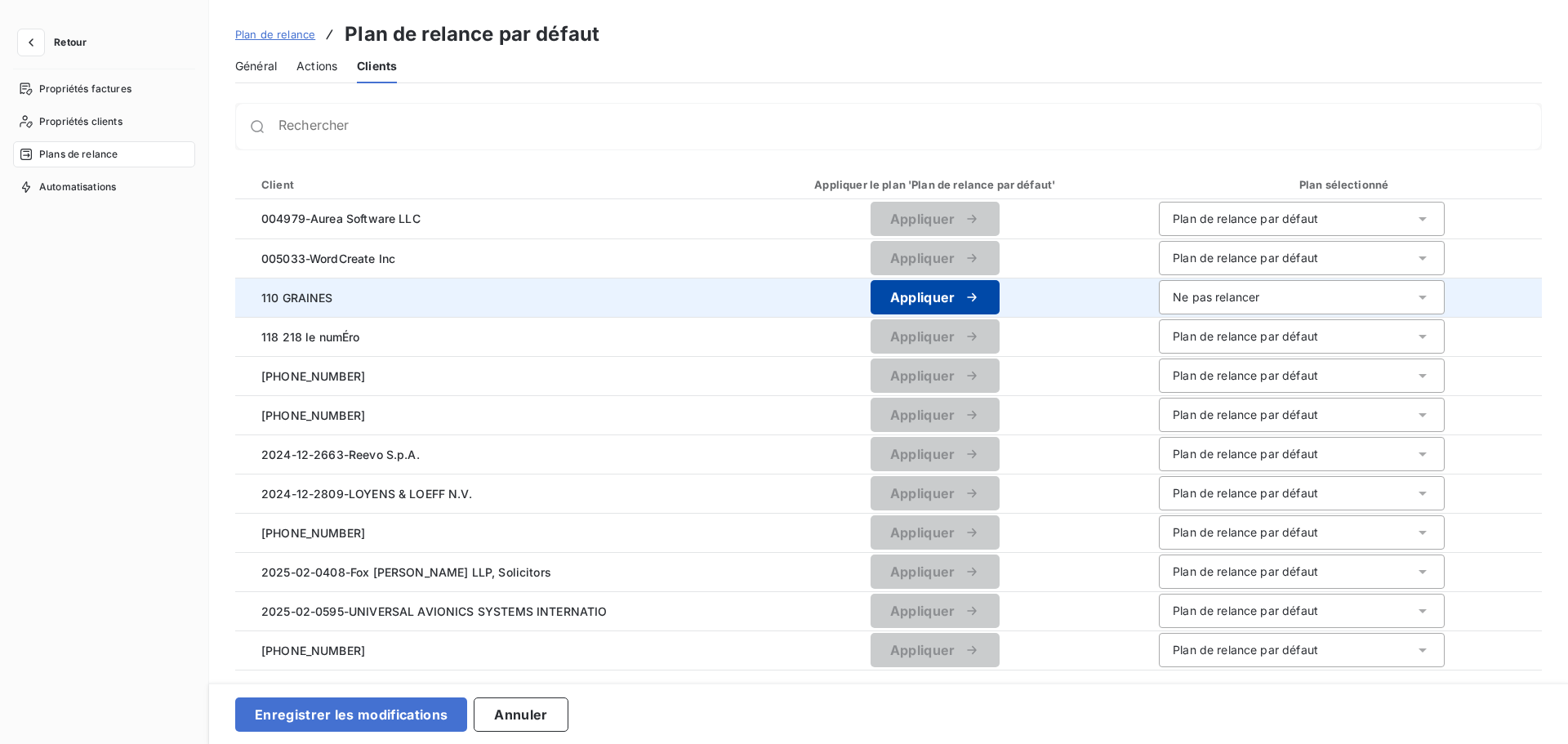
click at [972, 302] on icon "button" at bounding box center [971, 297] width 16 height 16
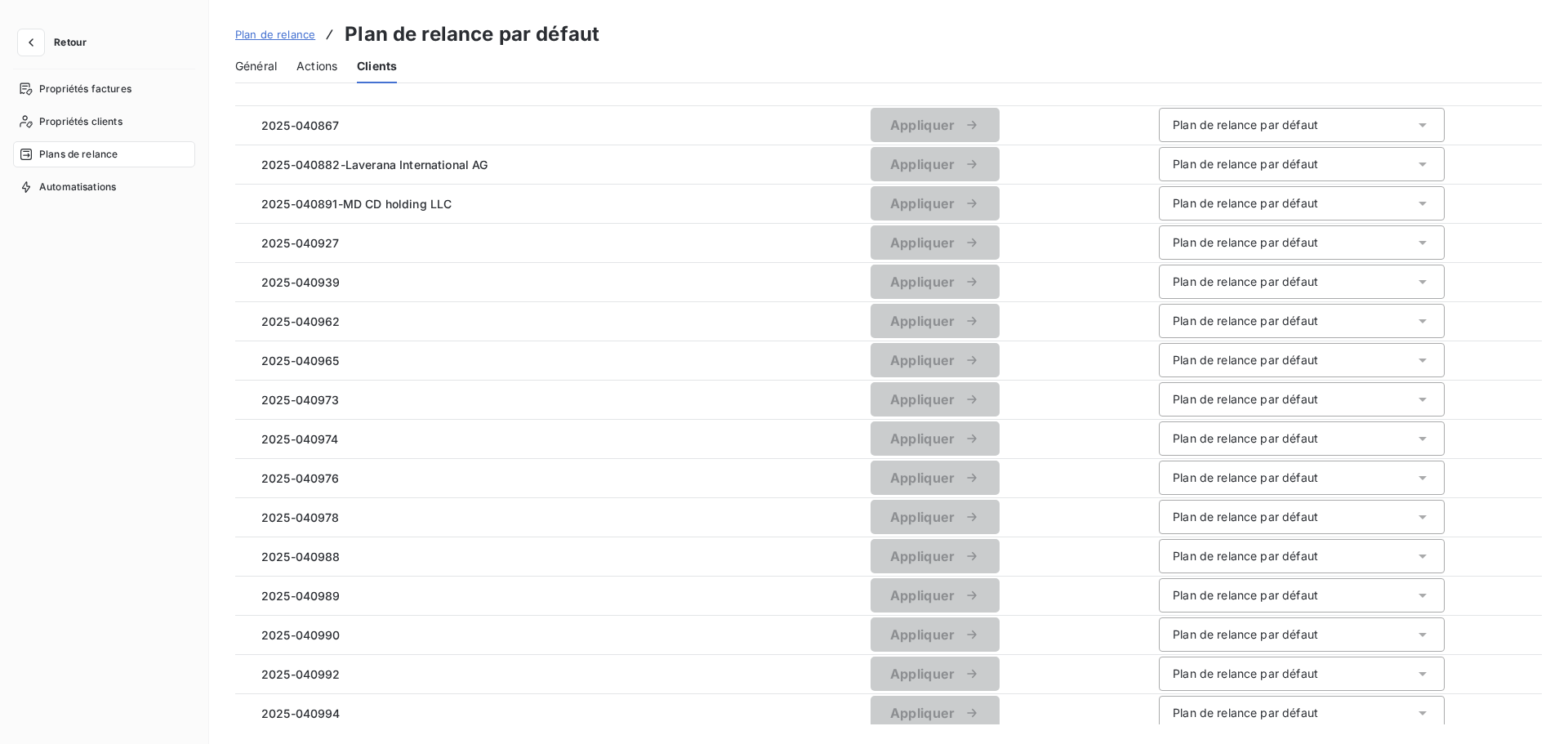
scroll to position [1547, 0]
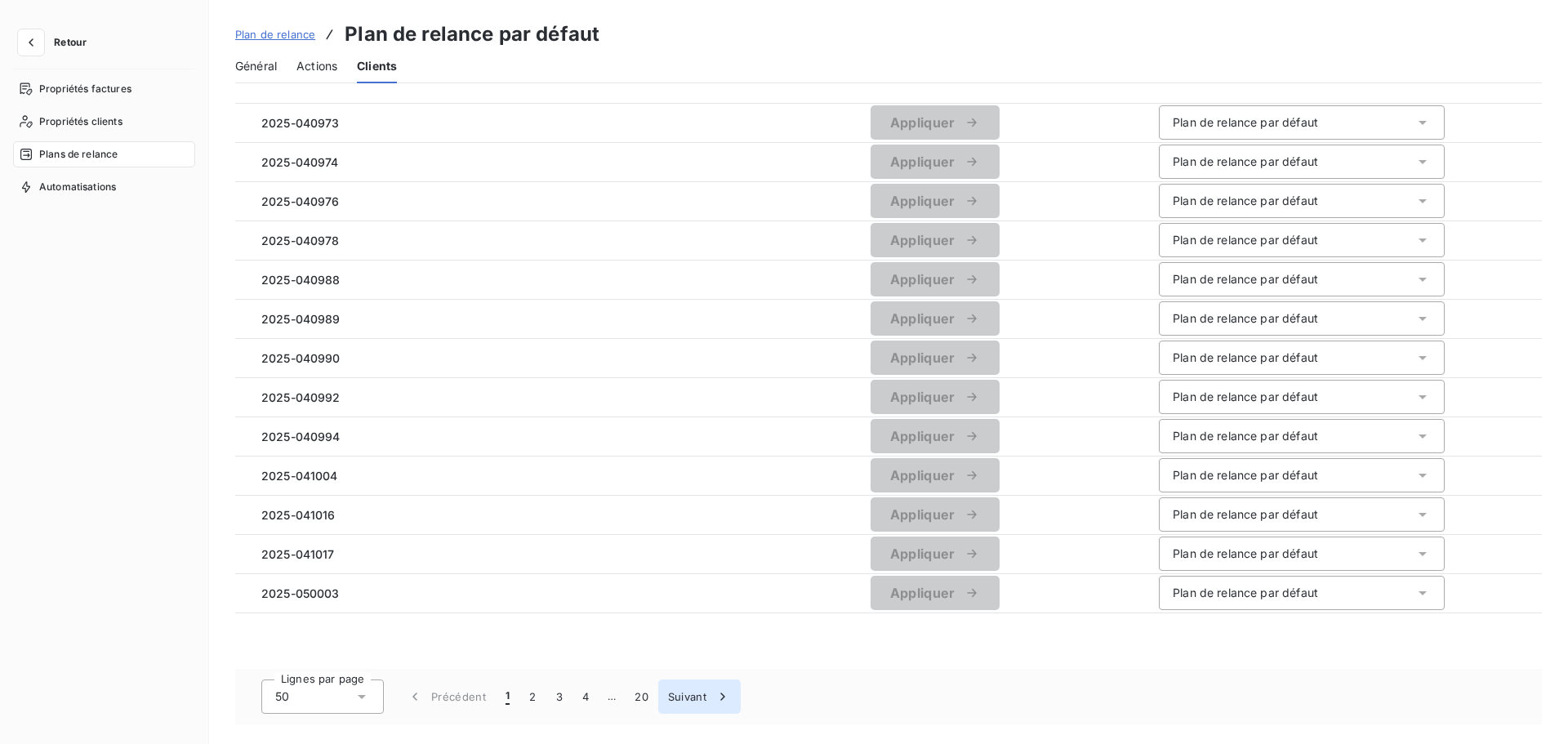
click at [684, 682] on button "Suivant" at bounding box center [700, 696] width 83 height 35
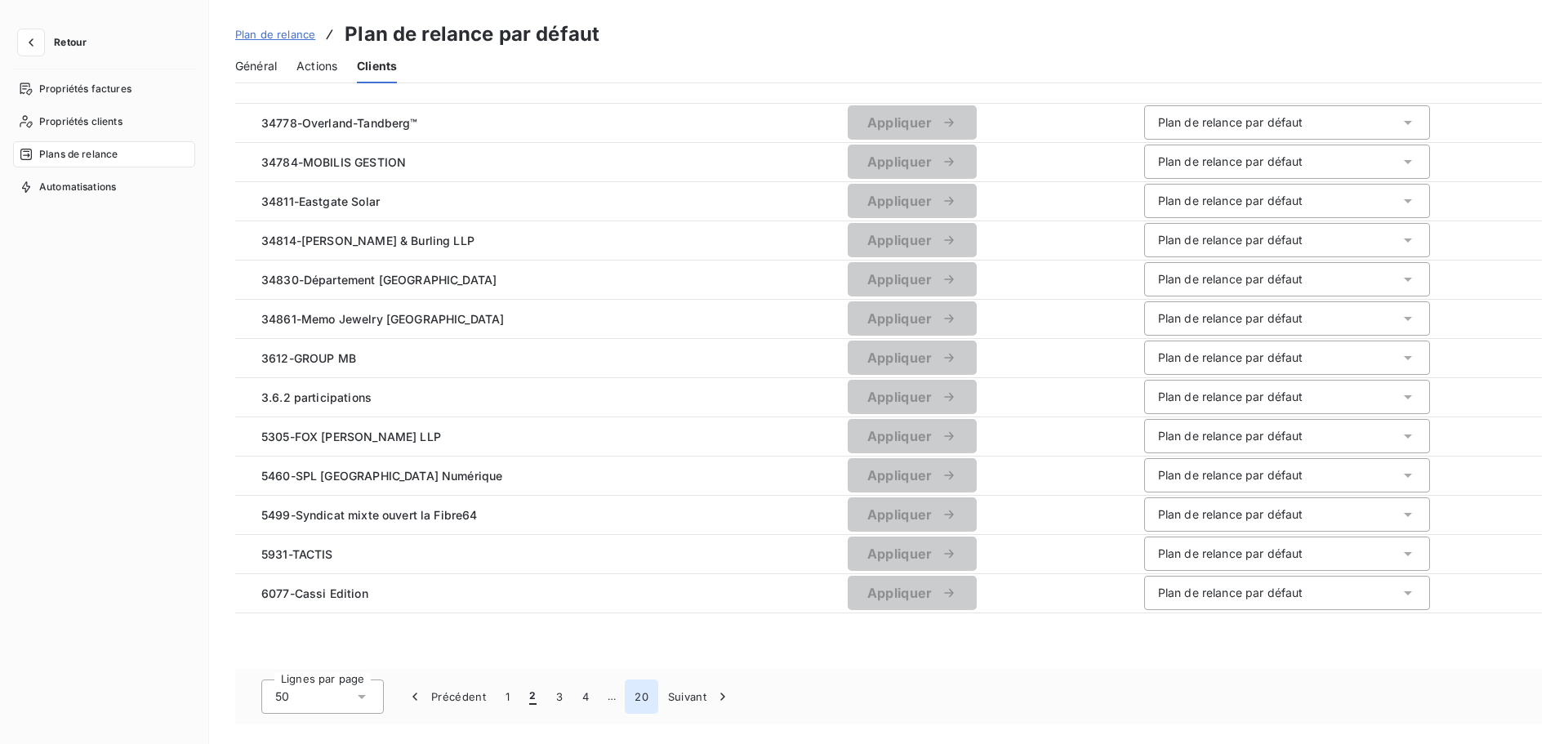
click at [628, 702] on button "20" at bounding box center [642, 696] width 34 height 35
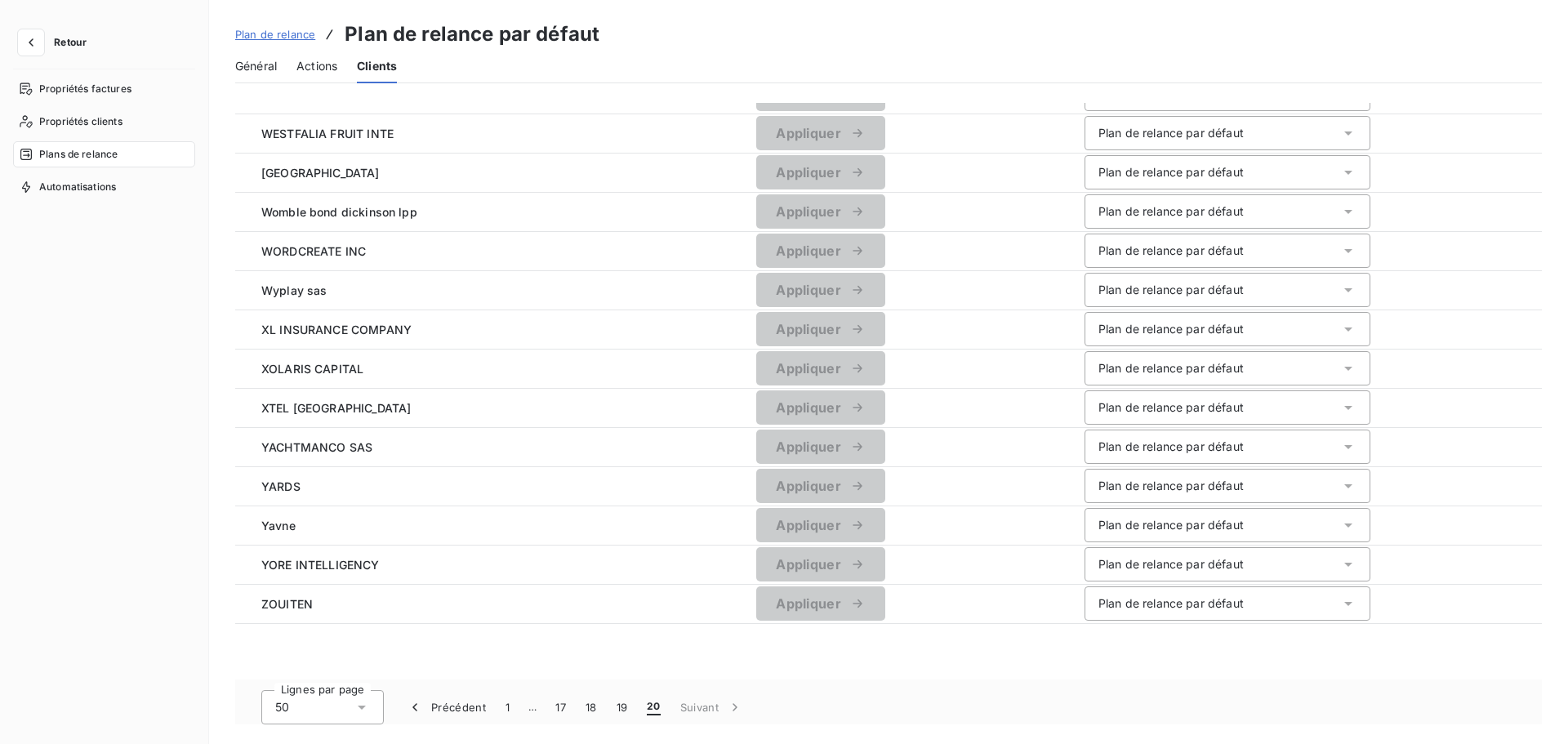
scroll to position [1037, 0]
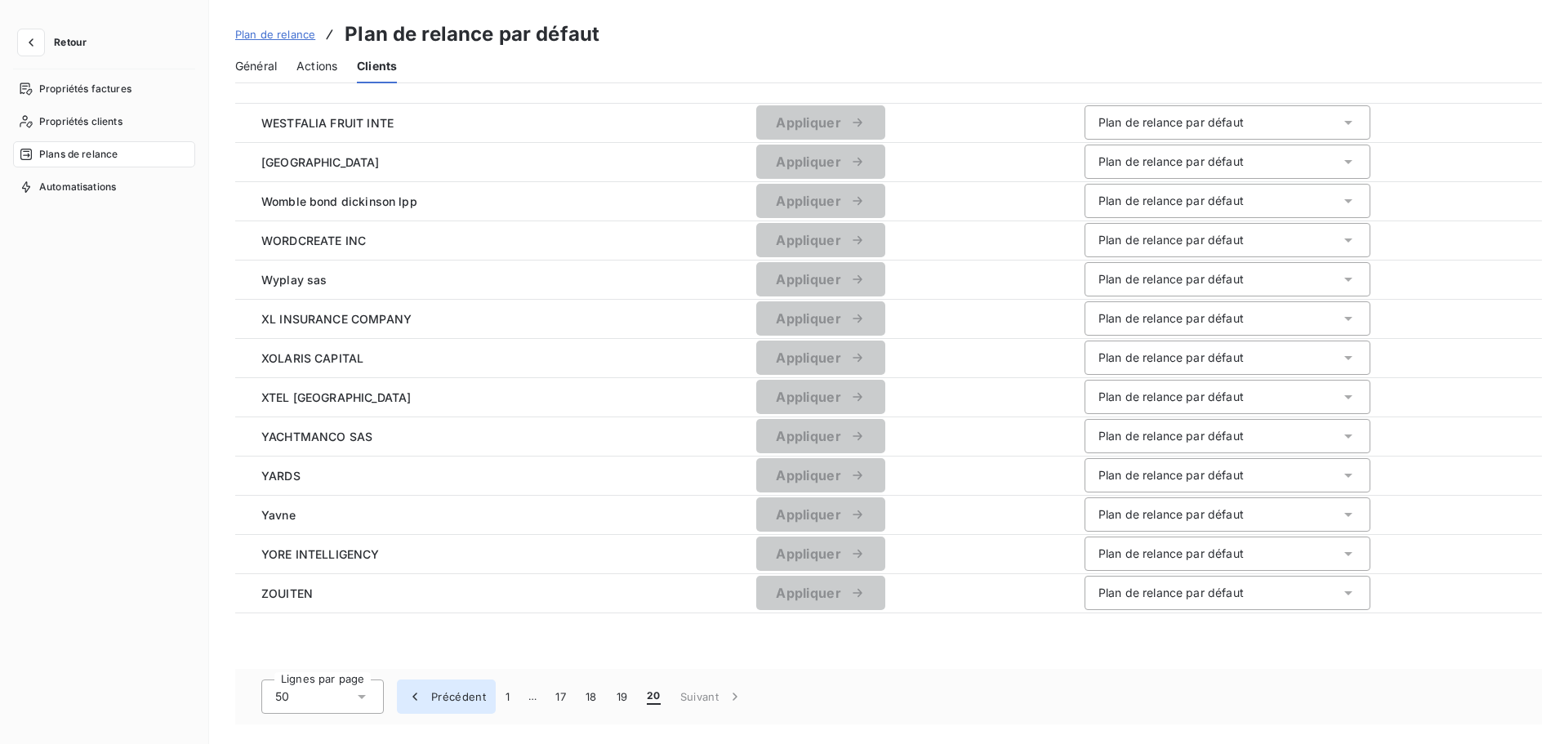
click at [413, 700] on icon "button" at bounding box center [414, 696] width 16 height 16
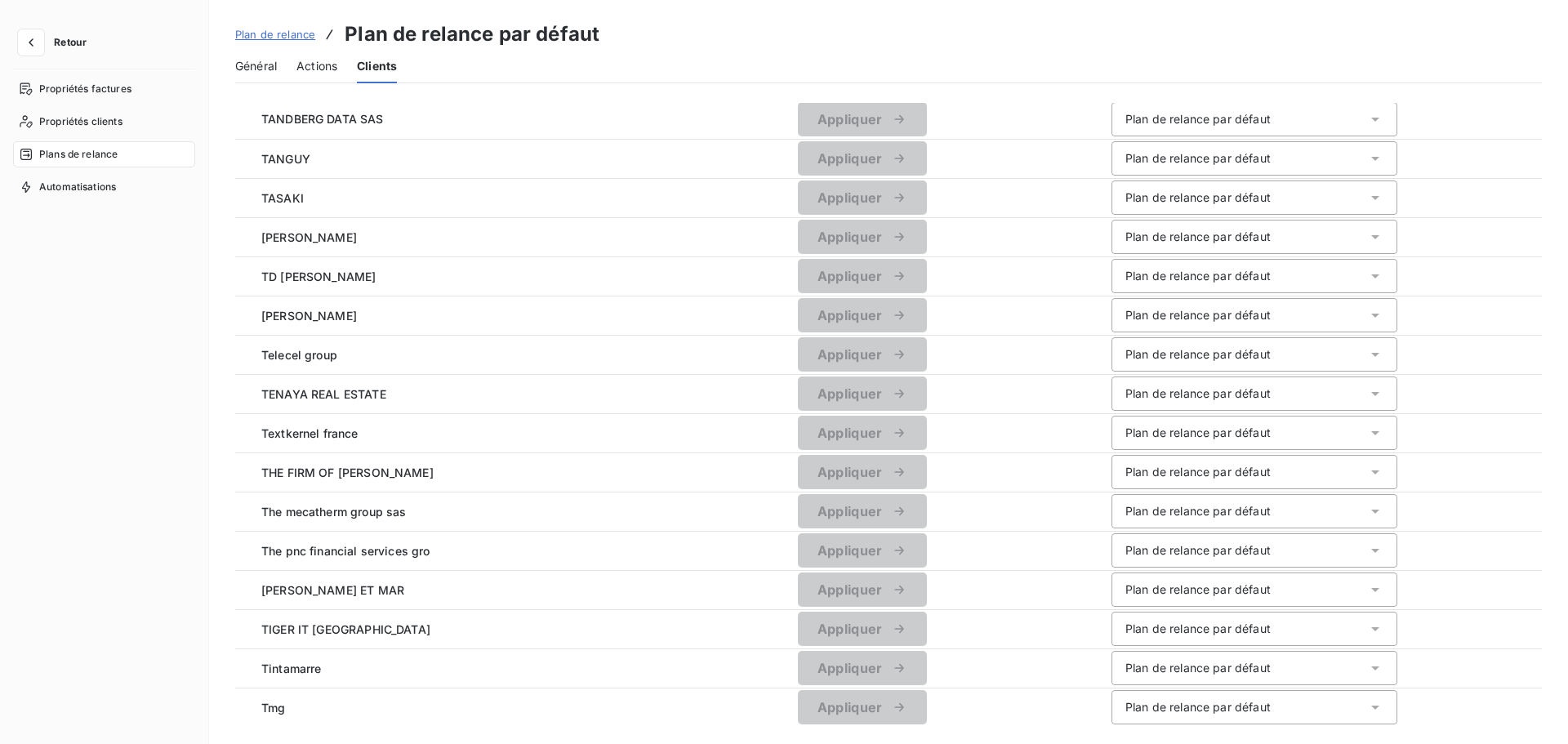
scroll to position [0, 0]
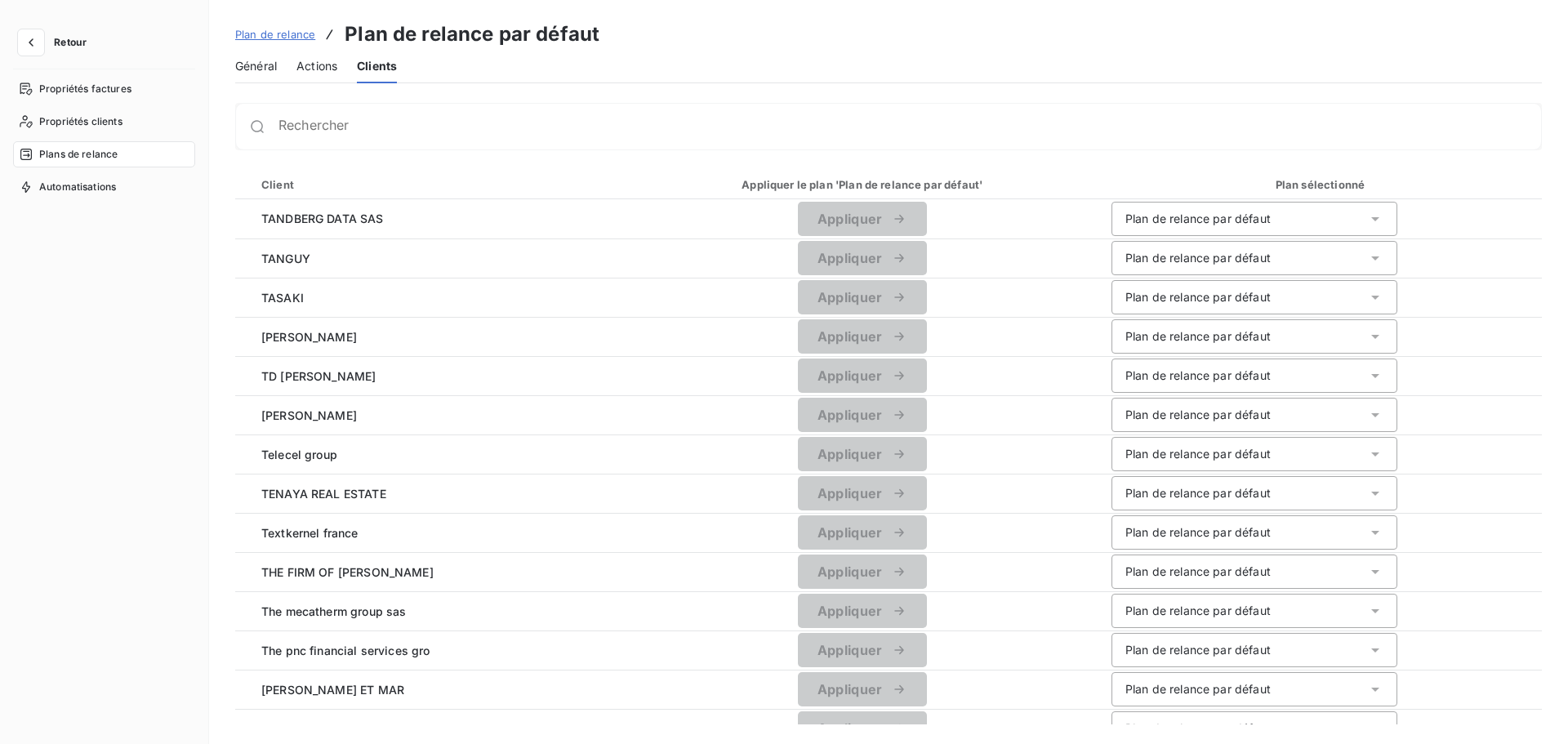
click at [1300, 187] on div "Plan sélectionné" at bounding box center [1322, 184] width 414 height 16
click at [282, 184] on div "Client" at bounding box center [432, 184] width 361 height 16
click at [322, 70] on span "Actions" at bounding box center [317, 66] width 40 height 16
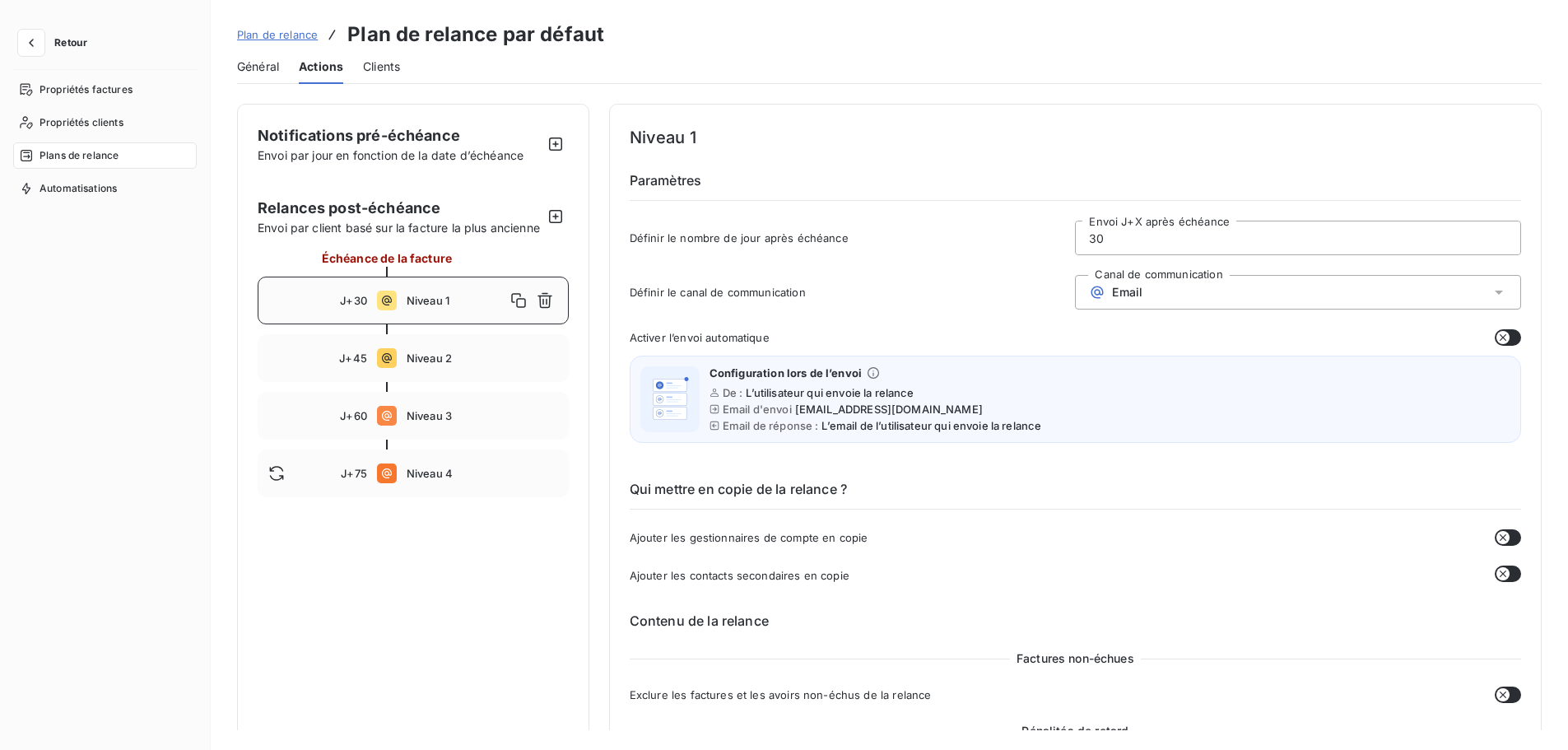
click at [396, 67] on span "Clients" at bounding box center [381, 66] width 37 height 16
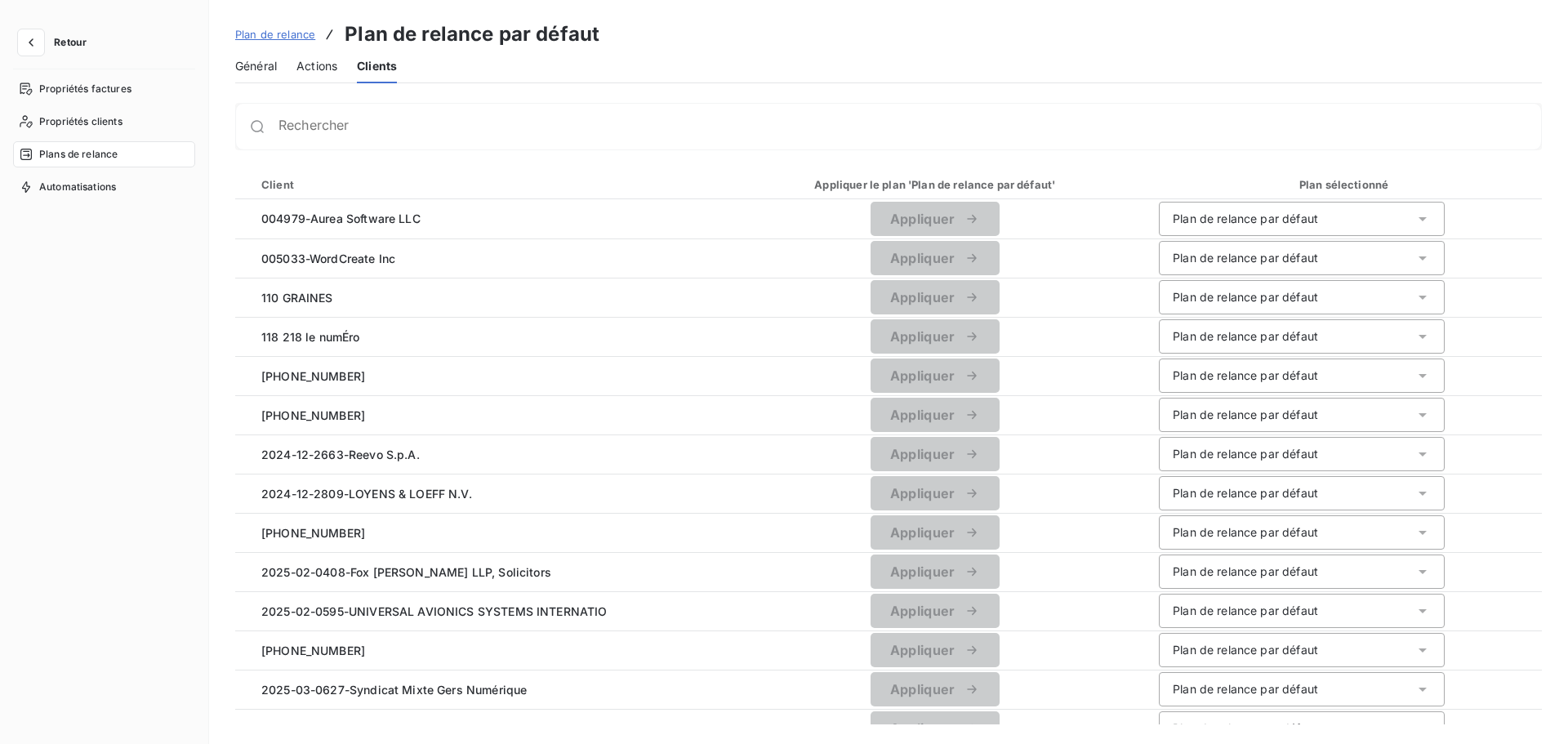
click at [259, 72] on span "Général" at bounding box center [256, 66] width 41 height 16
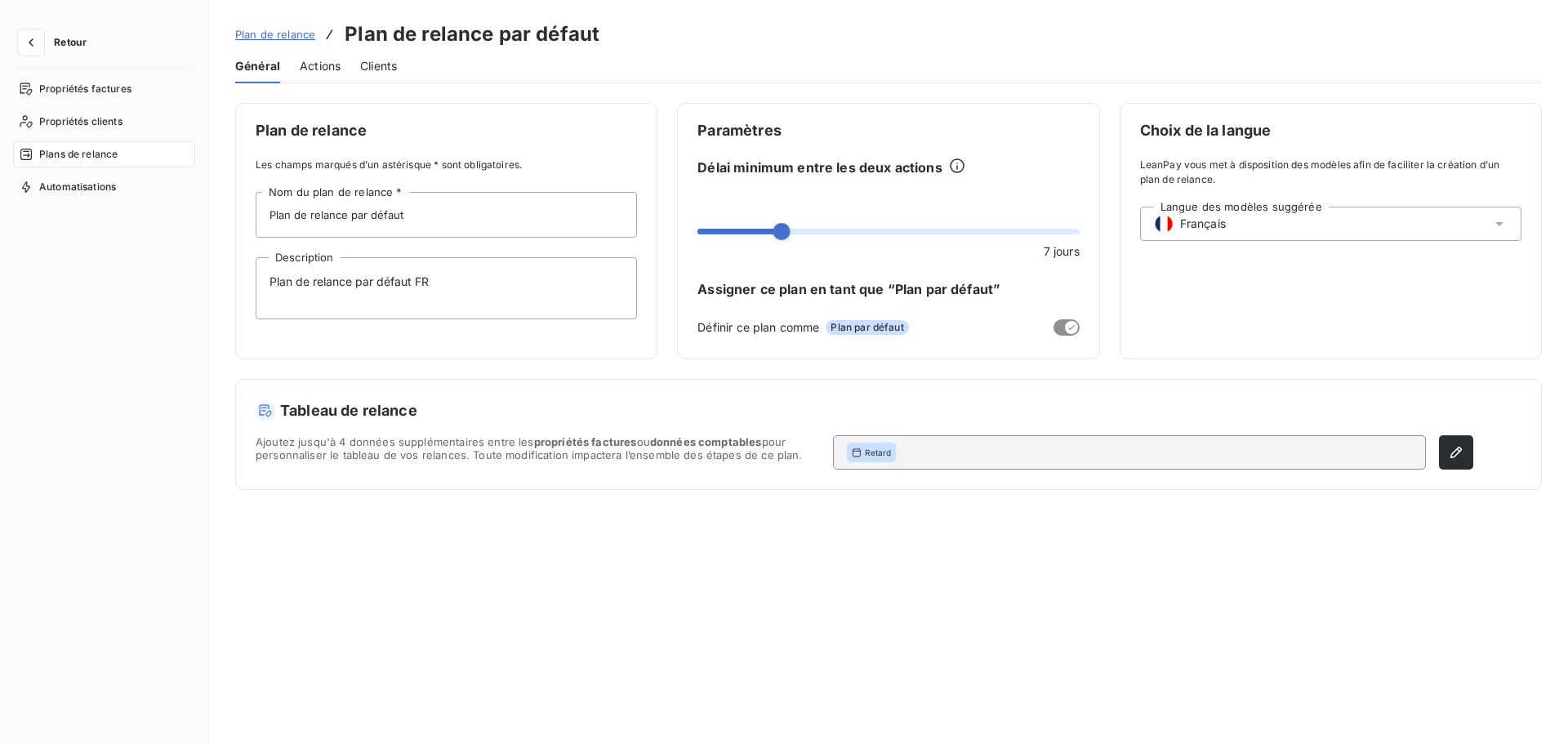
click at [267, 35] on span "Plan de relance" at bounding box center [274, 35] width 80 height 13
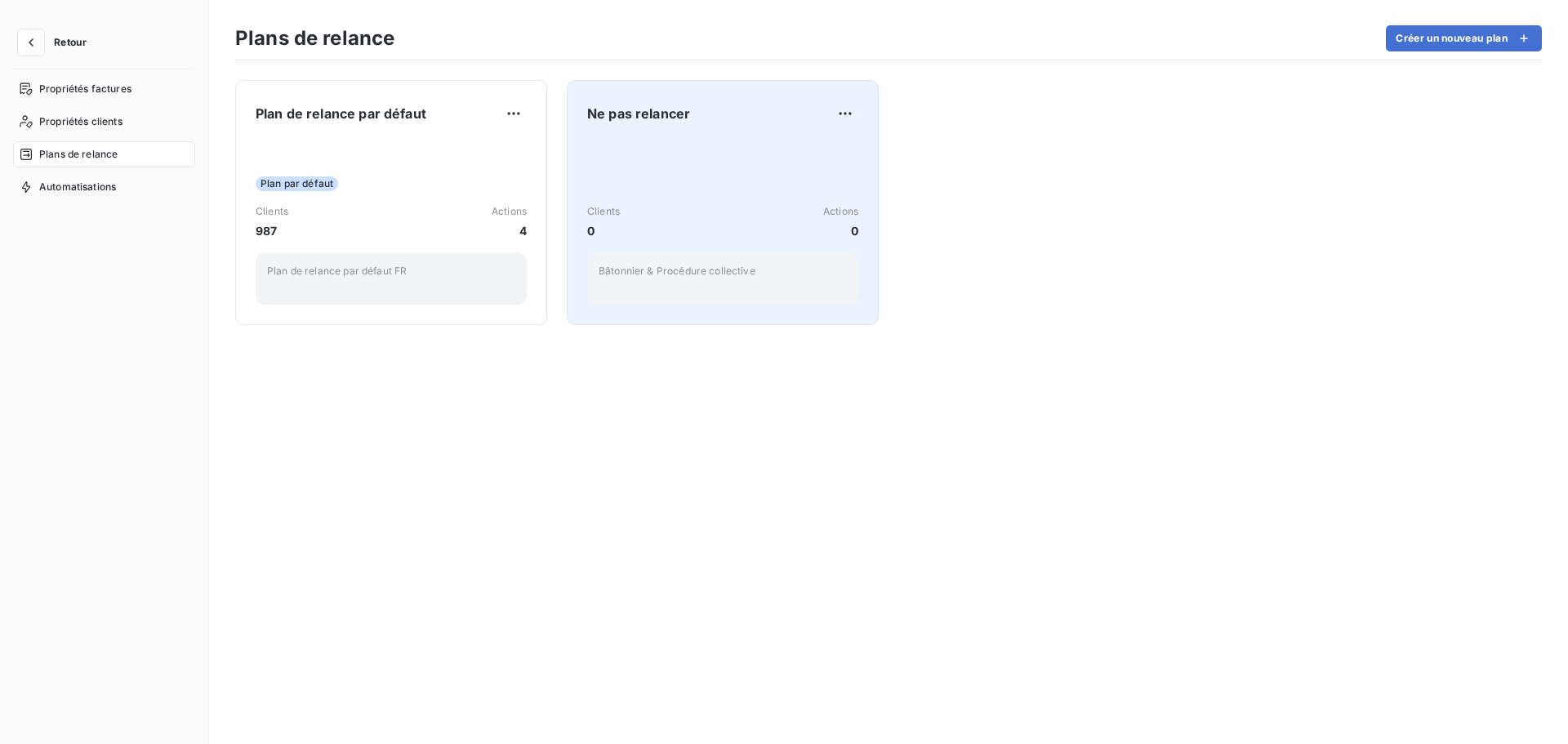
click at [660, 216] on div "Clients 0 Actions 0" at bounding box center [722, 221] width 272 height 35
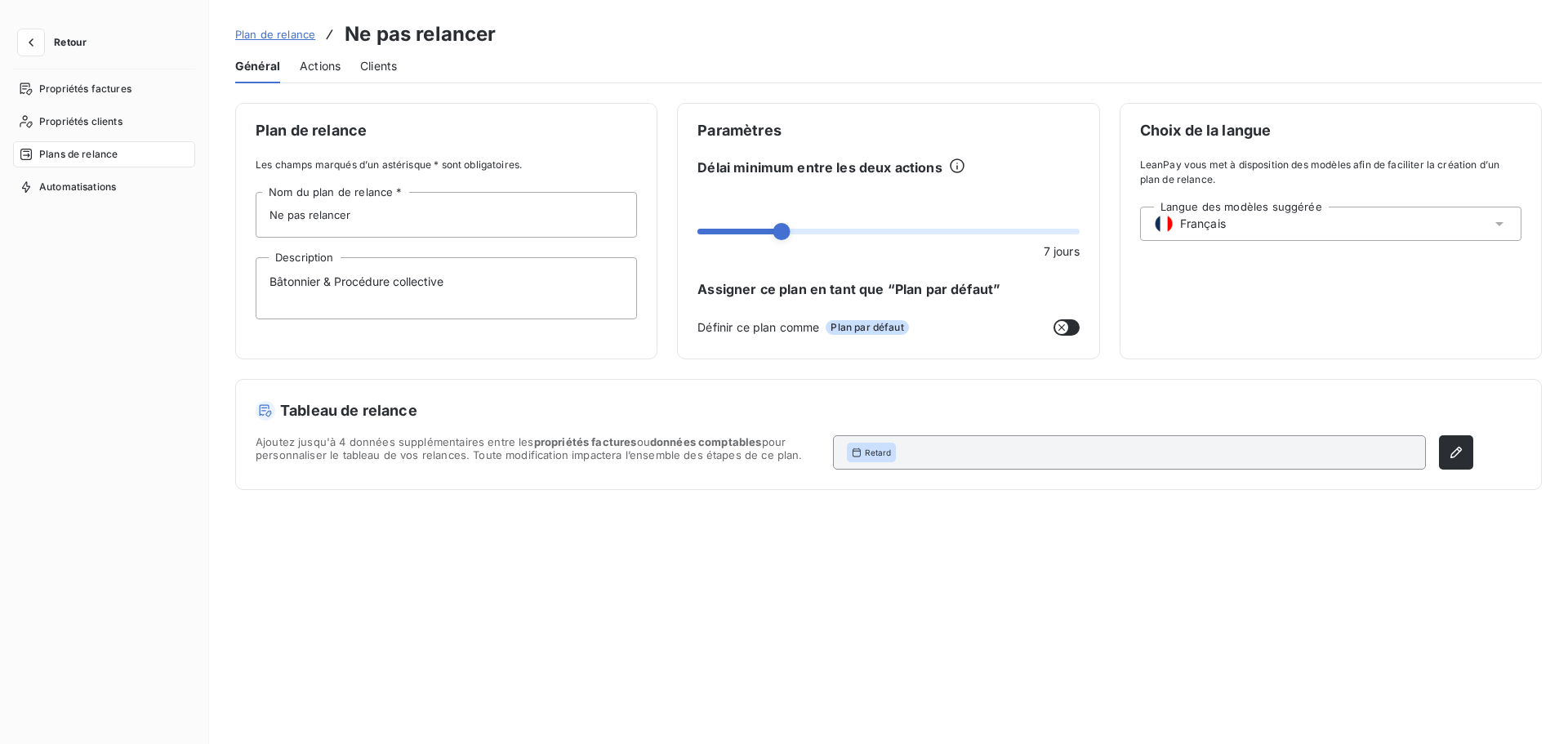
click at [383, 67] on span "Clients" at bounding box center [378, 66] width 37 height 16
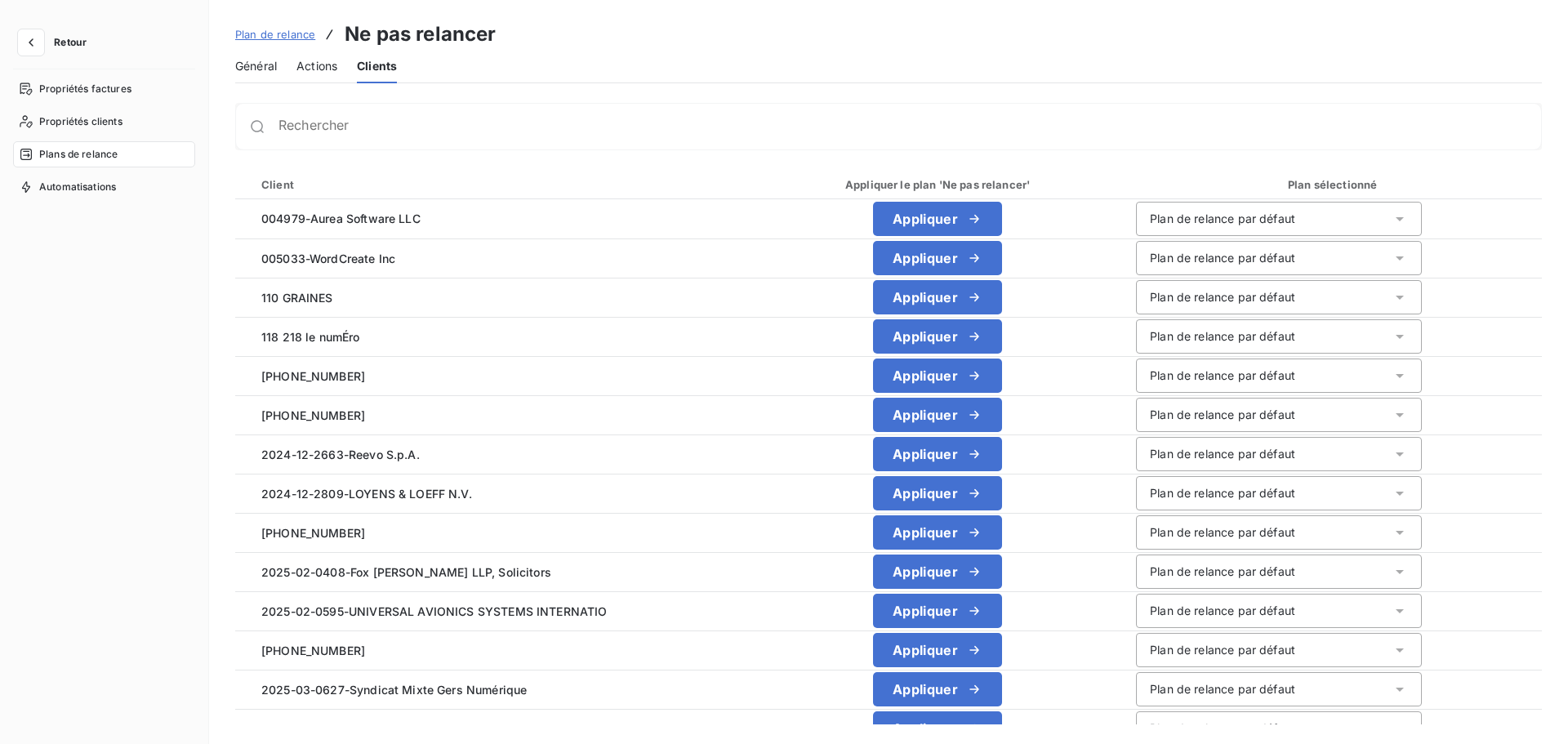
click at [272, 70] on span "Général" at bounding box center [256, 66] width 41 height 16
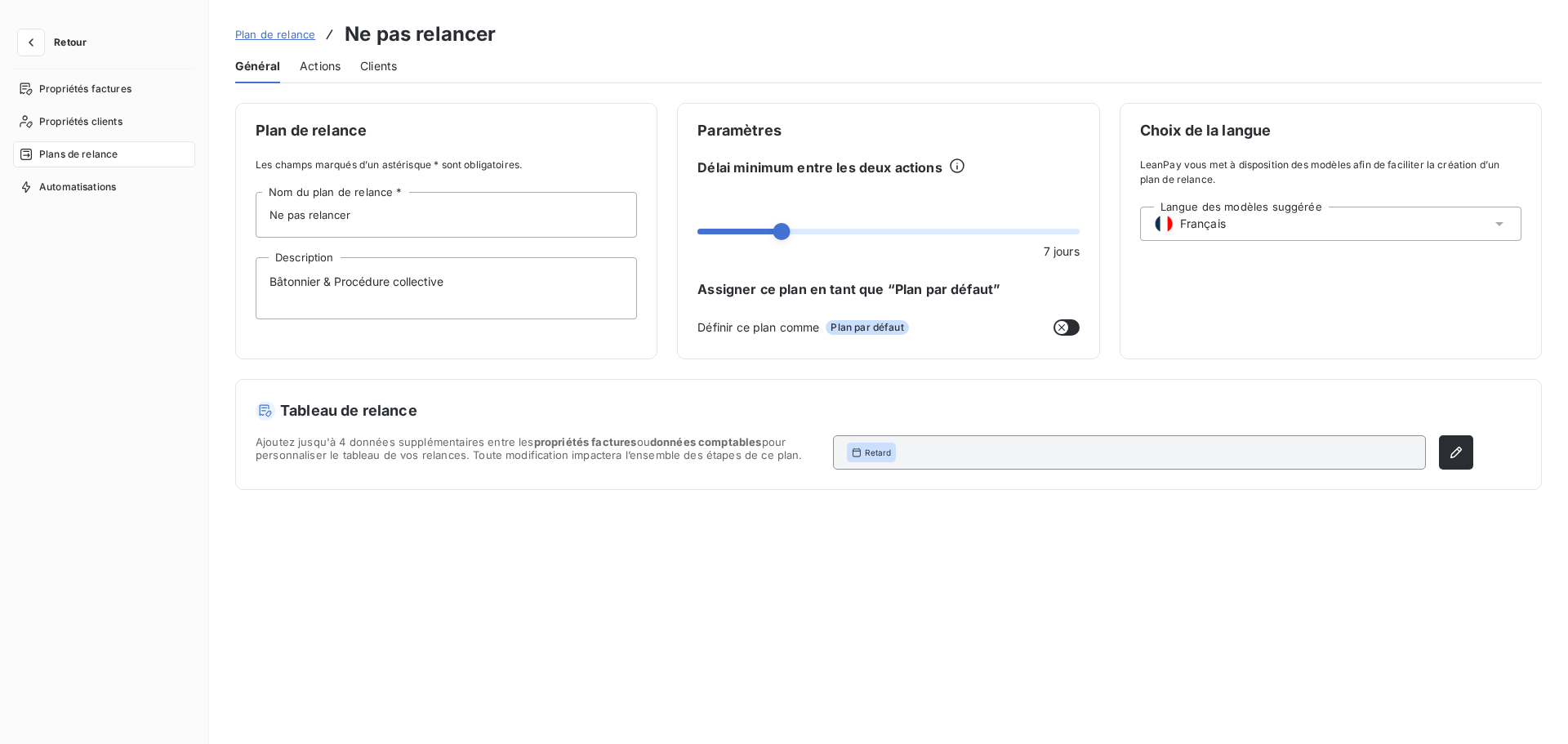
click at [380, 65] on span "Clients" at bounding box center [378, 66] width 37 height 16
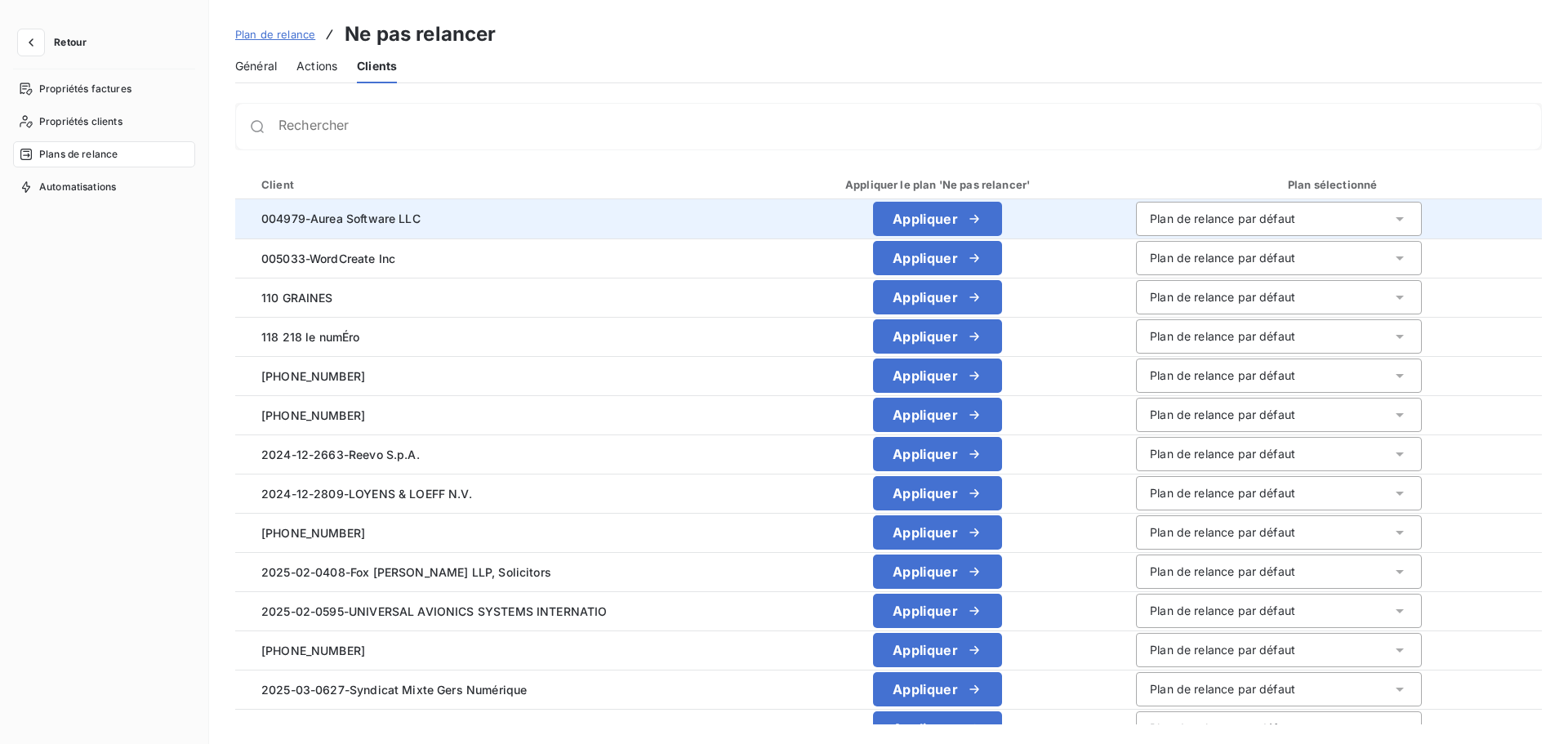
click at [1254, 225] on div "Plan de relance par défaut" at bounding box center [1222, 218] width 146 height 16
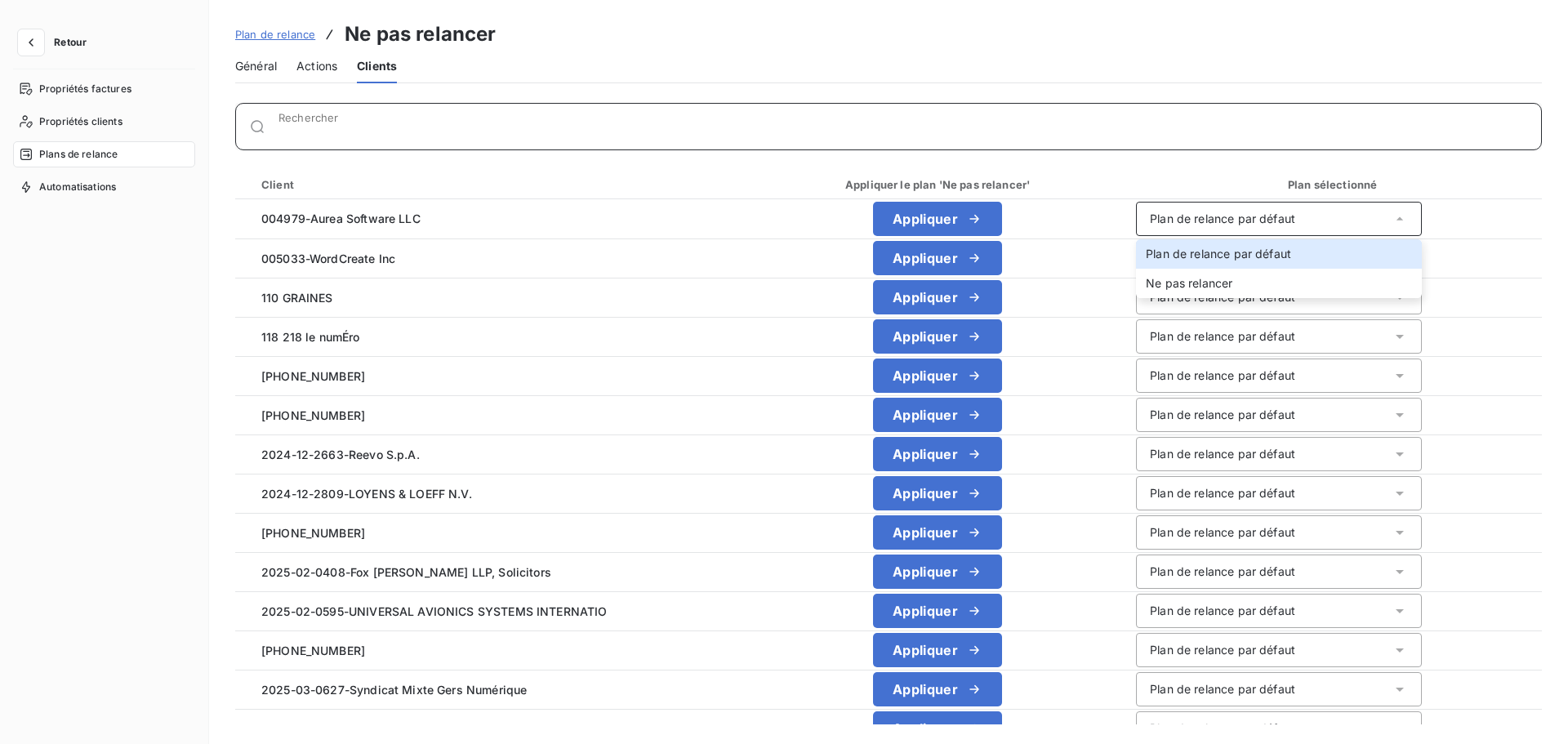
click at [1186, 125] on input "Rechercher" at bounding box center [909, 132] width 1263 height 16
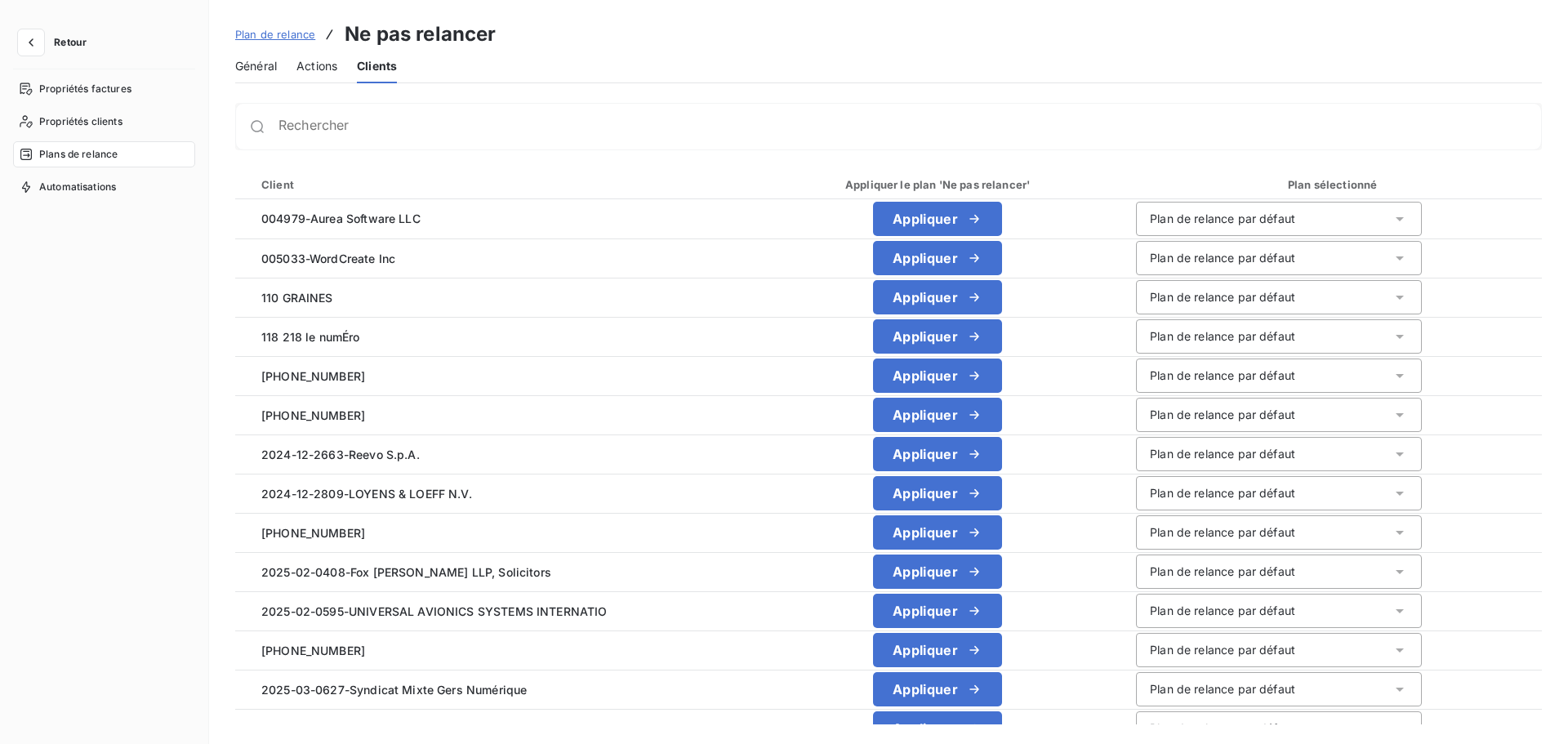
click at [284, 34] on span "Plan de relance" at bounding box center [274, 35] width 80 height 13
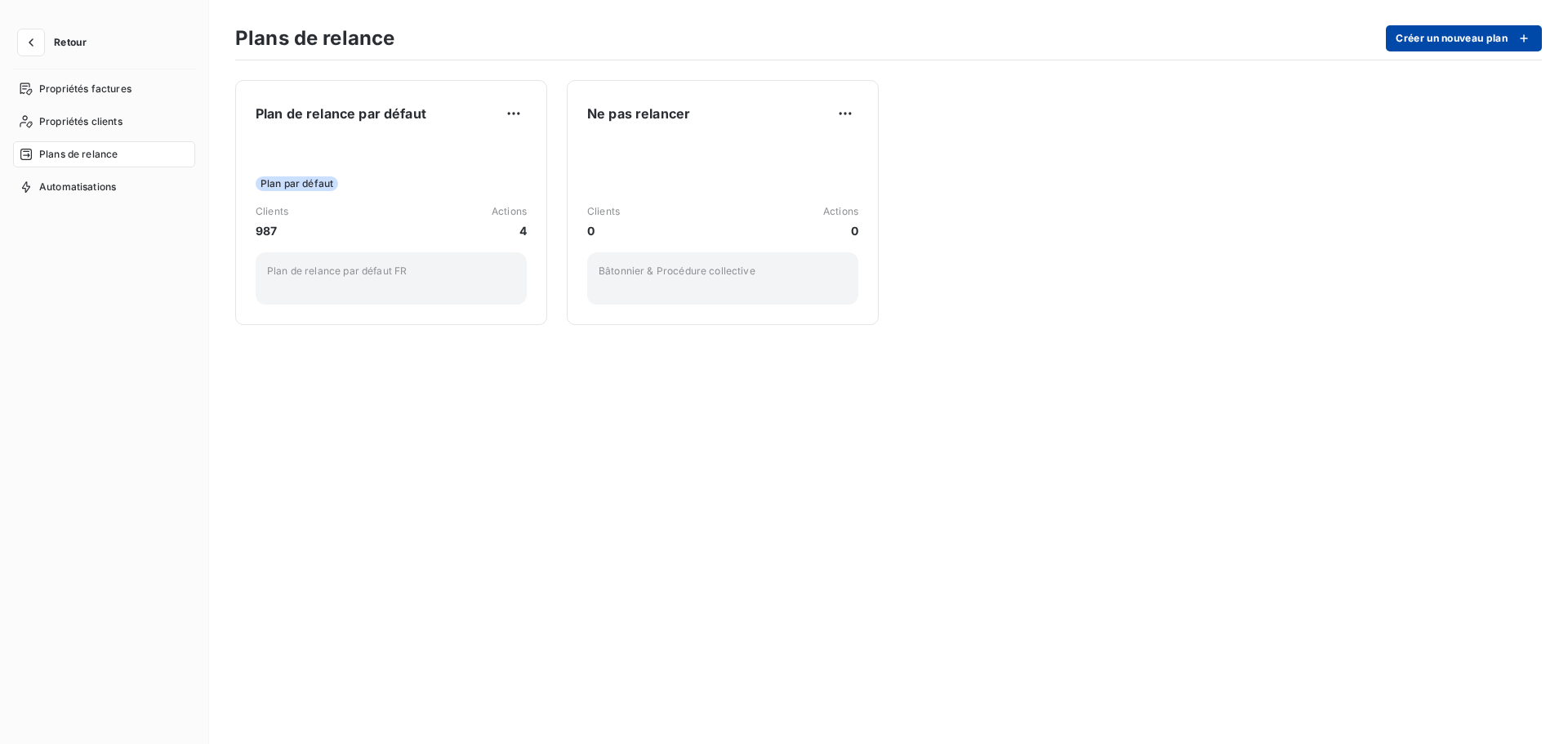
click at [1436, 32] on button "Créer un nouveau plan" at bounding box center [1464, 39] width 156 height 26
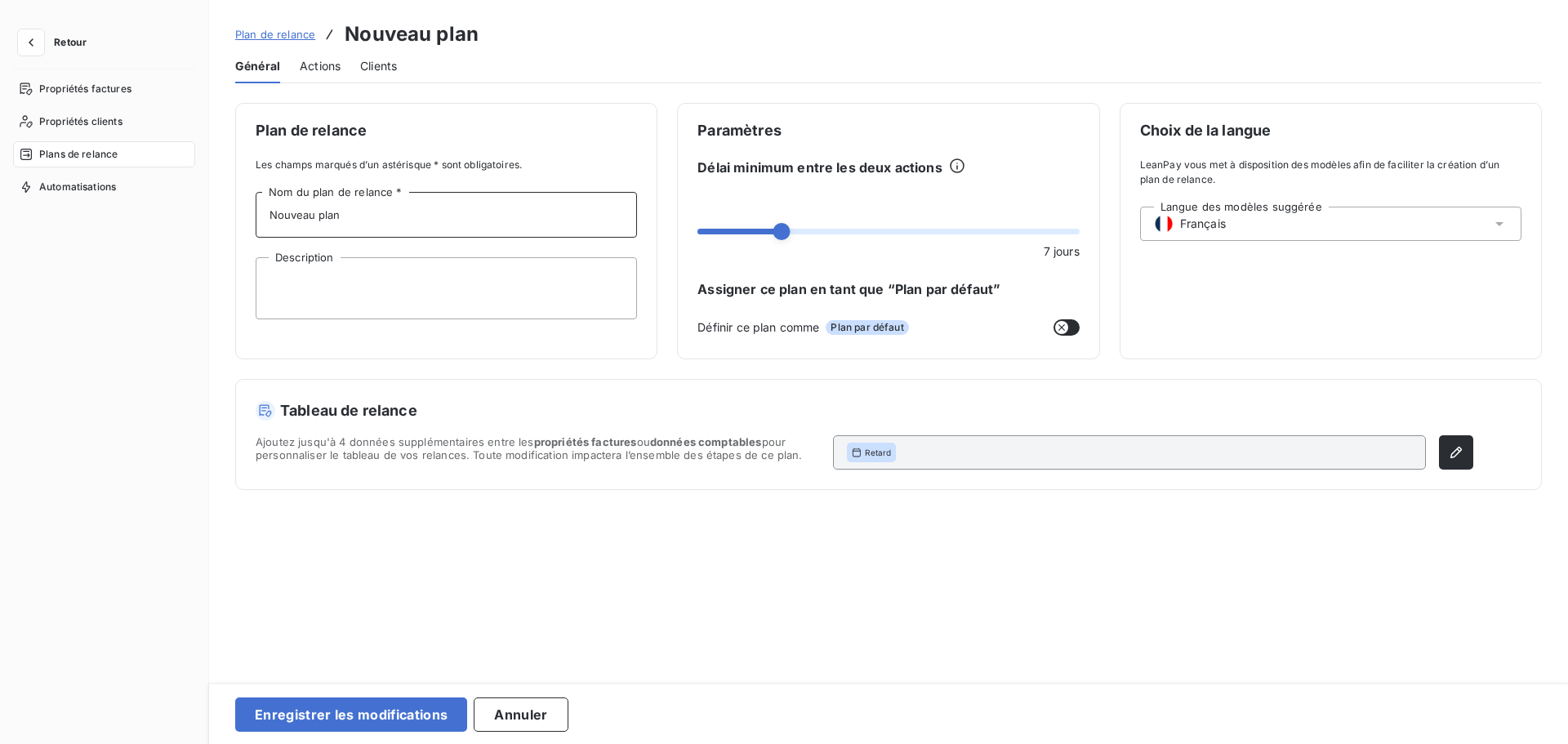
drag, startPoint x: 368, startPoint y: 226, endPoint x: 118, endPoint y: 226, distance: 250.0
click at [118, 226] on div "Retour Propriétés factures Propriétés clients Plans de relance Automatisations …" at bounding box center [784, 372] width 1568 height 744
type input "Test"
click at [307, 285] on textarea "Description" at bounding box center [446, 288] width 381 height 62
click at [322, 718] on button "Enregistrer les modifications" at bounding box center [350, 714] width 232 height 35
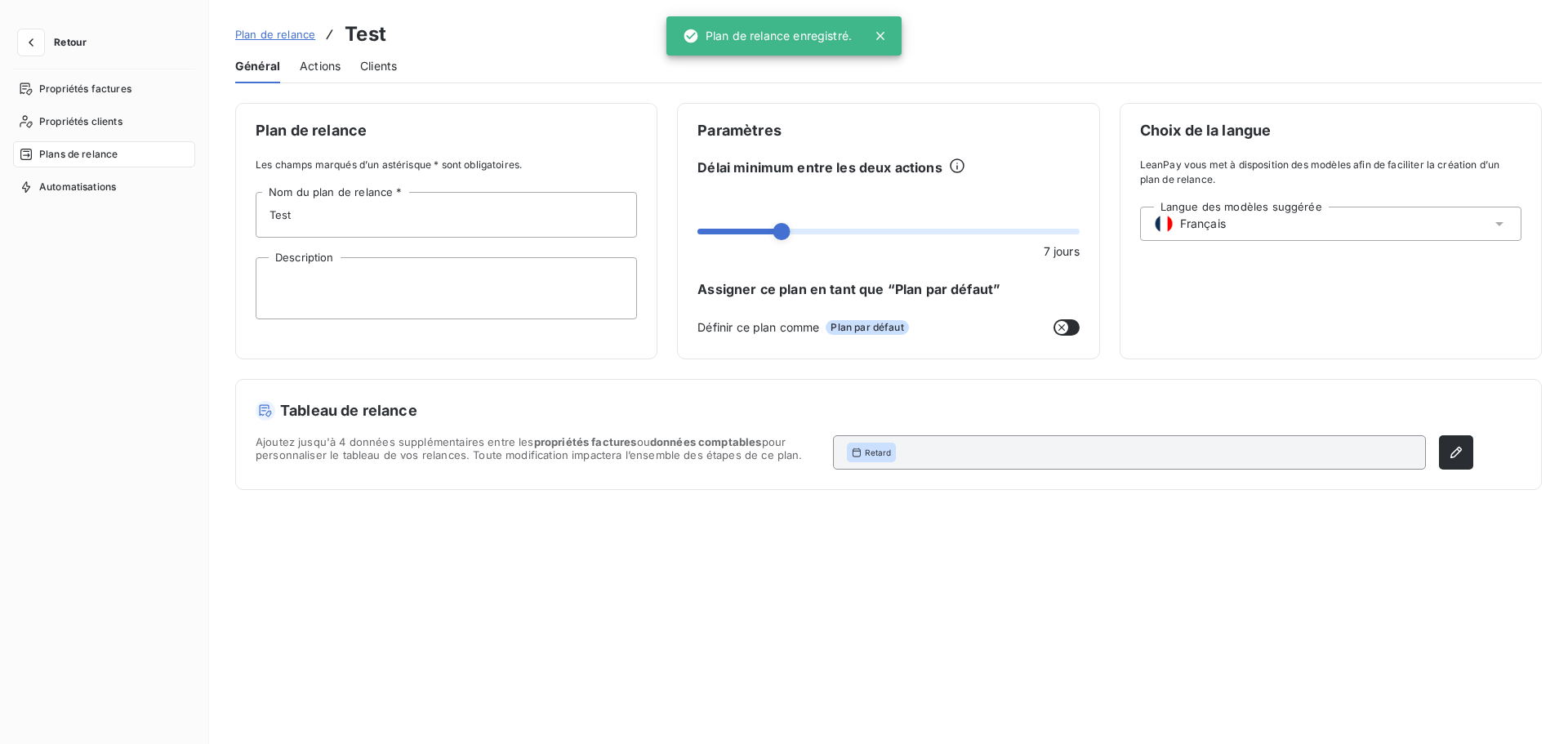
click at [1312, 213] on div "Langue des modèles suggérée Français" at bounding box center [1331, 224] width 381 height 35
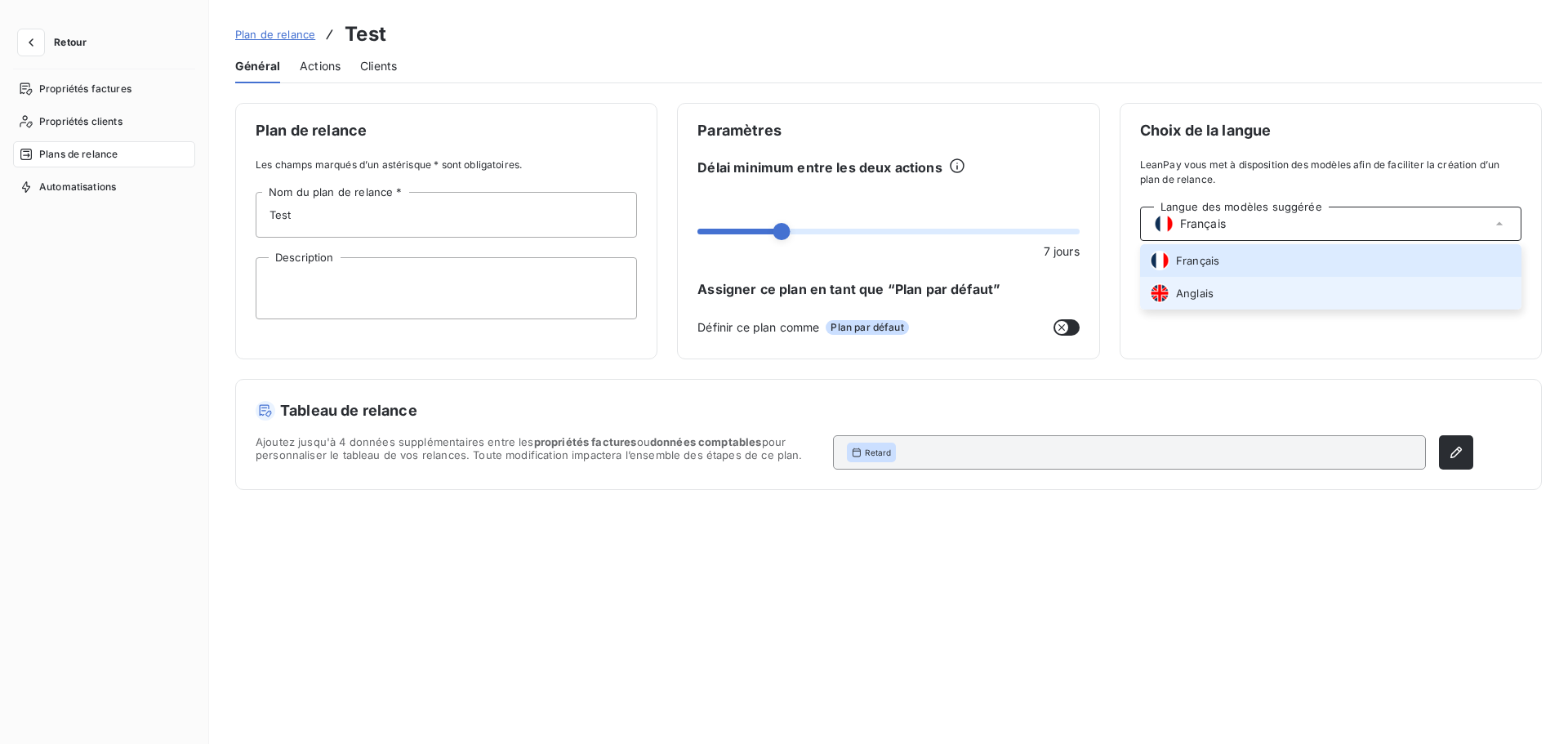
click at [1193, 298] on span "Anglais" at bounding box center [1195, 293] width 38 height 16
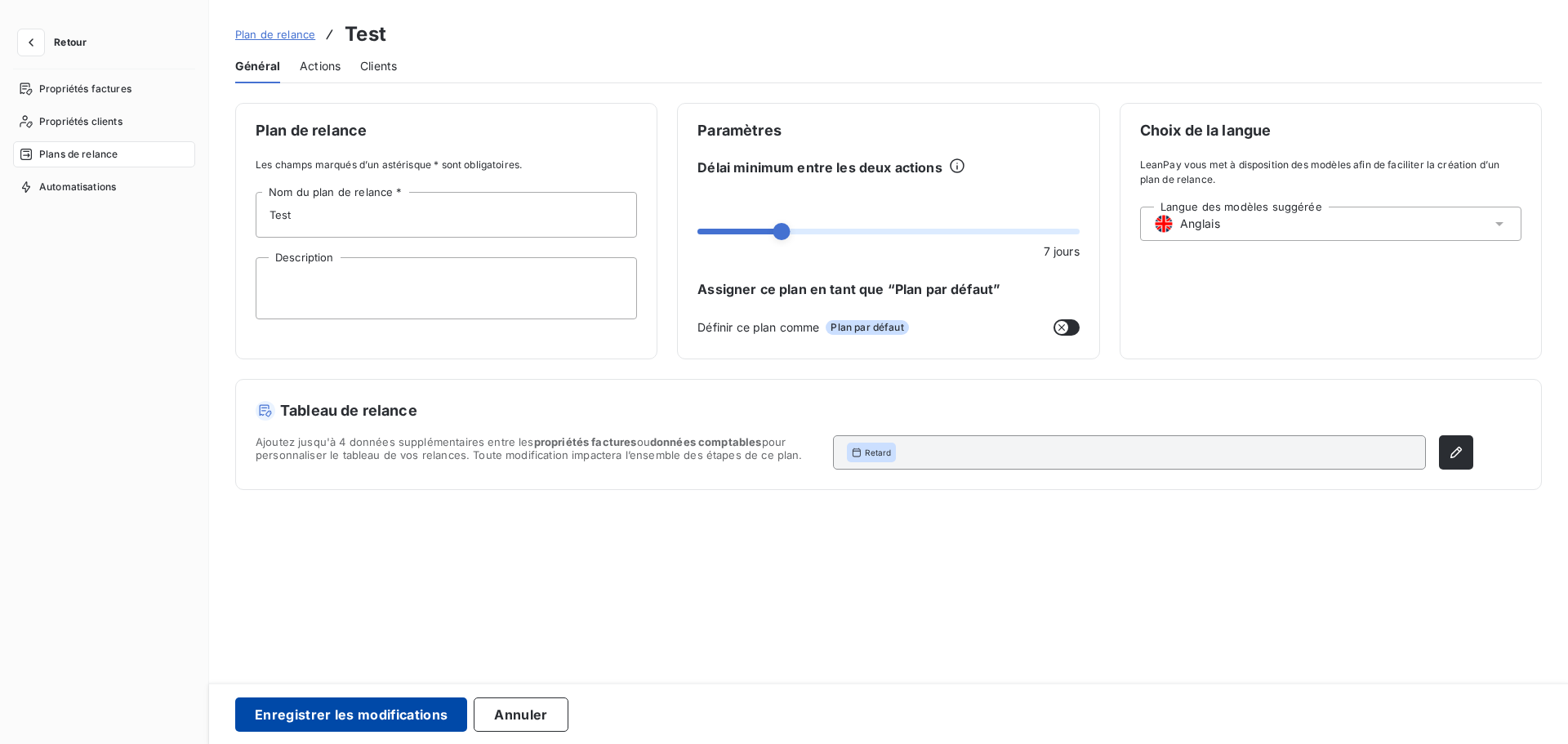
click at [371, 720] on button "Enregistrer les modifications" at bounding box center [350, 714] width 232 height 35
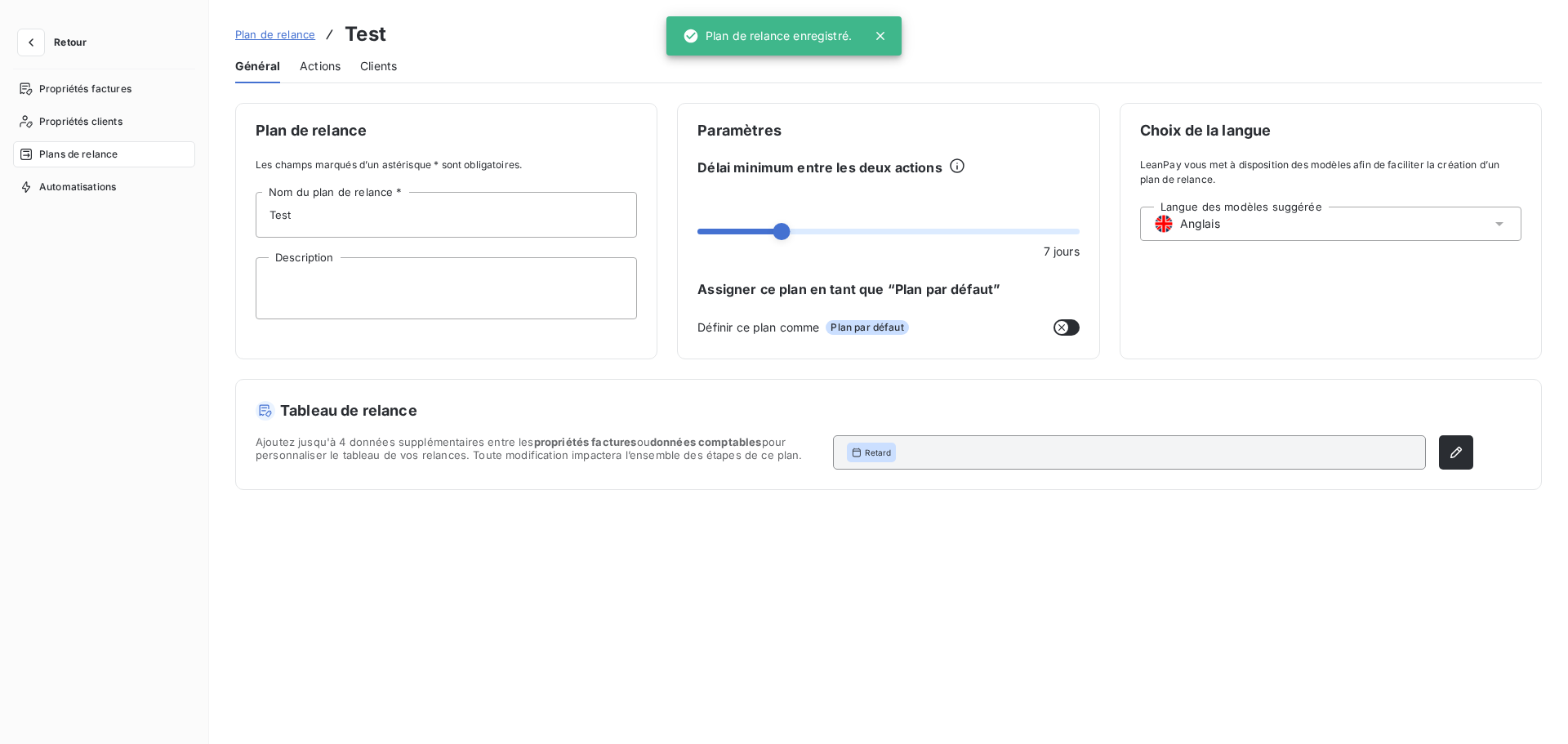
click at [400, 65] on div "Général Actions Clients" at bounding box center [888, 66] width 1307 height 35
click at [385, 67] on span "Clients" at bounding box center [378, 66] width 37 height 16
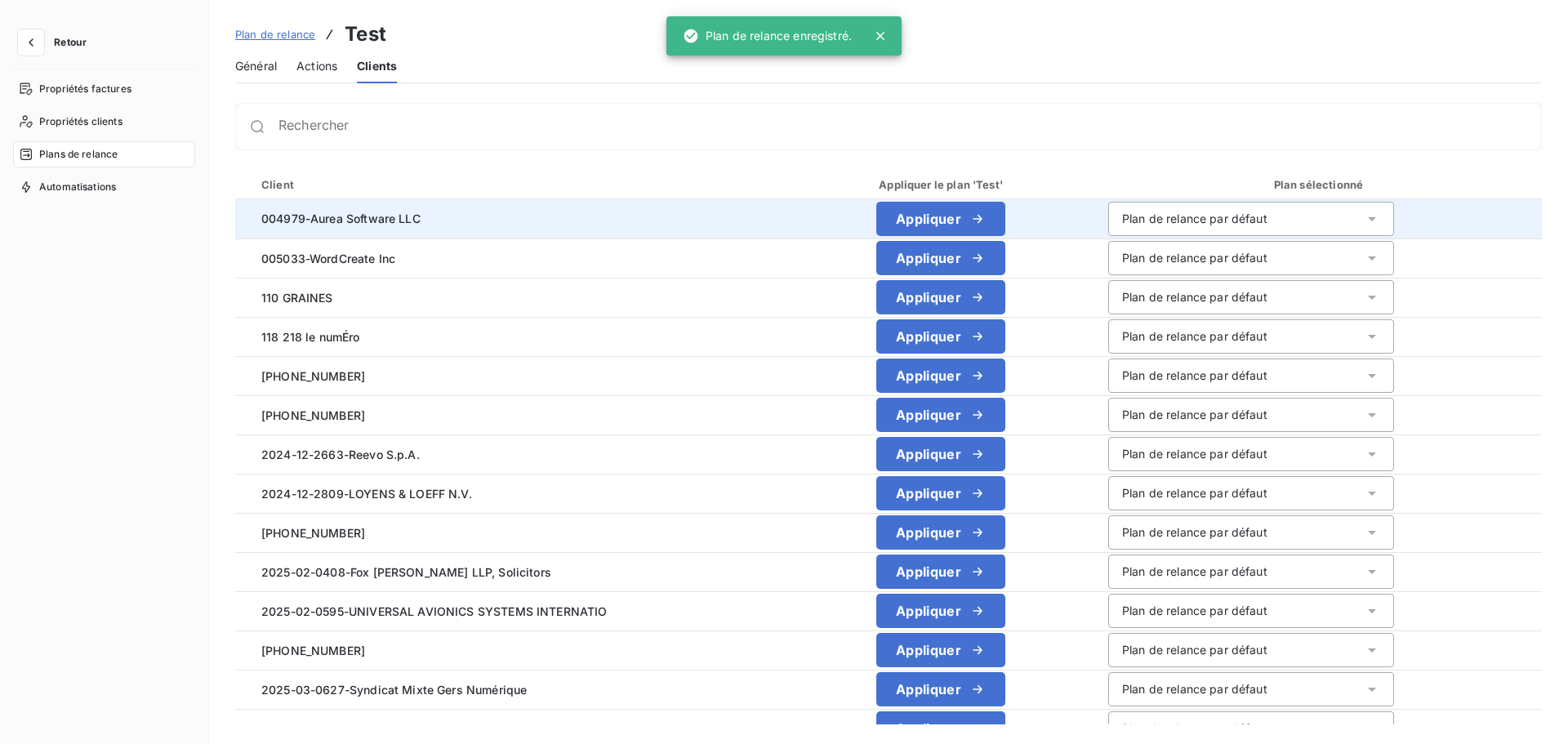
click at [1311, 209] on div "Plan de relance par défaut" at bounding box center [1251, 219] width 286 height 35
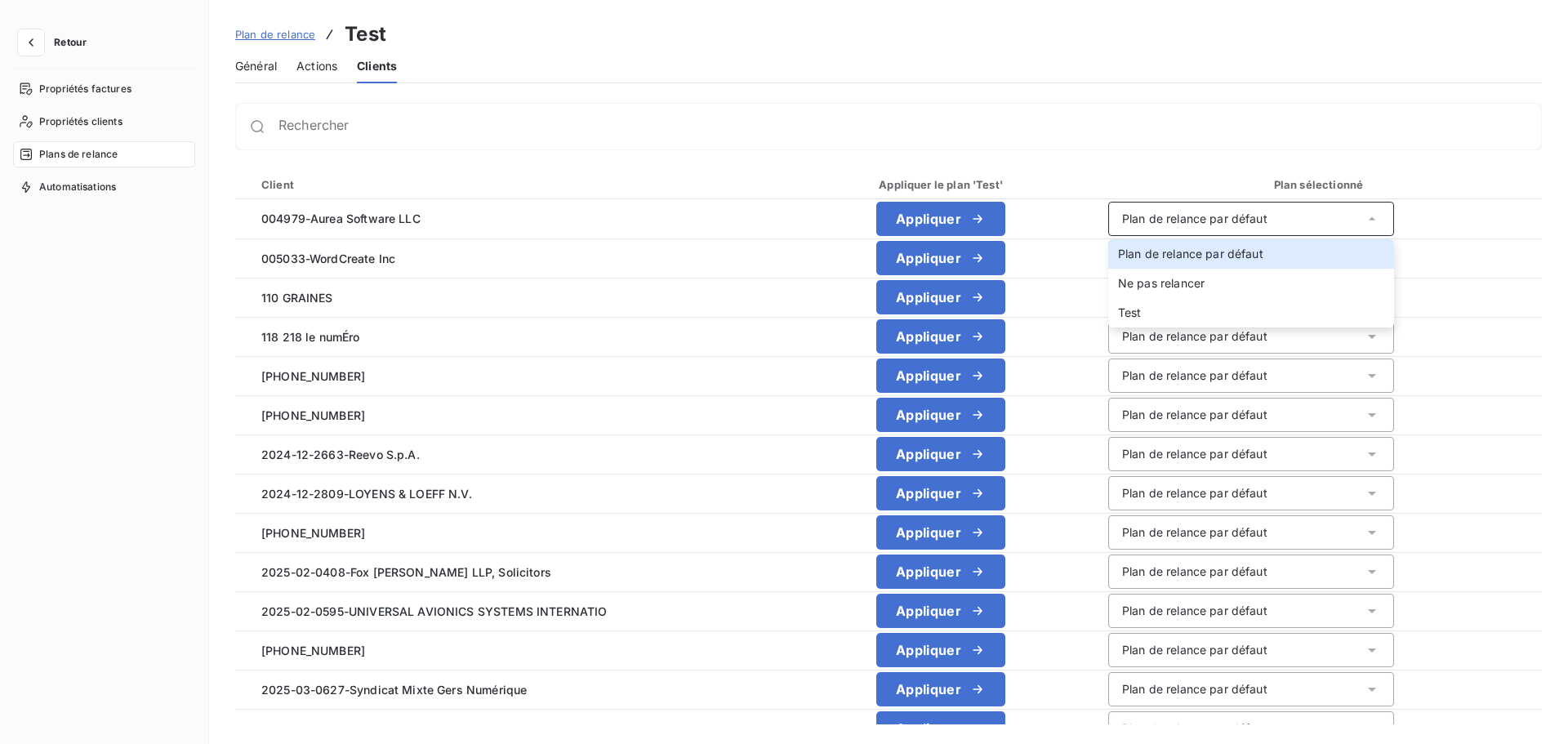
click at [1155, 97] on div "Plan de relance Test Général Actions Clients Rechercher Client Appliquer le pla…" at bounding box center [889, 372] width 1359 height 744
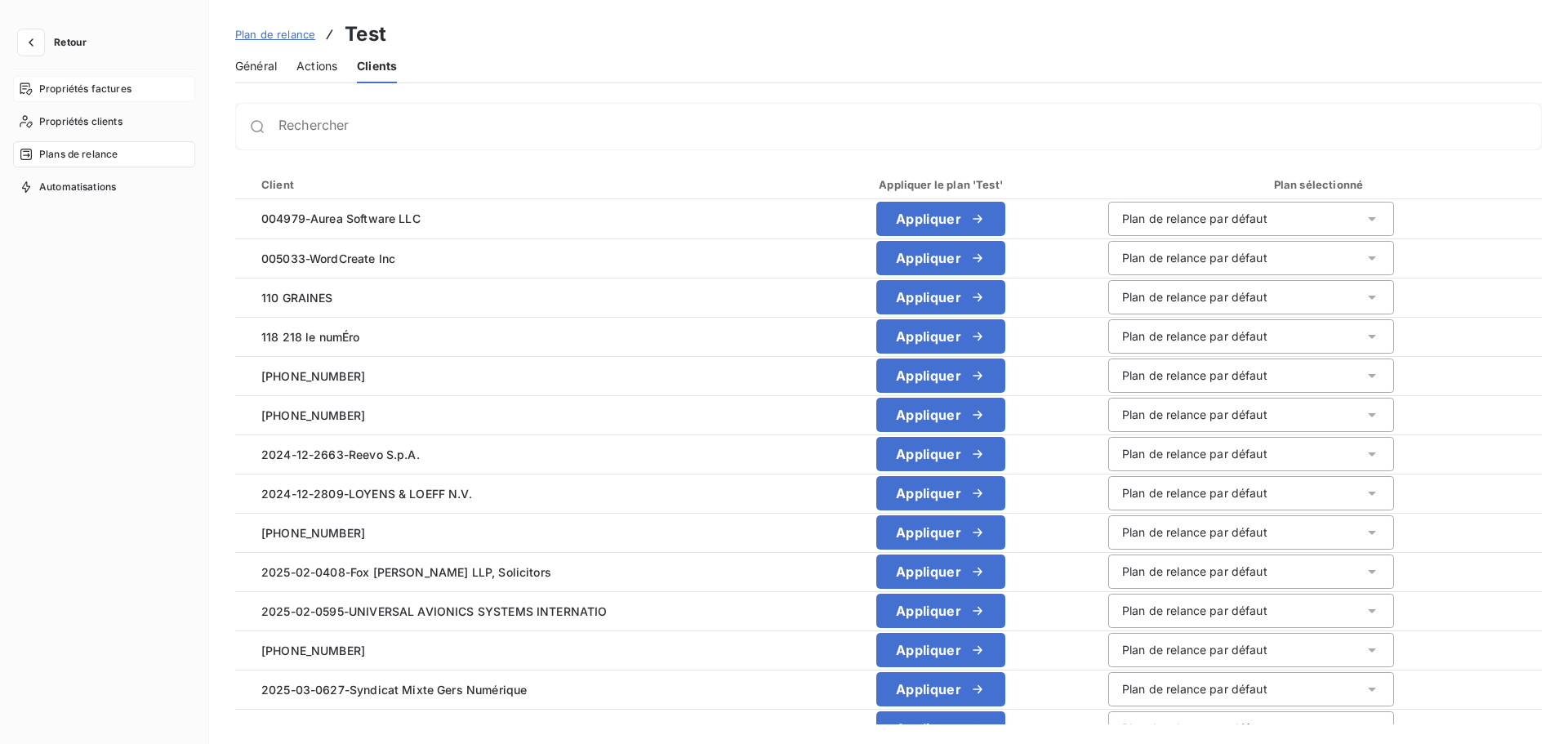
click at [120, 92] on span "Propriétés factures" at bounding box center [85, 89] width 92 height 15
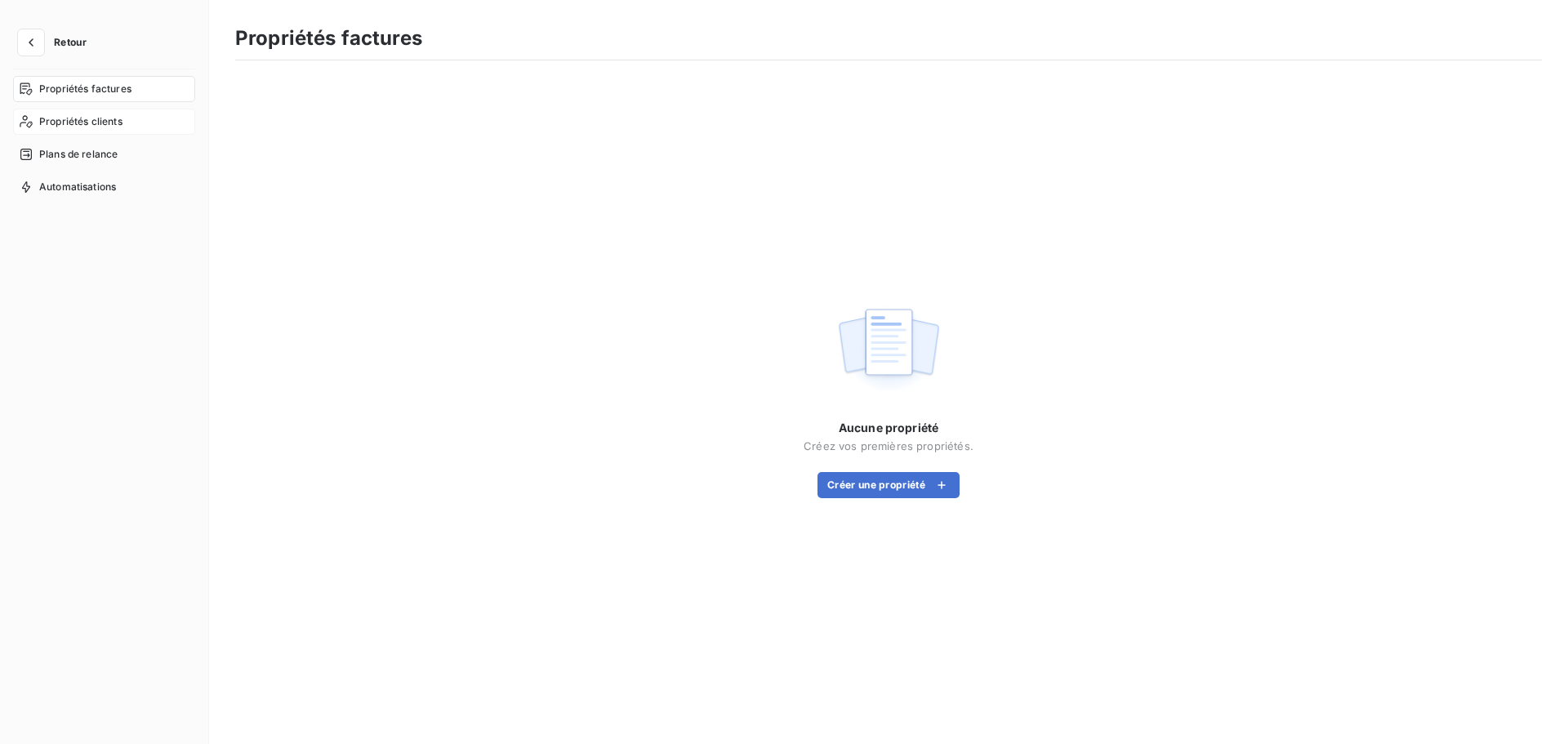
click at [52, 125] on span "Propriétés clients" at bounding box center [81, 122] width 84 height 15
click at [68, 160] on span "Plans de relance" at bounding box center [78, 154] width 78 height 15
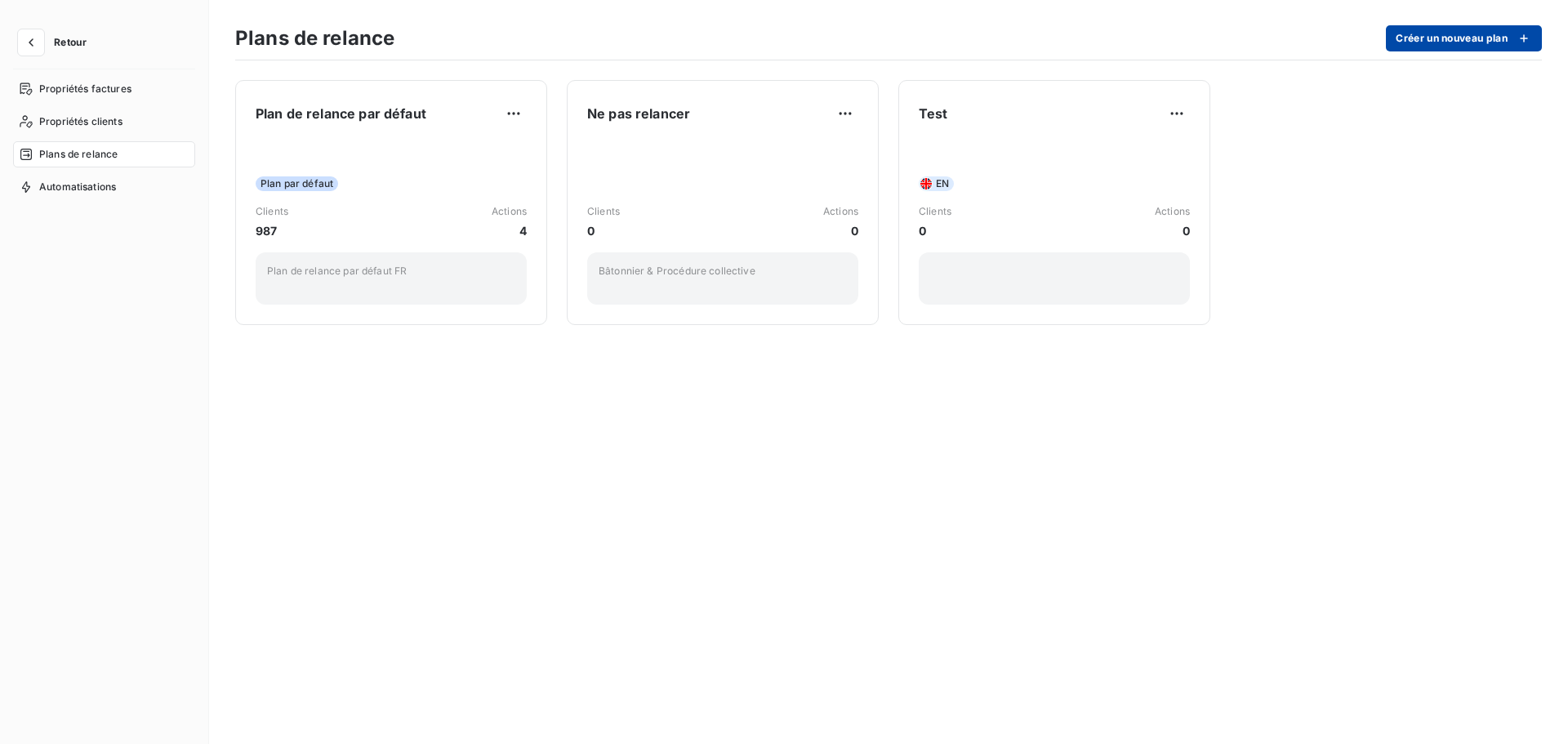
click at [1453, 31] on button "Créer un nouveau plan" at bounding box center [1464, 39] width 156 height 26
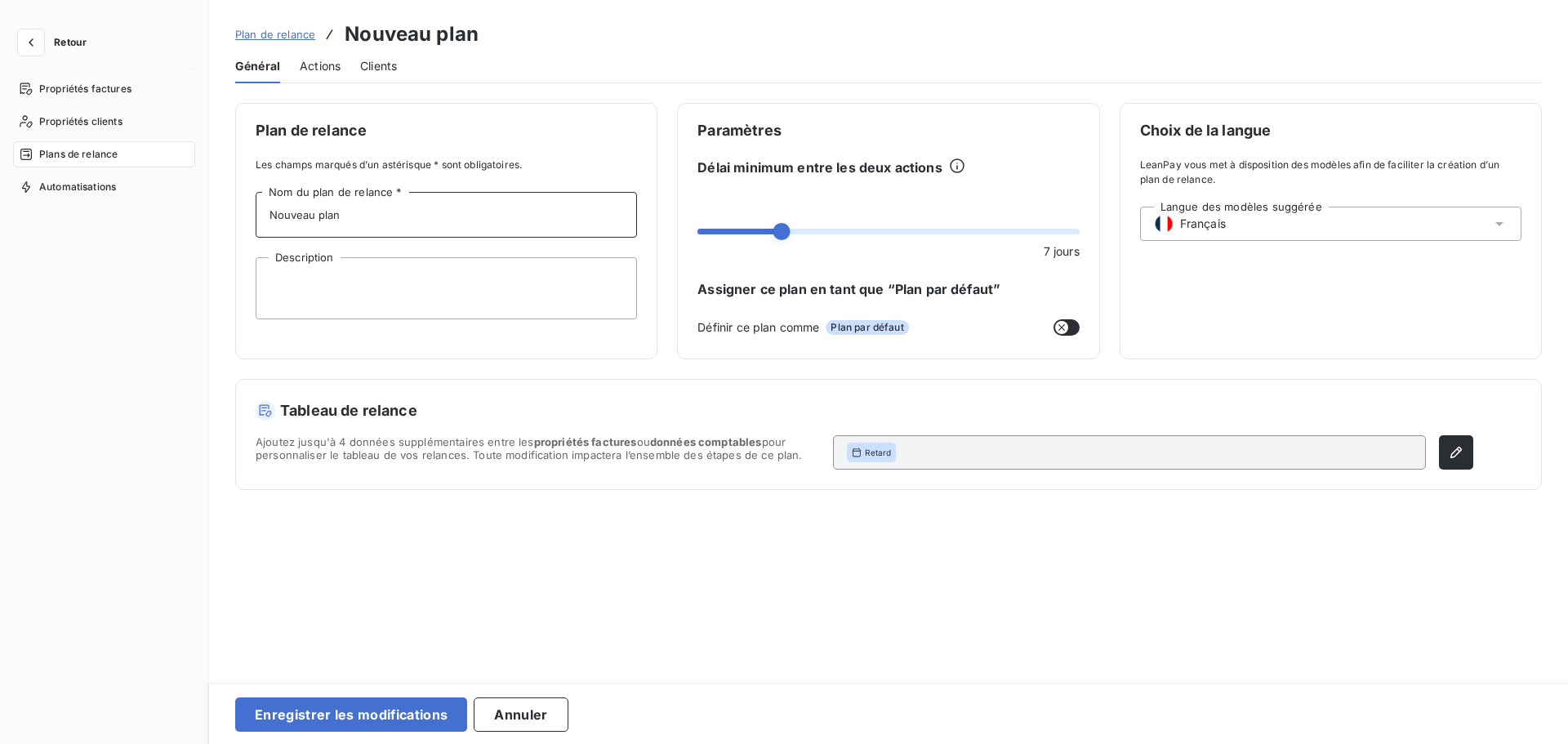
drag, startPoint x: 352, startPoint y: 222, endPoint x: 116, endPoint y: 204, distance: 236.7
click at [116, 204] on div "Retour Propriétés factures Propriétés clients Plans de relance Automatisations …" at bounding box center [784, 372] width 1568 height 744
type input "Clients avec paiements + 60 jours"
click at [1218, 216] on span "Français" at bounding box center [1203, 224] width 46 height 16
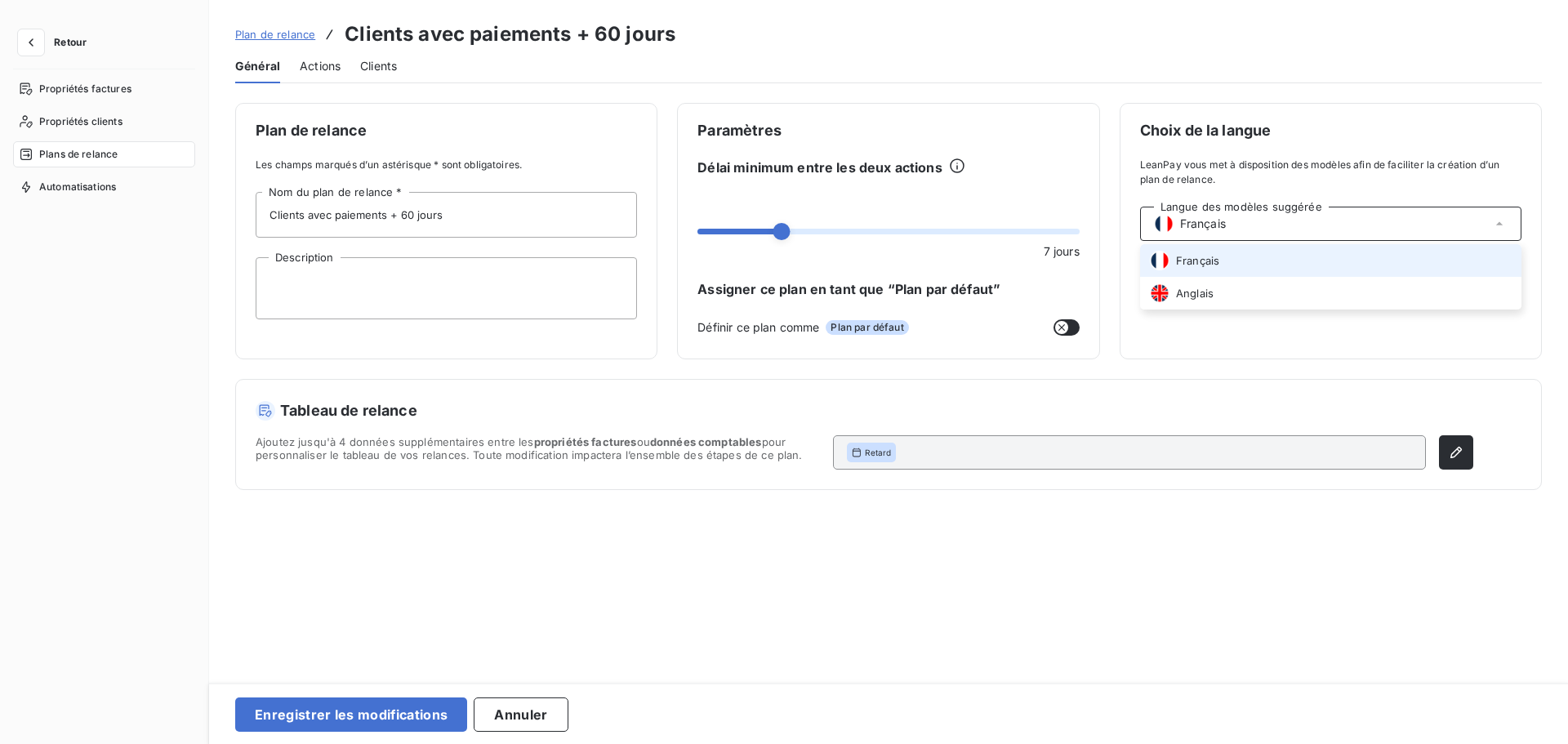
click at [1192, 267] on span "Français" at bounding box center [1198, 260] width 43 height 16
click at [327, 63] on span "Actions" at bounding box center [319, 66] width 40 height 16
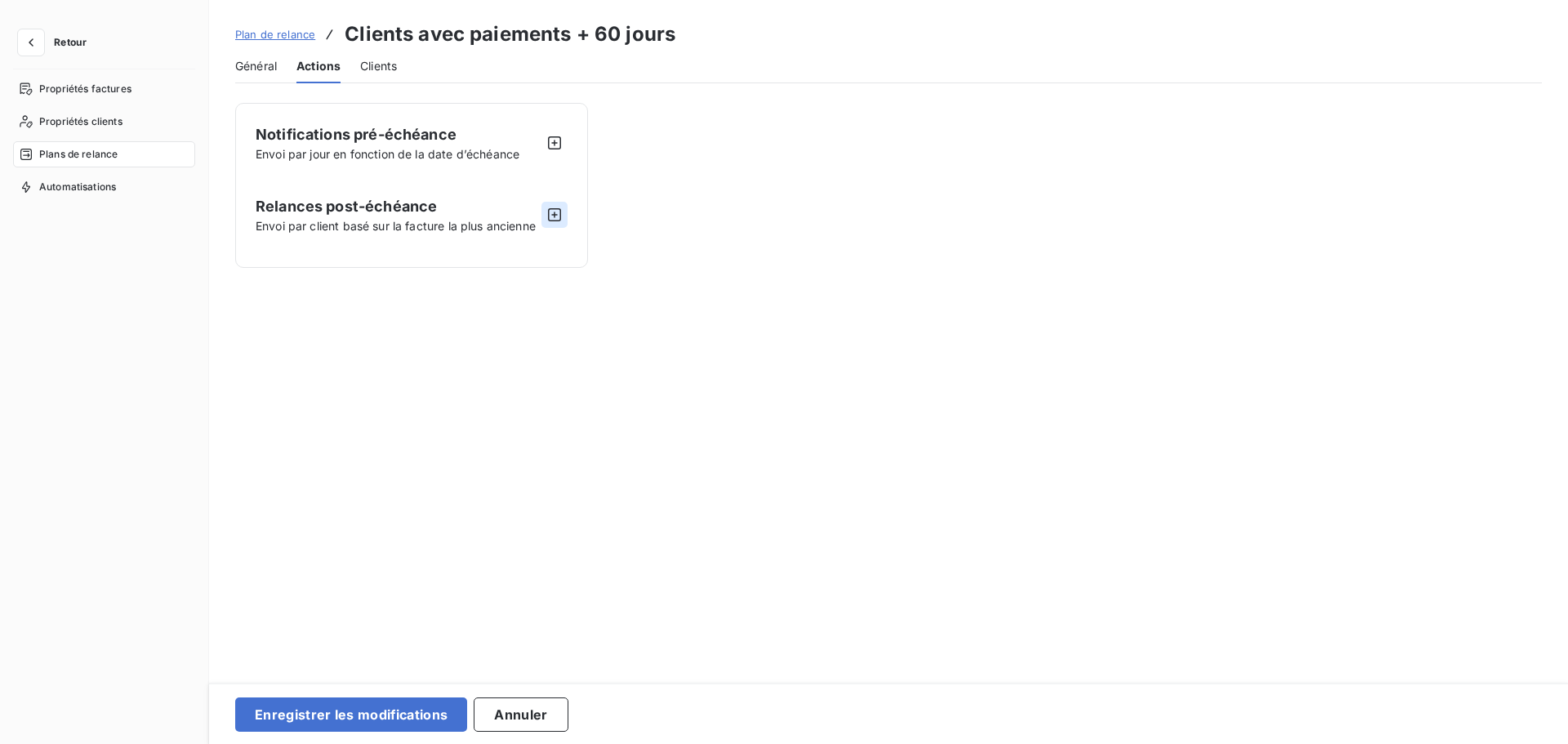
click at [554, 215] on icon "button" at bounding box center [554, 214] width 16 height 16
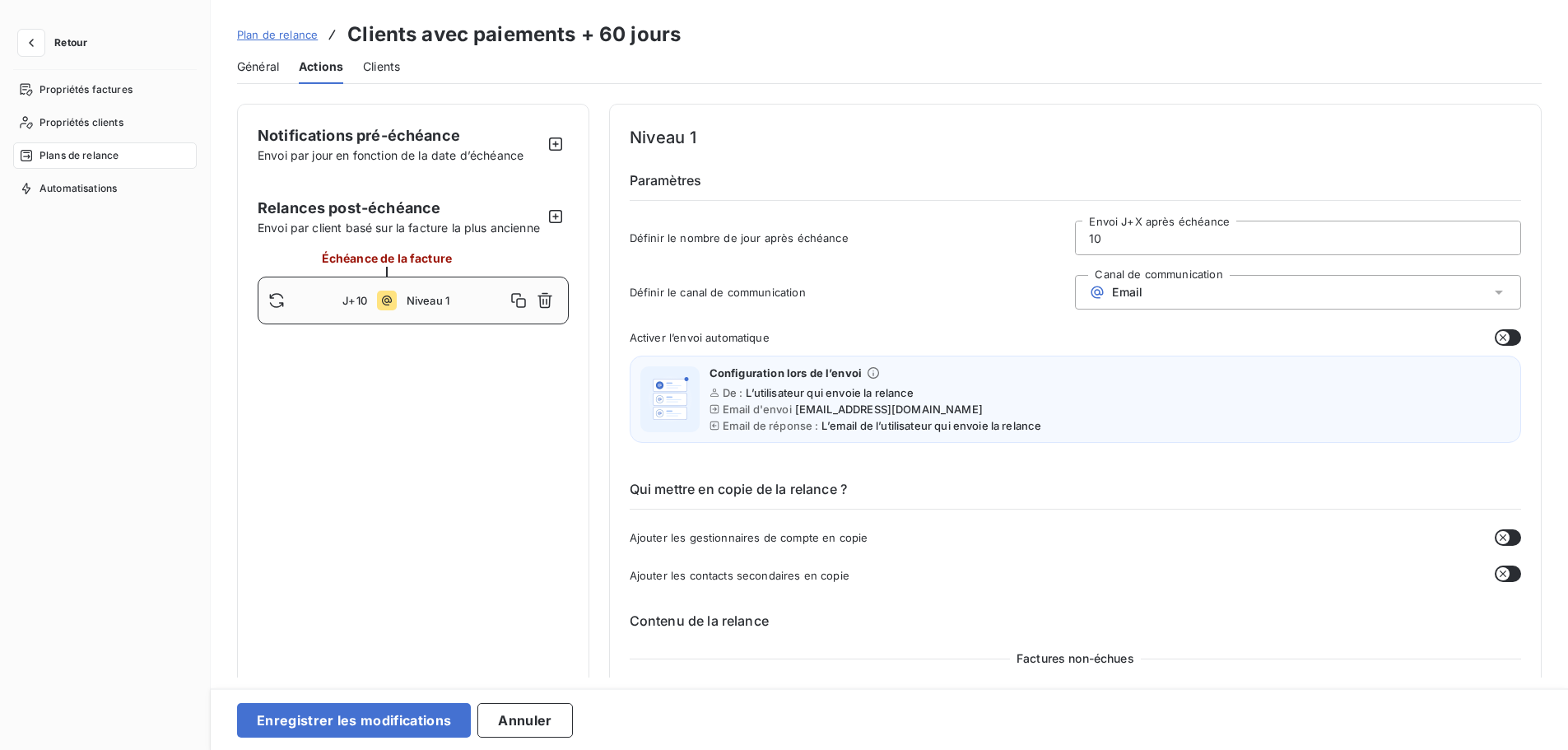
drag, startPoint x: 1135, startPoint y: 239, endPoint x: 1061, endPoint y: 242, distance: 74.1
click at [1061, 242] on div "Définir le nombre de jour après échéance 10 Envoi J+X après échéance" at bounding box center [1075, 242] width 891 height 45
type input "60"
type button "on"
click at [396, 715] on button "Enregistrer les modifications" at bounding box center [353, 720] width 234 height 35
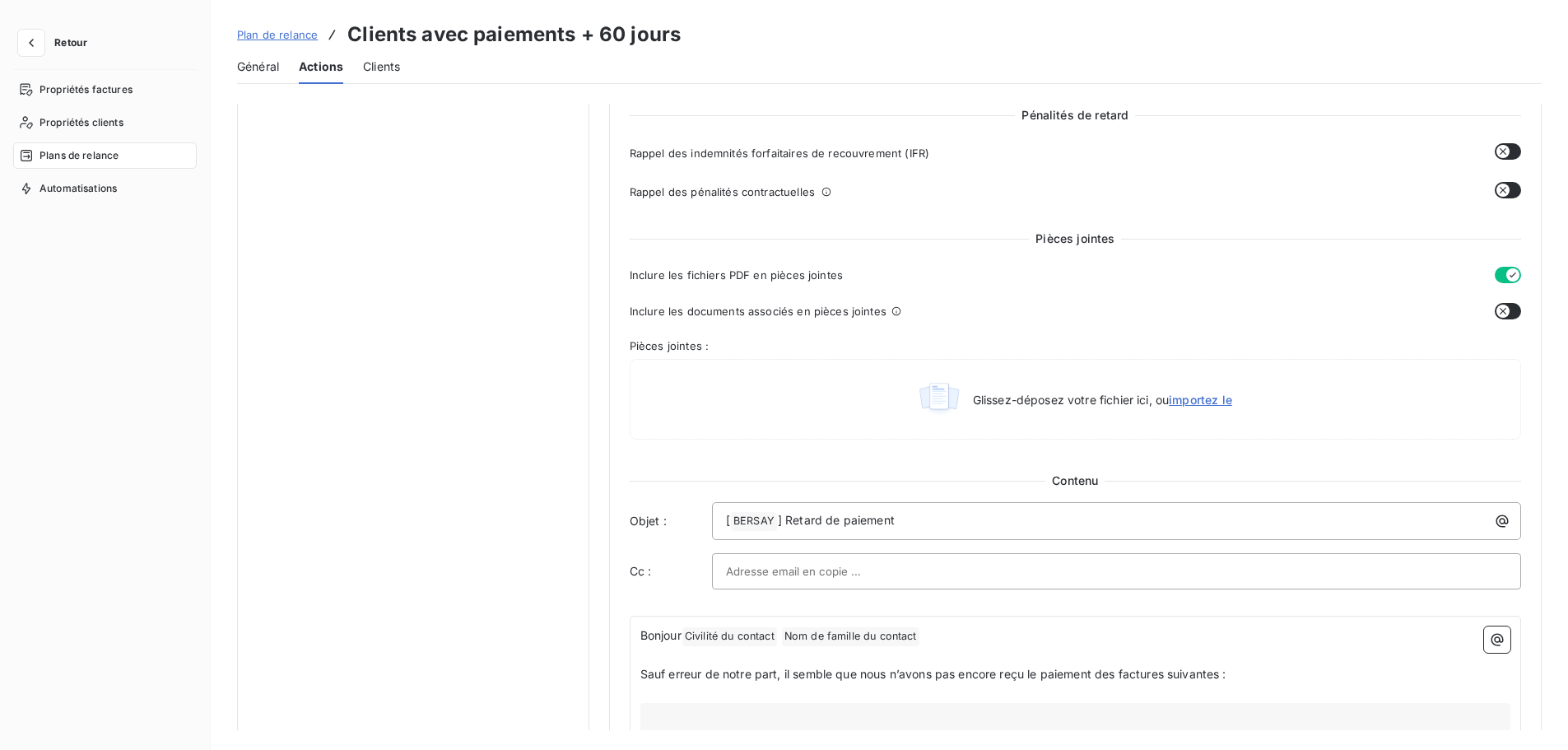
scroll to position [639, 0]
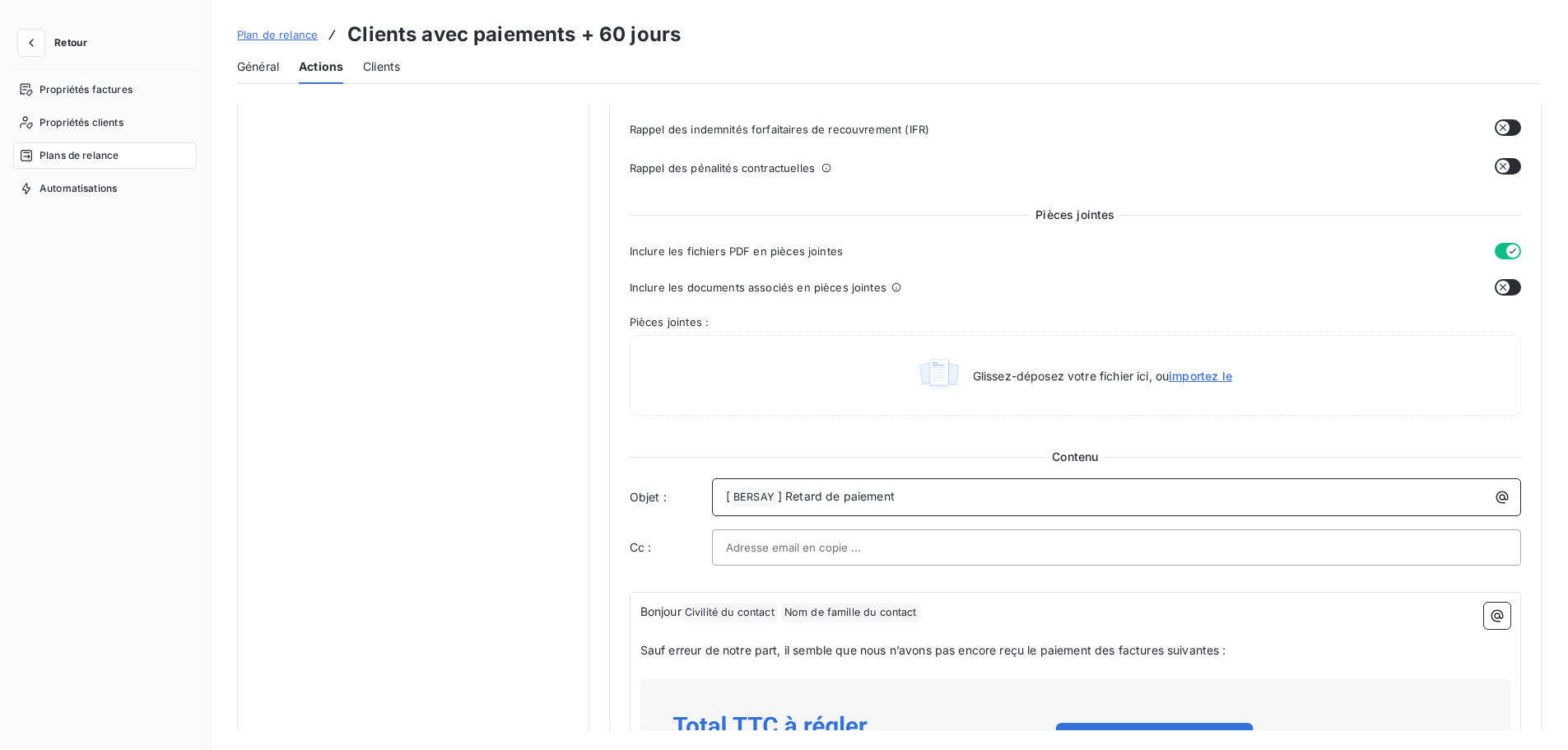
click at [873, 490] on span "] Retard de paiement" at bounding box center [836, 495] width 116 height 14
drag, startPoint x: 933, startPoint y: 494, endPoint x: 665, endPoint y: 494, distance: 268.0
click at [665, 494] on div "Objet : [ BERSAY ﻿ ] Retard de paiement" at bounding box center [1075, 497] width 891 height 38
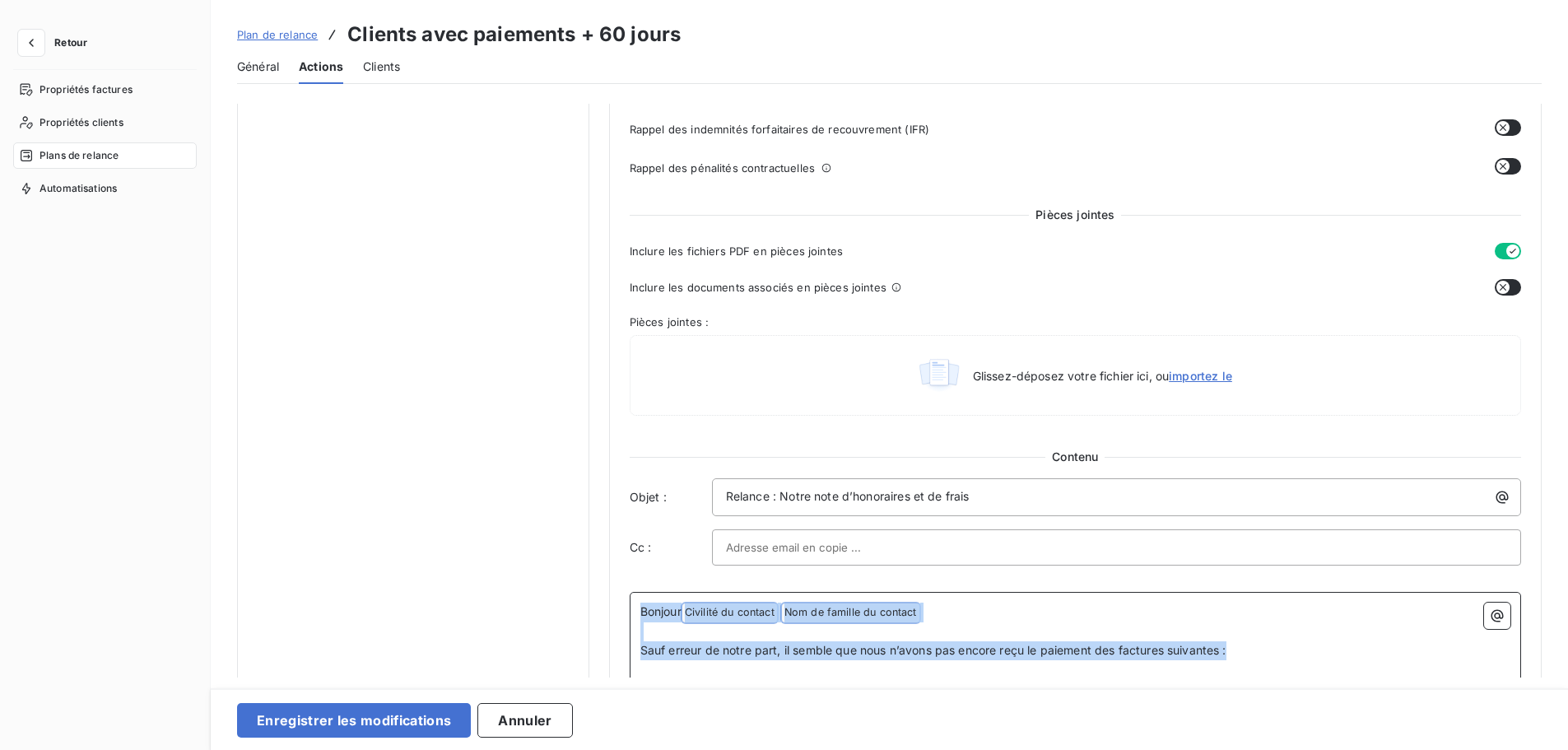
drag, startPoint x: 1242, startPoint y: 651, endPoint x: 610, endPoint y: 598, distance: 634.2
click at [610, 598] on div "Niveau 1 Paramètres Définir le nombre de jour après échéance 60 Envoi J+X après…" at bounding box center [1075, 390] width 933 height 1852
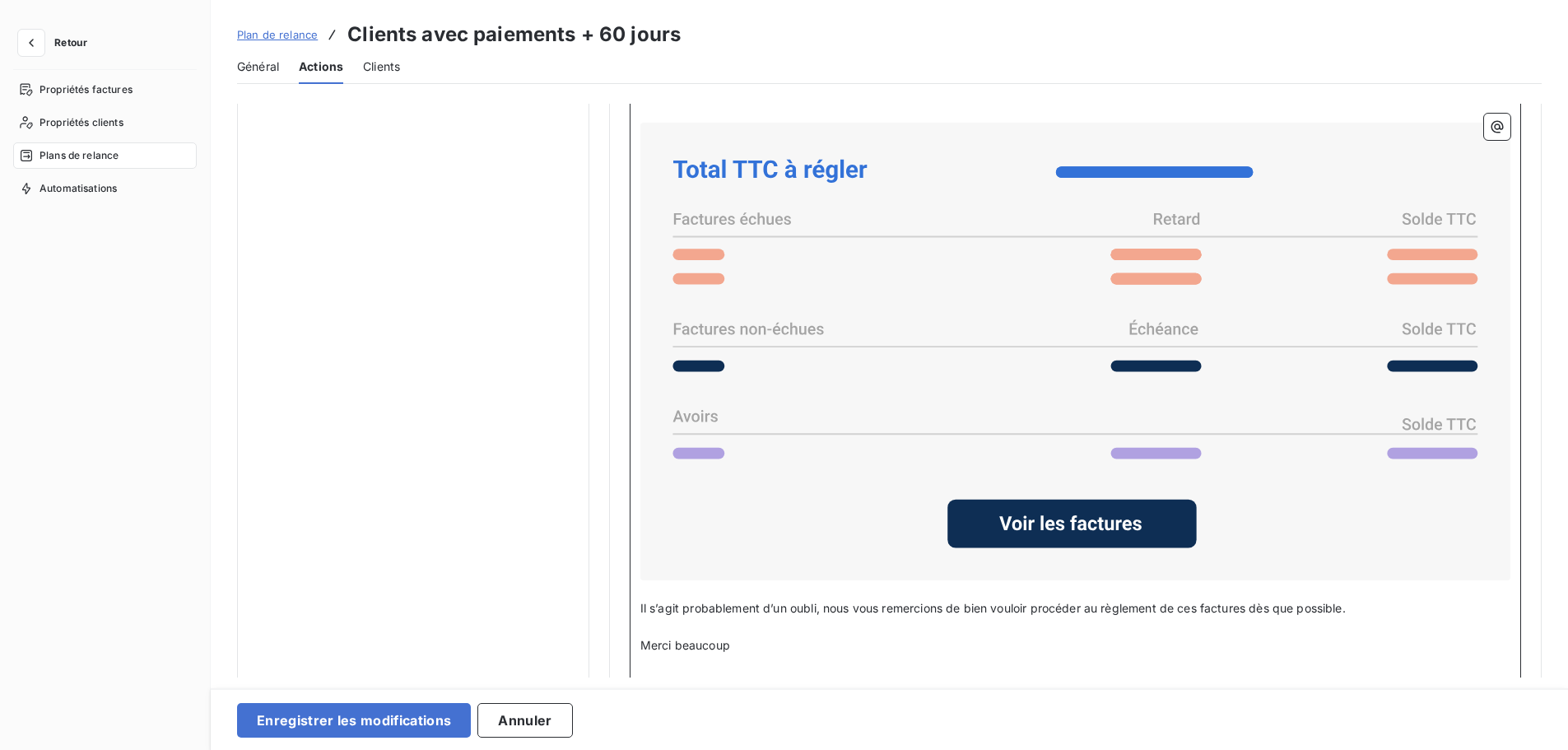
scroll to position [1276, 0]
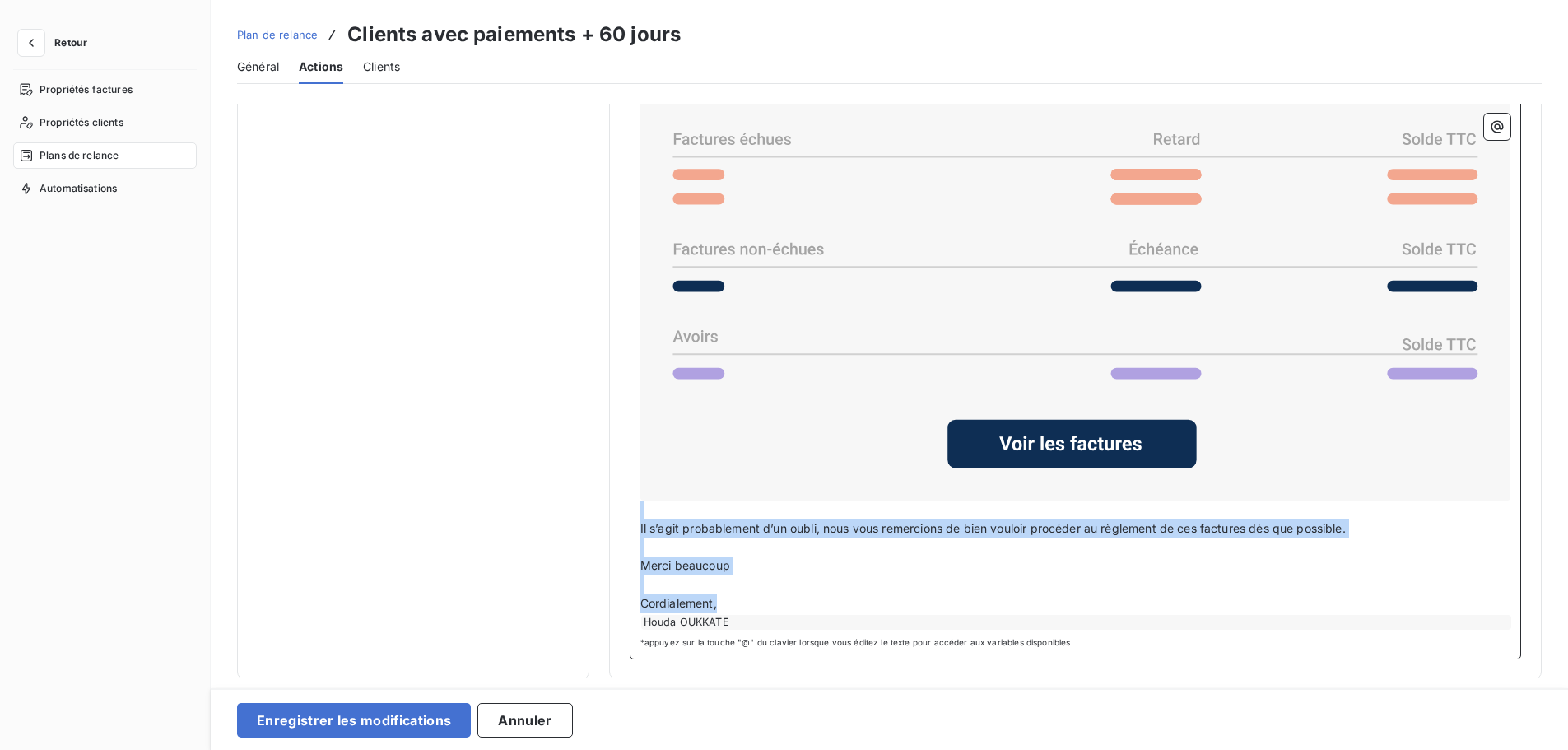
drag, startPoint x: 677, startPoint y: 593, endPoint x: 618, endPoint y: 513, distance: 99.4
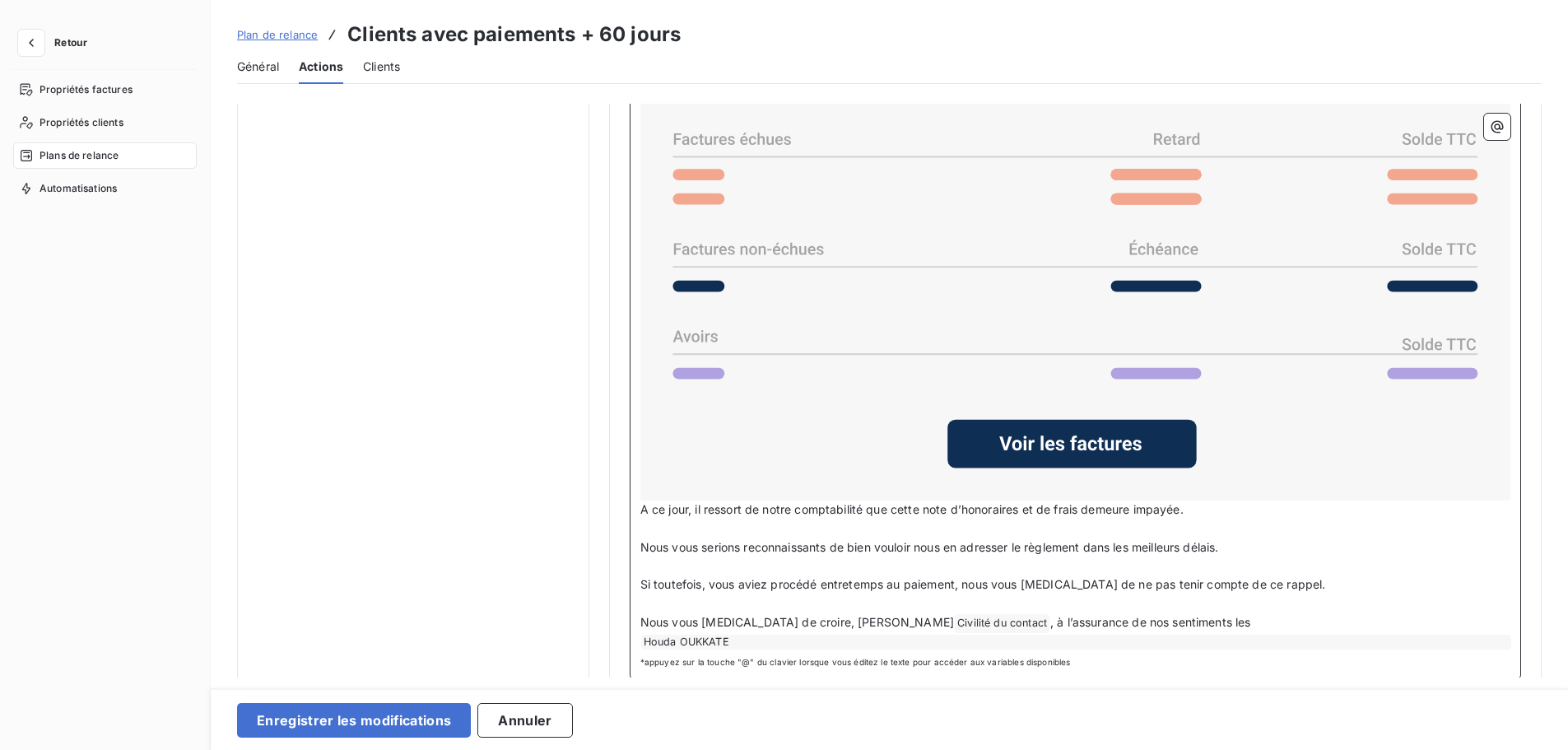
click at [640, 506] on span "A ce jour, il ressort de notre comptabilité que cette note d’honoraires et de f…" at bounding box center [912, 509] width 543 height 14
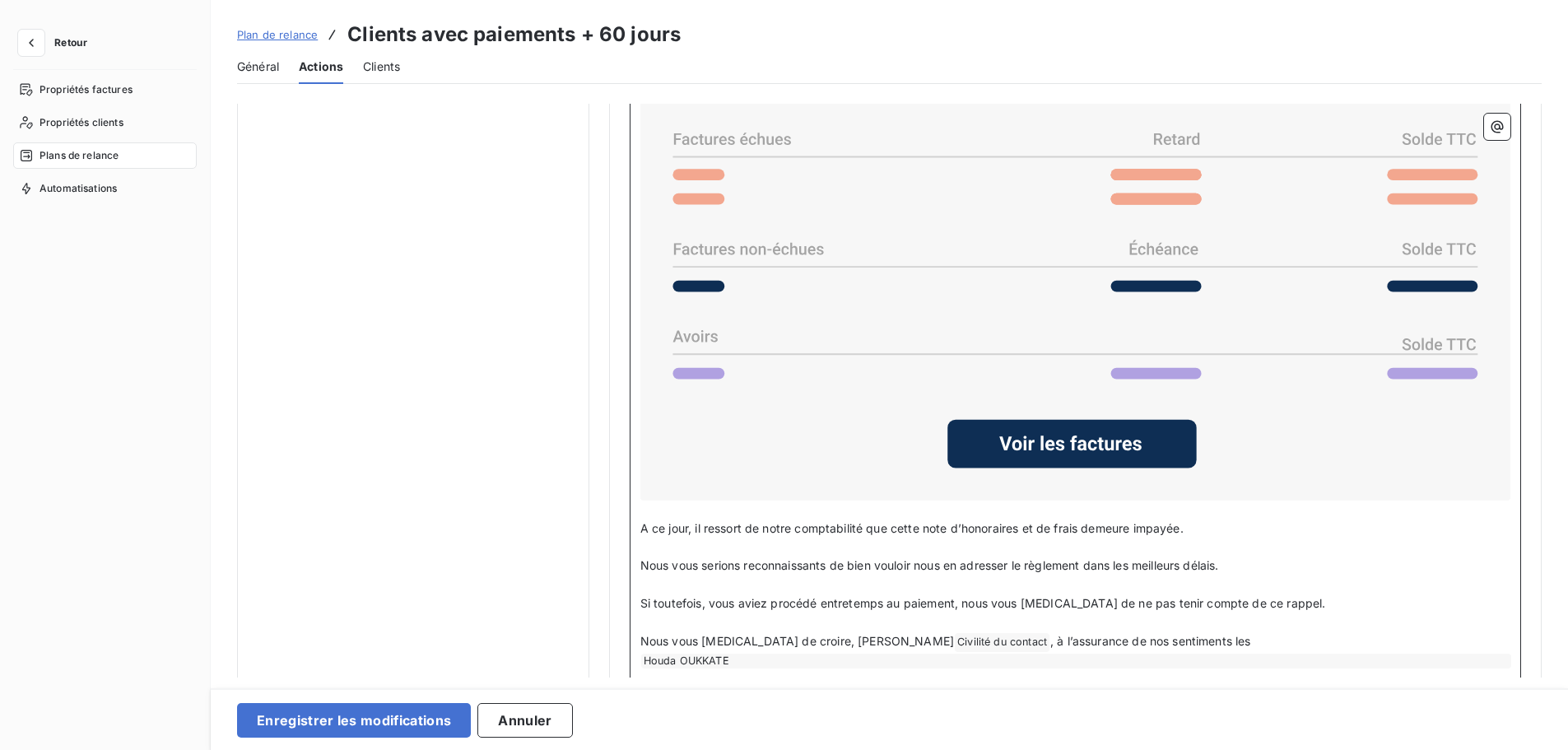
click at [1206, 640] on p "Nous vous prions de croire, Cher Civilité du contact ﻿ , à l’assurance de nos s…" at bounding box center [1075, 642] width 870 height 20
click at [1137, 641] on p "Nous vous prions de croire, Cher Civilité du contact ﻿ , à l’assurance de nos s…" at bounding box center [1075, 642] width 870 height 20
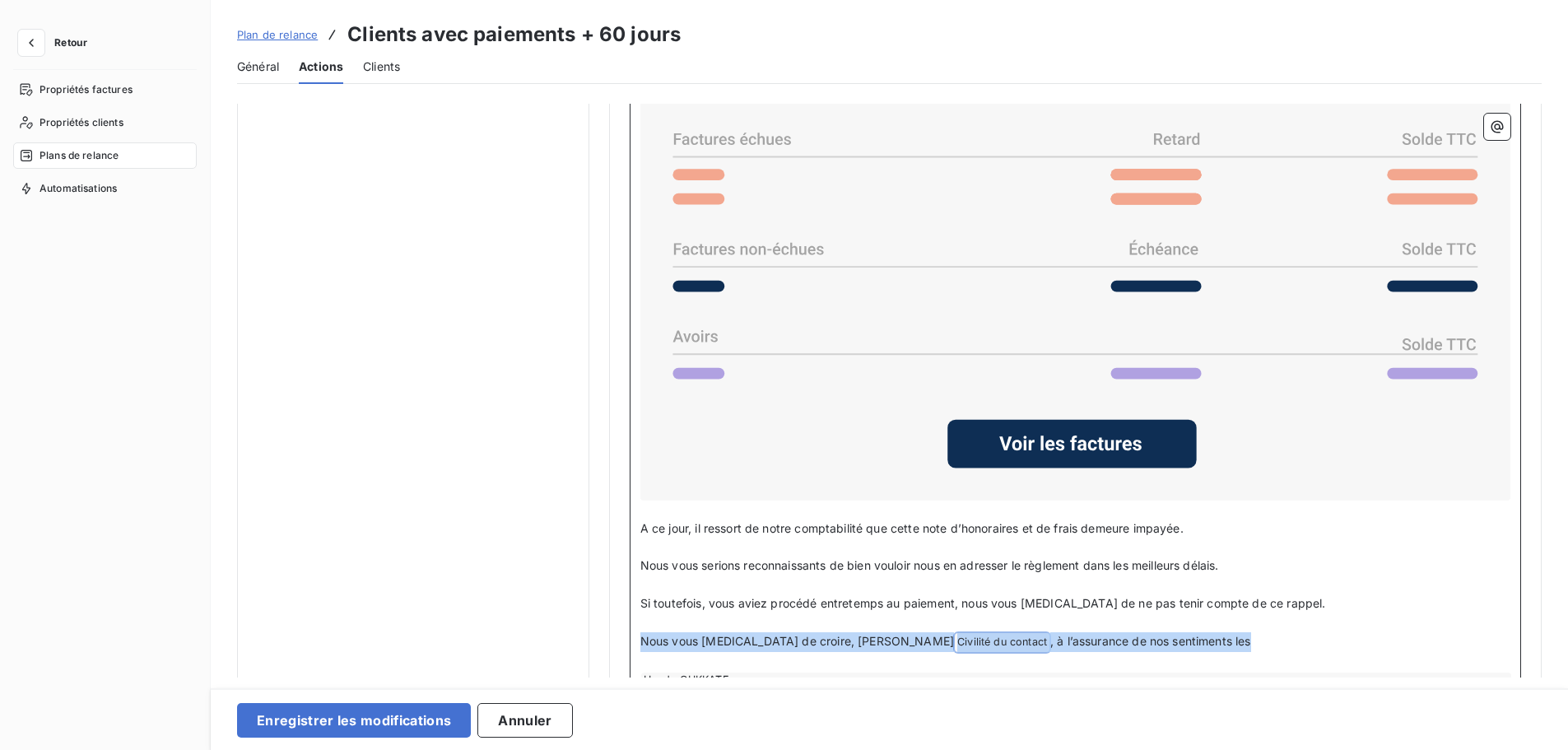
drag, startPoint x: 1149, startPoint y: 642, endPoint x: 609, endPoint y: 640, distance: 540.0
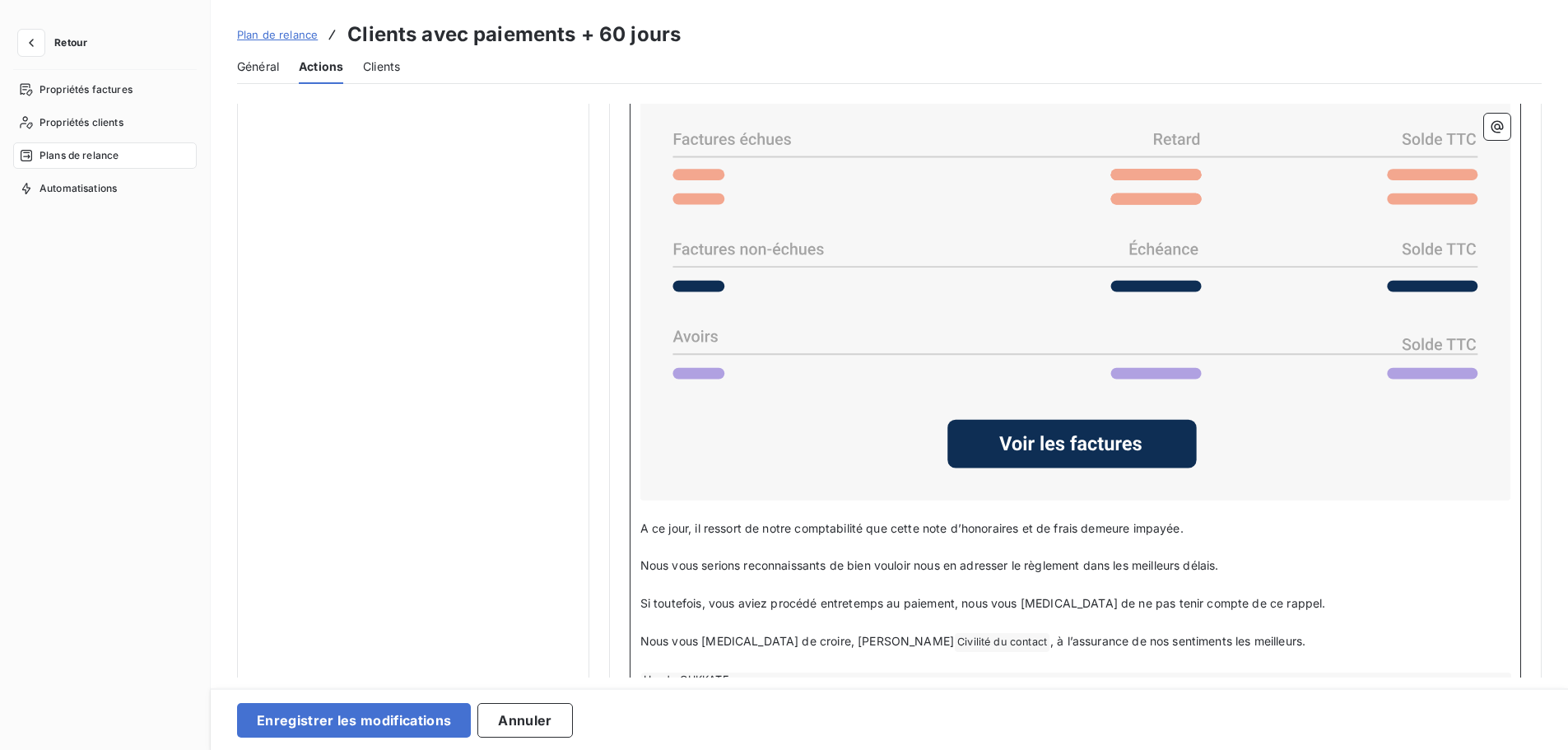
scroll to position [1333, 0]
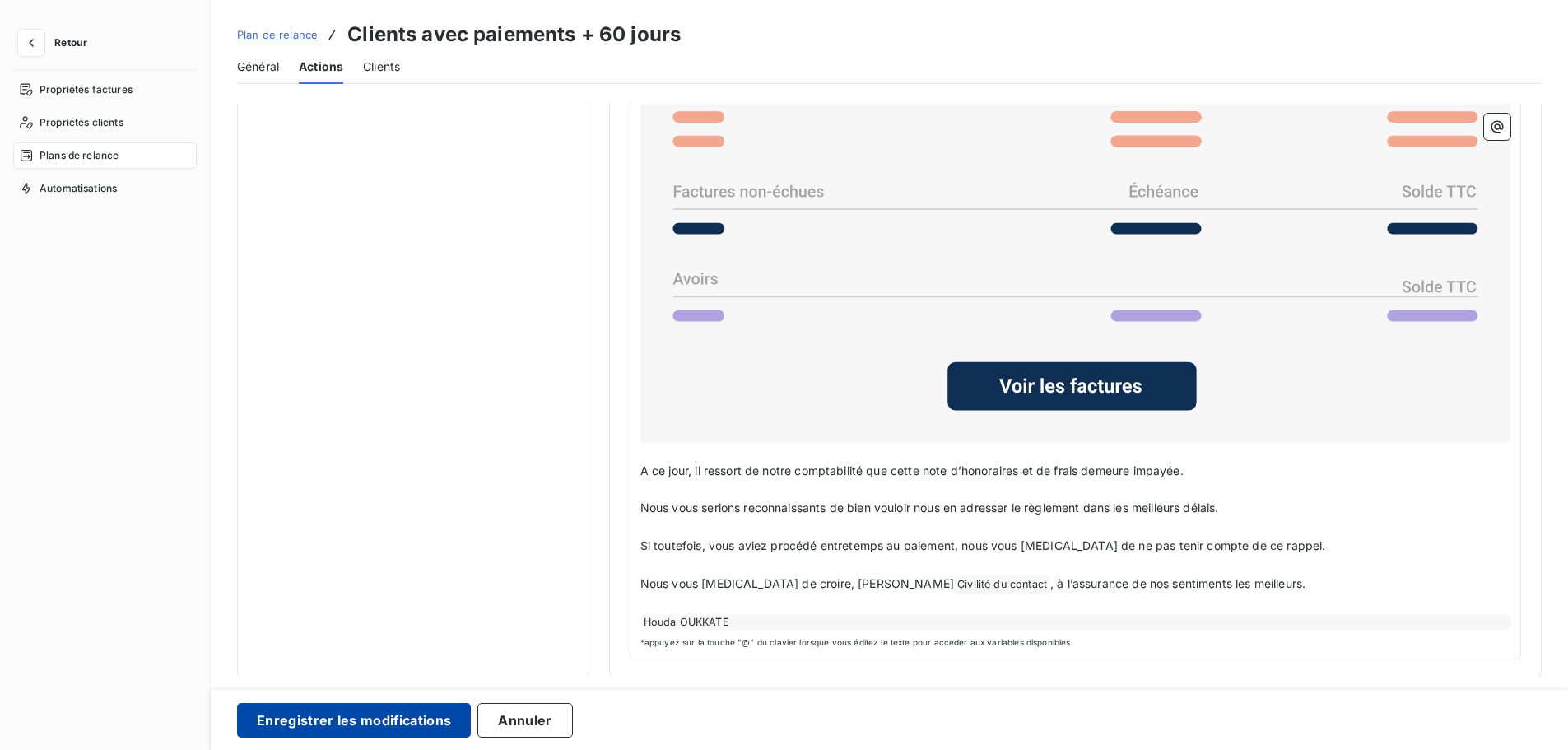
click at [419, 715] on button "Enregistrer les modifications" at bounding box center [353, 720] width 234 height 35
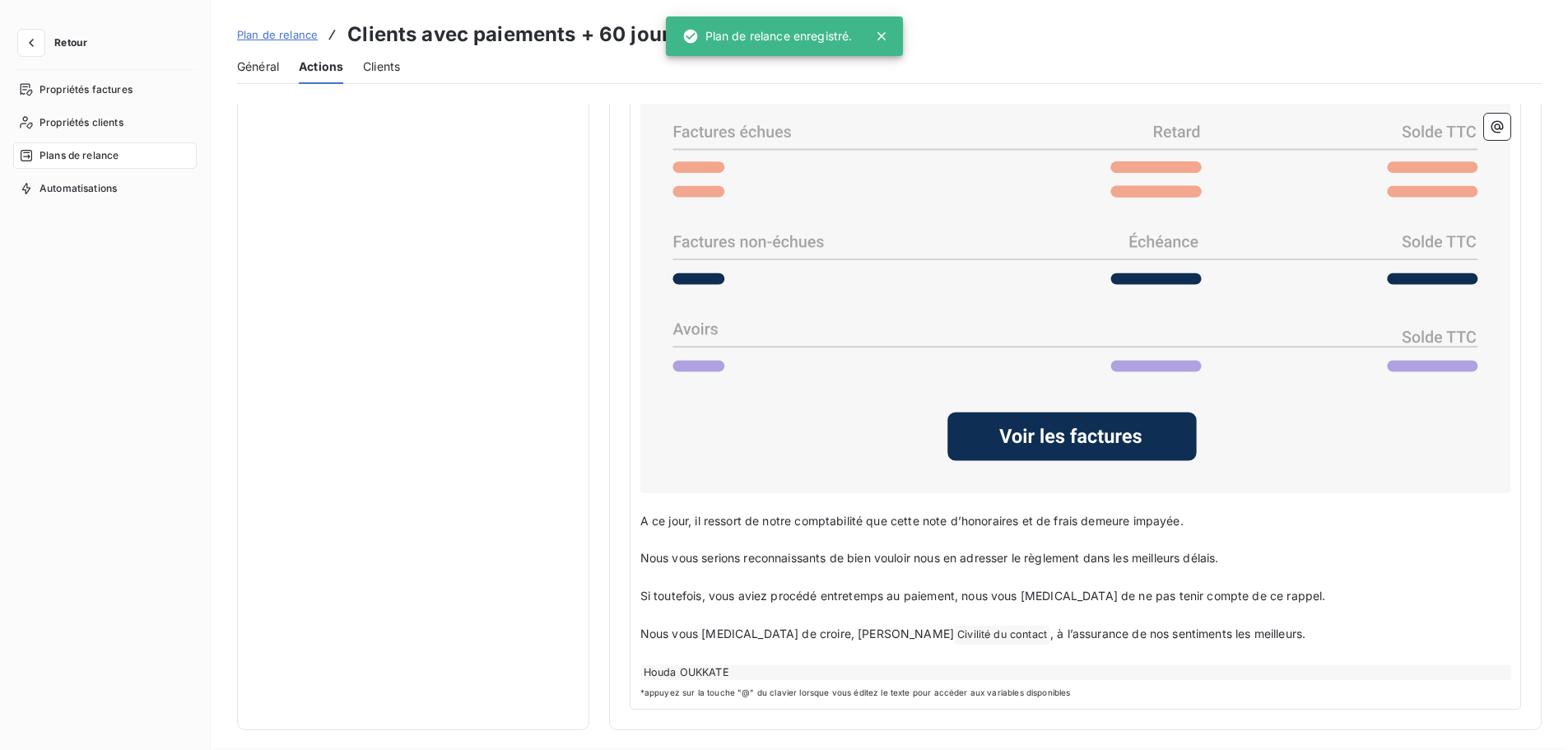
scroll to position [0, 0]
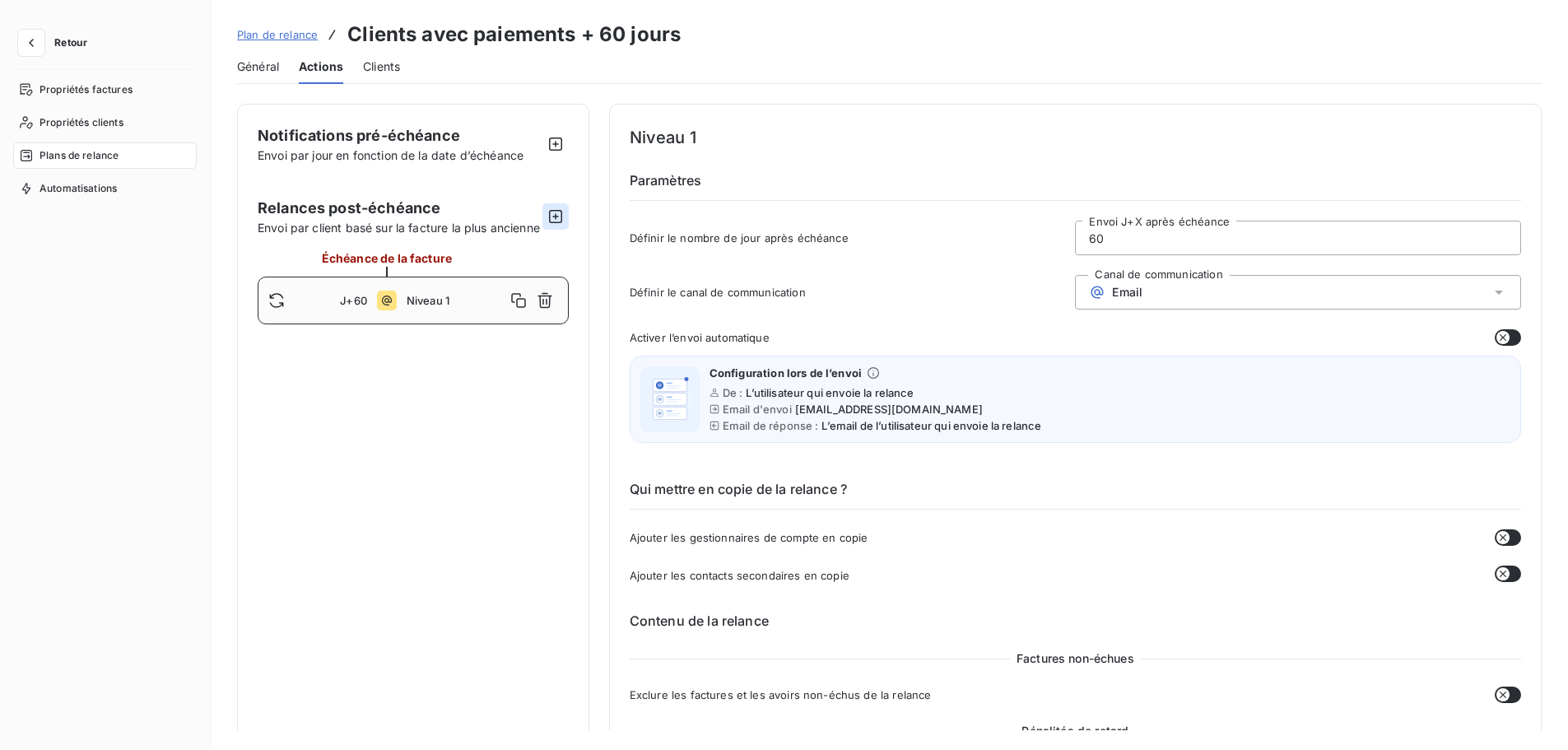
click at [543, 225] on button "button" at bounding box center [556, 217] width 27 height 27
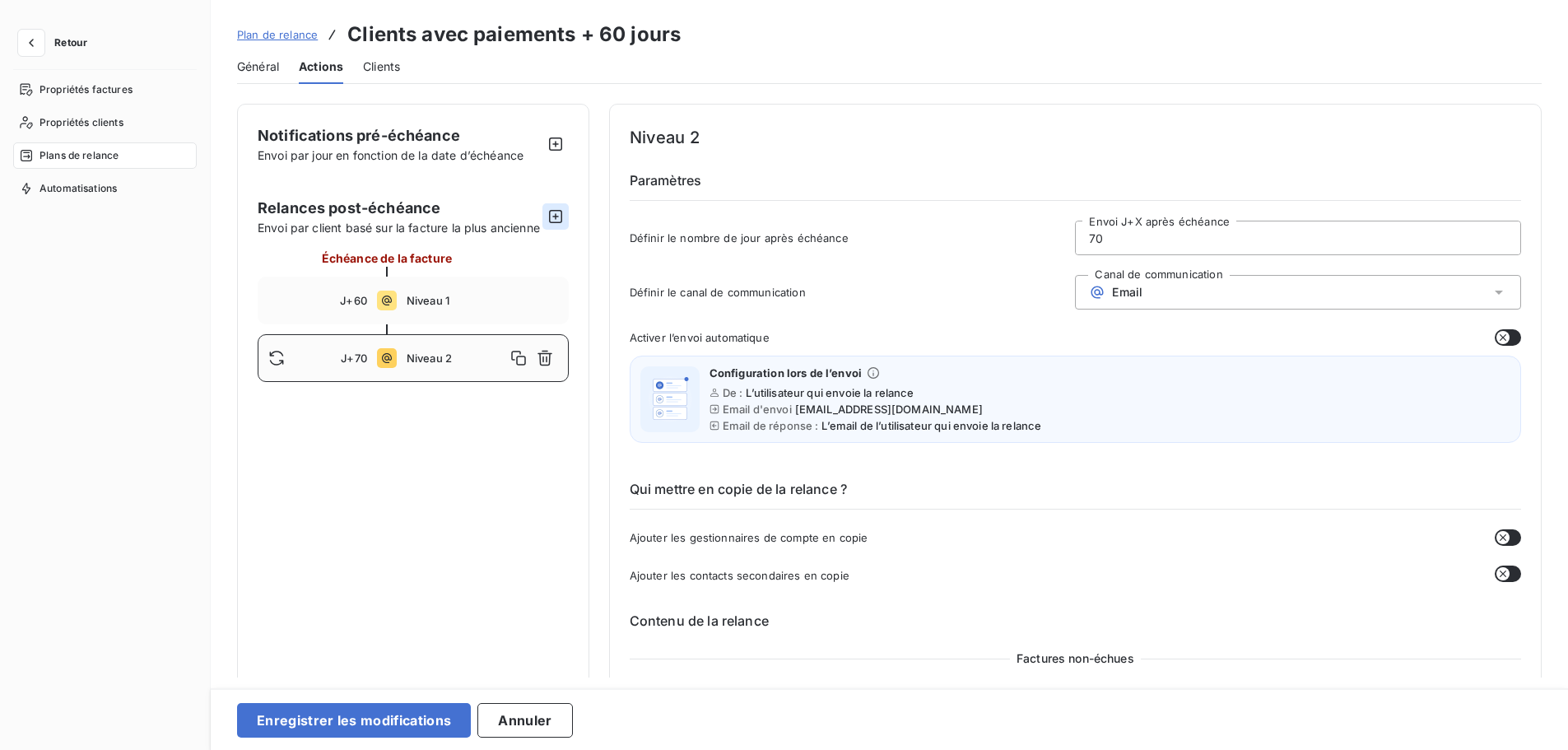
click at [551, 223] on icon "button" at bounding box center [556, 217] width 13 height 13
click at [556, 223] on icon "button" at bounding box center [556, 217] width 13 height 13
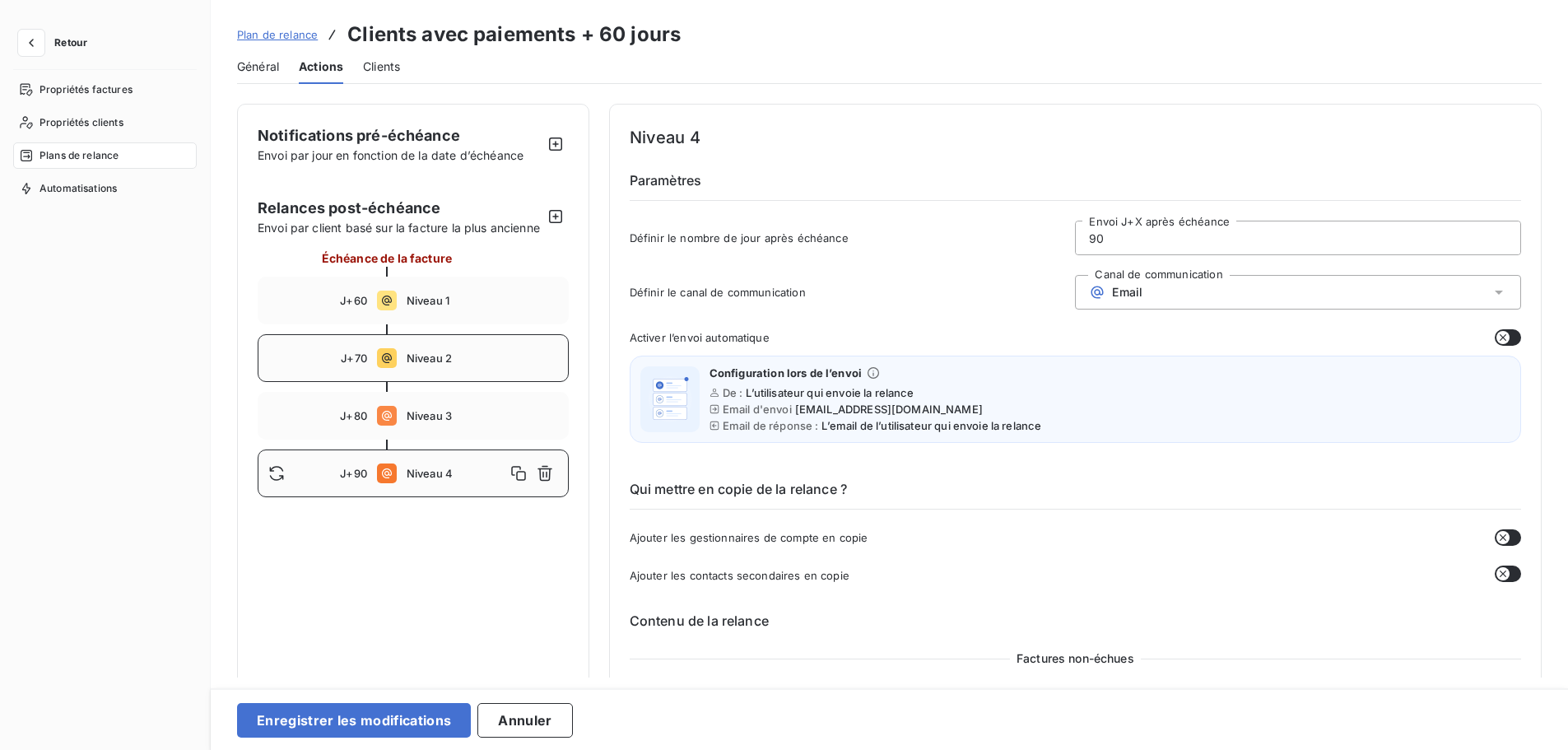
click at [462, 365] on span "Niveau 2" at bounding box center [482, 358] width 151 height 13
type input "70"
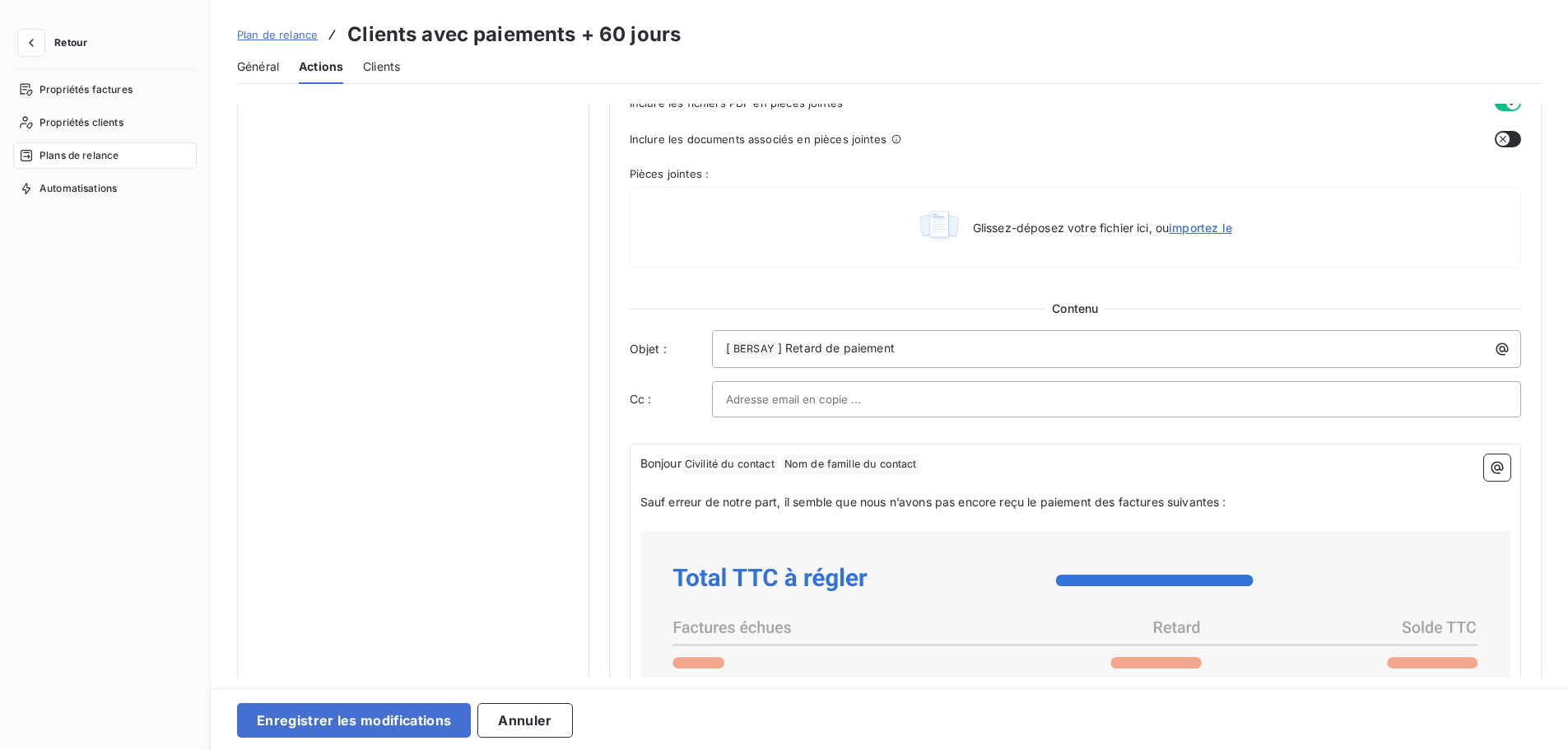
scroll to position [812, 0]
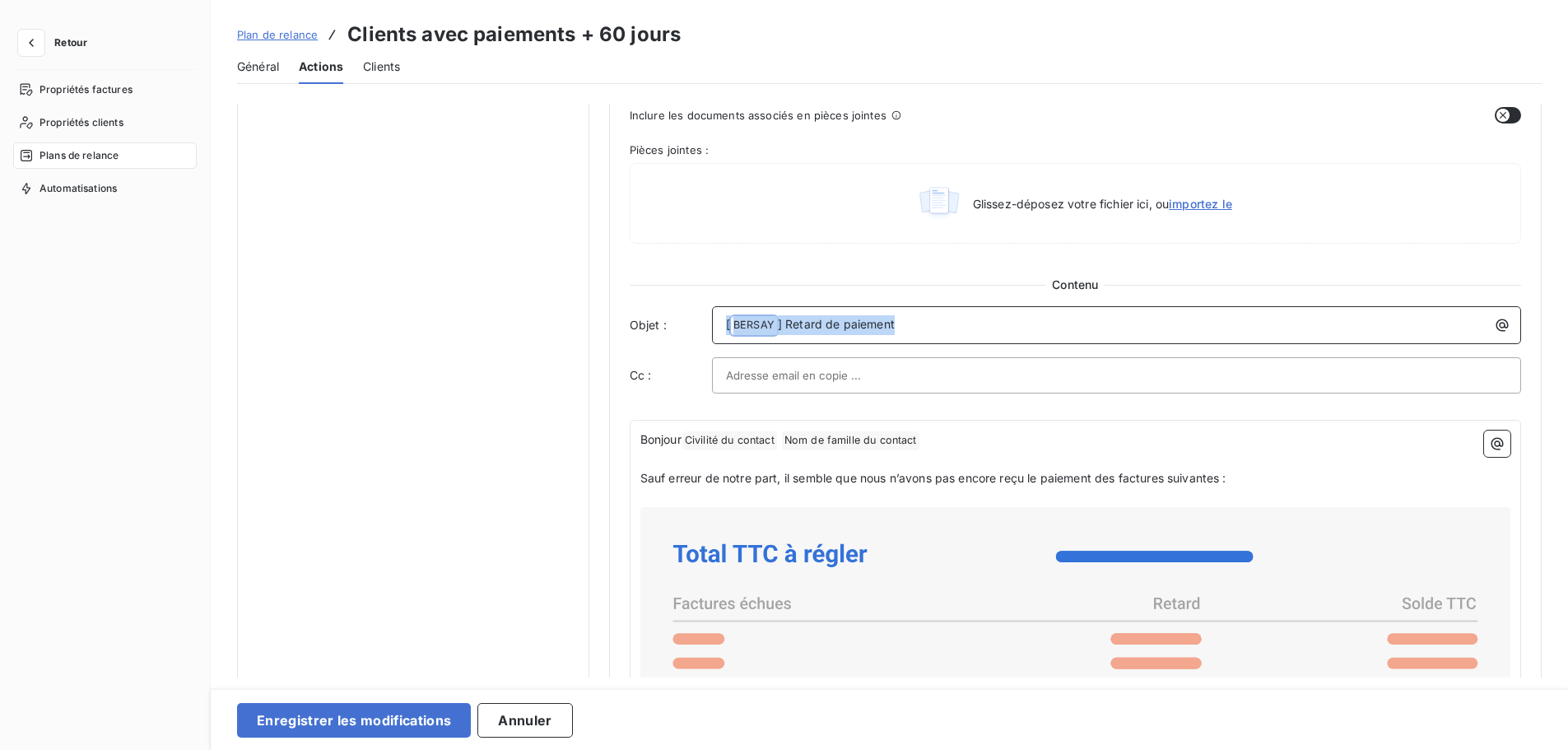
drag, startPoint x: 873, startPoint y: 332, endPoint x: 628, endPoint y: 332, distance: 245.0
click at [630, 332] on div "Objet : [ BERSAY ﻿ ] Retard de paiement" at bounding box center [1075, 325] width 891 height 38
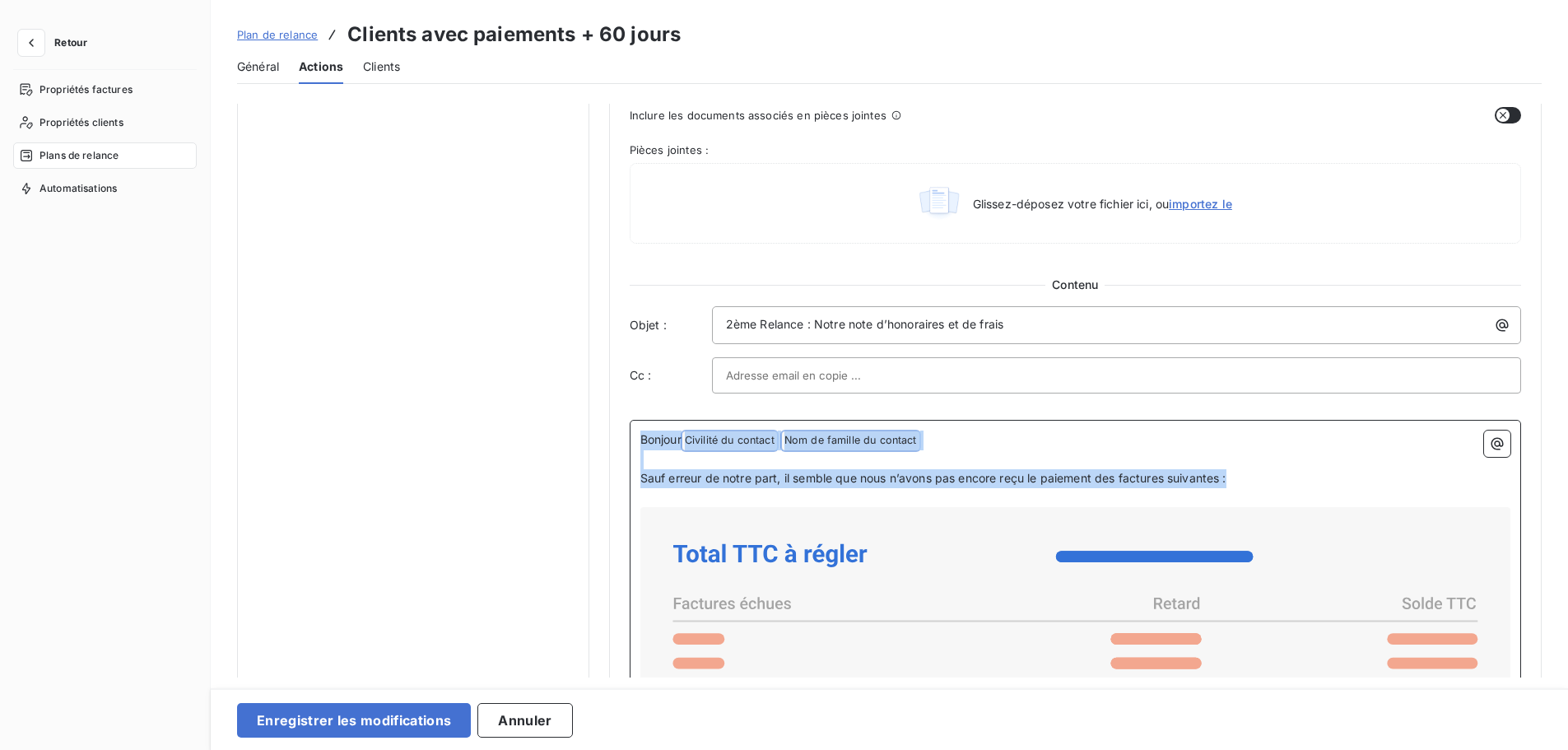
drag, startPoint x: 1264, startPoint y: 481, endPoint x: 608, endPoint y: 434, distance: 657.7
click at [609, 434] on div "Niveau 2 Paramètres Définir le nombre de jour après échéance 70 Envoi J+X après…" at bounding box center [1075, 218] width 933 height 1852
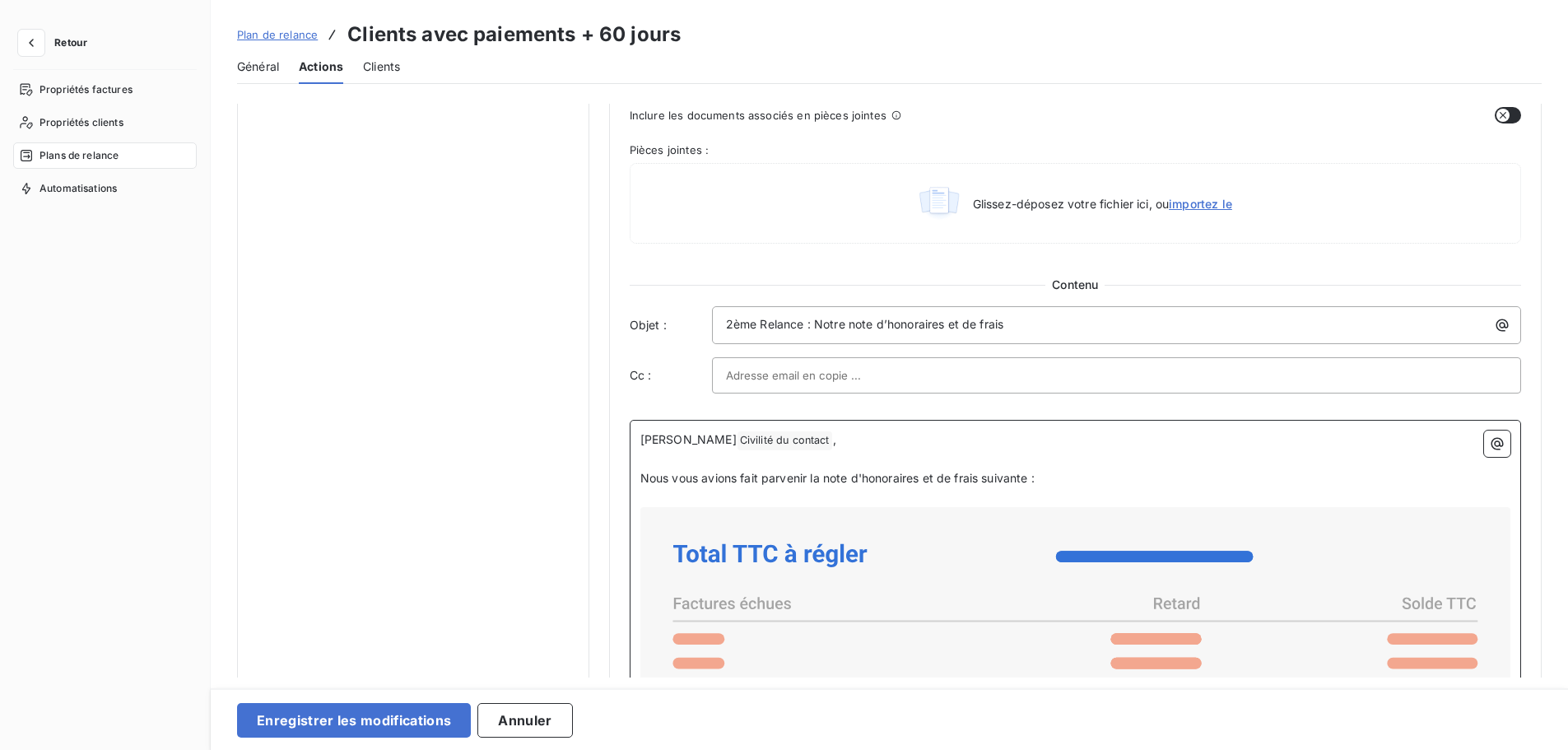
scroll to position [773, 0]
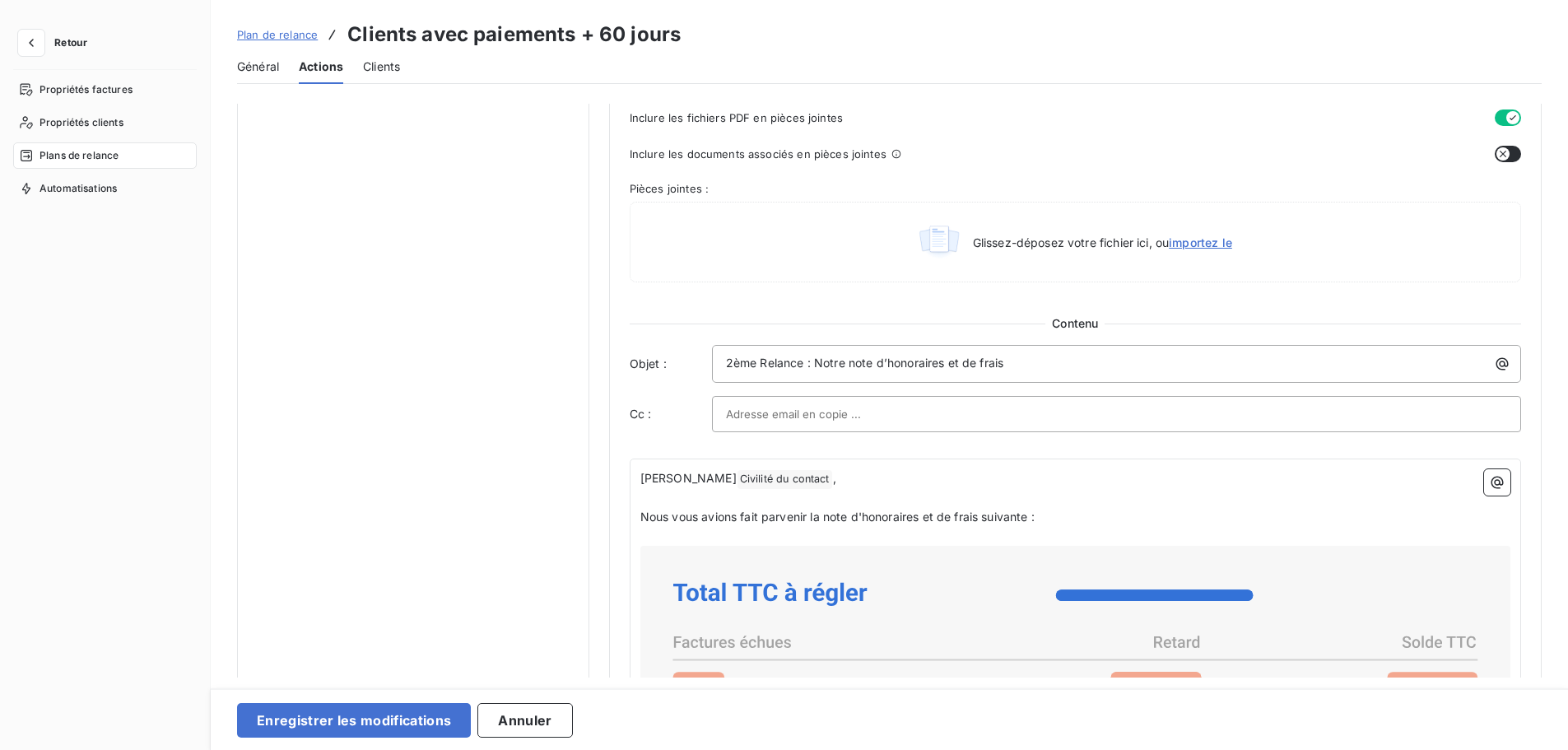
drag, startPoint x: 1553, startPoint y: 232, endPoint x: 1555, endPoint y: 255, distance: 23.1
click at [1553, 232] on div "Notifications pré-échéance Envoi par jour en fonction de la date d’échéance Rel…" at bounding box center [890, 391] width 1358 height 574
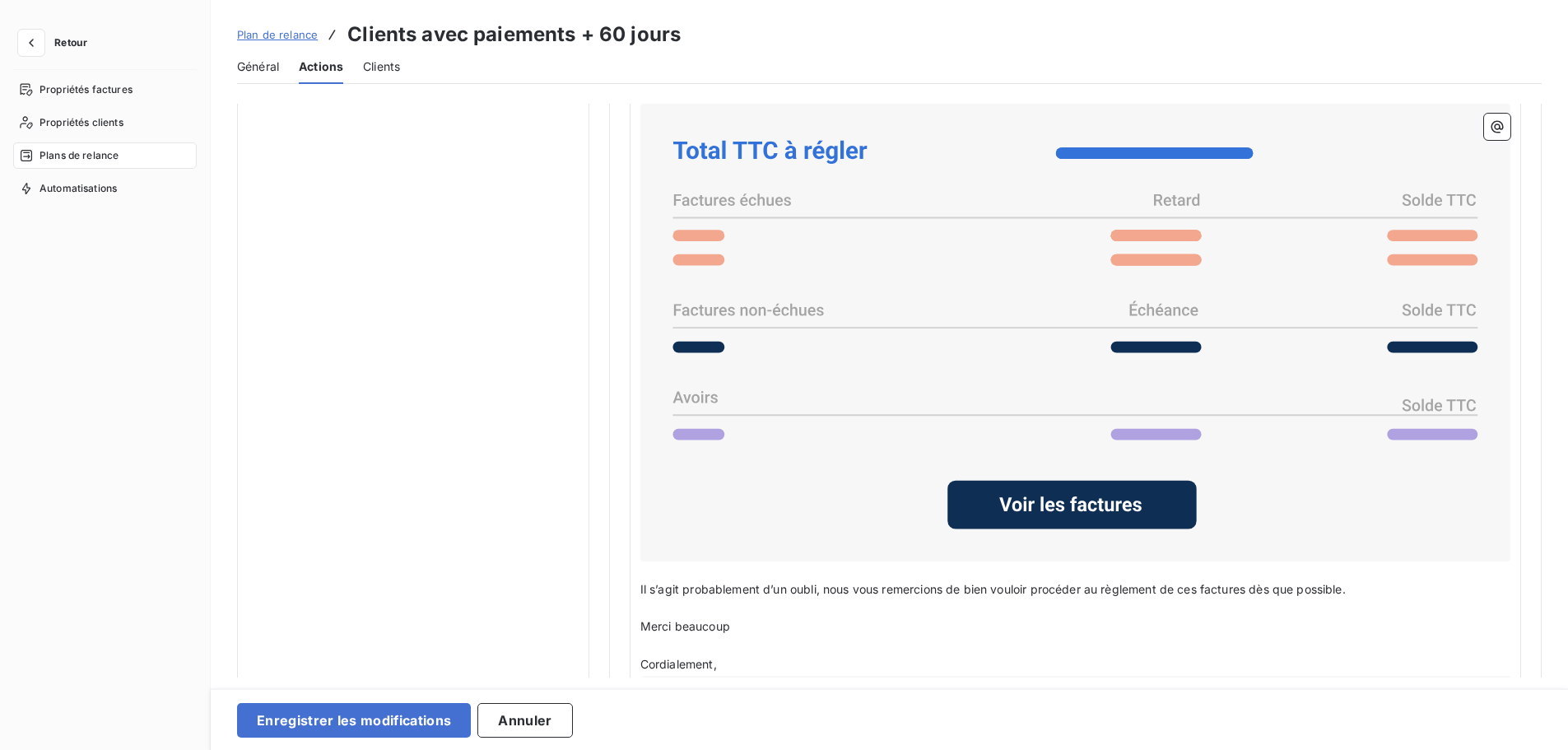
scroll to position [1276, 0]
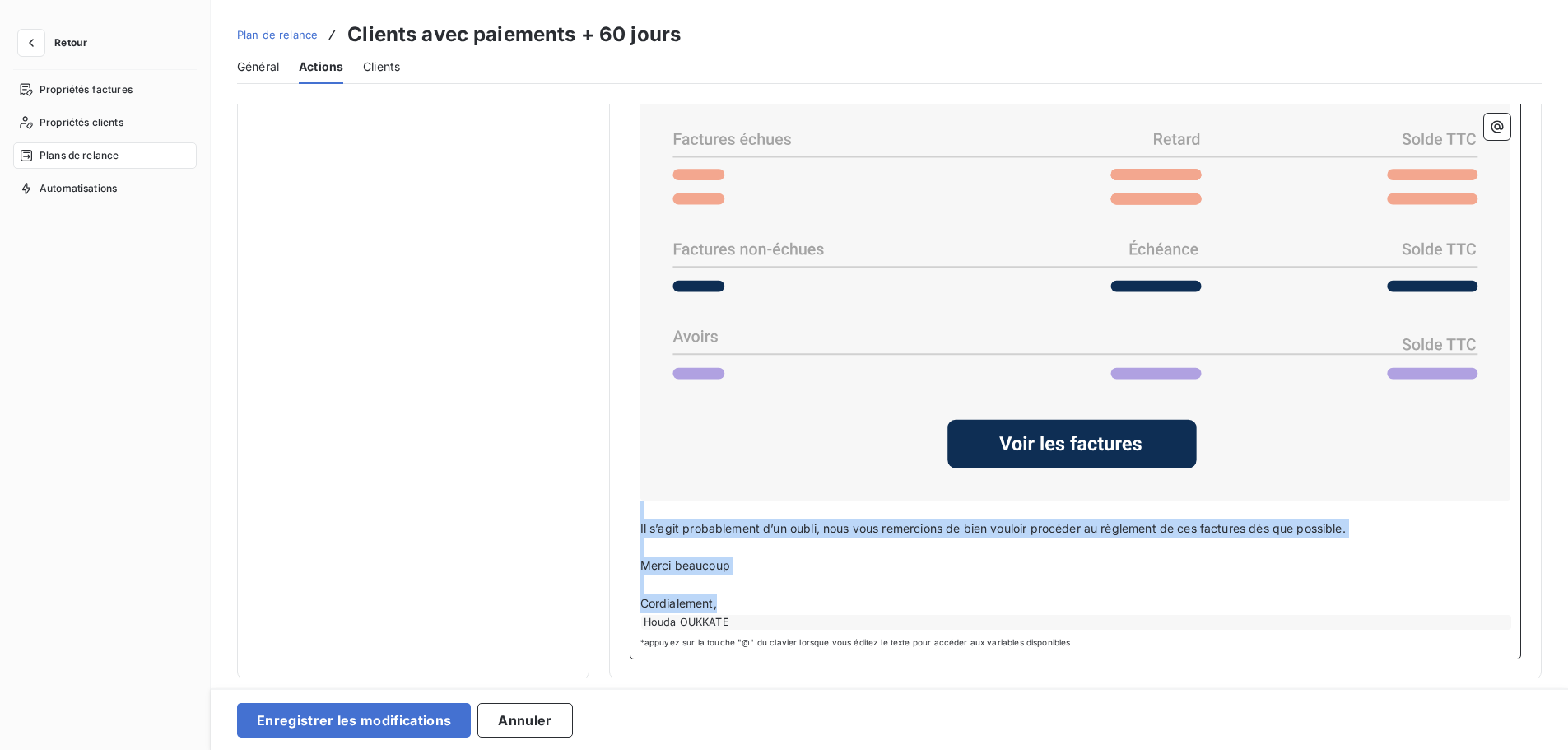
drag, startPoint x: 730, startPoint y: 601, endPoint x: 637, endPoint y: 510, distance: 130.1
click at [637, 510] on div "Cher Civilité du contact ﻿ , ﻿ Nous vous avions fait parvenir la note d'honorai…" at bounding box center [1075, 307] width 891 height 704
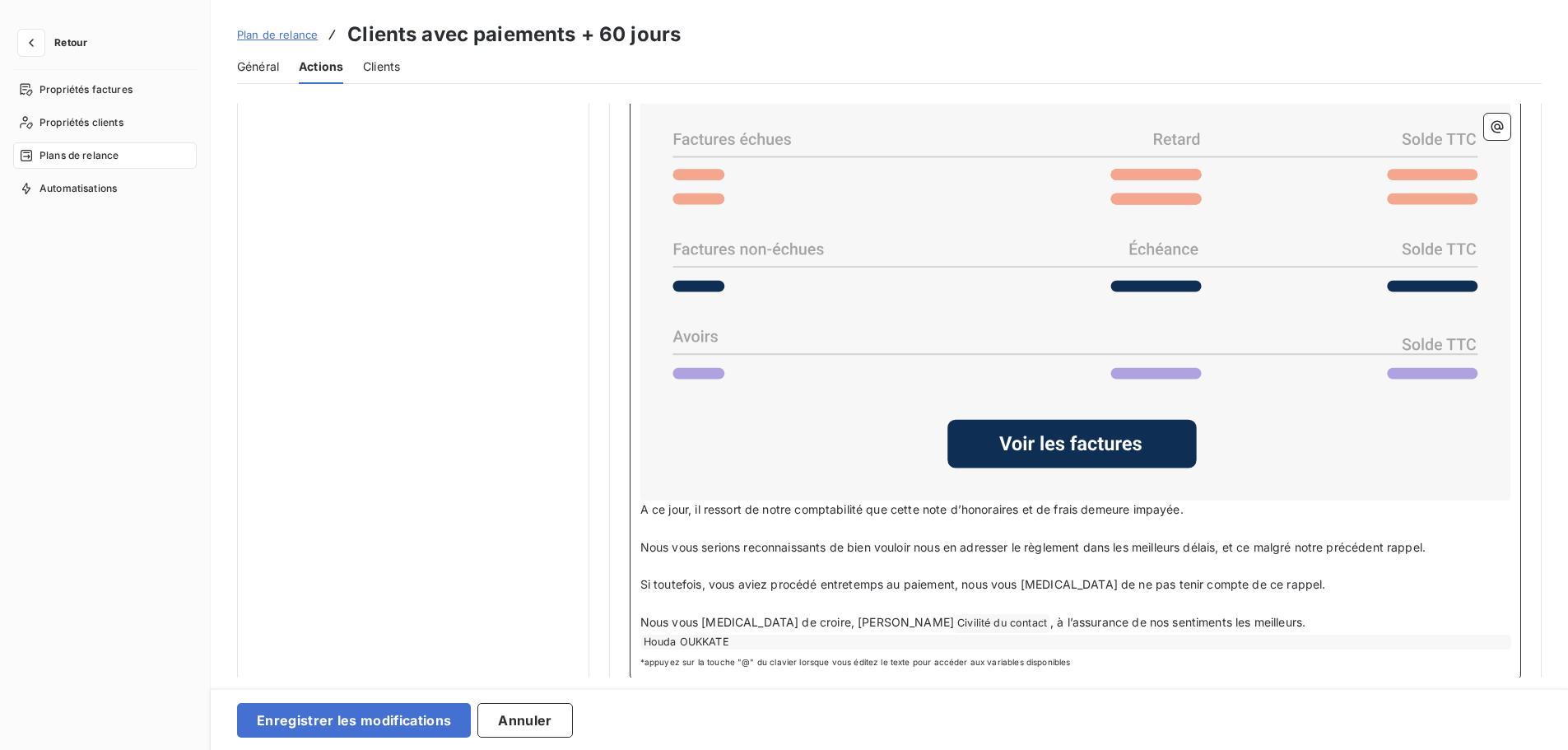
click at [640, 512] on span "A ce jour, il ressort de notre comptabilité que cette note d’honoraires et de f…" at bounding box center [912, 509] width 543 height 14
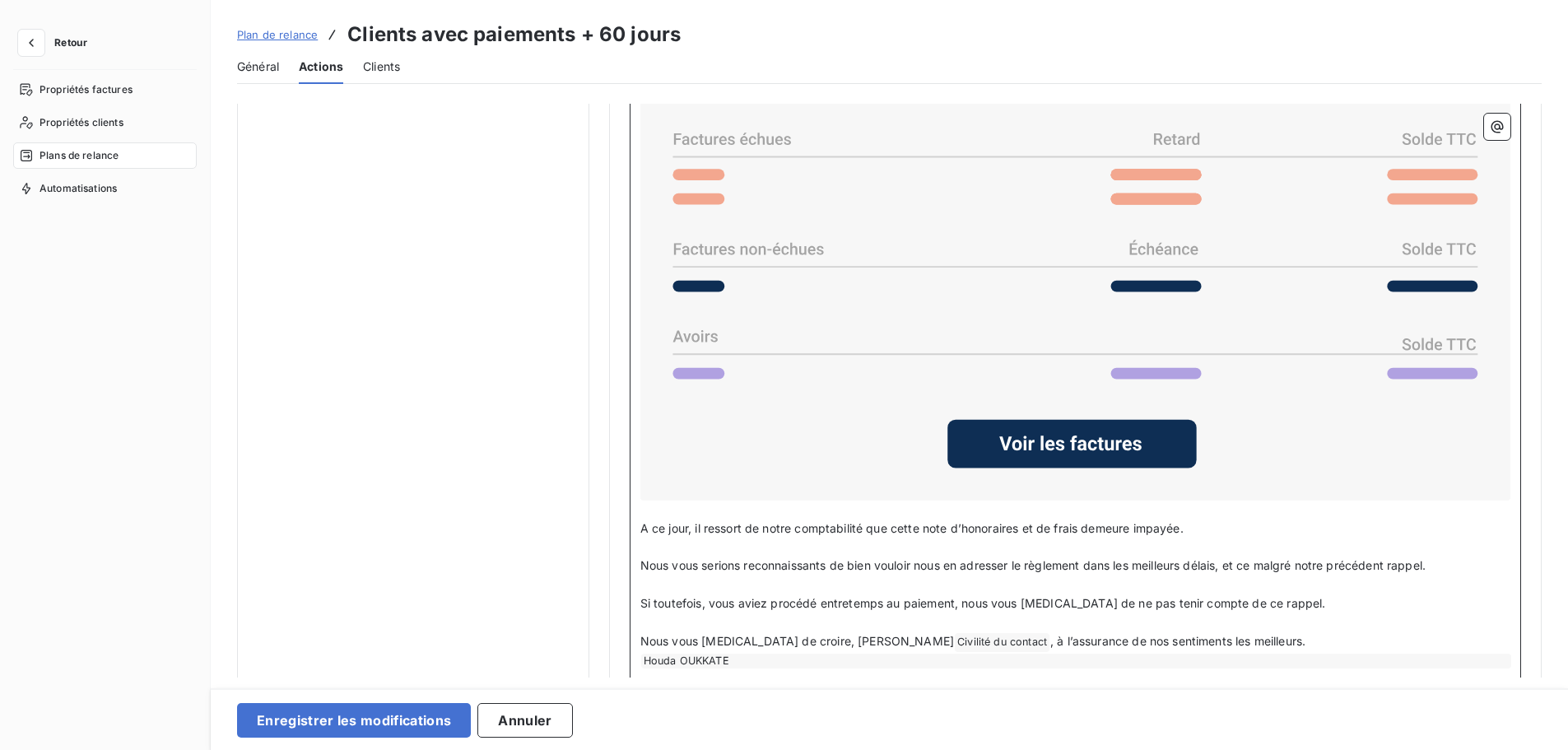
click at [1201, 646] on p "Nous vous prions de croire, Cher Civilité du contact ﻿ , à l’assurance de nos s…" at bounding box center [1075, 642] width 870 height 20
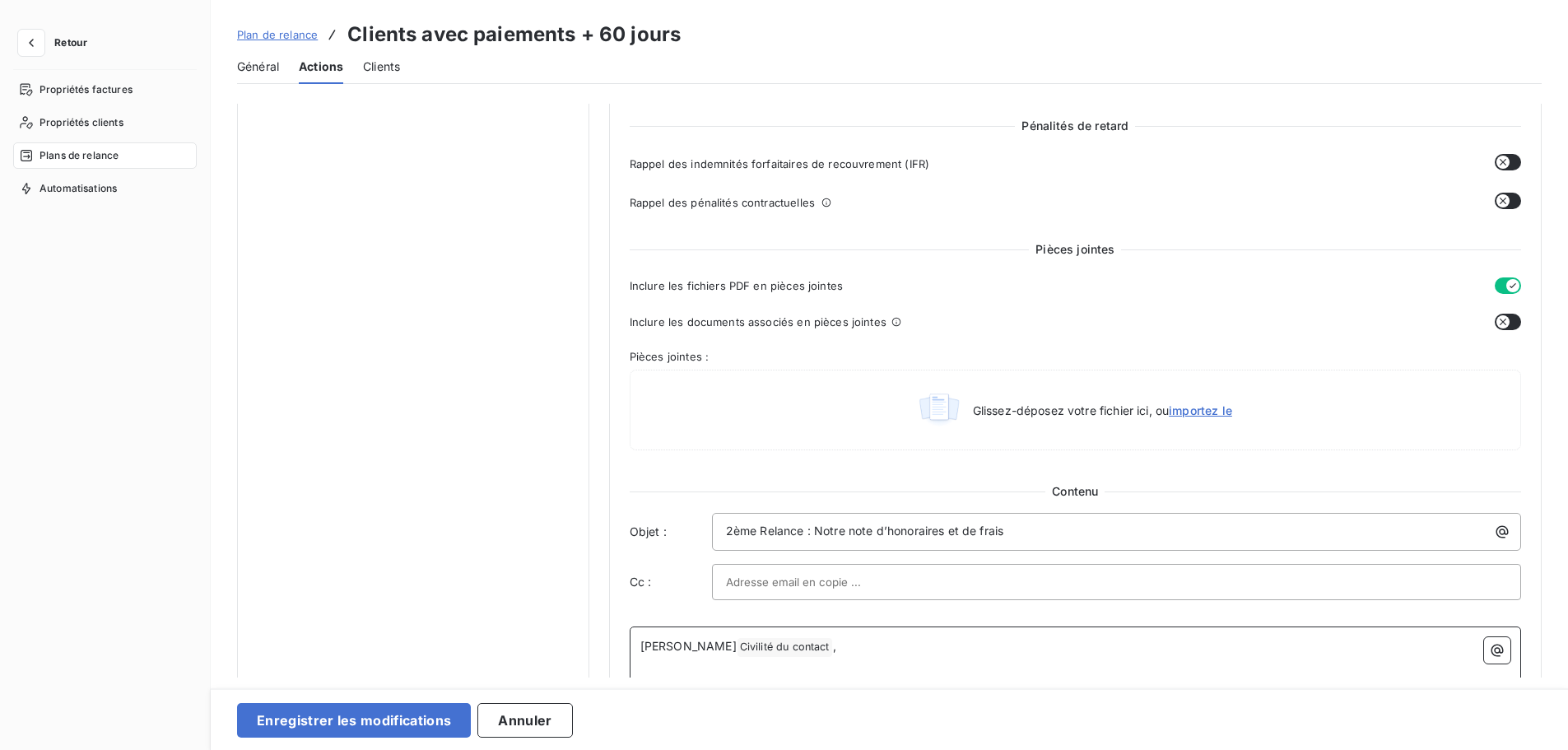
scroll to position [644, 0]
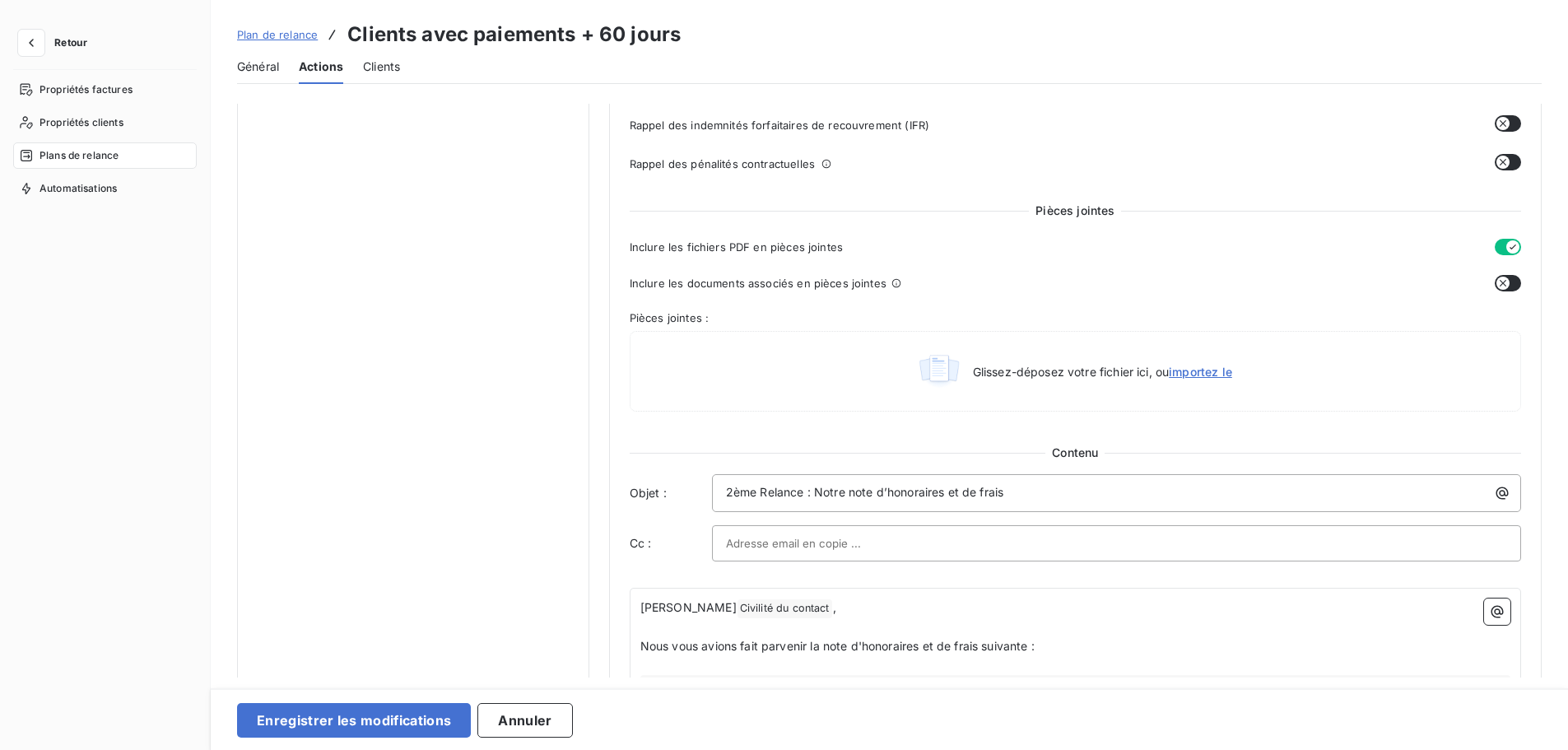
click at [848, 528] on div at bounding box center [1116, 544] width 810 height 36
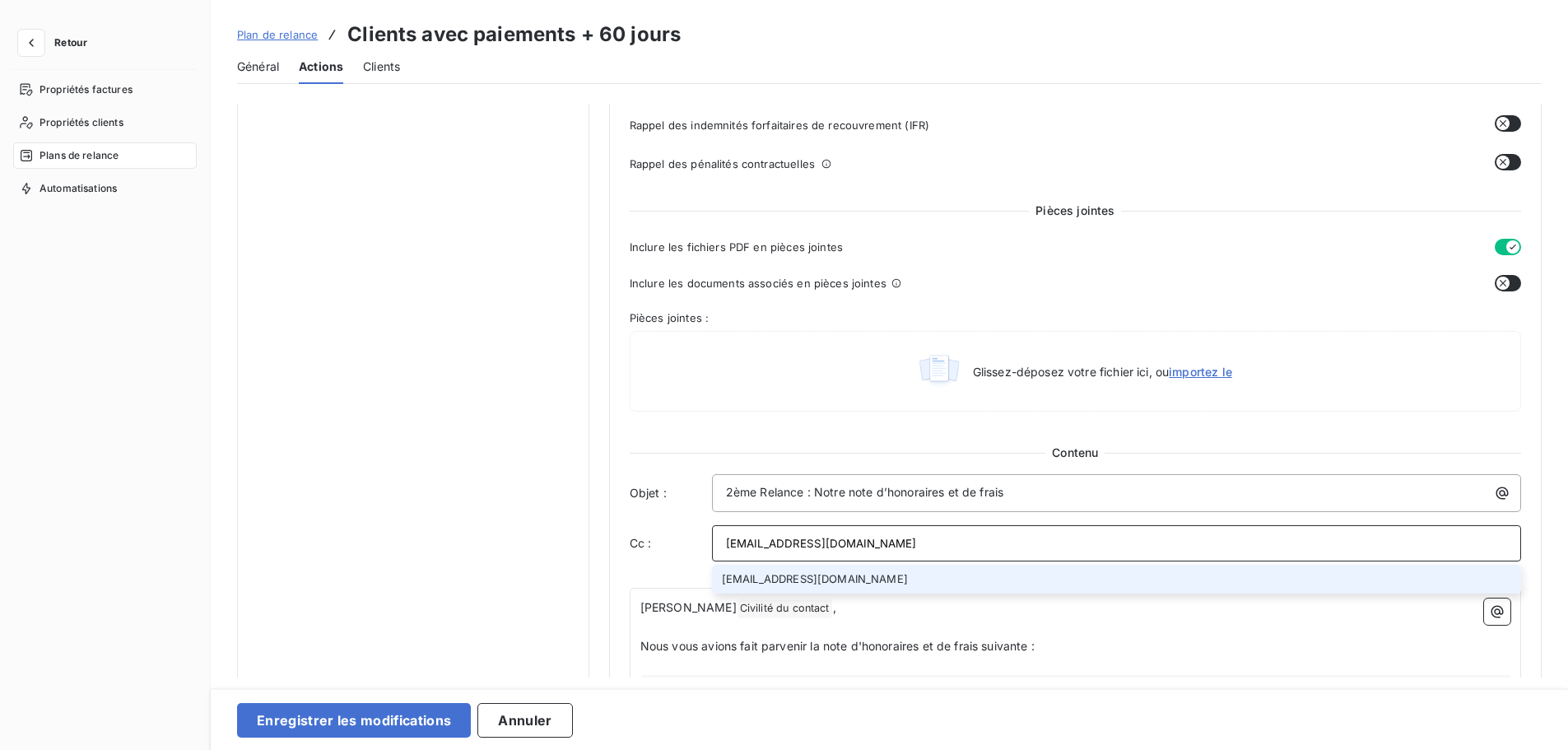
type input "facturation@bersay.com"
click at [835, 577] on li "facturation@bersay.com" at bounding box center [1116, 579] width 810 height 28
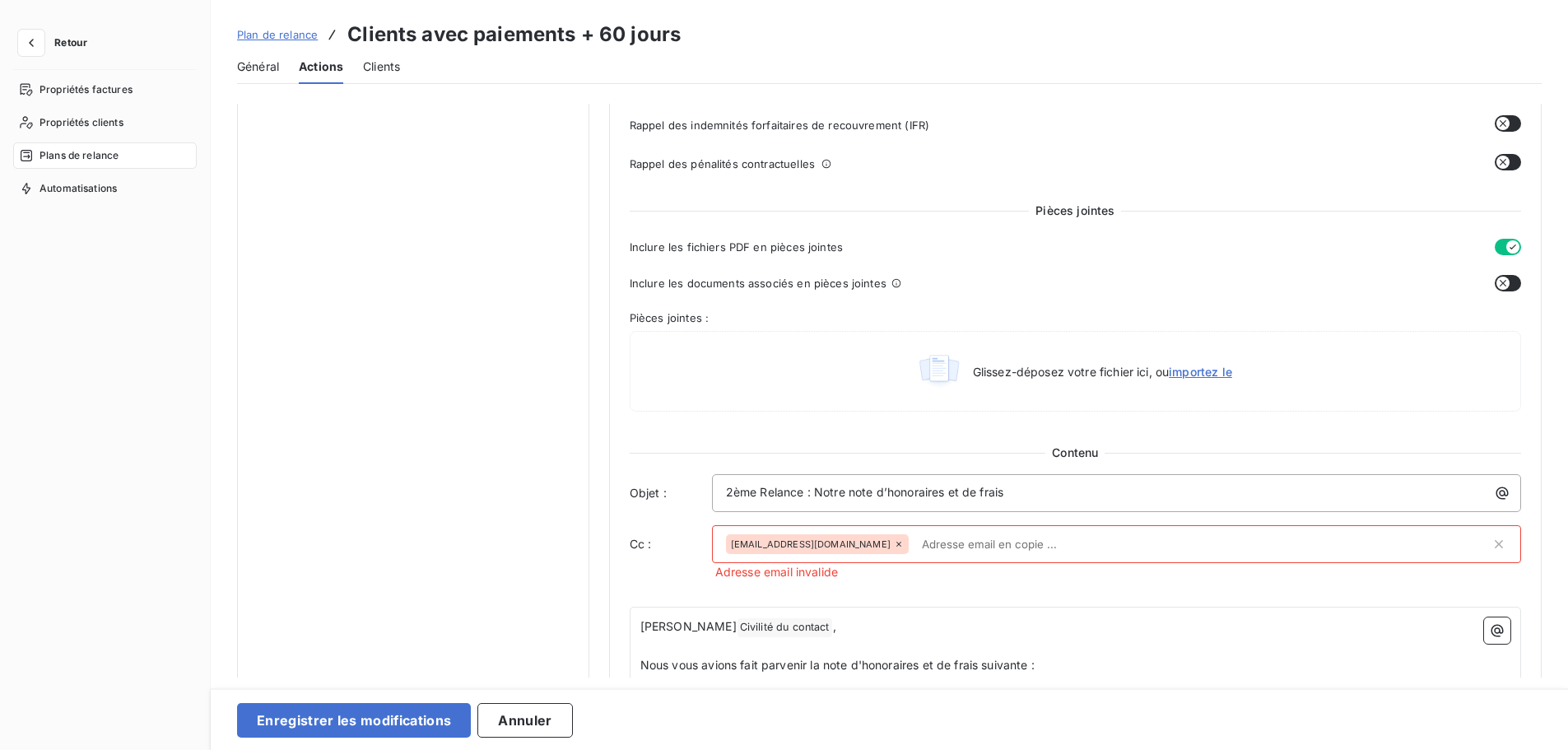
click at [897, 544] on icon at bounding box center [899, 544] width 5 height 5
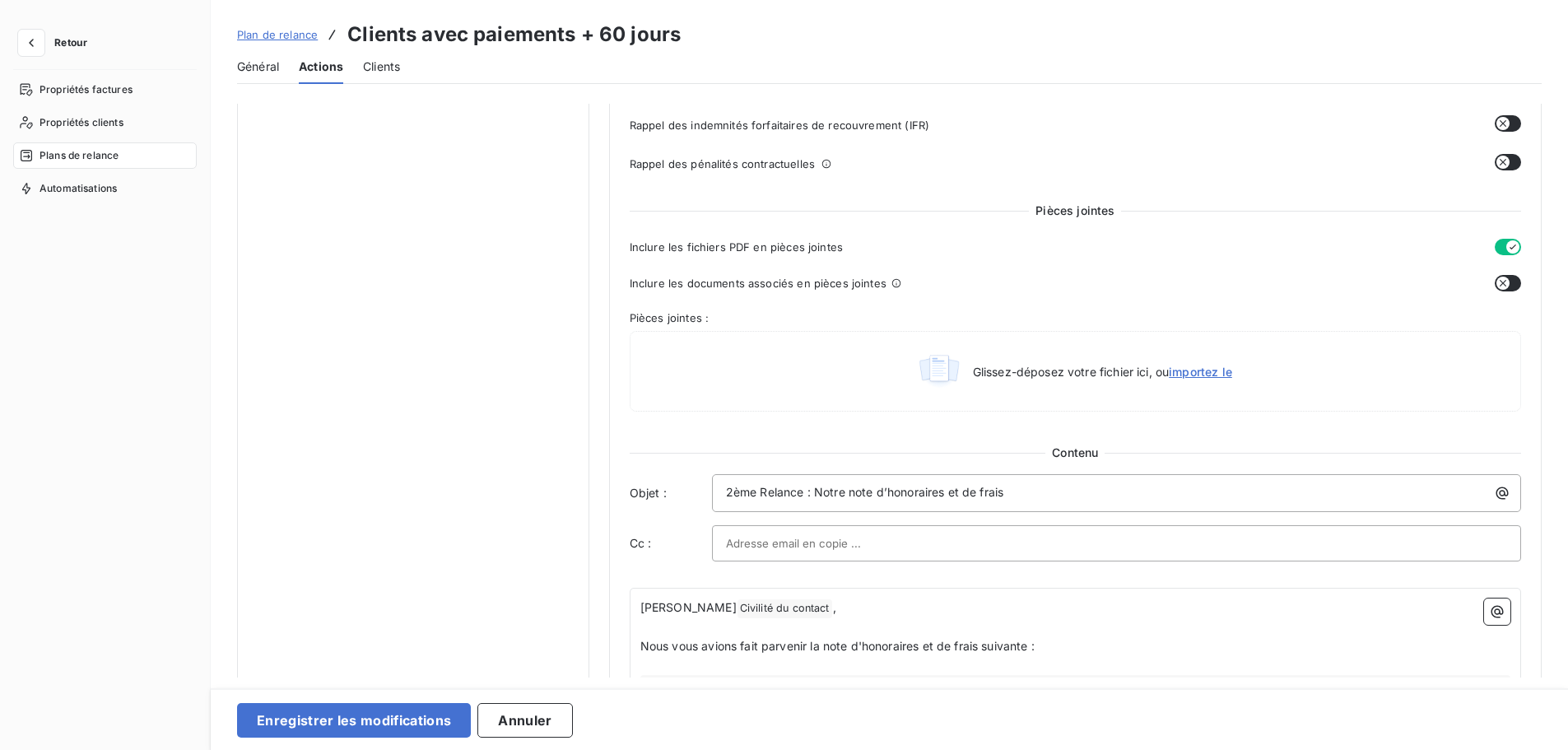
click at [828, 545] on input "text" at bounding box center [814, 544] width 177 height 25
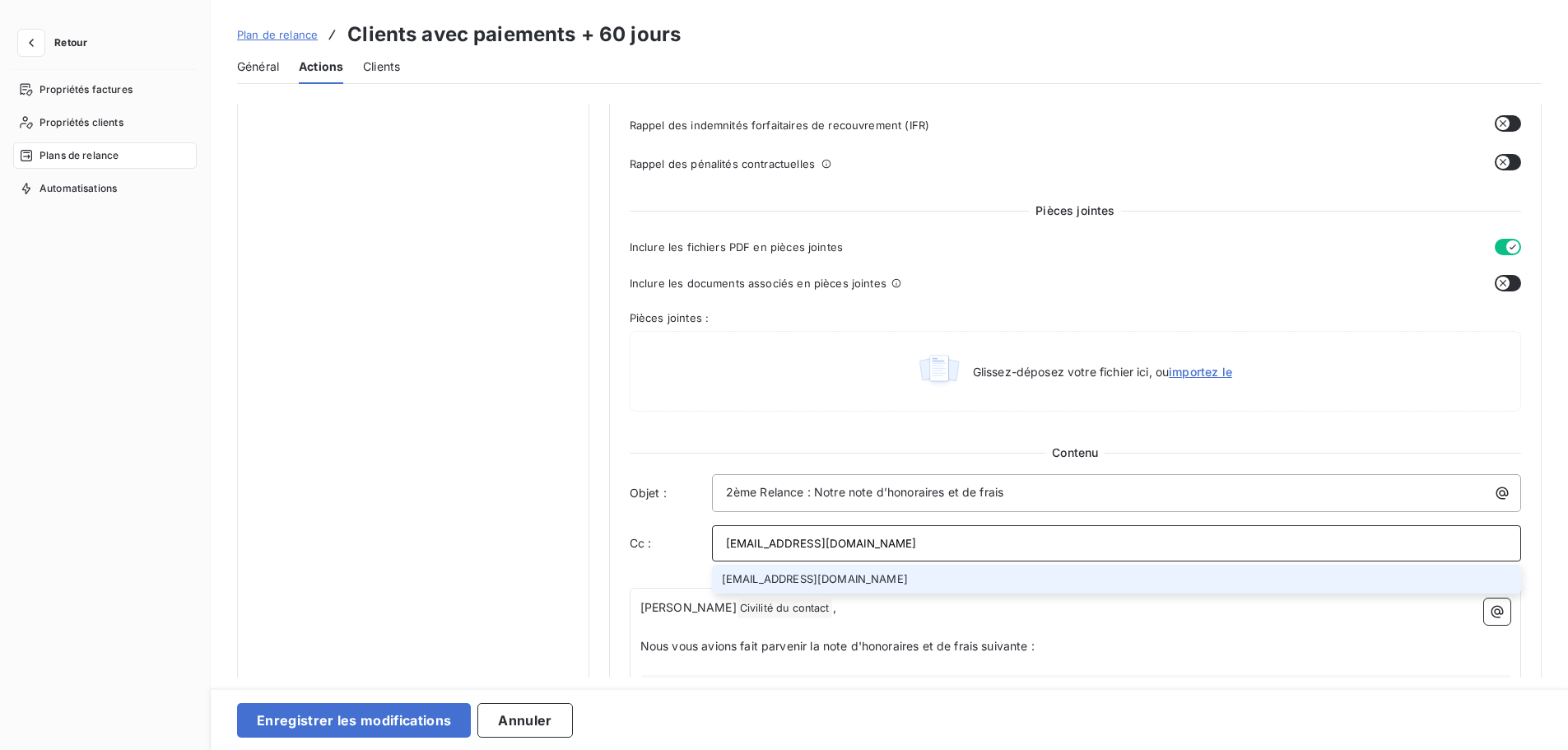
type input "facturation@bersay.com"
click at [806, 573] on li "facturation@bersay.com" at bounding box center [1116, 579] width 810 height 28
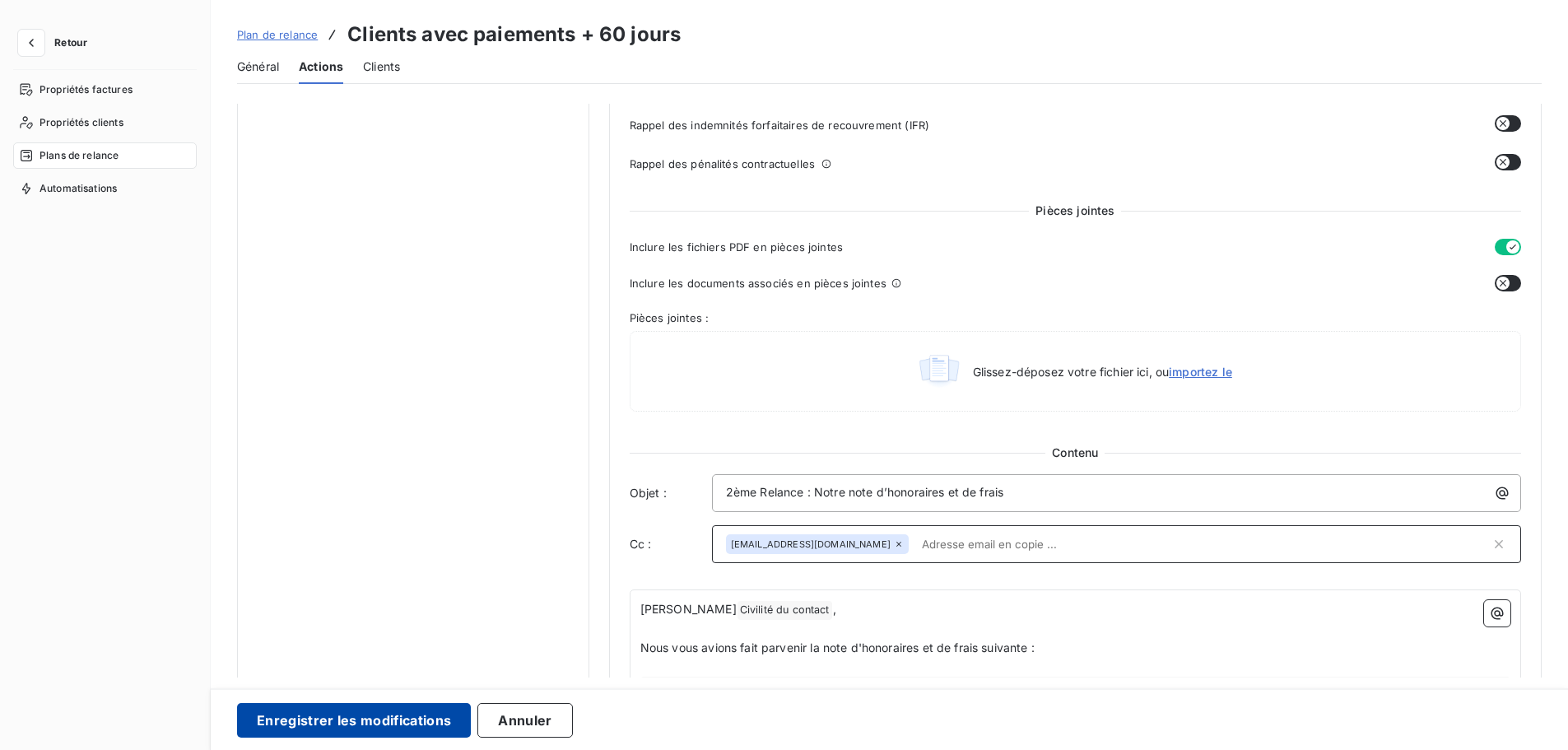
click at [346, 717] on button "Enregistrer les modifications" at bounding box center [353, 720] width 234 height 35
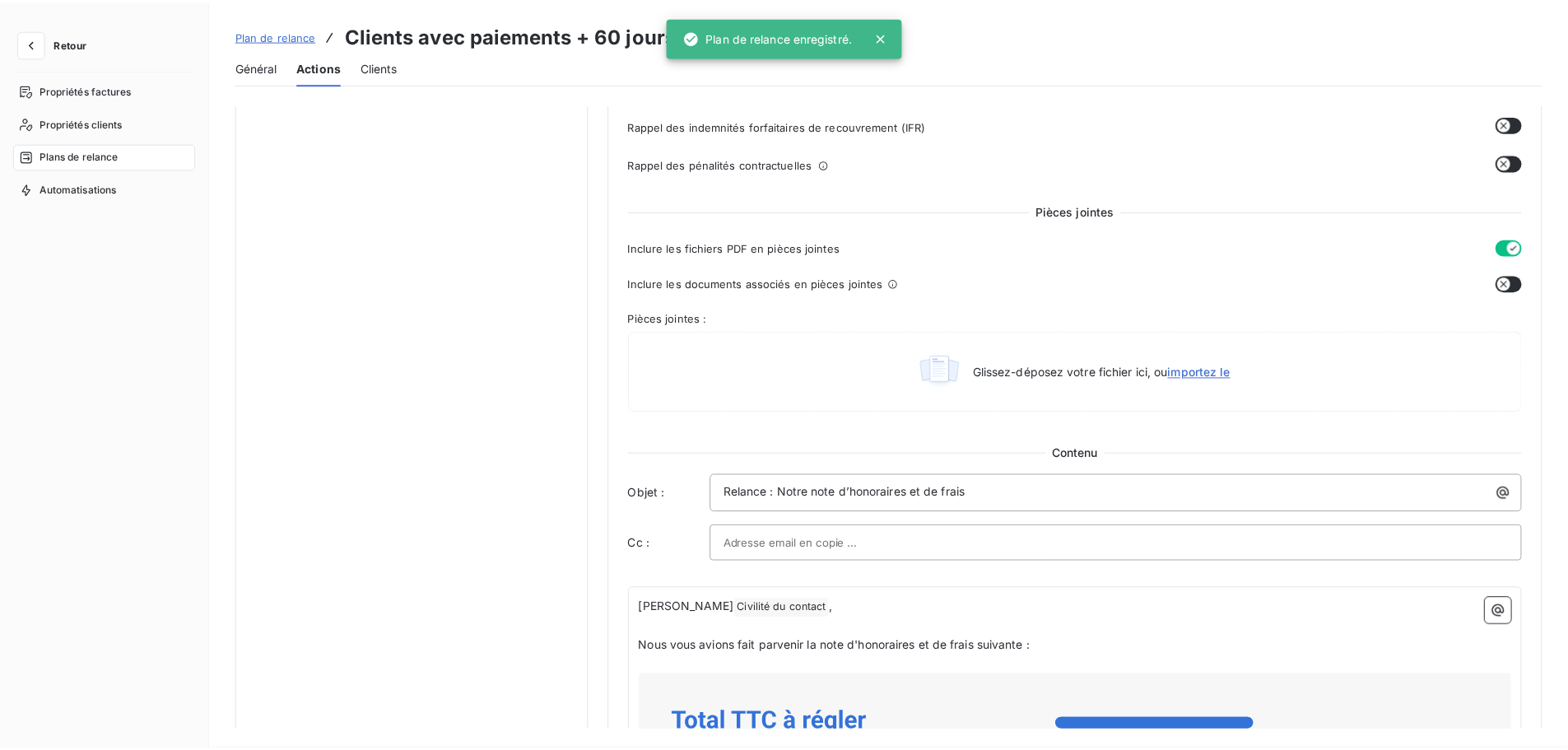
scroll to position [0, 0]
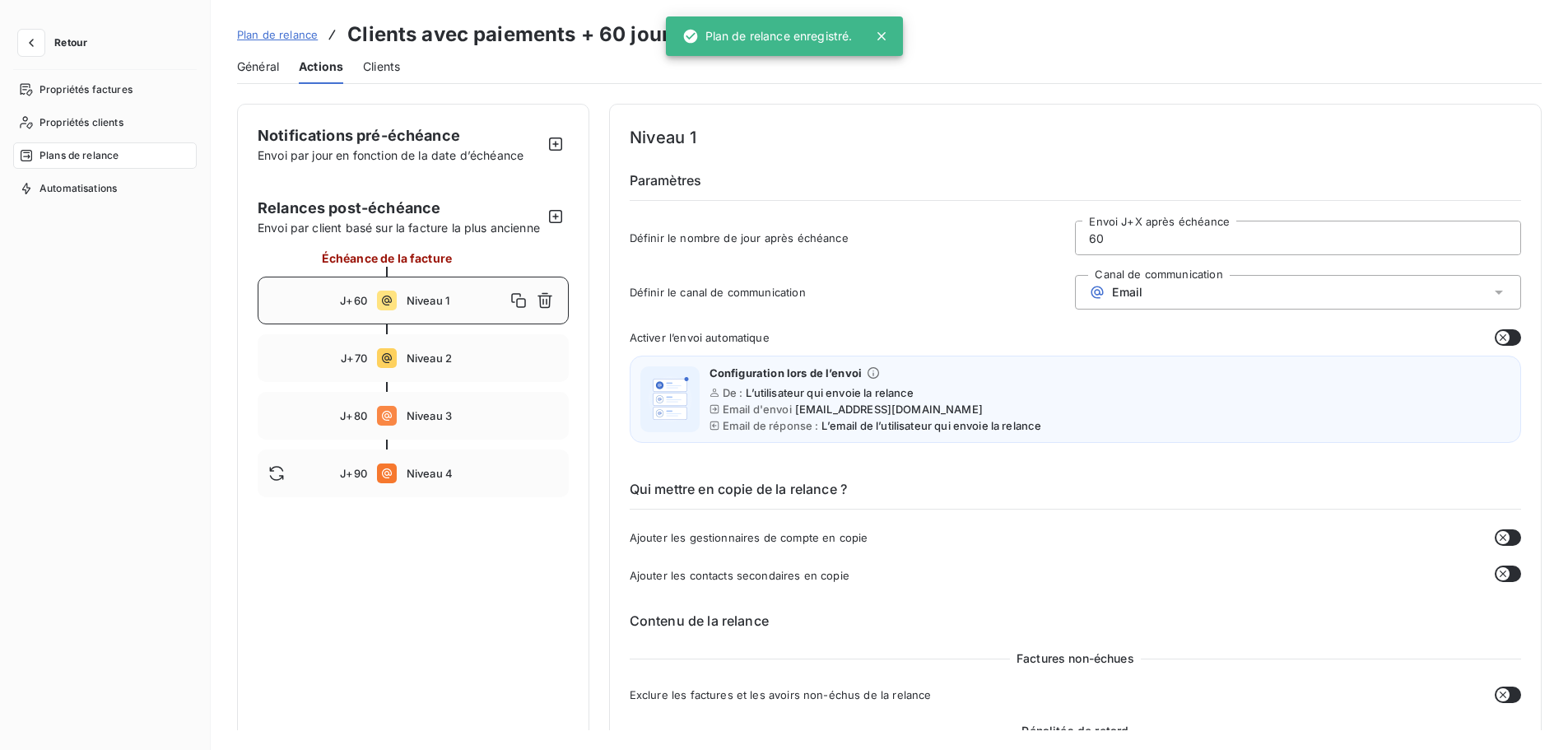
click at [453, 307] on span "Niveau 1" at bounding box center [455, 300] width 98 height 13
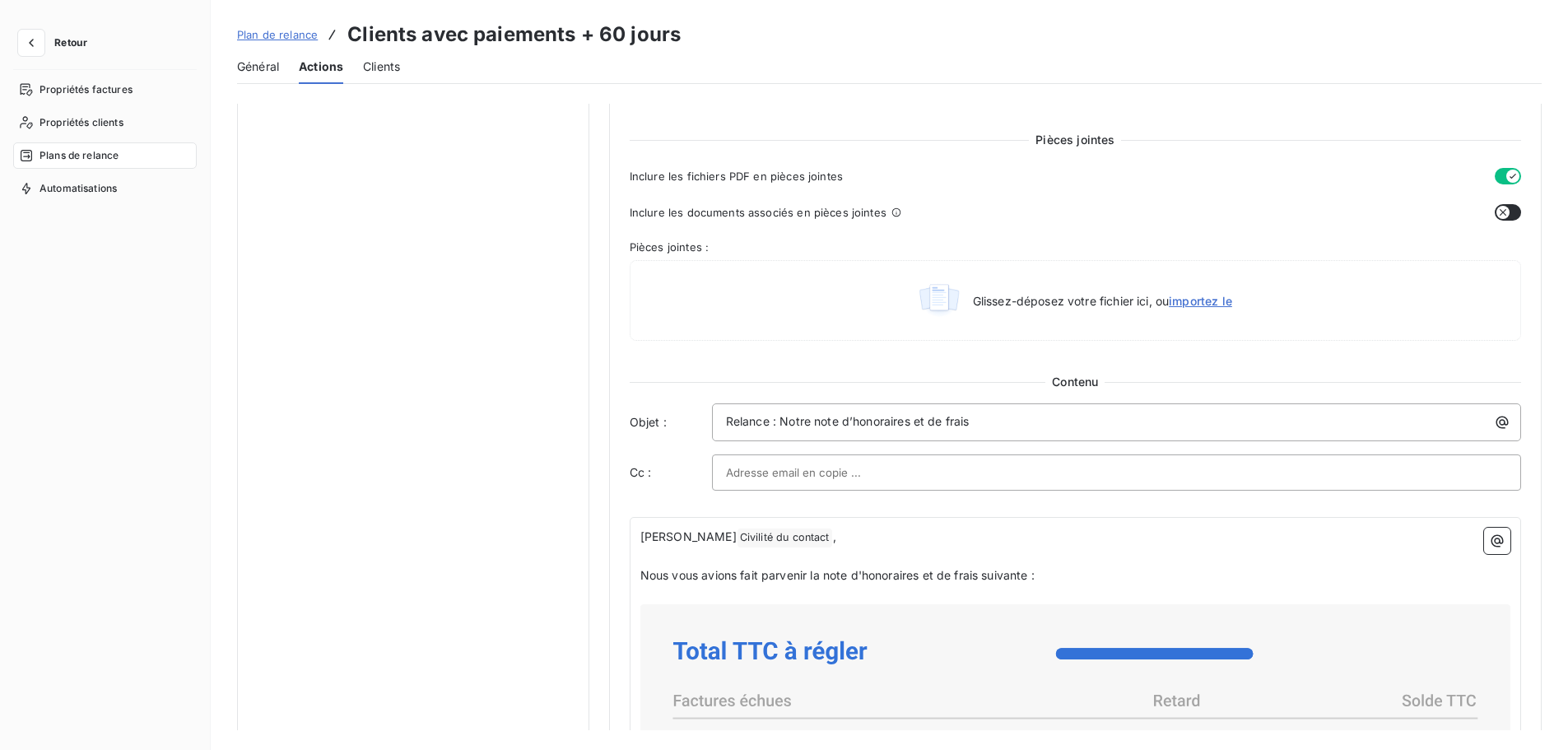
scroll to position [717, 0]
click at [813, 463] on input "text" at bounding box center [814, 470] width 177 height 25
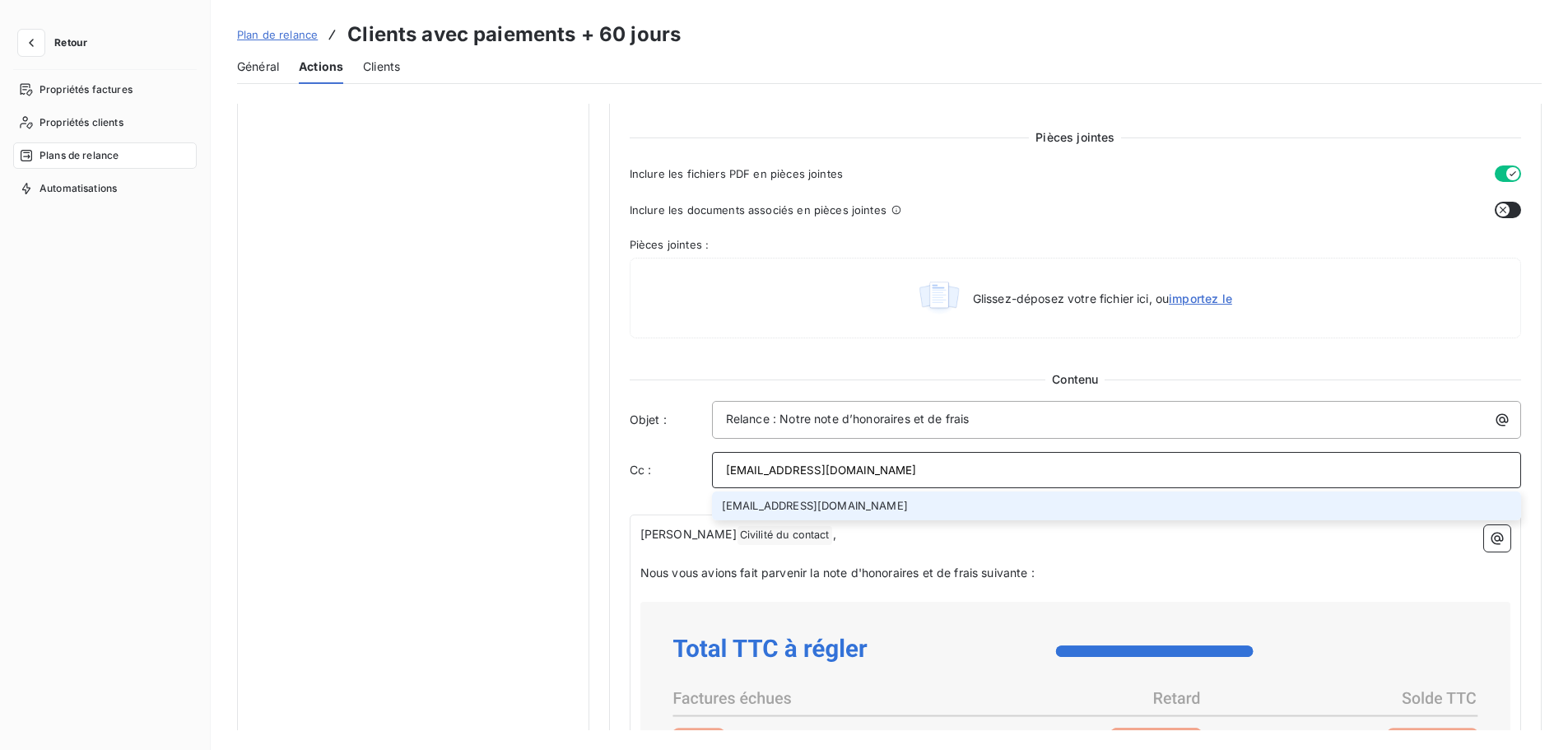
type input "facturation@bersay.com"
click at [791, 506] on li "facturation@bersay.com" at bounding box center [1116, 506] width 810 height 28
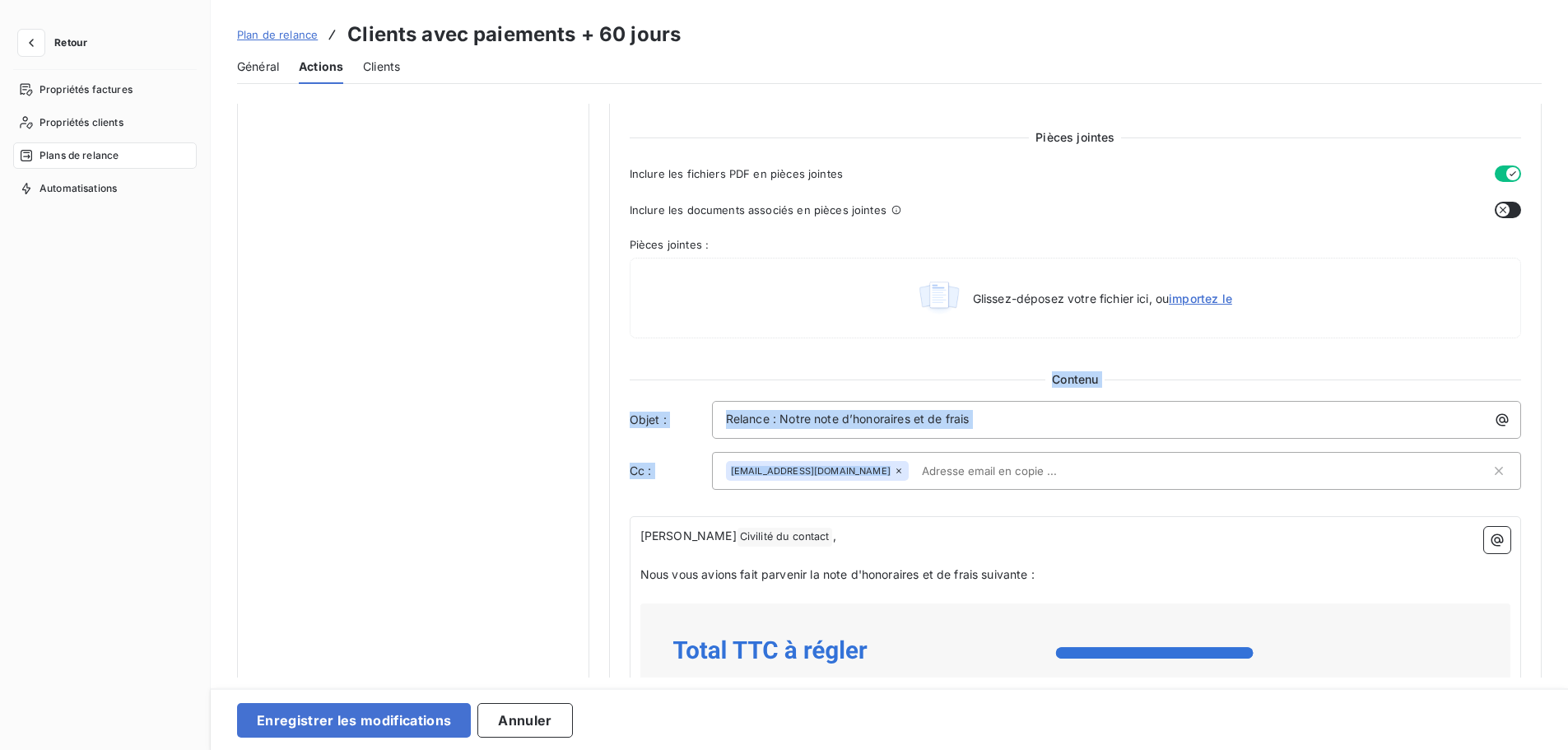
drag, startPoint x: 1559, startPoint y: 379, endPoint x: 1559, endPoint y: 475, distance: 96.0
click at [1559, 485] on div "Notifications pré-échéance Envoi par jour en fonction de la date d’échéance Rel…" at bounding box center [890, 391] width 1358 height 574
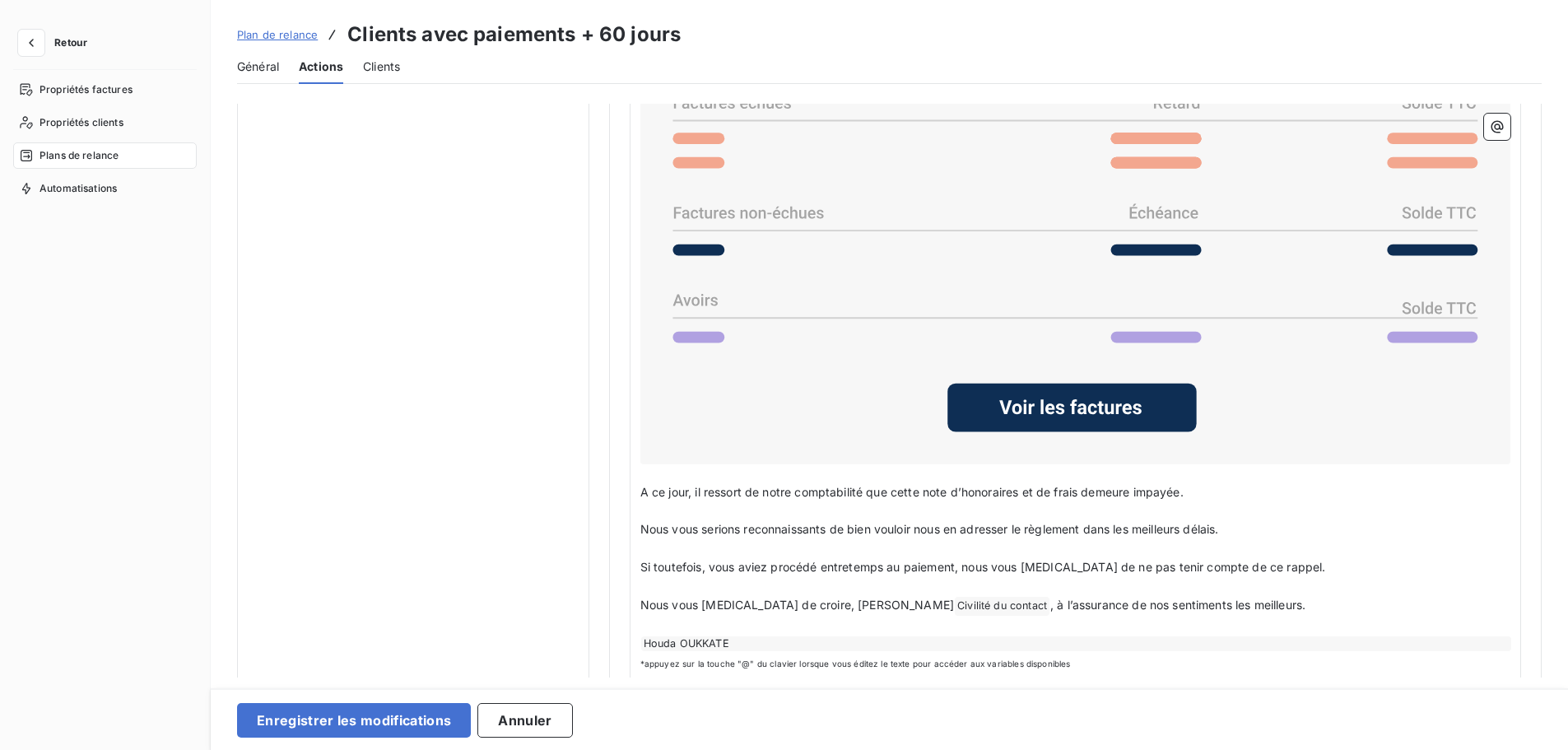
scroll to position [1321, 0]
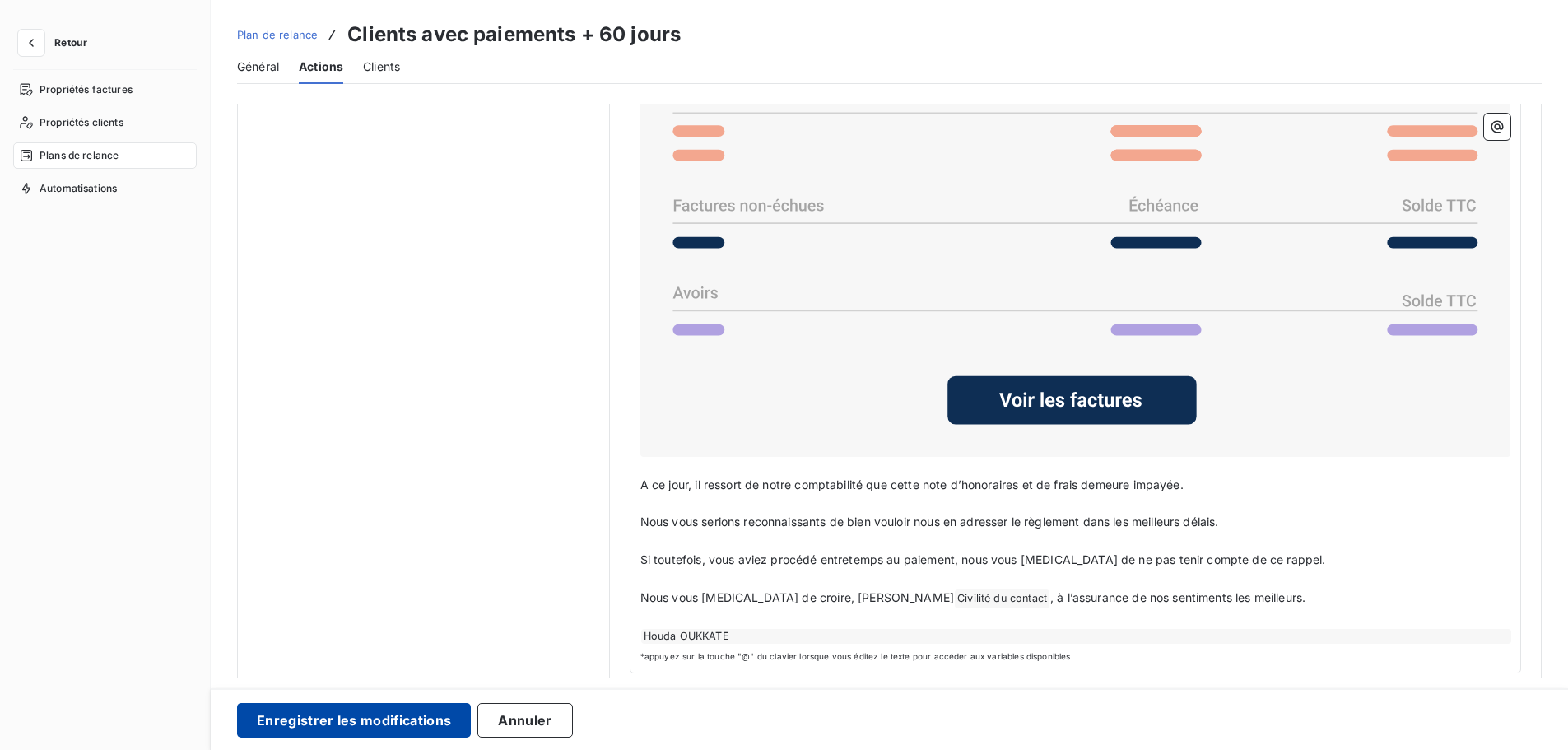
click at [406, 722] on button "Enregistrer les modifications" at bounding box center [353, 720] width 234 height 35
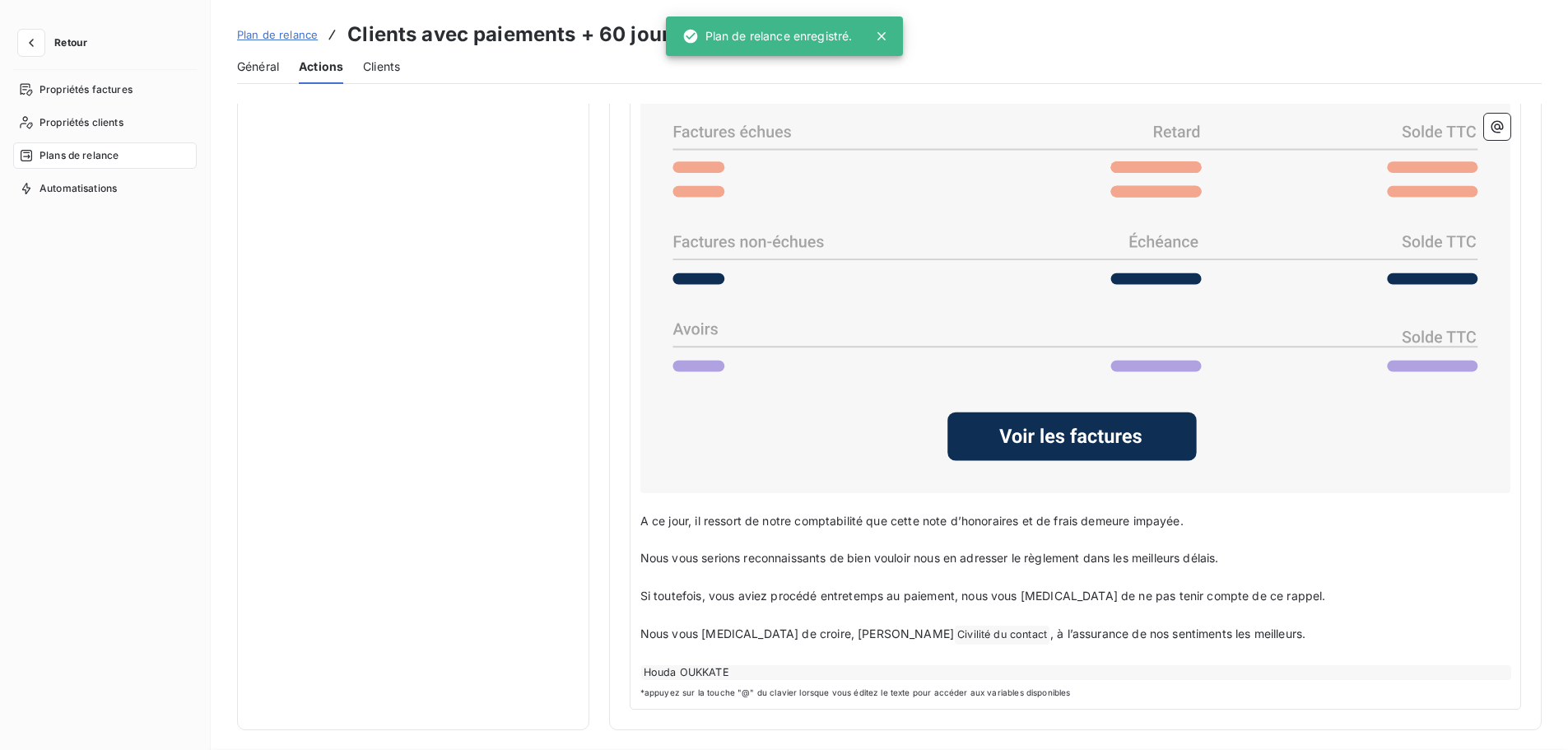
scroll to position [0, 0]
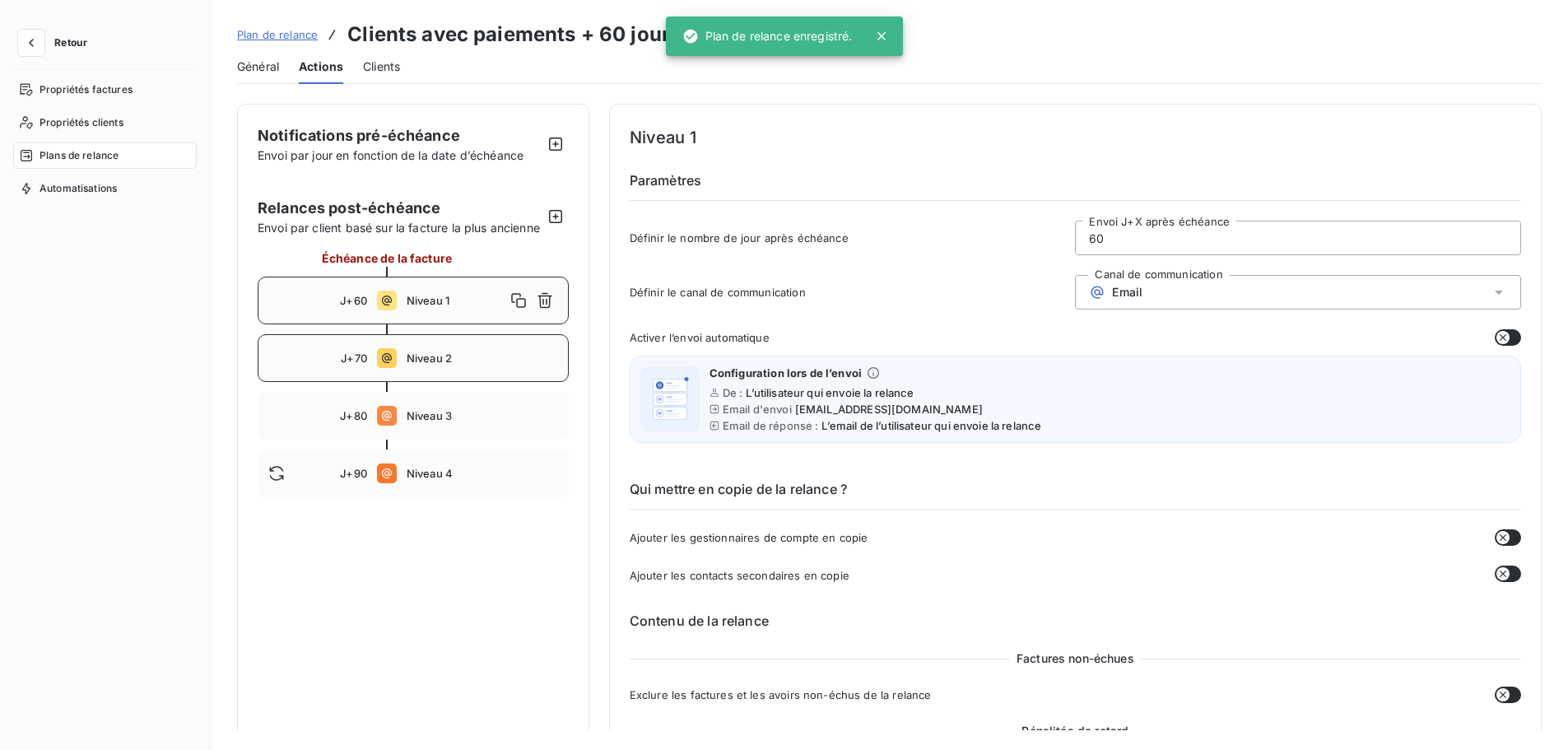
click at [401, 382] on div "J+70 Niveau 2" at bounding box center [413, 358] width 312 height 47
type input "70"
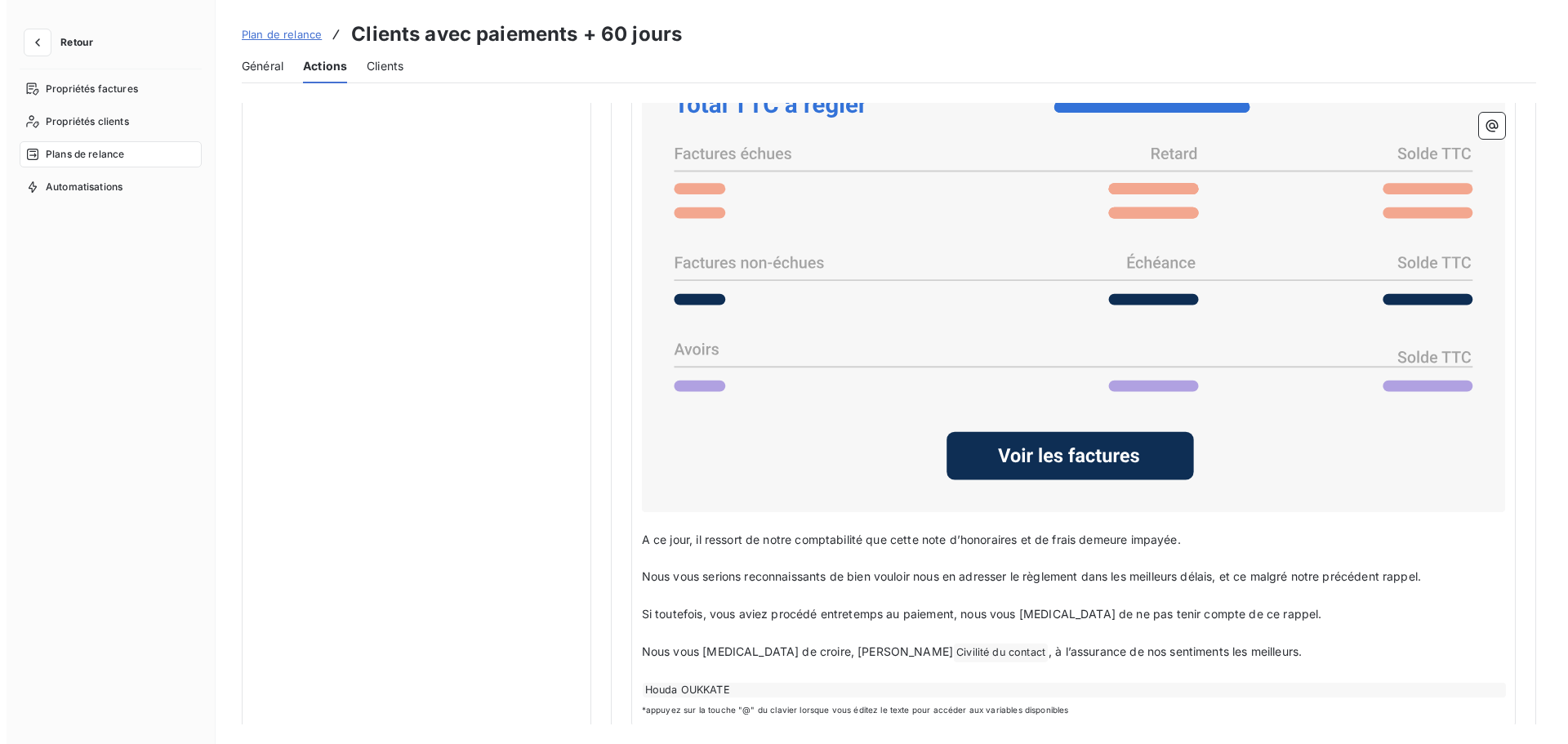
scroll to position [1272, 0]
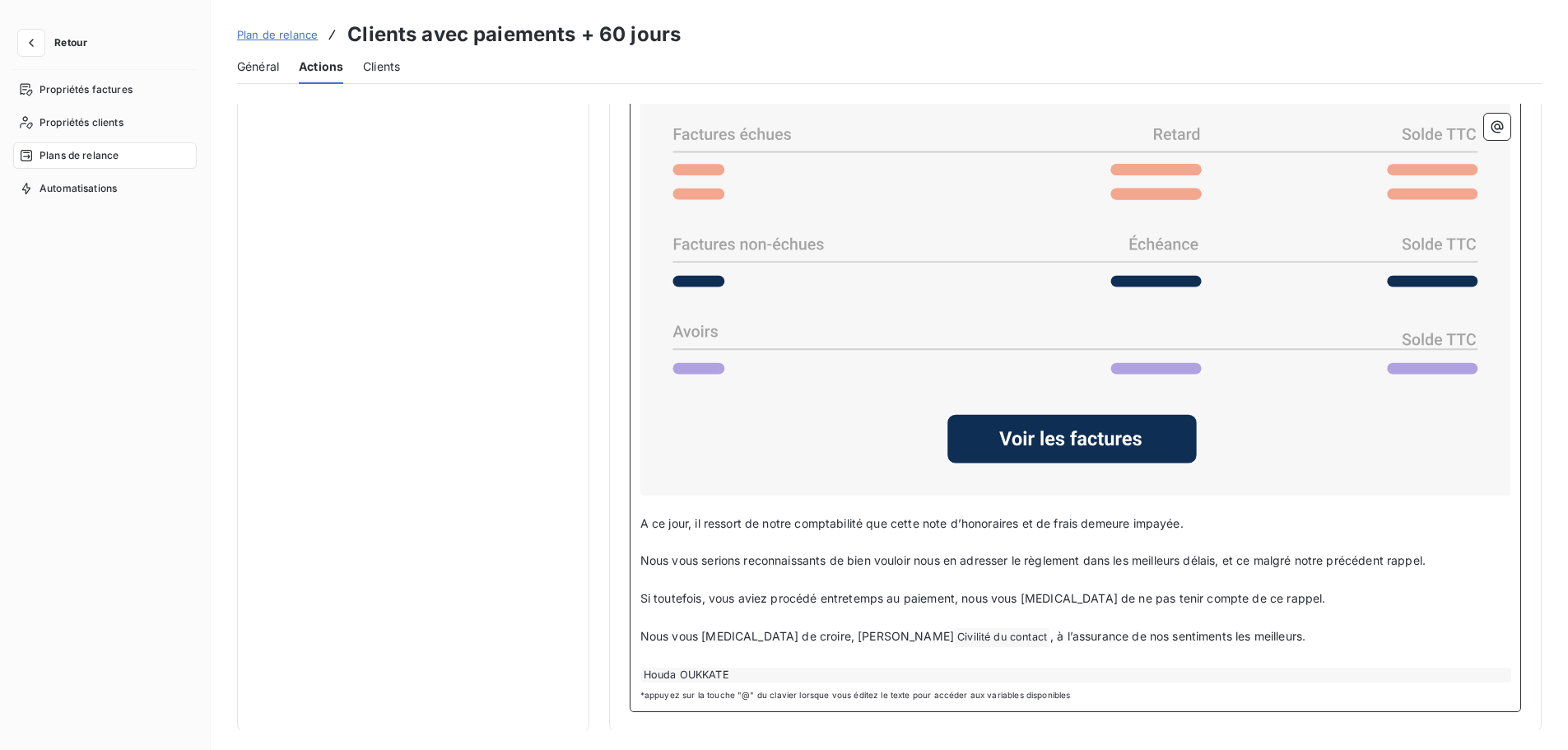
click at [1450, 562] on p "Nous vous serions reconnaissants de bien vouloir nous en adresser le règlement …" at bounding box center [1075, 561] width 870 height 19
click at [255, 67] on span "Général" at bounding box center [258, 66] width 42 height 16
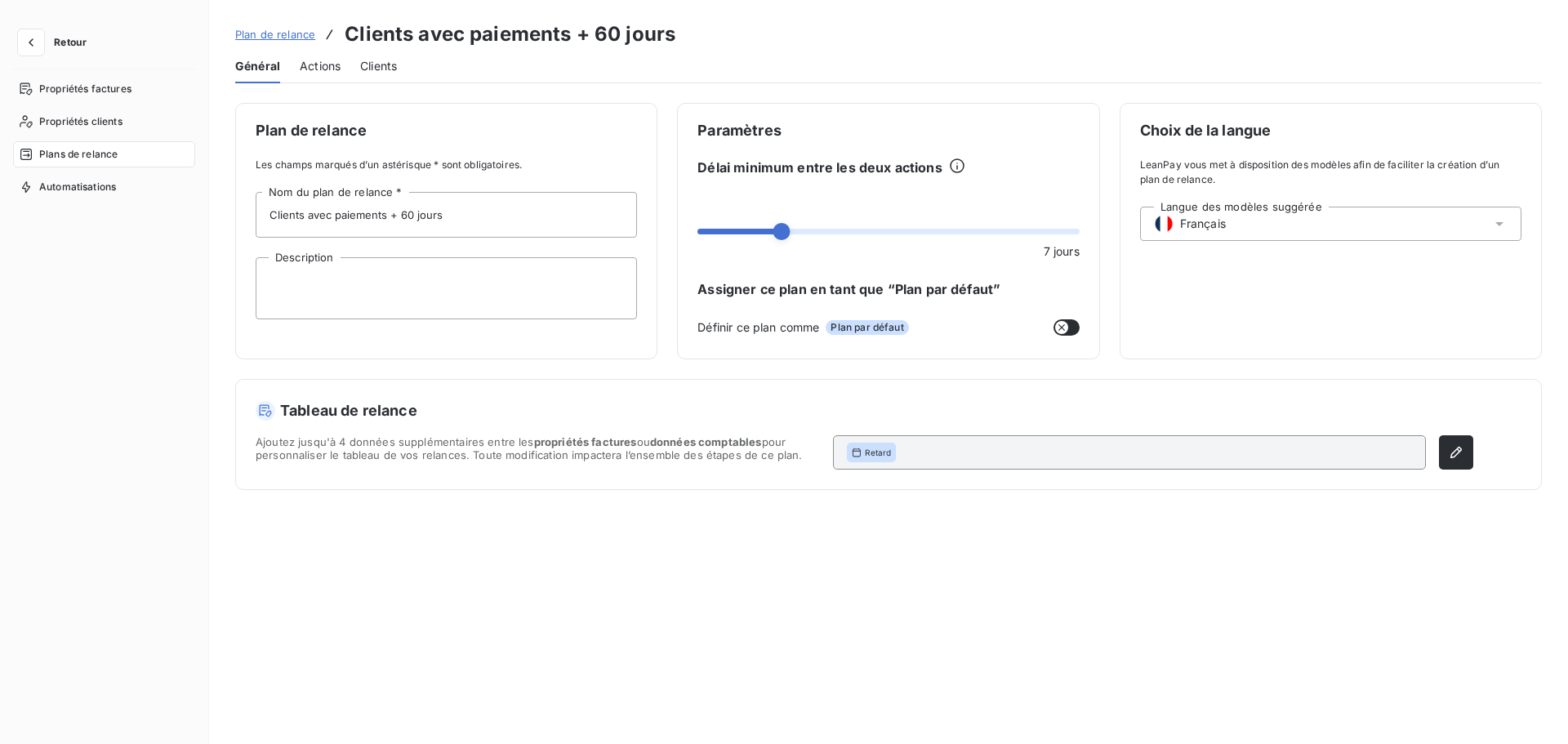
drag, startPoint x: 311, startPoint y: 61, endPoint x: 342, endPoint y: 67, distance: 31.6
click at [318, 64] on span "Actions" at bounding box center [319, 66] width 40 height 16
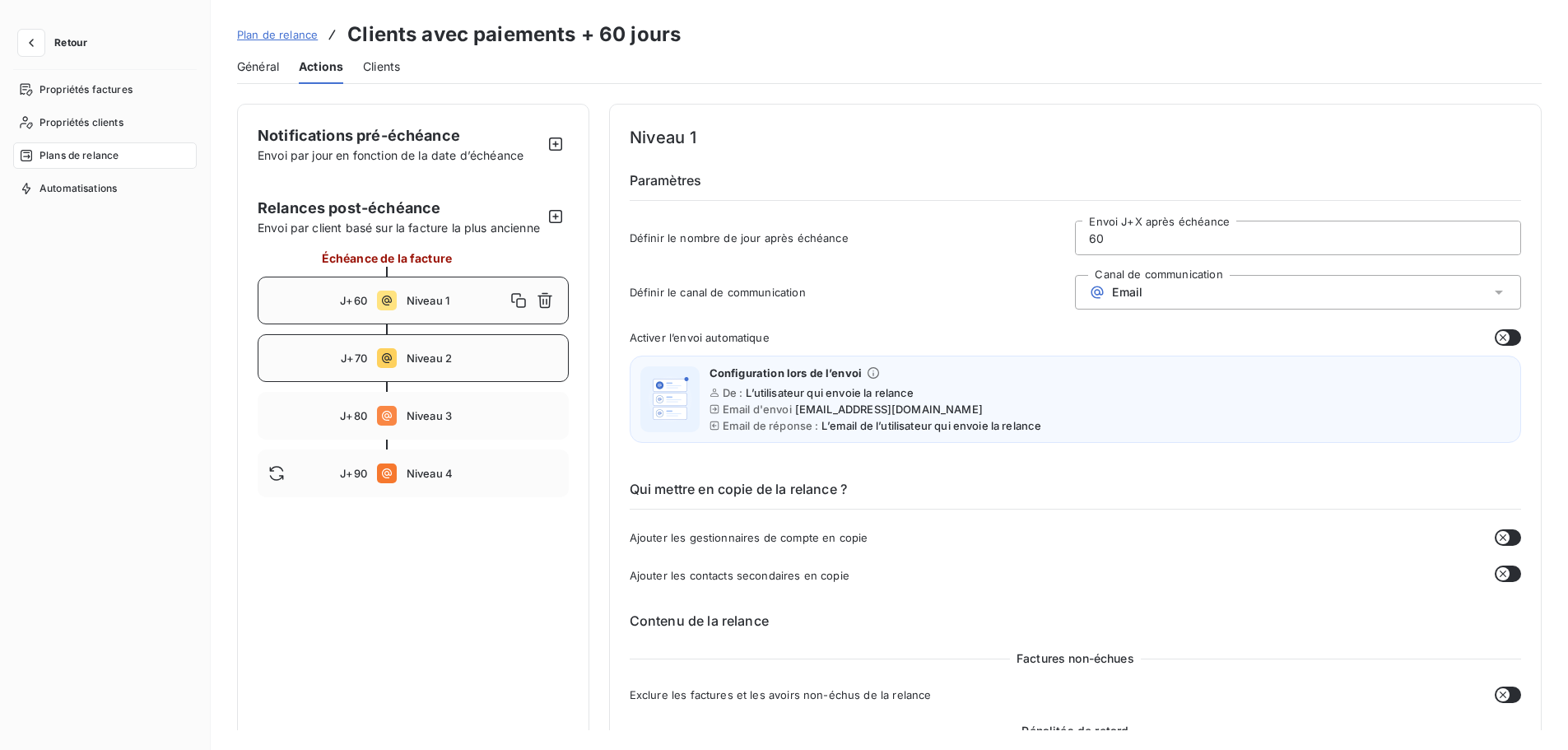
click at [427, 366] on div "J+70 Niveau 2" at bounding box center [413, 358] width 312 height 47
click at [417, 422] on span "Niveau 3" at bounding box center [482, 416] width 151 height 13
type input "80"
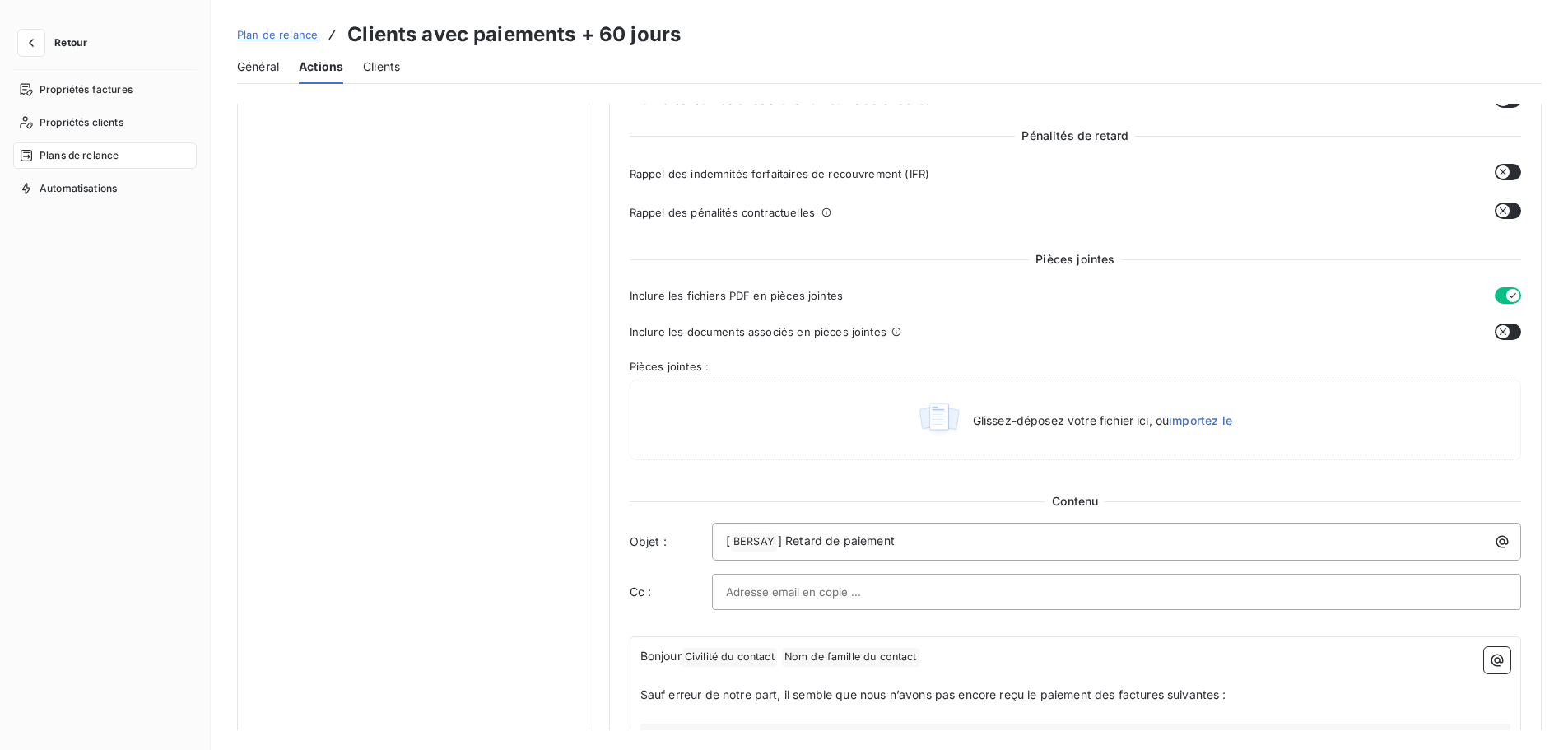
scroll to position [620, 0]
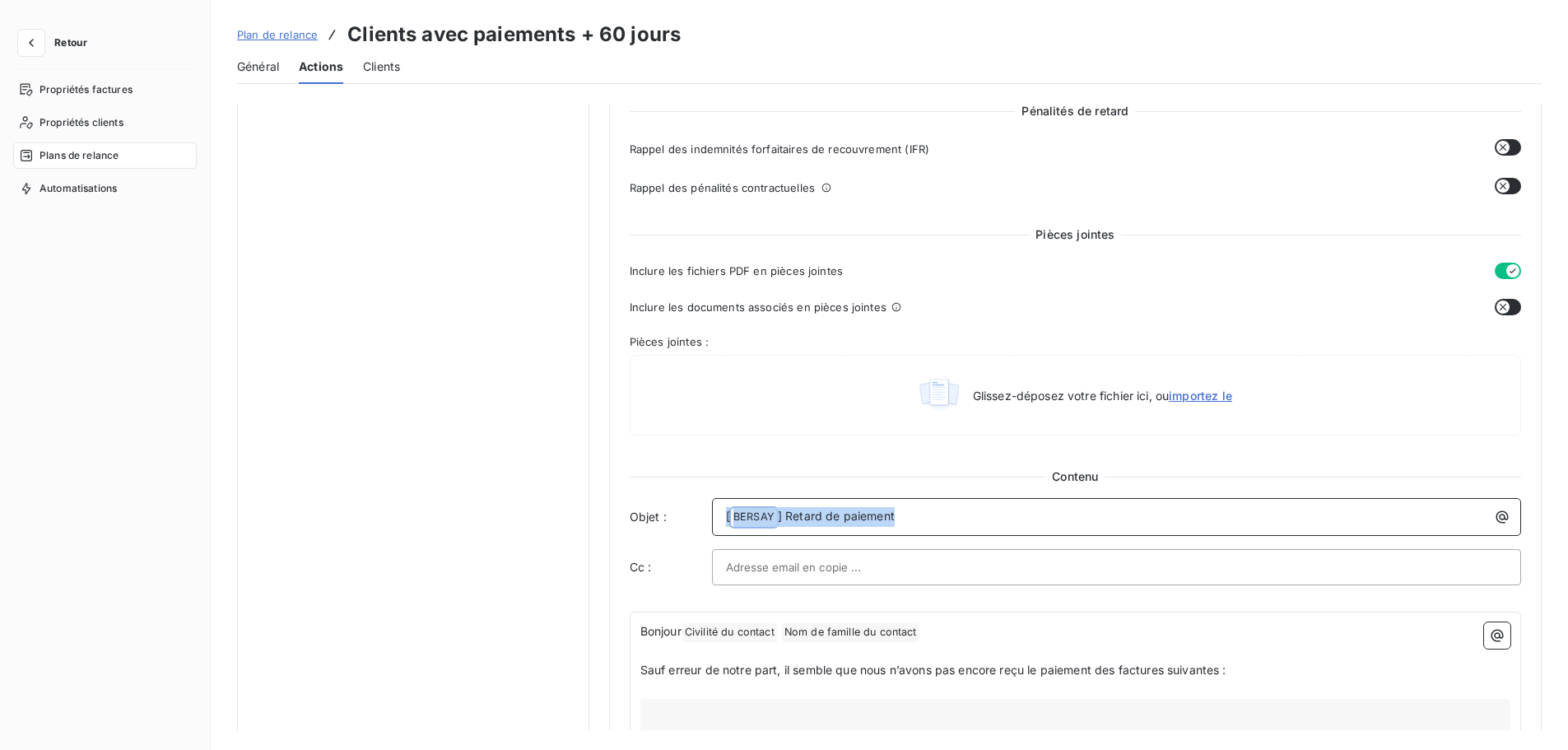
drag, startPoint x: 905, startPoint y: 513, endPoint x: 648, endPoint y: 513, distance: 257.0
click at [648, 513] on div "Objet : [ BERSAY ﻿ ] Retard de paiement" at bounding box center [1075, 517] width 891 height 38
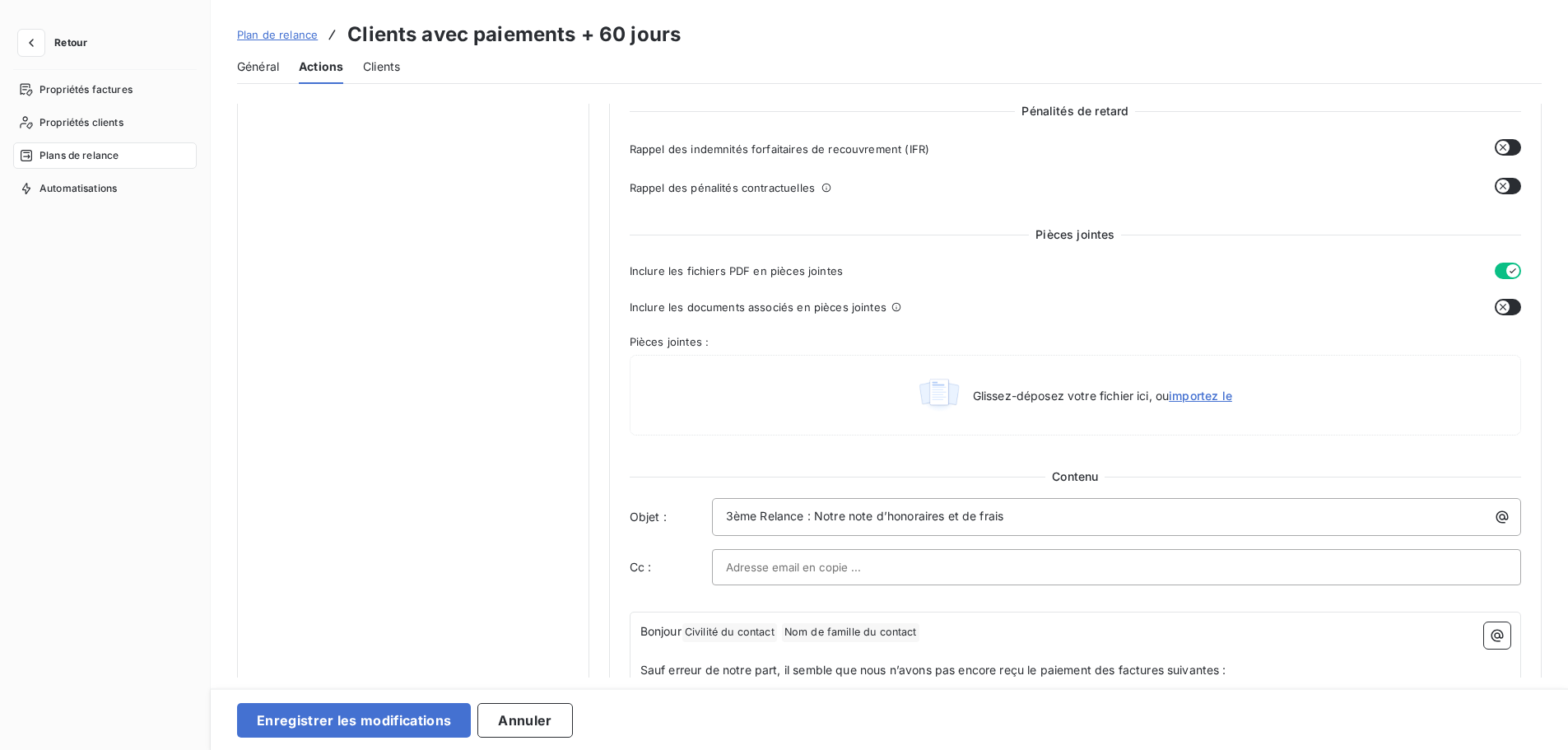
click at [942, 559] on div at bounding box center [1116, 567] width 781 height 25
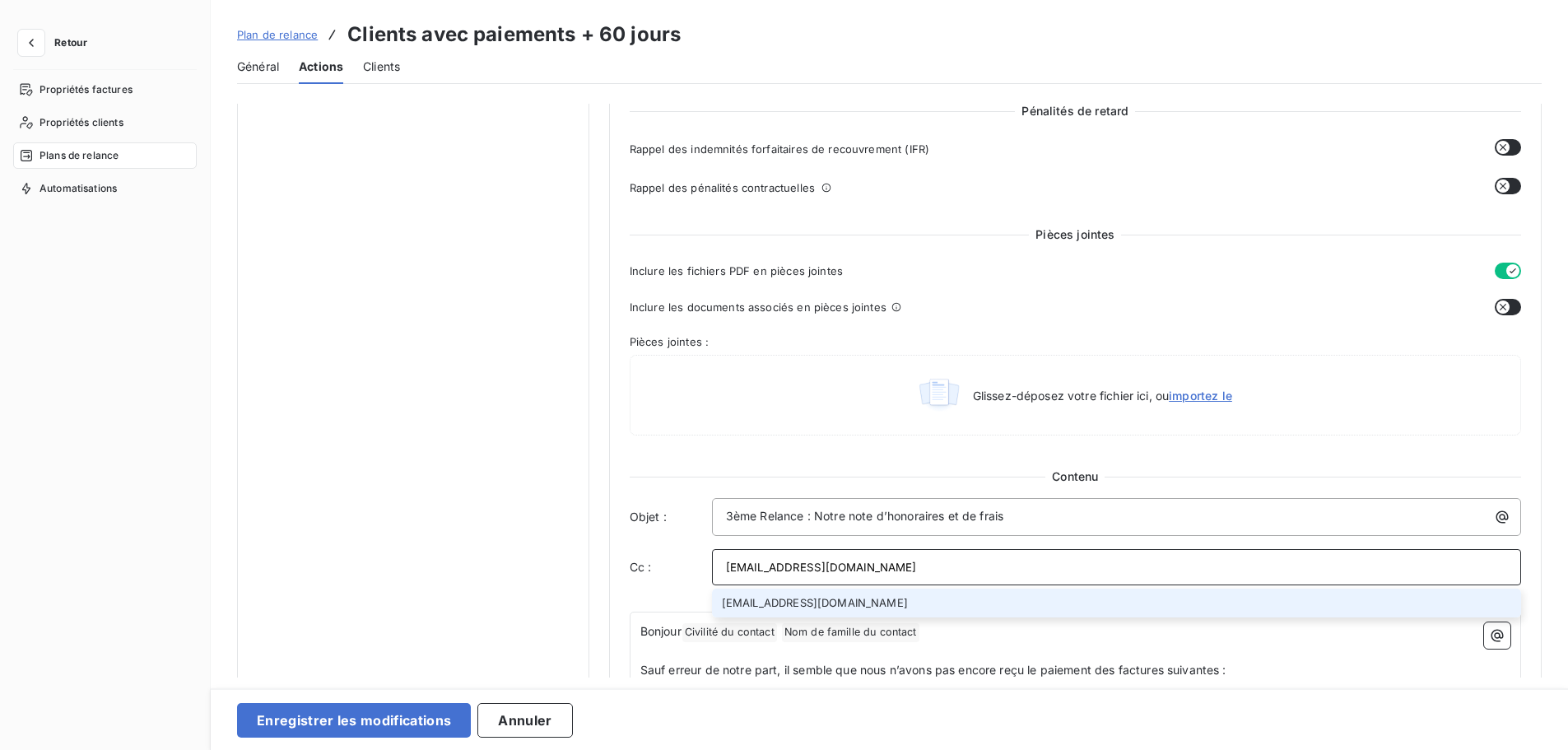
type input "facturation@bersay.com"
click at [913, 610] on li "facturation@bersay.com" at bounding box center [1116, 603] width 810 height 28
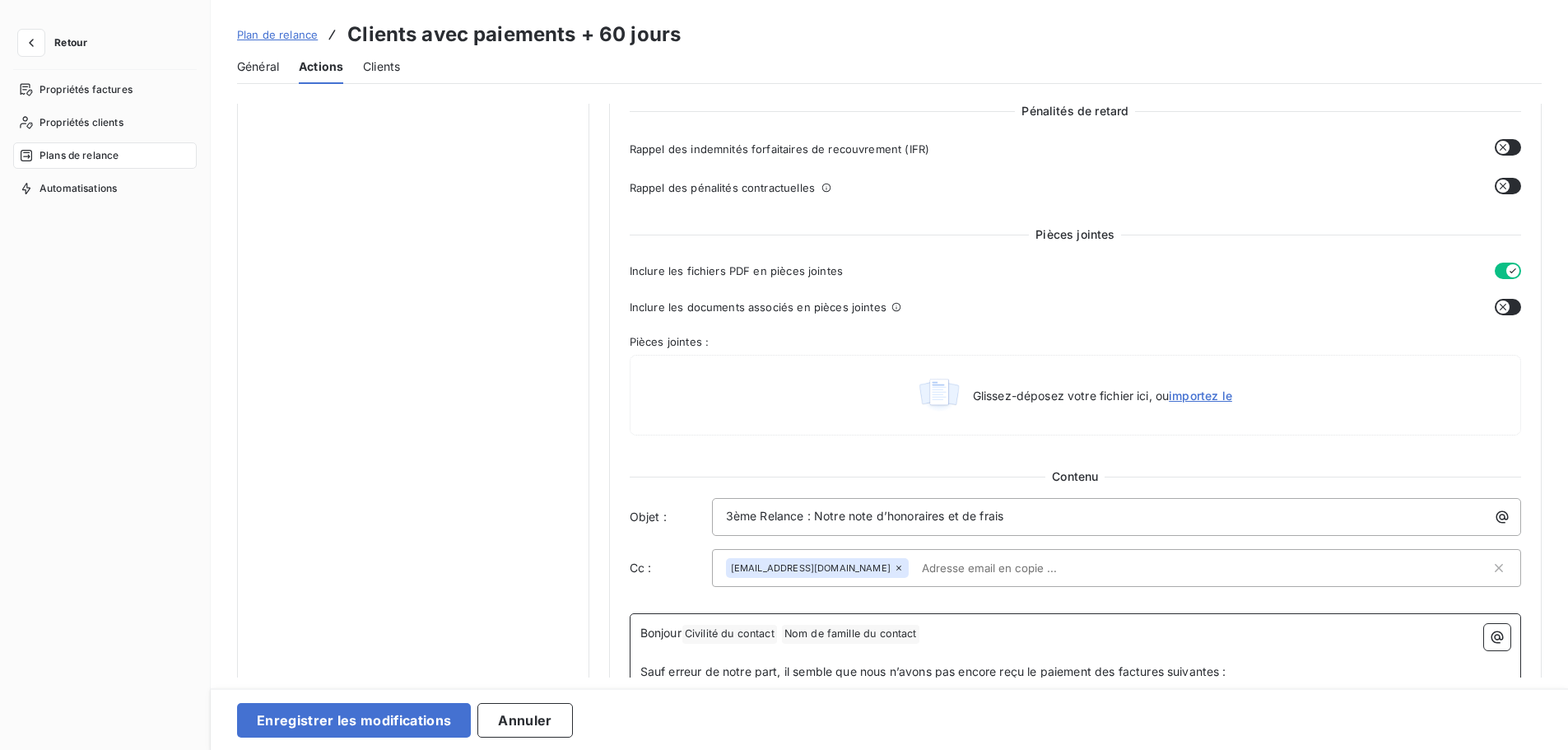
drag, startPoint x: 1288, startPoint y: 668, endPoint x: 1262, endPoint y: 672, distance: 26.3
click at [1286, 670] on p "Sauf erreur de notre part, il semble que nous n’avons pas encore reçu le paieme…" at bounding box center [1075, 672] width 870 height 19
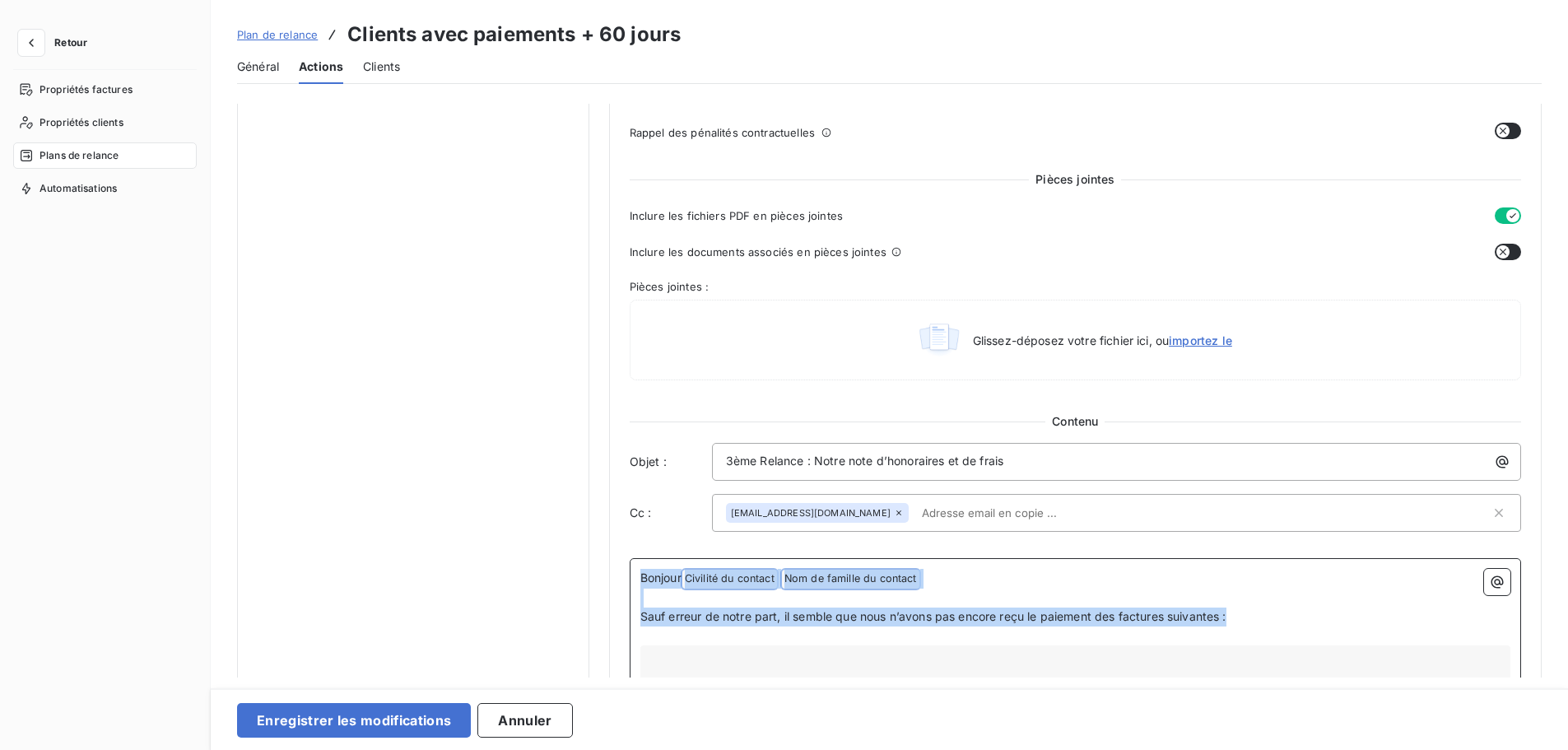
drag, startPoint x: 1256, startPoint y: 672, endPoint x: 639, endPoint y: 573, distance: 624.9
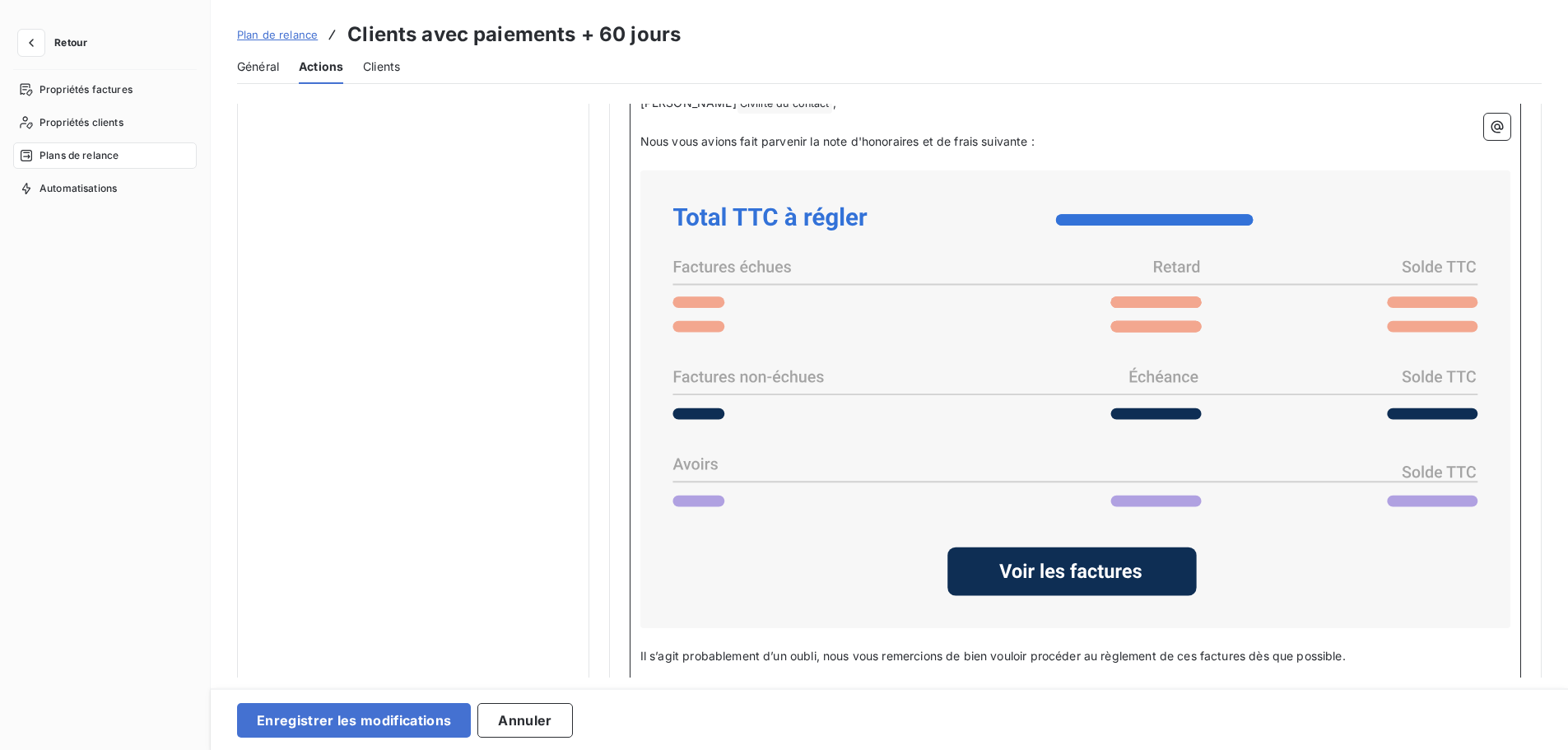
scroll to position [1277, 0]
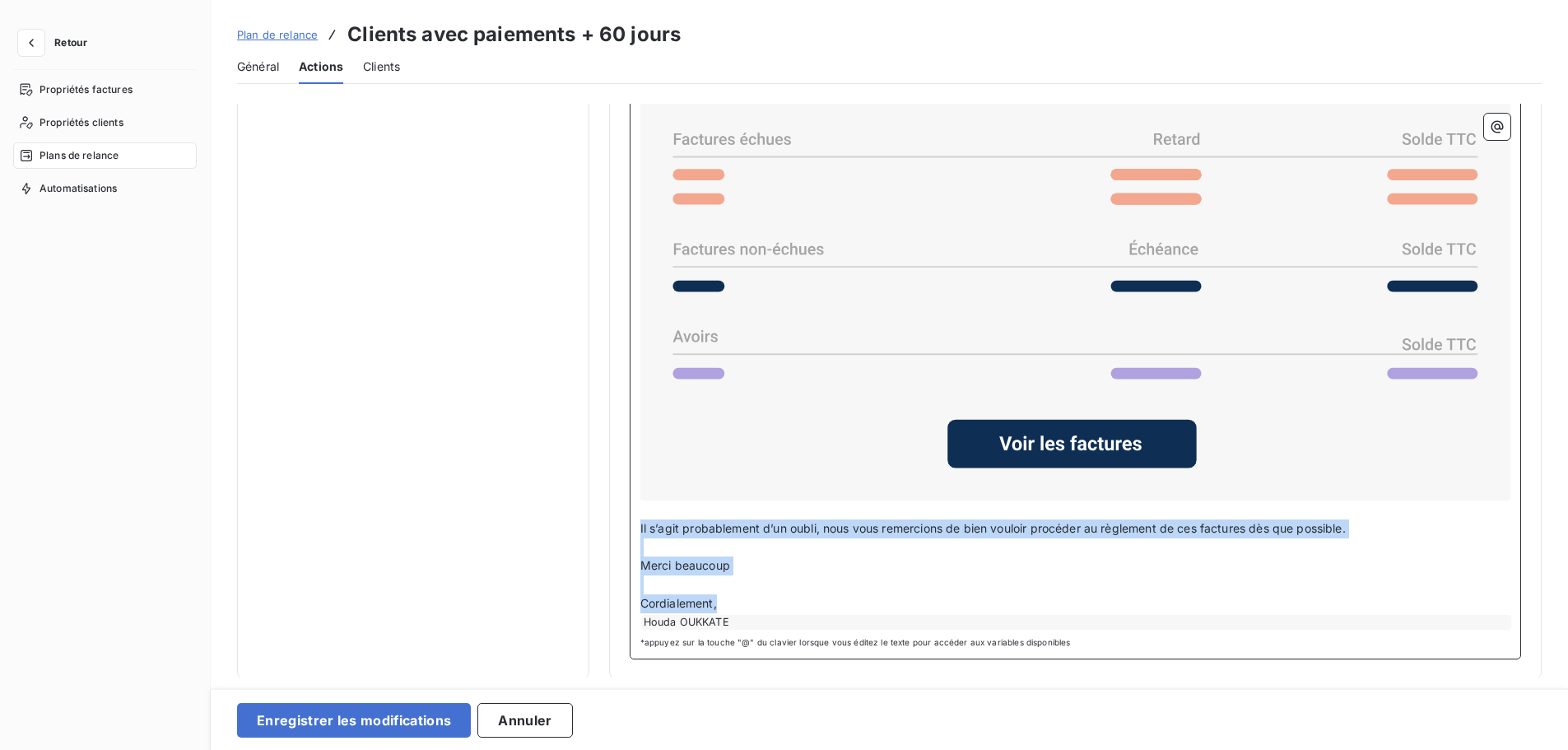
drag, startPoint x: 716, startPoint y: 599, endPoint x: 634, endPoint y: 527, distance: 109.1
click at [634, 527] on div "Cher Civilité du contact ﻿ , ﻿ Nous vous avions fait parvenir la note d'honorai…" at bounding box center [1075, 307] width 891 height 704
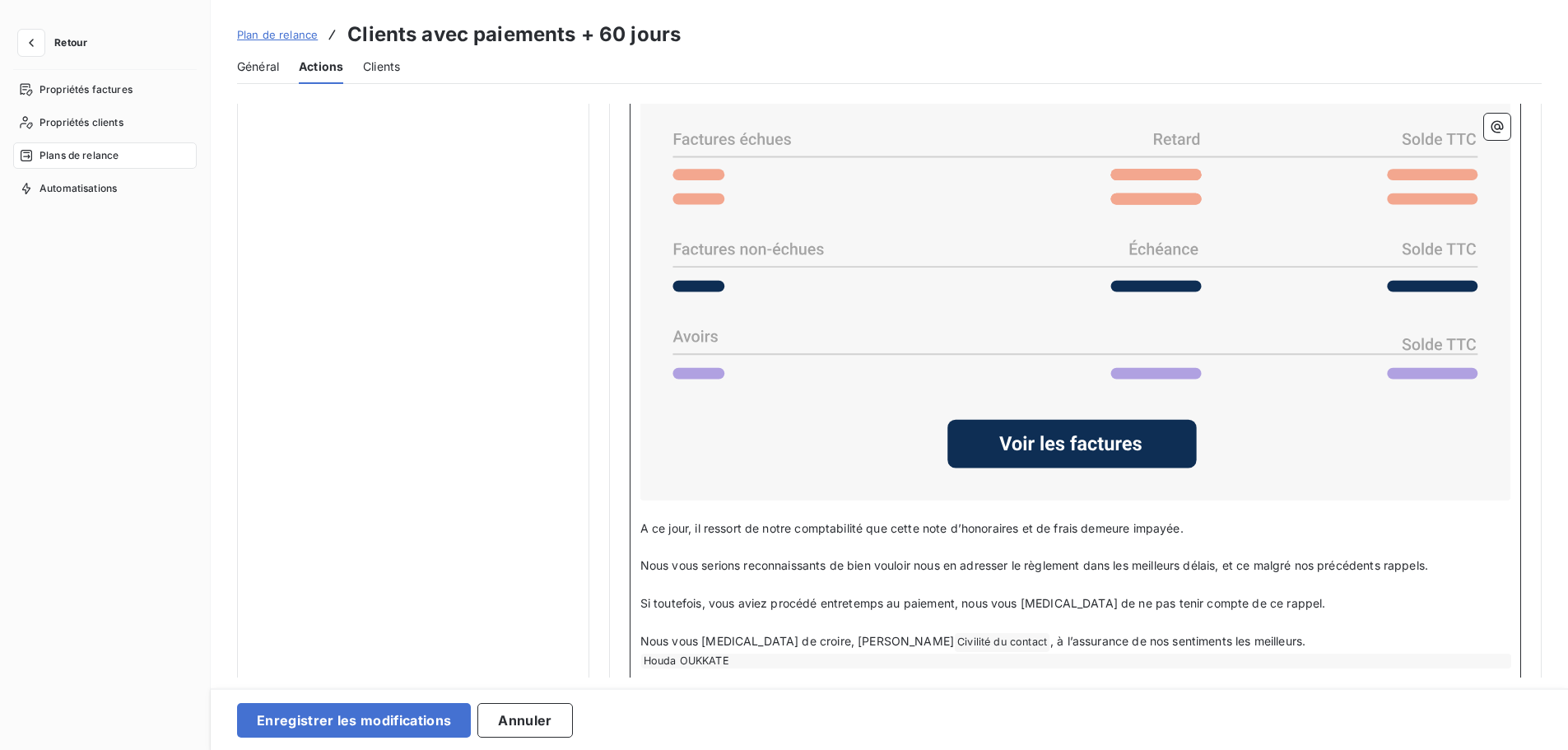
click at [1225, 646] on p "Nous vous prions de croire, Cher Civilité du contact ﻿ , à l’assurance de nos s…" at bounding box center [1075, 642] width 870 height 20
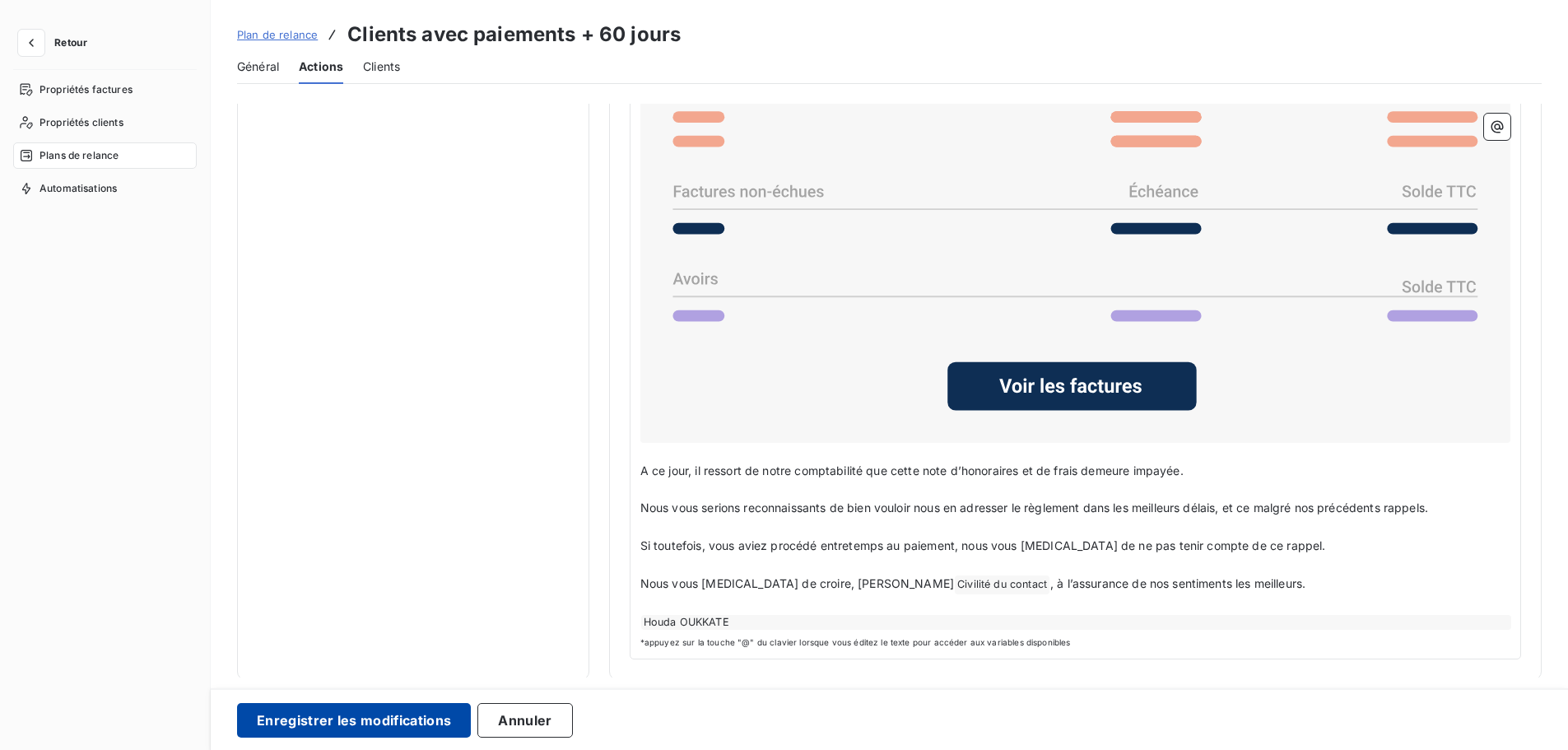
click at [316, 716] on button "Enregistrer les modifications" at bounding box center [353, 720] width 234 height 35
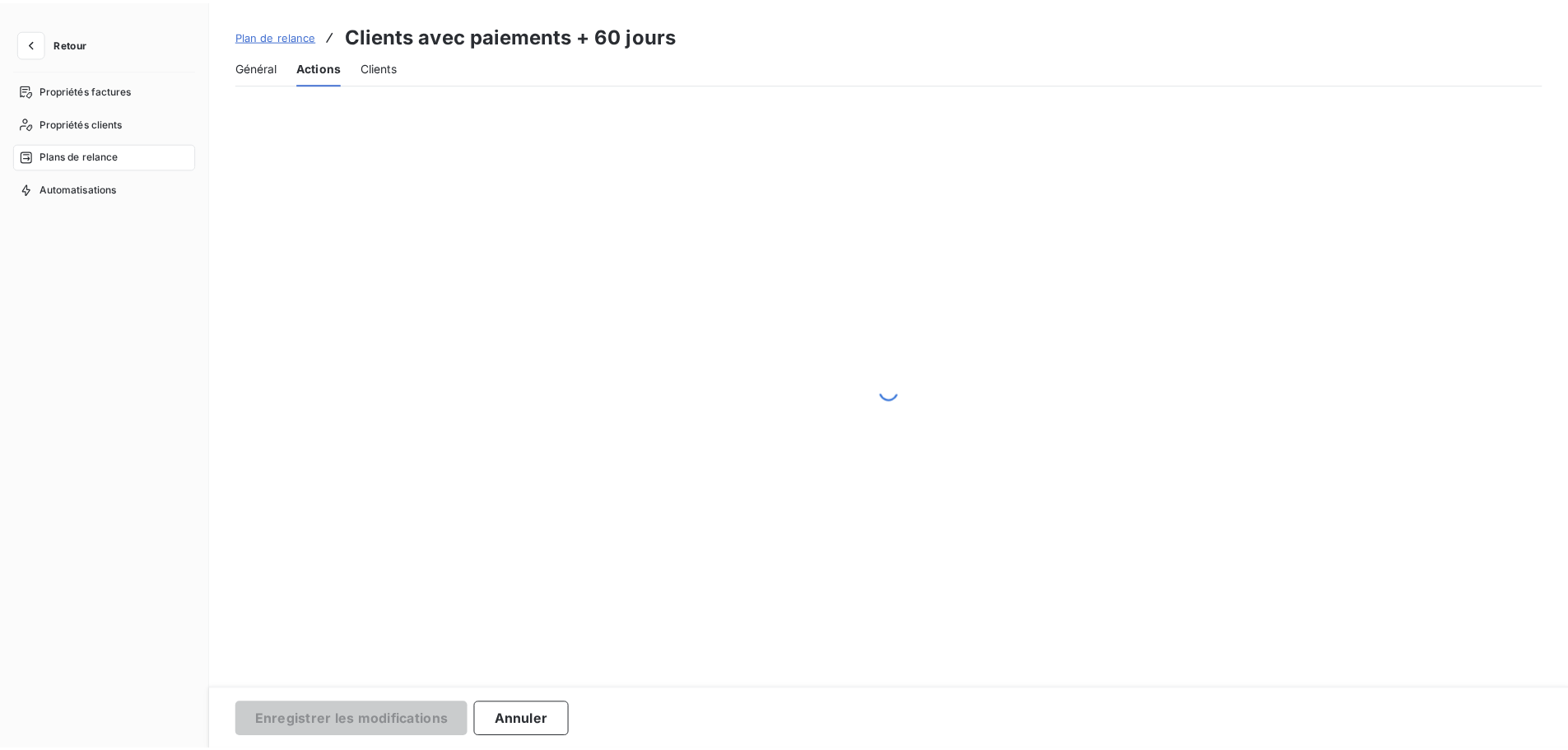
scroll to position [0, 0]
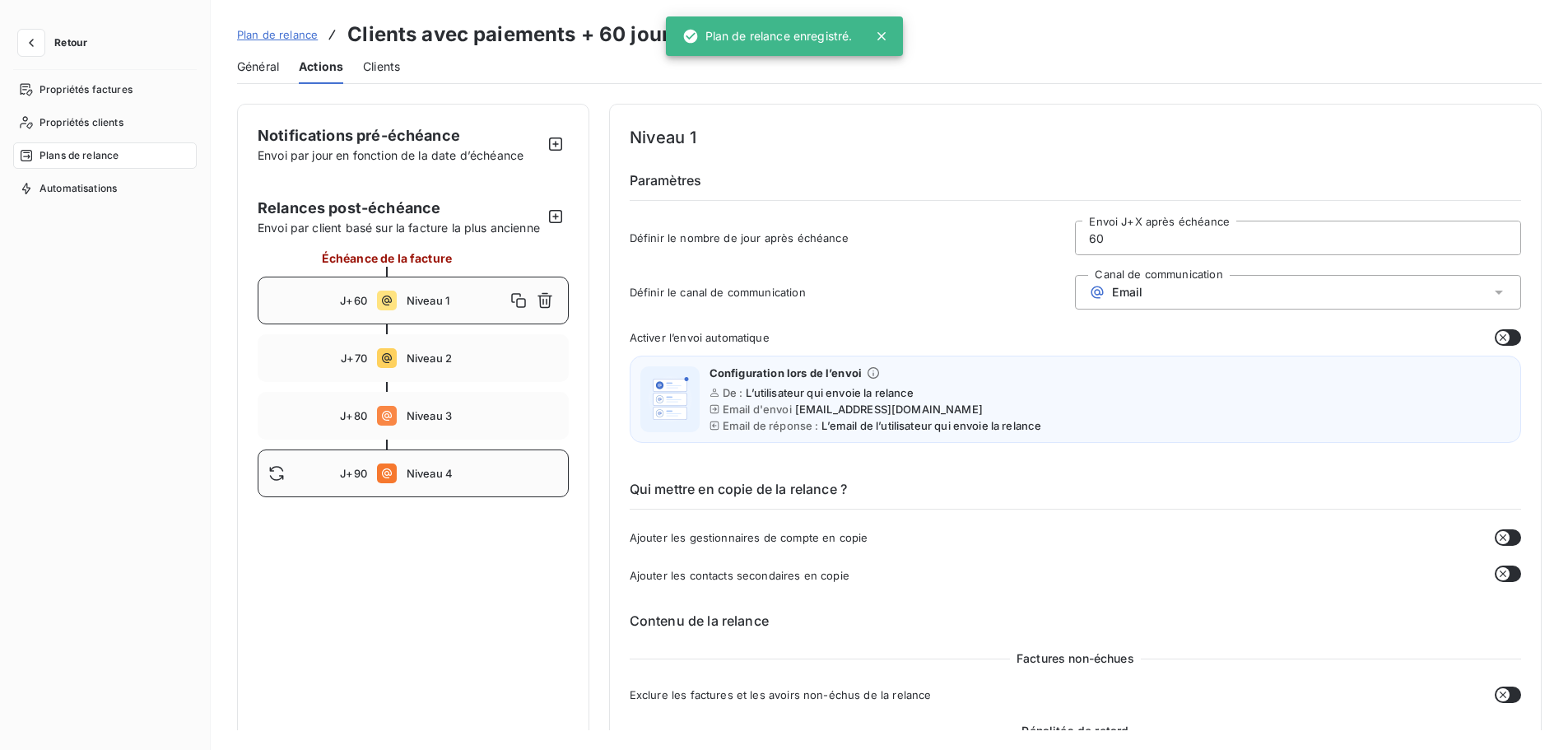
click at [419, 480] on span "Niveau 4" at bounding box center [482, 473] width 151 height 13
type input "90"
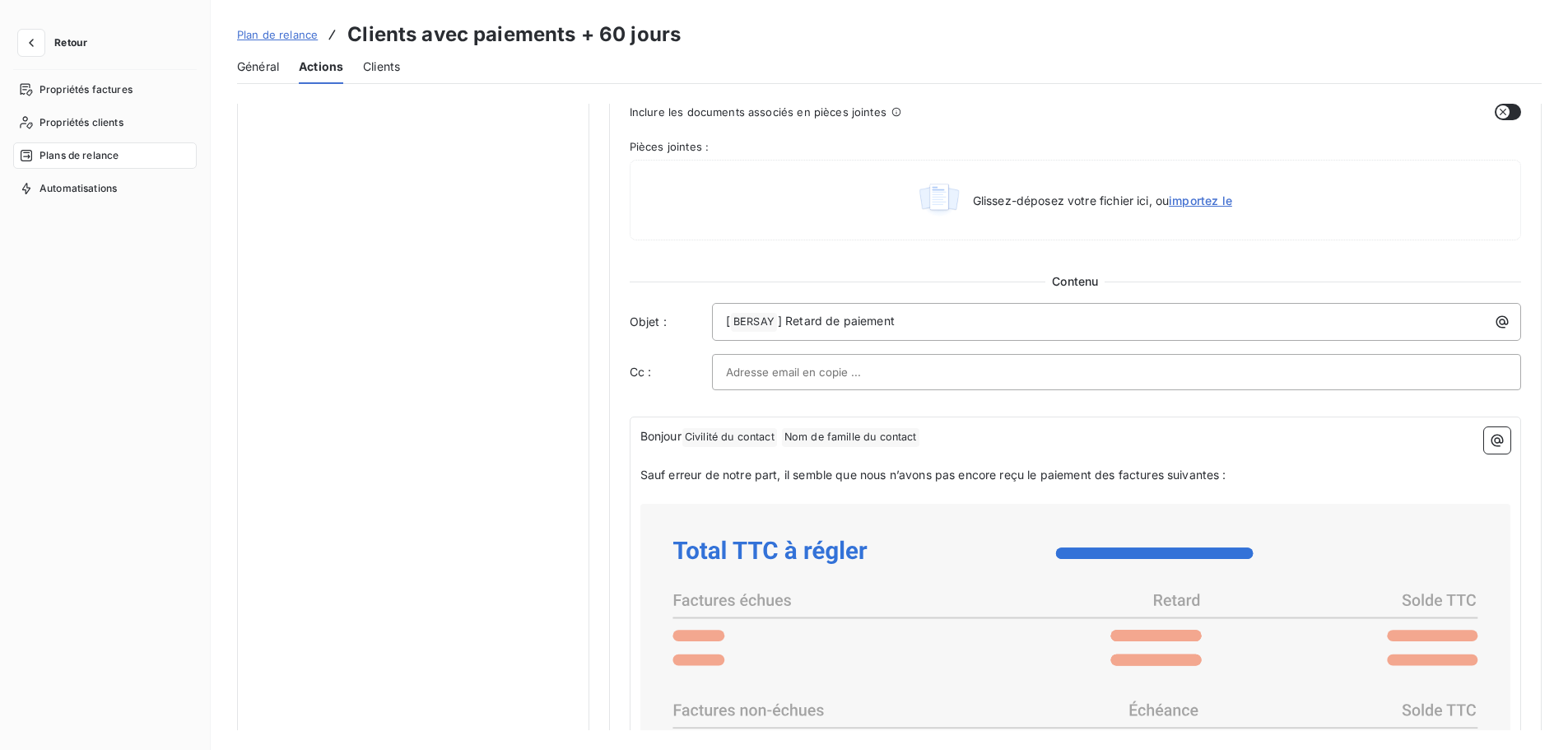
scroll to position [822, 0]
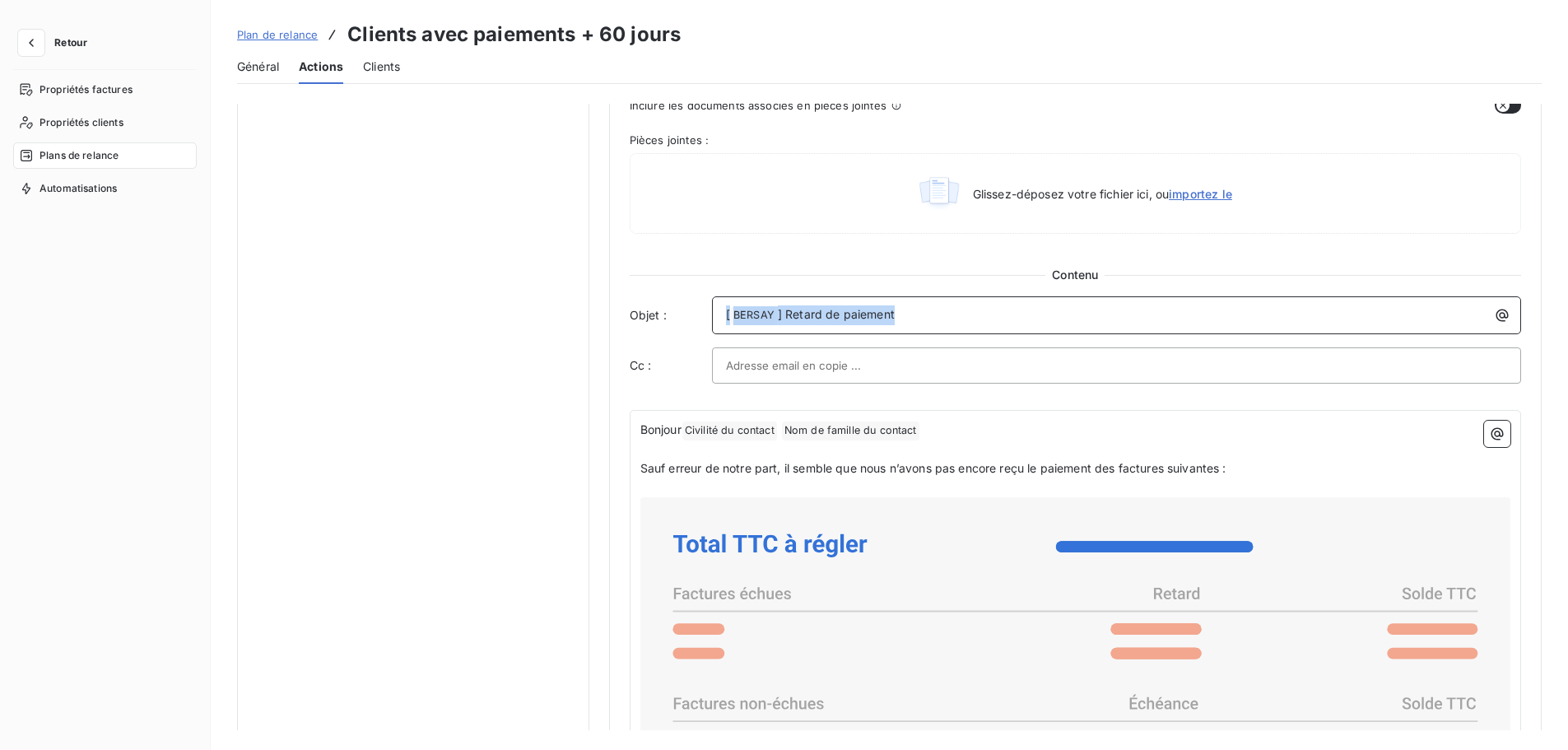
drag, startPoint x: 754, startPoint y: 313, endPoint x: 666, endPoint y: 312, distance: 88.0
click at [667, 312] on div "Objet : [ BERSAY ﻿ ] Retard de paiement" at bounding box center [1075, 315] width 891 height 38
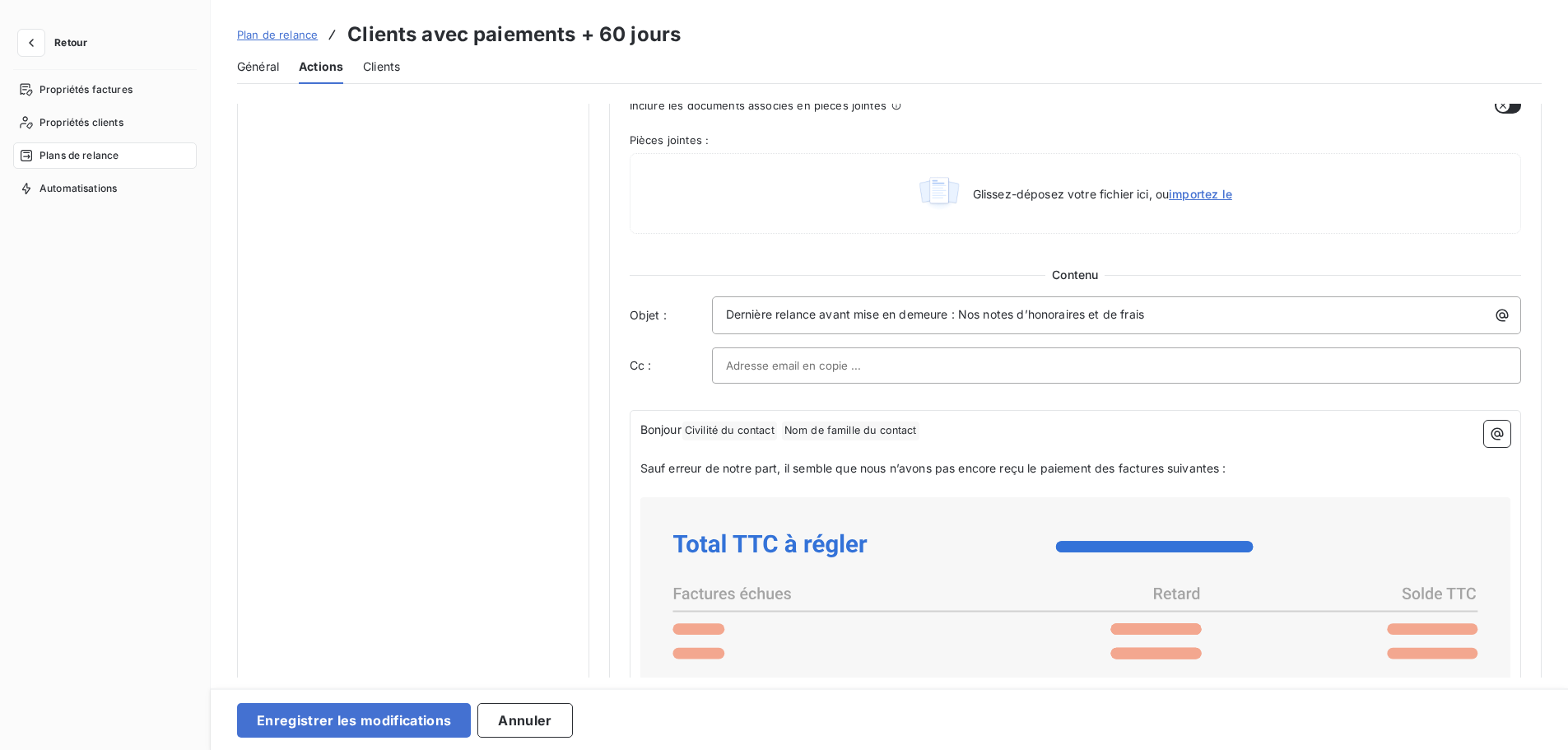
click at [739, 368] on input "text" at bounding box center [814, 366] width 177 height 25
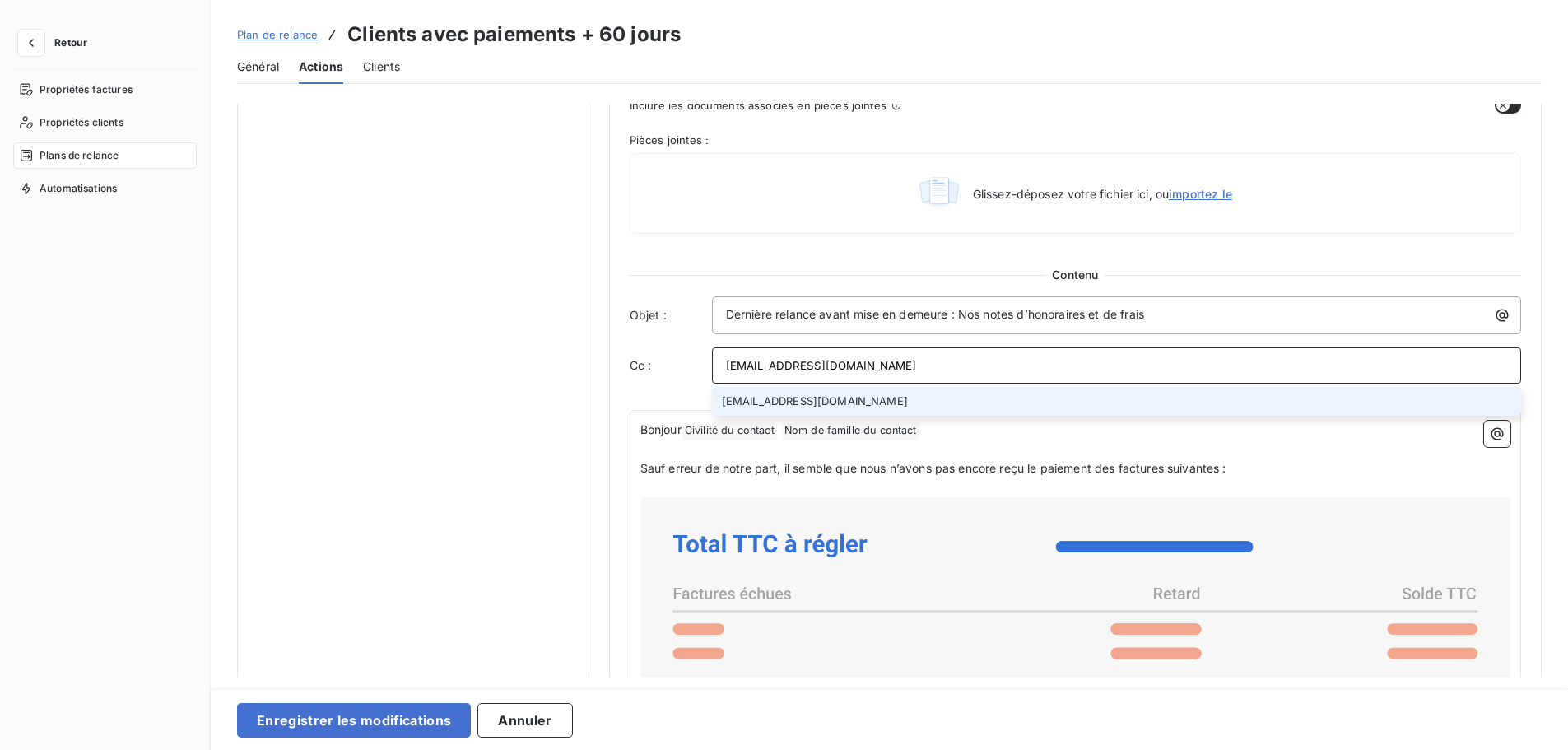
type input "facturation@bersay.com"
click at [868, 400] on li "facturation@bersay.com" at bounding box center [1116, 402] width 810 height 28
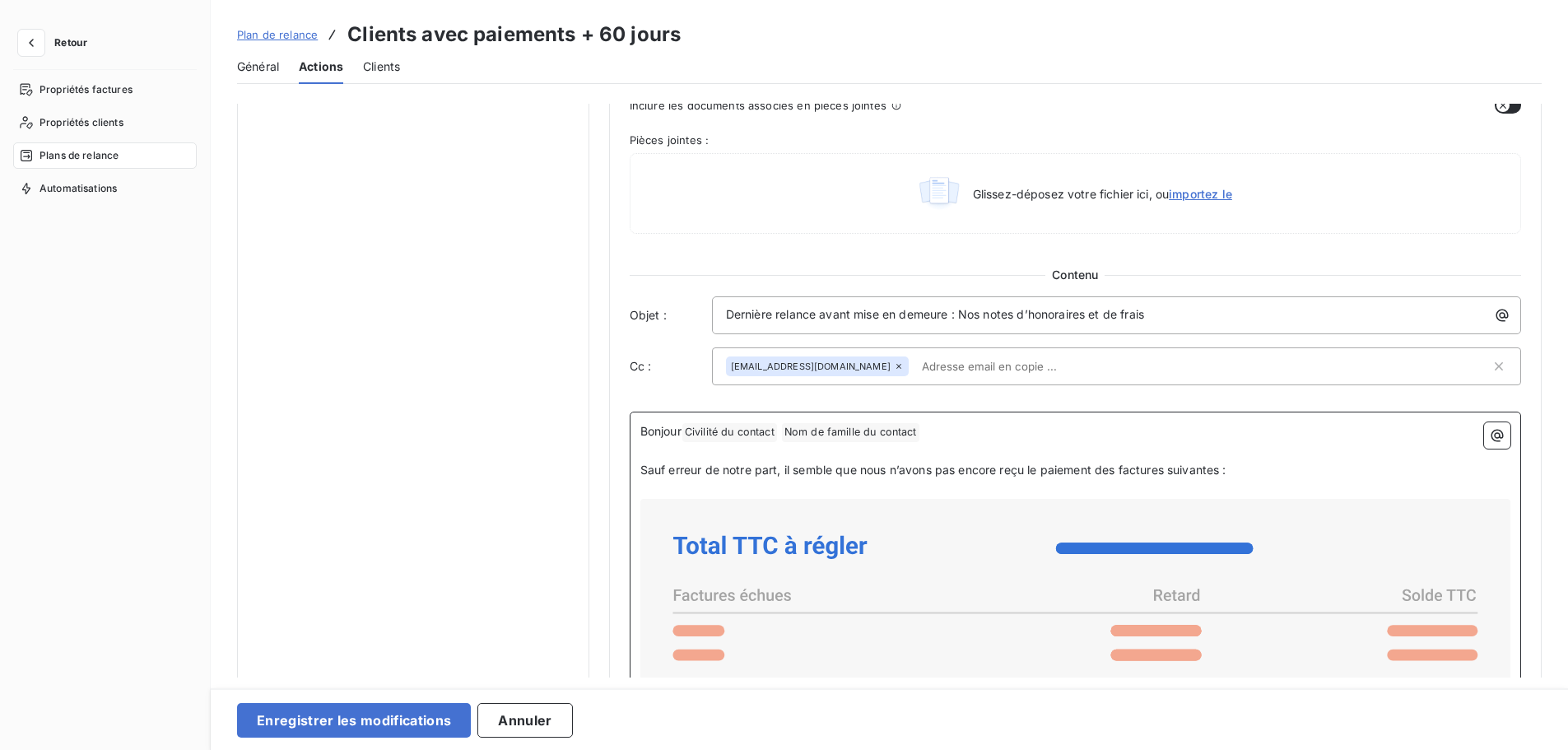
click at [1271, 469] on p "Sauf erreur de notre part, il semble que nous n’avons pas encore reçu le paieme…" at bounding box center [1075, 471] width 870 height 19
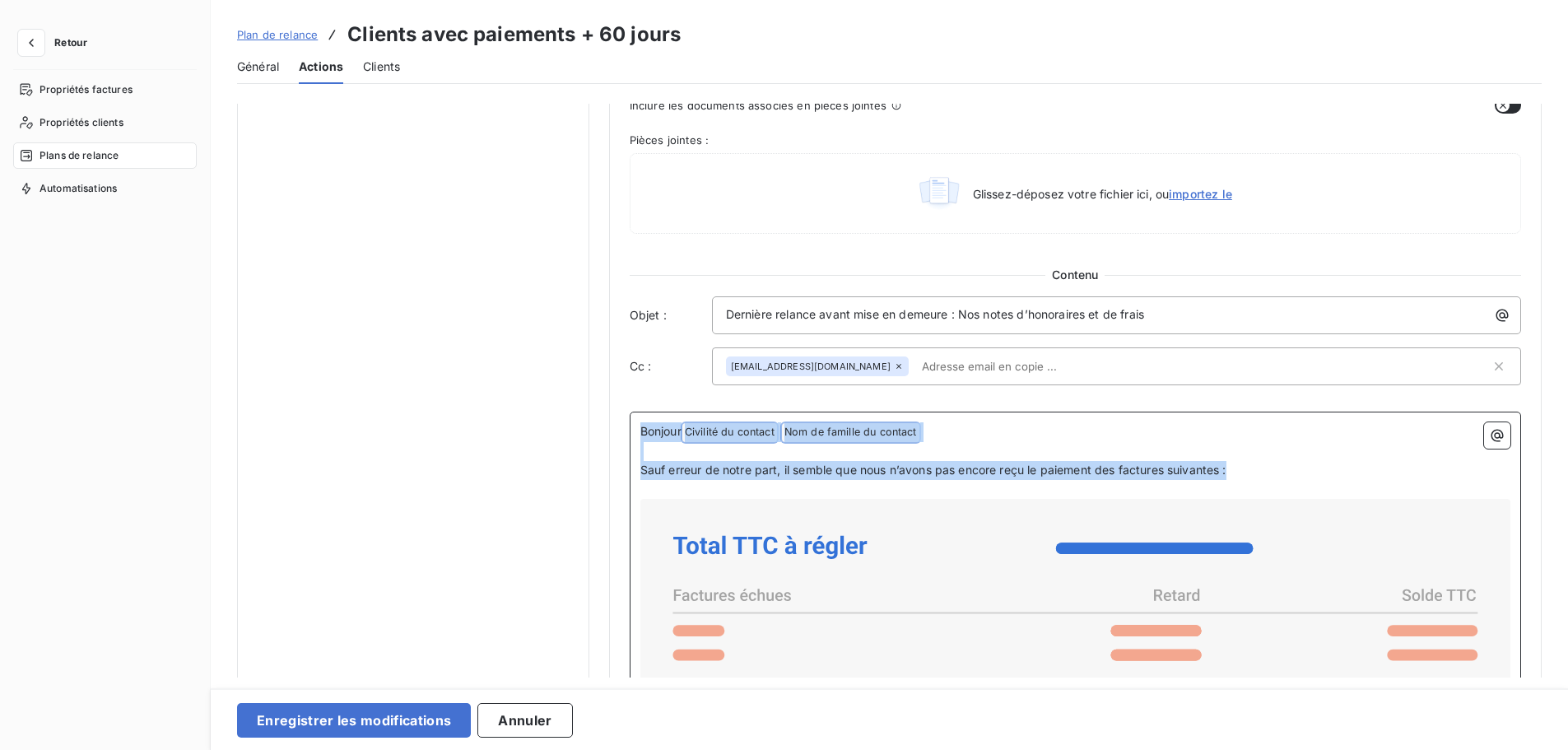
drag, startPoint x: 1254, startPoint y: 470, endPoint x: 623, endPoint y: 419, distance: 633.1
click at [623, 419] on div "Niveau 4 Paramètres Définir le nombre de jour après échéance 90 Envoi J+X après…" at bounding box center [1075, 209] width 933 height 1854
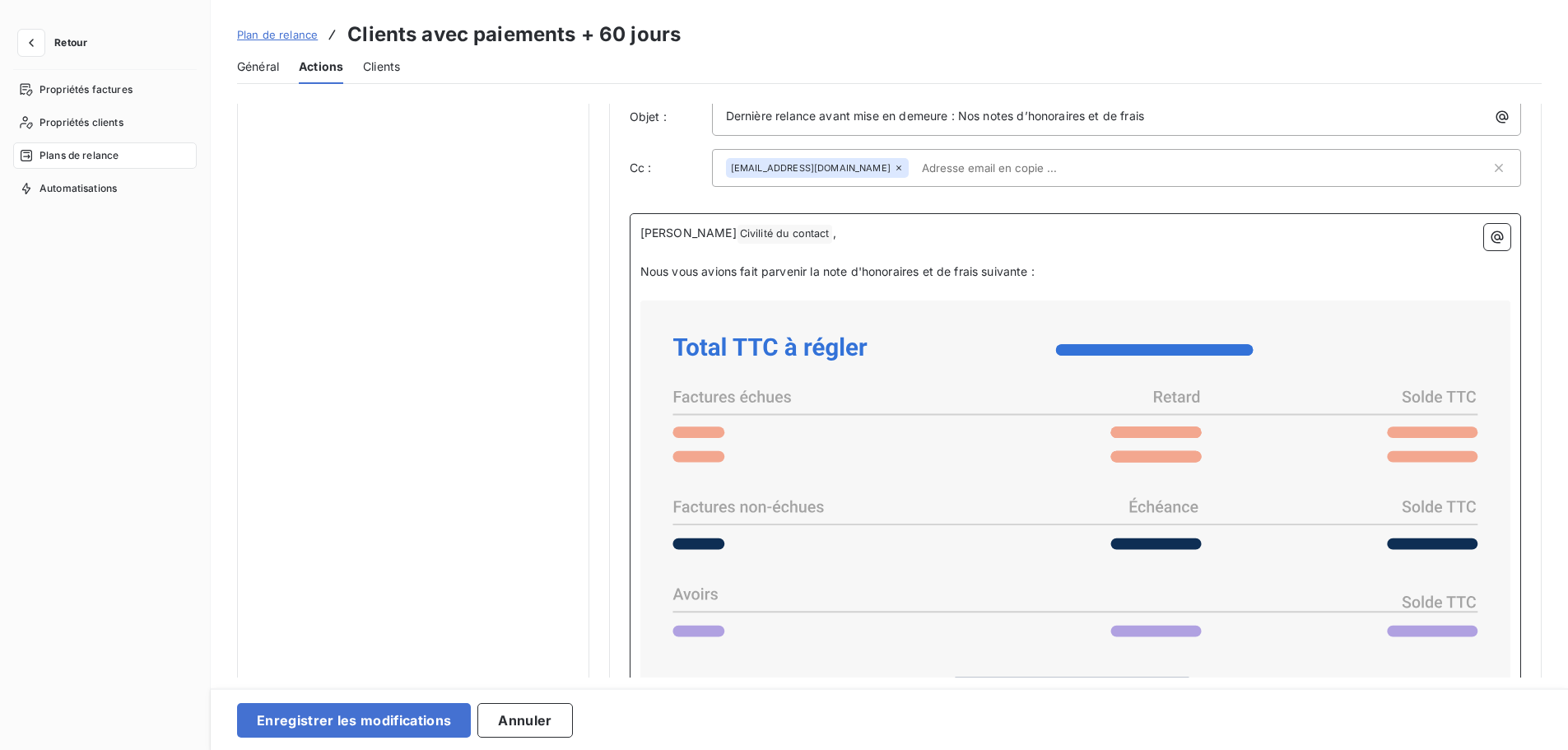
scroll to position [1277, 0]
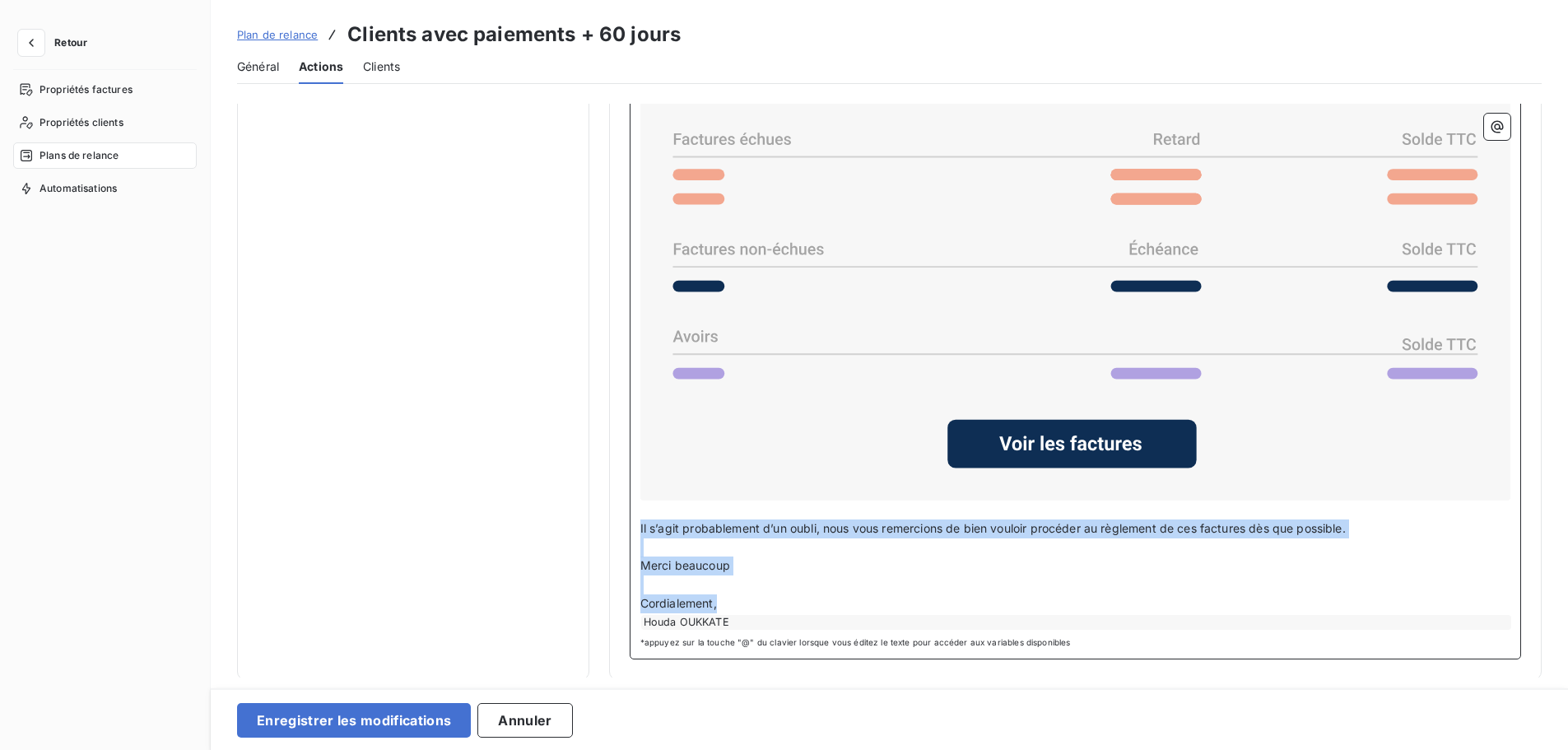
drag, startPoint x: 736, startPoint y: 598, endPoint x: 632, endPoint y: 520, distance: 130.0
click at [632, 520] on div "Cher Civilité du contact ﻿ , ﻿ Nous vous avions fait parvenir la note d'honorai…" at bounding box center [1075, 307] width 891 height 704
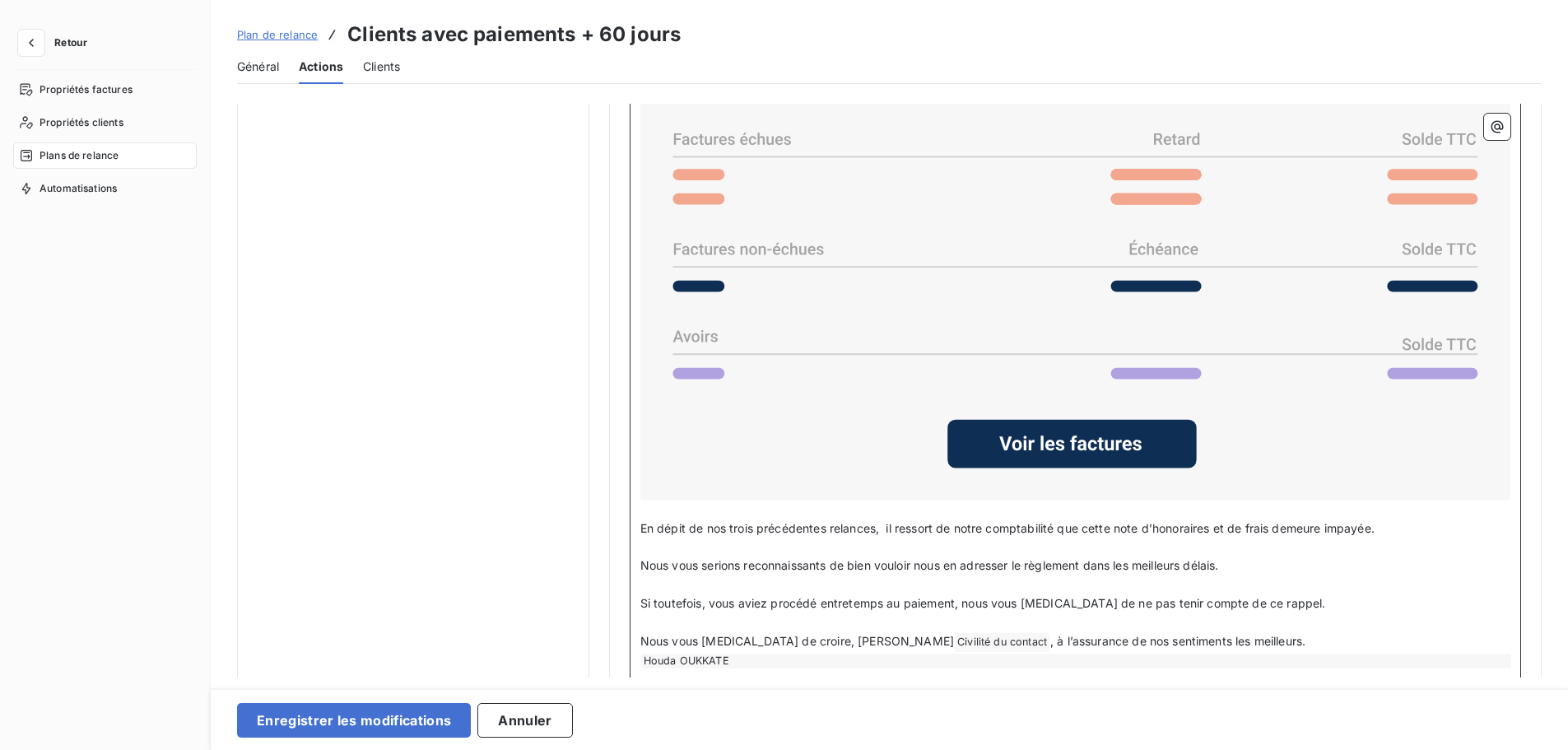
click at [1200, 640] on p "Nous vous prions de croire, Cher Civilité du contact ﻿ , à l’assurance de nos s…" at bounding box center [1075, 642] width 870 height 20
click at [349, 724] on button "Enregistrer les modifications" at bounding box center [353, 720] width 234 height 35
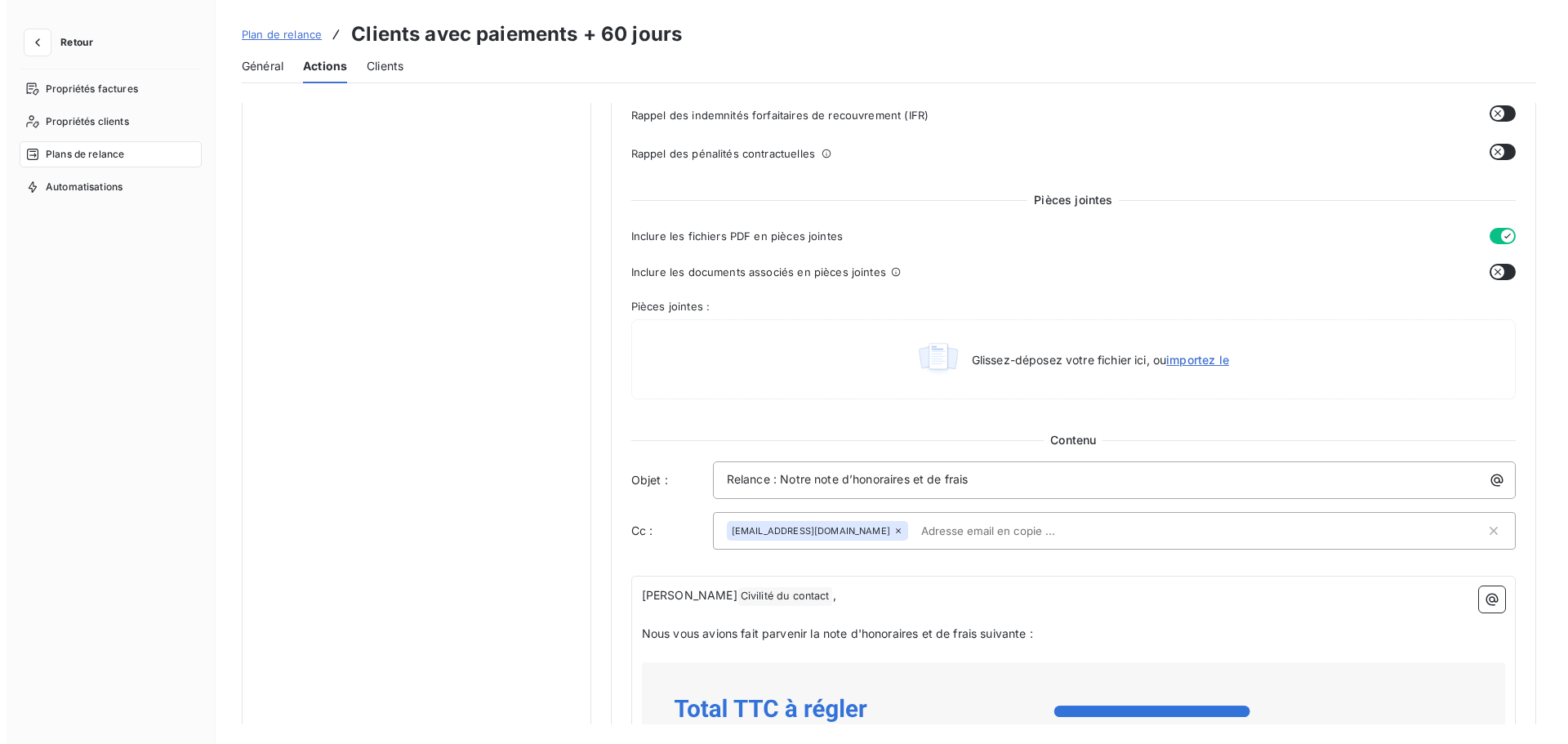
scroll to position [0, 0]
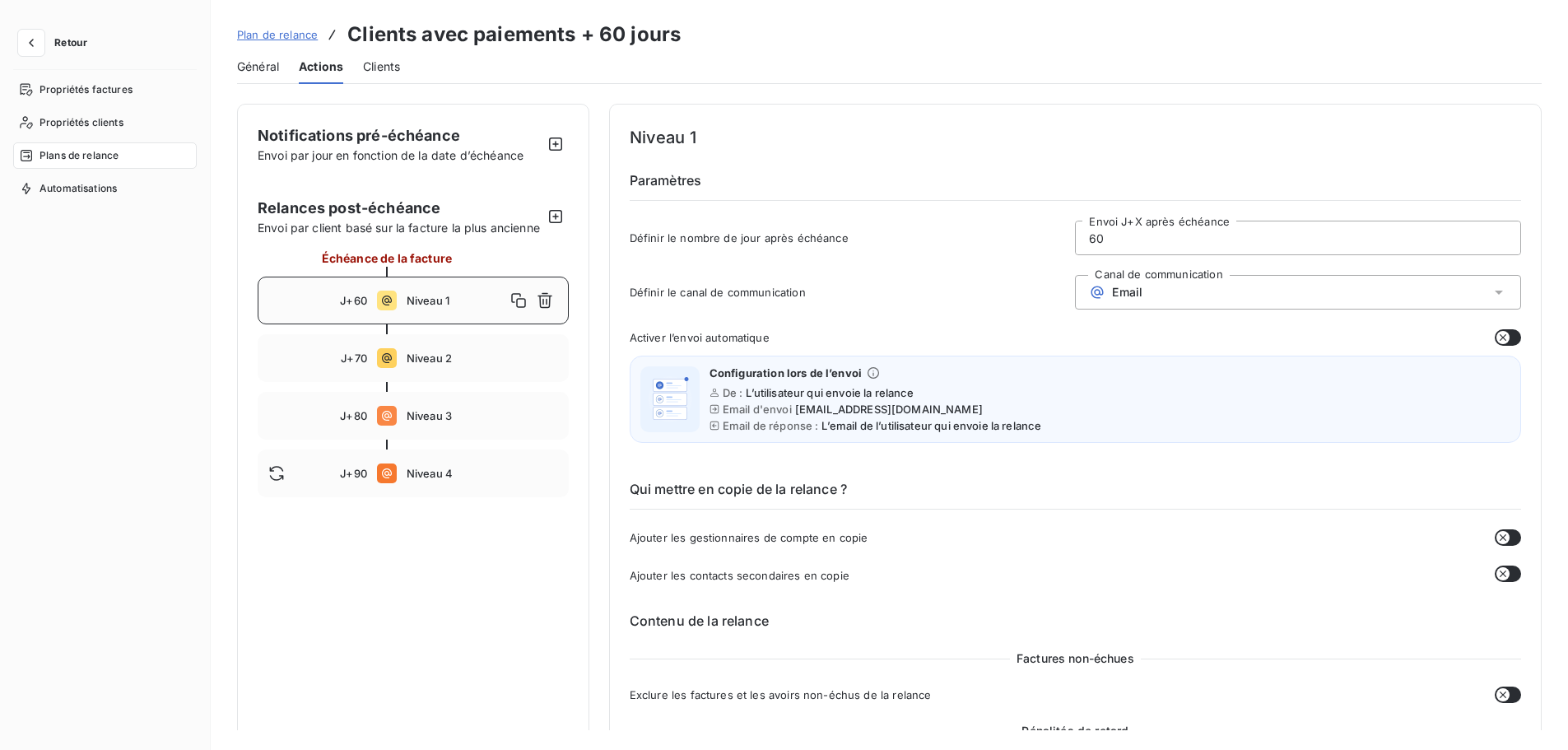
click at [806, 150] on h4 "Niveau 1" at bounding box center [1075, 137] width 891 height 27
click at [379, 67] on span "Clients" at bounding box center [381, 66] width 37 height 16
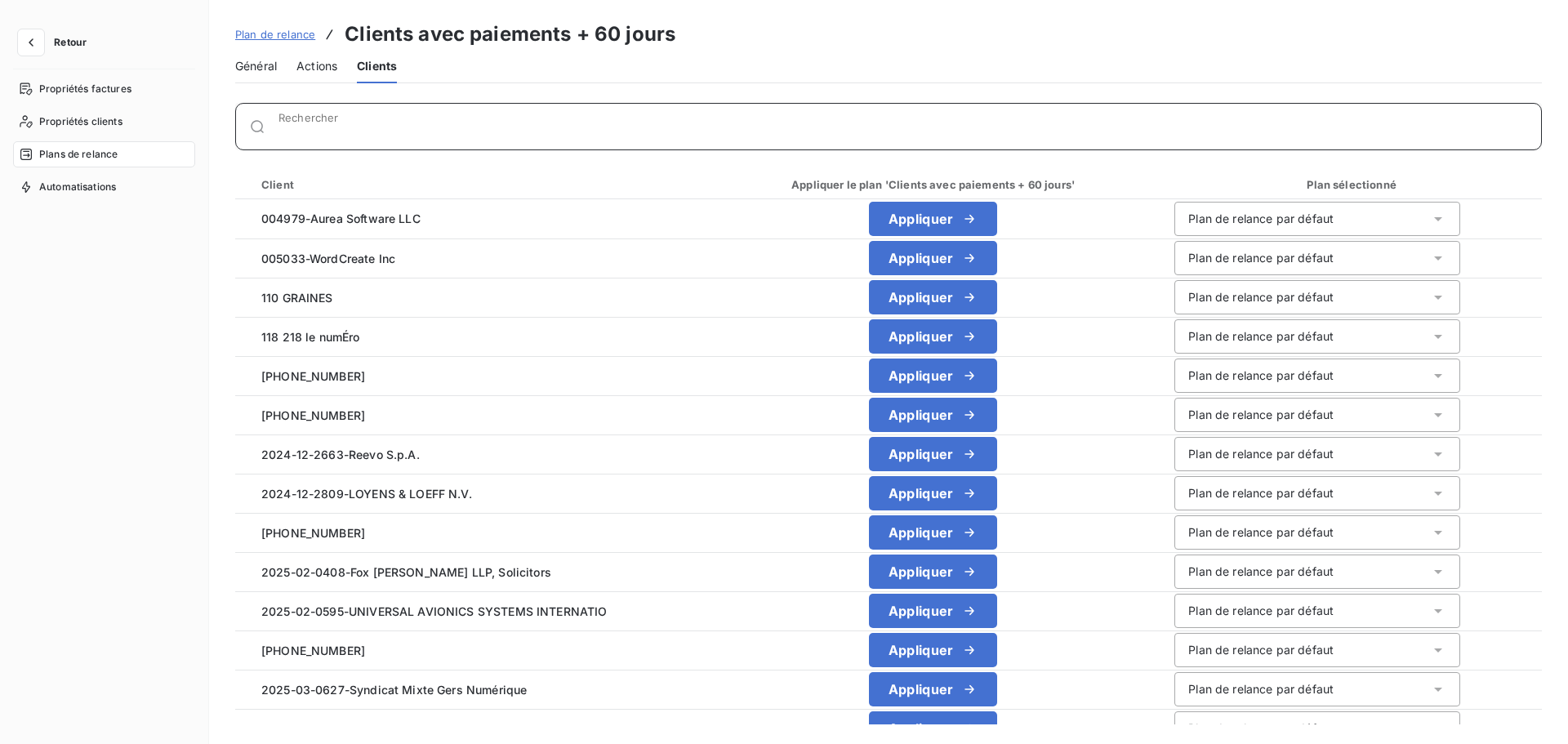
click at [322, 125] on input "Rechercher" at bounding box center [909, 132] width 1263 height 16
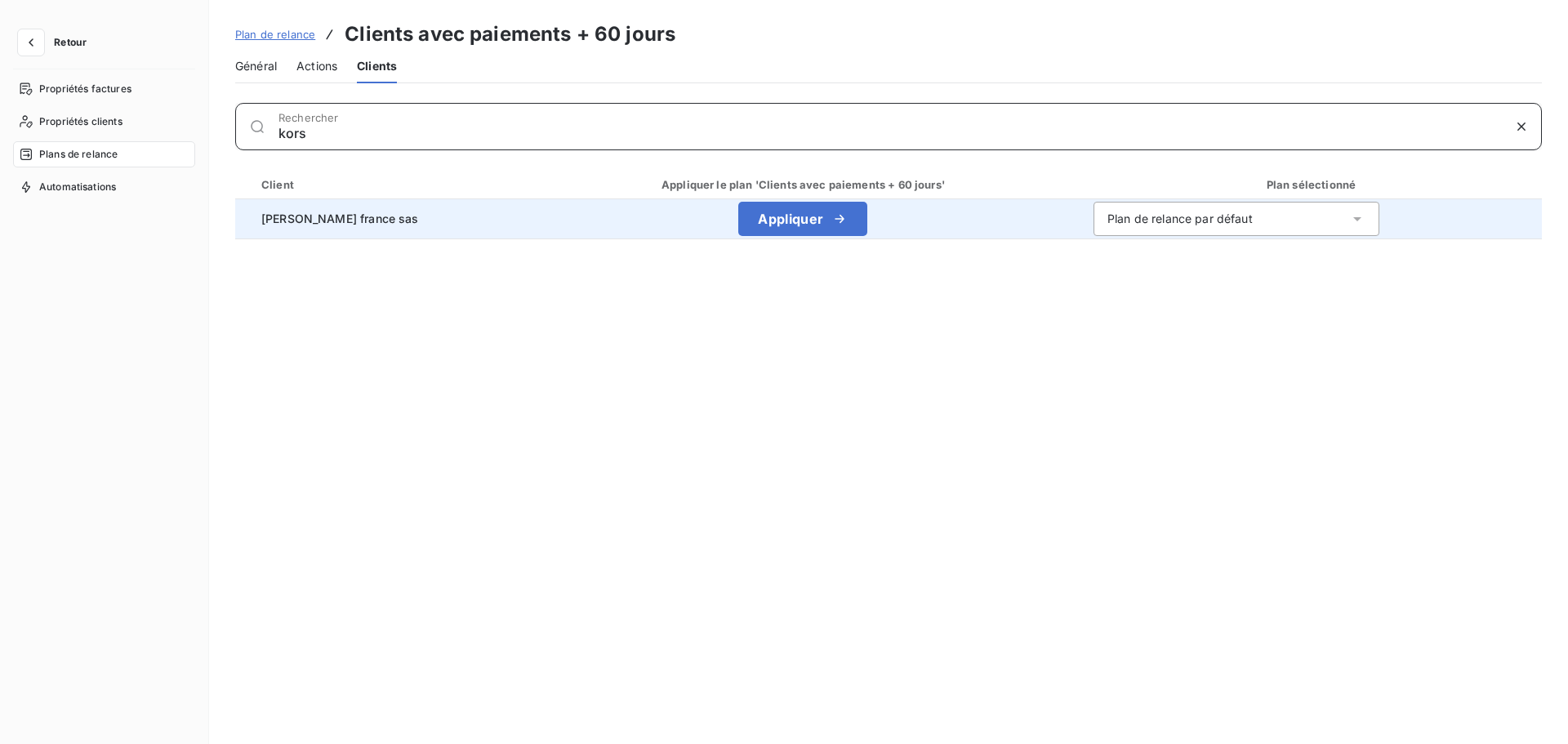
type input "kors"
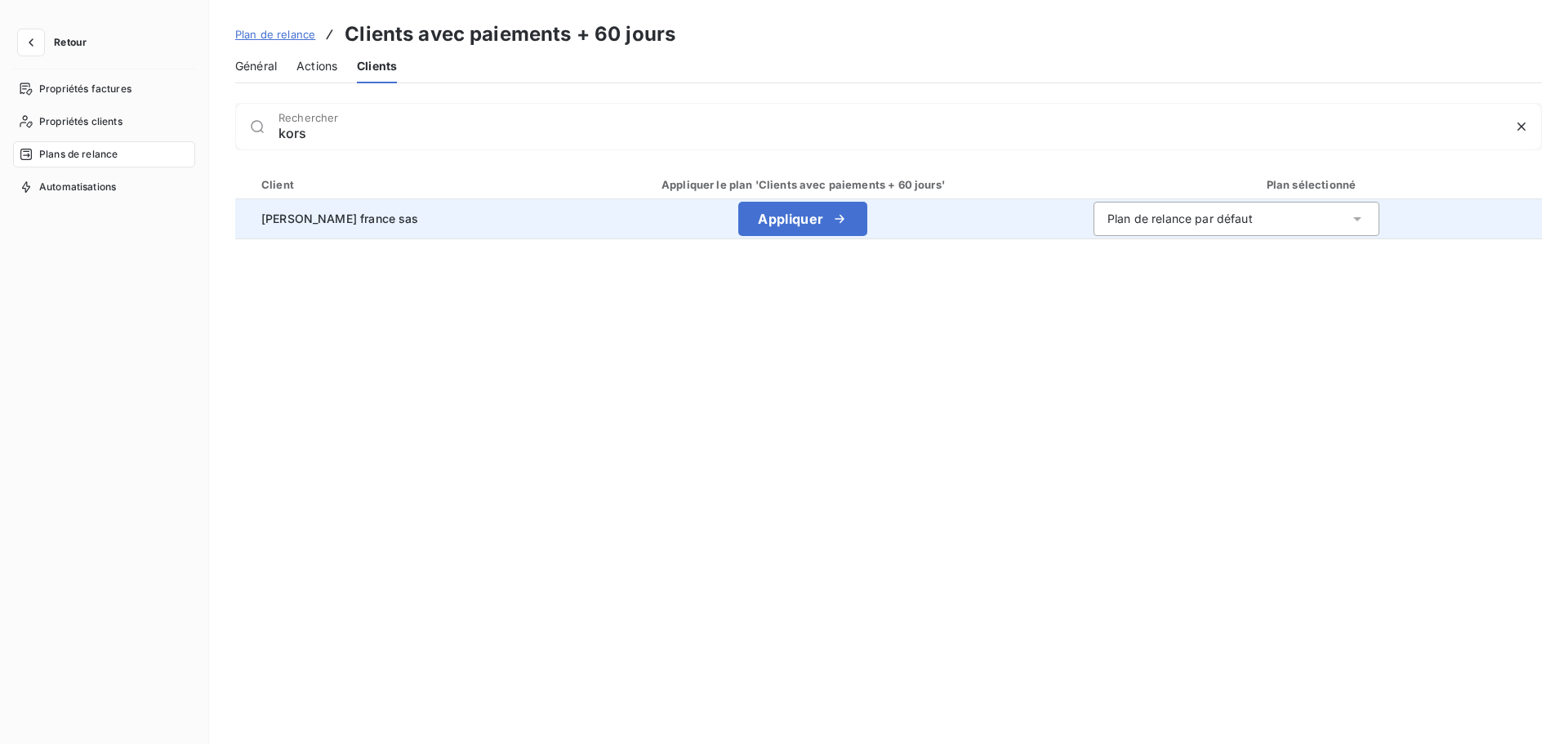
click at [1133, 205] on div "Plan de relance par défaut" at bounding box center [1236, 219] width 286 height 35
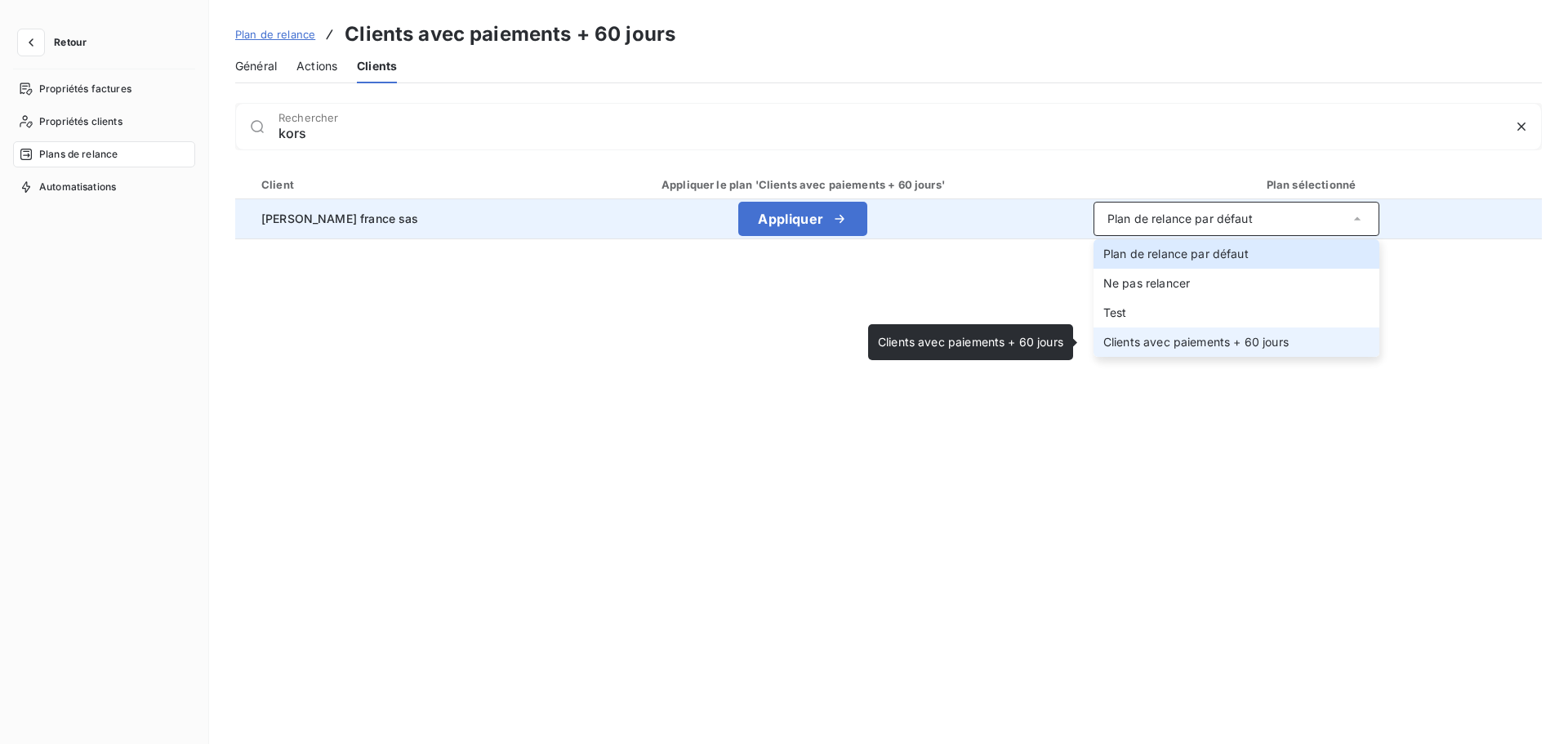
click at [1154, 347] on span "Clients avec paiements + 60 jours" at bounding box center [1195, 341] width 185 height 14
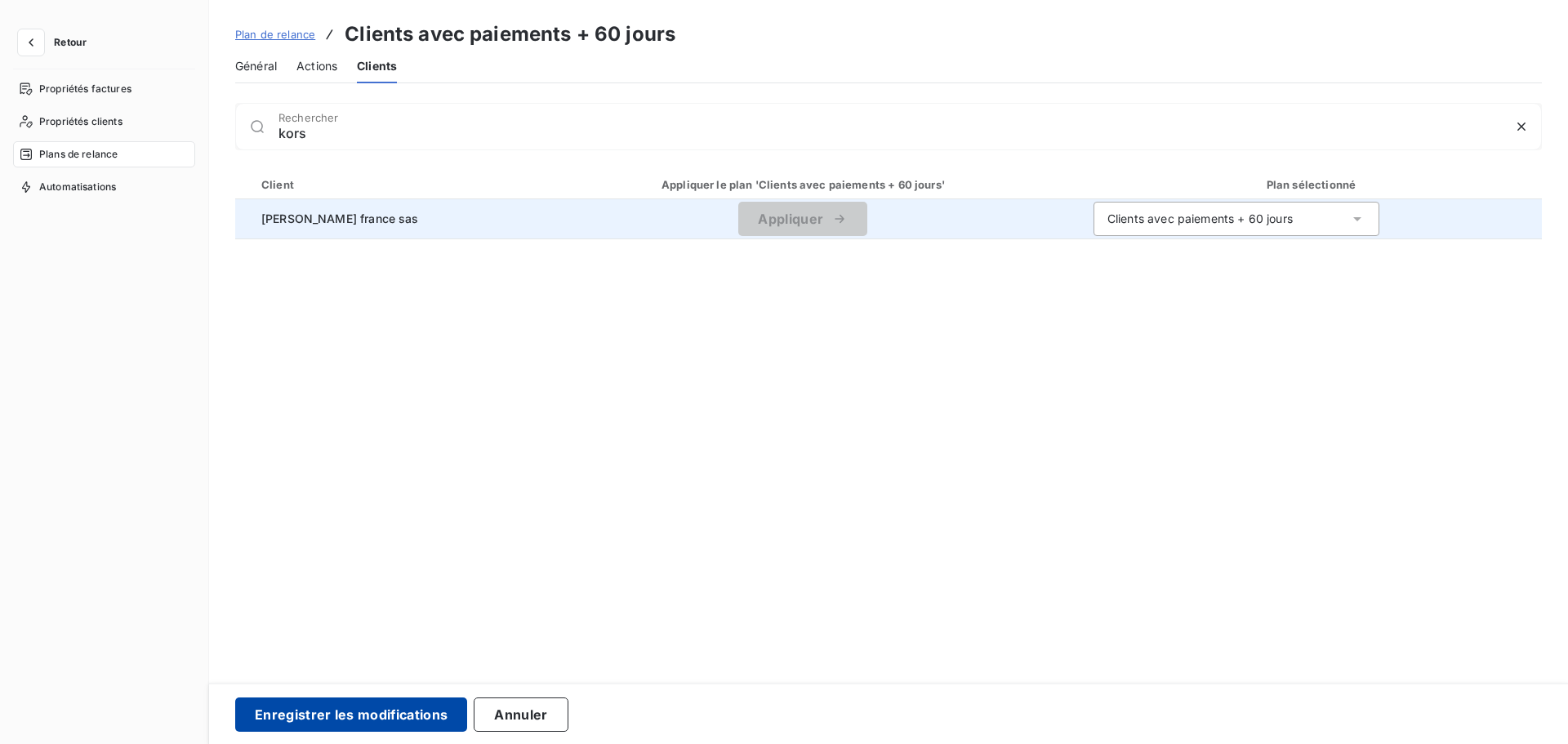
click at [384, 710] on button "Enregistrer les modifications" at bounding box center [350, 714] width 232 height 35
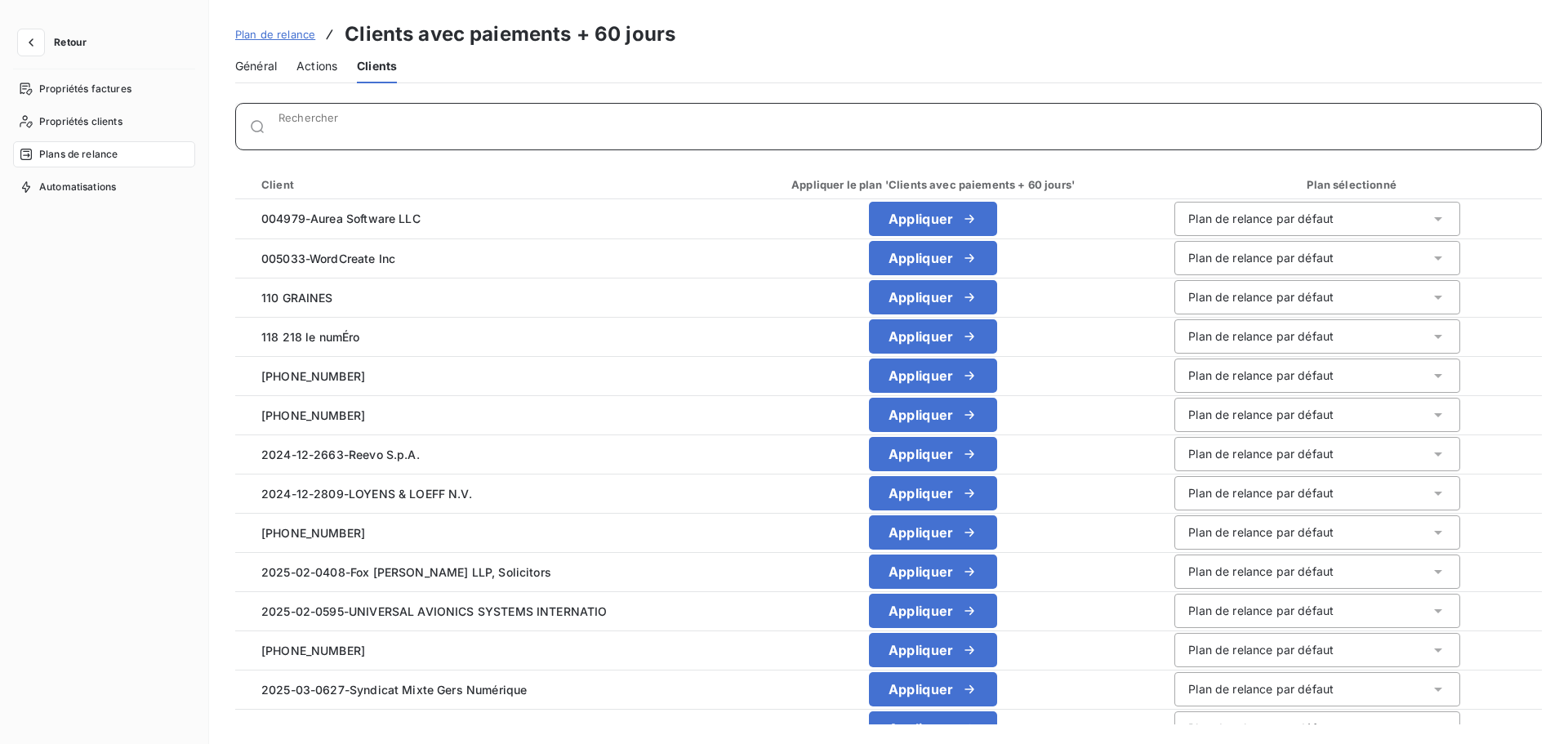
click at [356, 128] on input "Rechercher" at bounding box center [909, 132] width 1263 height 16
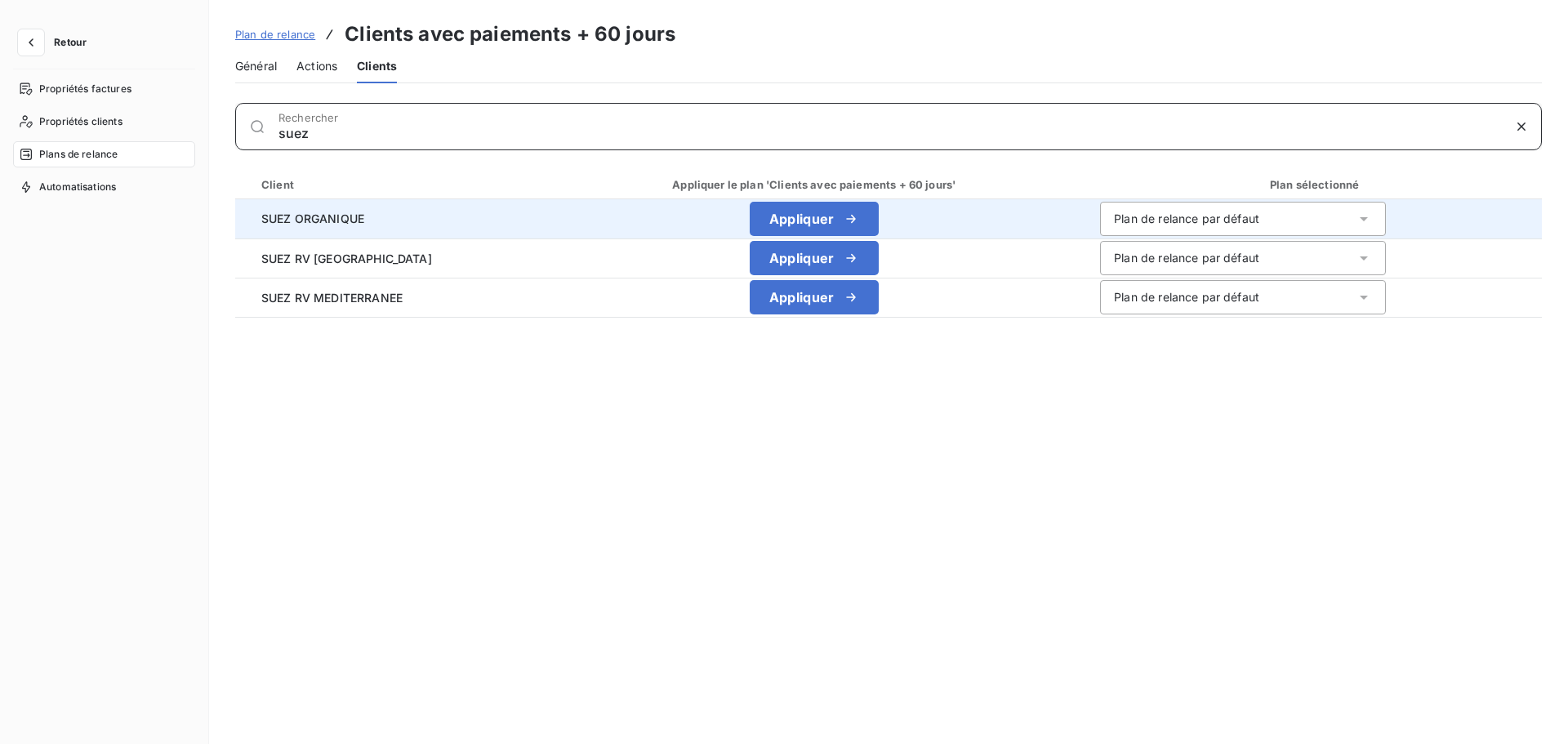
type input "suez"
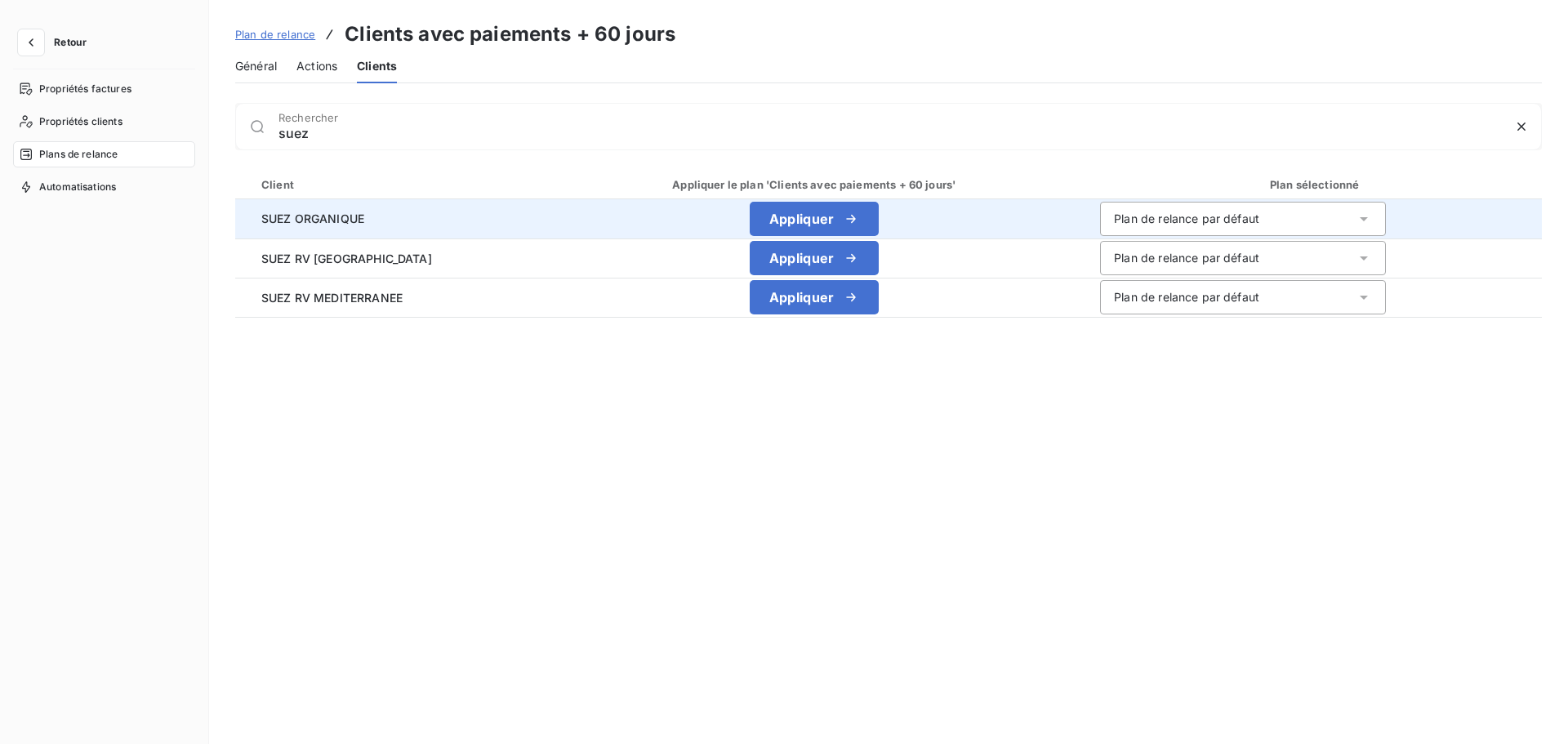
click at [1141, 227] on div "Plan de relance par défaut" at bounding box center [1243, 219] width 286 height 35
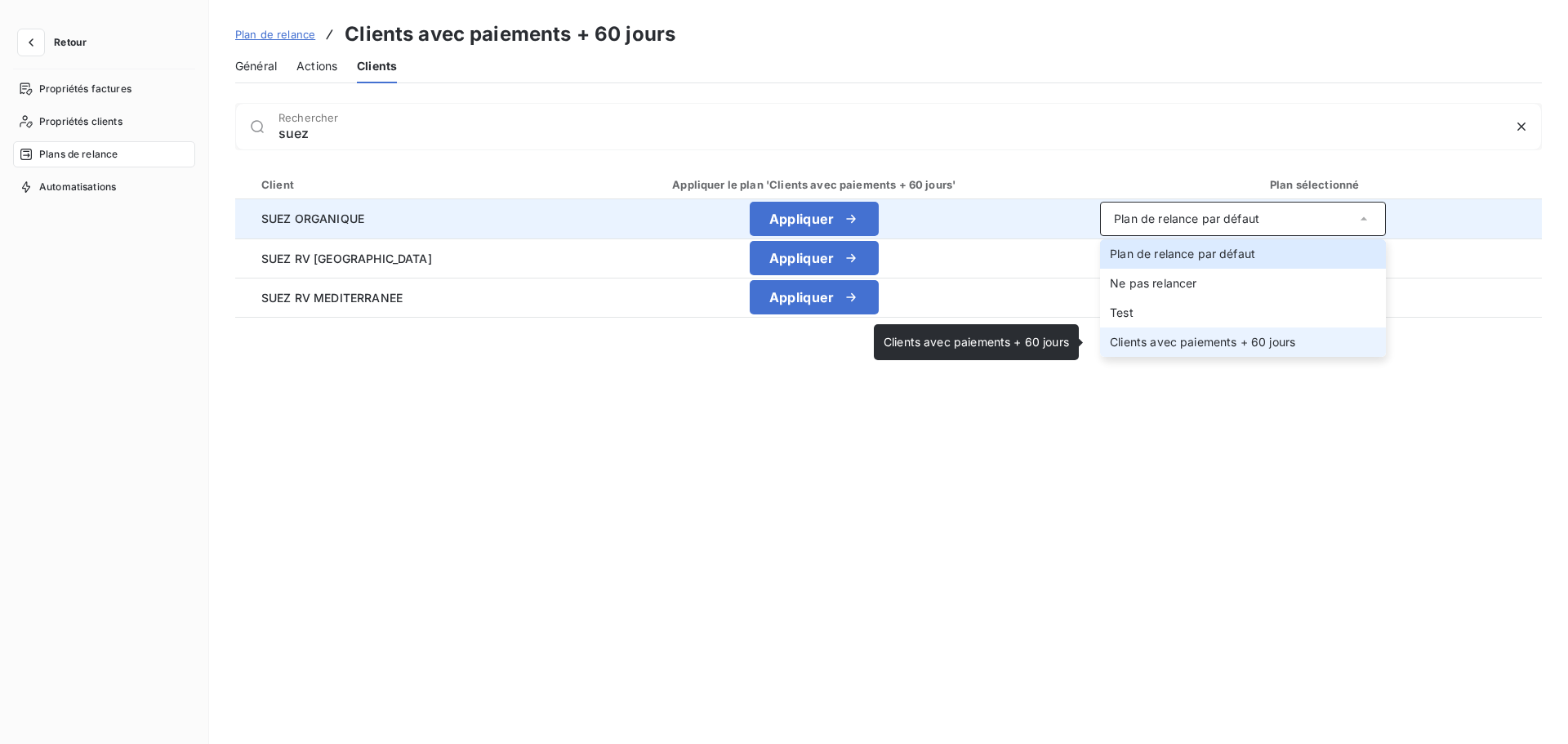
click at [1141, 337] on span "Clients avec paiements + 60 jours" at bounding box center [1202, 341] width 185 height 14
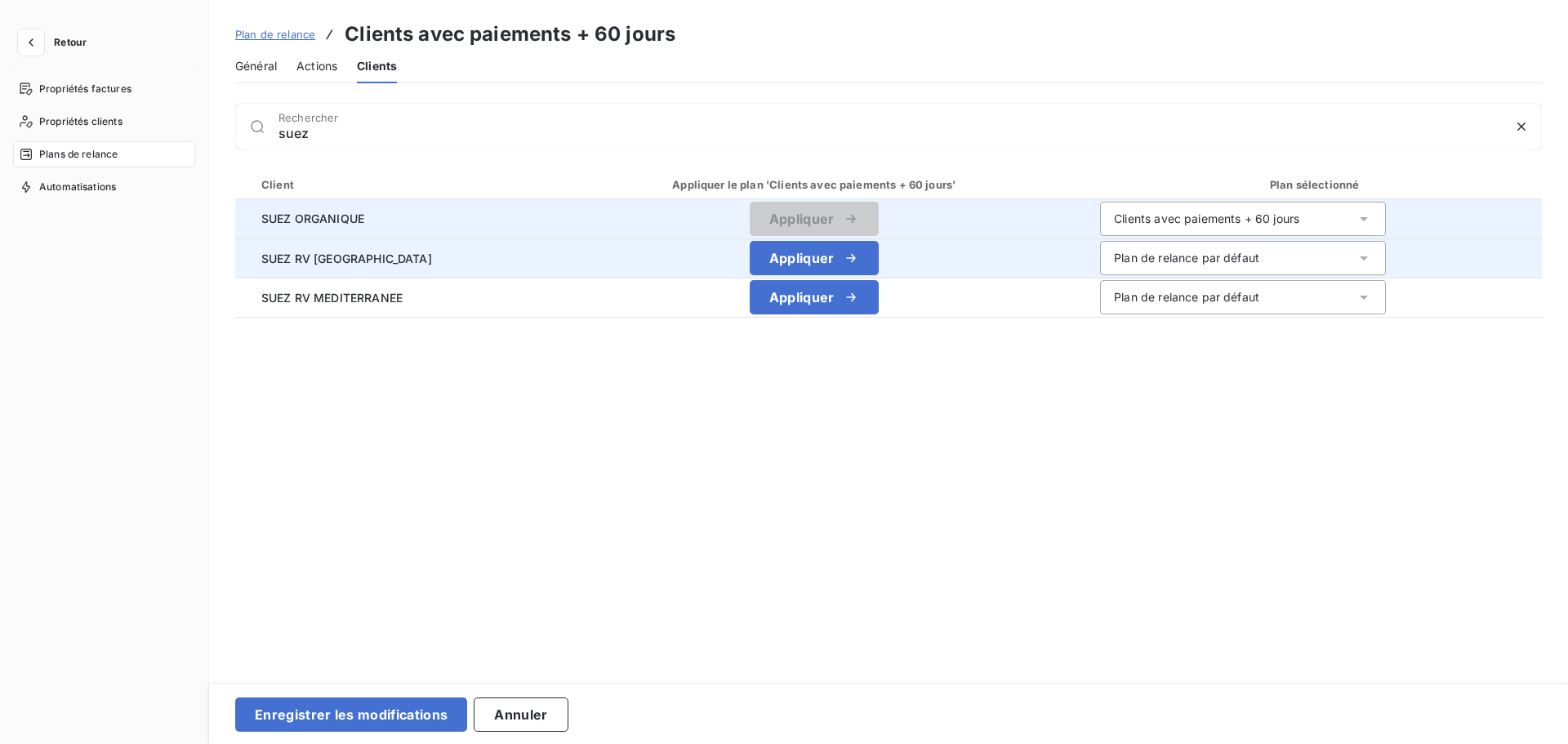
click at [1144, 255] on div "Plan de relance par défaut" at bounding box center [1187, 257] width 146 height 16
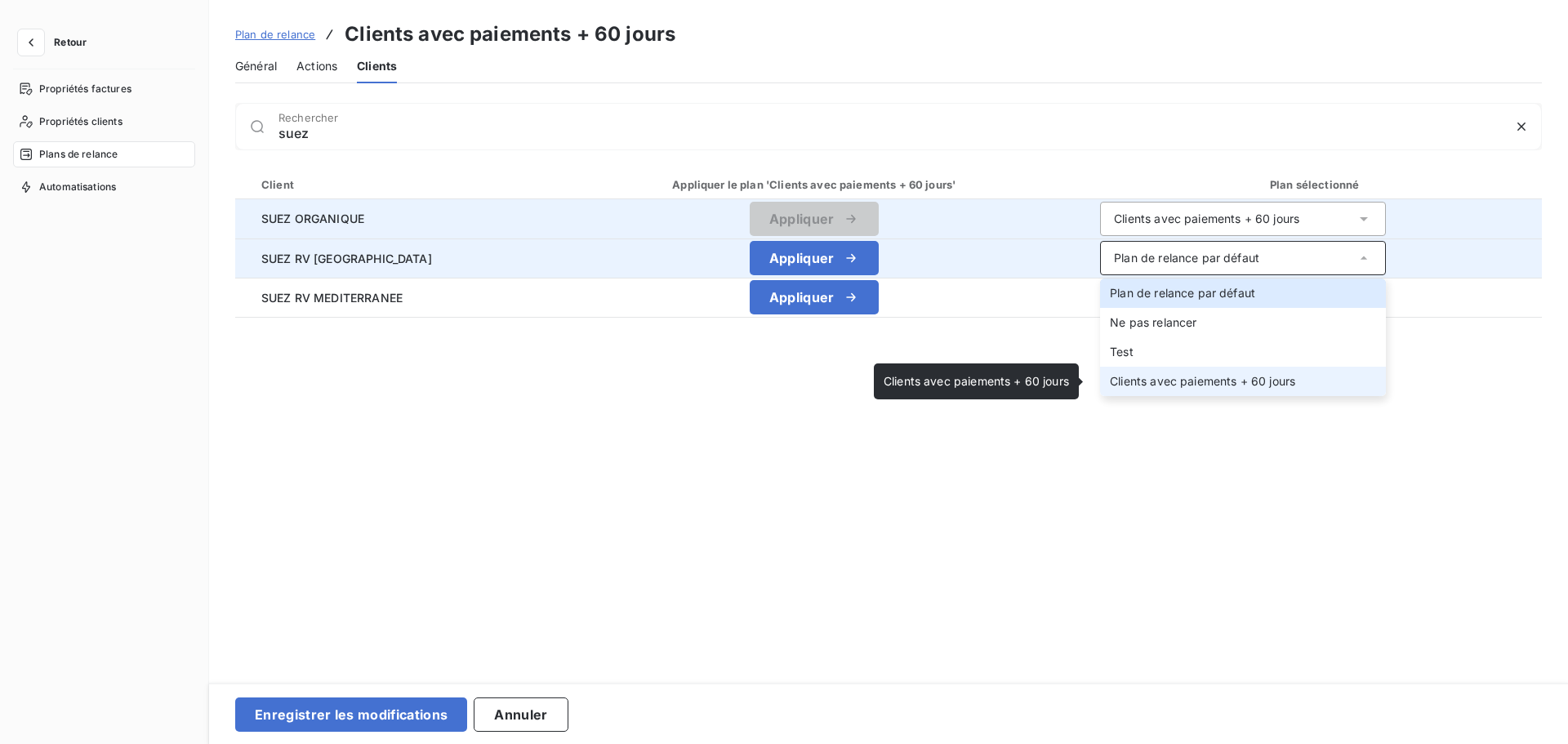
click at [1144, 379] on span "Clients avec paiements + 60 jours" at bounding box center [1202, 380] width 185 height 14
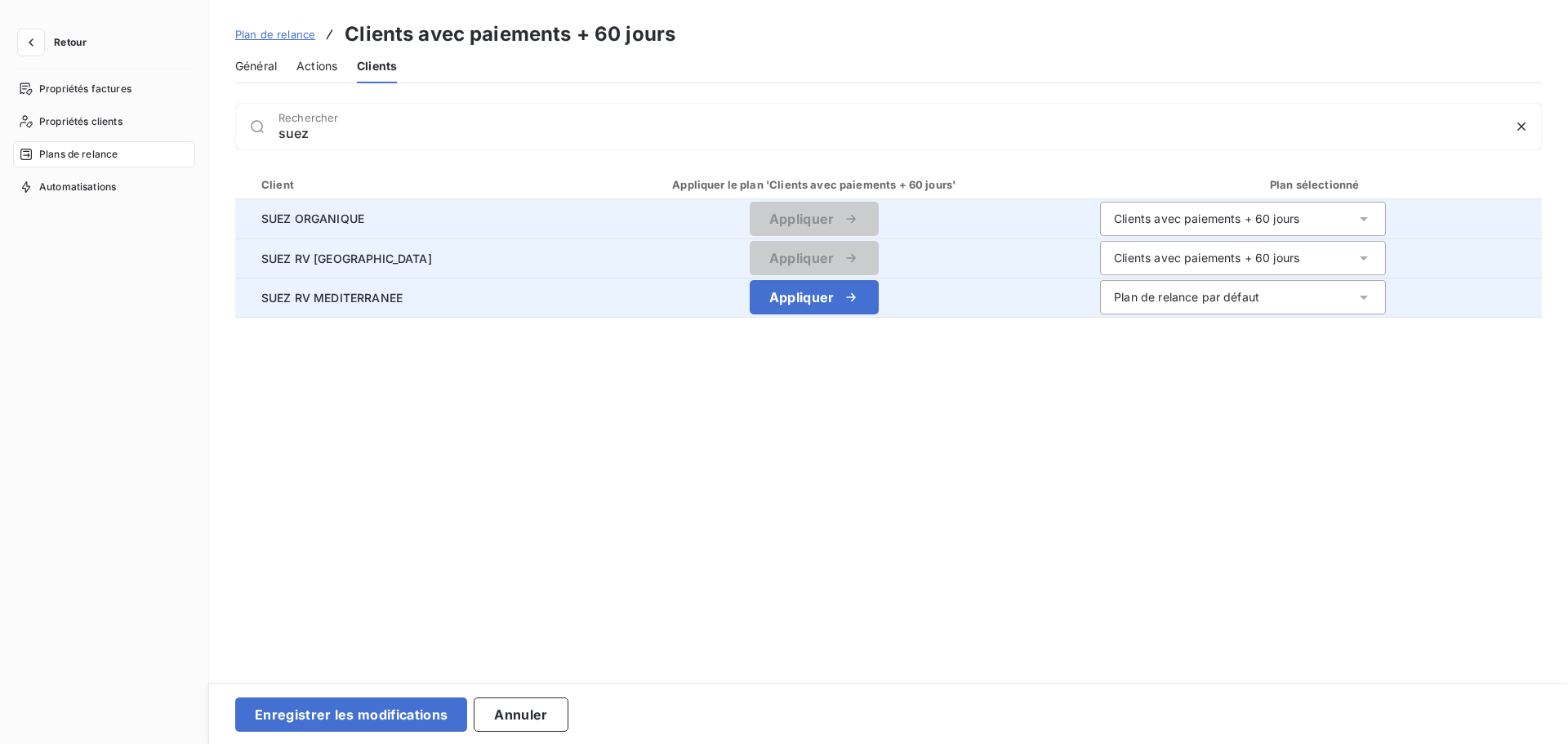
click at [1142, 294] on div "Plan de relance par défaut" at bounding box center [1187, 297] width 146 height 16
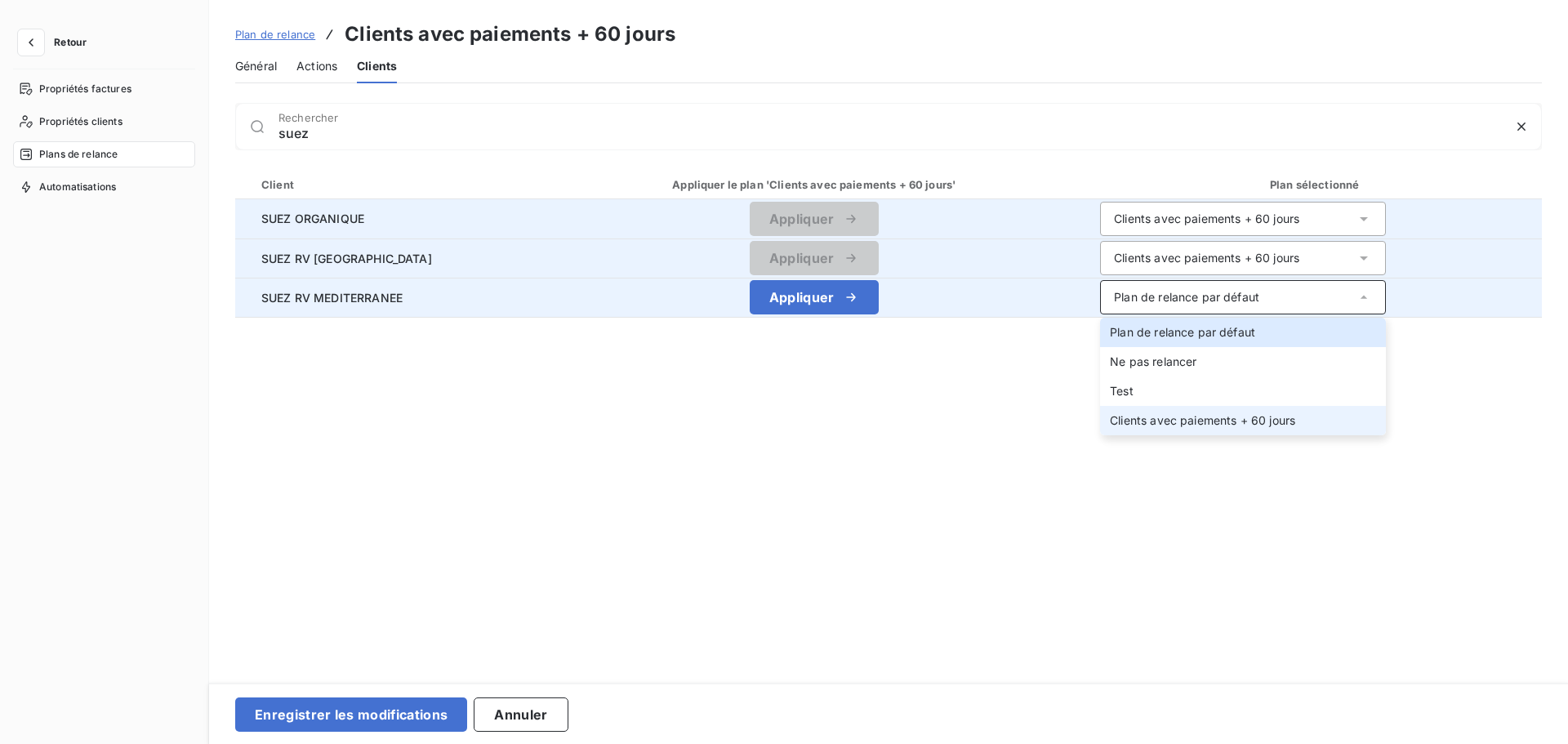
click at [1146, 433] on li "Clients avec paiements + 60 jours" at bounding box center [1243, 420] width 286 height 29
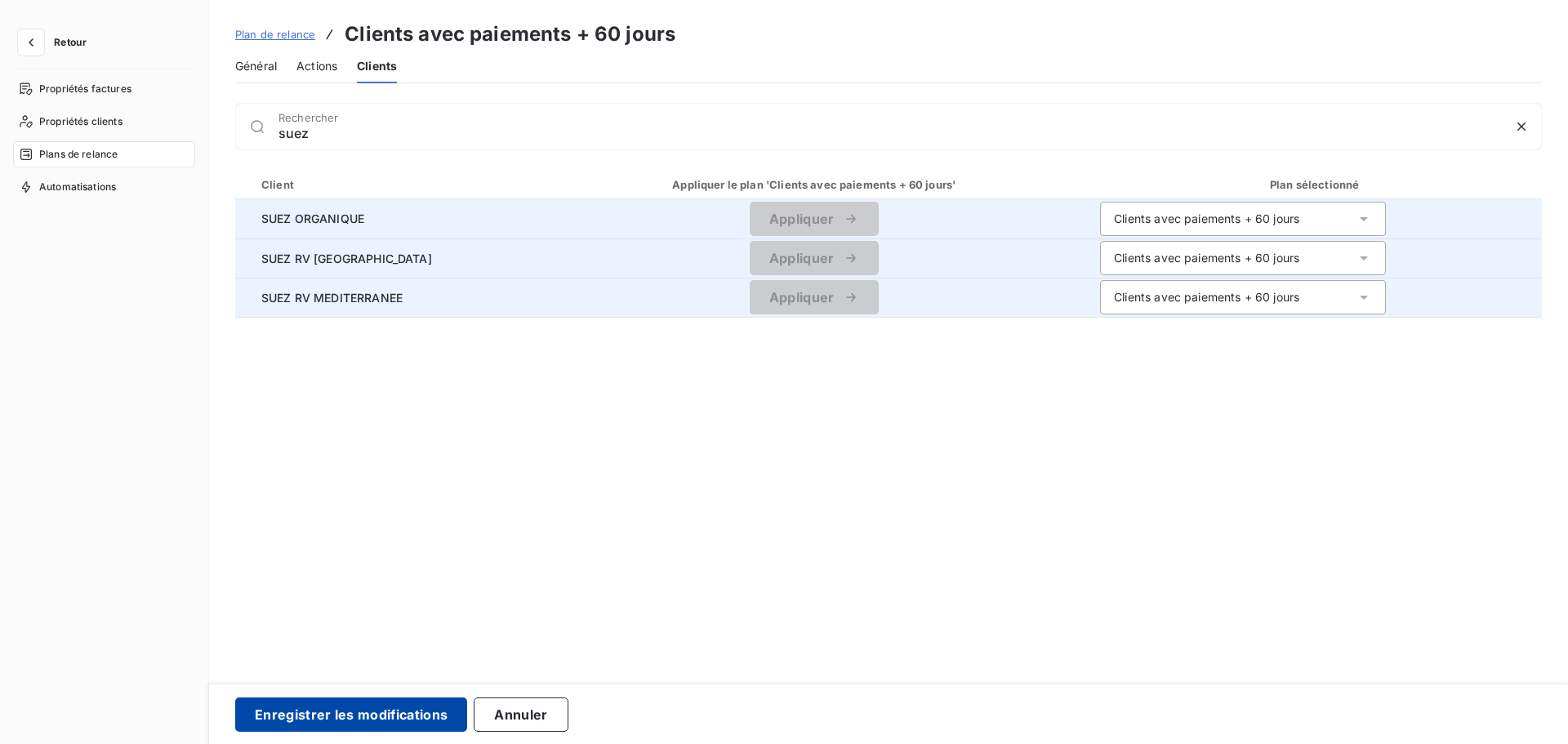
click at [389, 721] on button "Enregistrer les modifications" at bounding box center [350, 714] width 232 height 35
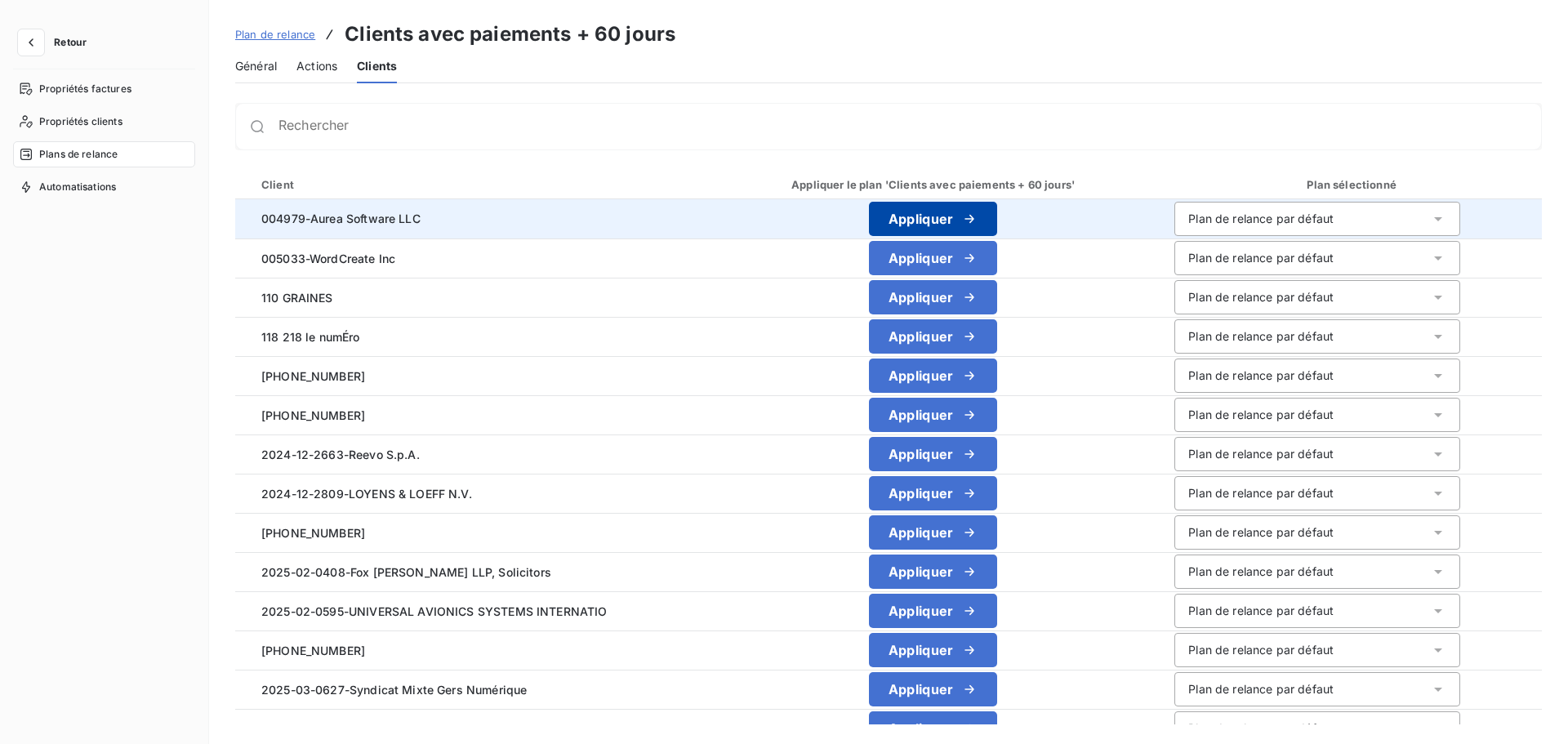
click at [922, 216] on button "Appliquer" at bounding box center [933, 219] width 129 height 35
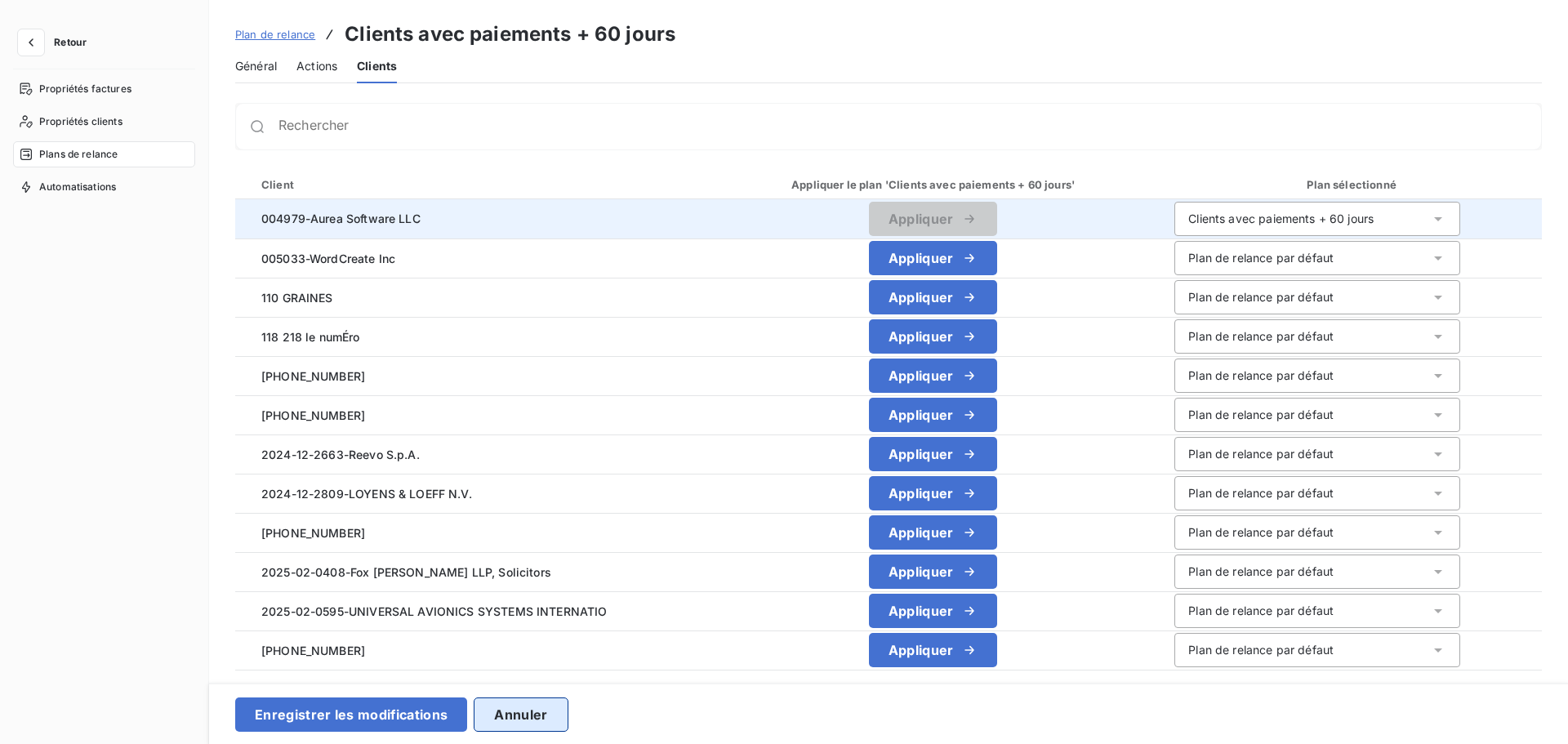
click at [515, 717] on button "Annuler" at bounding box center [520, 714] width 94 height 35
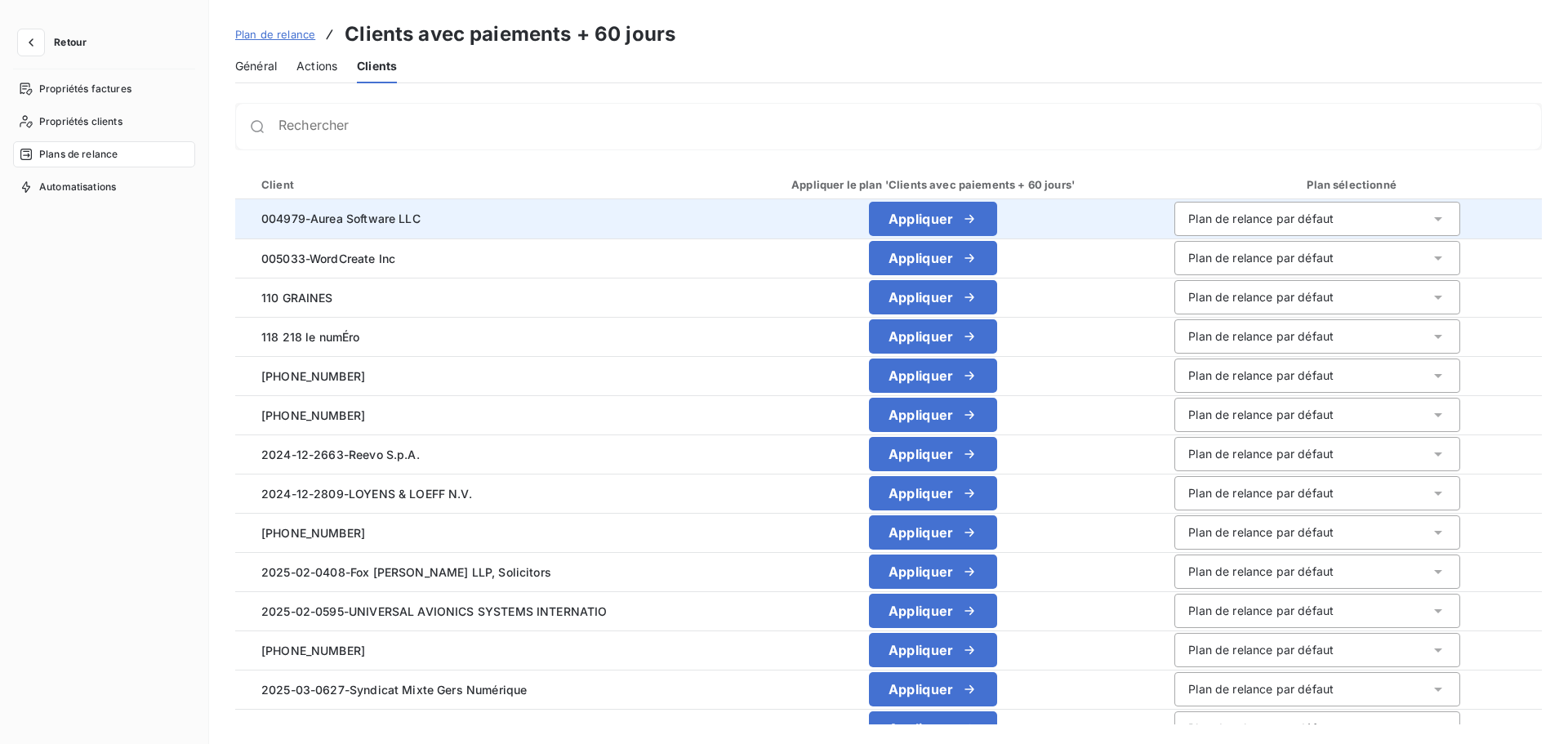
click at [263, 68] on span "Général" at bounding box center [256, 66] width 41 height 16
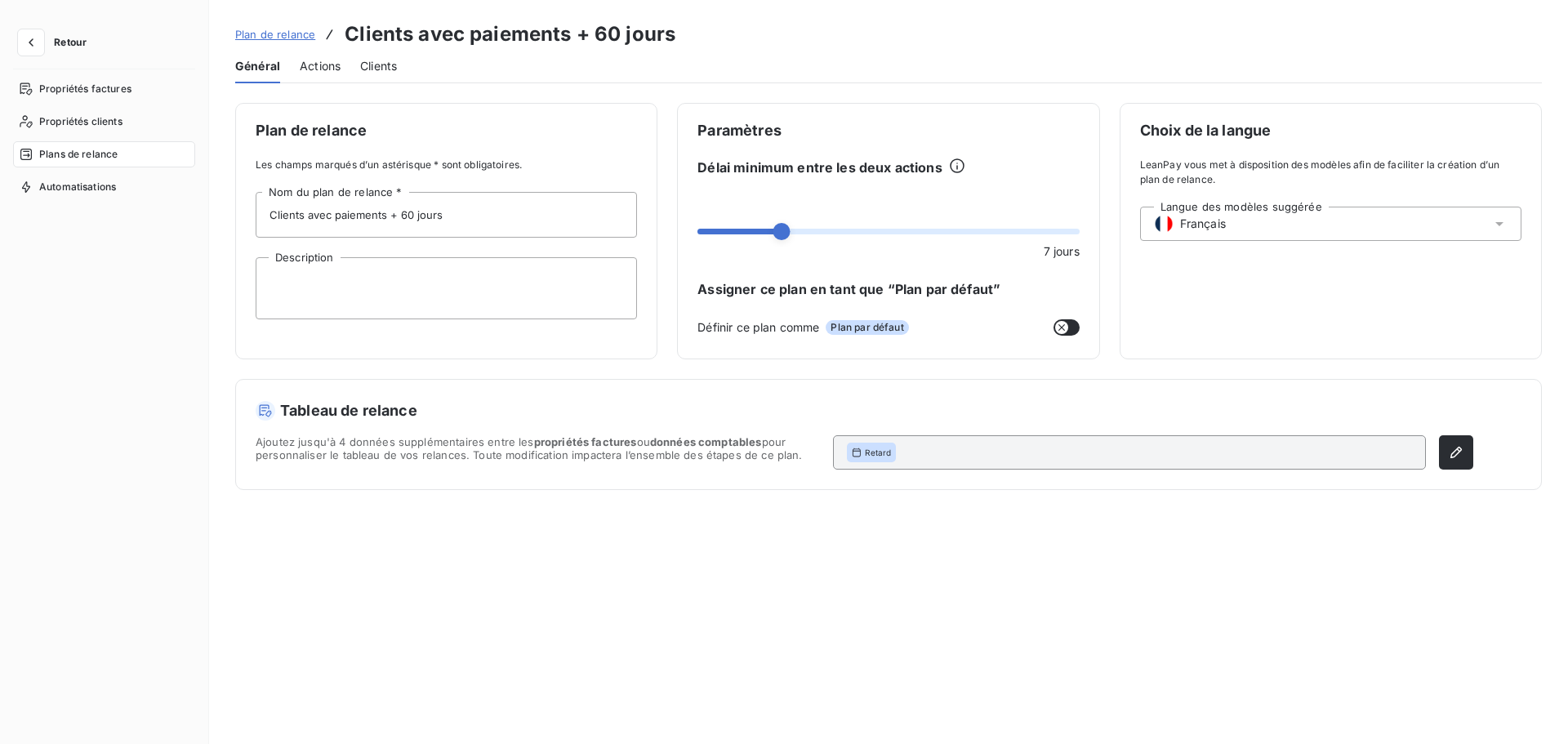
click at [334, 66] on span "Actions" at bounding box center [319, 66] width 40 height 16
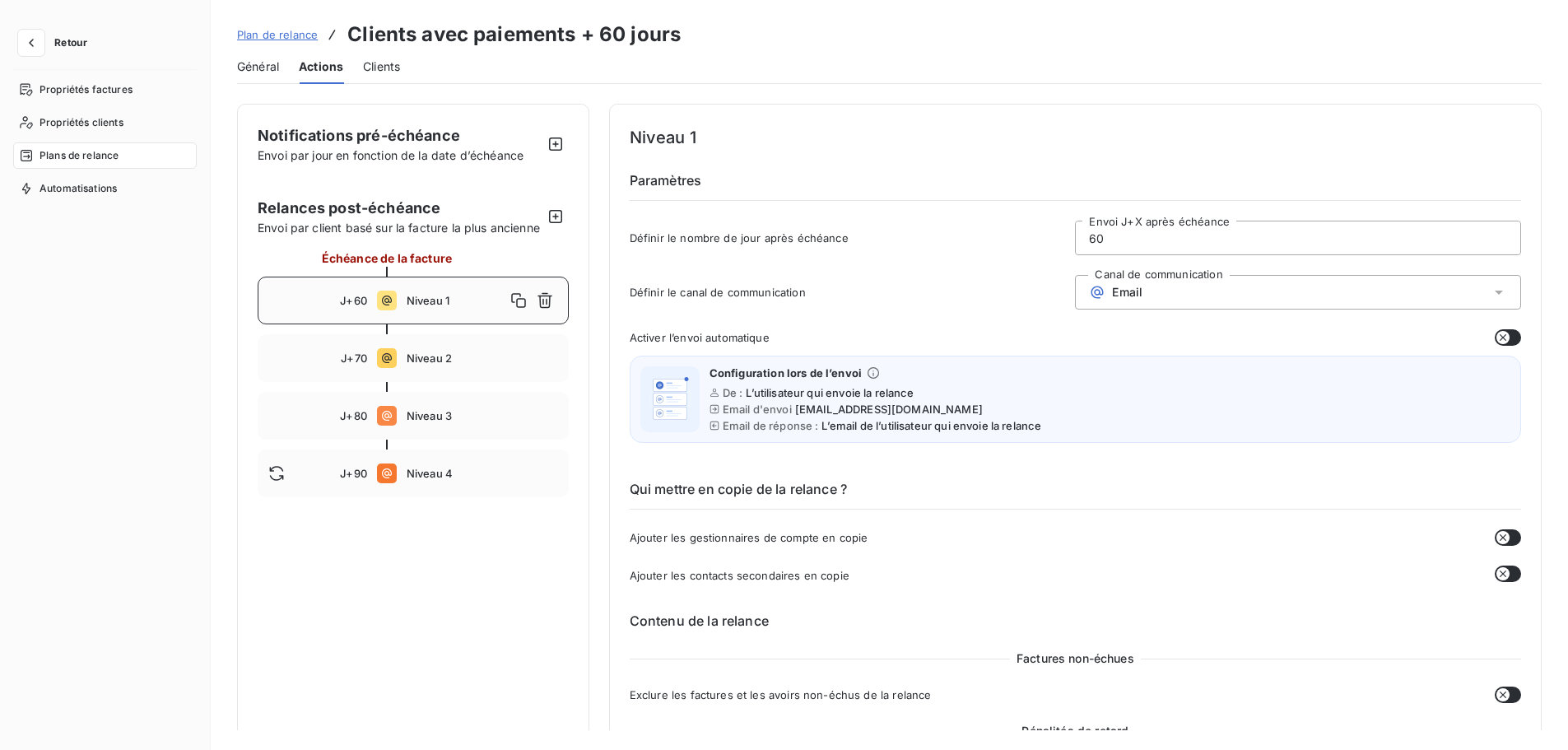
click at [379, 64] on span "Clients" at bounding box center [381, 66] width 37 height 16
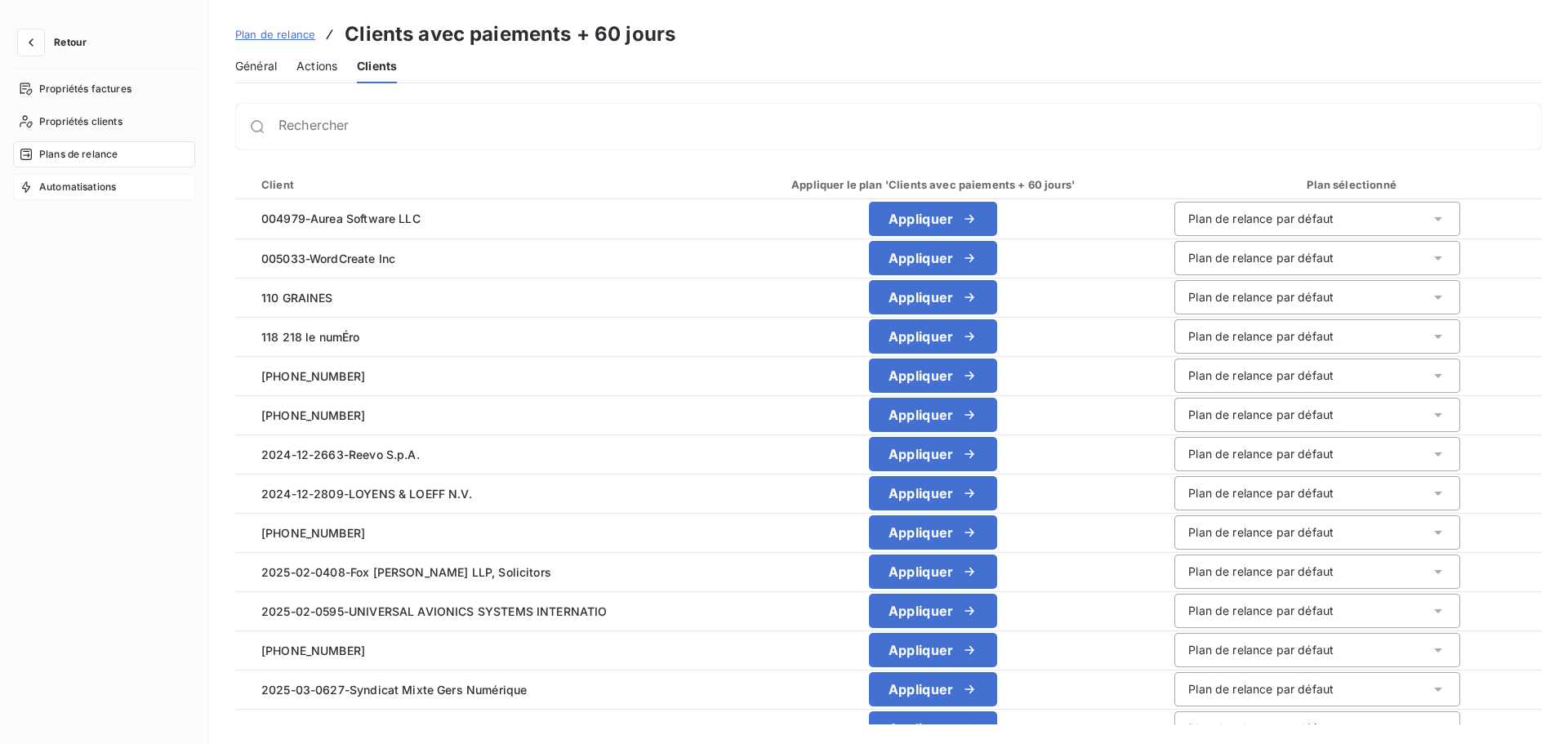
click at [95, 184] on span "Automatisations" at bounding box center [78, 187] width 77 height 15
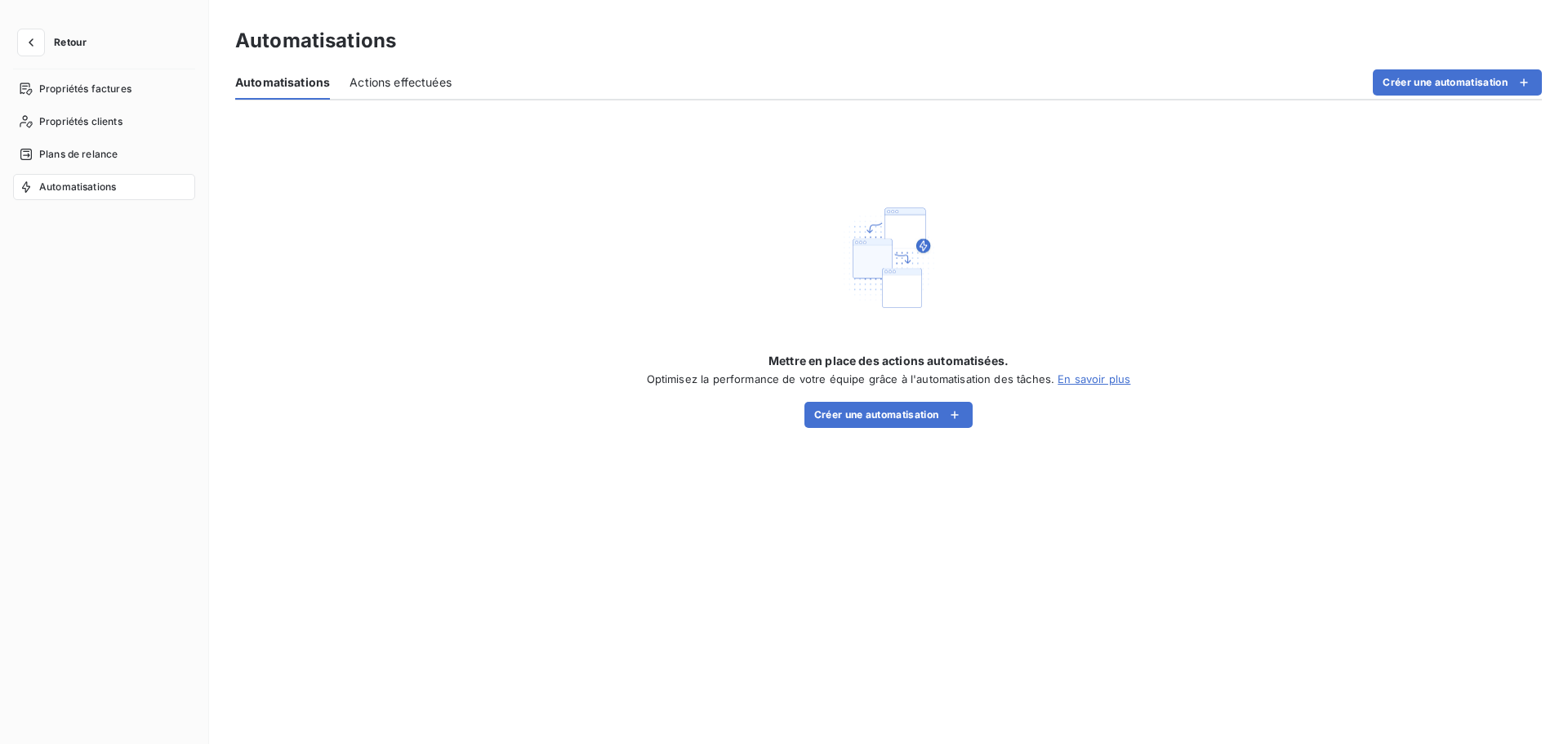
click at [395, 72] on div "Actions effectuées" at bounding box center [400, 83] width 102 height 35
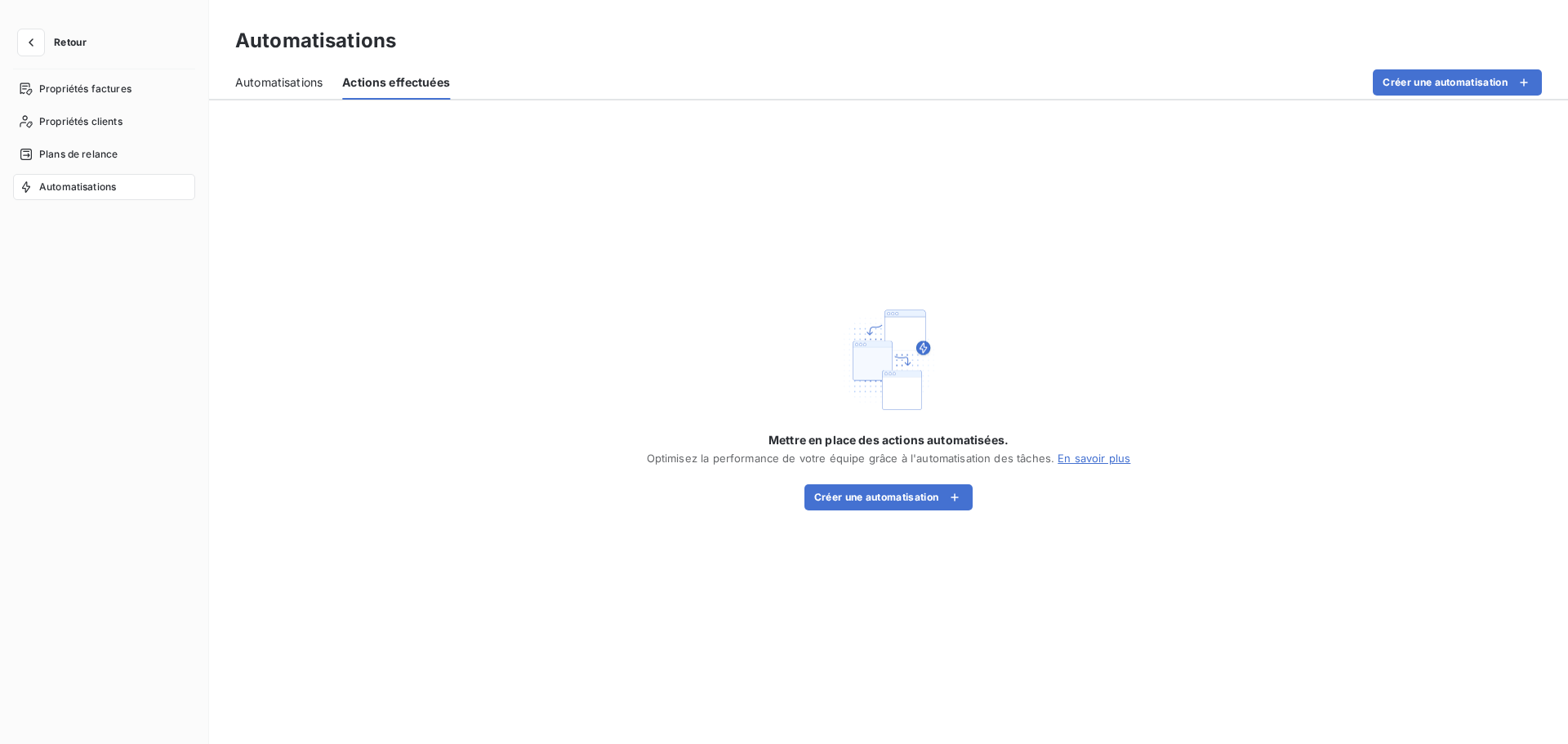
click at [292, 85] on span "Automatisations" at bounding box center [278, 82] width 87 height 16
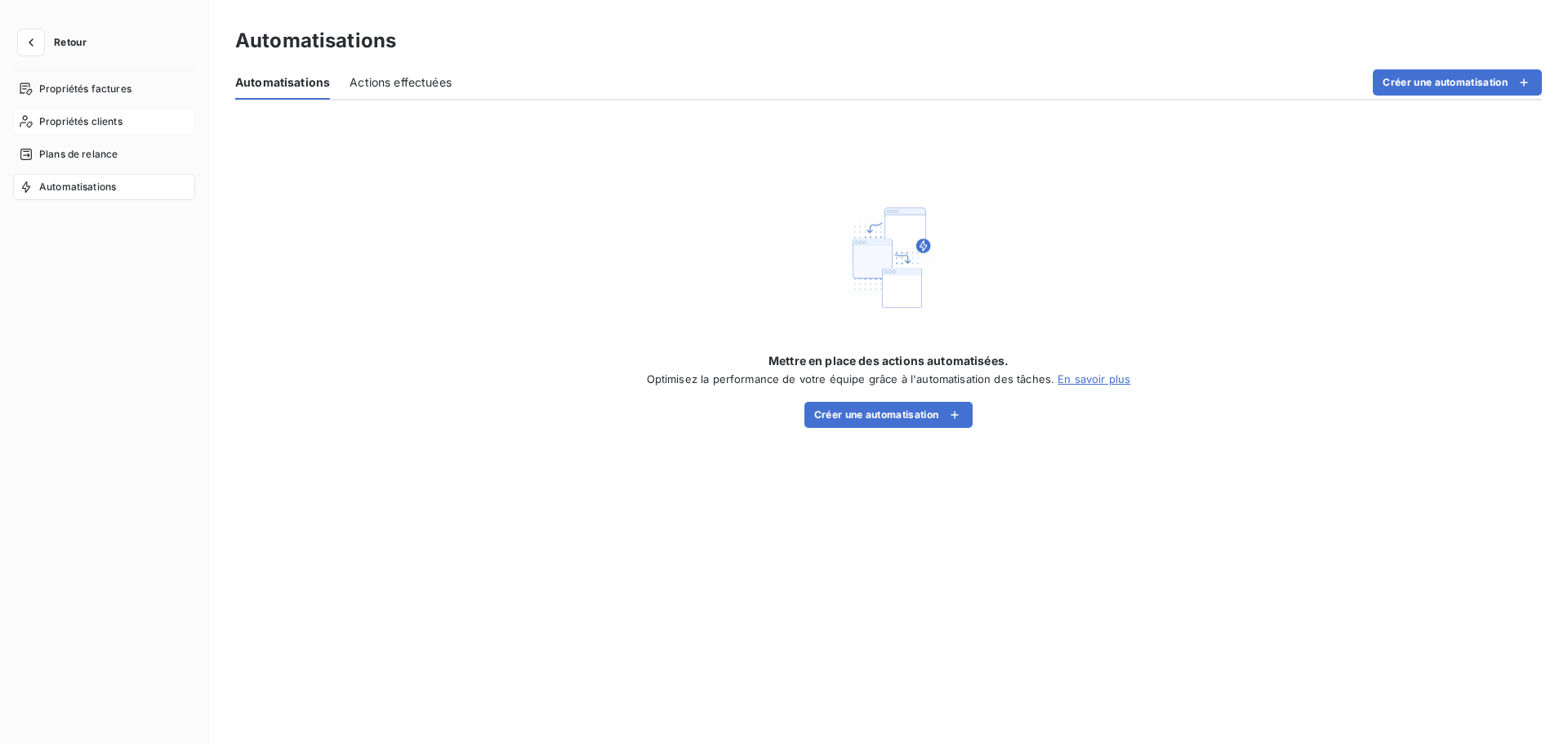
click at [114, 118] on span "Propriétés clients" at bounding box center [81, 122] width 84 height 15
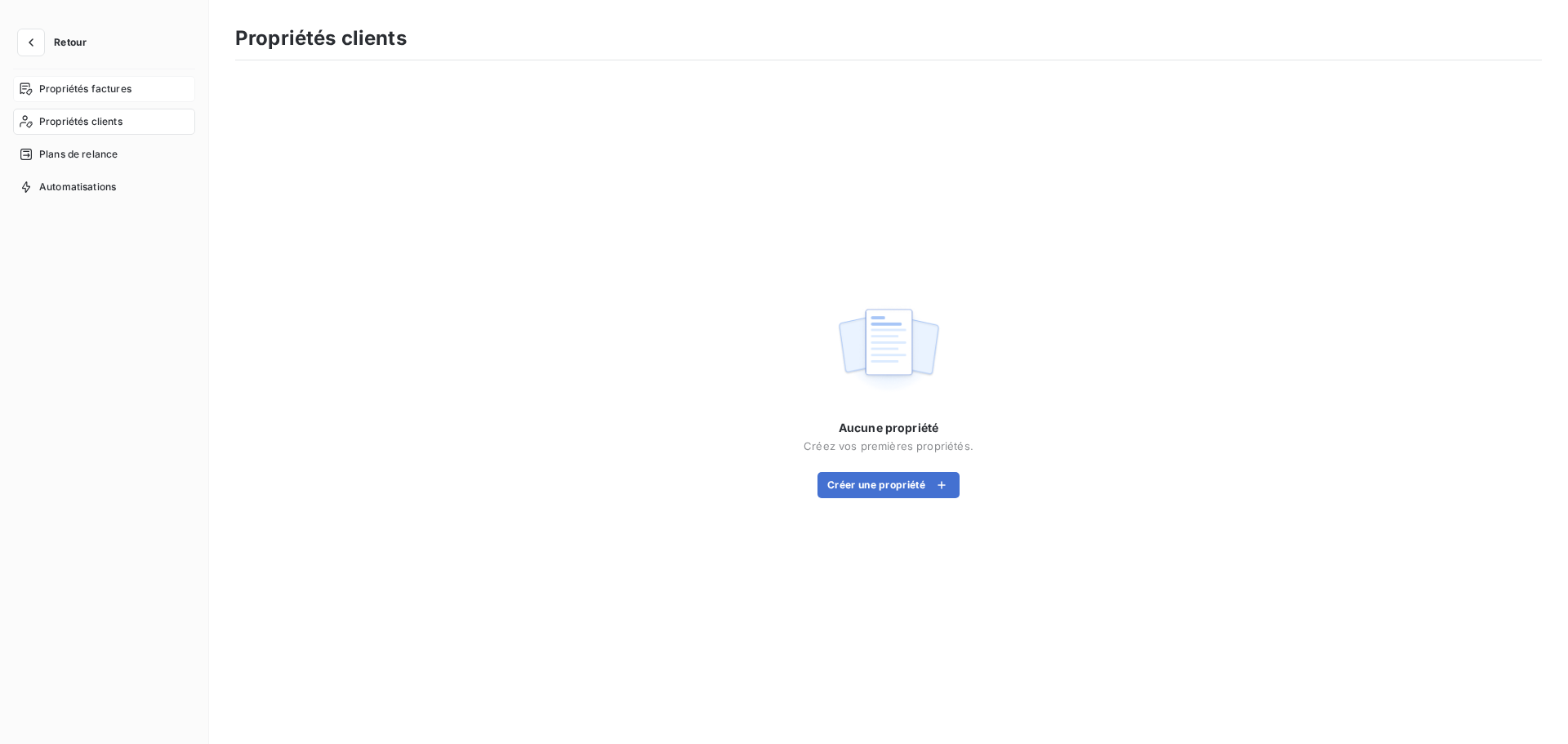
click at [95, 85] on span "Propriétés factures" at bounding box center [85, 89] width 92 height 15
click at [63, 124] on span "Propriétés clients" at bounding box center [81, 122] width 84 height 15
click at [29, 45] on icon "button" at bounding box center [30, 42] width 16 height 16
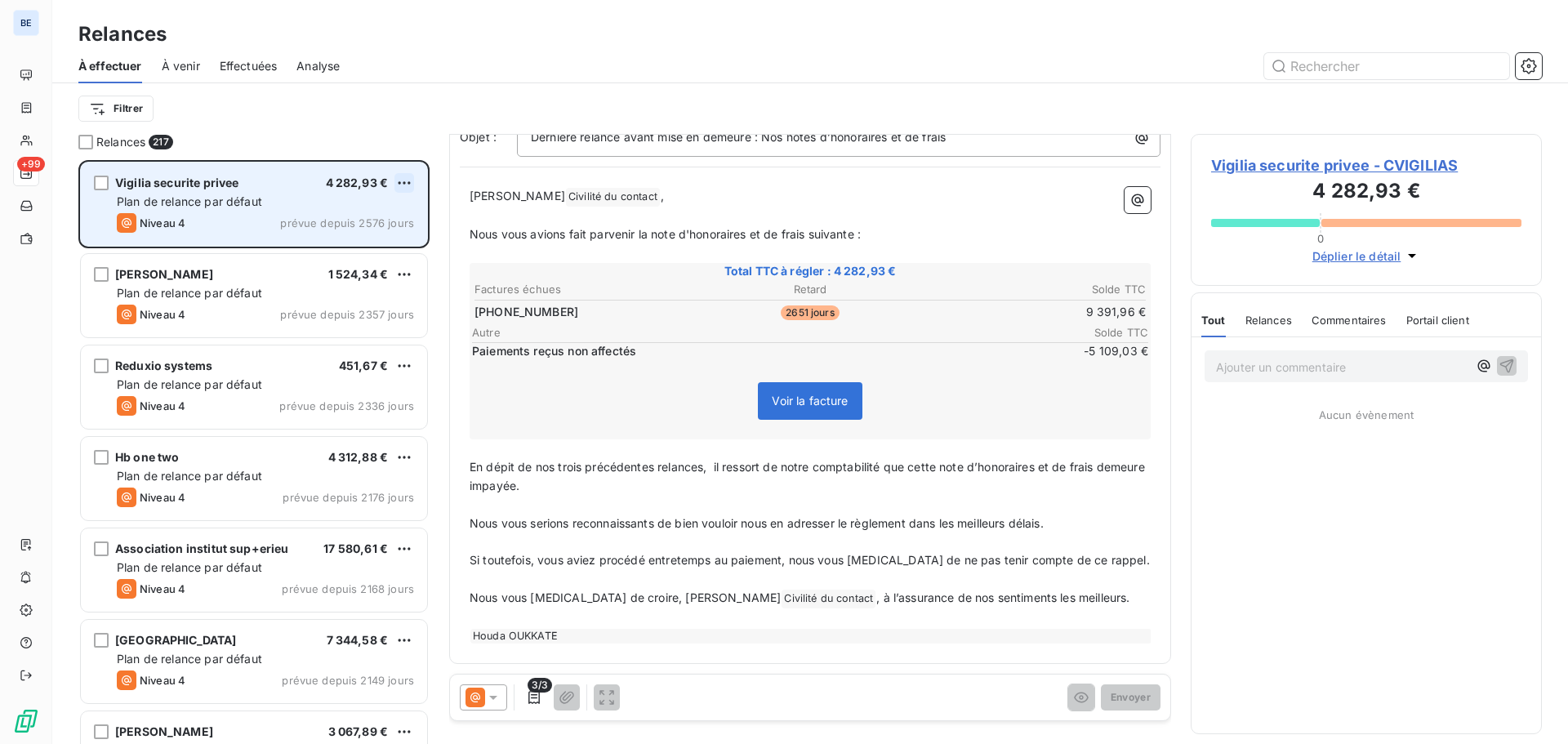
click at [406, 179] on html "BE +99 Relances À effectuer À venir Effectuées Analyse Filtrer Relances 217 Vig…" at bounding box center [784, 372] width 1568 height 744
click at [393, 107] on html "BE +99 Relances À effectuer À venir Effectuées Analyse Filtrer Relances 217 Vig…" at bounding box center [784, 372] width 1568 height 744
click at [316, 56] on div "Analyse" at bounding box center [318, 66] width 43 height 35
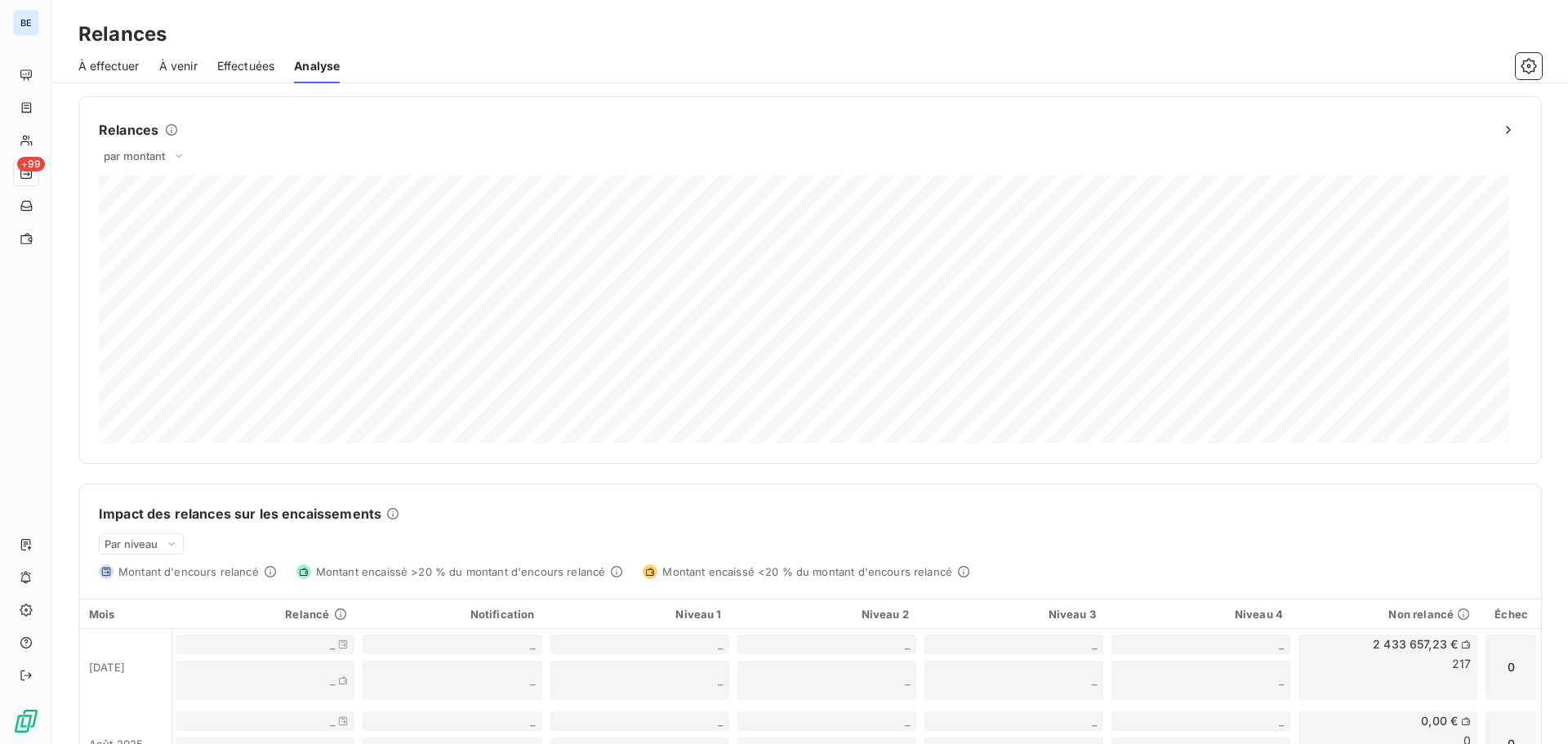
click at [257, 62] on span "Effectuées" at bounding box center [246, 66] width 58 height 16
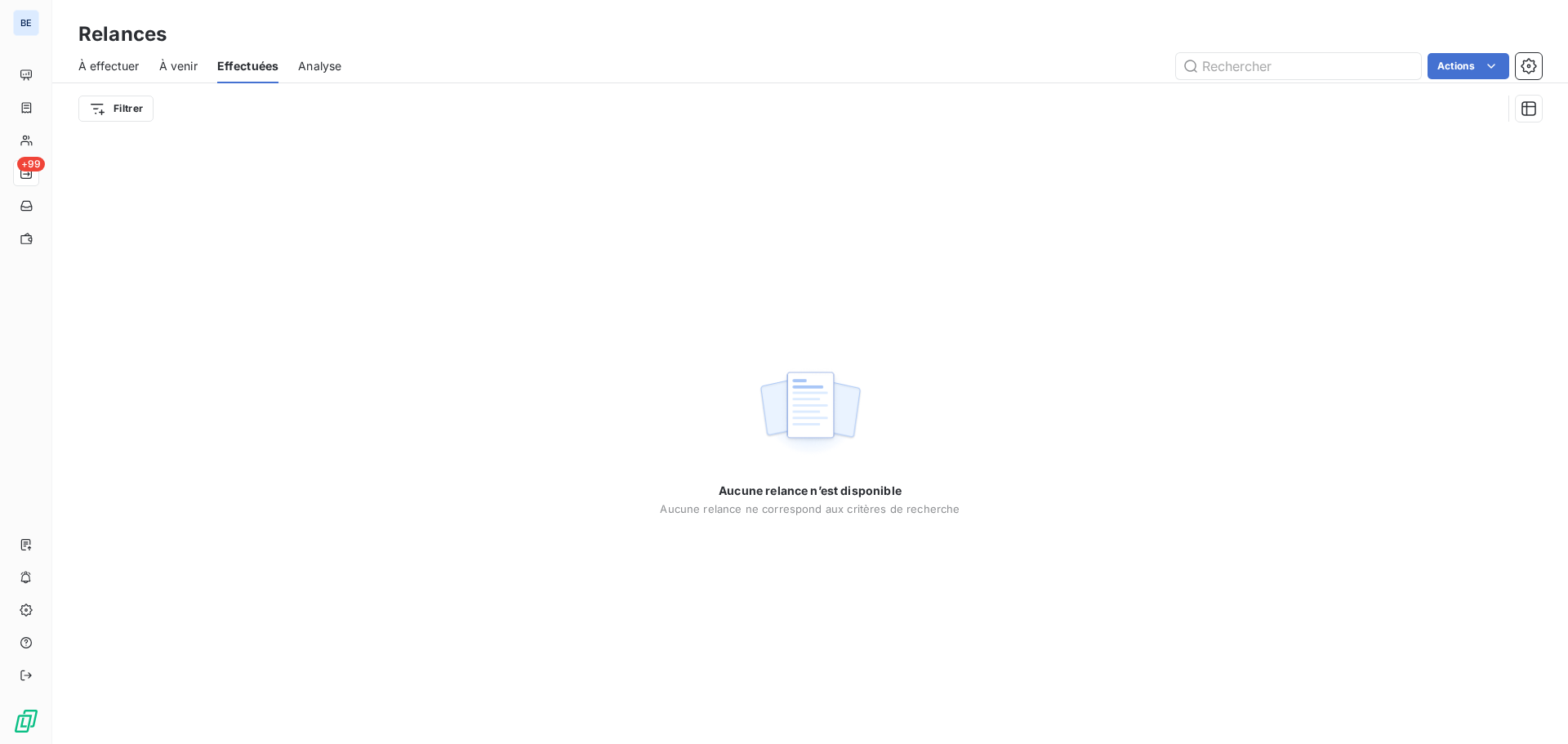
click at [106, 63] on span "À effectuer" at bounding box center [108, 66] width 61 height 16
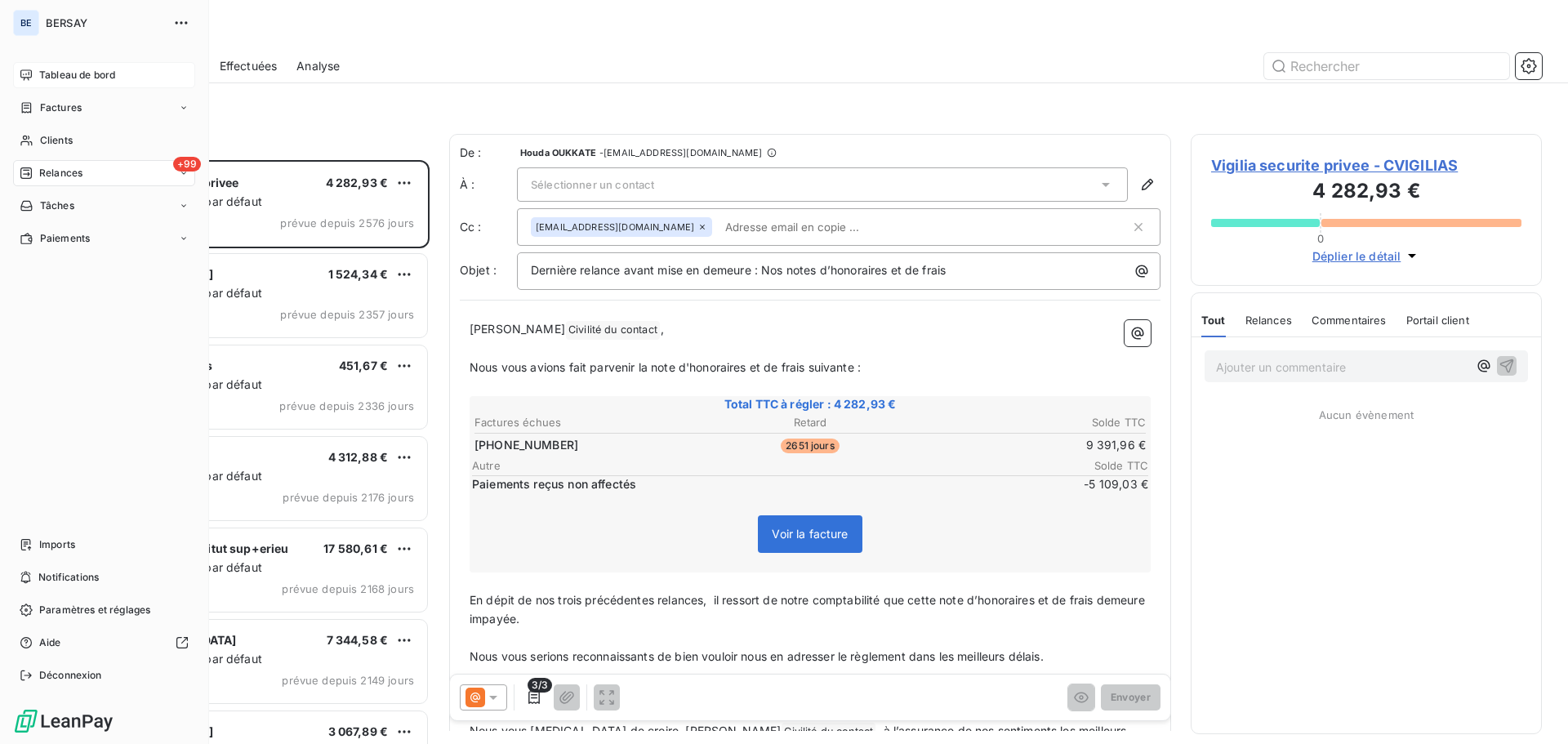
click at [62, 72] on span "Tableau de bord" at bounding box center [77, 75] width 76 height 15
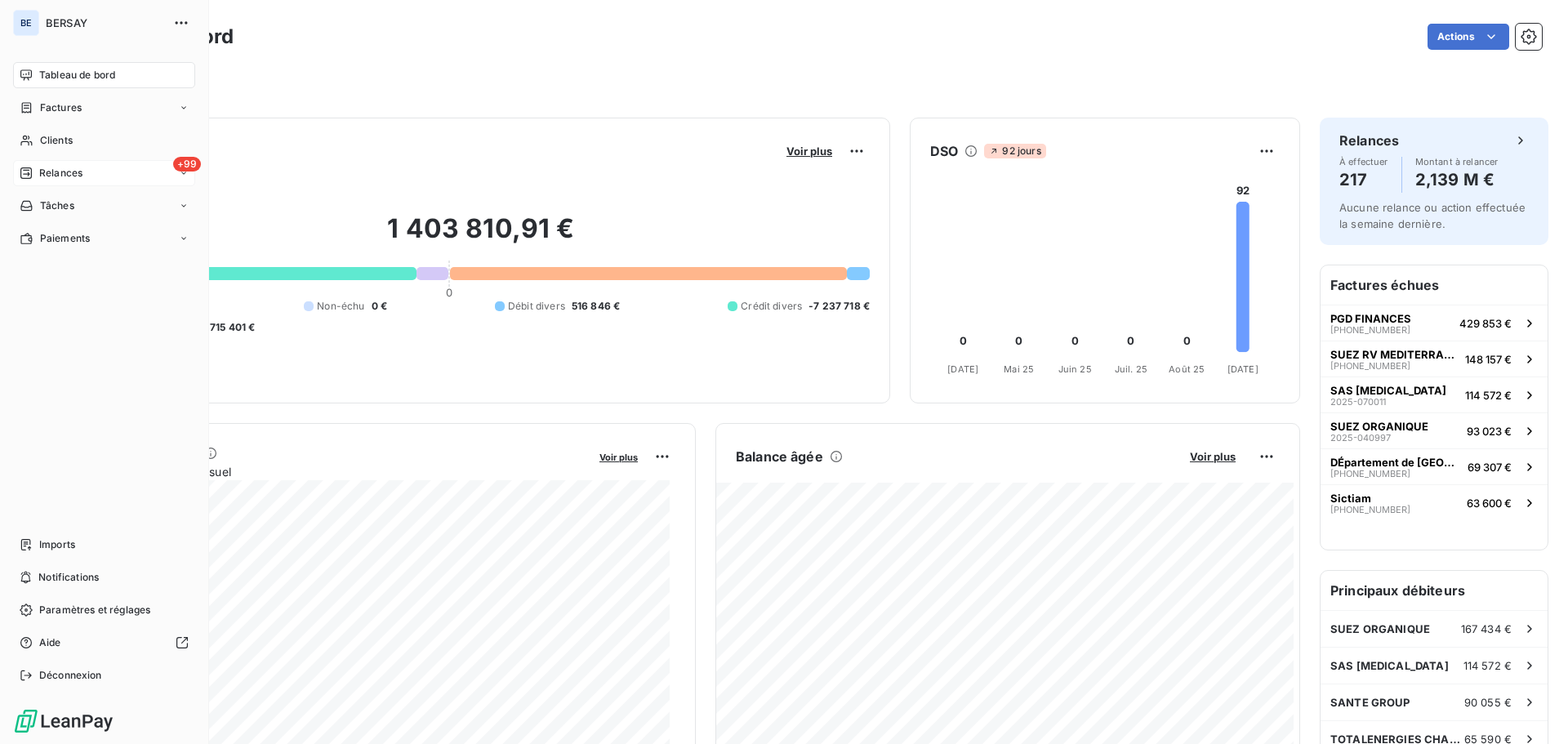
click at [40, 175] on span "Relances" at bounding box center [61, 173] width 43 height 15
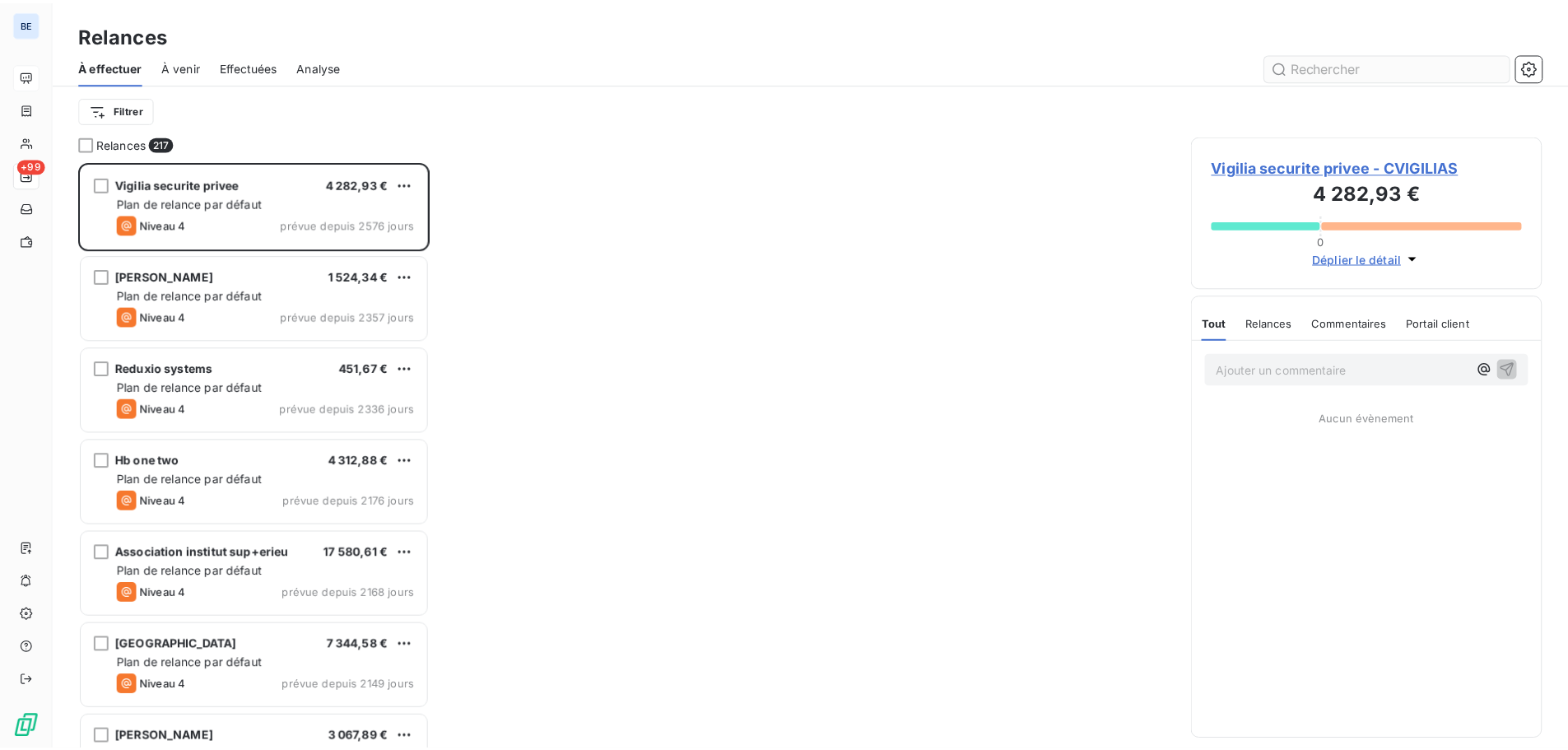
scroll to position [577, 342]
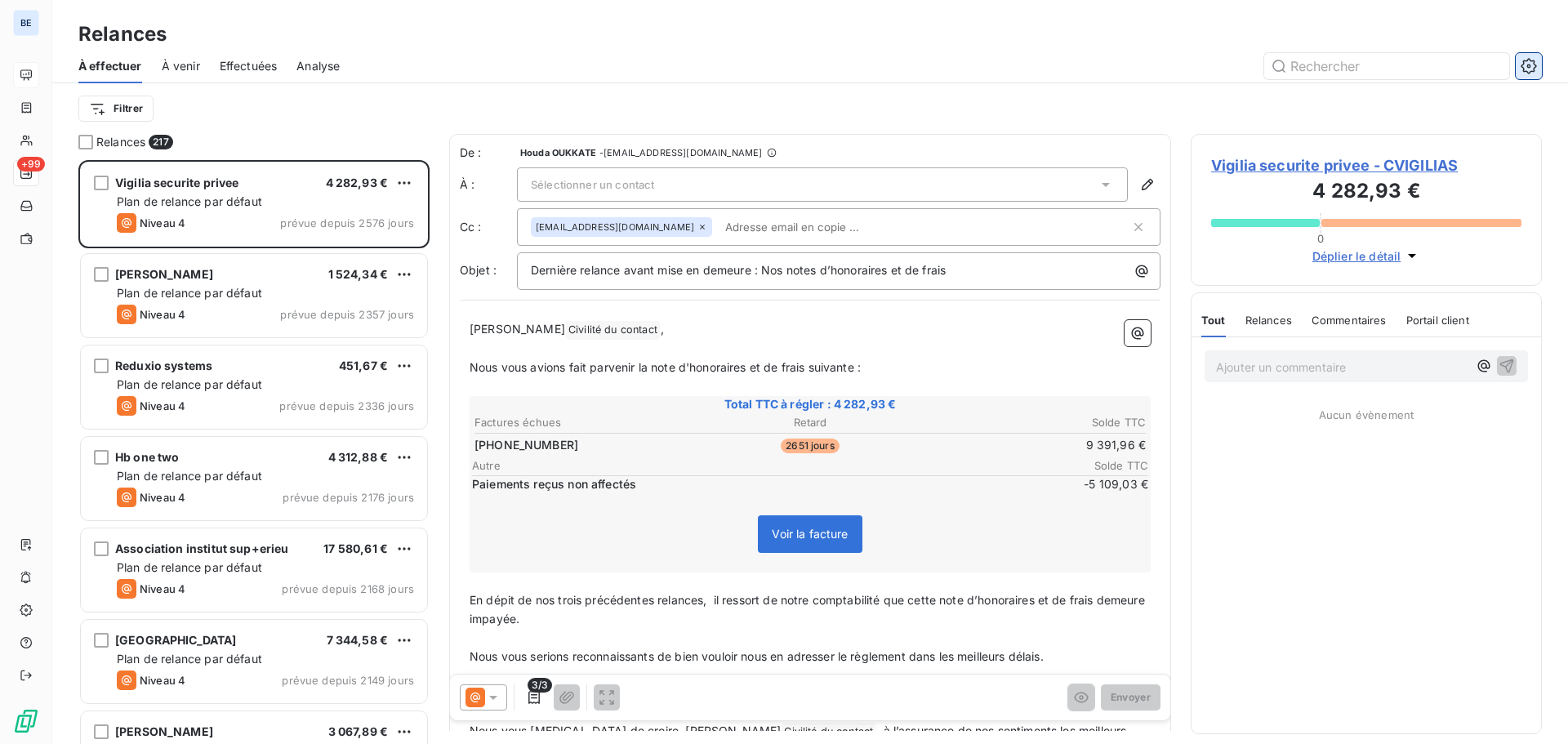
click at [1531, 74] on button "button" at bounding box center [1529, 67] width 26 height 26
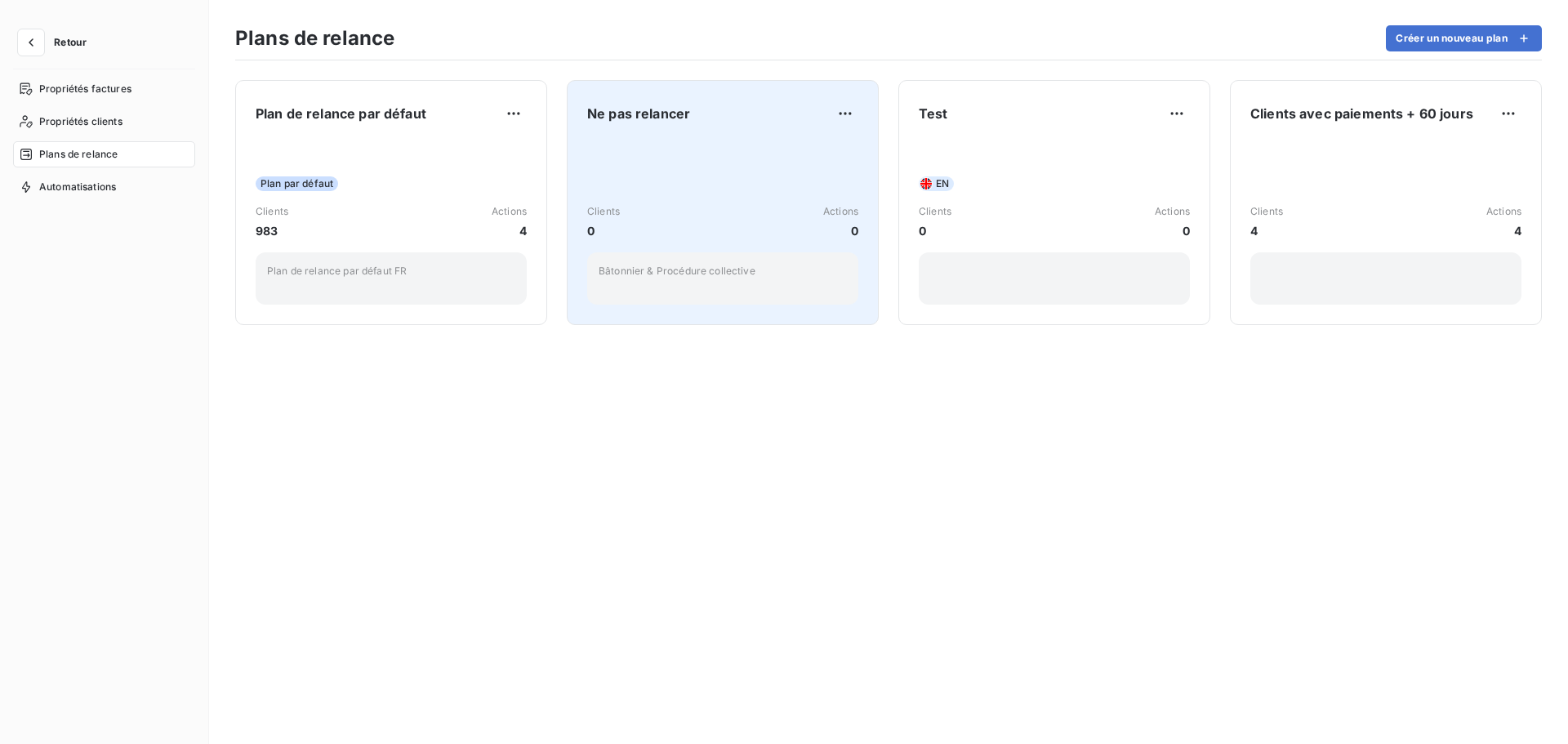
click at [709, 147] on div "Clients 0 Actions 0 Bâtonnier & Procédure collective" at bounding box center [722, 223] width 272 height 165
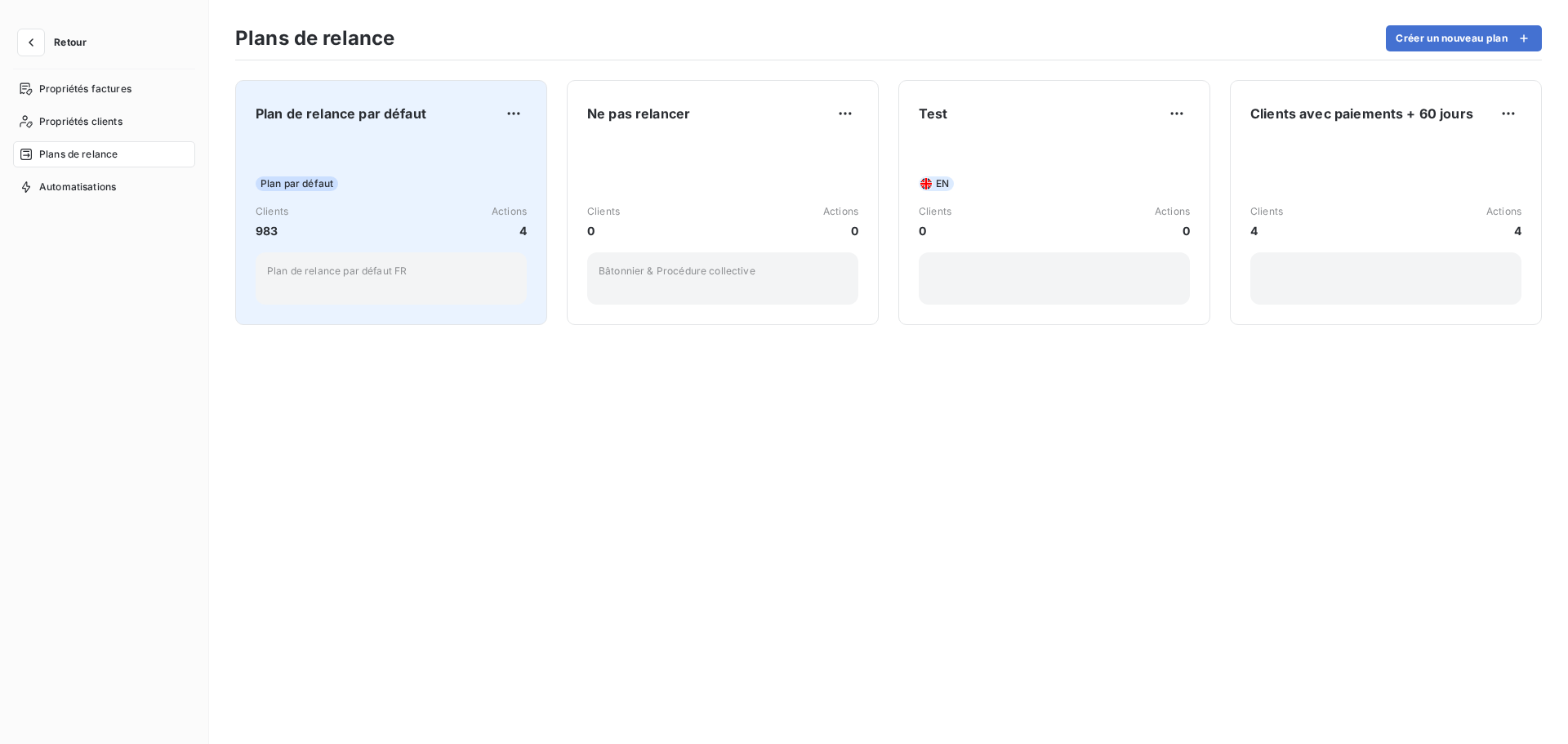
click at [377, 148] on div "Plan par défaut Clients 983 Actions 4 Plan de relance par défaut FR" at bounding box center [391, 223] width 272 height 165
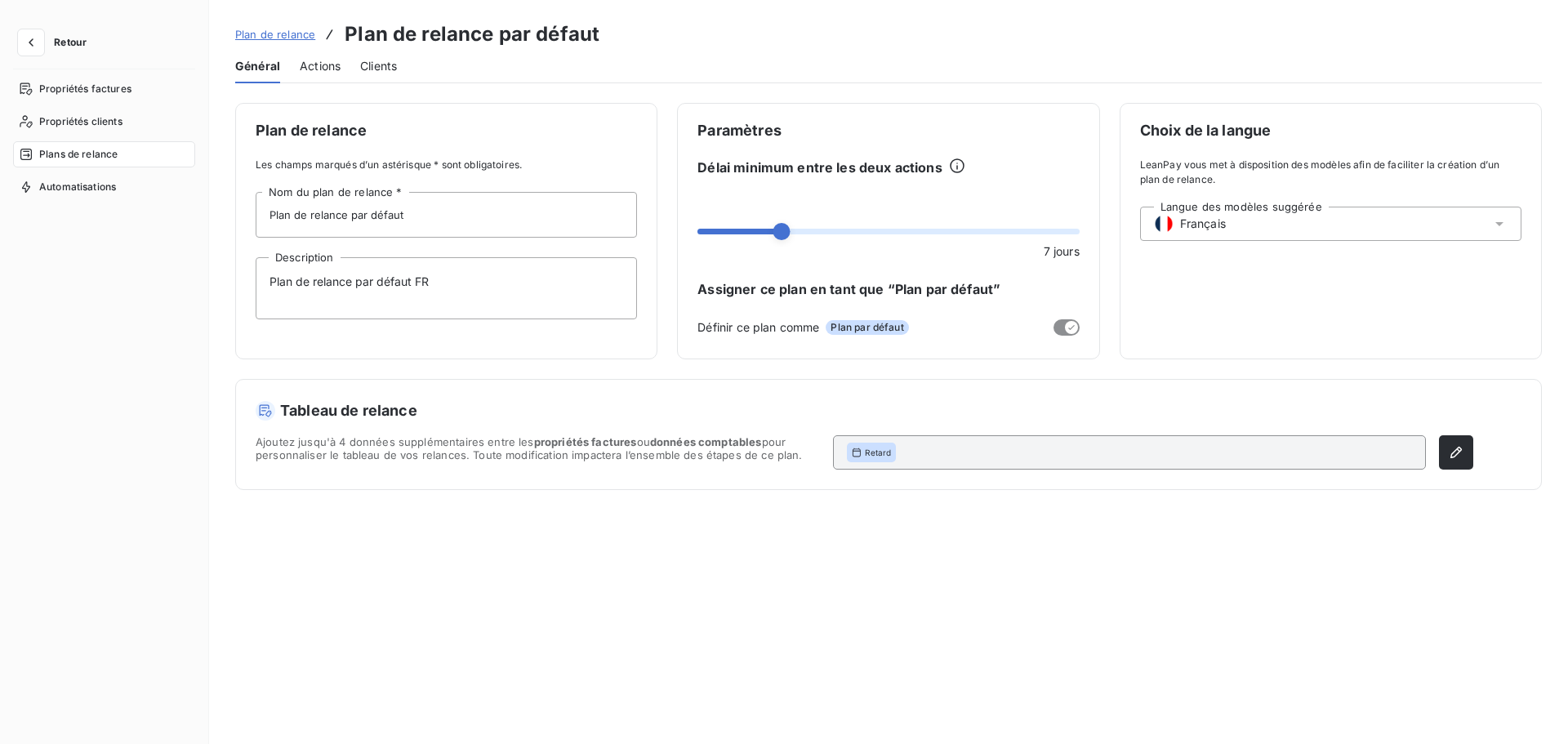
click at [318, 60] on span "Actions" at bounding box center [319, 66] width 40 height 16
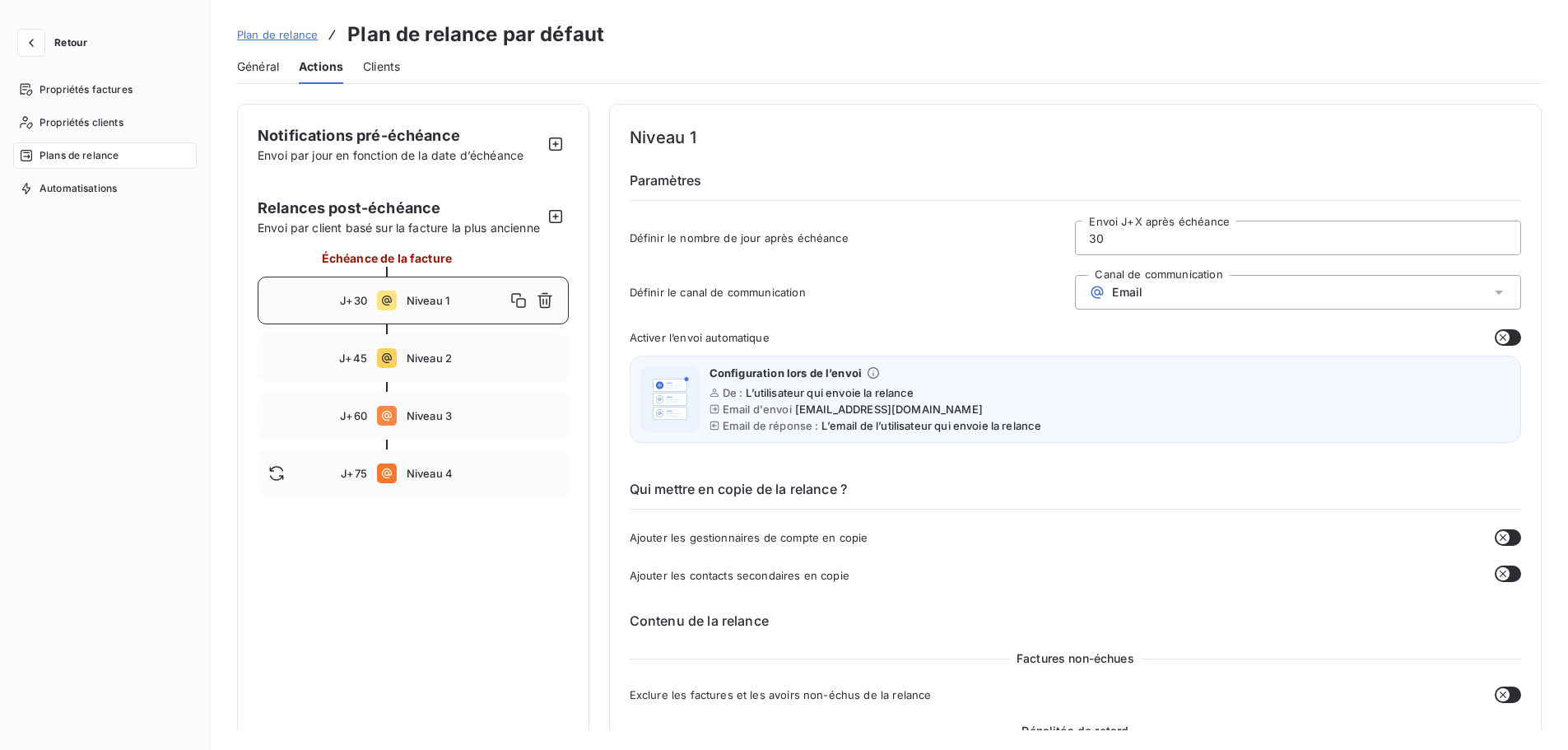
drag, startPoint x: 1222, startPoint y: 219, endPoint x: 1099, endPoint y: 215, distance: 123.1
click at [1099, 215] on div "Niveau 1 Paramètres Définir le nombre de jour après échéance 30 Envoi J+X après…" at bounding box center [1075, 194] width 891 height 141
drag, startPoint x: 1084, startPoint y: 219, endPoint x: 1185, endPoint y: 212, distance: 101.2
click at [1185, 212] on div "Niveau 1 Paramètres Définir le nombre de jour après échéance 30 Envoi J+X après…" at bounding box center [1075, 194] width 891 height 141
drag, startPoint x: 847, startPoint y: 236, endPoint x: 614, endPoint y: 242, distance: 233.1
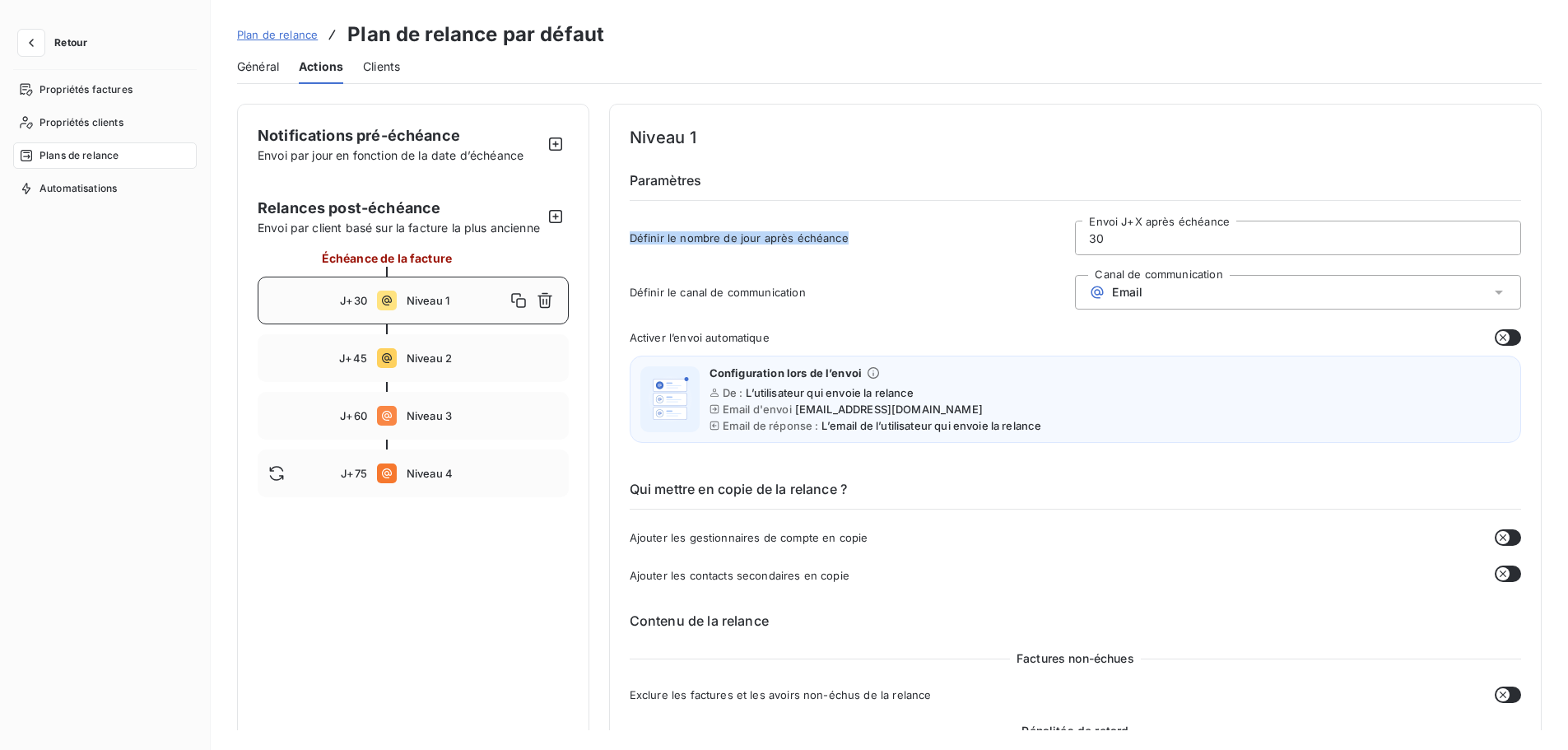
copy span "Définir le nombre de jour après échéance"
click at [44, 147] on div "Plans de relance" at bounding box center [105, 155] width 184 height 27
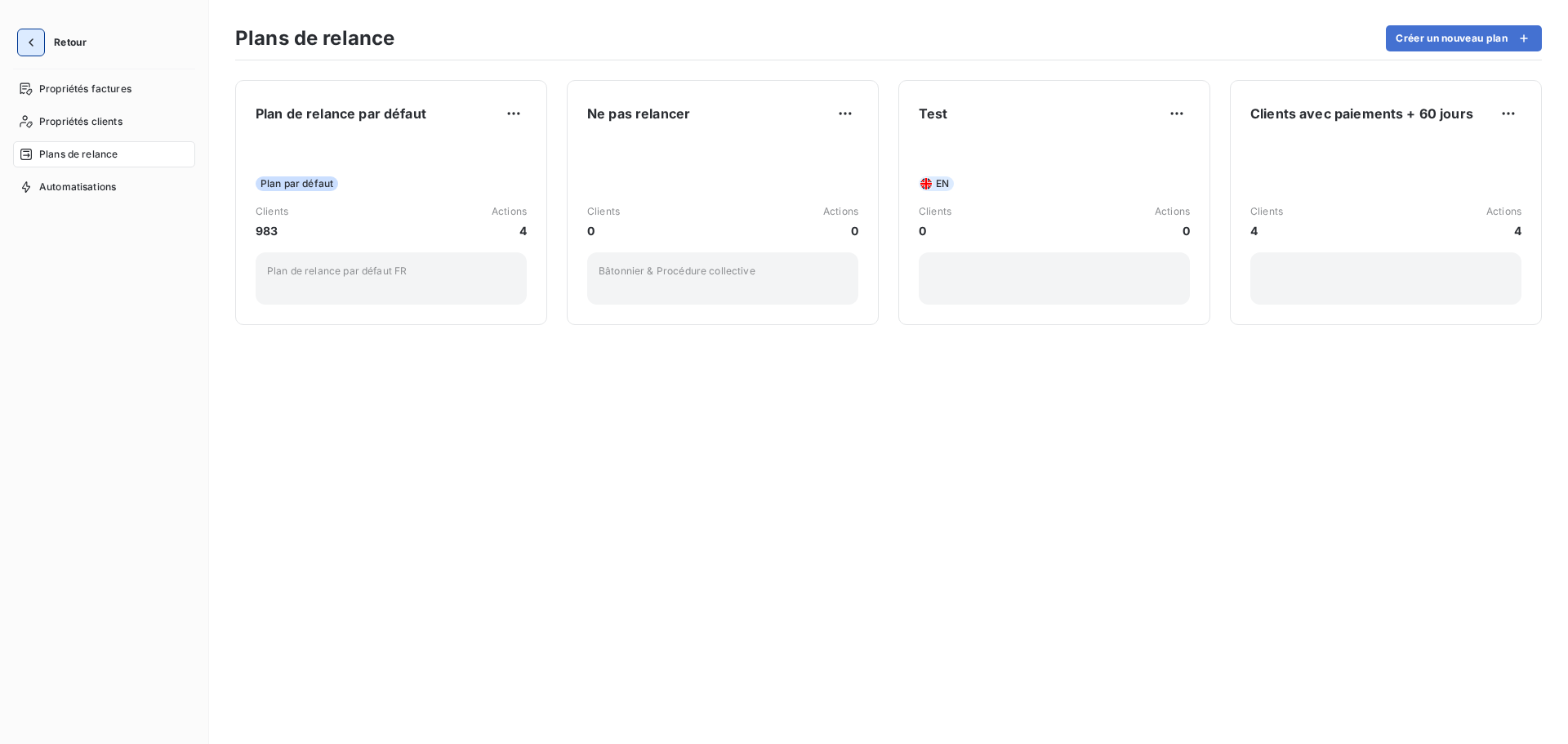
click at [35, 39] on icon "button" at bounding box center [30, 42] width 16 height 16
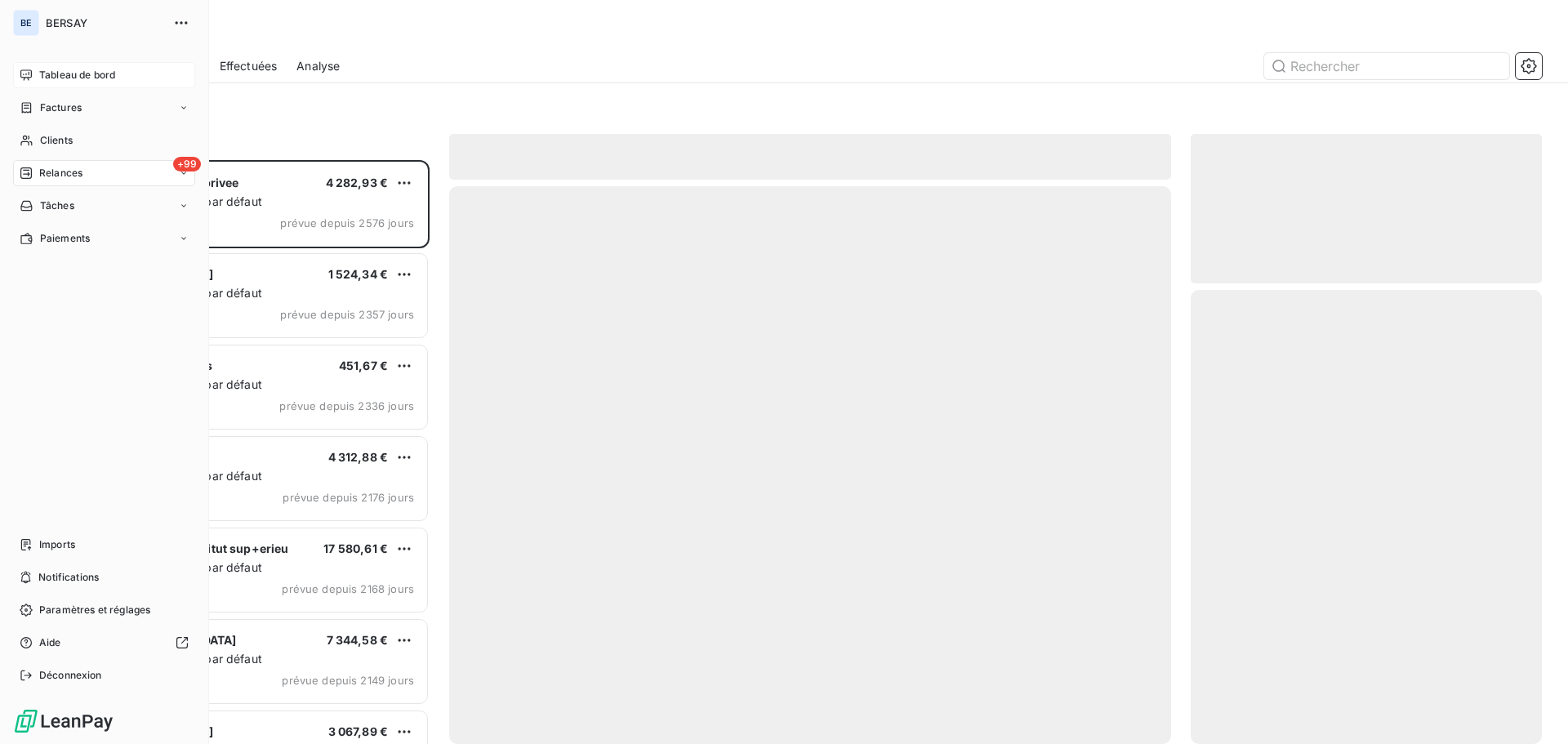
scroll to position [572, 339]
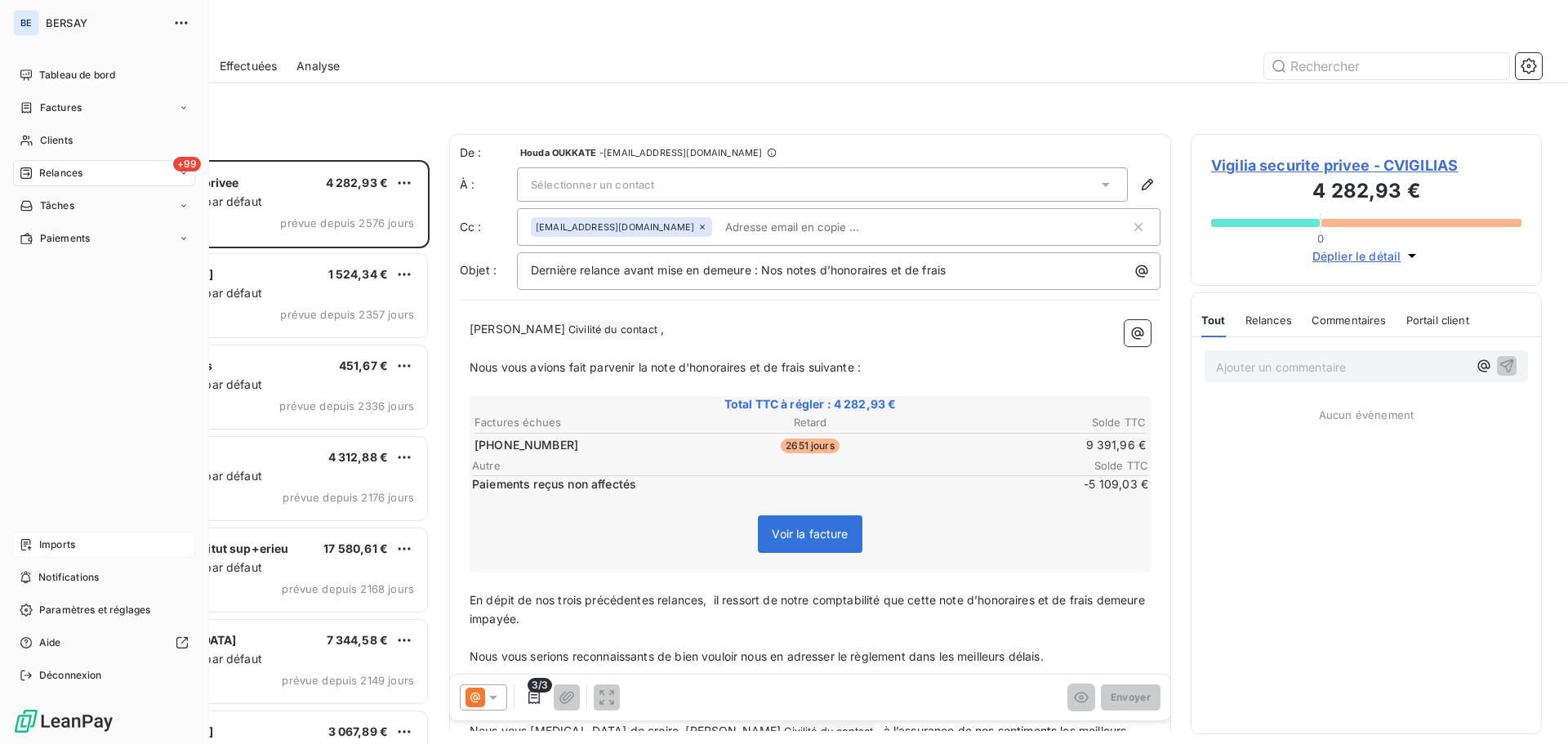
click at [83, 543] on div "Imports" at bounding box center [104, 545] width 182 height 26
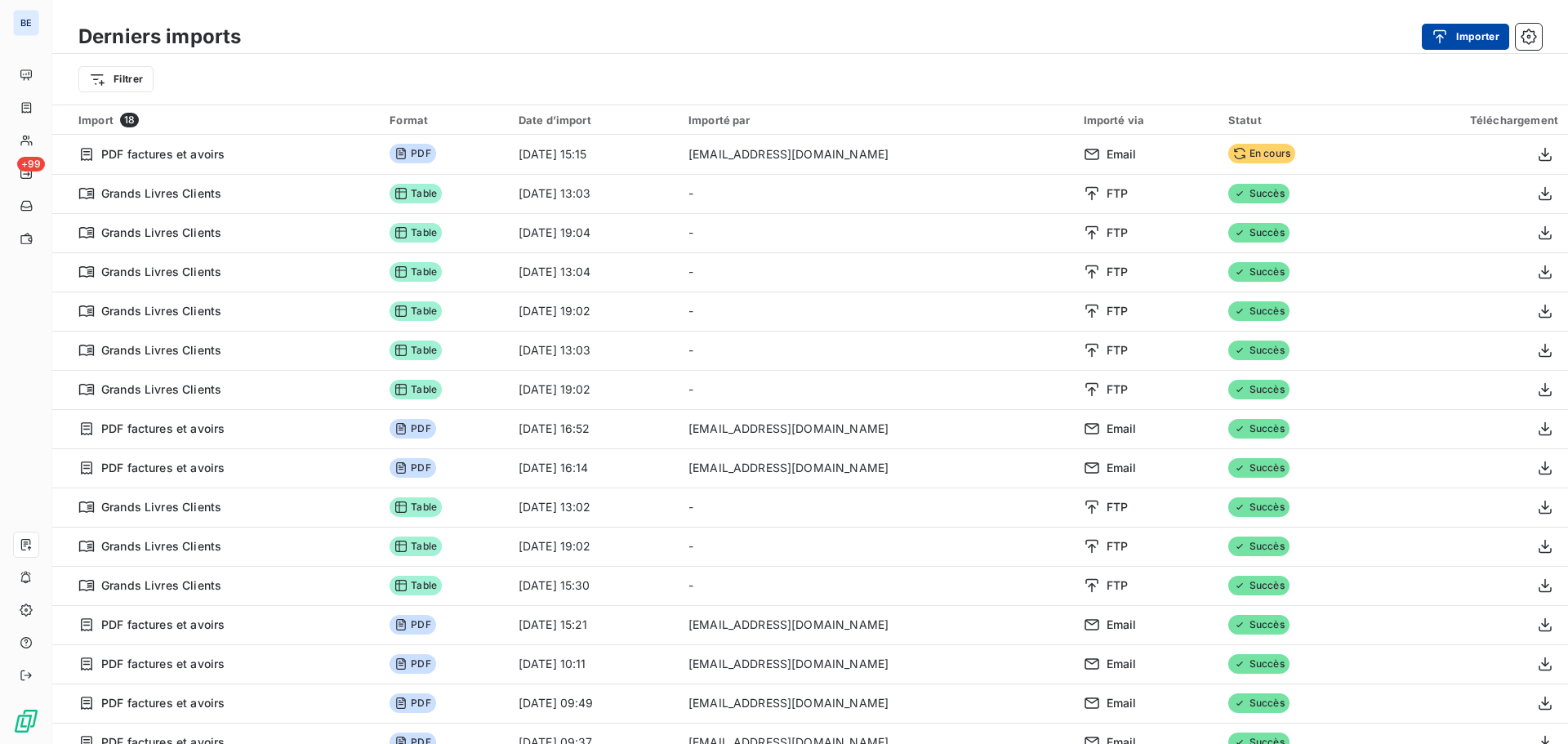
click at [1460, 37] on button "Importer" at bounding box center [1466, 37] width 87 height 26
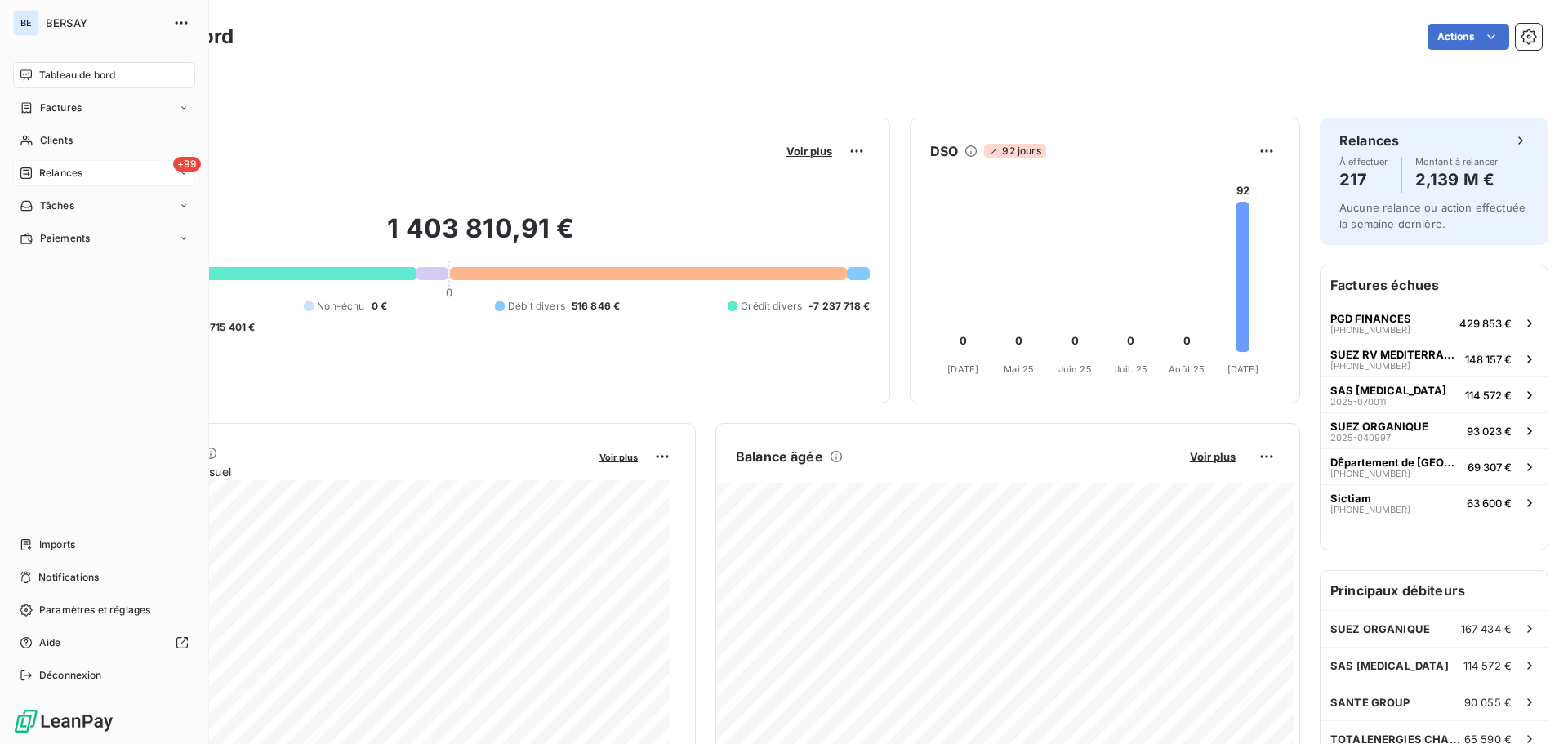
click at [72, 175] on span "Relances" at bounding box center [61, 173] width 43 height 15
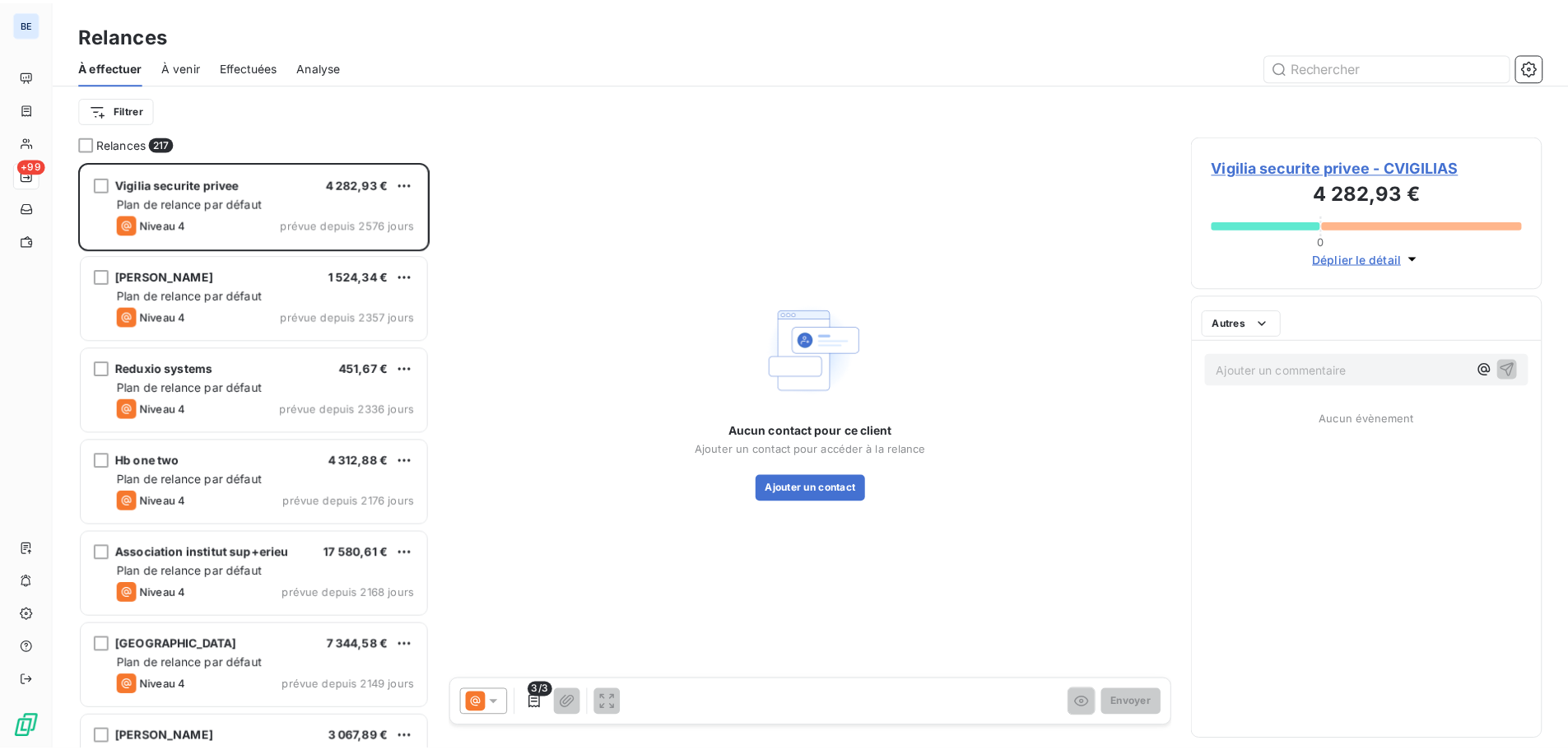
scroll to position [577, 342]
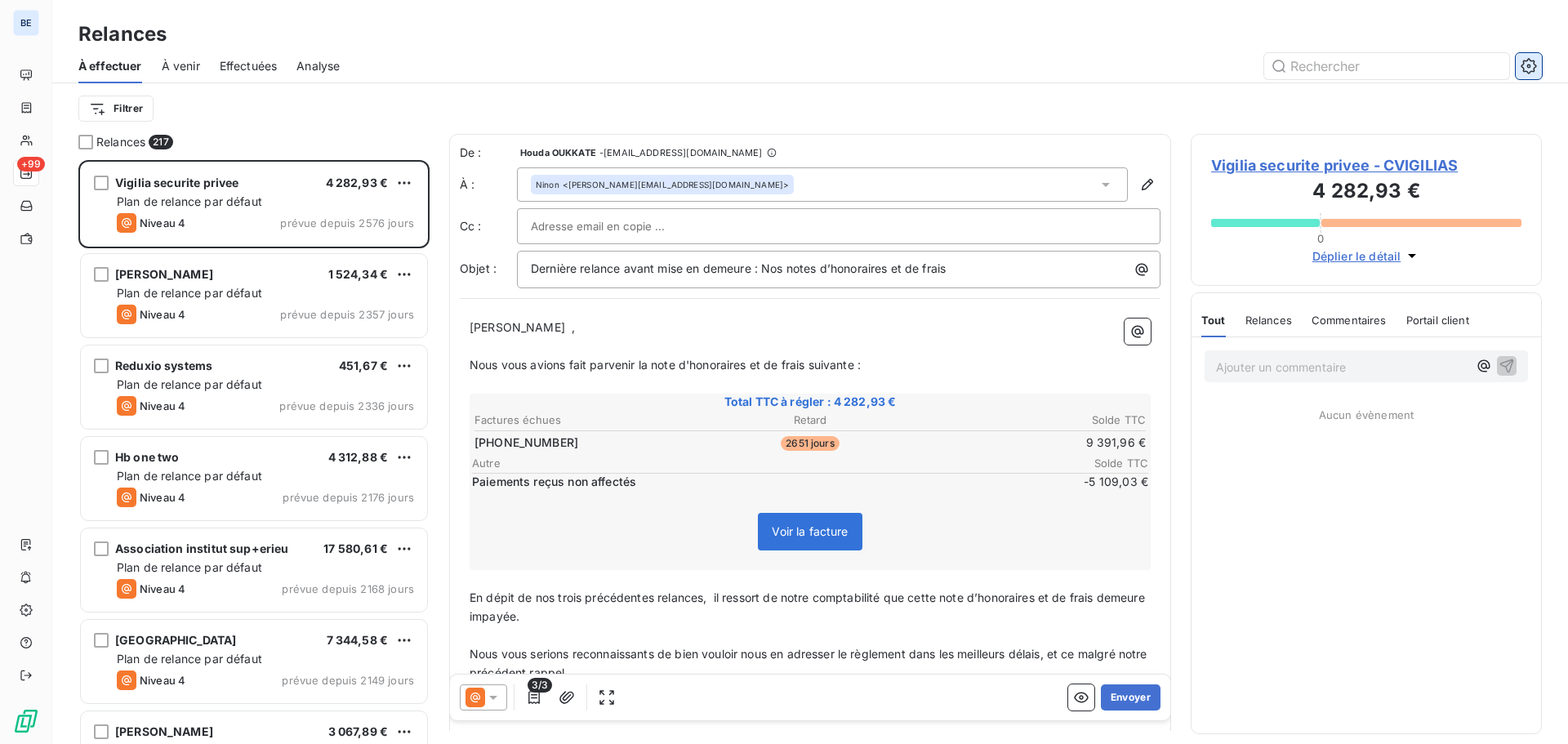
click at [1529, 65] on icon "button" at bounding box center [1529, 66] width 4 height 4
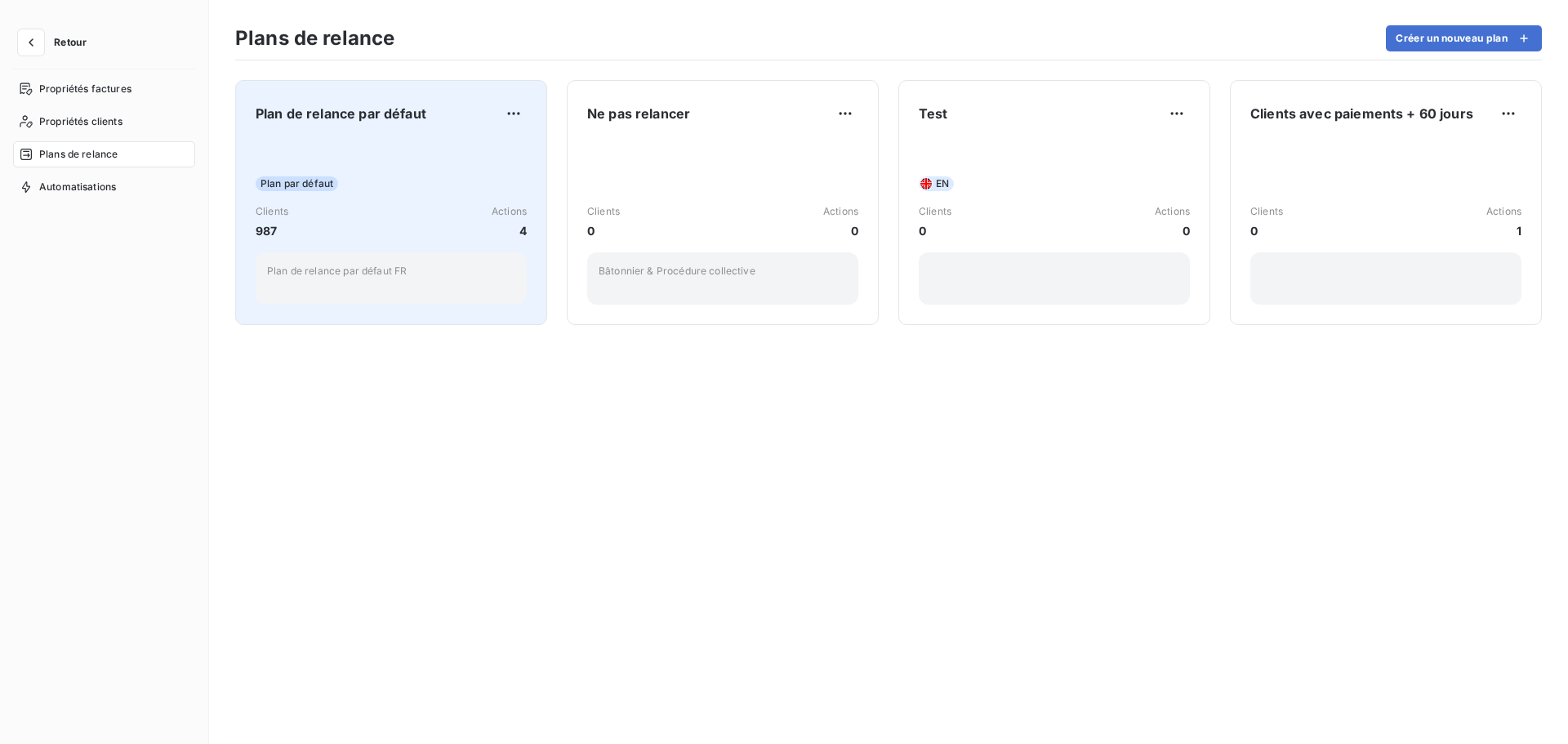
click at [387, 150] on div "Plan par défaut Clients 987 Actions 4 Plan de relance par défaut FR" at bounding box center [391, 223] width 272 height 165
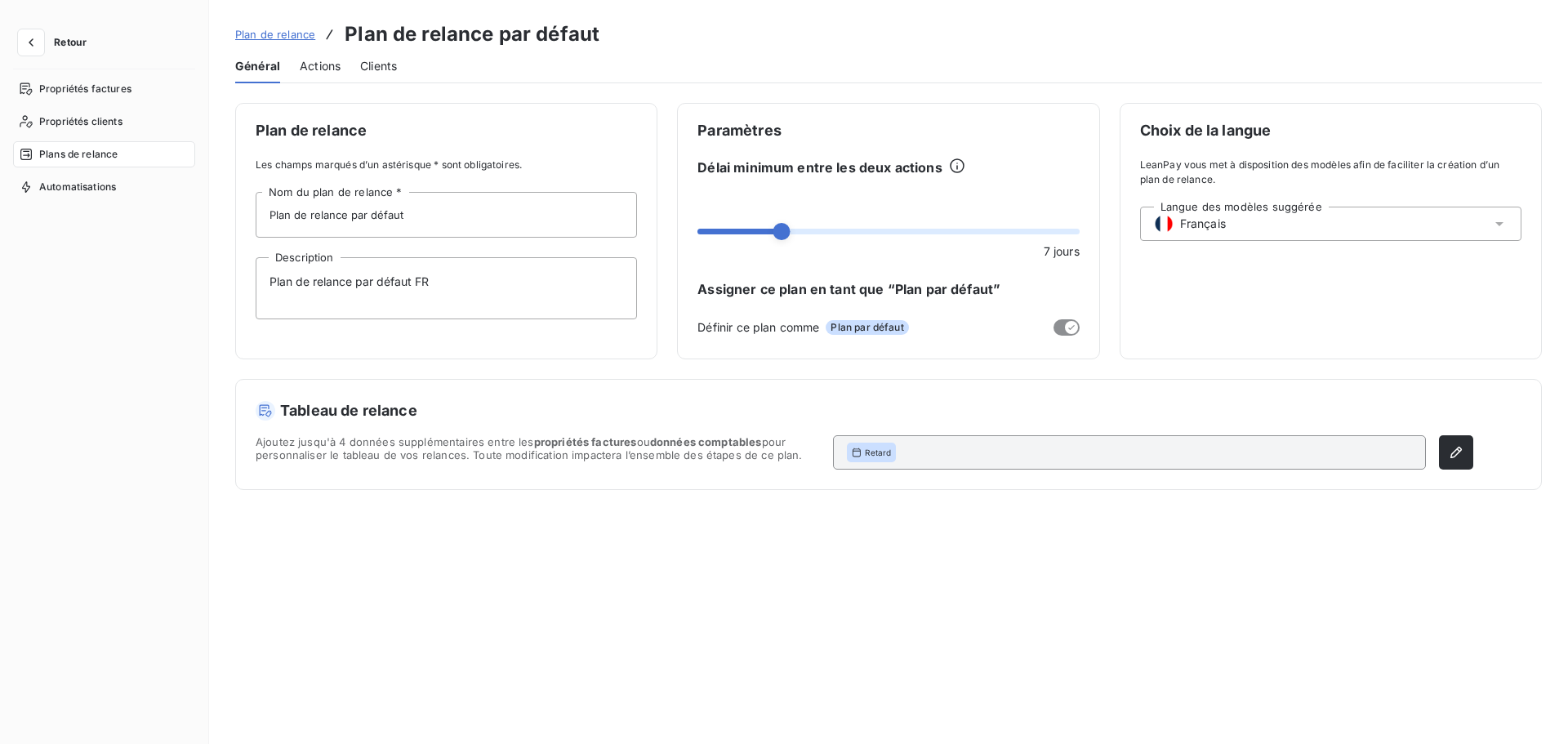
click at [313, 66] on span "Actions" at bounding box center [319, 66] width 40 height 16
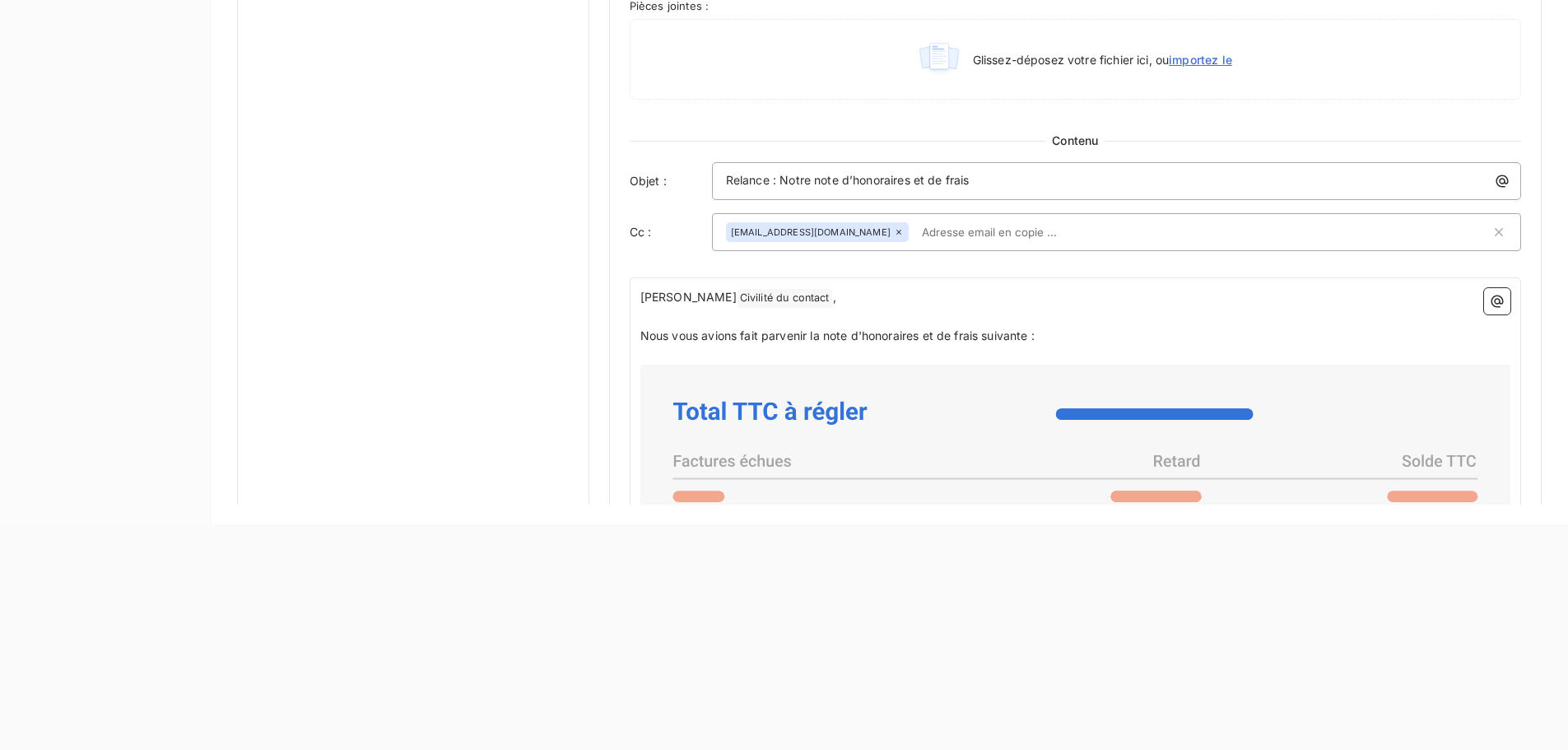
scroll to position [734, 0]
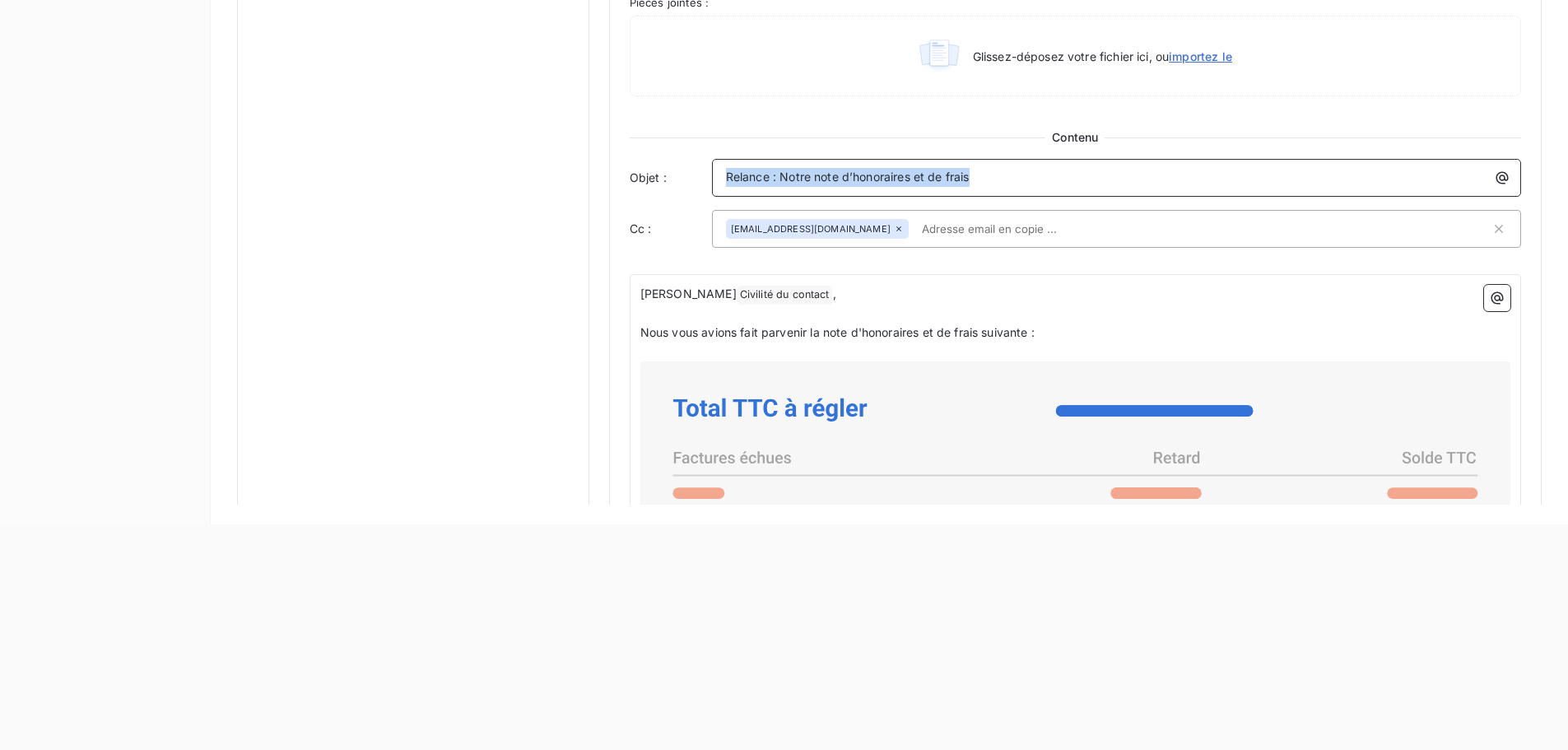
drag, startPoint x: 990, startPoint y: 178, endPoint x: 686, endPoint y: 178, distance: 304.0
click at [686, 178] on div "Objet : Relance : Notre note d’honoraires et de frais" at bounding box center [1075, 178] width 891 height 38
copy span "Relance : Notre note d’honoraires et de frais"
click at [1074, 339] on p "Nous vous avions fait parvenir la note d'honoraires et de frais suivante :" at bounding box center [1075, 333] width 870 height 19
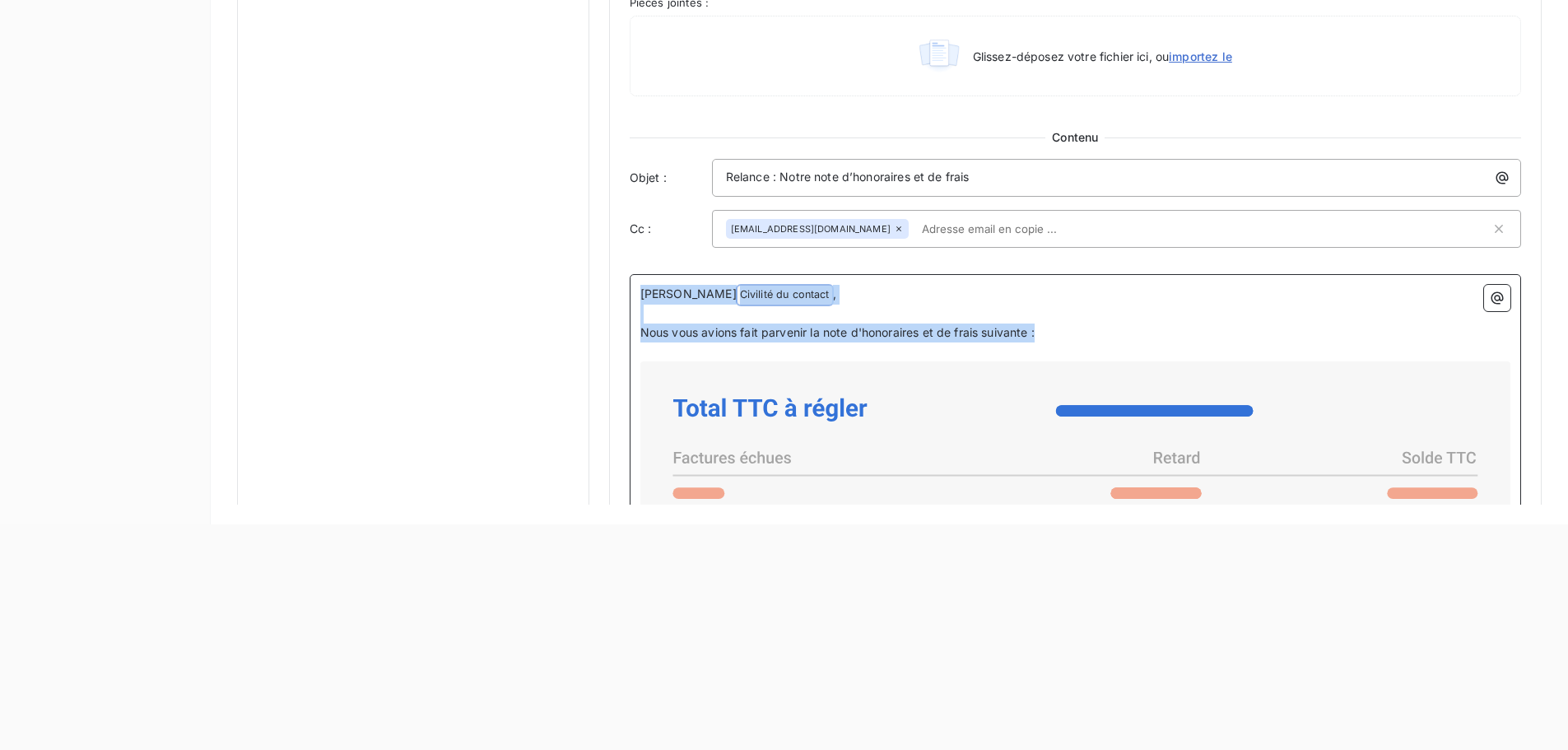
drag, startPoint x: 1075, startPoint y: 333, endPoint x: 607, endPoint y: 293, distance: 469.7
click at [609, 293] on div "Niveau 1 Paramètres Définir le nombre de jour après échéance 30 Envoi J+X après…" at bounding box center [1075, 100] width 933 height 1912
copy div "Cher Civilité du contact ﻿ , ﻿ Nous vous avions fait parvenir la note d'honorai…"
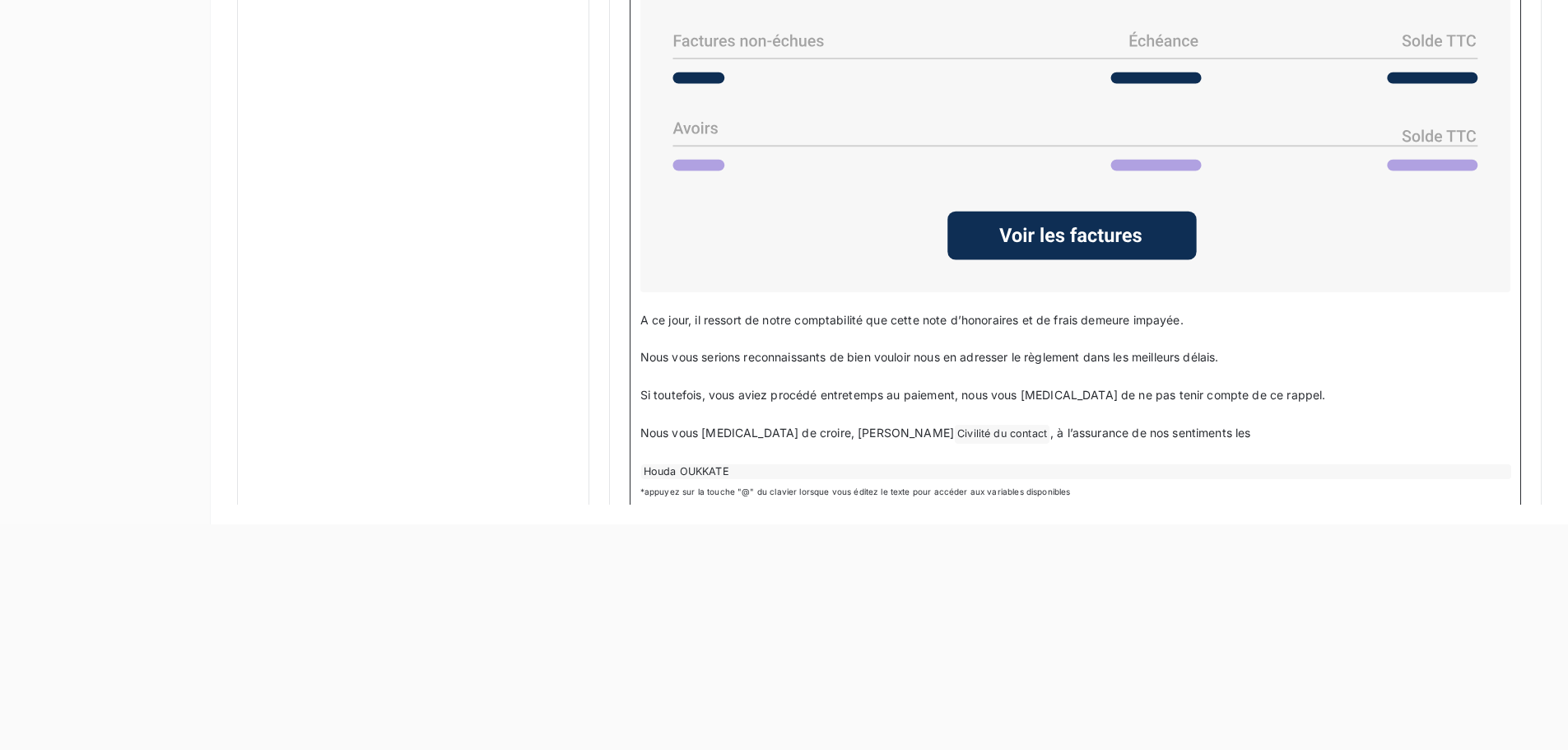
scroll to position [1282, 0]
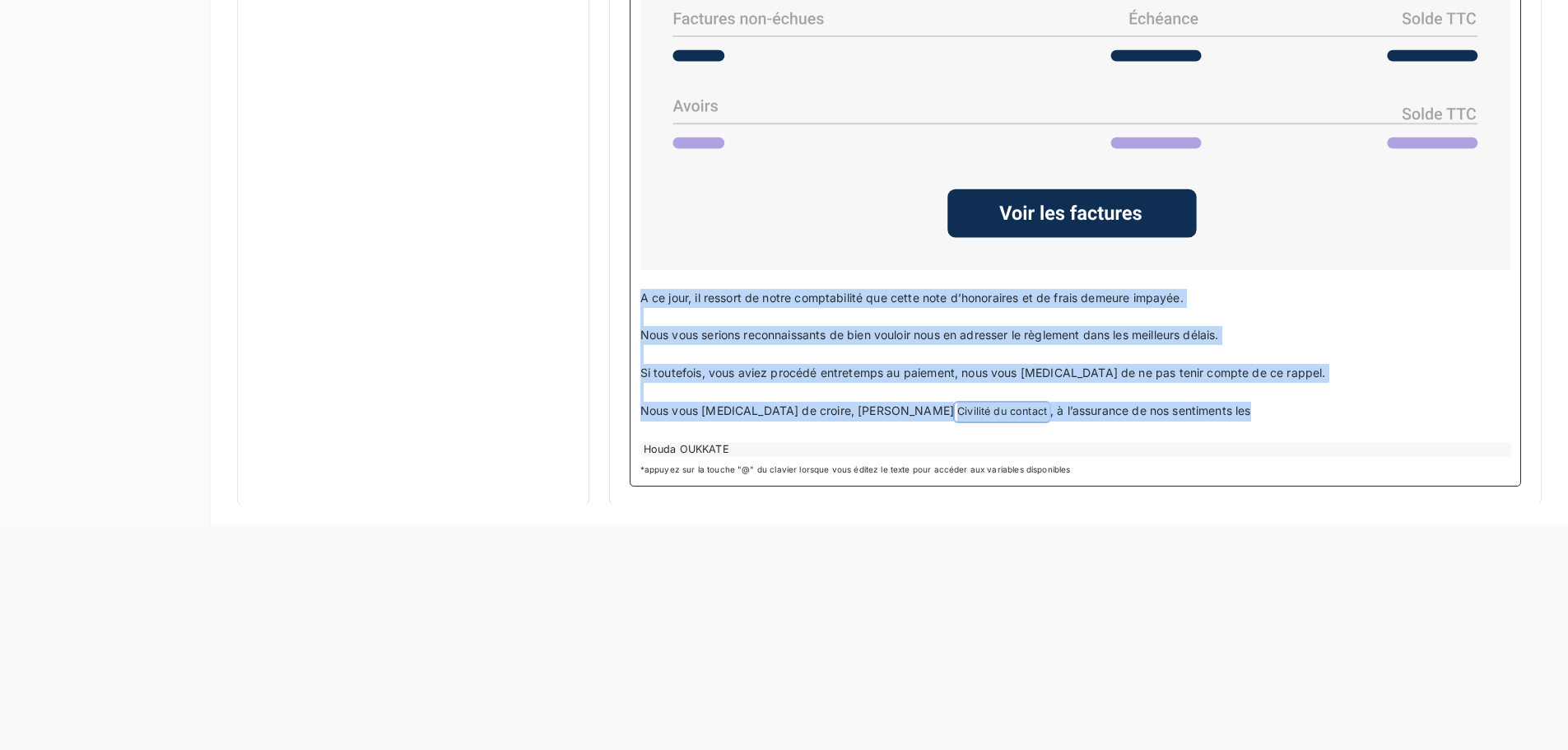
drag, startPoint x: 1156, startPoint y: 409, endPoint x: 626, endPoint y: 288, distance: 543.6
copy div "A ce jour, il ressort de notre comptabilité que cette note d’honoraires et de f…"
click at [1131, 408] on p "Nous vous prions de croire, Cher Civilité du contact ﻿ , à l’assurance de nos s…" at bounding box center [1075, 411] width 870 height 20
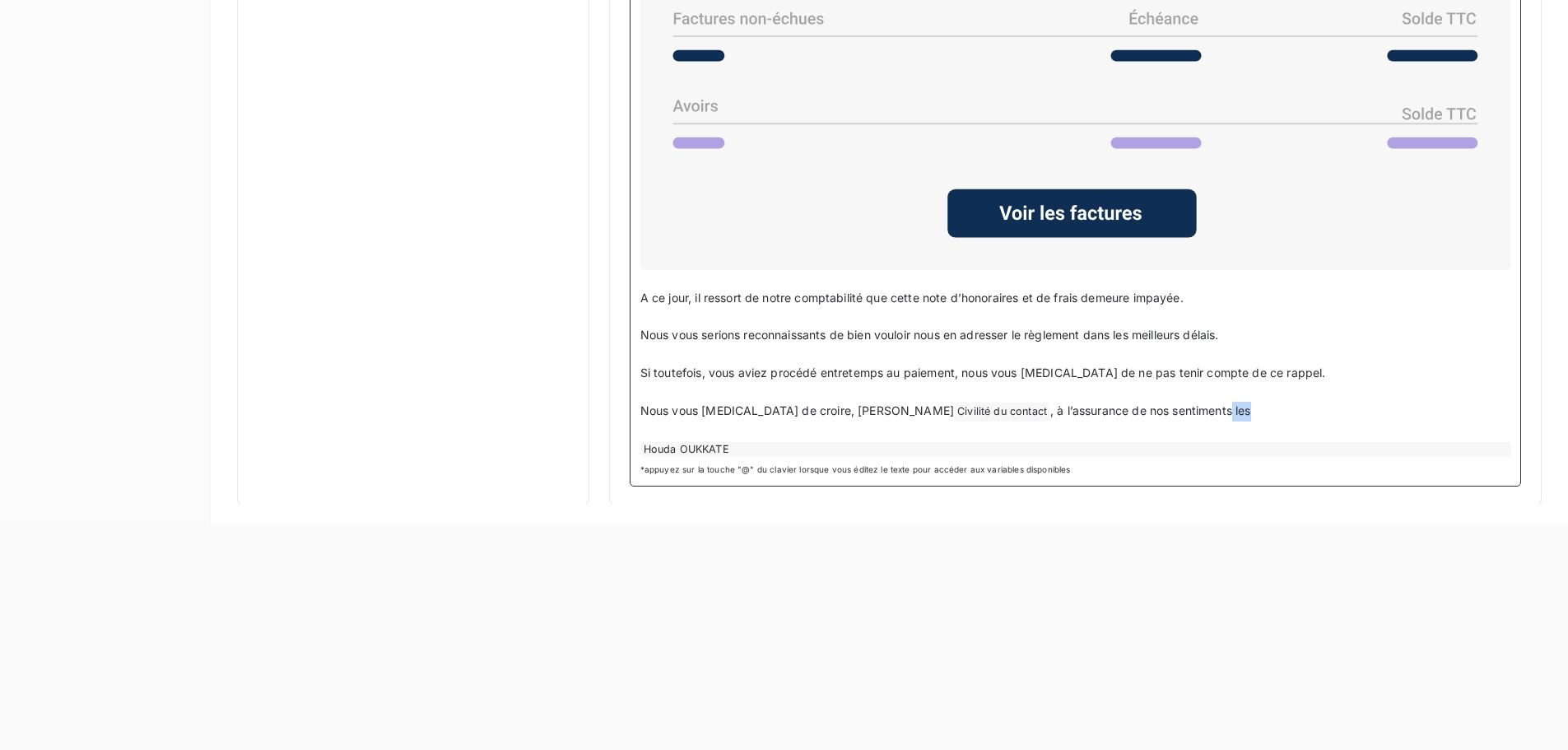
drag, startPoint x: 1136, startPoint y: 408, endPoint x: 1105, endPoint y: 408, distance: 31.0
click at [1105, 408] on p "Nous vous prions de croire, Cher Civilité du contact ﻿ , à l’assurance de nos s…" at bounding box center [1075, 411] width 870 height 20
drag, startPoint x: 1559, startPoint y: 410, endPoint x: 1556, endPoint y: 238, distance: 172.0
click at [1556, 238] on div "Notifications pré-échéance Envoi par jour en fonction de la date d’échéance Rel…" at bounding box center [890, 191] width 1358 height 627
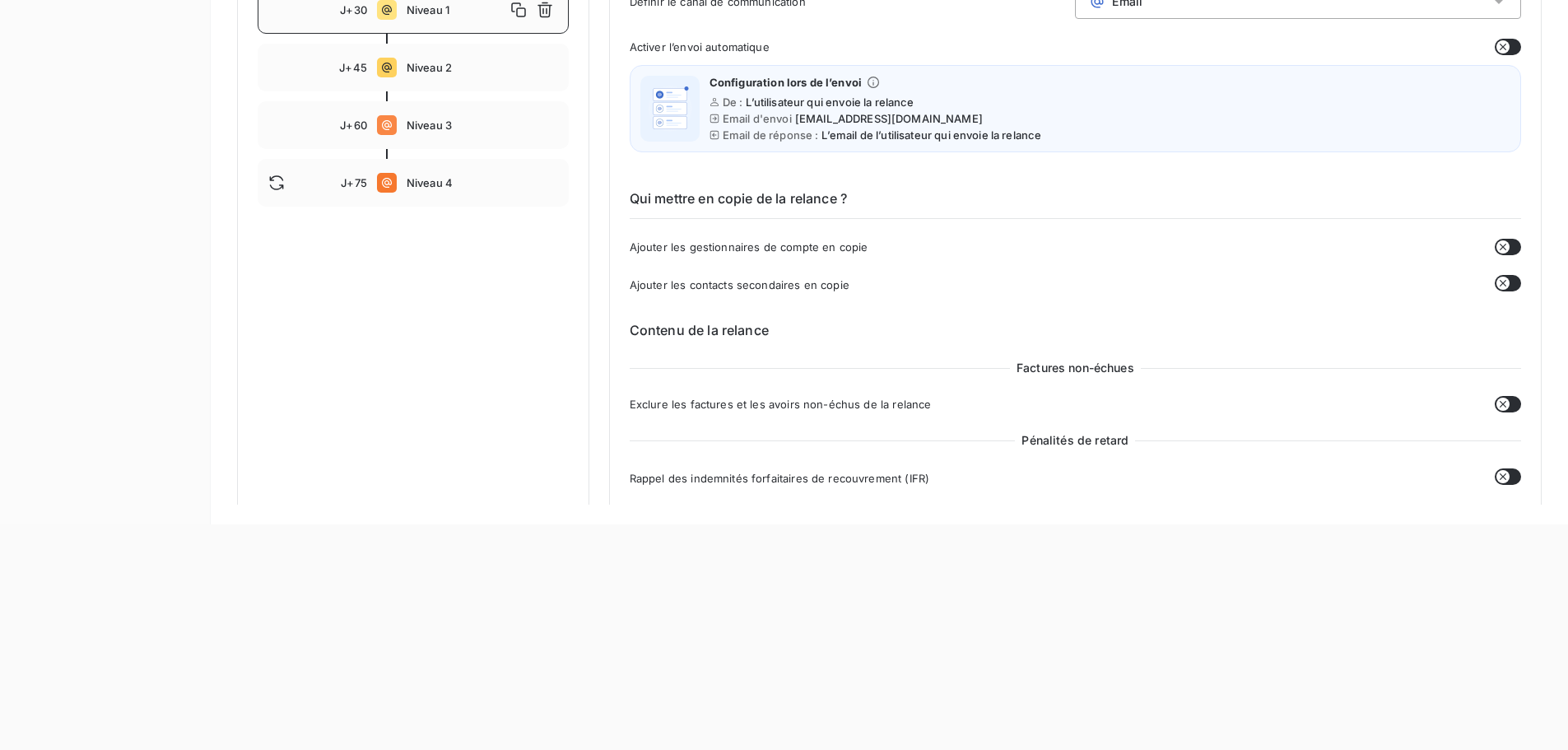
scroll to position [0, 0]
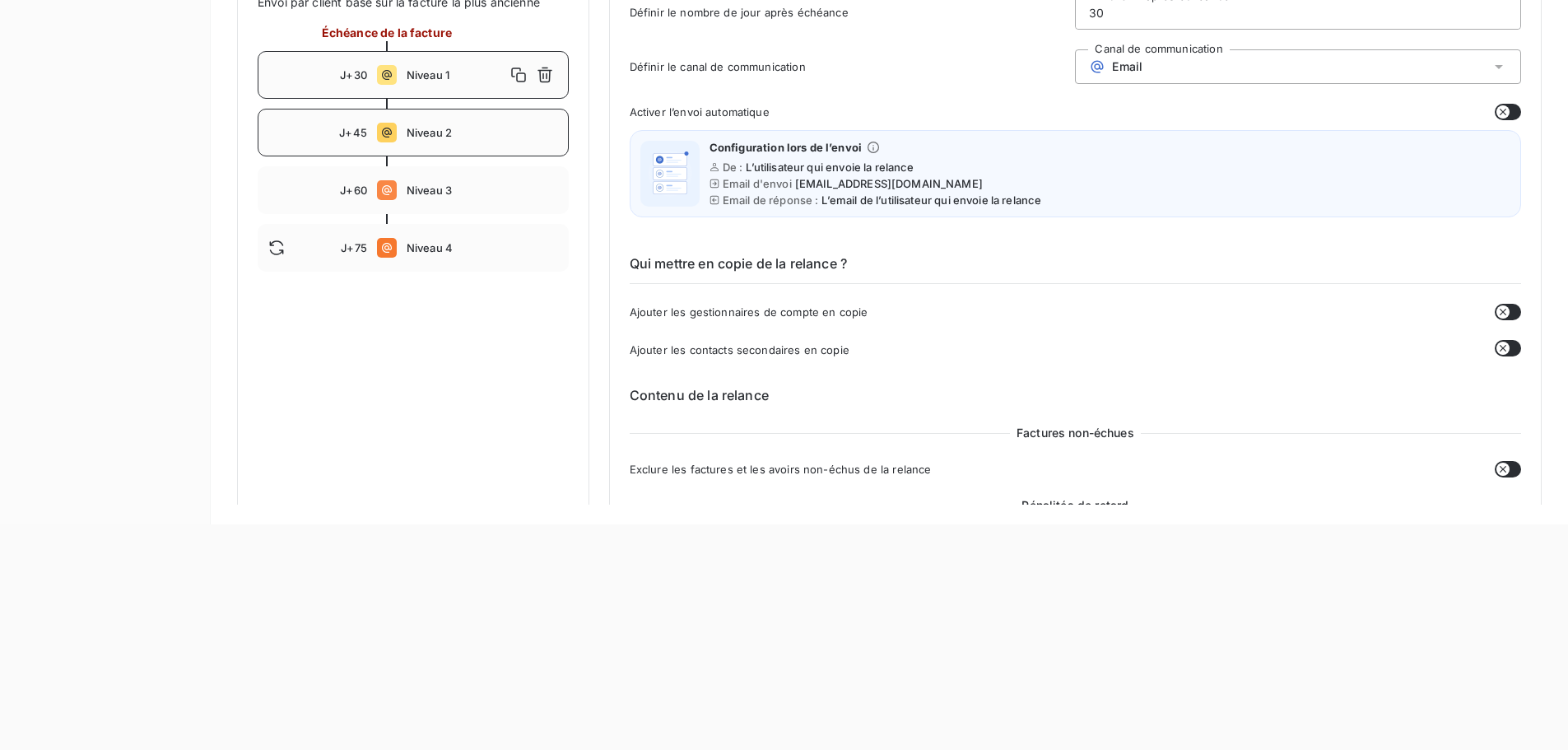
click at [442, 139] on span "Niveau 2" at bounding box center [482, 133] width 151 height 13
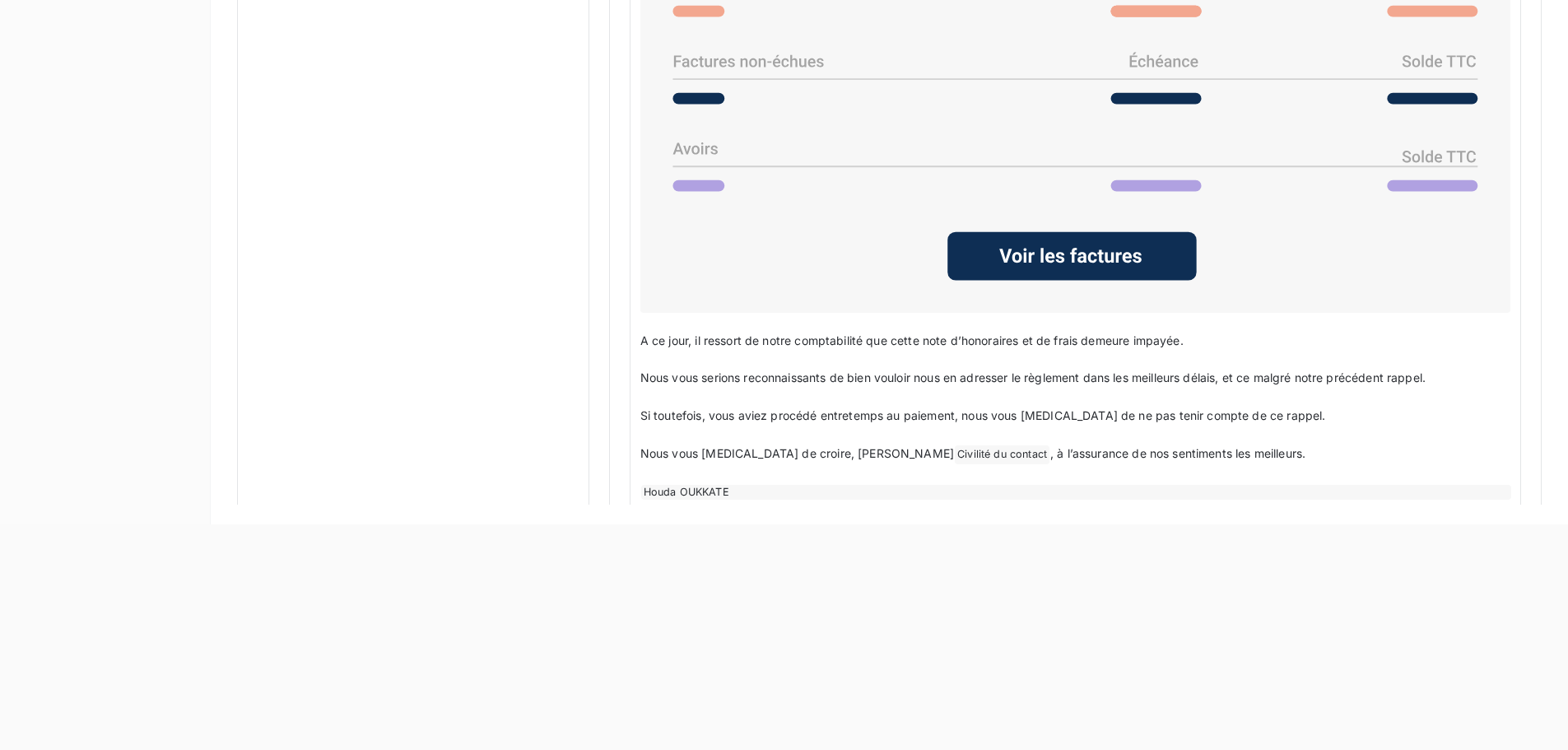
scroll to position [1282, 0]
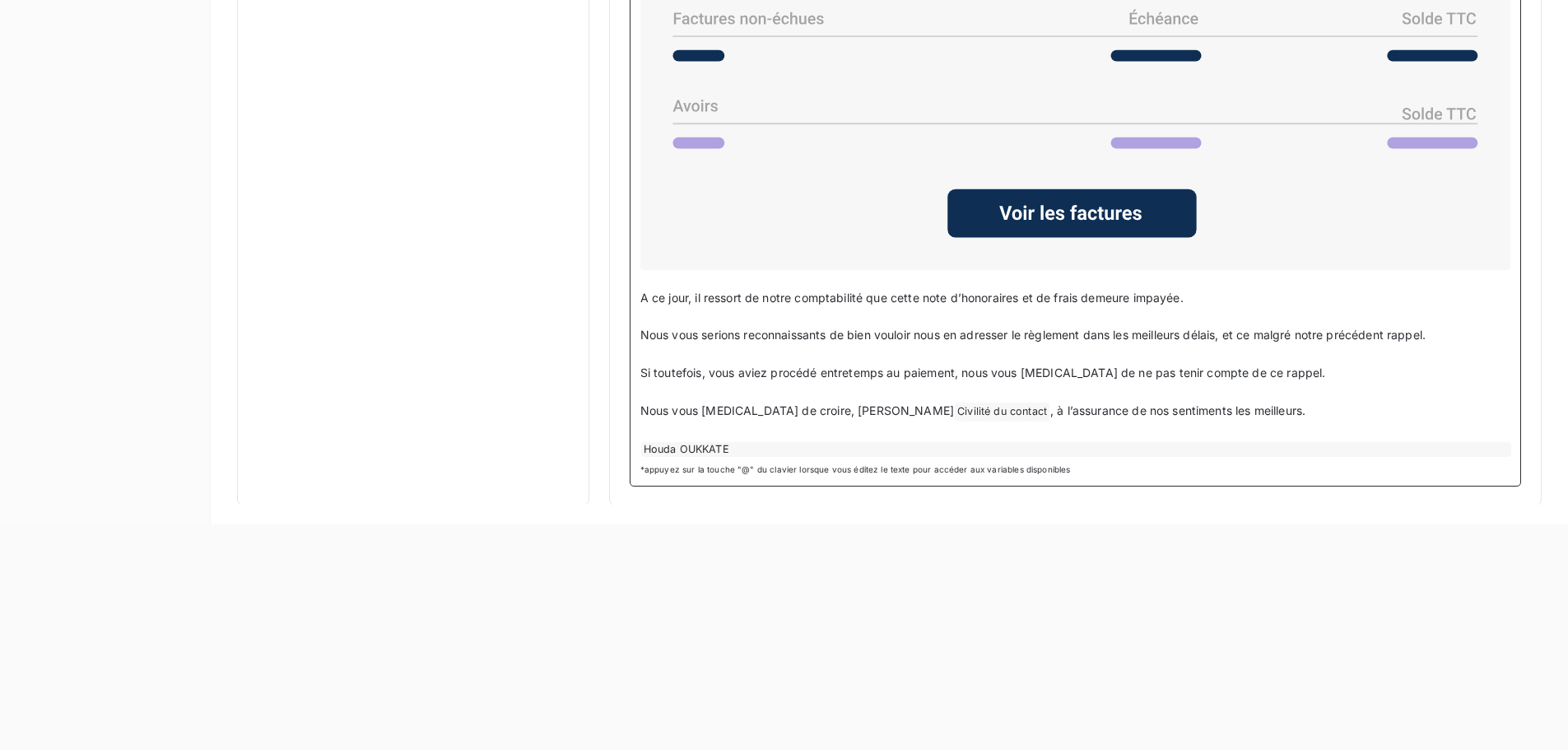
drag, startPoint x: 1197, startPoint y: 413, endPoint x: 1109, endPoint y: 408, distance: 88.1
click at [1109, 408] on p "Nous vous prions de croire, Cher Civilité du contact ﻿ , à l’assurance de nos s…" at bounding box center [1075, 411] width 870 height 20
click at [1211, 417] on p "Nous vous prions de croire, Cher Civilité du contact ﻿ , à l’assurance de nos s…" at bounding box center [1075, 411] width 870 height 20
drag, startPoint x: 1190, startPoint y: 411, endPoint x: 1106, endPoint y: 413, distance: 84.0
click at [1106, 413] on p "Nous vous prions de croire, Cher Civilité du contact ﻿ , à l’assurance de nos s…" at bounding box center [1075, 411] width 870 height 20
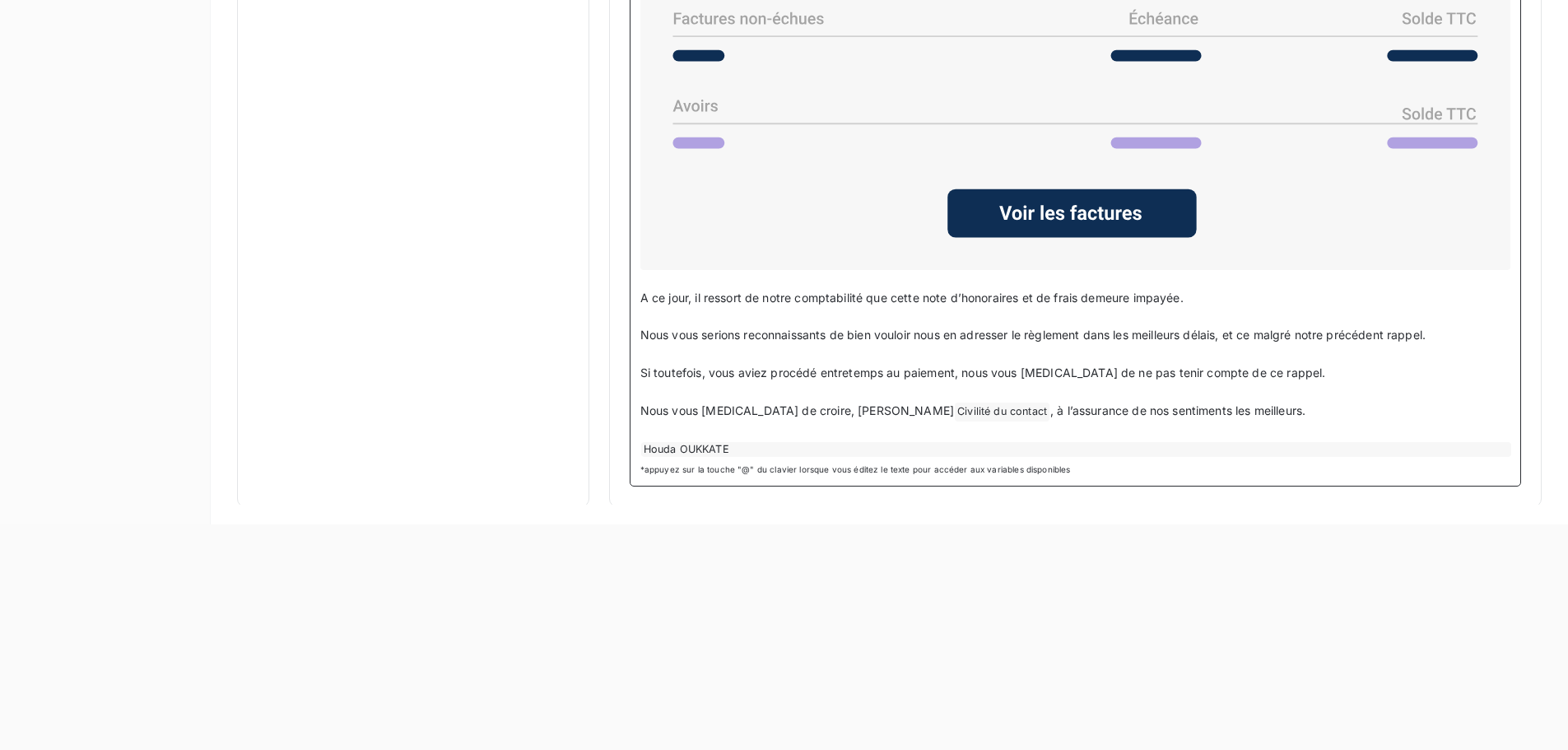
copy span "les meilleurs."
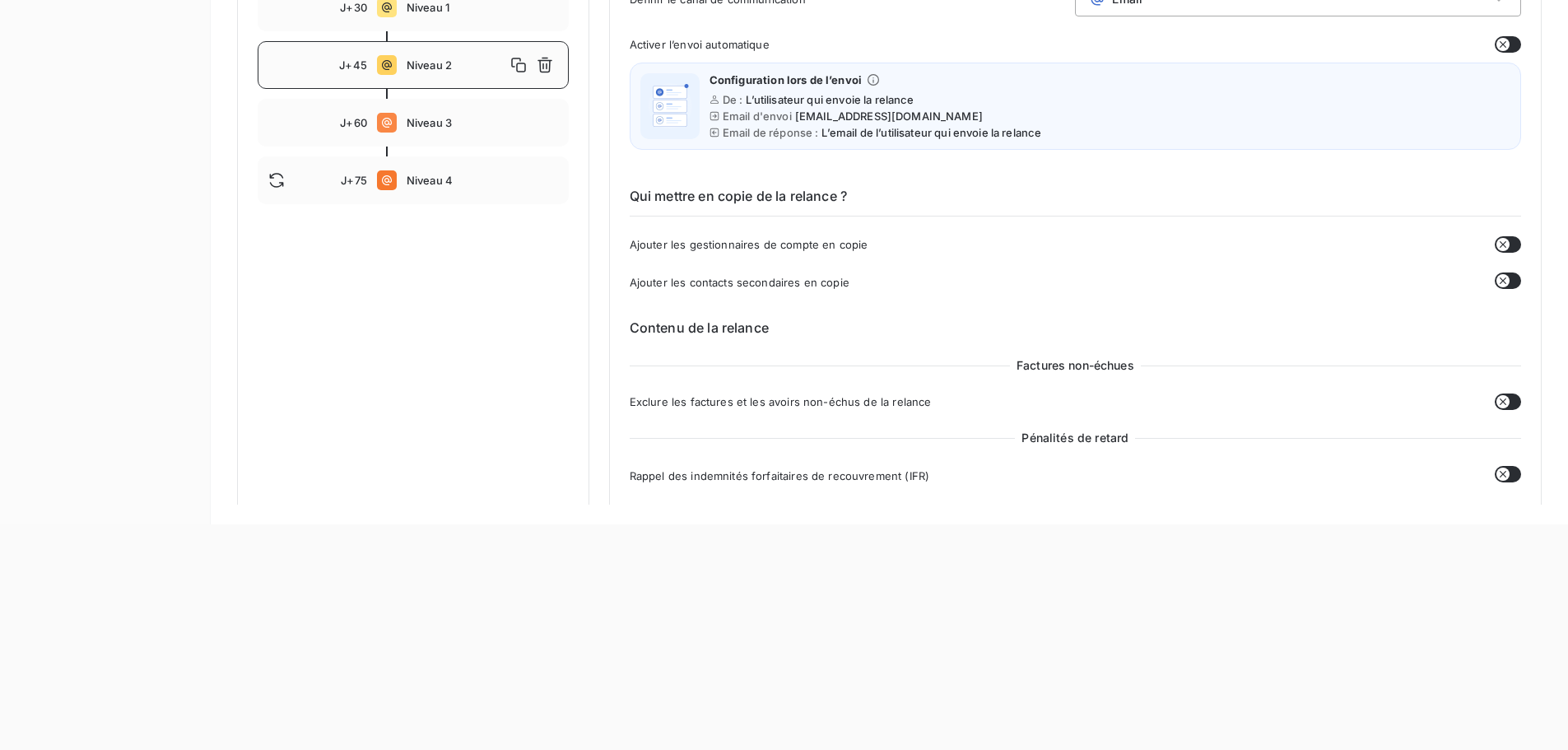
scroll to position [38, 0]
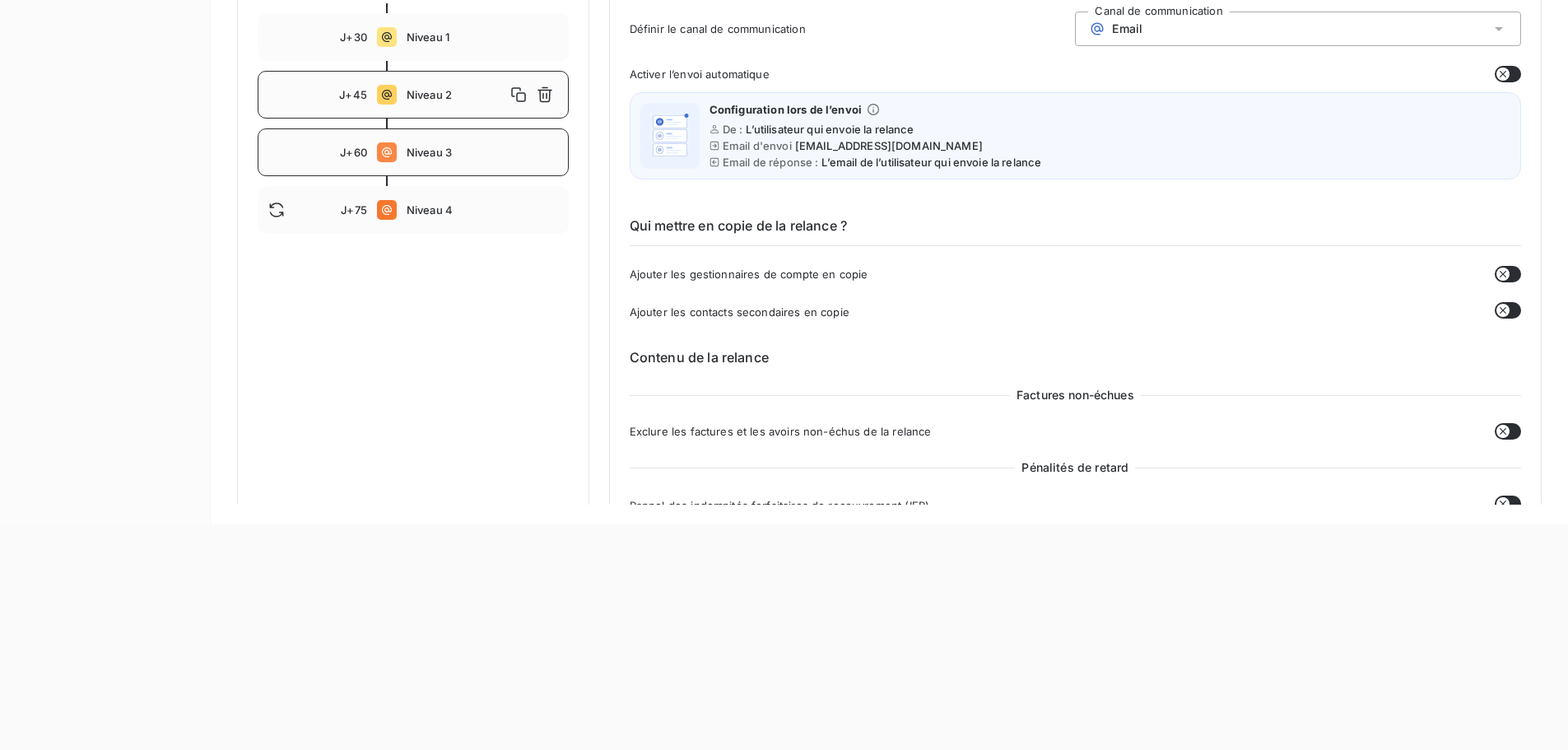
click at [480, 176] on div "J+60 Niveau 3" at bounding box center [413, 152] width 312 height 47
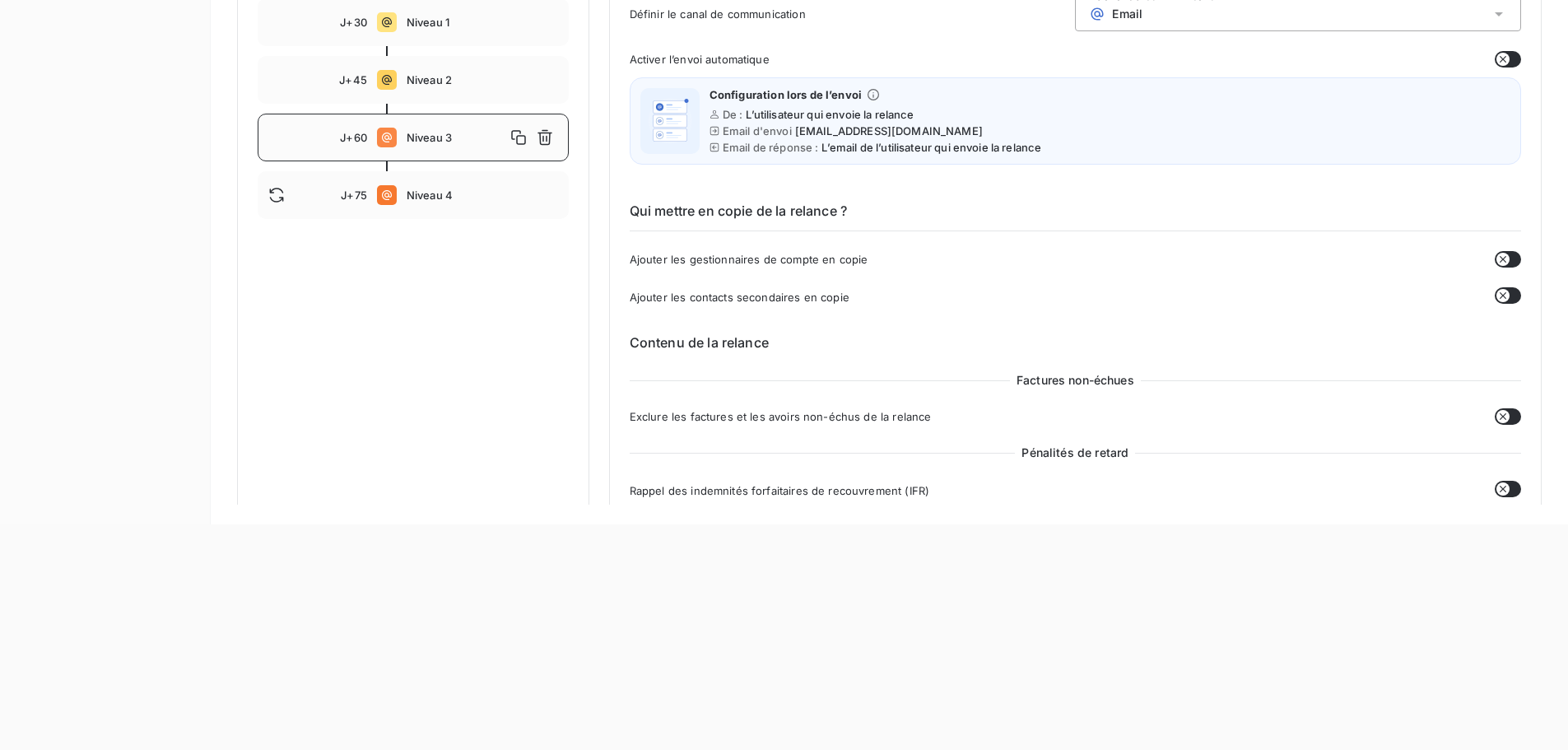
scroll to position [0, 0]
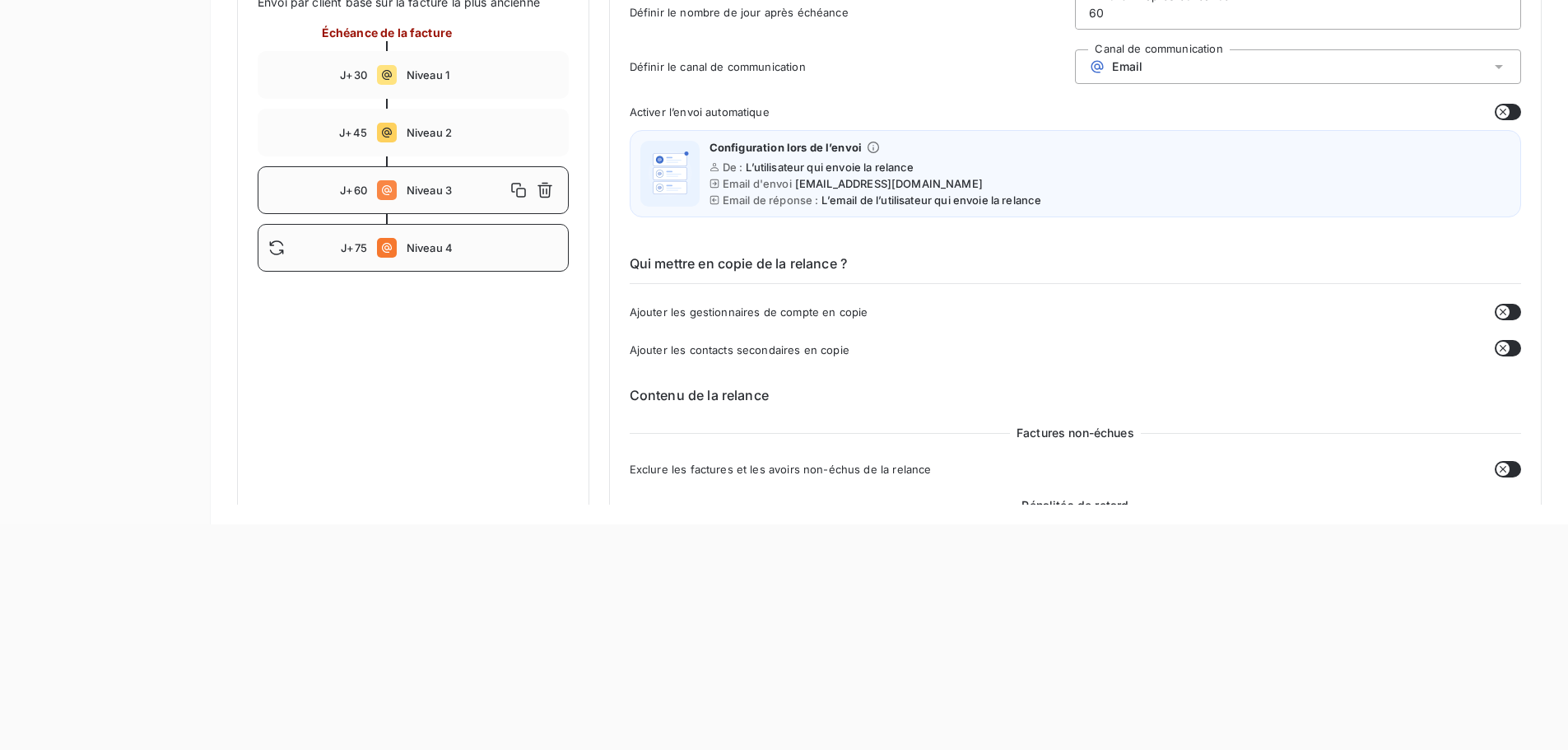
click at [423, 272] on div "J+75 Niveau 4" at bounding box center [413, 247] width 312 height 47
click at [481, 81] on span "Niveau 1" at bounding box center [482, 75] width 151 height 13
type input "30"
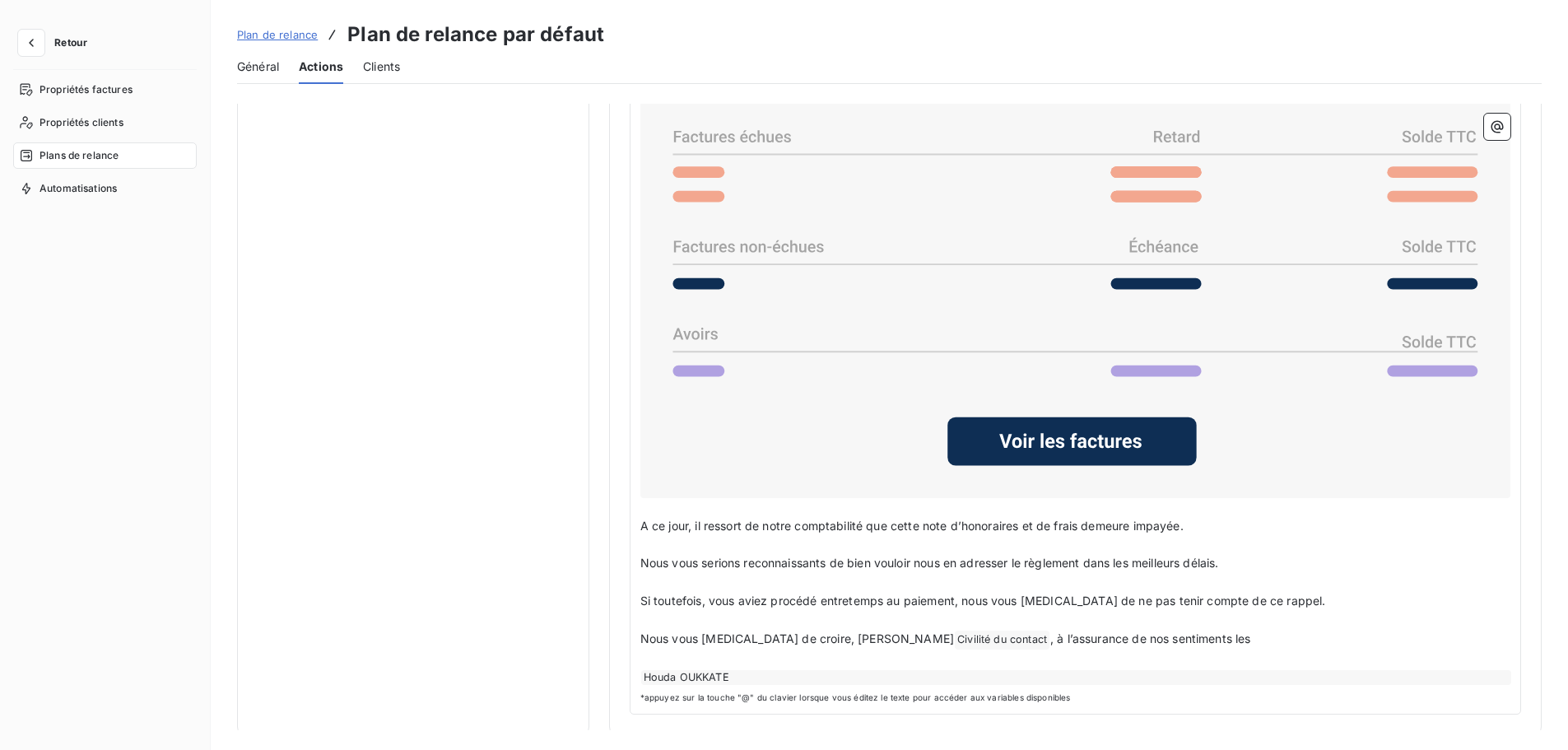
scroll to position [1282, 0]
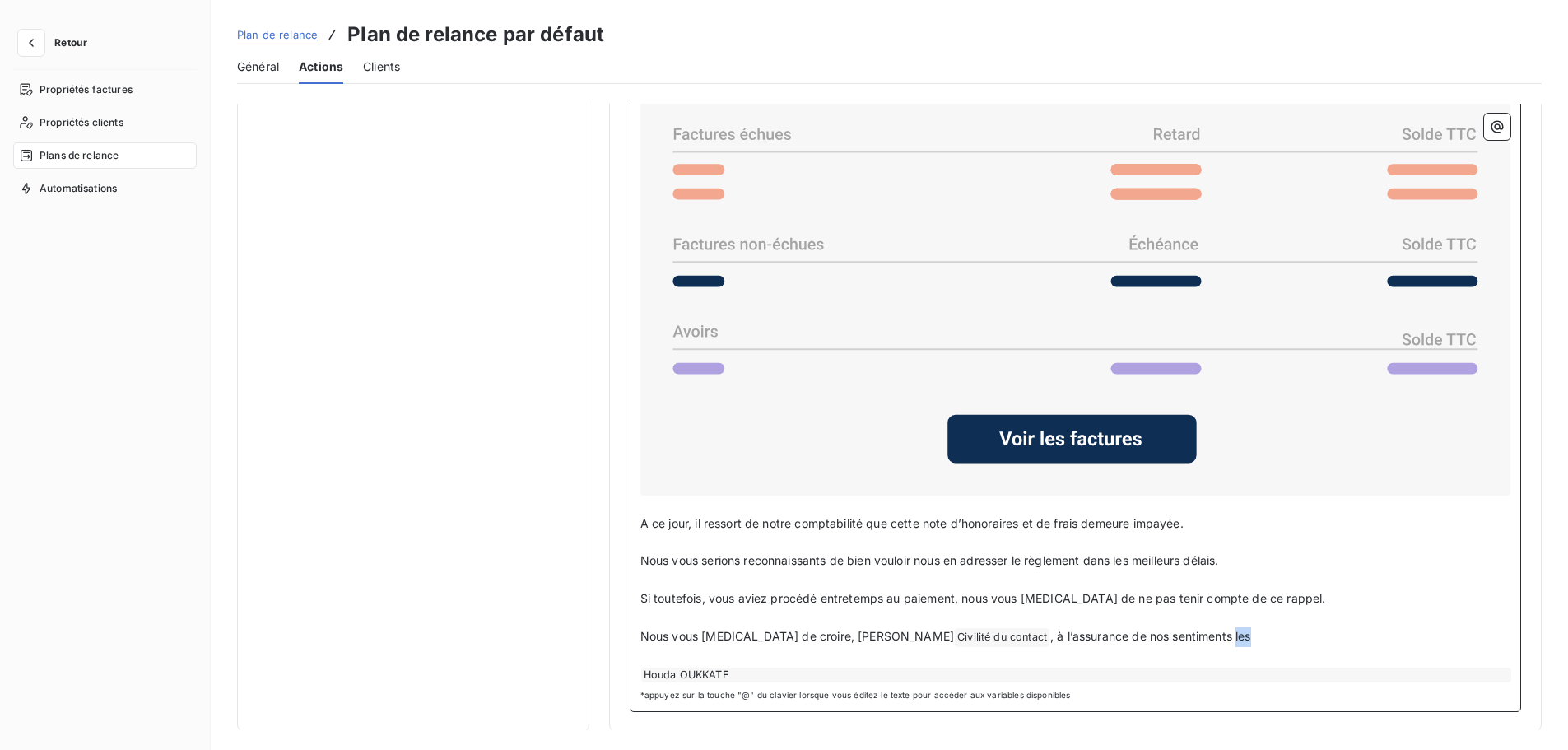
drag, startPoint x: 1119, startPoint y: 631, endPoint x: 1107, endPoint y: 632, distance: 12.0
click at [1107, 632] on p "Nous vous prions de croire, Cher Civilité du contact ﻿ , à l’assurance de nos s…" at bounding box center [1075, 636] width 870 height 20
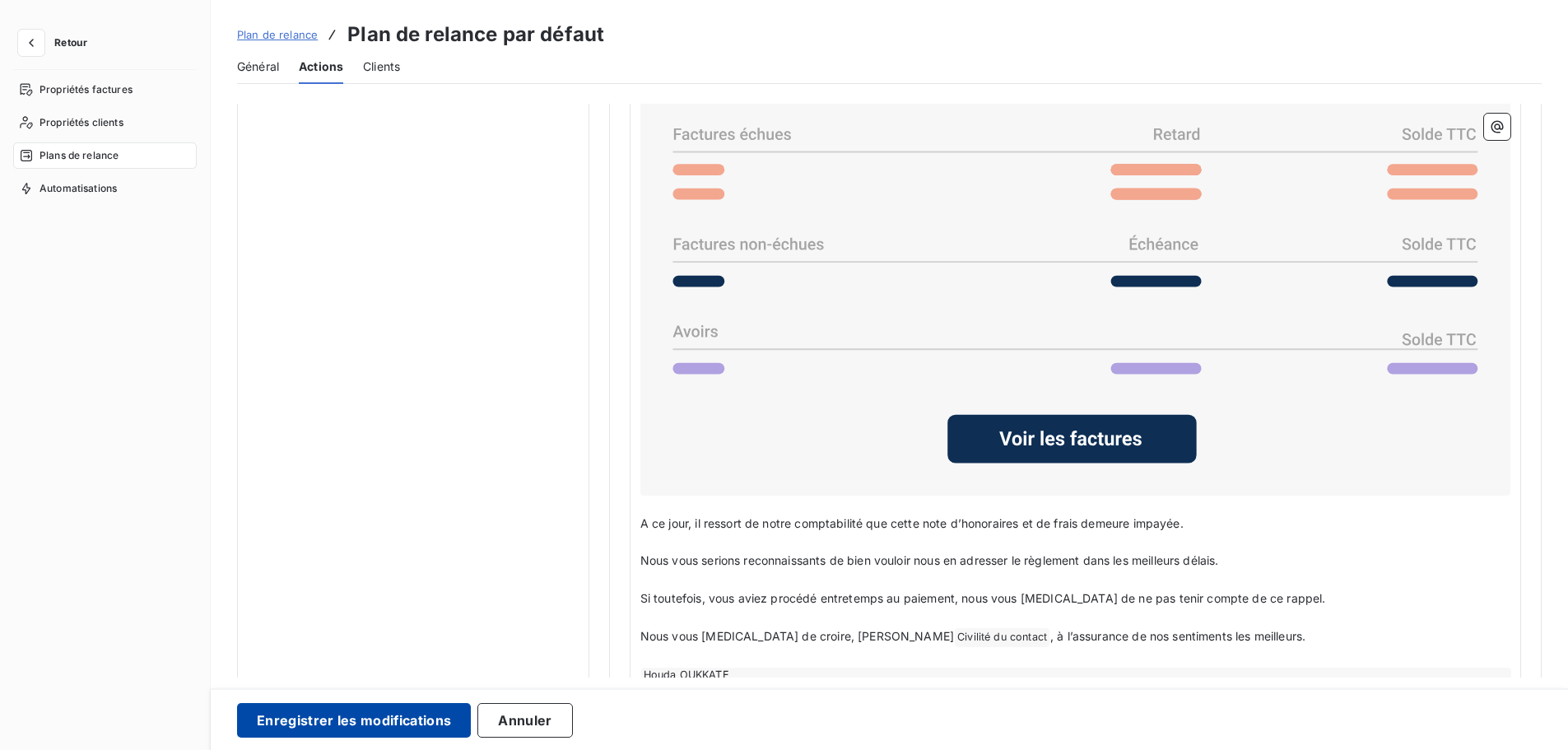
click at [327, 723] on button "Enregistrer les modifications" at bounding box center [353, 720] width 234 height 35
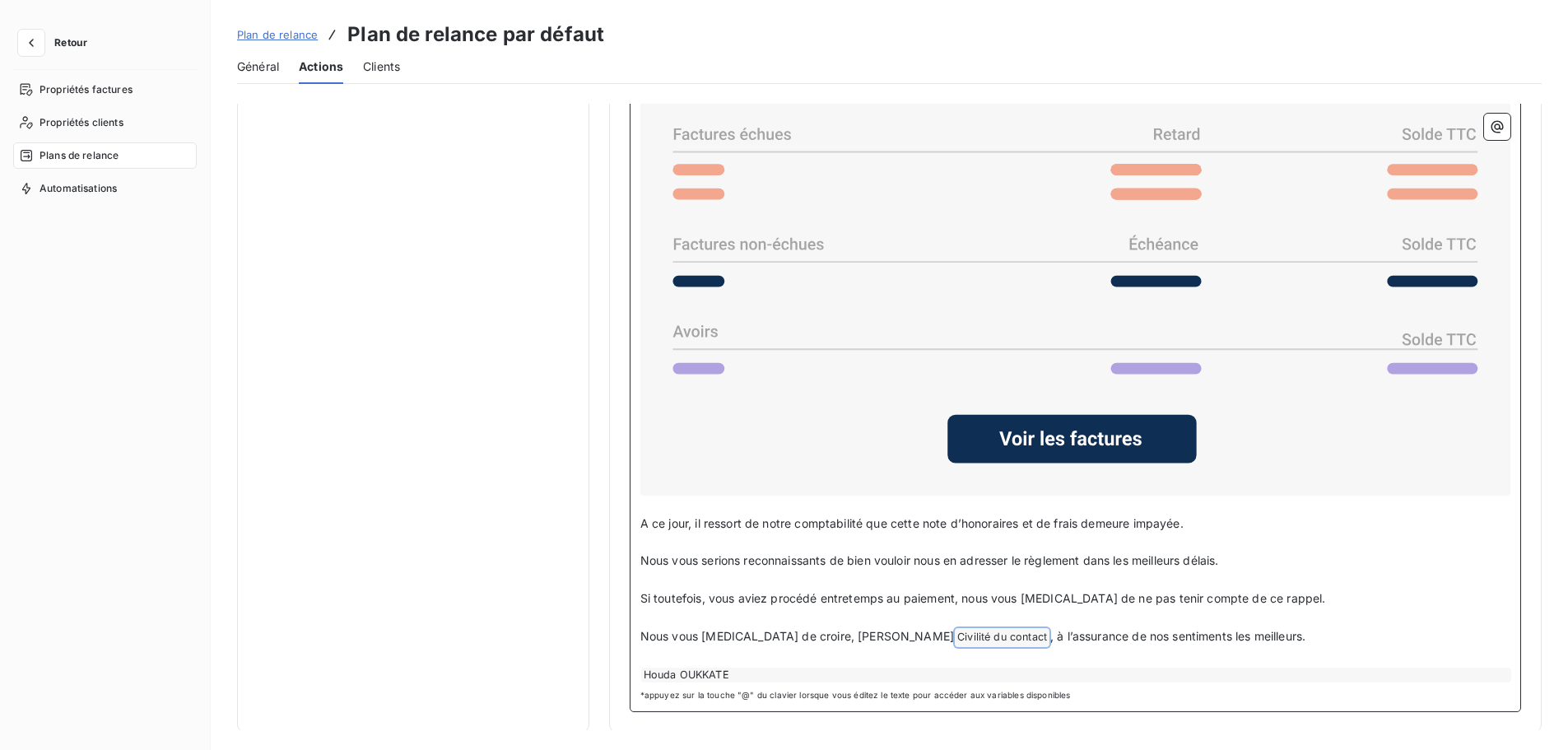
drag, startPoint x: 1212, startPoint y: 633, endPoint x: 620, endPoint y: 639, distance: 592.0
copy p "Nous vous prions de croire, Cher Civilité du contact ﻿ , à l’assurance de nos s…"
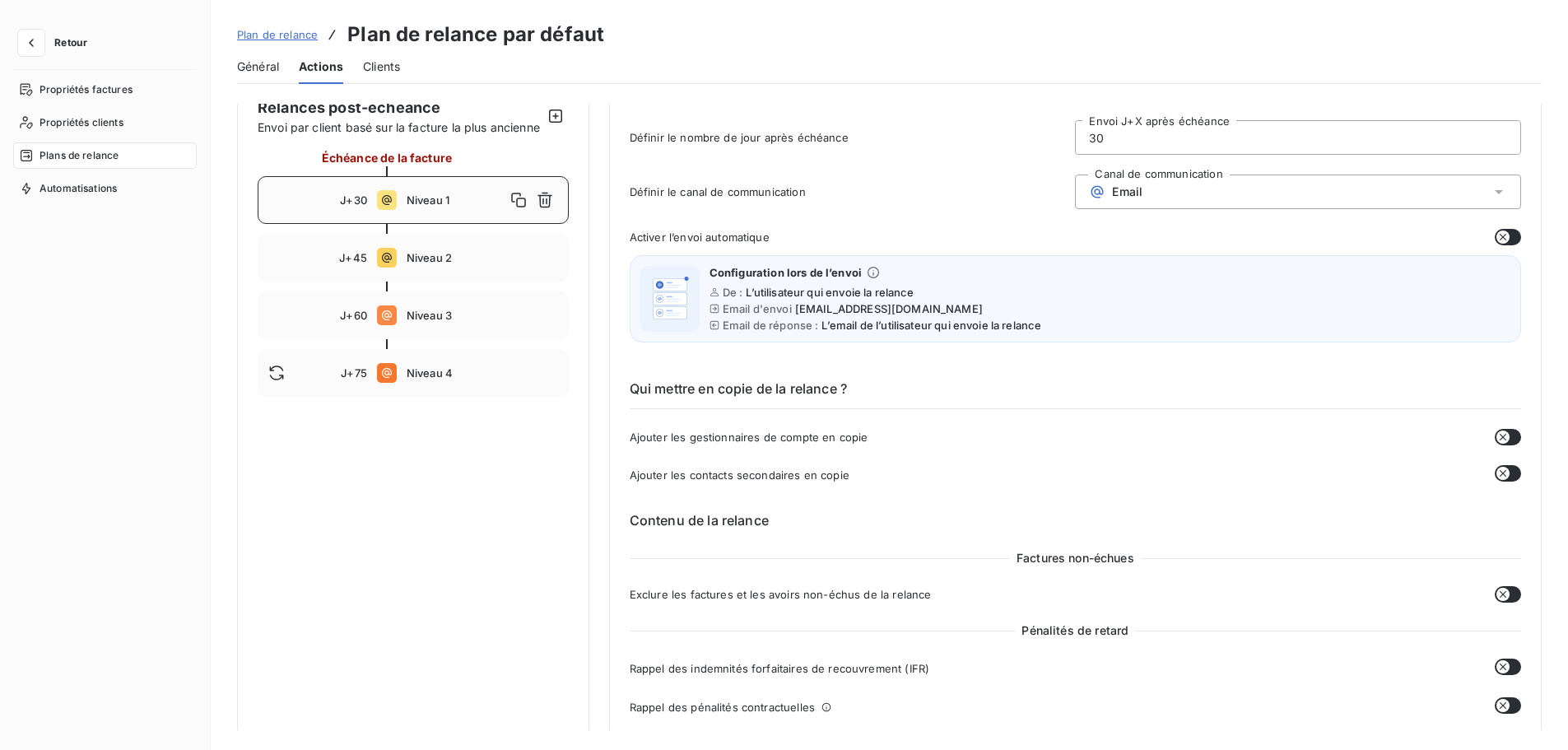
scroll to position [0, 0]
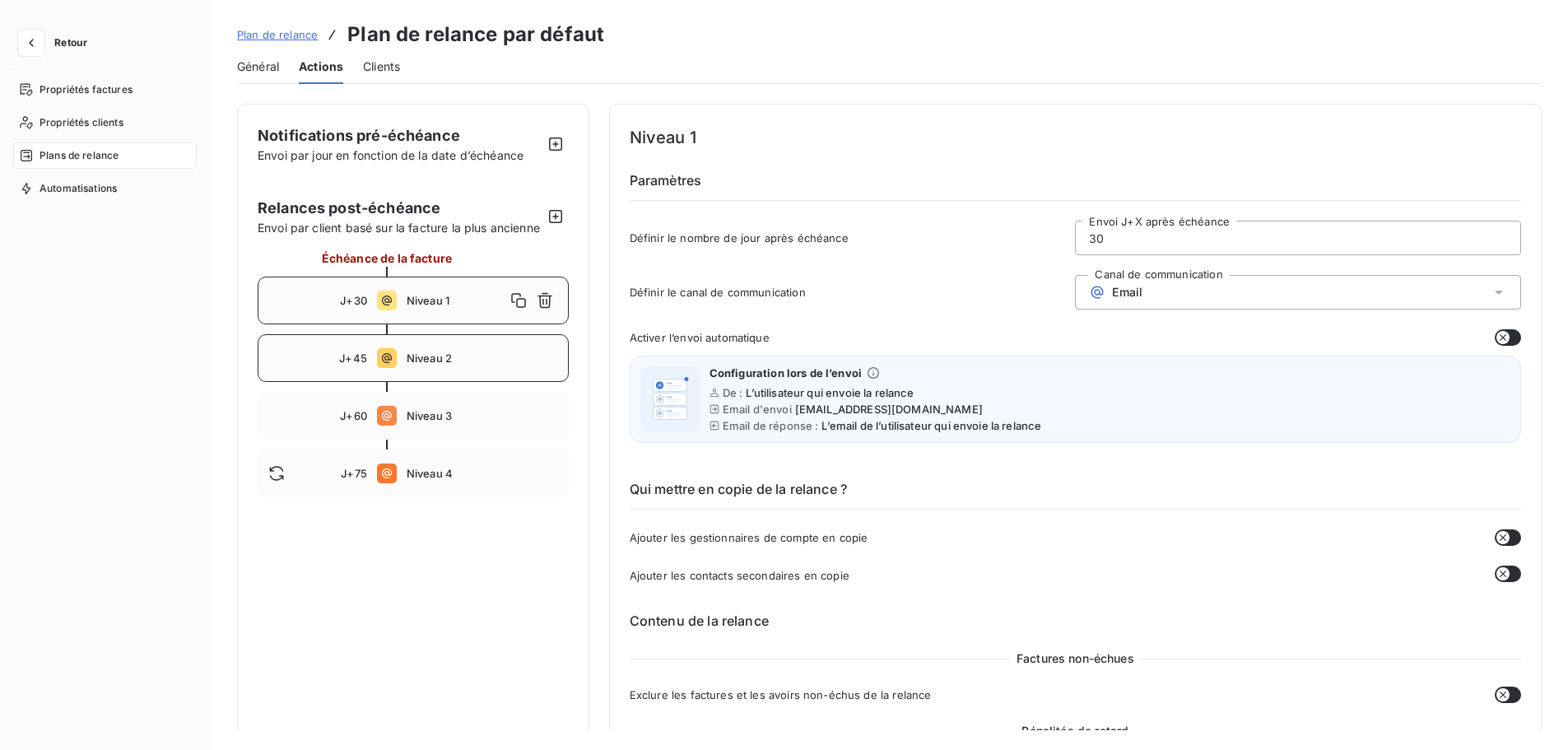
click at [433, 365] on span "Niveau 2" at bounding box center [482, 358] width 151 height 13
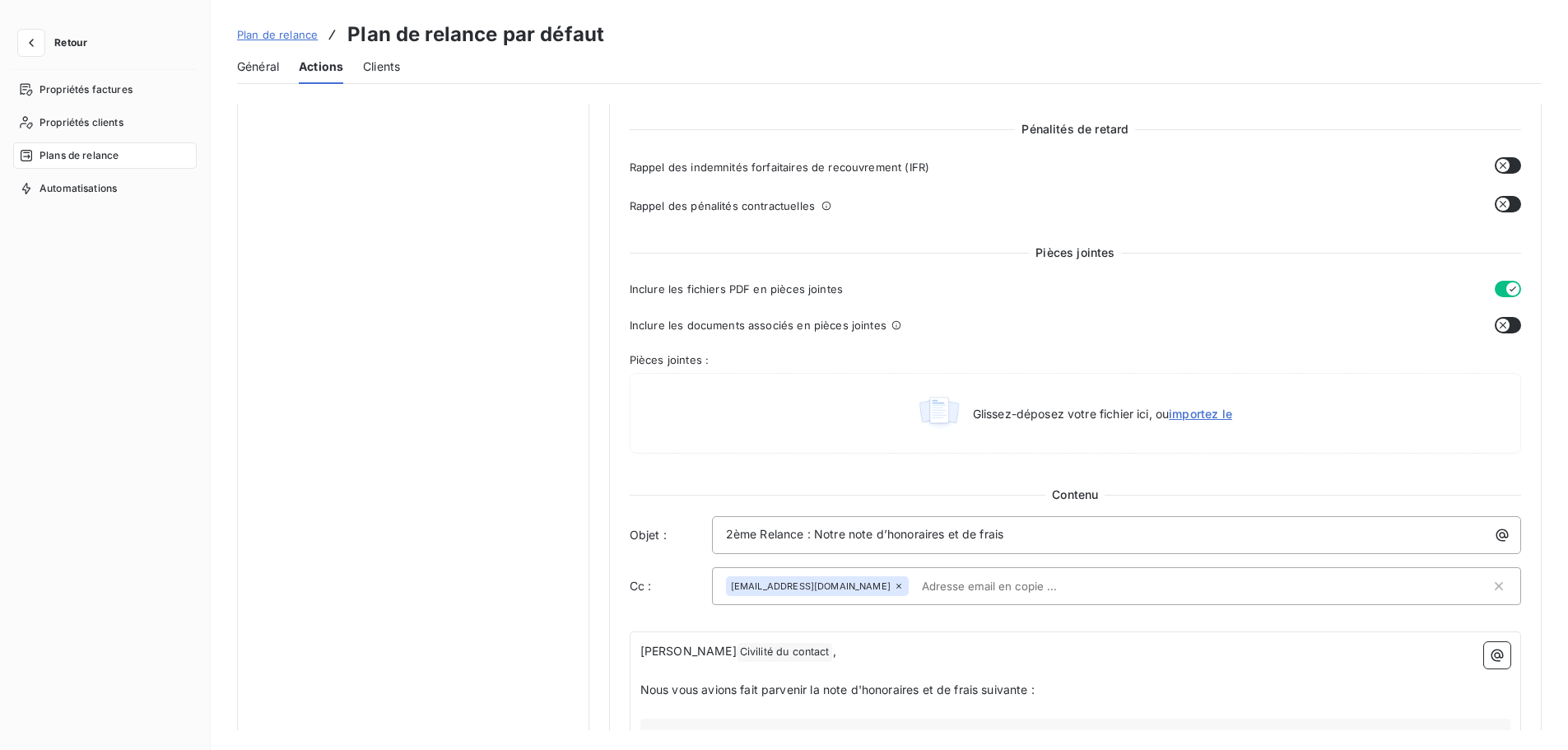
scroll to position [745, 0]
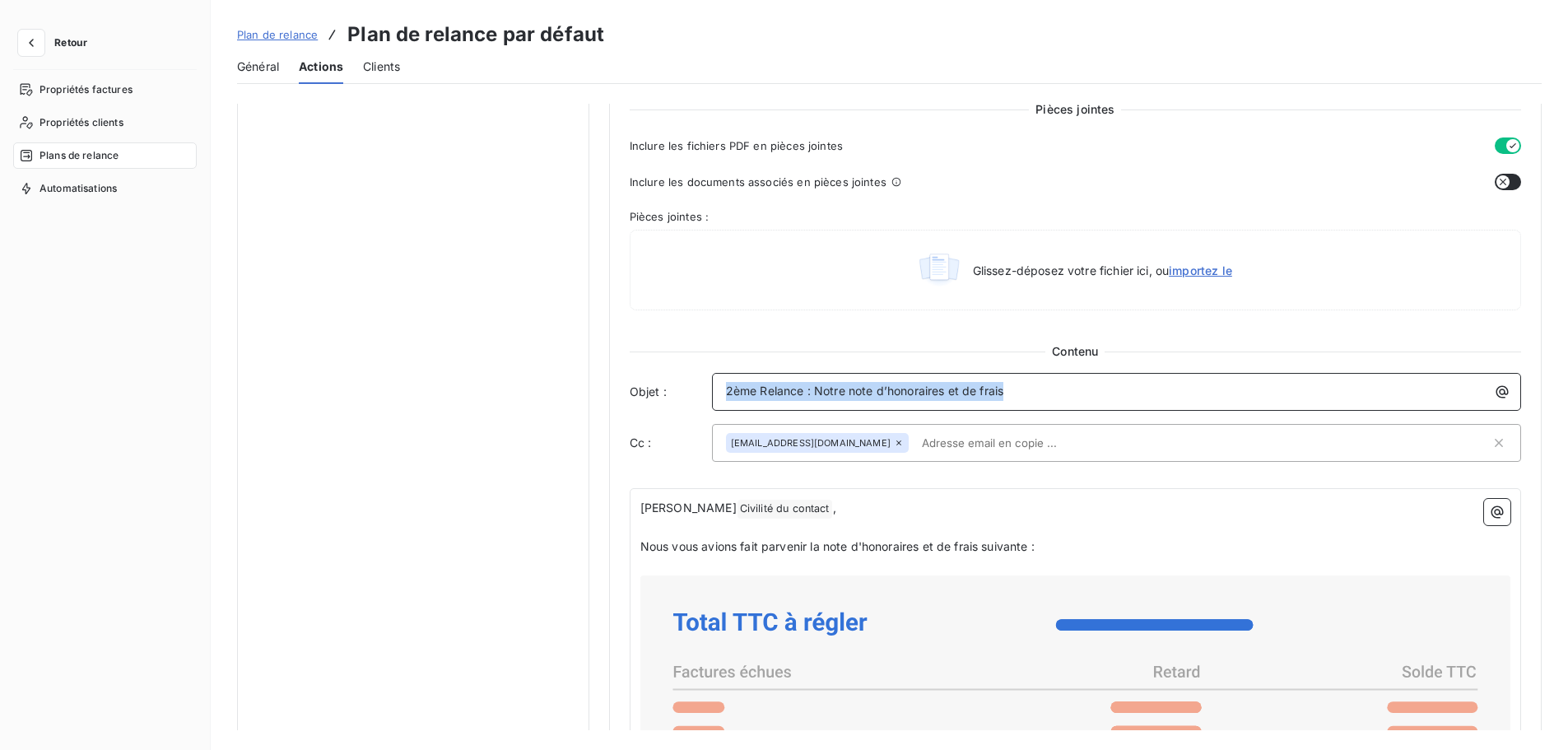
drag, startPoint x: 1011, startPoint y: 389, endPoint x: 626, endPoint y: 397, distance: 385.1
click at [626, 397] on div "Niveau 2 Paramètres Définir le nombre de jour après échéance 45 Envoi J+X après…" at bounding box center [1075, 314] width 933 height 1912
copy span "2ème Relance : Notre note d’honoraires et de frais"
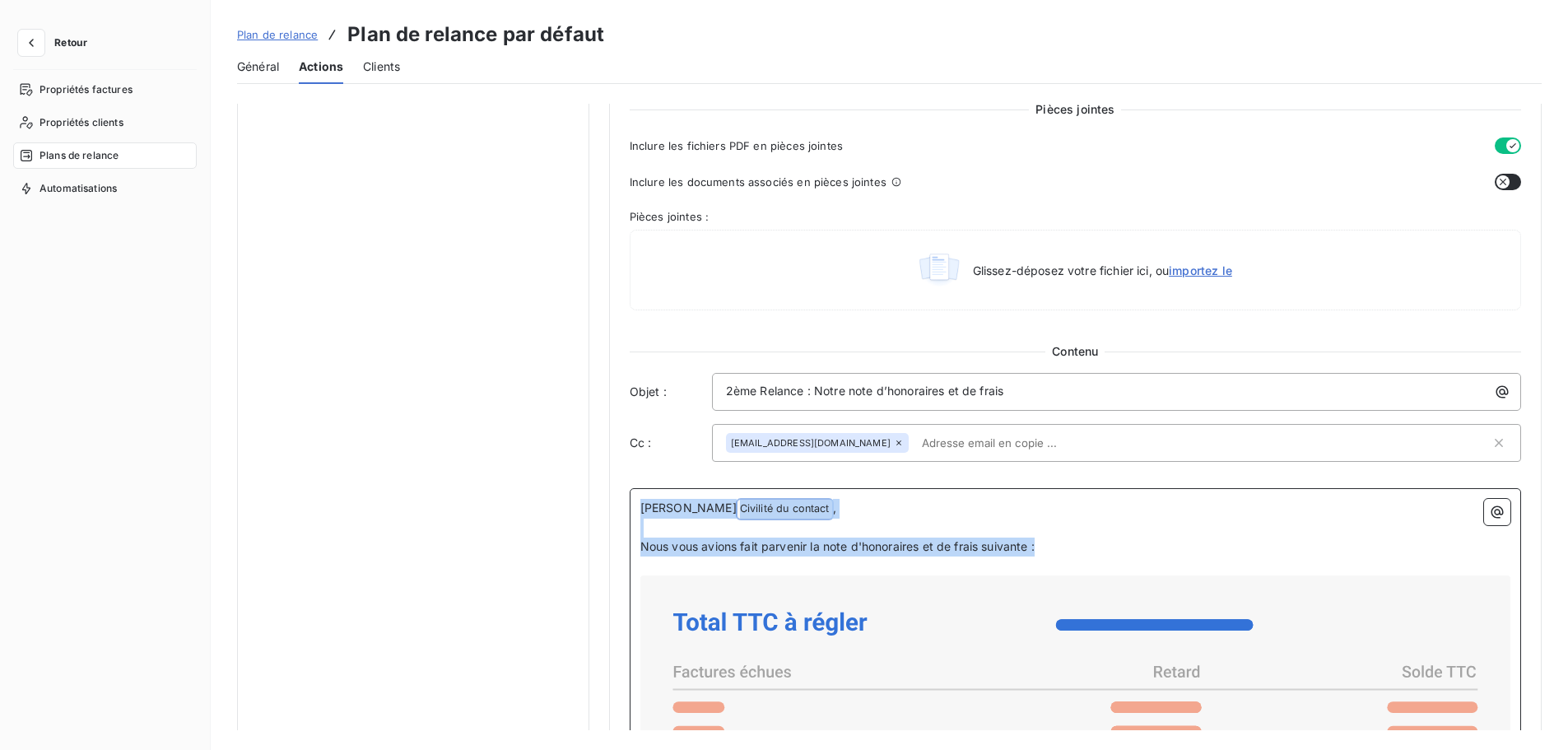
drag, startPoint x: 1067, startPoint y: 546, endPoint x: 636, endPoint y: 508, distance: 432.7
copy div "Cher Civilité du contact ﻿ , ﻿ Nous vous avions fait parvenir la note d'honorai…"
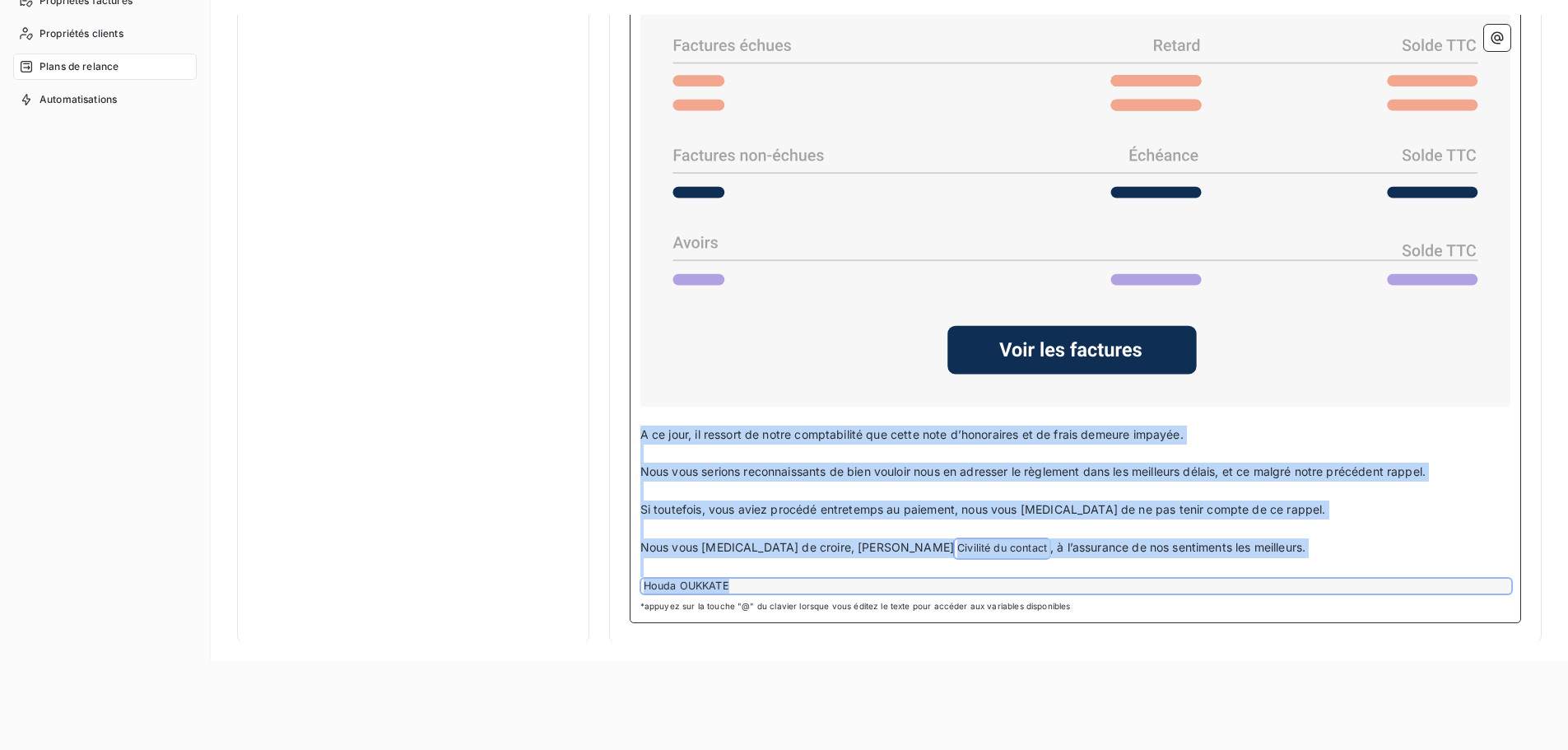
scroll to position [133, 0]
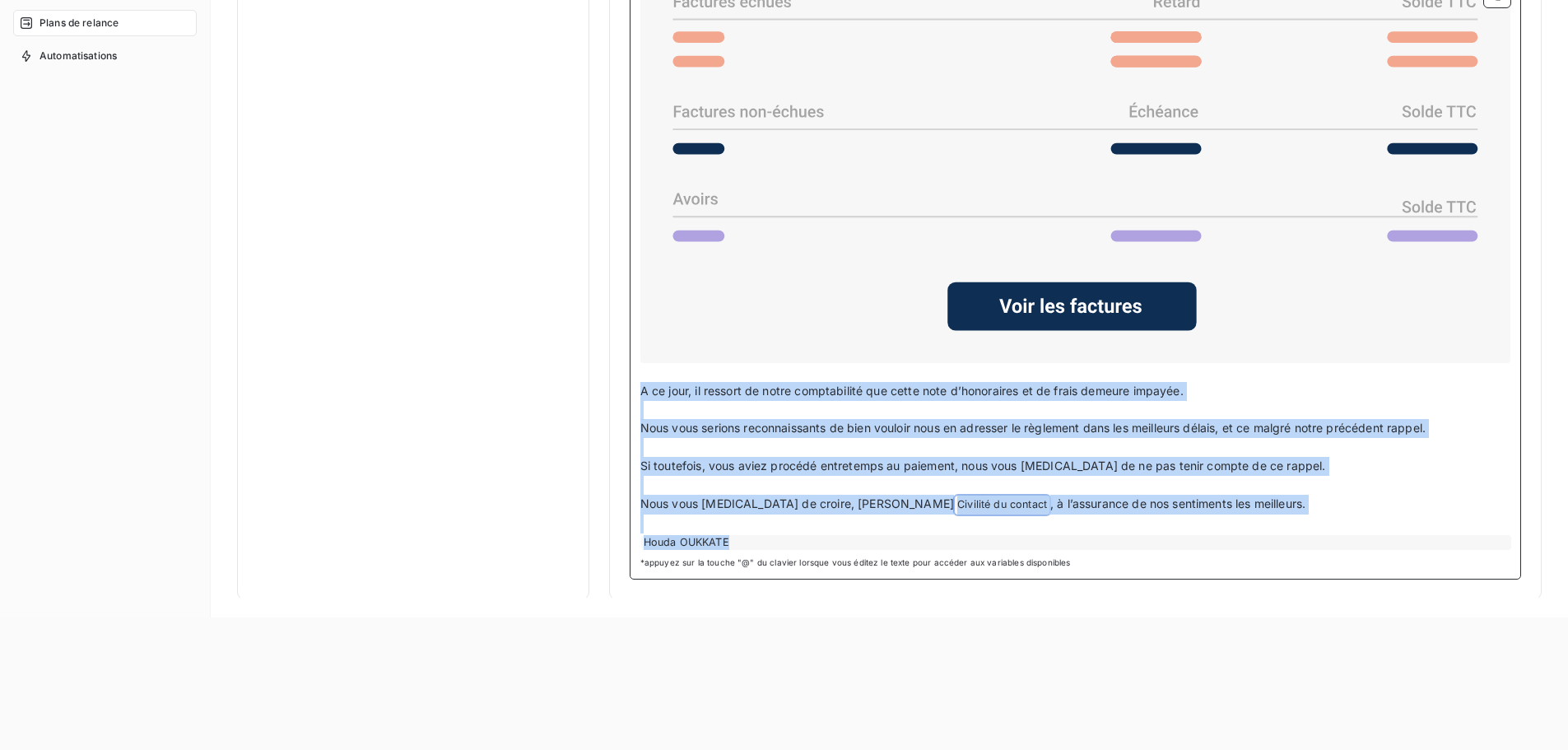
drag, startPoint x: 639, startPoint y: 624, endPoint x: 1224, endPoint y: 508, distance: 596.4
click at [1224, 508] on div "Cher Civilité du contact ﻿ , ﻿ Nous vous avions fait parvenir la note d'honorai…" at bounding box center [1075, 189] width 870 height 722
copy div "A ce jour, il ressort de notre comptabilité que cette note d’honoraires et de f…"
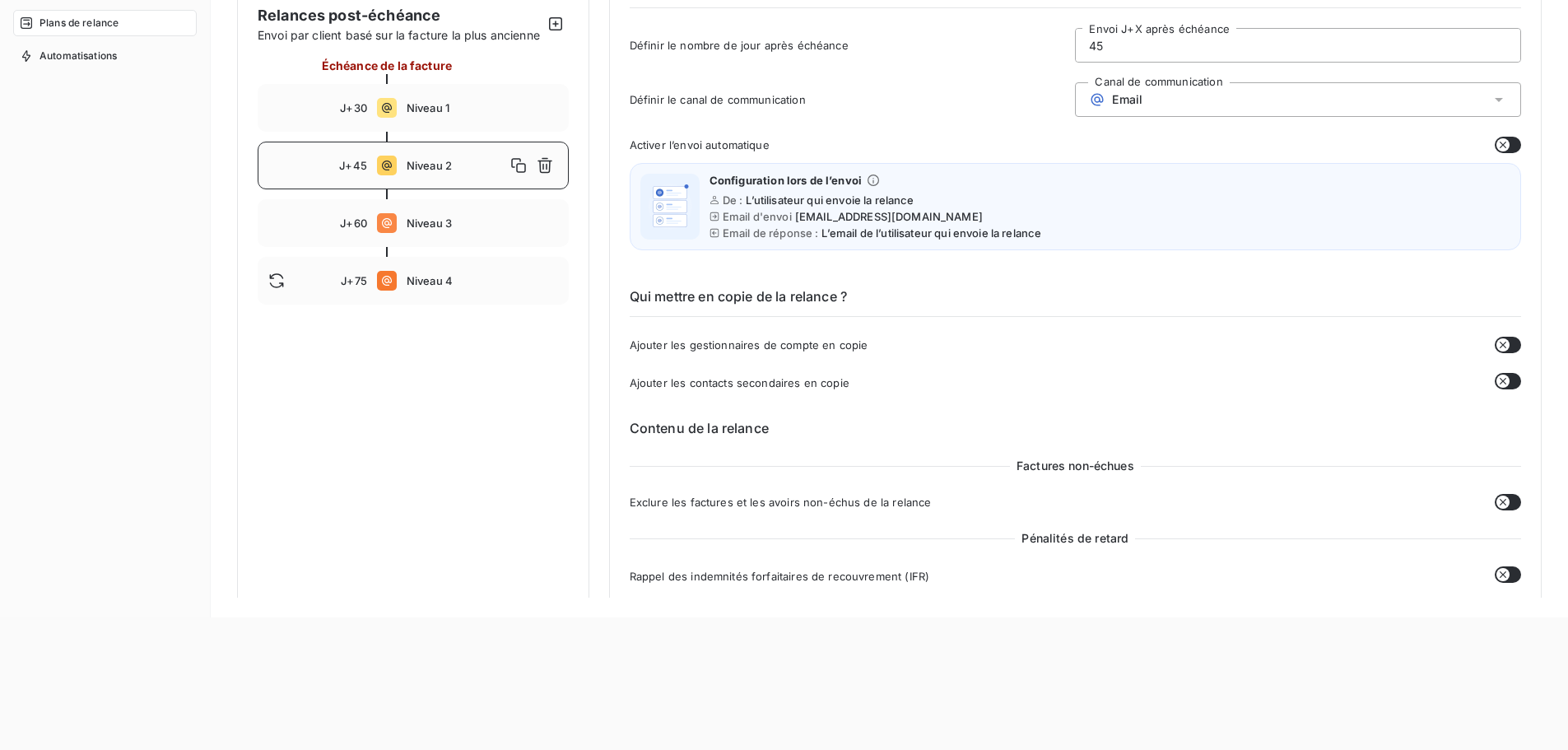
scroll to position [0, 0]
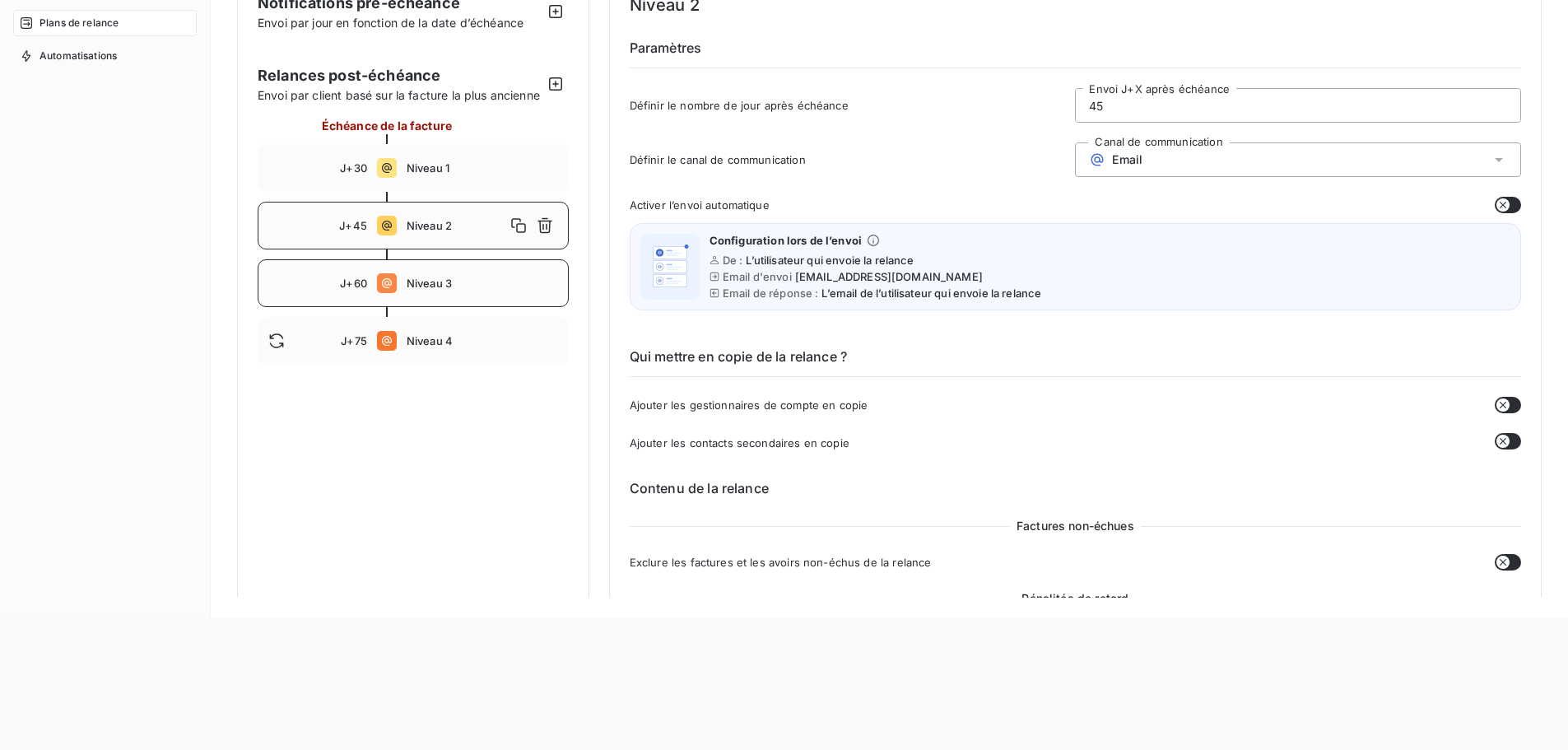
click at [456, 290] on span "Niveau 3" at bounding box center [482, 283] width 151 height 13
type input "60"
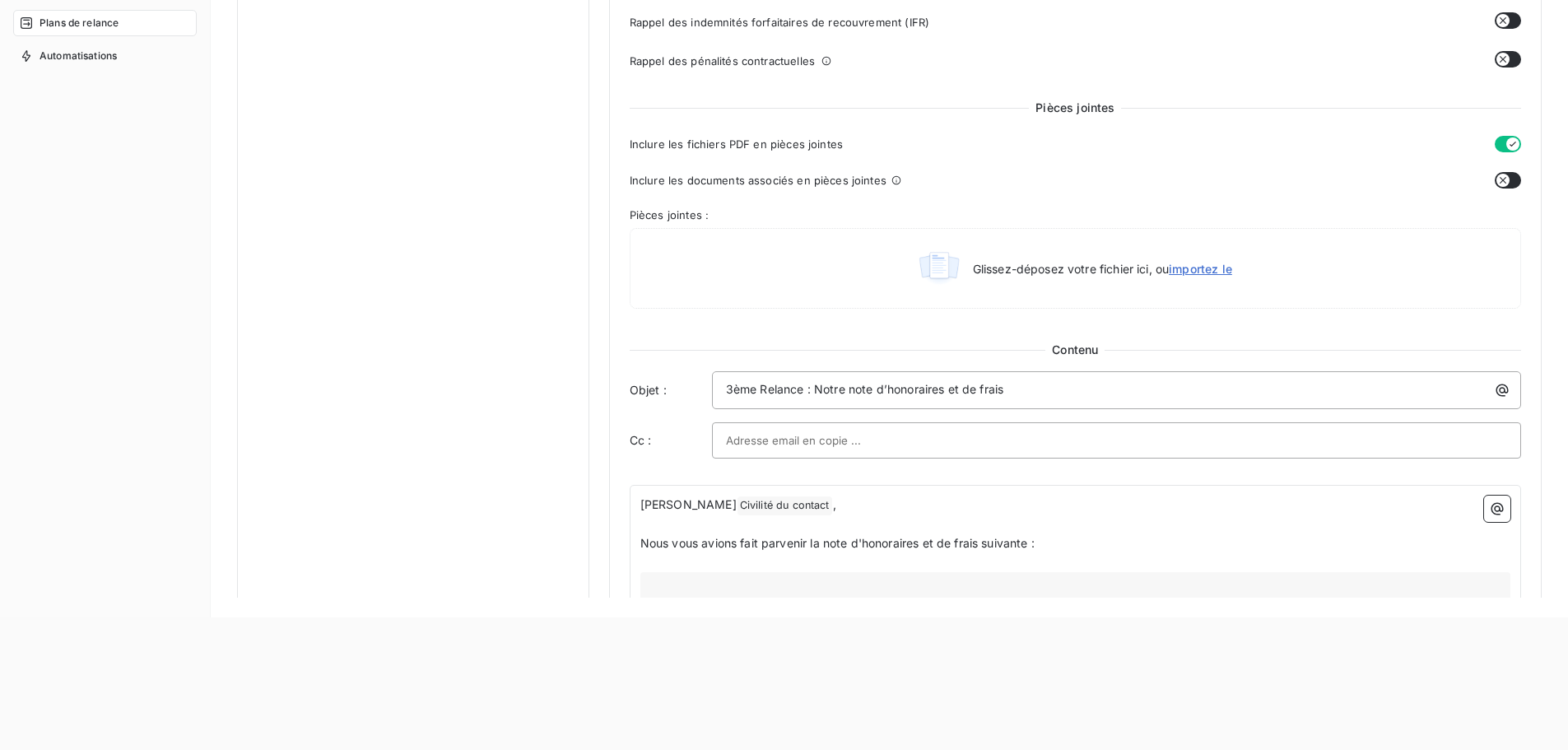
scroll to position [724, 0]
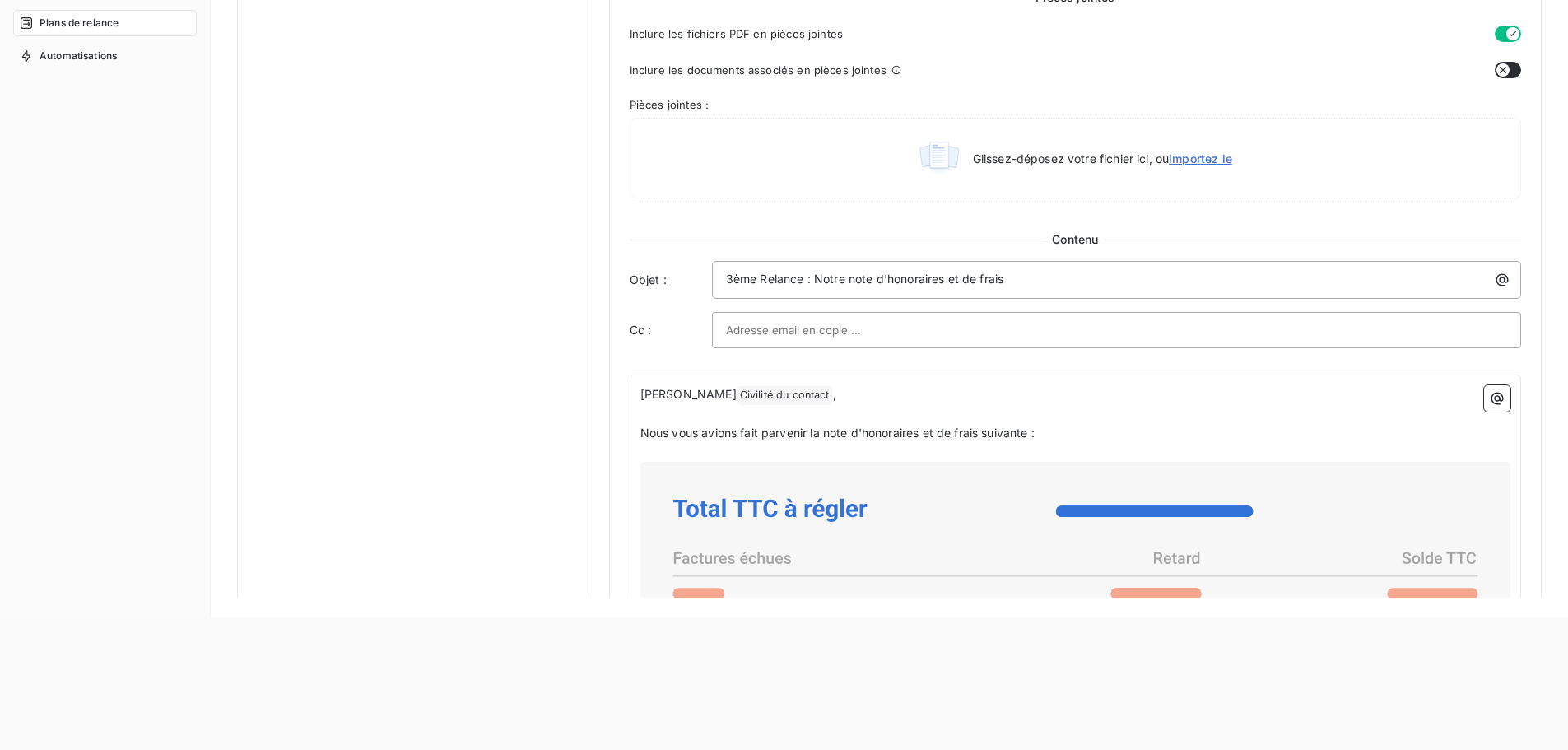
click at [823, 329] on input "text" at bounding box center [814, 330] width 177 height 25
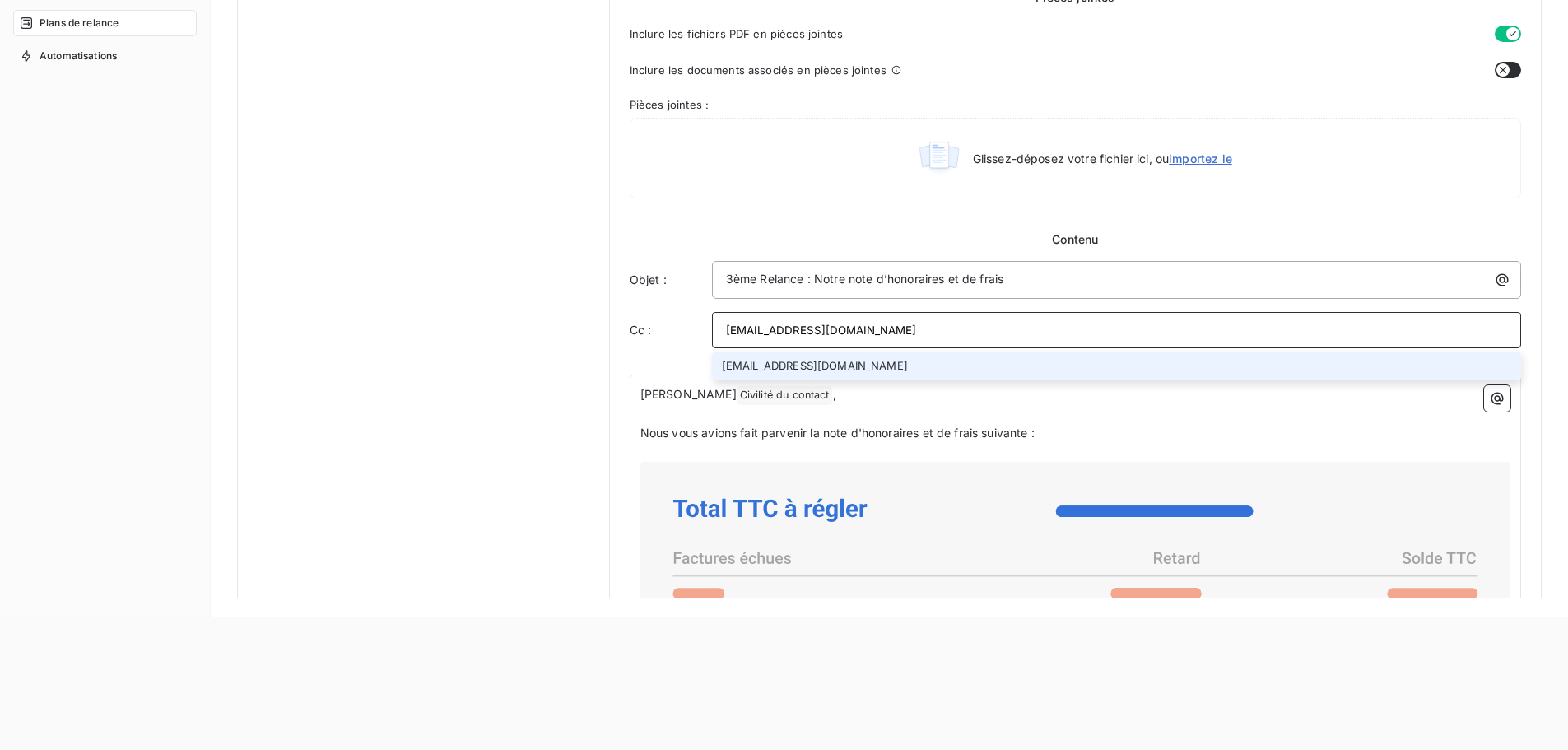
type input "facturation@bersay.com"
click at [797, 362] on li "facturation@bersay.com" at bounding box center [1116, 366] width 810 height 28
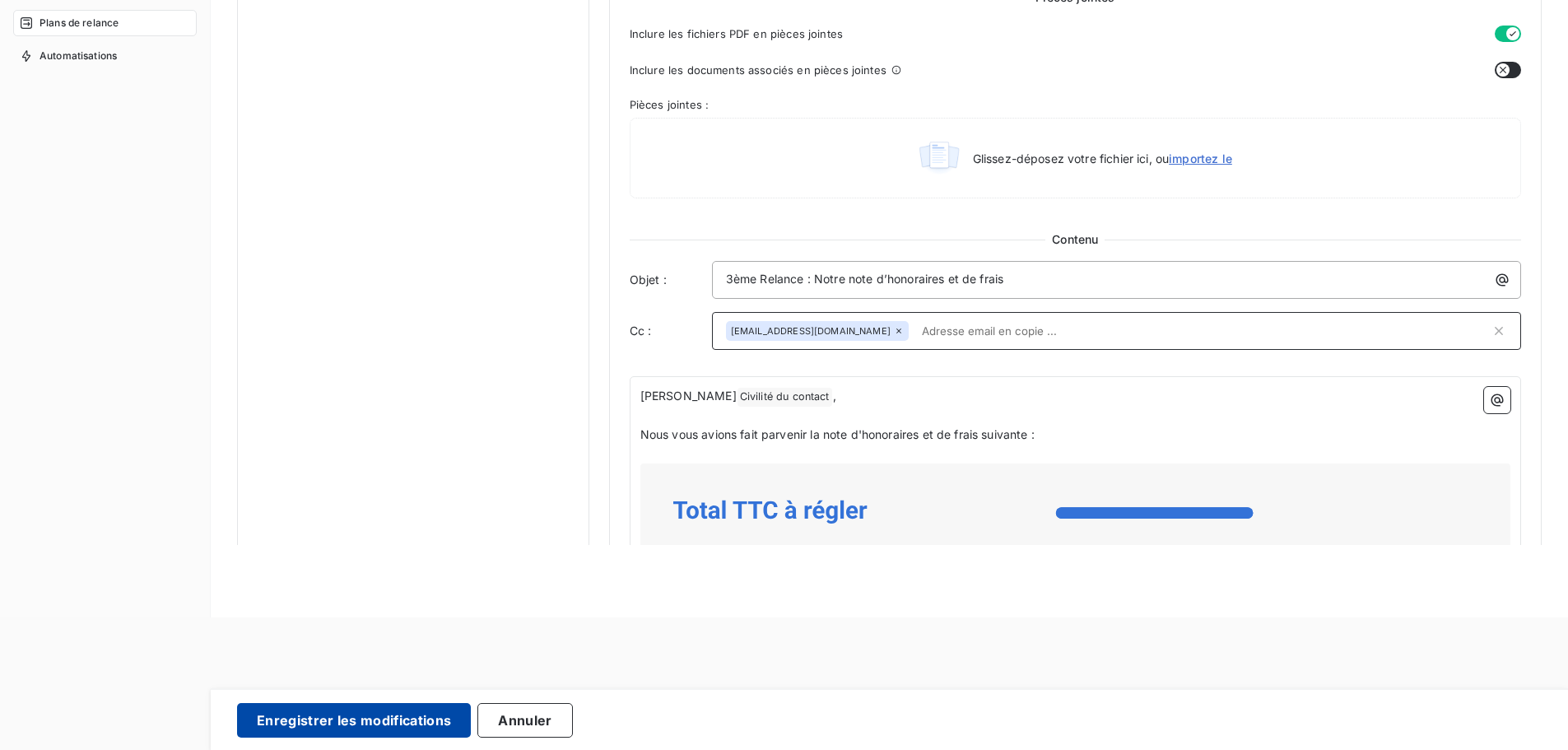
click at [394, 715] on button "Enregistrer les modifications" at bounding box center [353, 720] width 234 height 35
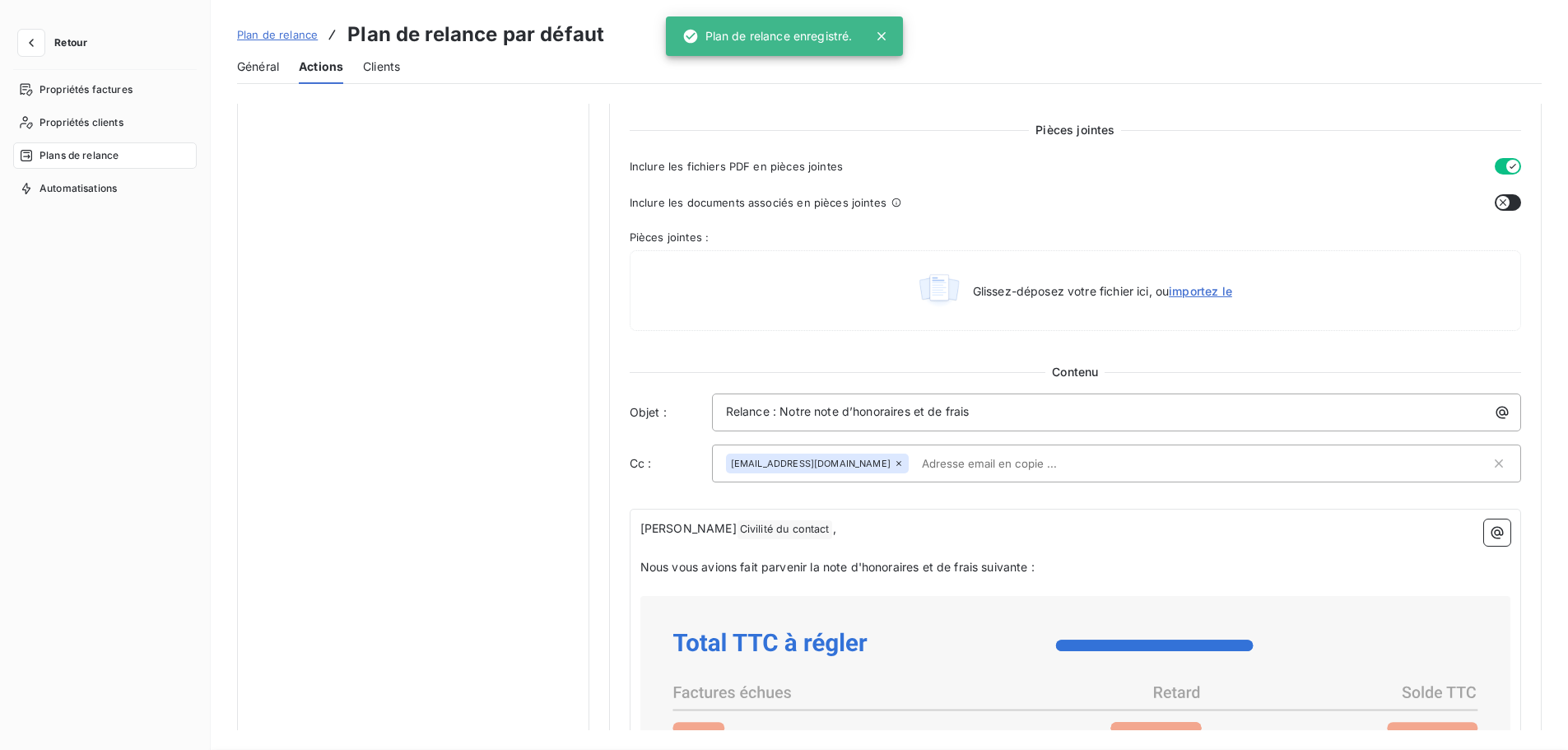
scroll to position [0, 0]
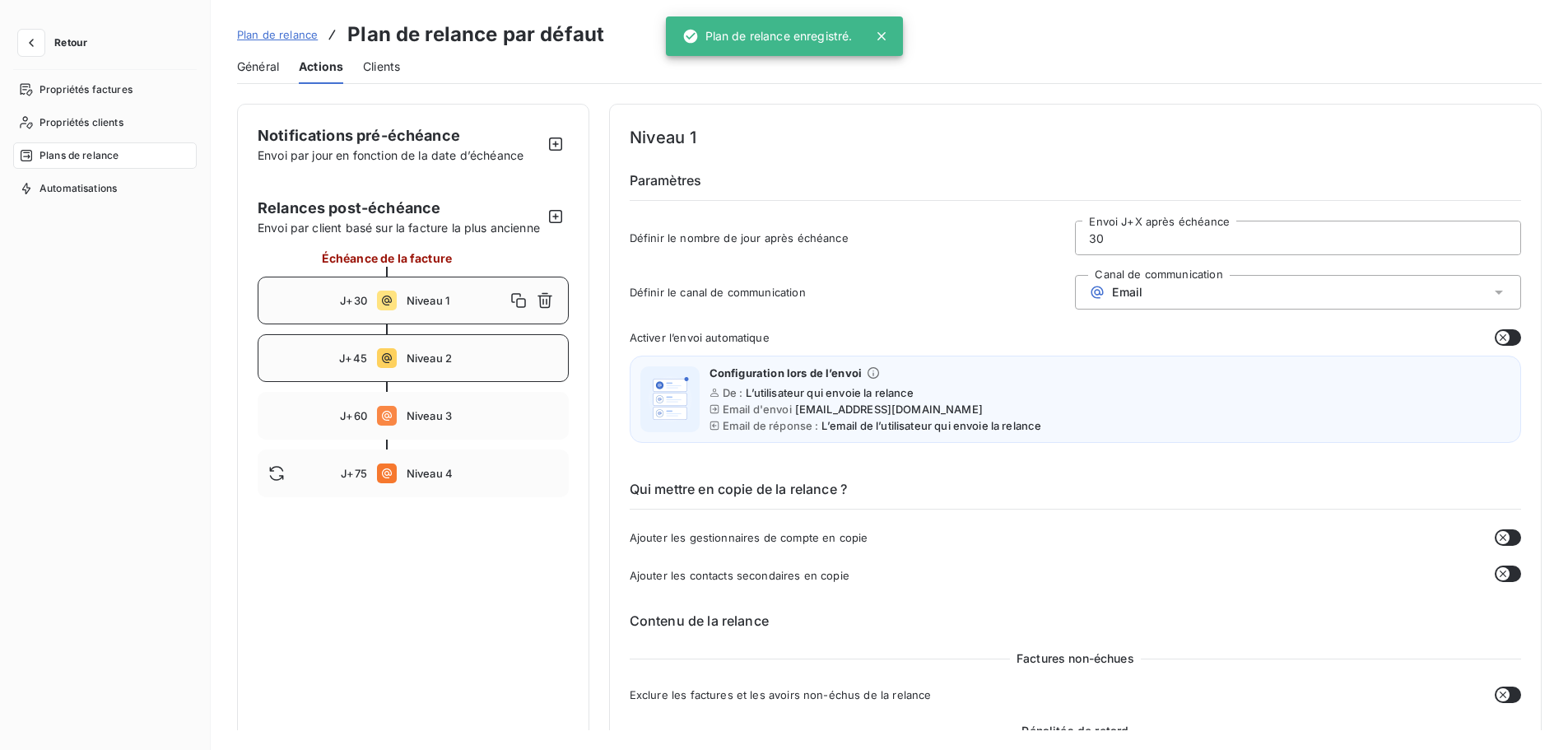
click at [442, 365] on span "Niveau 2" at bounding box center [482, 358] width 151 height 13
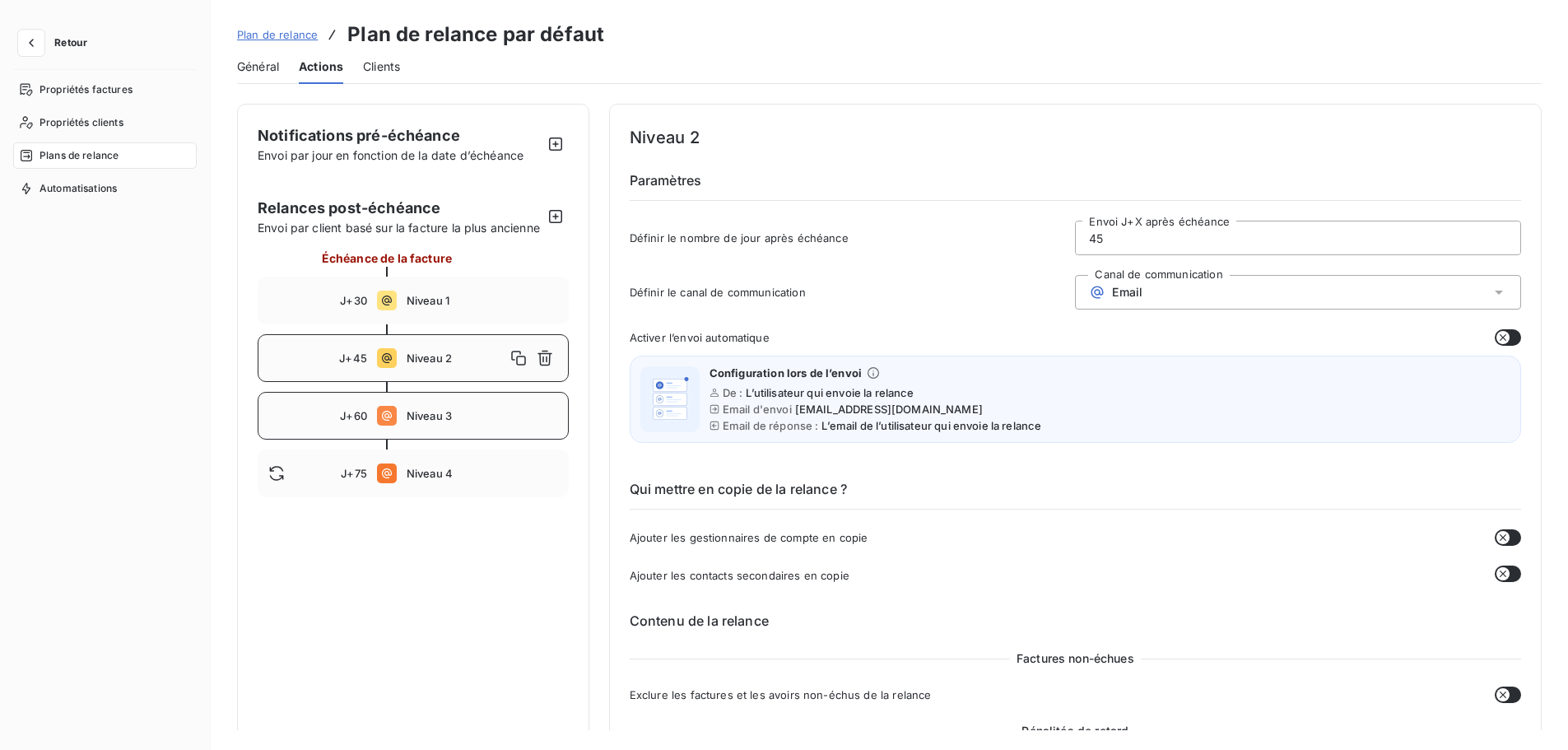
click at [474, 422] on span "Niveau 3" at bounding box center [482, 416] width 151 height 13
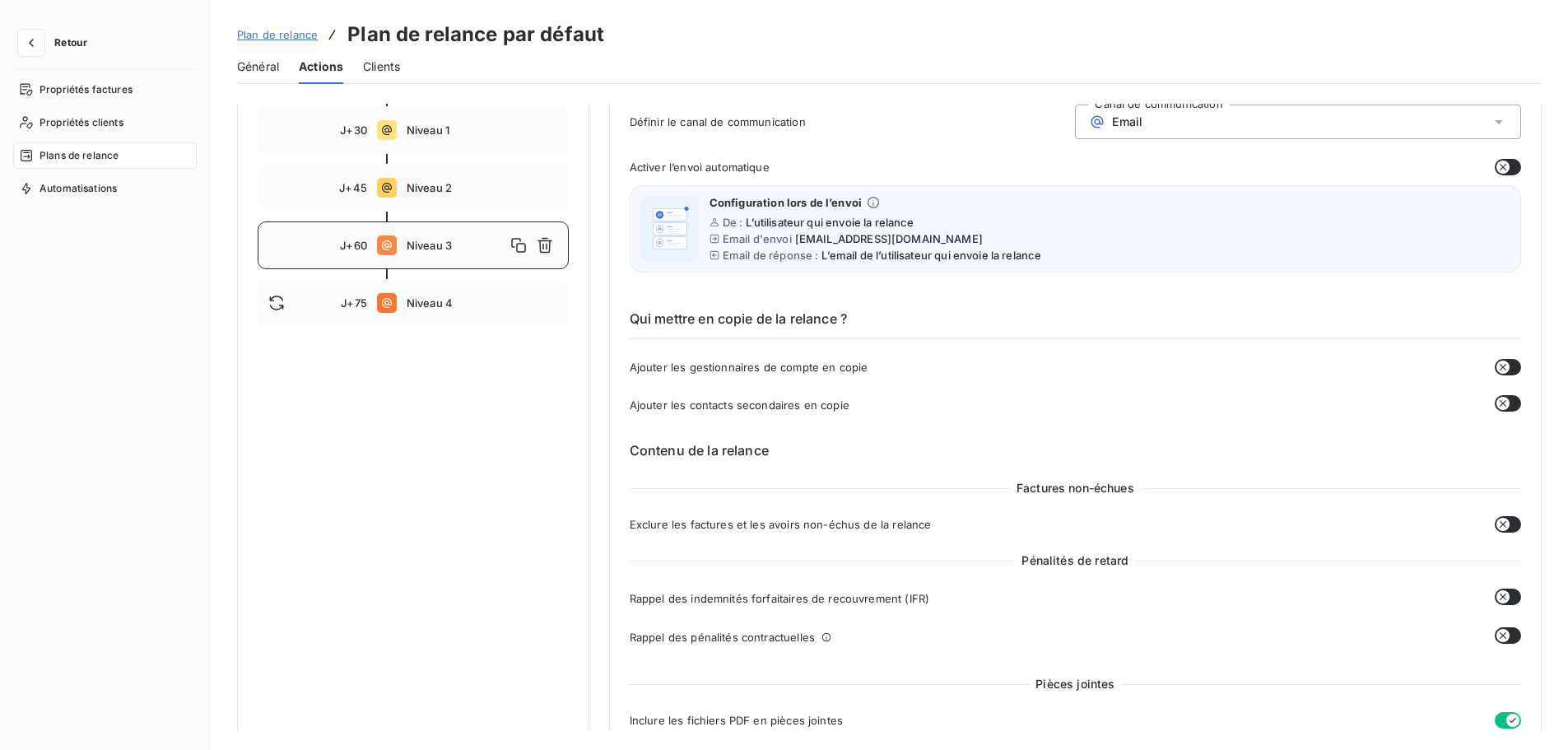
scroll to position [123, 0]
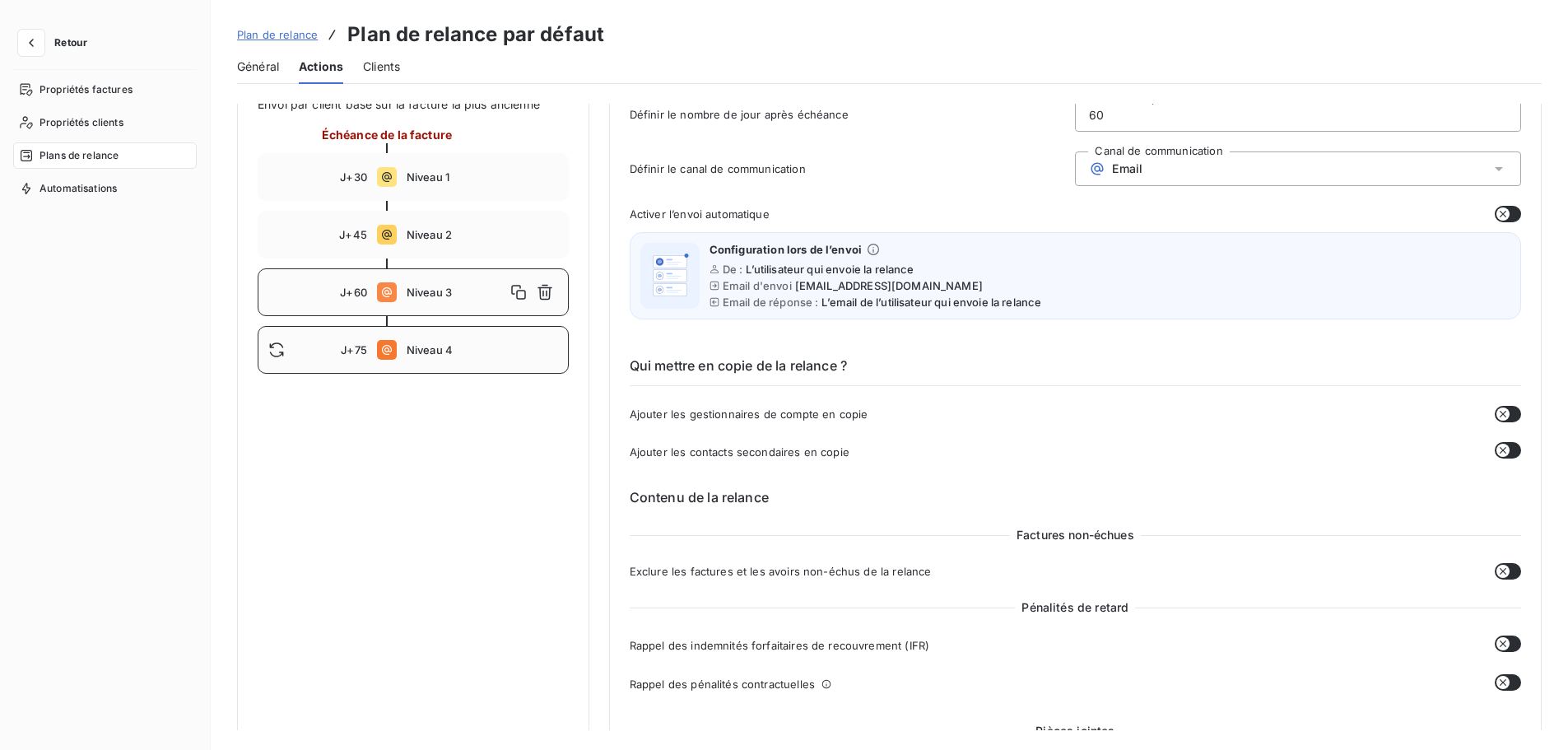
click at [400, 374] on div "J+75 Niveau 4" at bounding box center [413, 349] width 312 height 47
type input "75"
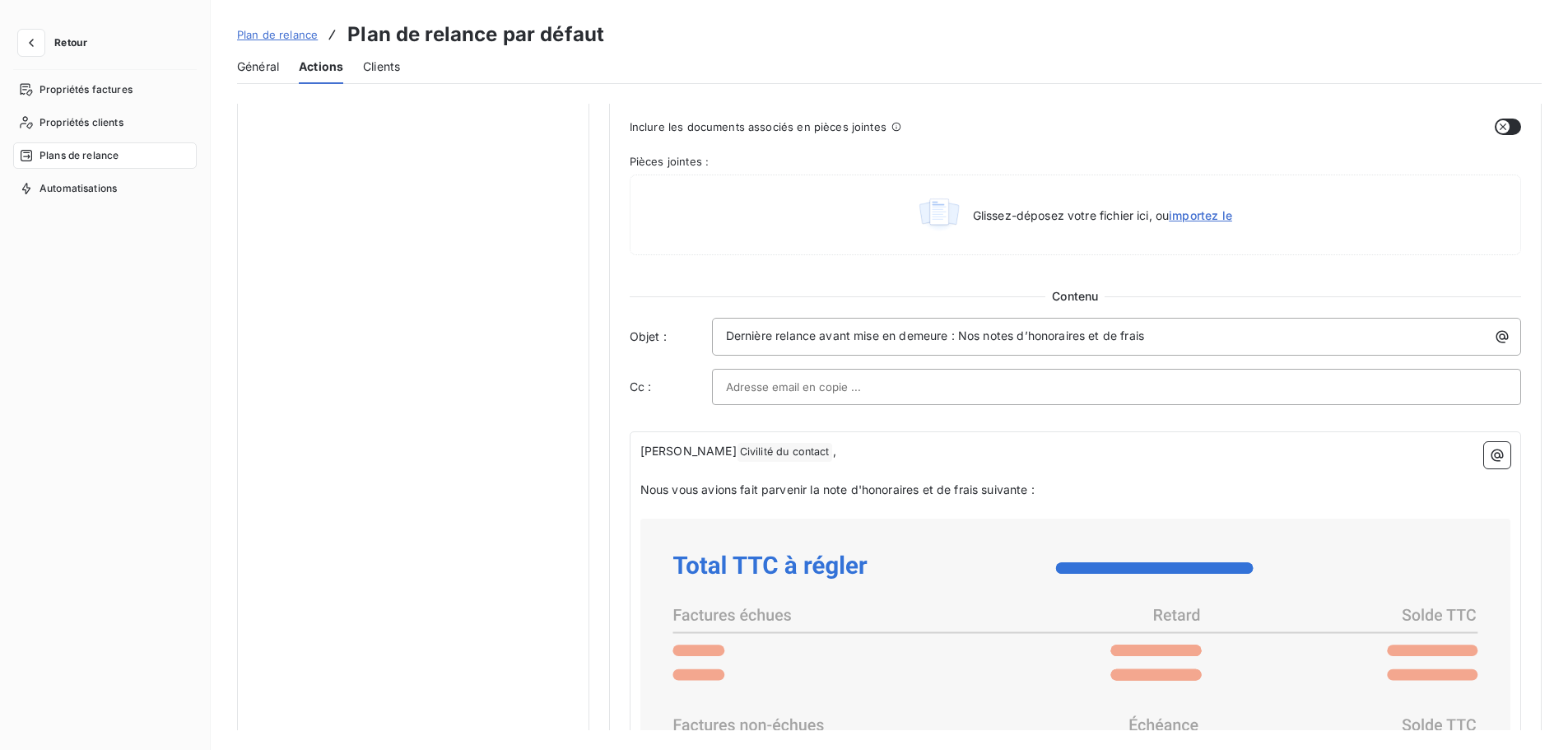
scroll to position [845, 0]
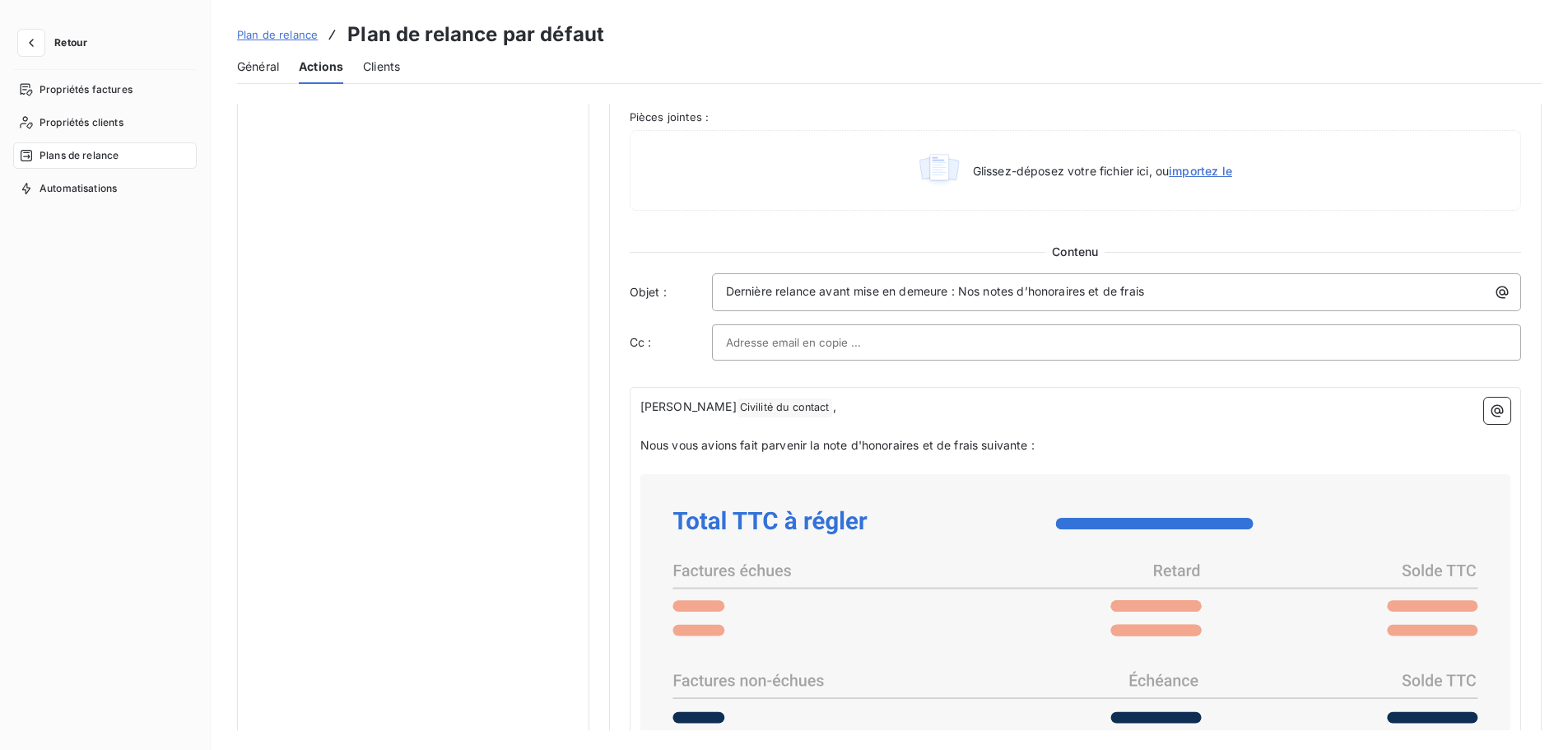
click at [826, 325] on div at bounding box center [1116, 343] width 810 height 36
click at [806, 349] on input "text" at bounding box center [1116, 343] width 781 height 25
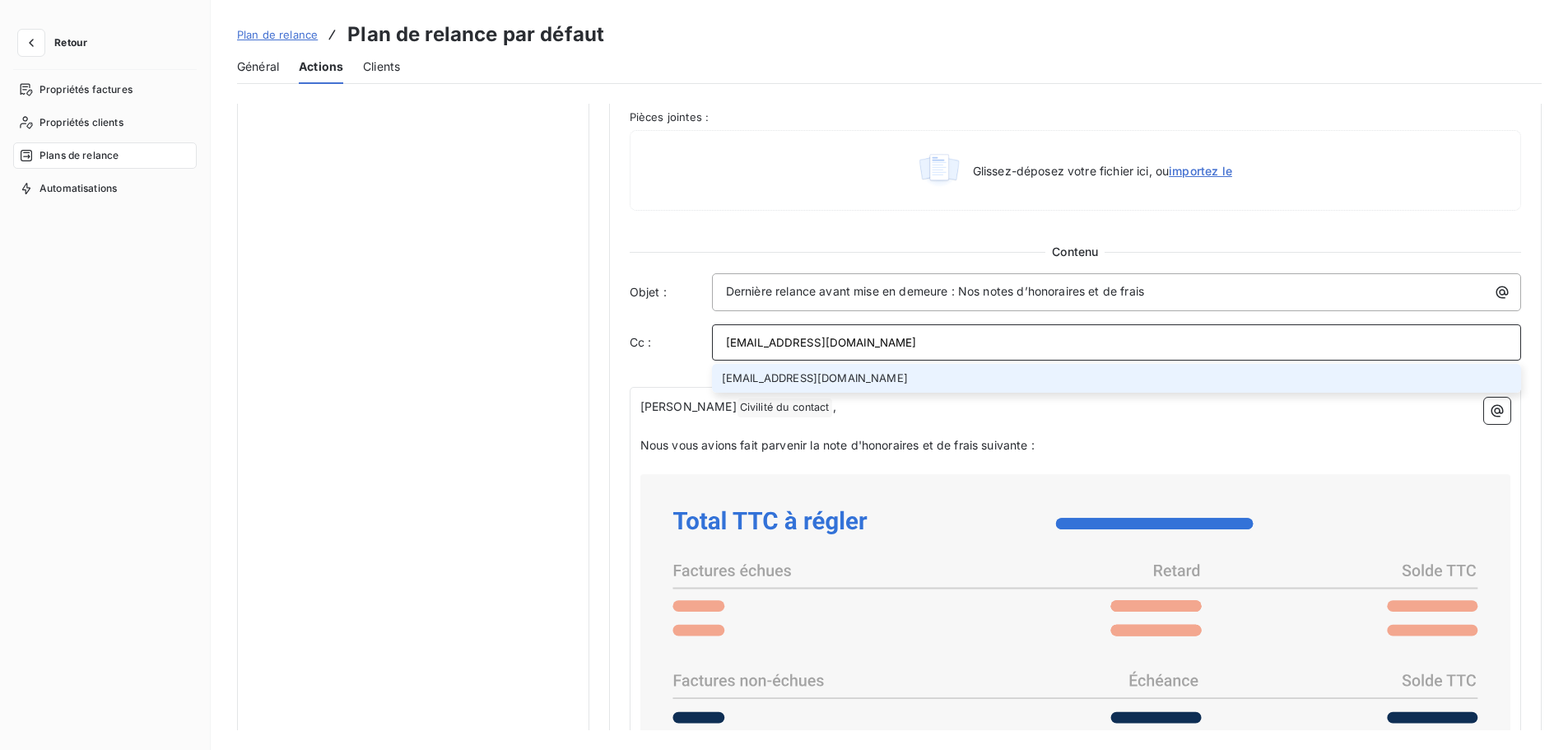
type input "facturation@bersay.com"
click at [803, 381] on li "facturation@bersay.com" at bounding box center [1116, 378] width 810 height 28
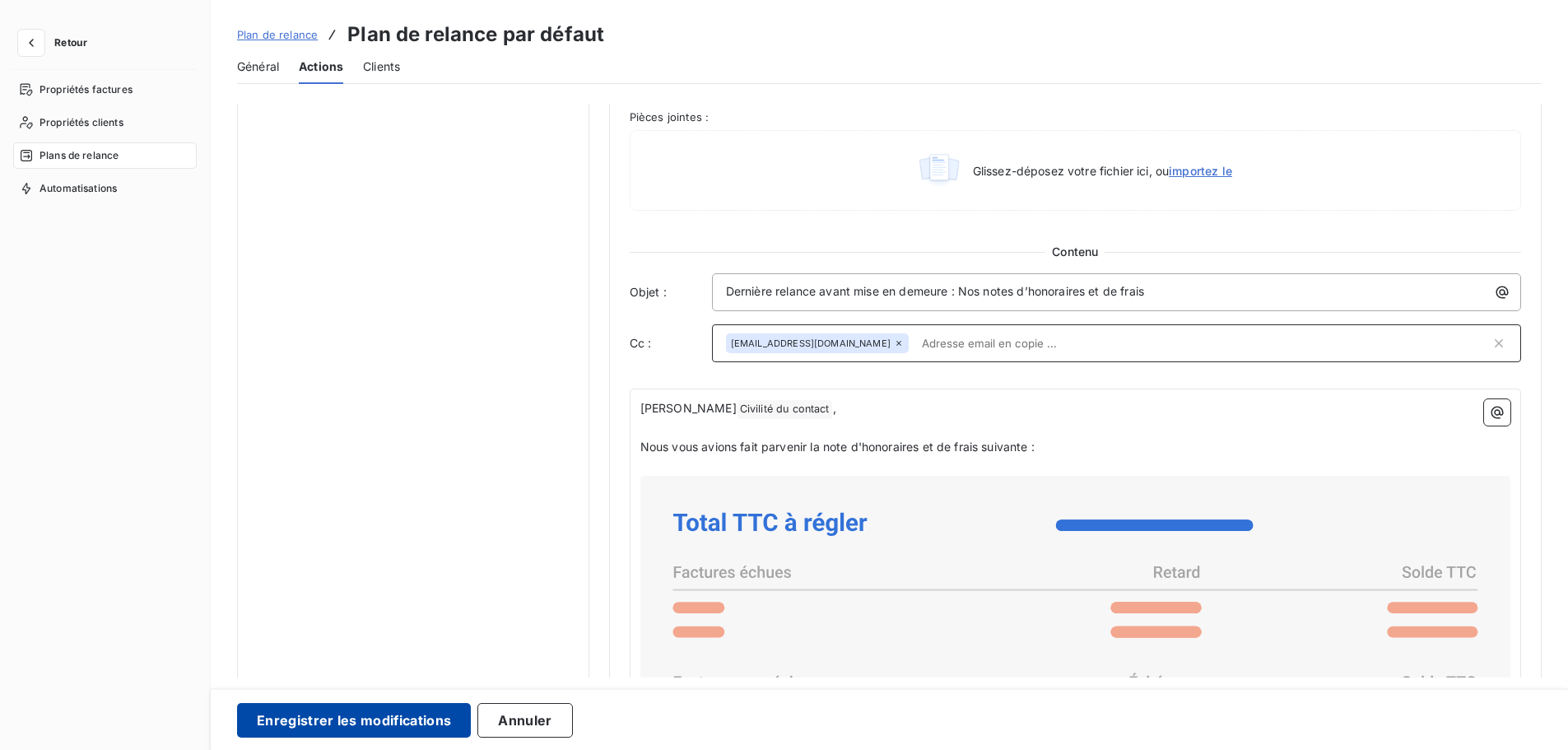
click at [343, 726] on button "Enregistrer les modifications" at bounding box center [353, 720] width 234 height 35
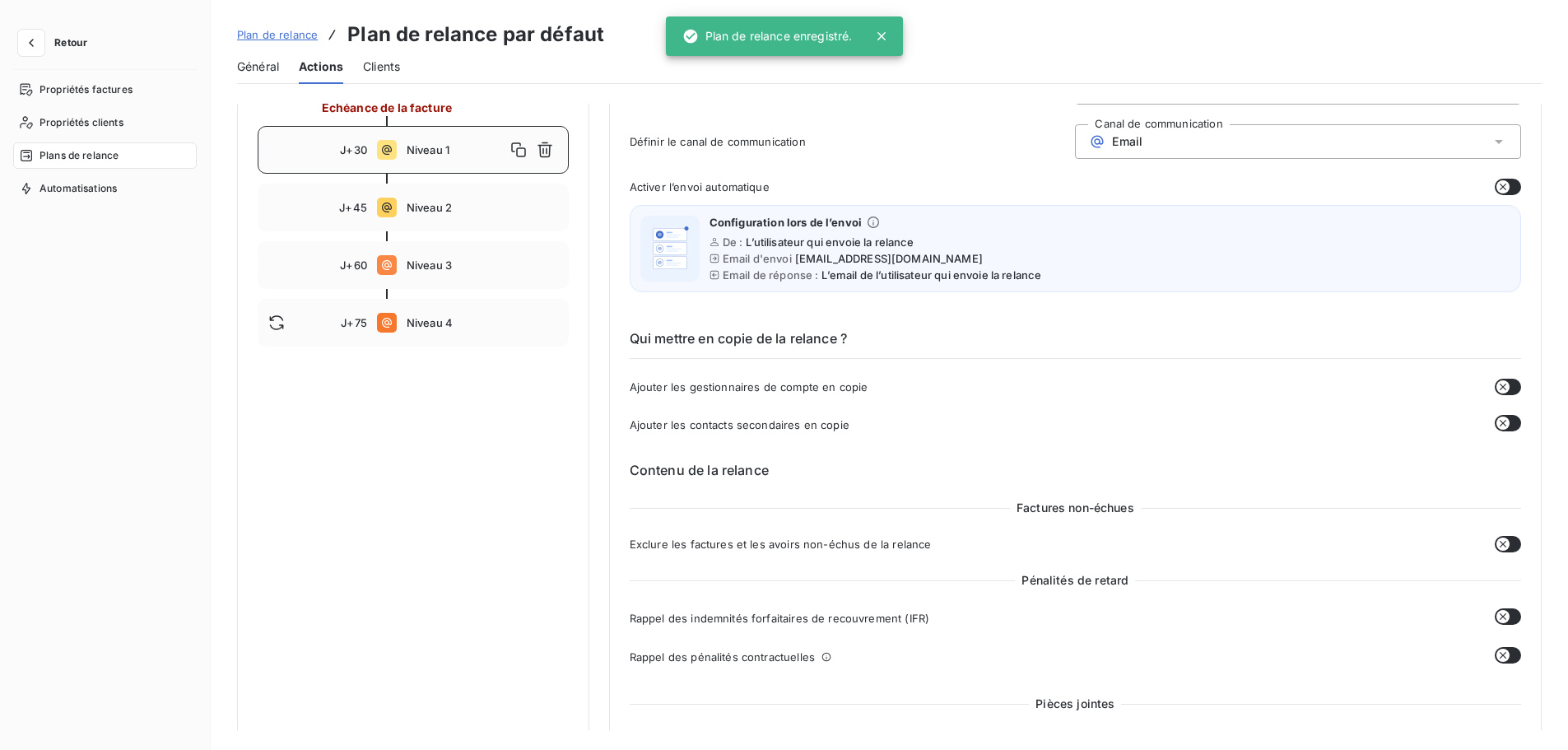
scroll to position [0, 0]
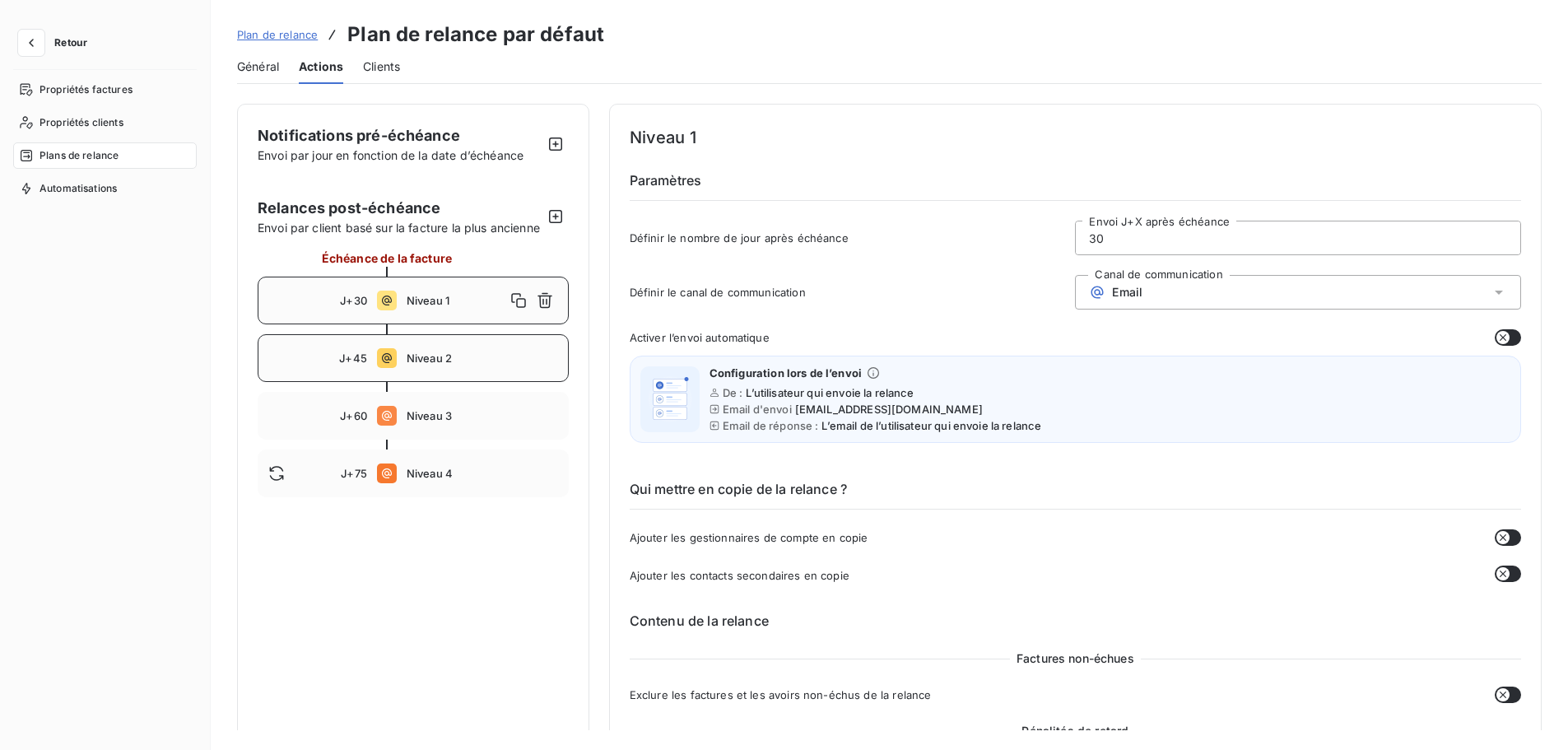
click at [480, 365] on span "Niveau 2" at bounding box center [482, 358] width 151 height 13
click at [449, 424] on div "J+60 Niveau 3" at bounding box center [413, 416] width 312 height 47
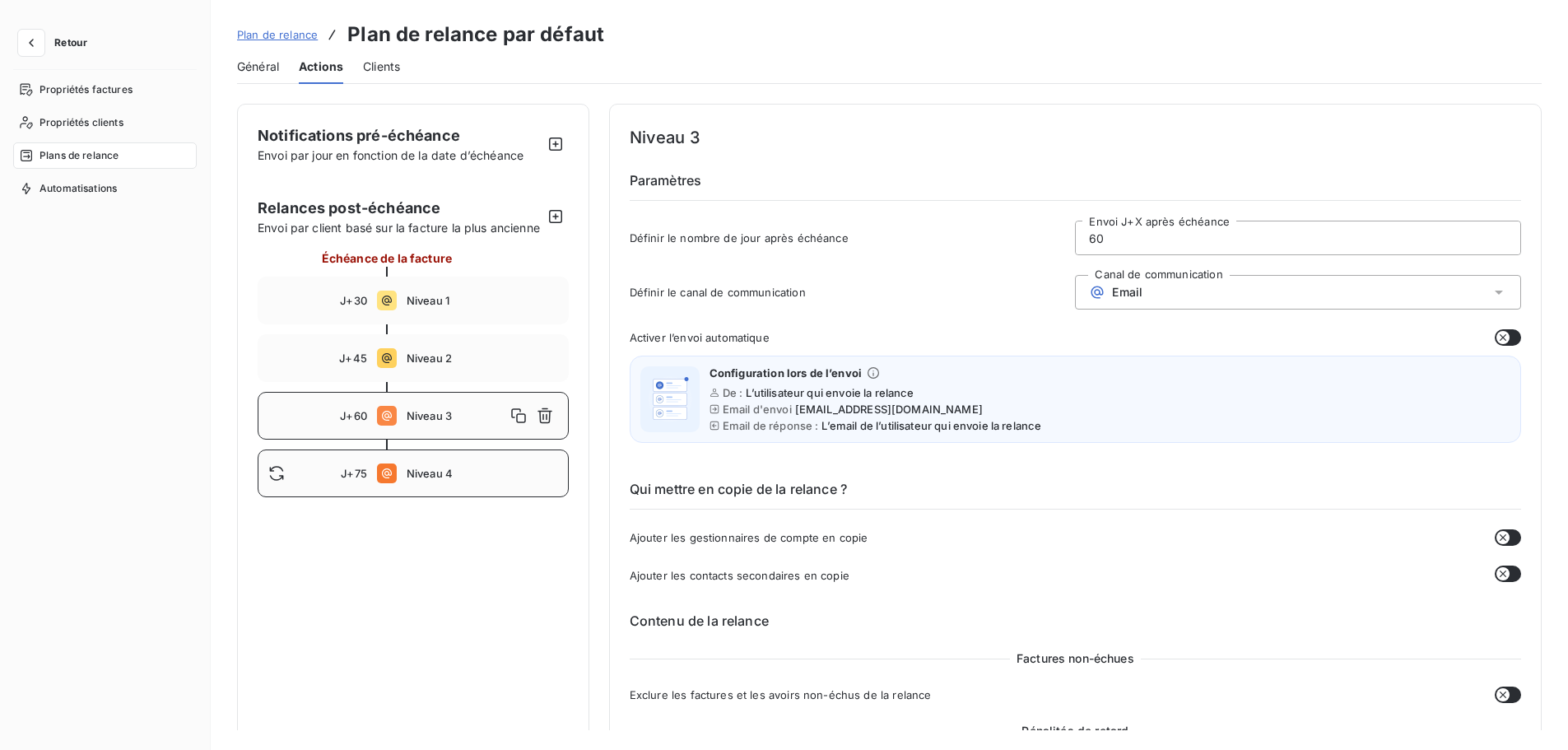
click at [432, 480] on span "Niveau 4" at bounding box center [482, 473] width 151 height 13
drag, startPoint x: 390, startPoint y: 362, endPoint x: 471, endPoint y: 368, distance: 81.2
click at [390, 362] on div "J+45 Niveau 2" at bounding box center [413, 358] width 312 height 47
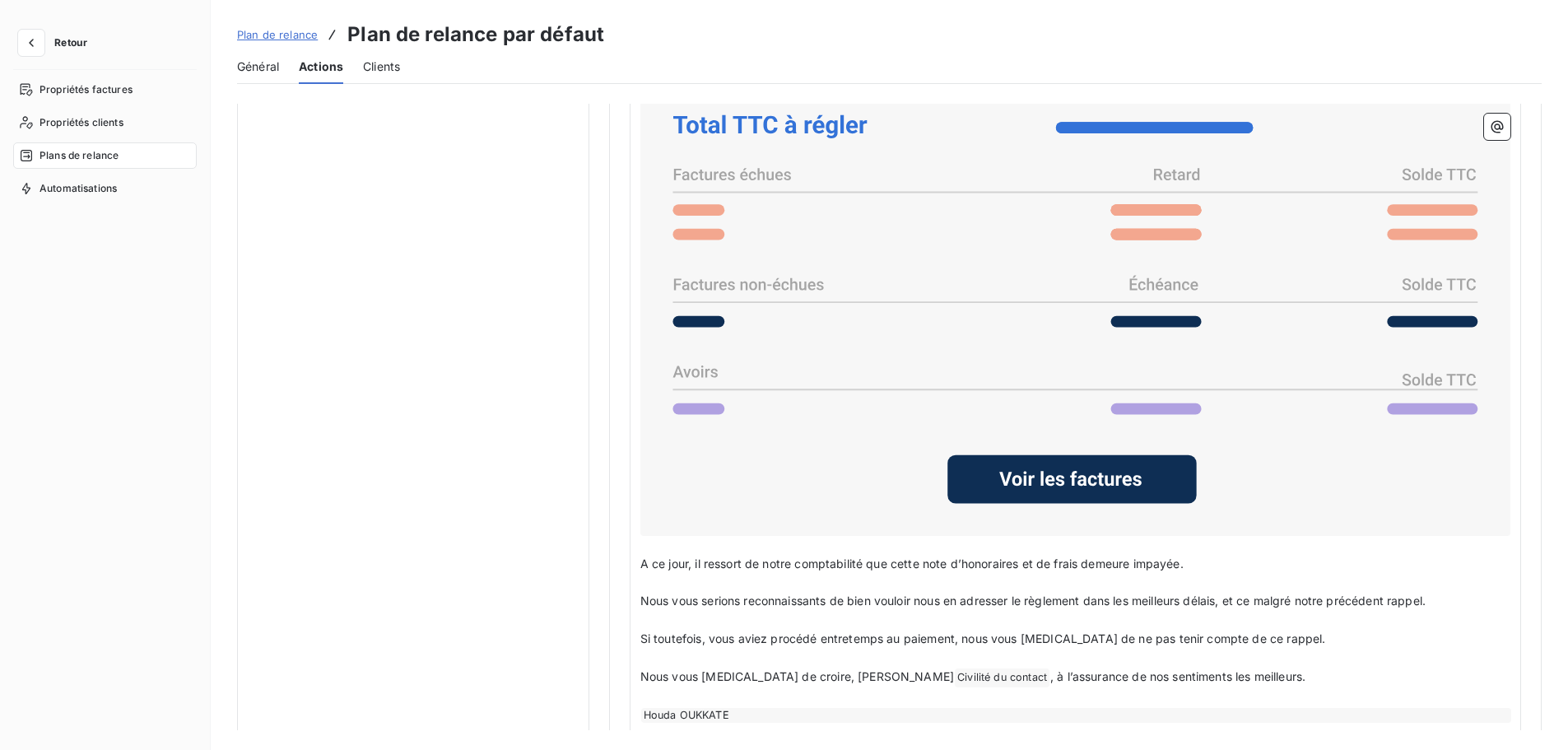
scroll to position [1253, 0]
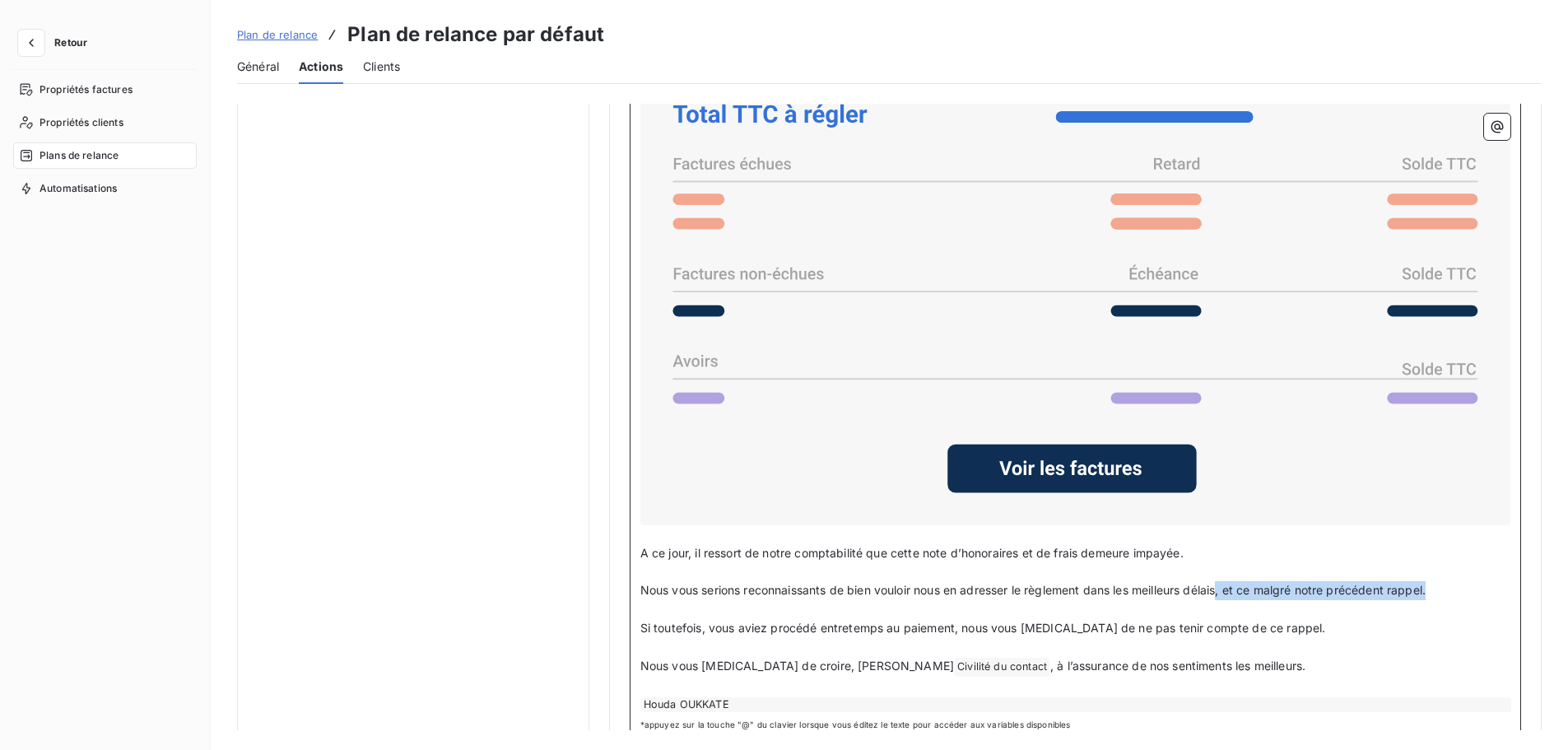
drag, startPoint x: 1452, startPoint y: 595, endPoint x: 1226, endPoint y: 586, distance: 226.2
click at [1226, 586] on p "Nous vous serions reconnaissants de bien vouloir nous en adresser le règlement …" at bounding box center [1075, 591] width 870 height 19
copy span ", et ce malgré notre précédent rappel."
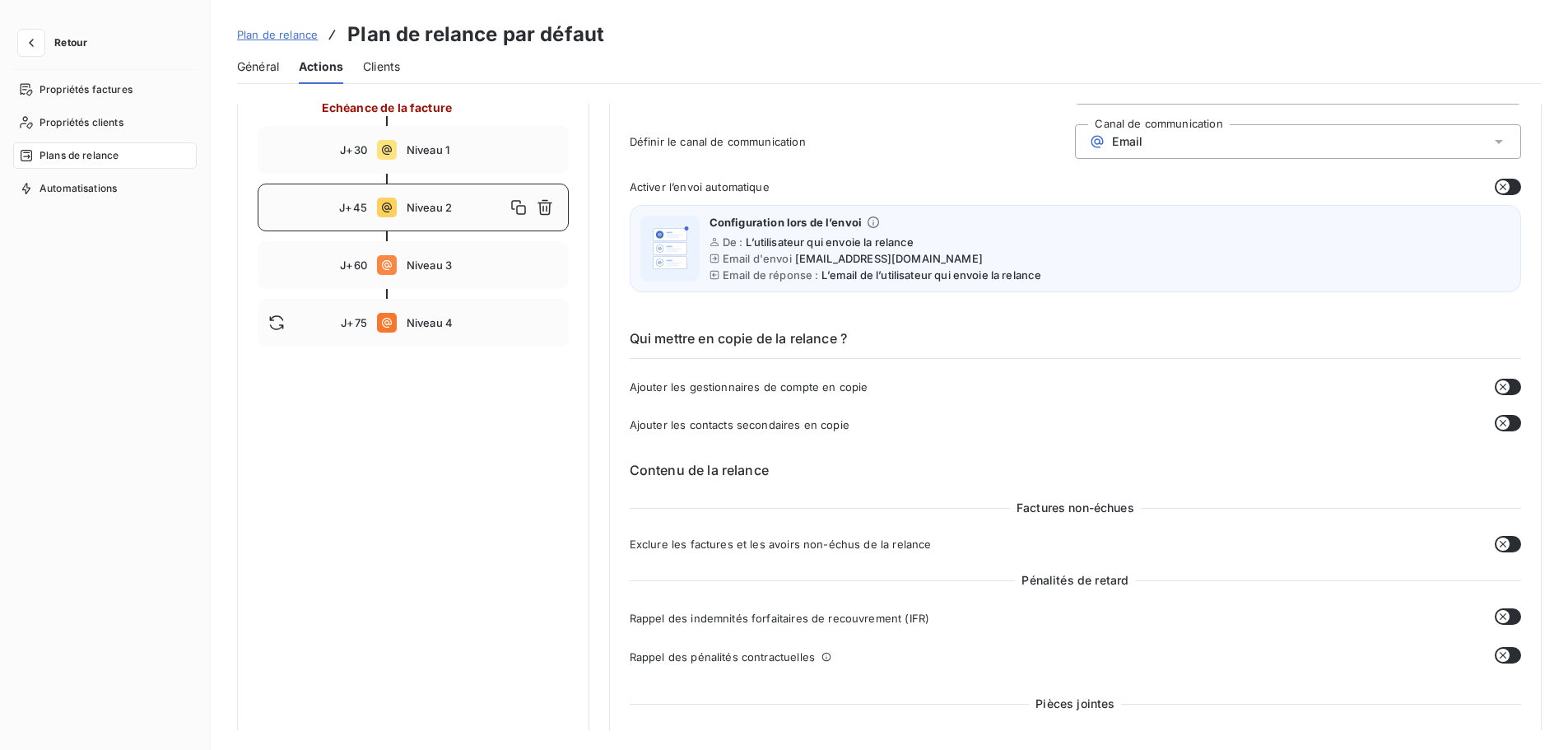
scroll to position [110, 0]
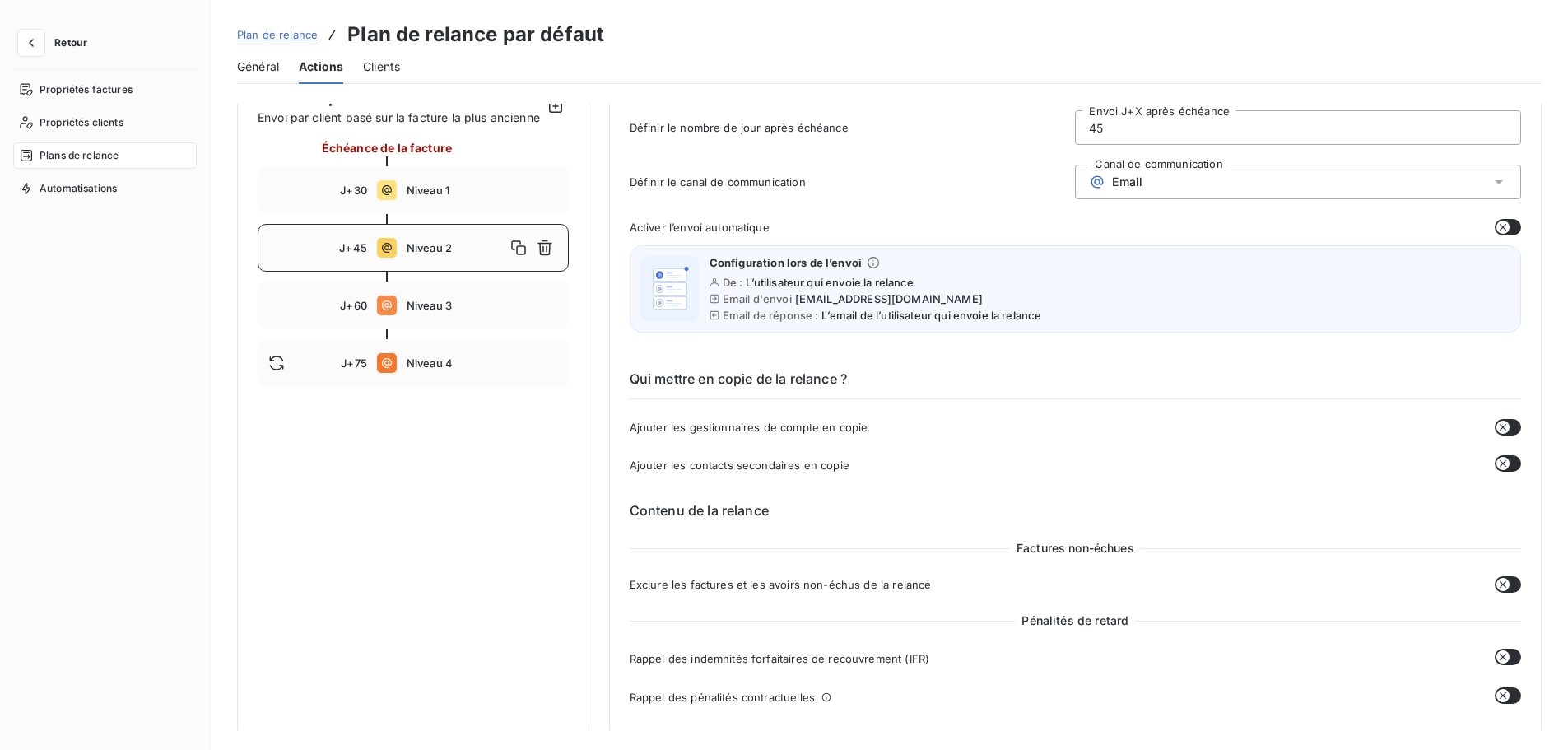
drag, startPoint x: 440, startPoint y: 325, endPoint x: 653, endPoint y: 318, distance: 213.1
click at [448, 312] on span "Niveau 3" at bounding box center [482, 306] width 151 height 13
type input "60"
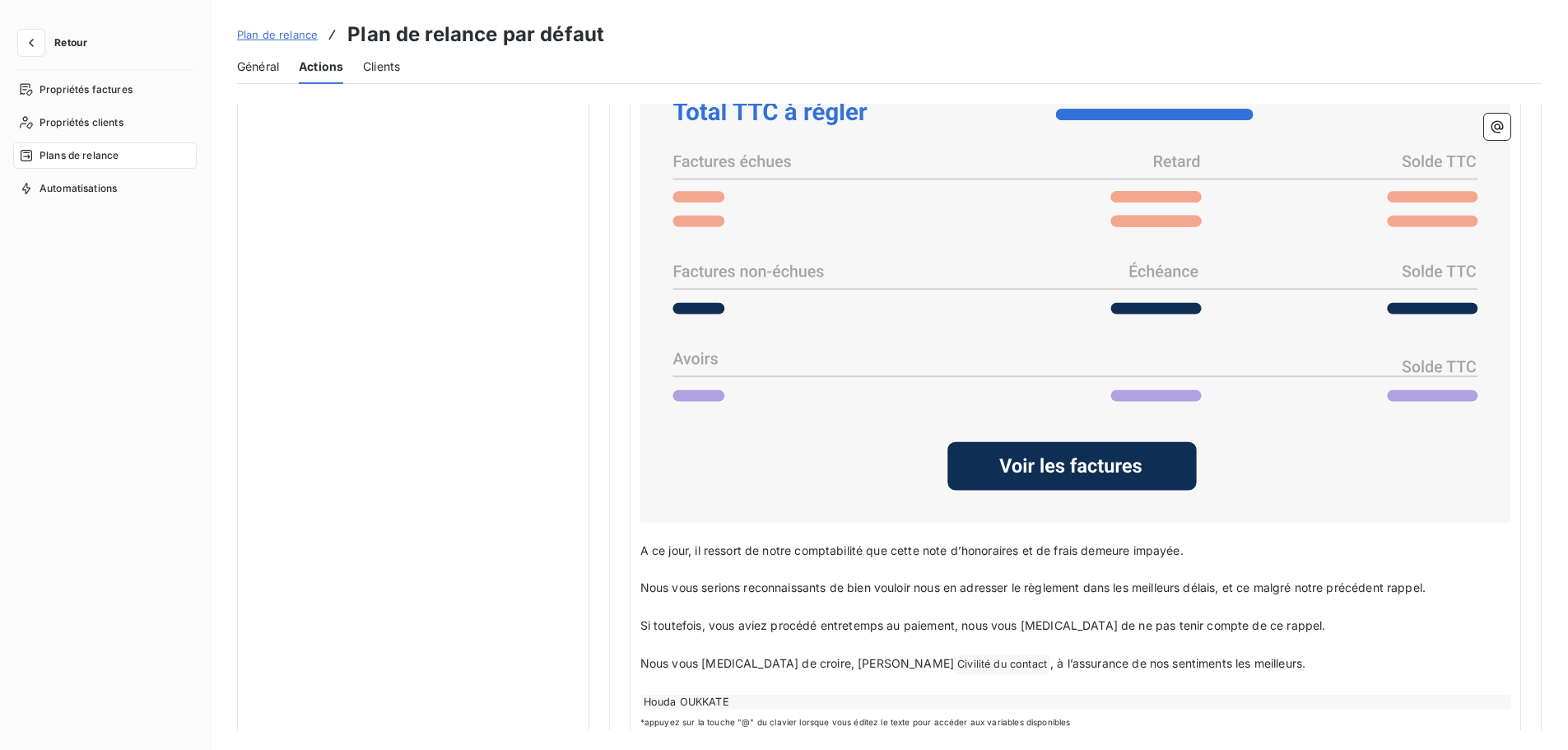
scroll to position [1273, 0]
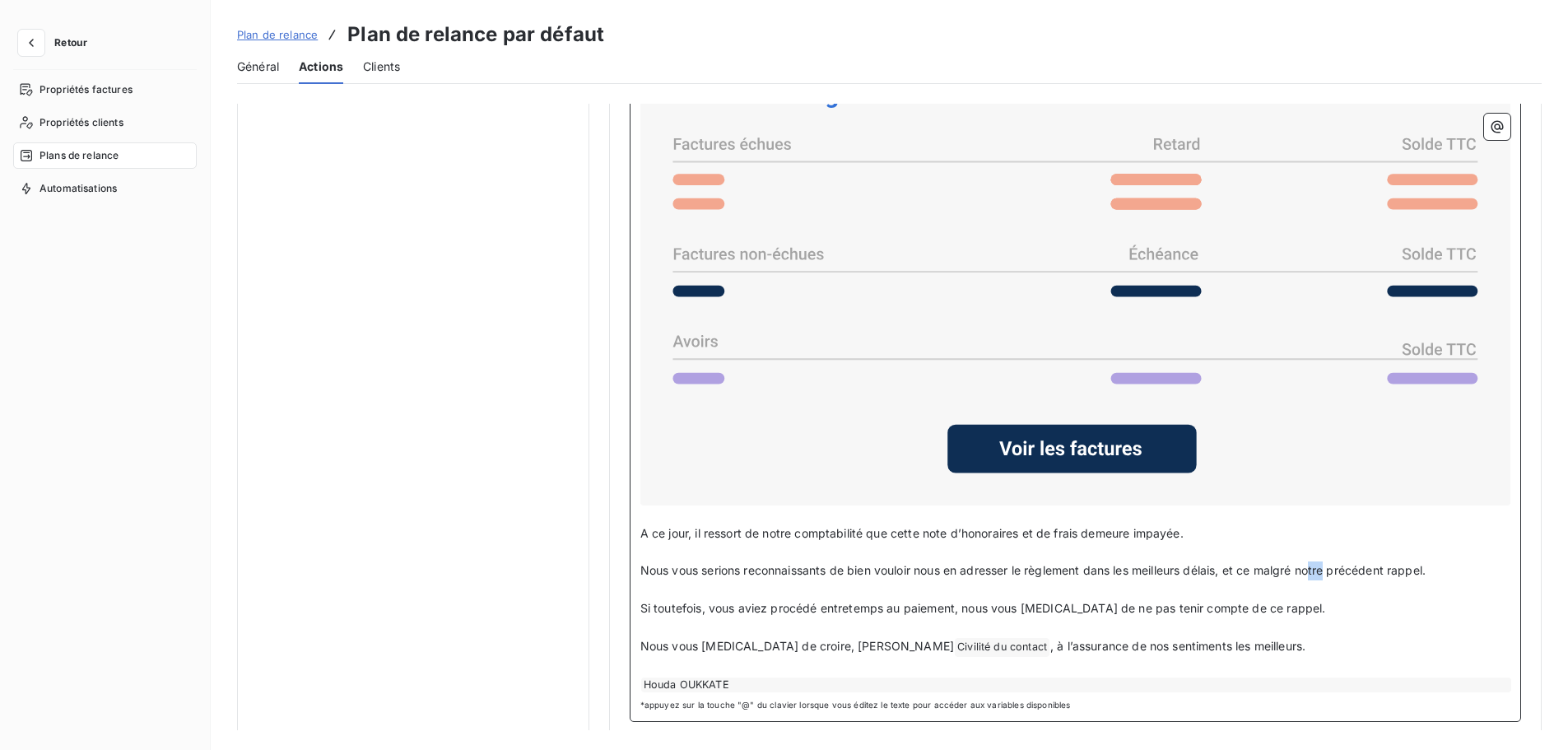
drag, startPoint x: 1334, startPoint y: 567, endPoint x: 1320, endPoint y: 567, distance: 14.0
click at [1320, 567] on span "Nous vous serions reconnaissants de bien vouloir nous en adresser le règlement …" at bounding box center [1032, 570] width 785 height 14
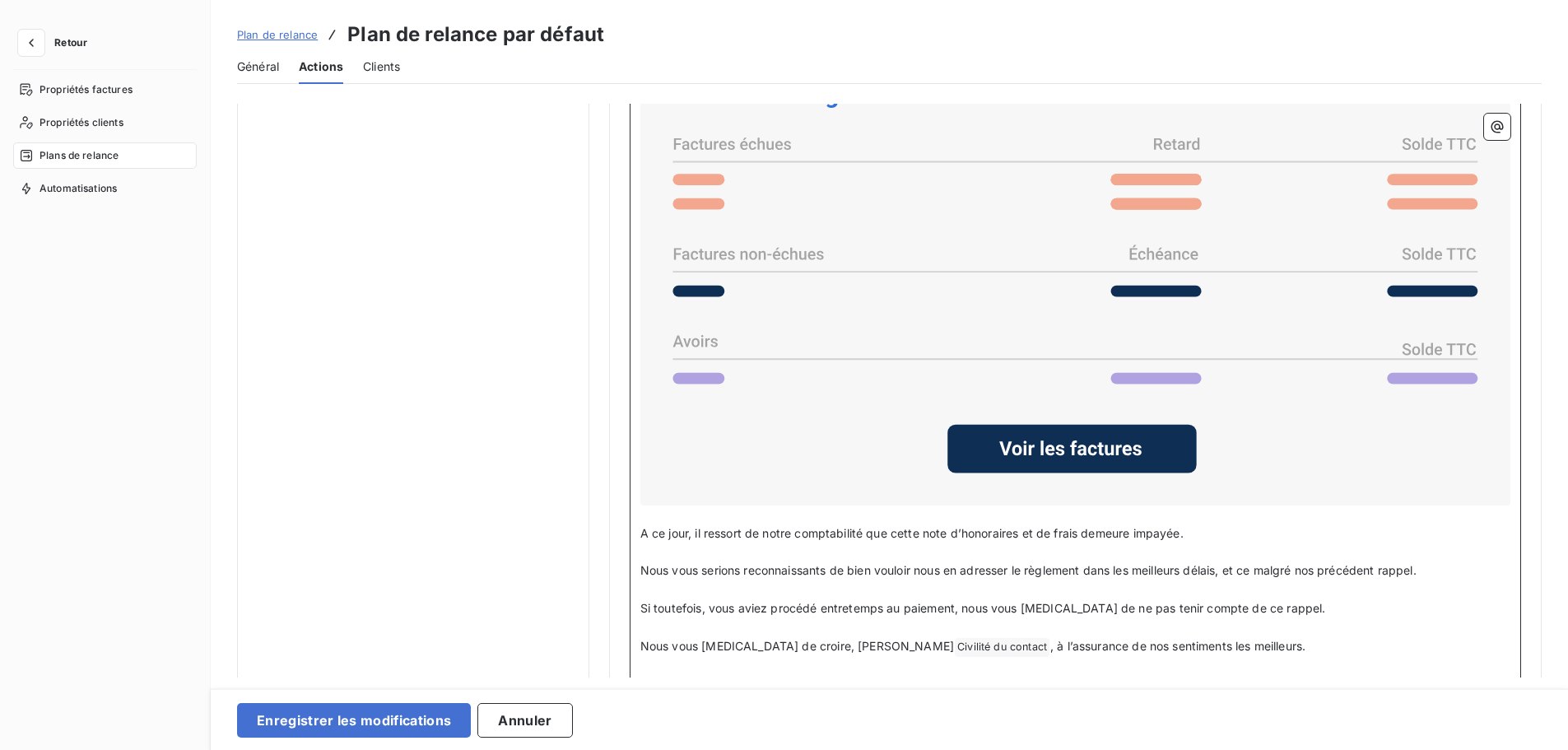
click at [1382, 567] on span "Nous vous serions reconnaissants de bien vouloir nous en adresser le règlement …" at bounding box center [1028, 570] width 776 height 14
click at [1422, 567] on span "Nous vous serions reconnaissants de bien vouloir nous en adresser le règlement …" at bounding box center [1031, 570] width 782 height 14
click at [322, 723] on button "Enregistrer les modifications" at bounding box center [353, 720] width 234 height 35
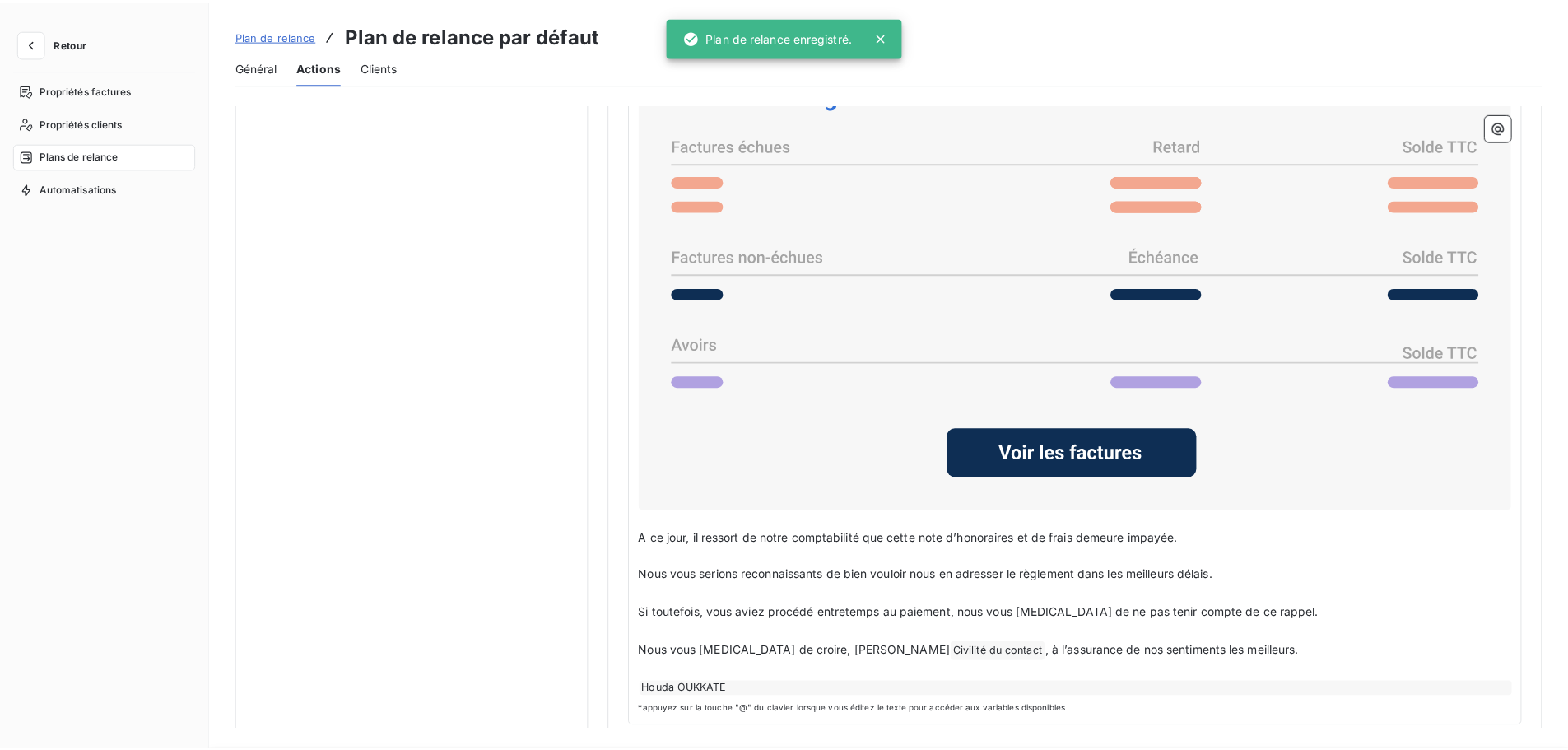
scroll to position [0, 0]
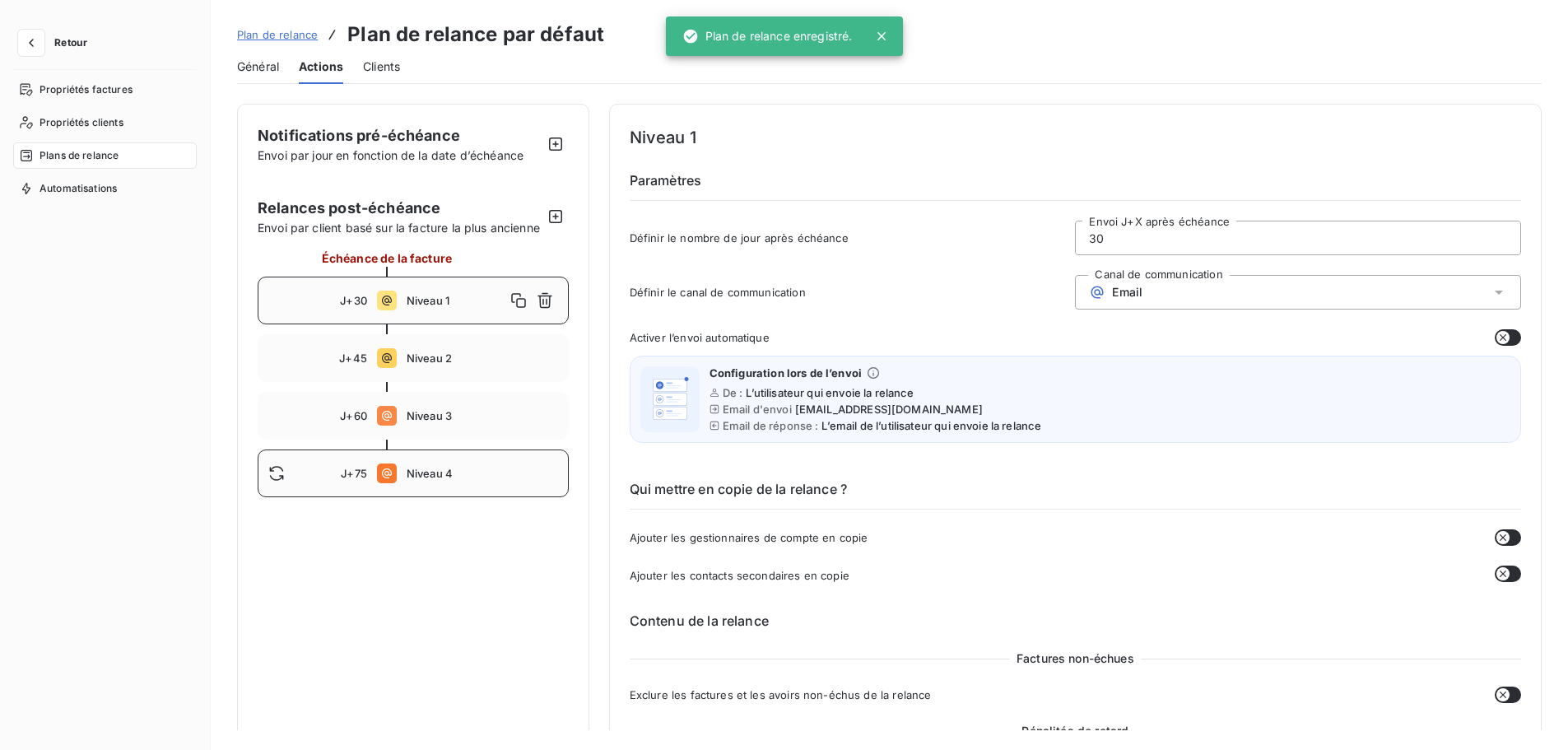
click at [419, 480] on span "Niveau 4" at bounding box center [482, 473] width 151 height 13
type input "75"
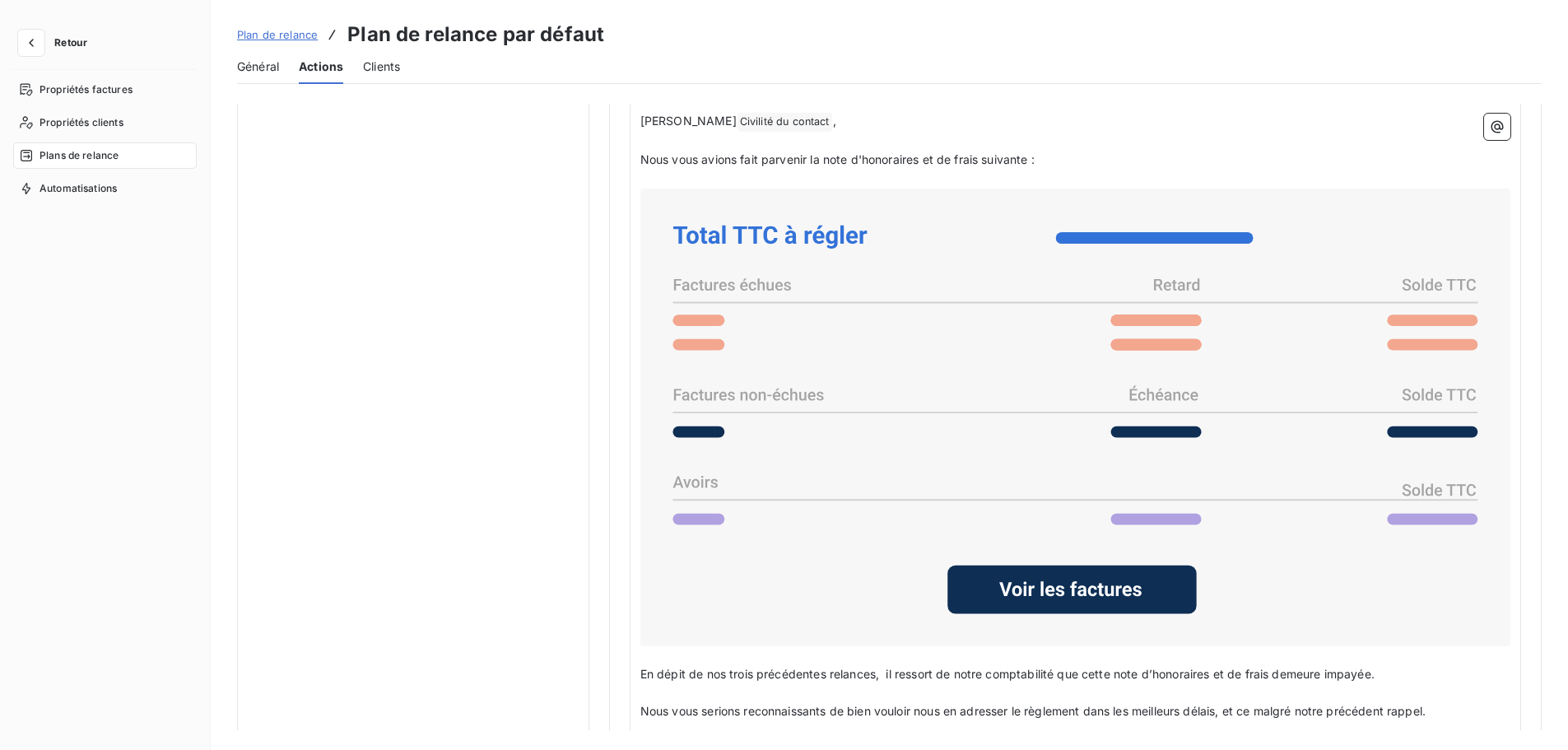
scroll to position [1282, 0]
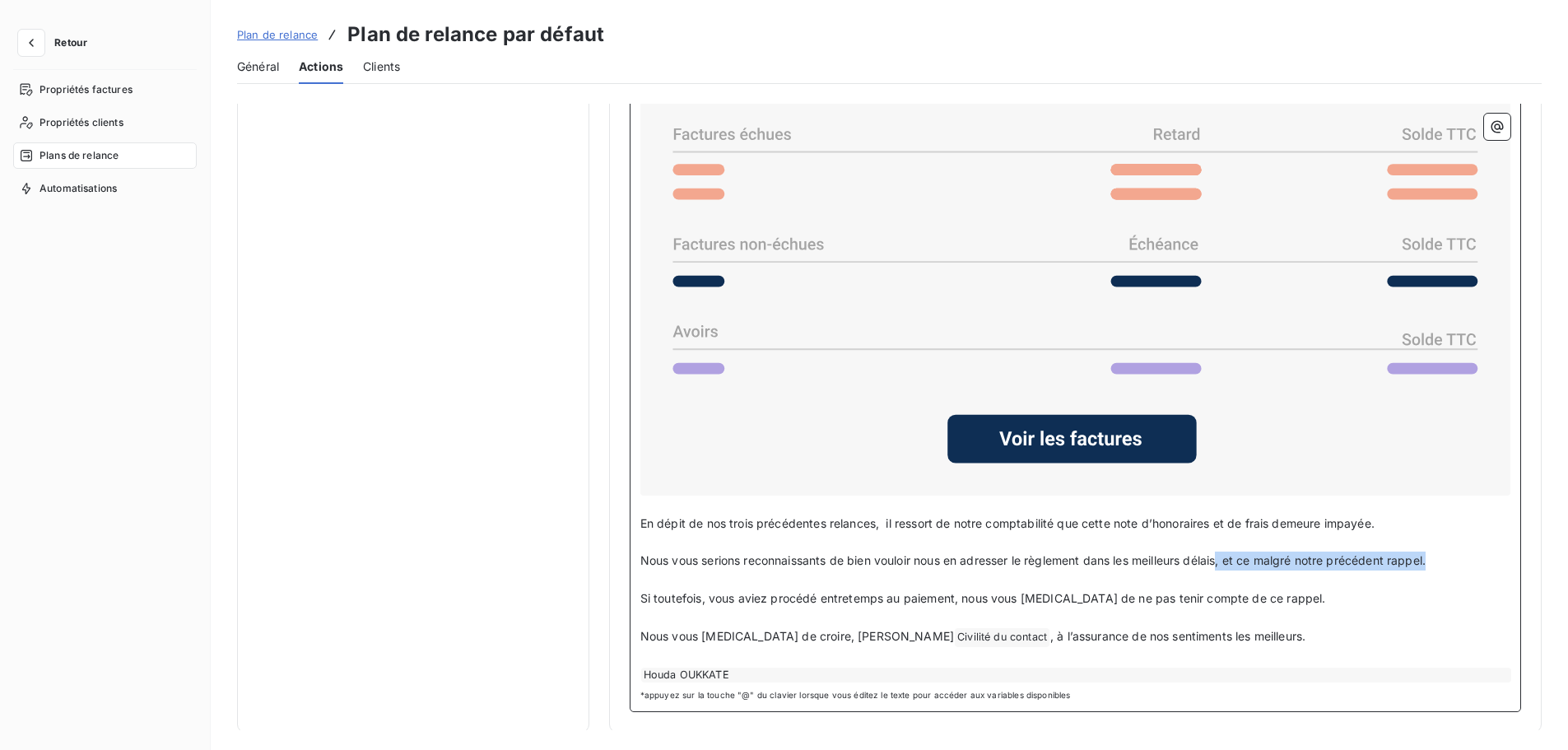
drag, startPoint x: 1434, startPoint y: 557, endPoint x: 1225, endPoint y: 562, distance: 209.1
click at [1225, 562] on span "Nous vous serions reconnaissants de bien vouloir nous en adresser le règlement …" at bounding box center [1032, 560] width 785 height 14
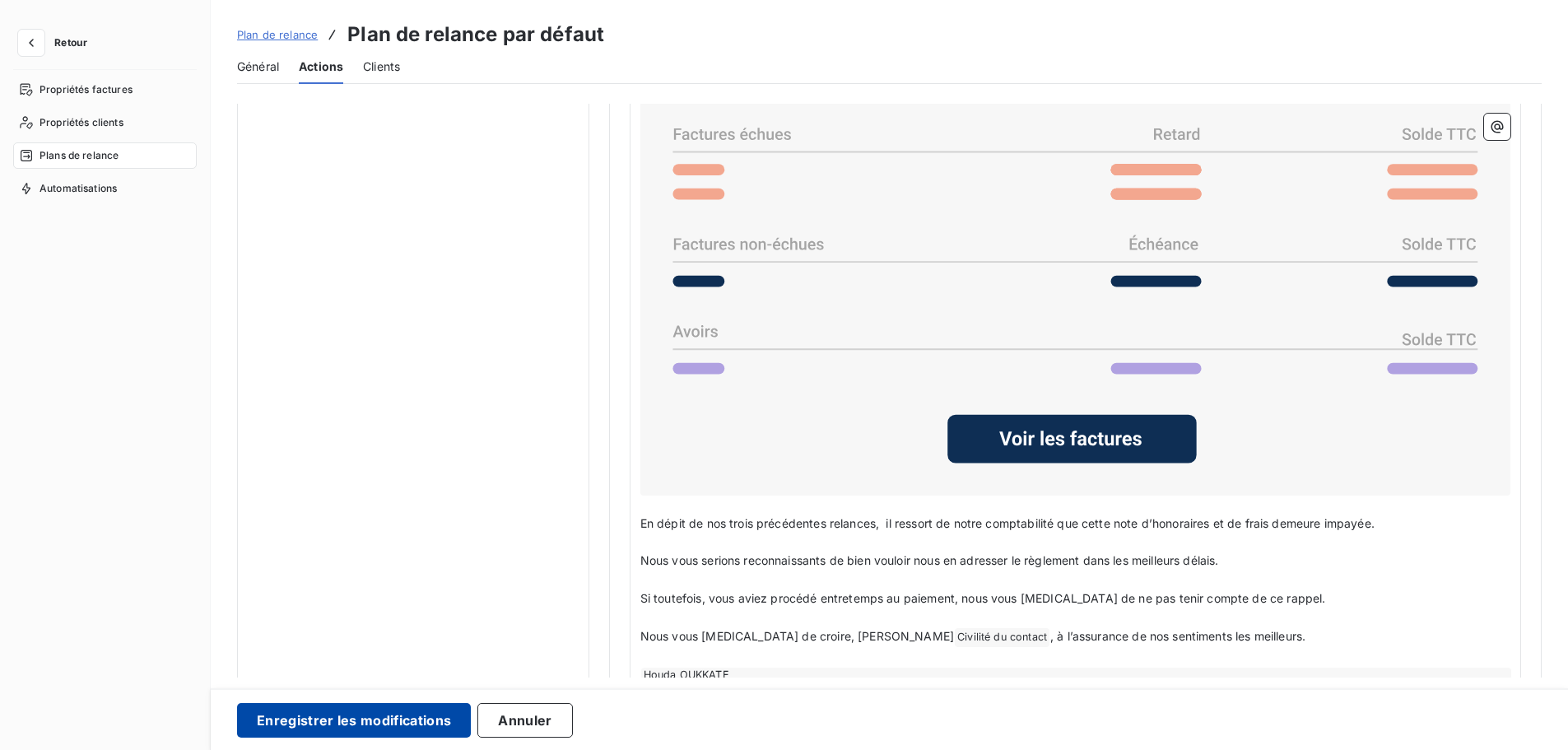
click at [375, 719] on button "Enregistrer les modifications" at bounding box center [353, 720] width 234 height 35
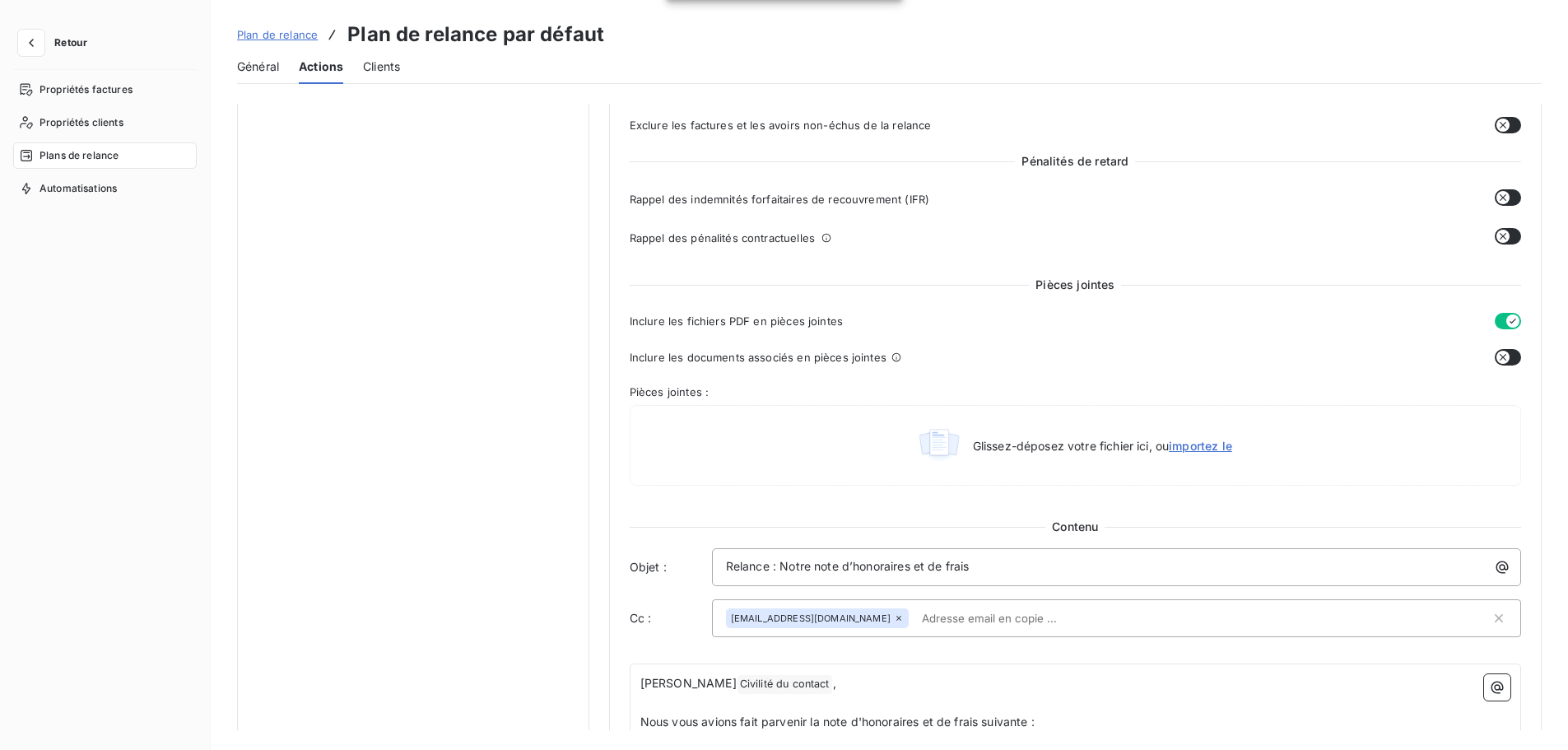
scroll to position [0, 0]
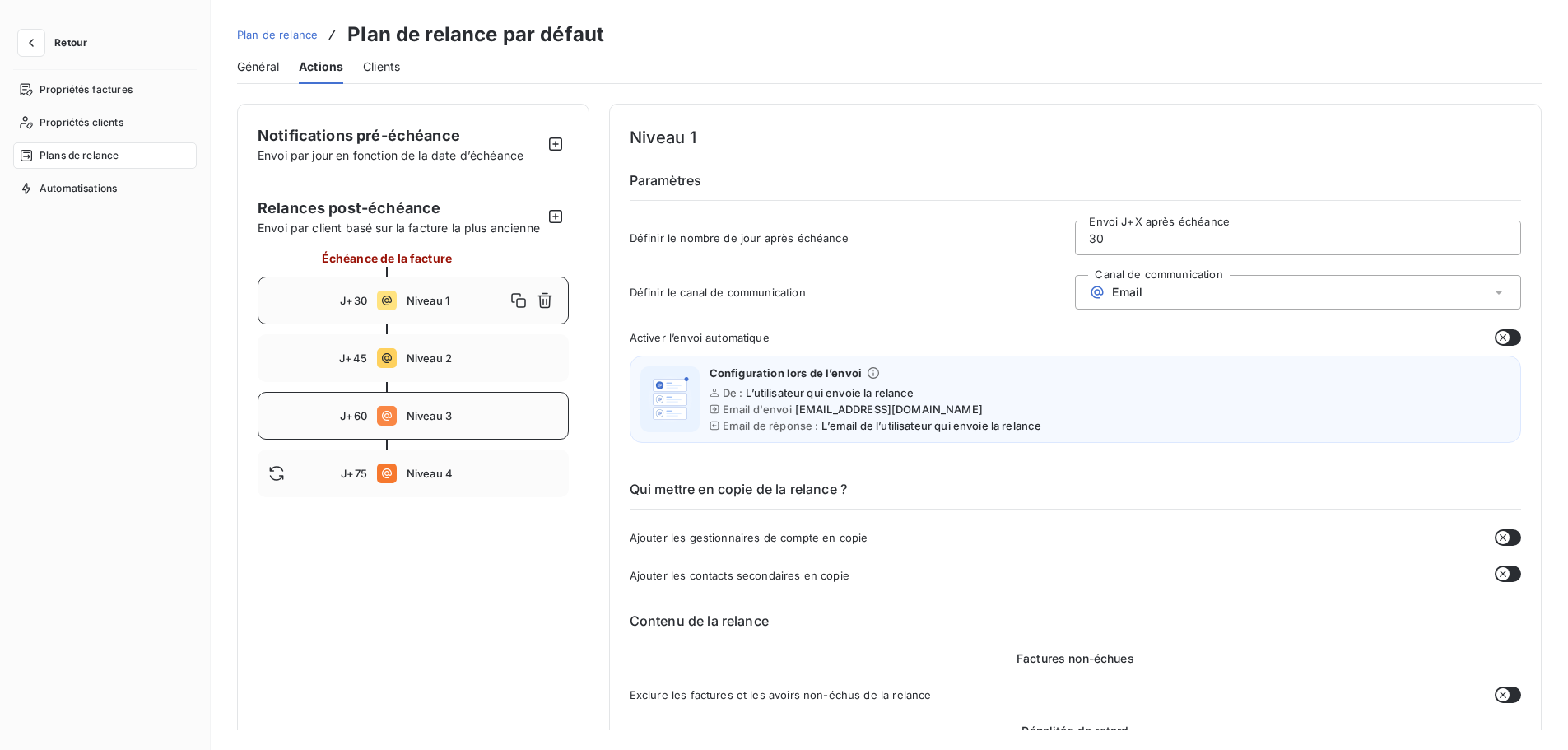
click at [418, 422] on span "Niveau 3" at bounding box center [482, 416] width 151 height 13
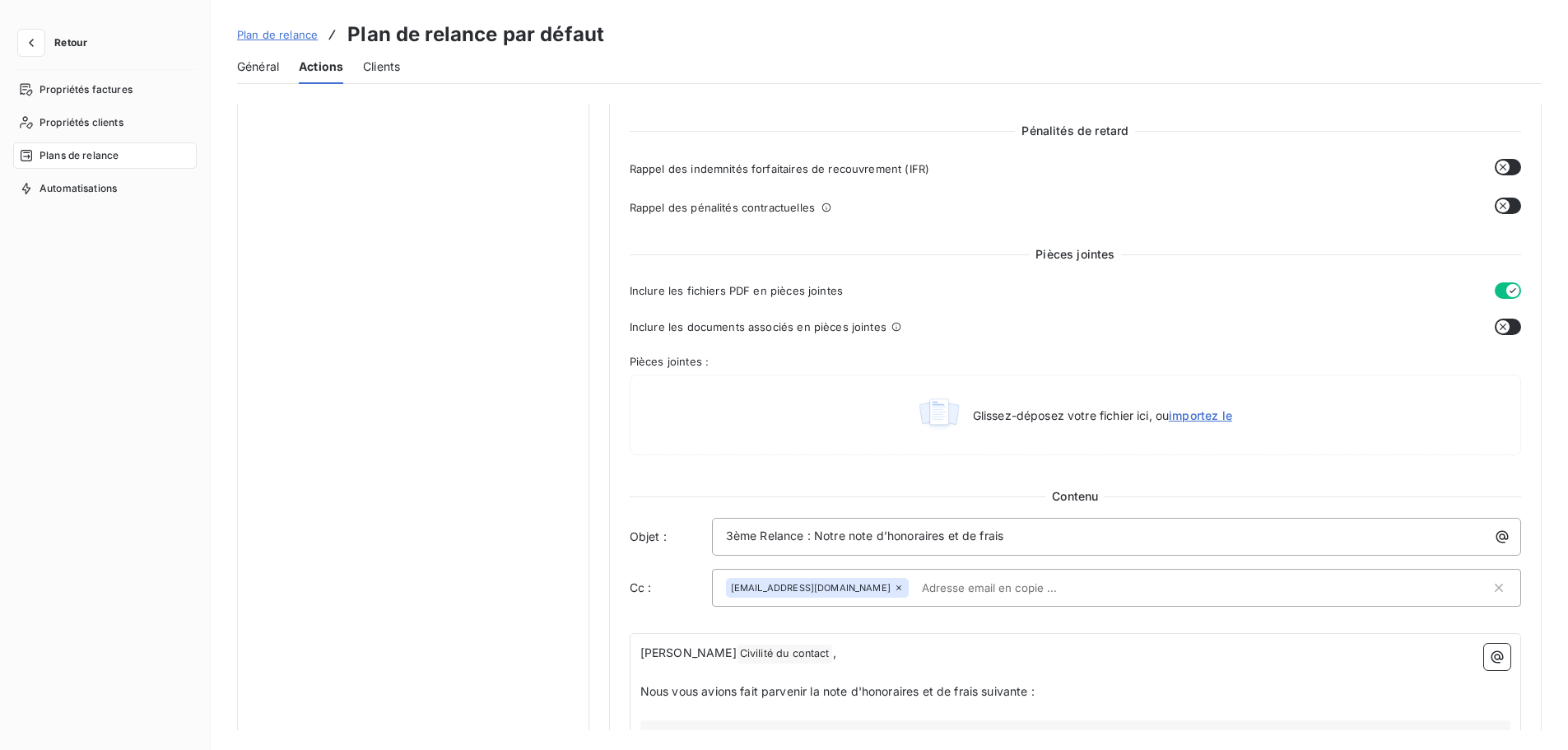
scroll to position [759, 0]
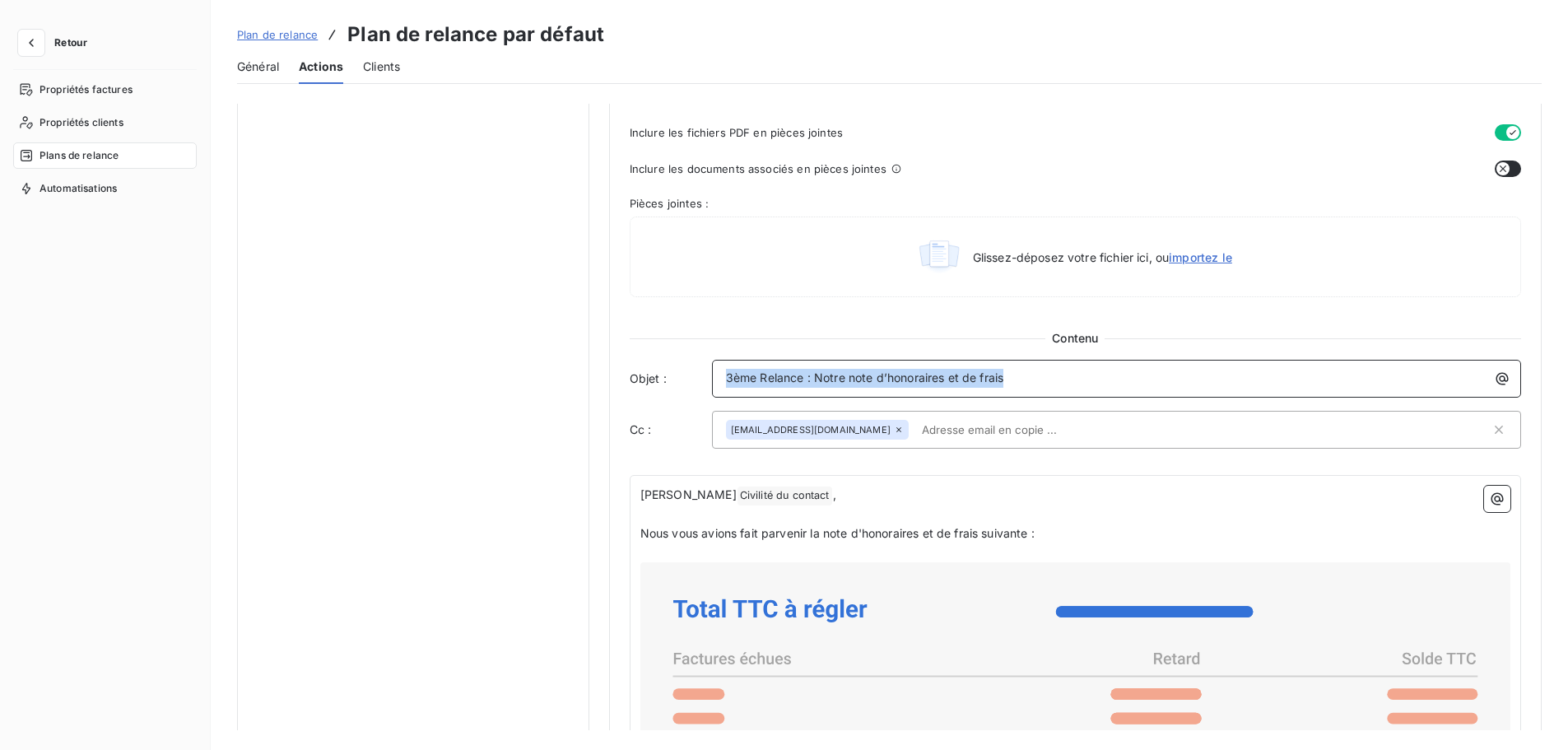
drag, startPoint x: 1061, startPoint y: 382, endPoint x: 679, endPoint y: 394, distance: 382.2
click at [679, 394] on div "Objet : 3ème Relance : Notre note d’honoraires et de frais" at bounding box center [1075, 379] width 891 height 38
copy span "3ème Relance : Notre note d’honoraires et de frais"
click at [783, 432] on span "facturation@bersay.com" at bounding box center [811, 430] width 160 height 9
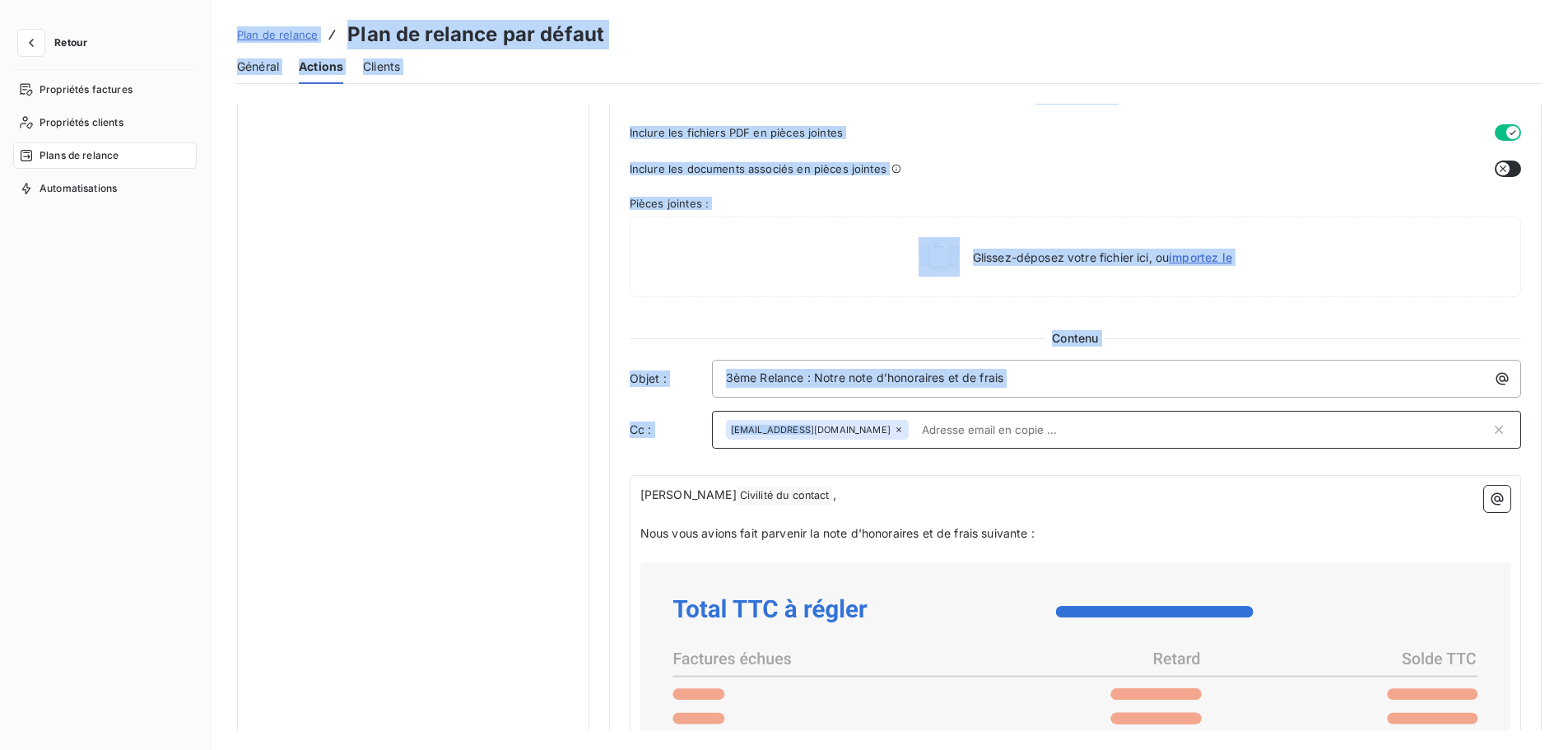
drag, startPoint x: 797, startPoint y: 429, endPoint x: -859, endPoint y: 545, distance: 1660.1
click at [0, 545] on html "Retour Propriétés factures Propriétés clients Plans de relance Automatisations …" at bounding box center [784, 375] width 1568 height 750
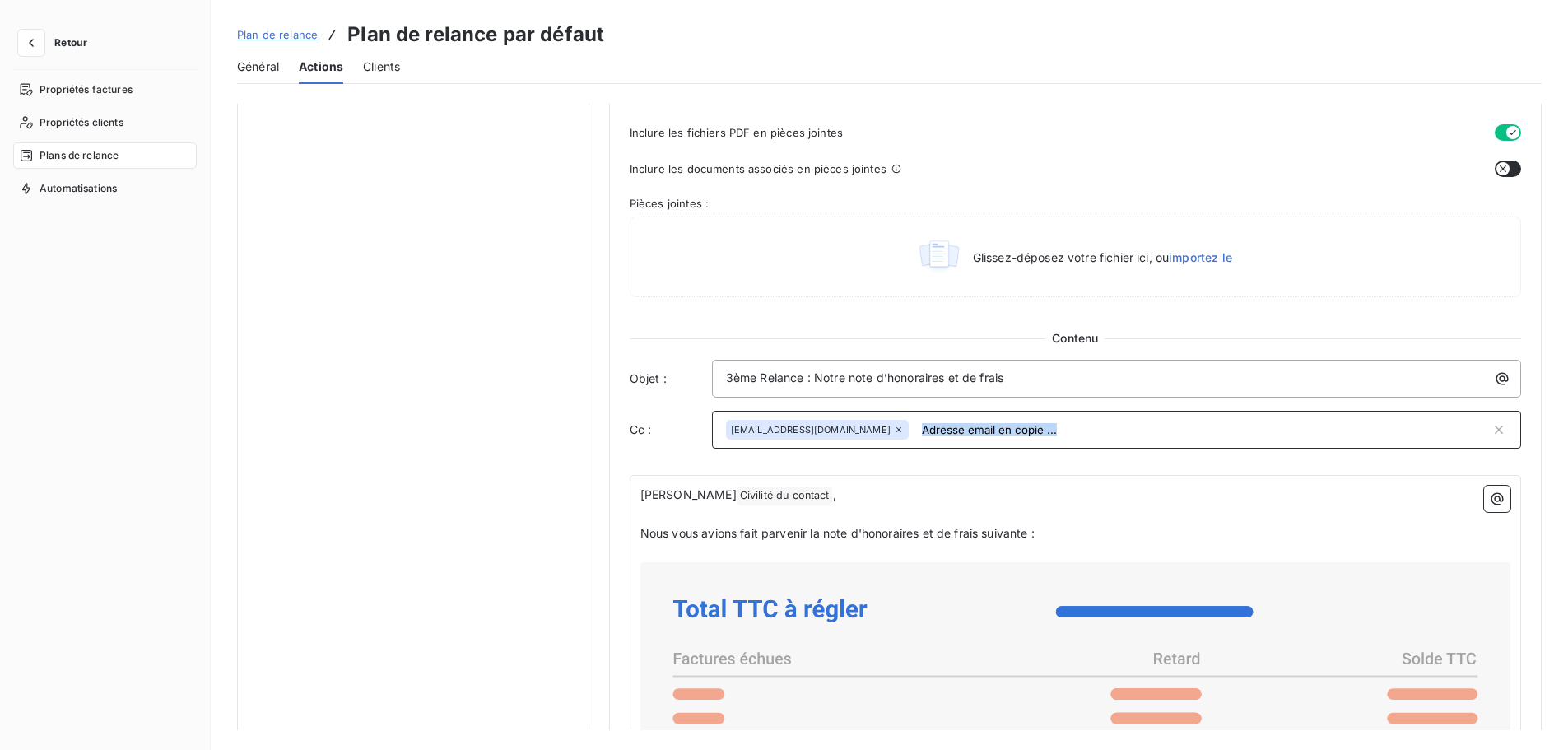
drag, startPoint x: 637, startPoint y: 494, endPoint x: 833, endPoint y: 494, distance: 196.0
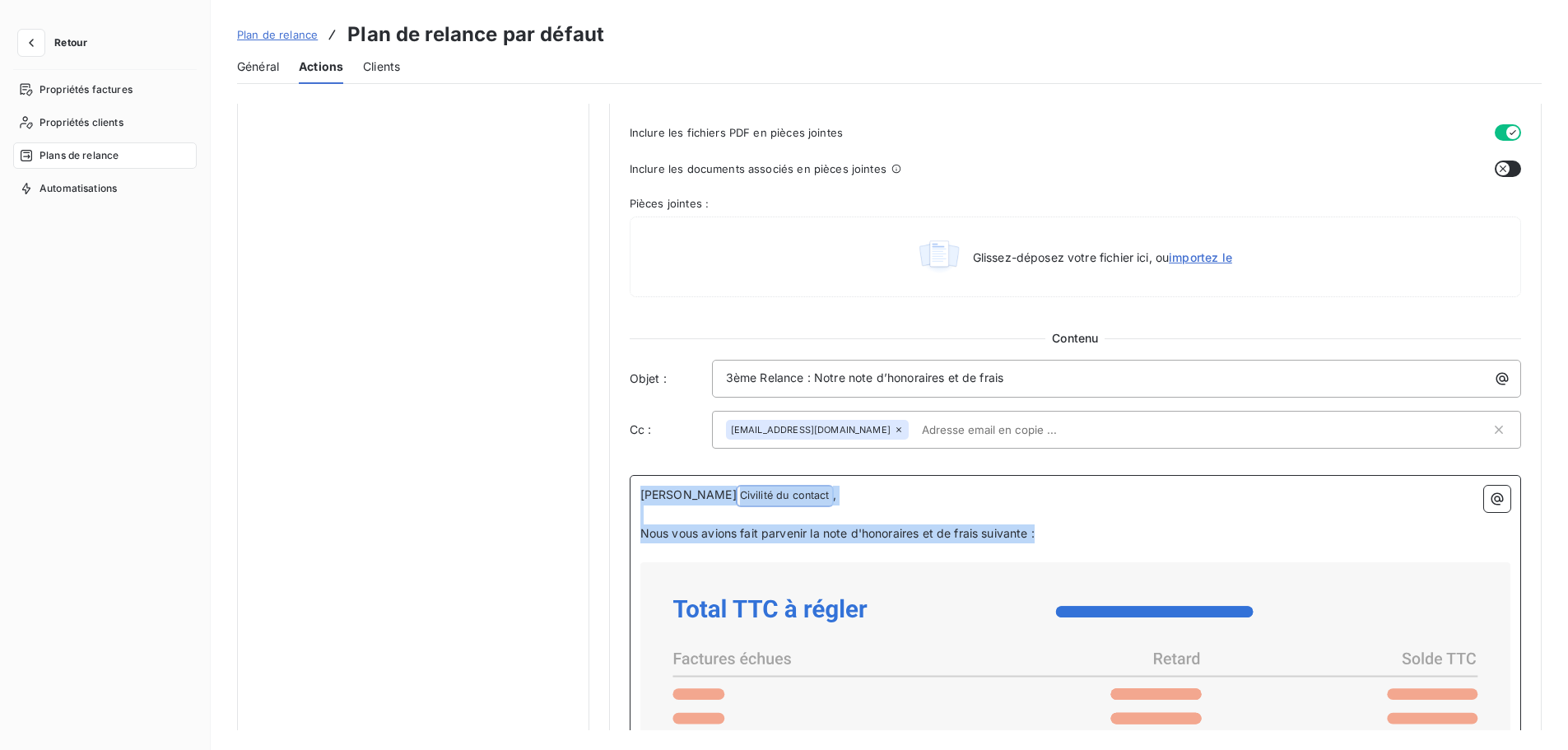
drag, startPoint x: 983, startPoint y: 533, endPoint x: 603, endPoint y: 482, distance: 383.4
click at [603, 482] on div "Notifications pré-échéance Envoi par jour en fonction de la date d’échéance Rel…" at bounding box center [889, 301] width 1305 height 1912
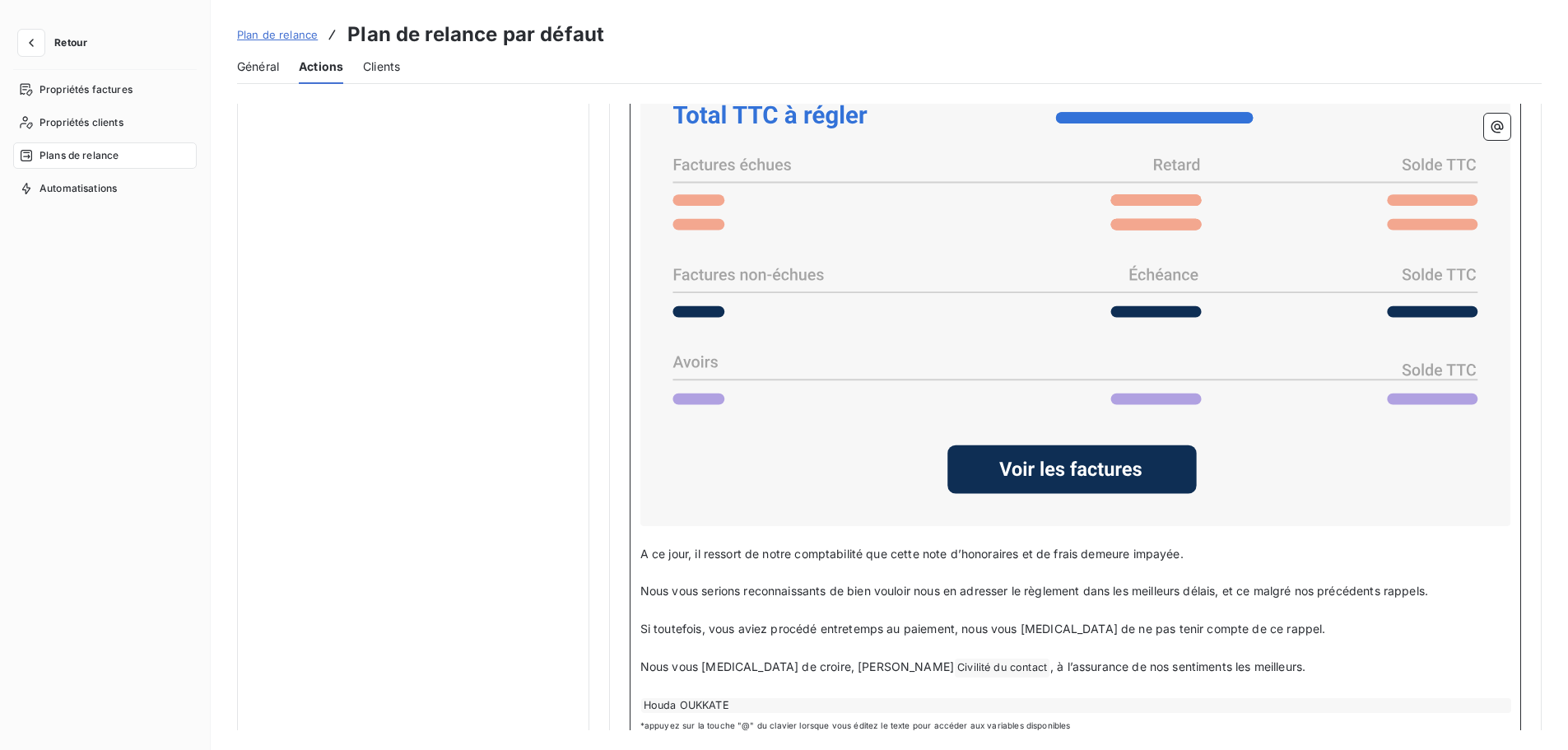
scroll to position [1262, 0]
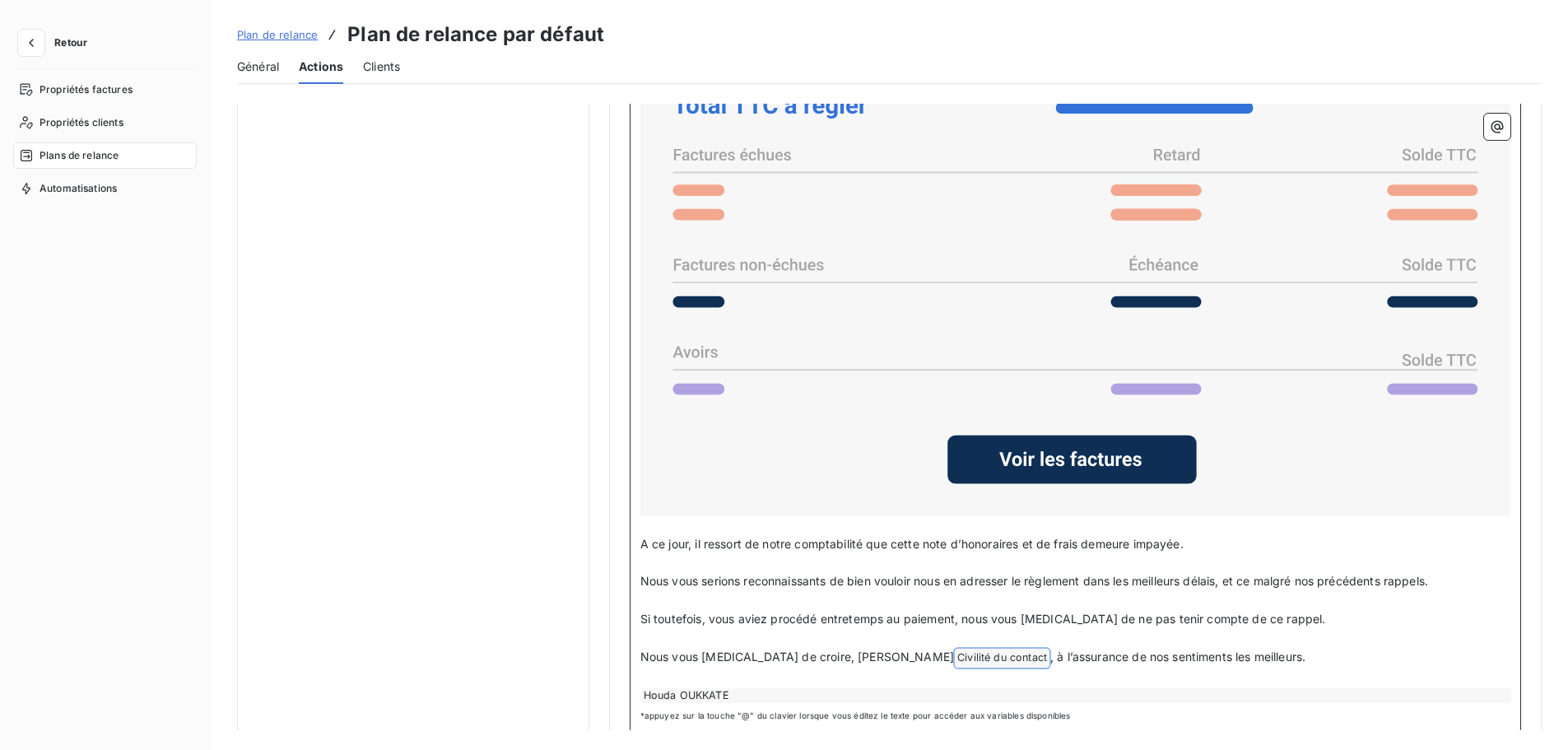
drag, startPoint x: 1206, startPoint y: 652, endPoint x: 626, endPoint y: 545, distance: 589.8
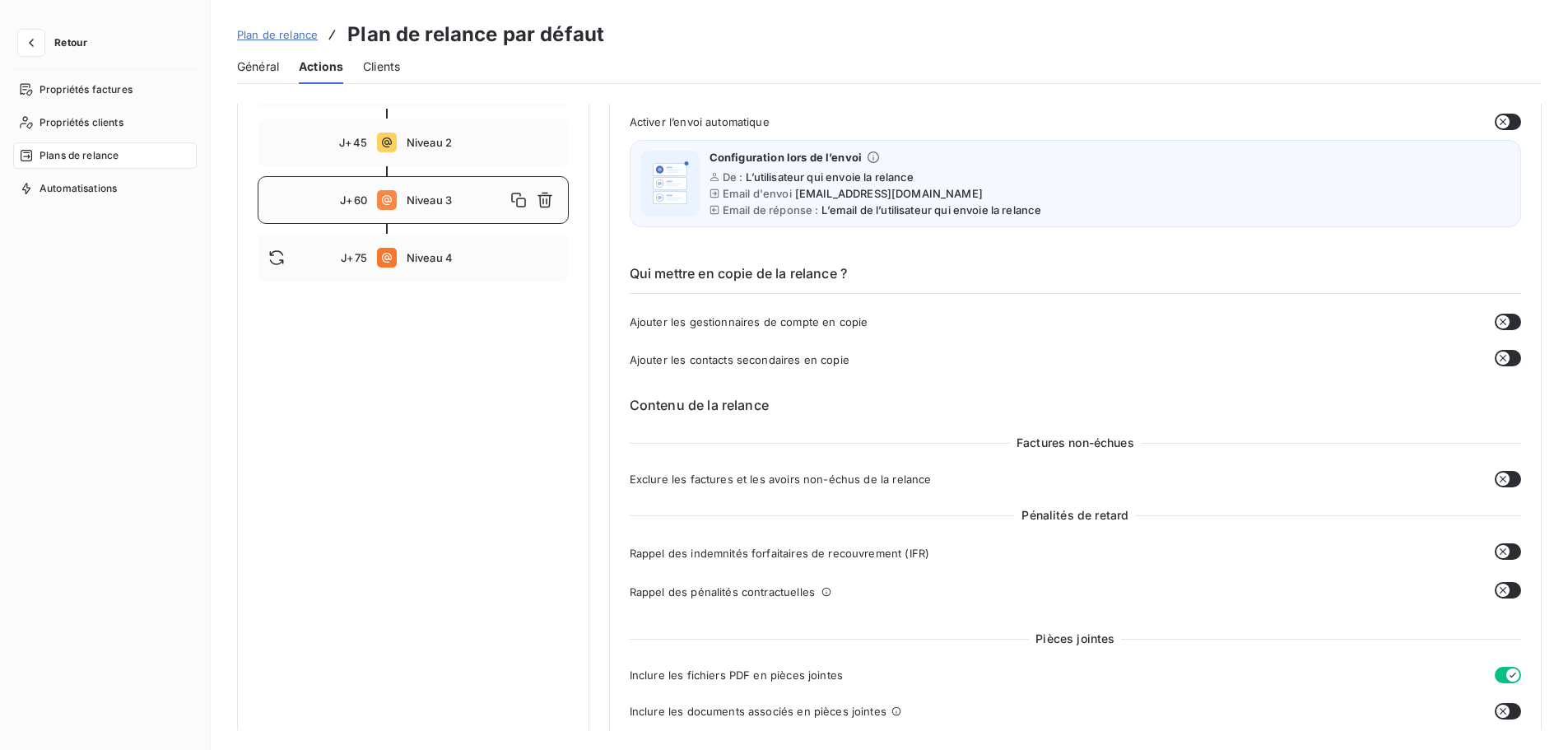
scroll to position [87, 0]
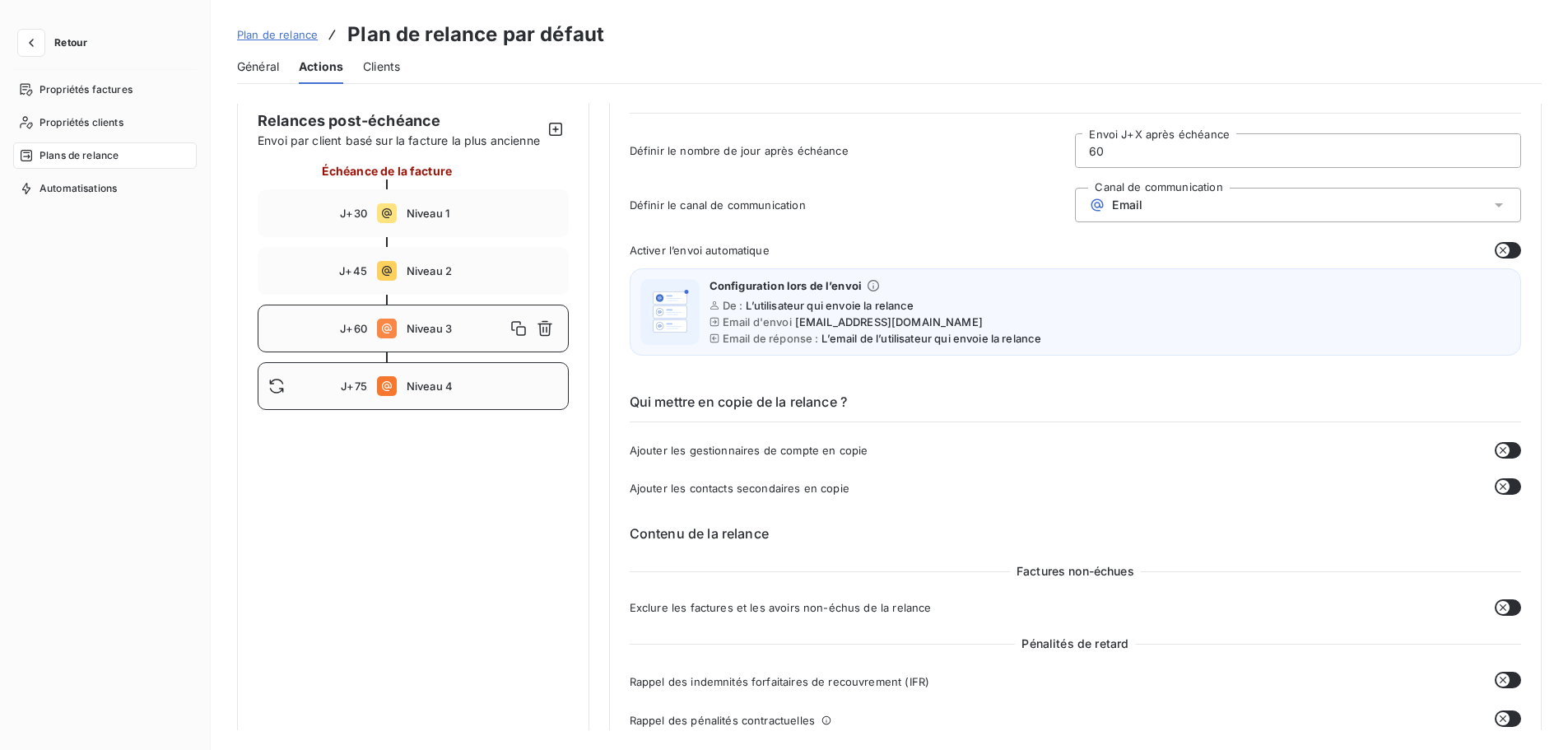
click at [421, 393] on span "Niveau 4" at bounding box center [482, 386] width 151 height 13
type input "75"
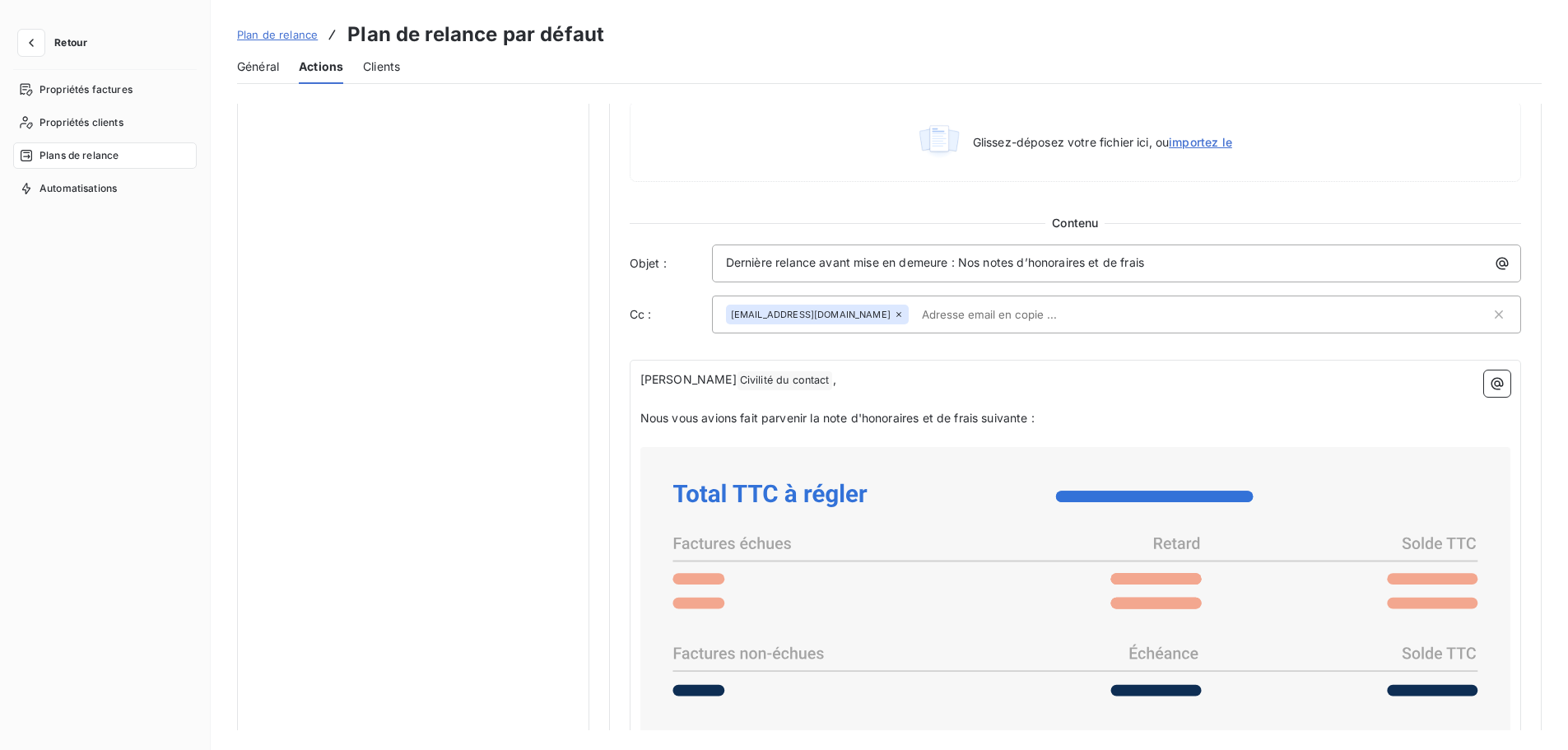
scroll to position [879, 0]
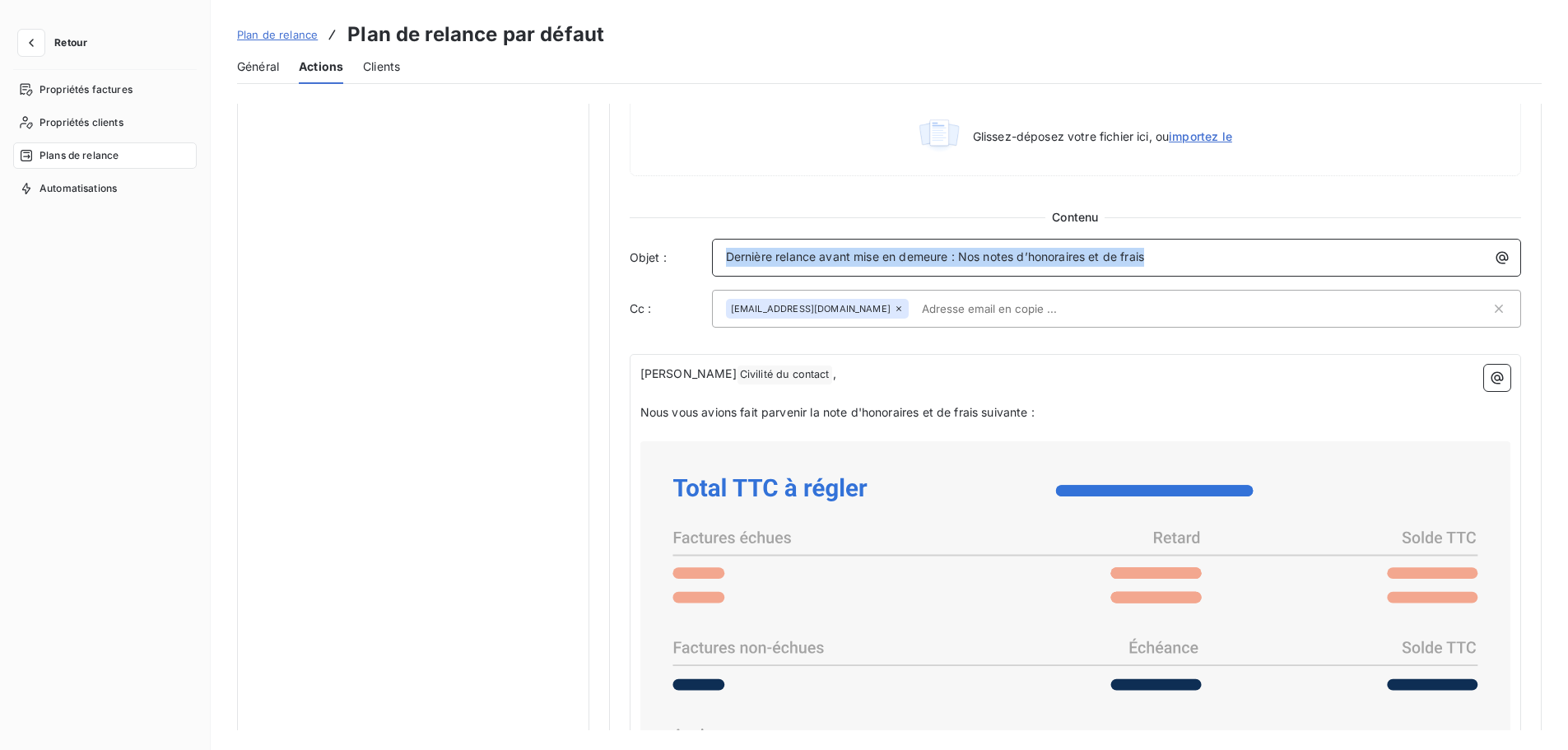
drag, startPoint x: 1188, startPoint y: 253, endPoint x: 640, endPoint y: 242, distance: 548.1
click at [641, 243] on div "Objet : Dernière relance avant mise en demeure : Nos notes d’honoraires et de f…" at bounding box center [1075, 258] width 891 height 38
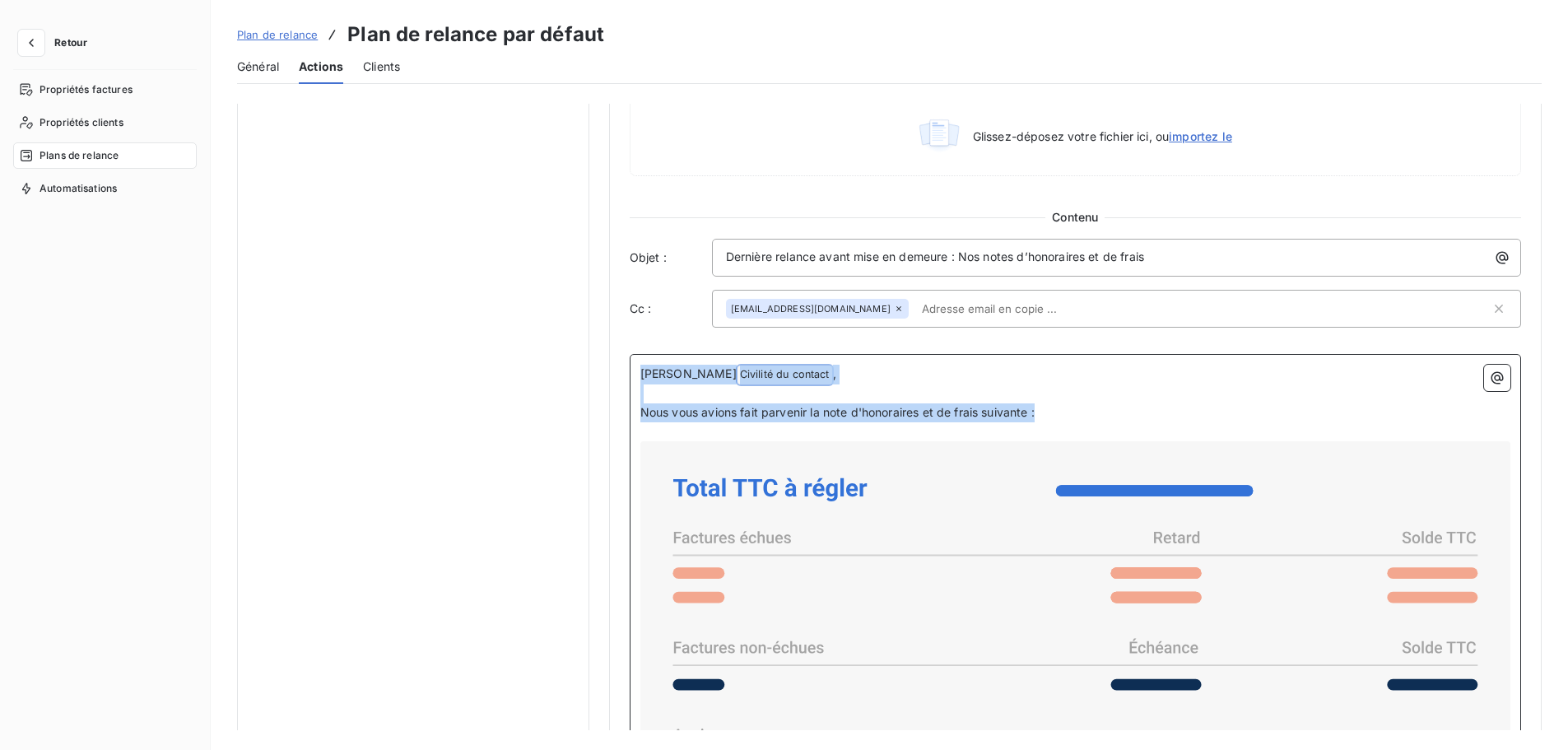
drag, startPoint x: 1072, startPoint y: 415, endPoint x: 583, endPoint y: 360, distance: 492.1
click at [583, 360] on div "Notifications pré-échéance Envoi par jour en fonction de la date d’échéance Rel…" at bounding box center [889, 180] width 1305 height 1912
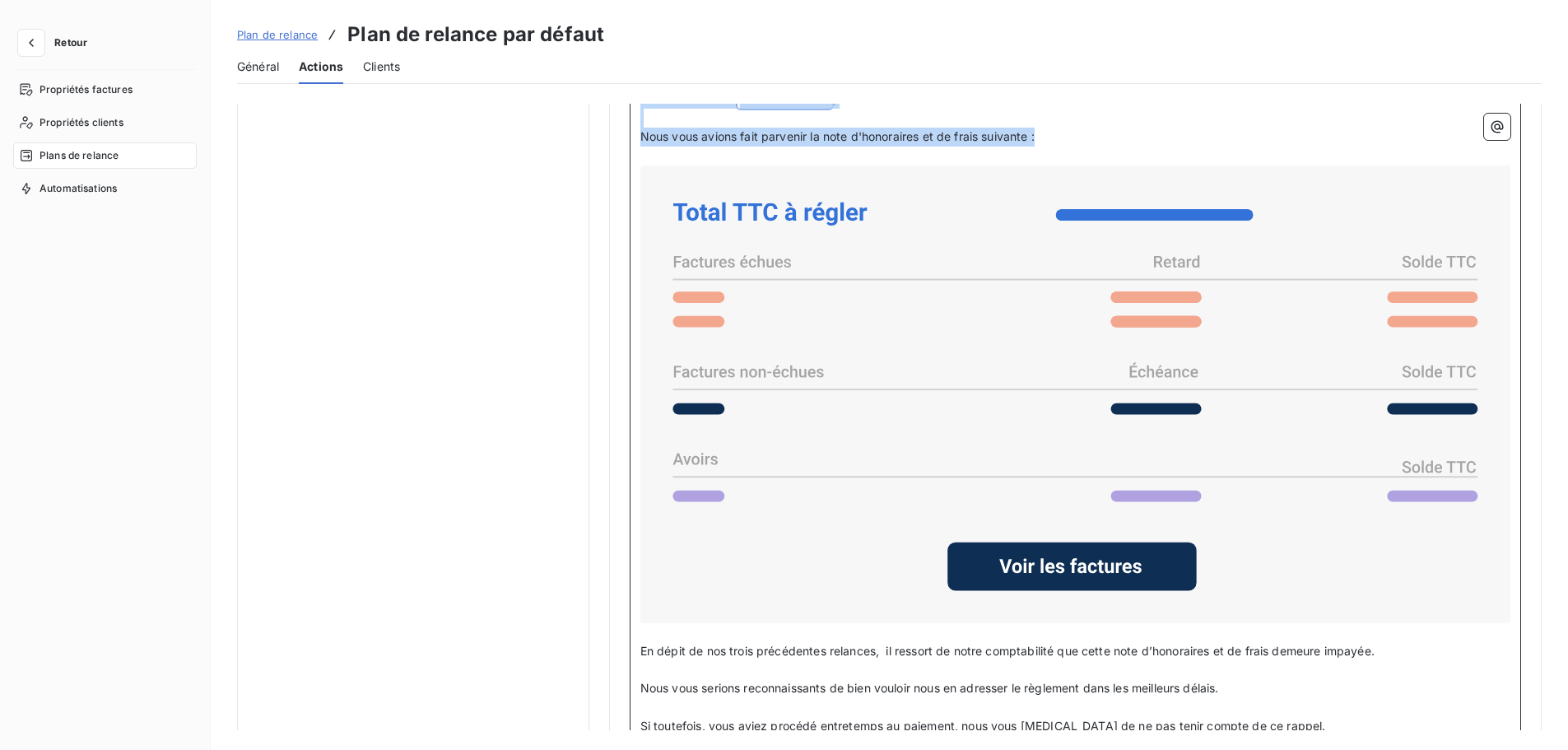
scroll to position [1282, 0]
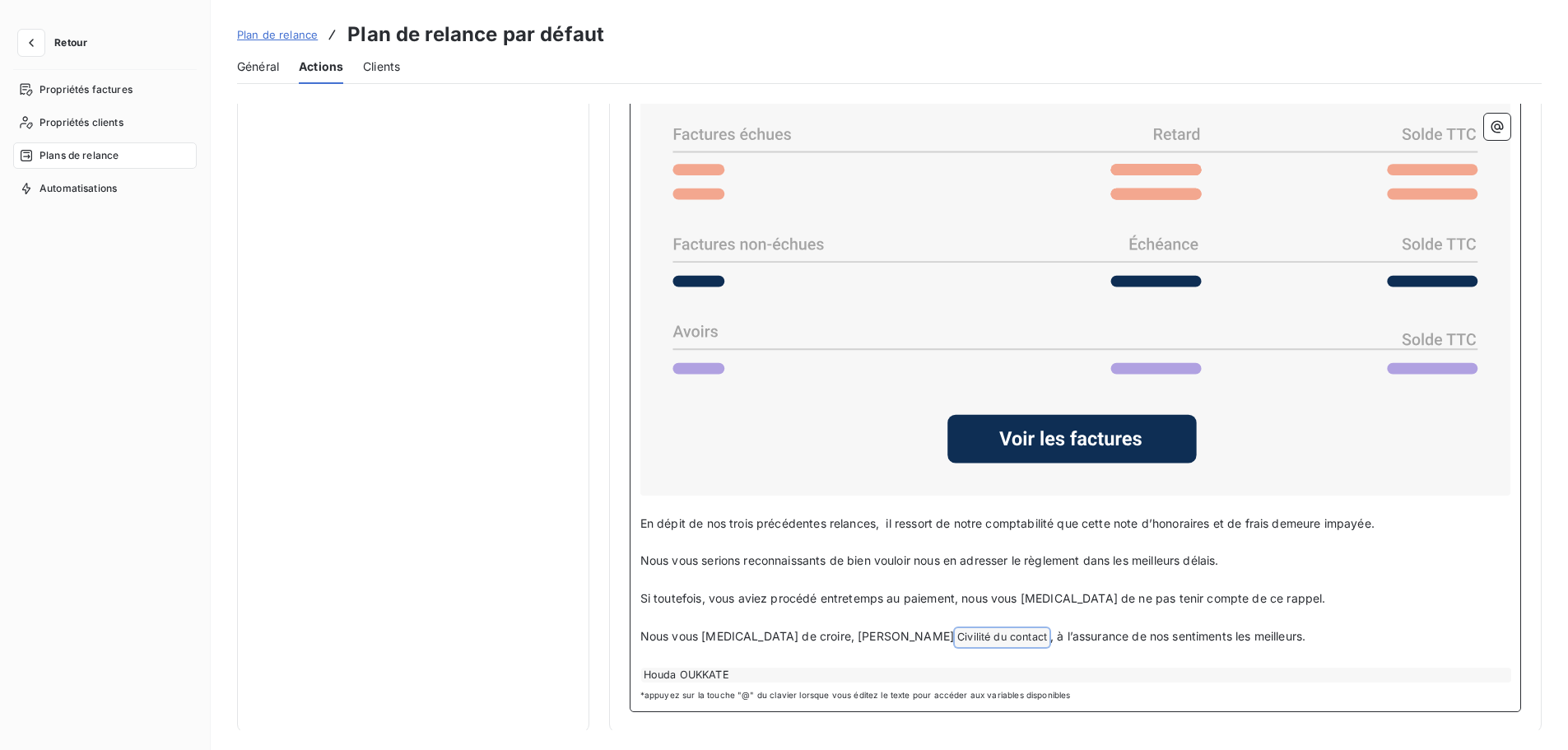
drag, startPoint x: 1206, startPoint y: 634, endPoint x: 626, endPoint y: 518, distance: 591.5
